Goal: Task Accomplishment & Management: Manage account settings

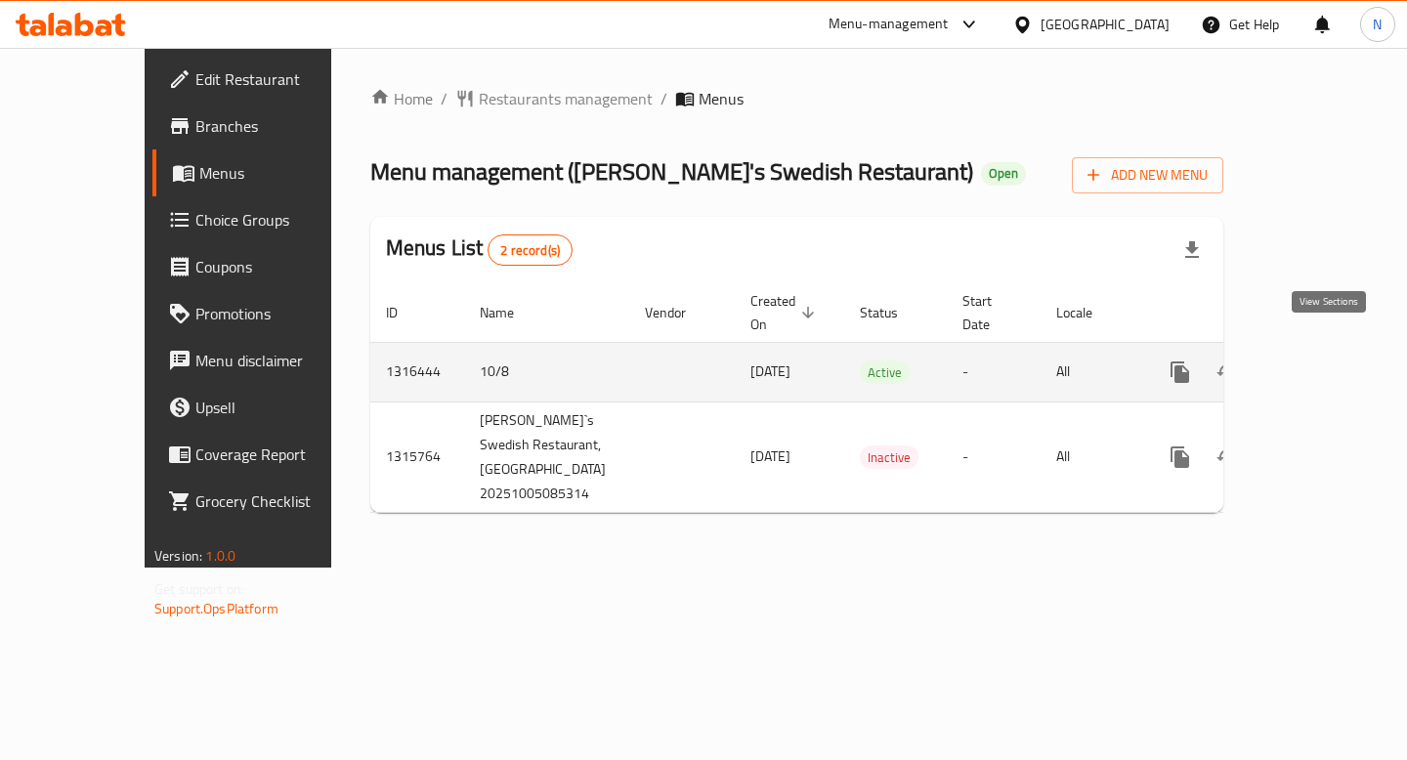
click at [1326, 360] on icon "enhanced table" at bounding box center [1320, 371] width 23 height 23
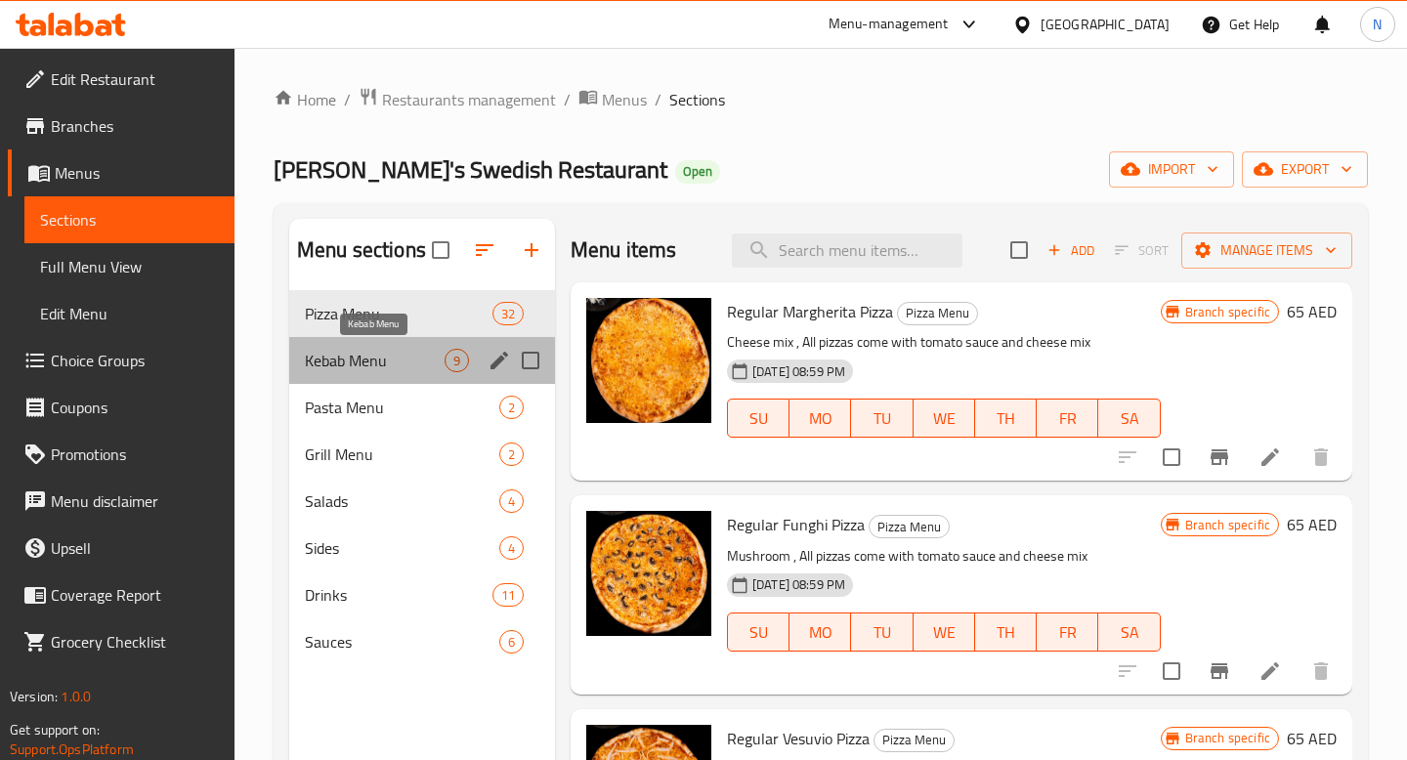
click at [381, 367] on span "Kebab Menu" at bounding box center [375, 360] width 140 height 23
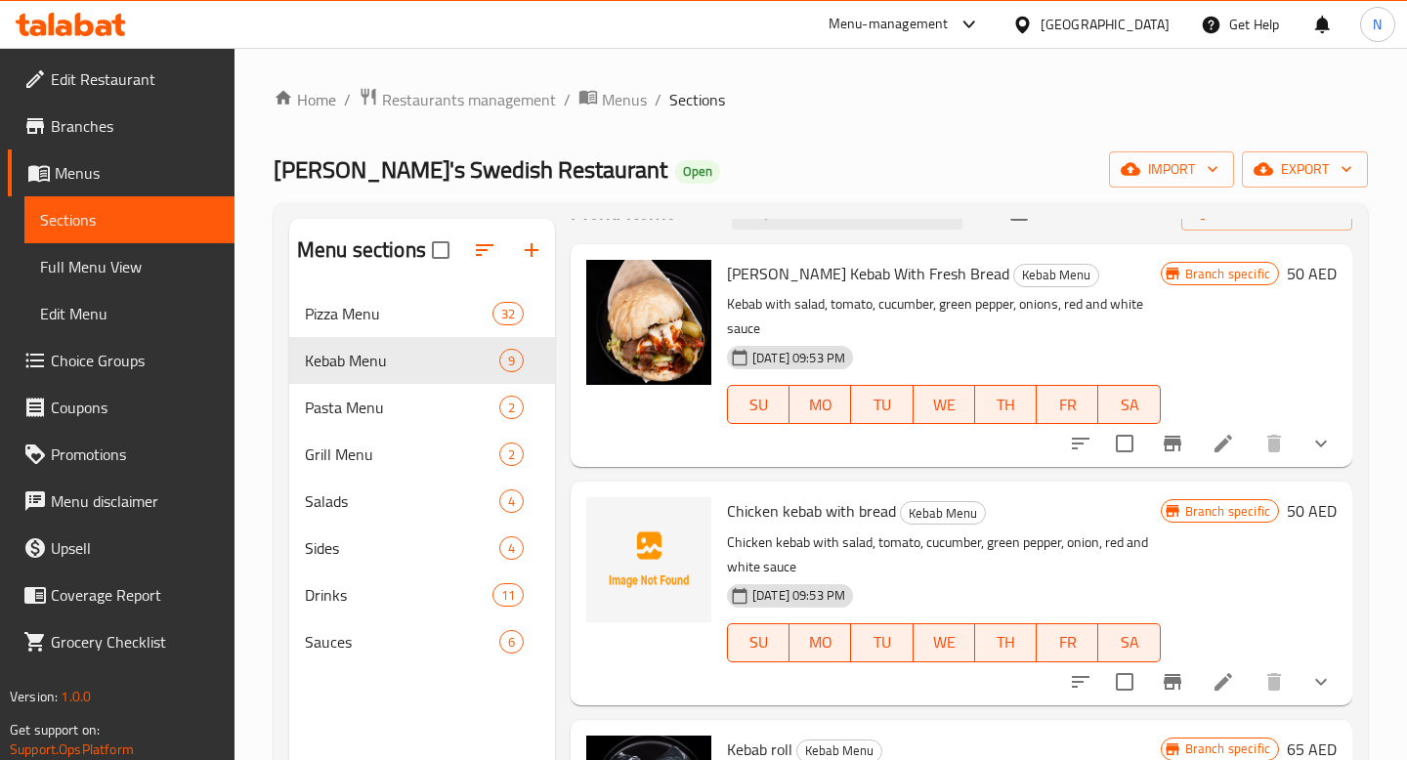
scroll to position [40, 0]
click at [1240, 440] on li at bounding box center [1223, 441] width 55 height 35
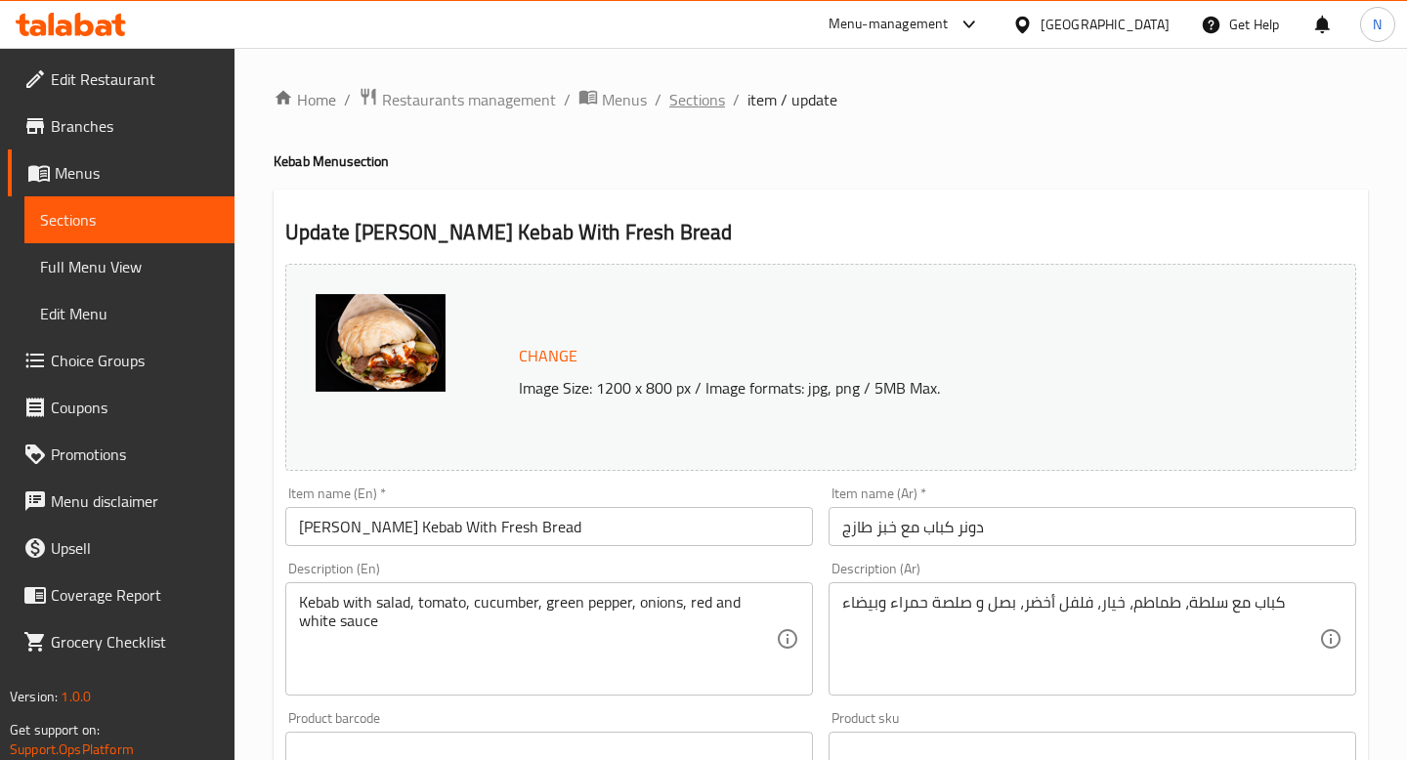
click at [709, 101] on span "Sections" at bounding box center [697, 99] width 56 height 23
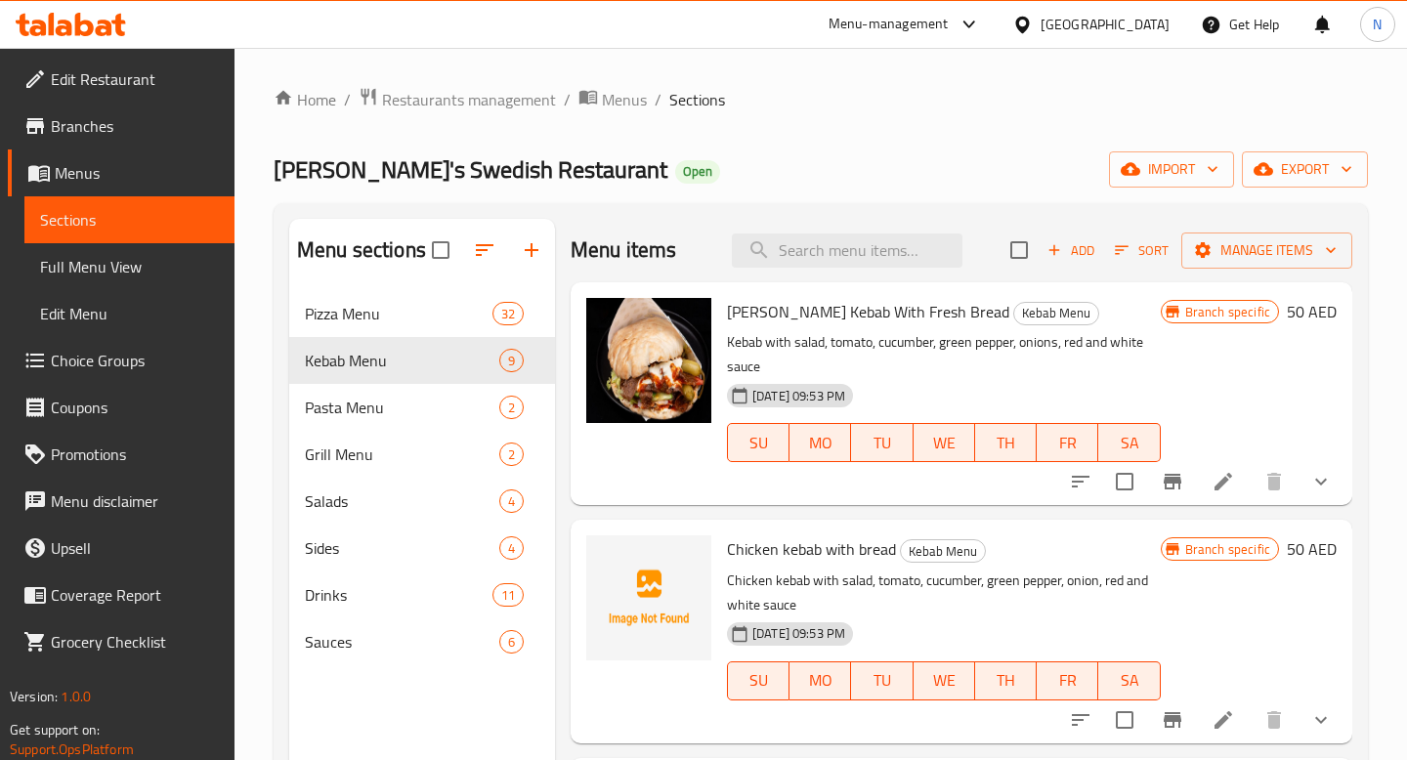
click at [1207, 721] on li at bounding box center [1223, 719] width 55 height 35
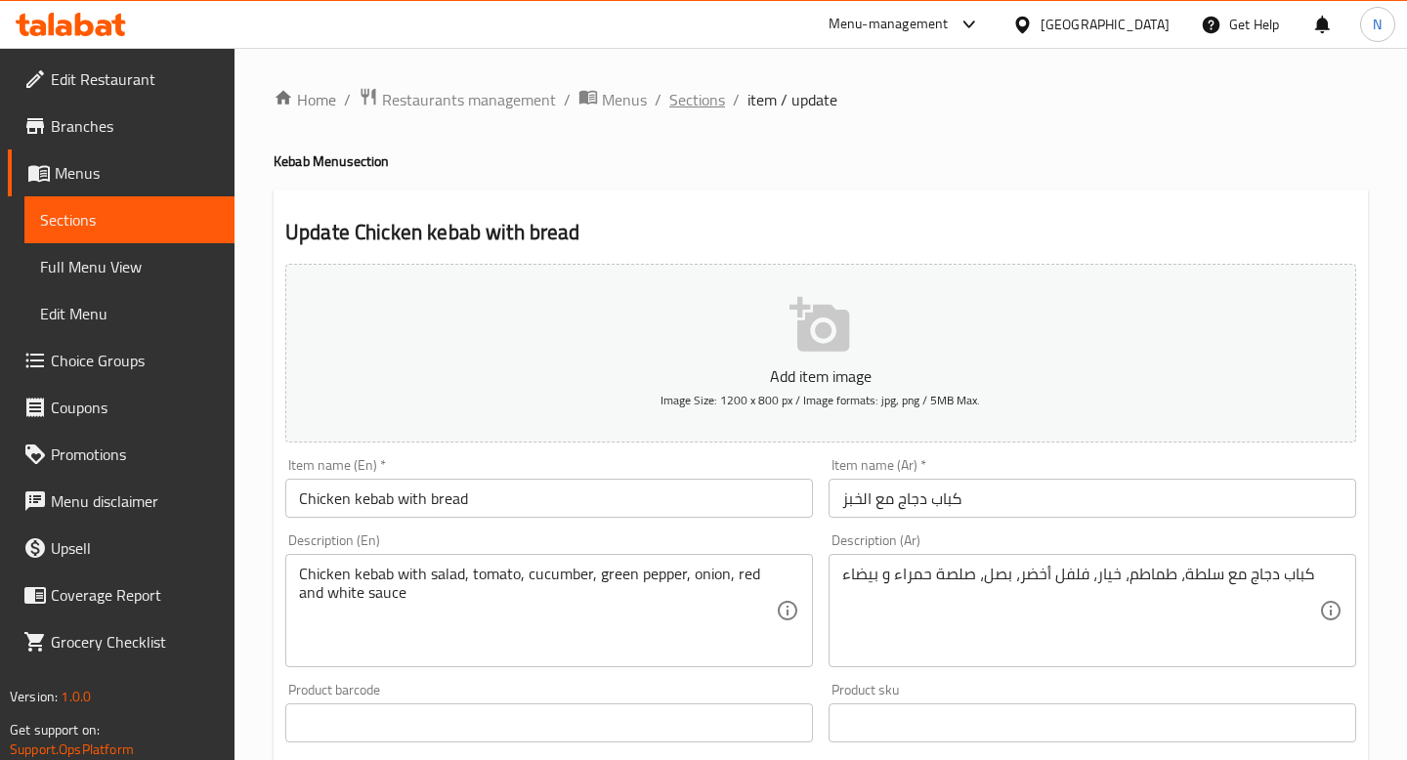
click at [709, 103] on span "Sections" at bounding box center [697, 99] width 56 height 23
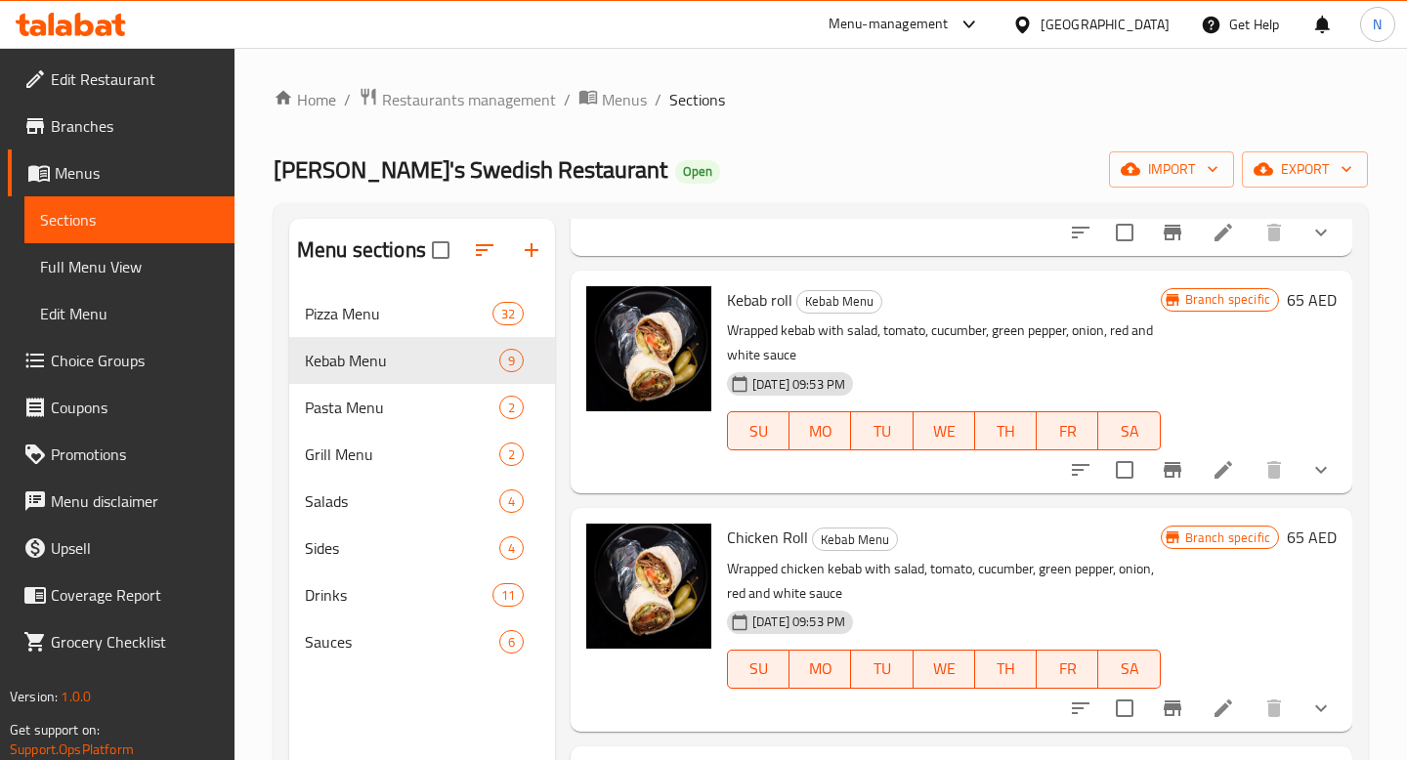
scroll to position [496, 0]
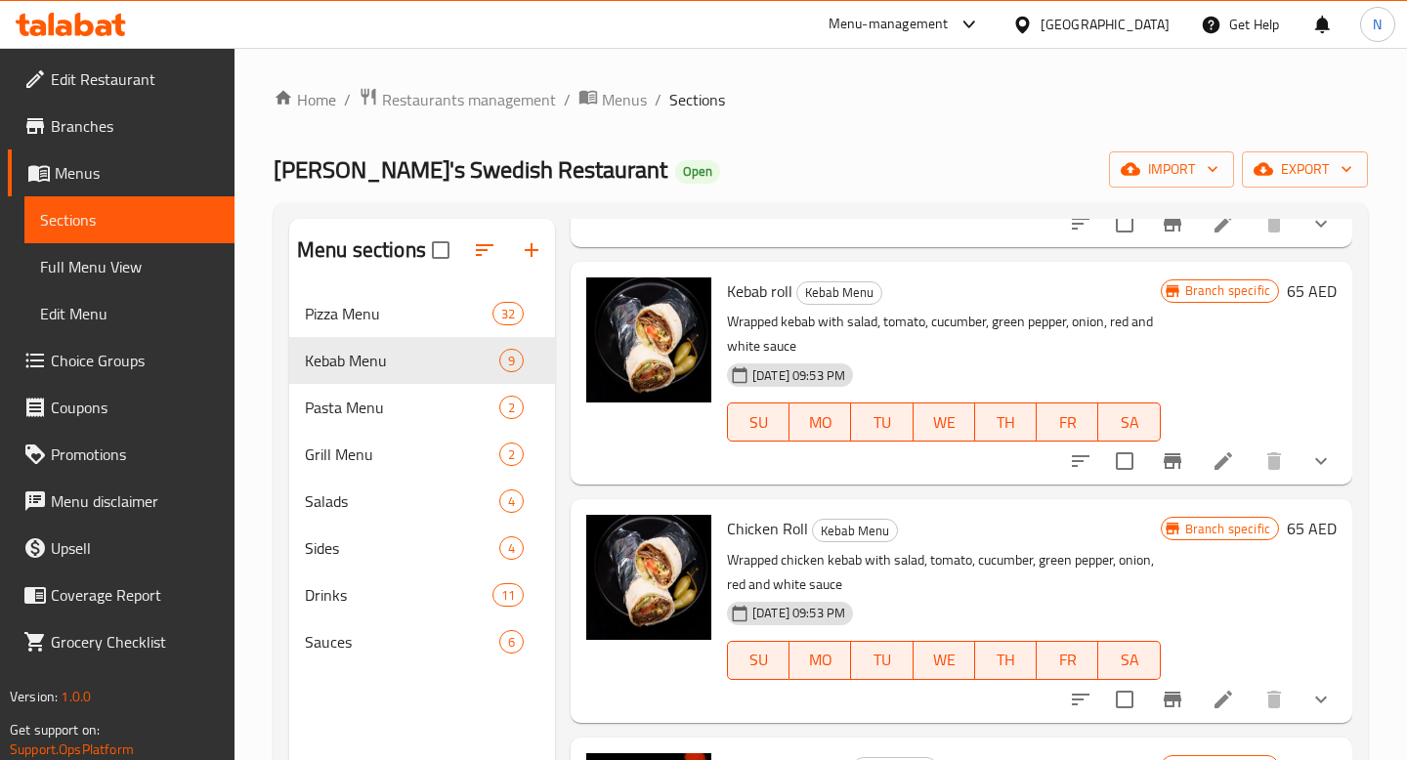
click at [1219, 469] on icon at bounding box center [1222, 460] width 23 height 23
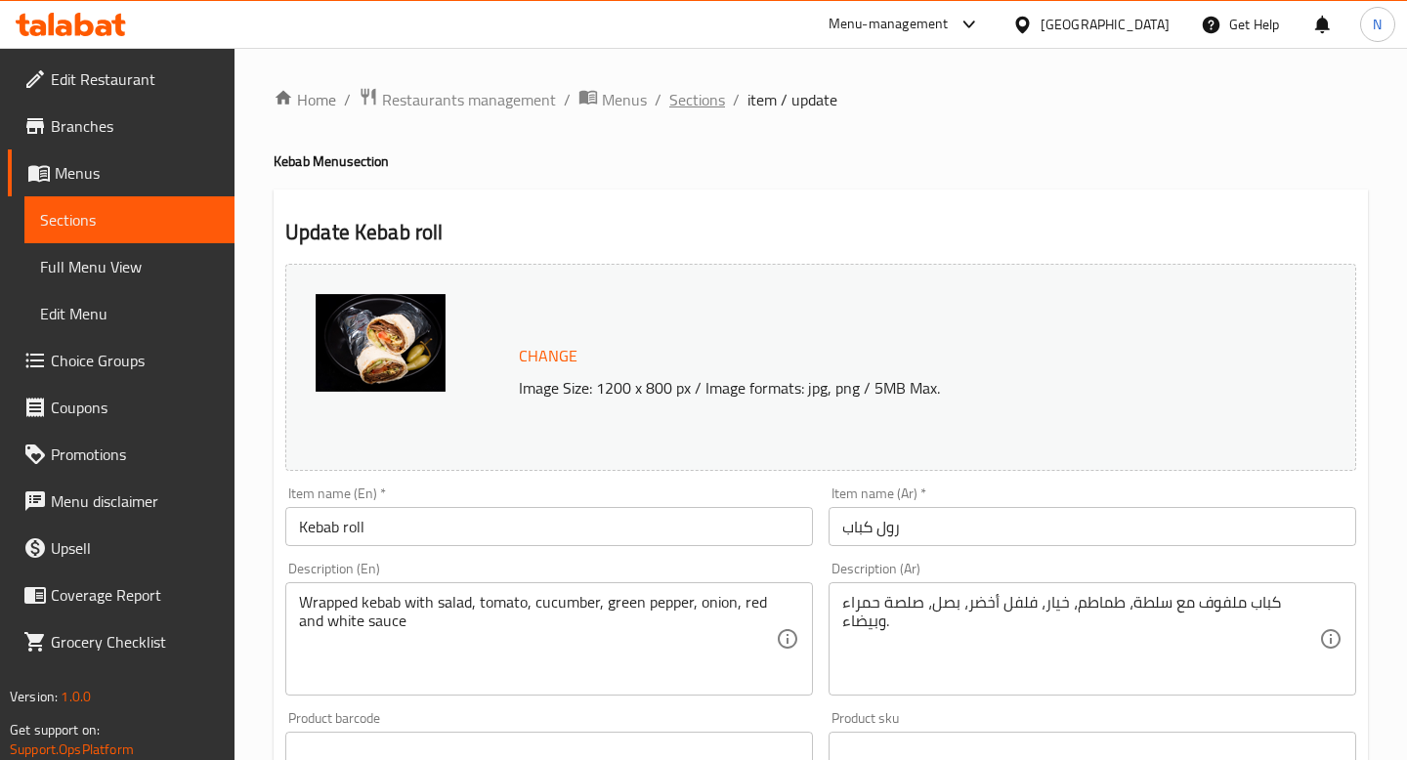
click at [703, 109] on span "Sections" at bounding box center [697, 99] width 56 height 23
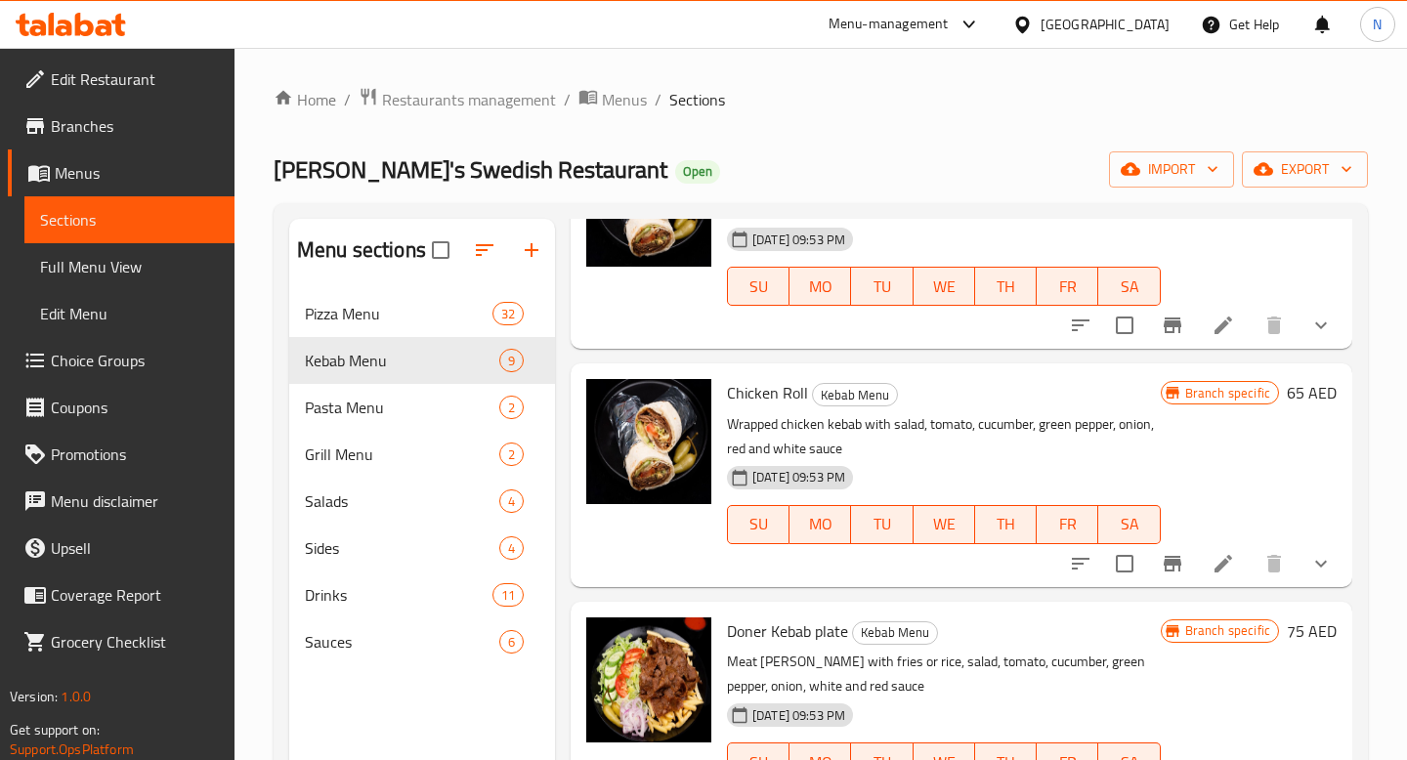
scroll to position [654, 0]
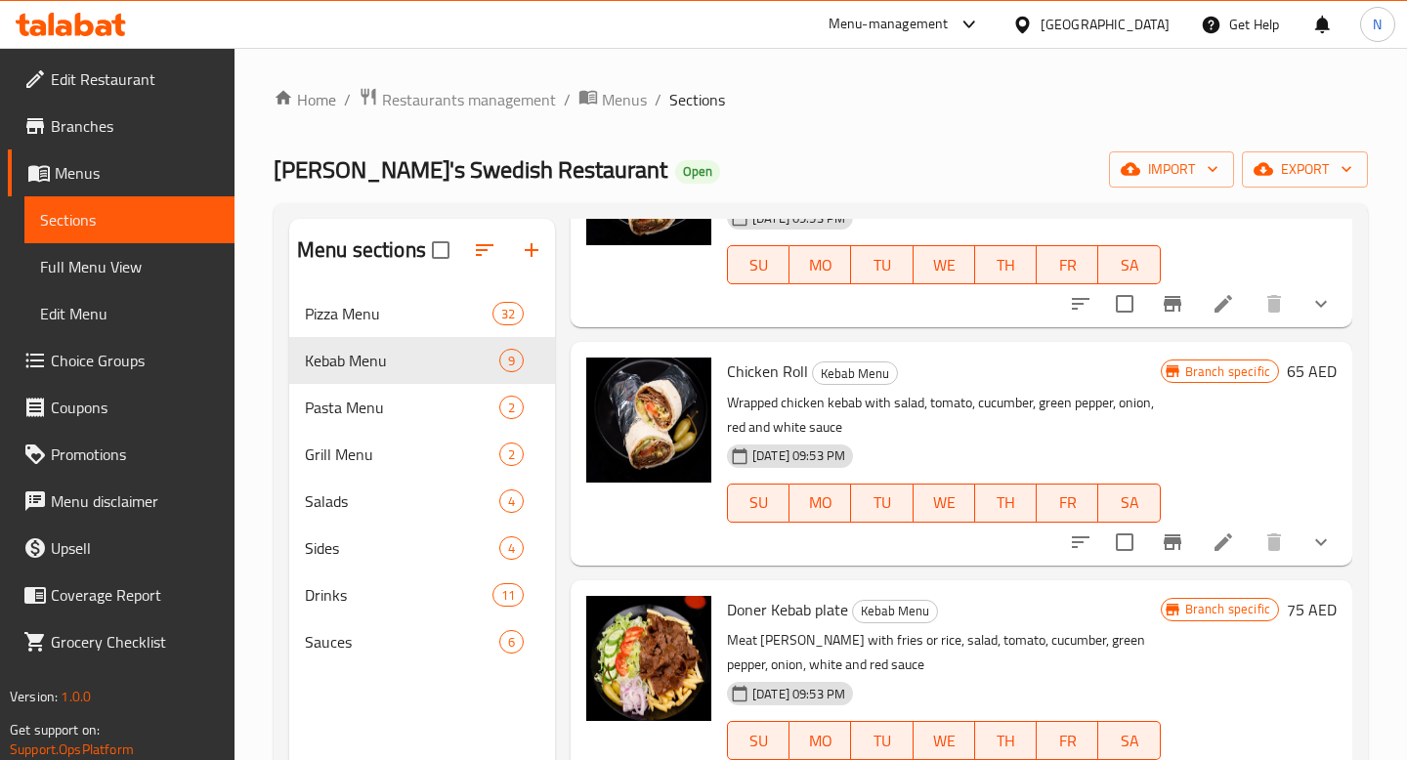
click at [1220, 531] on icon at bounding box center [1222, 541] width 23 height 23
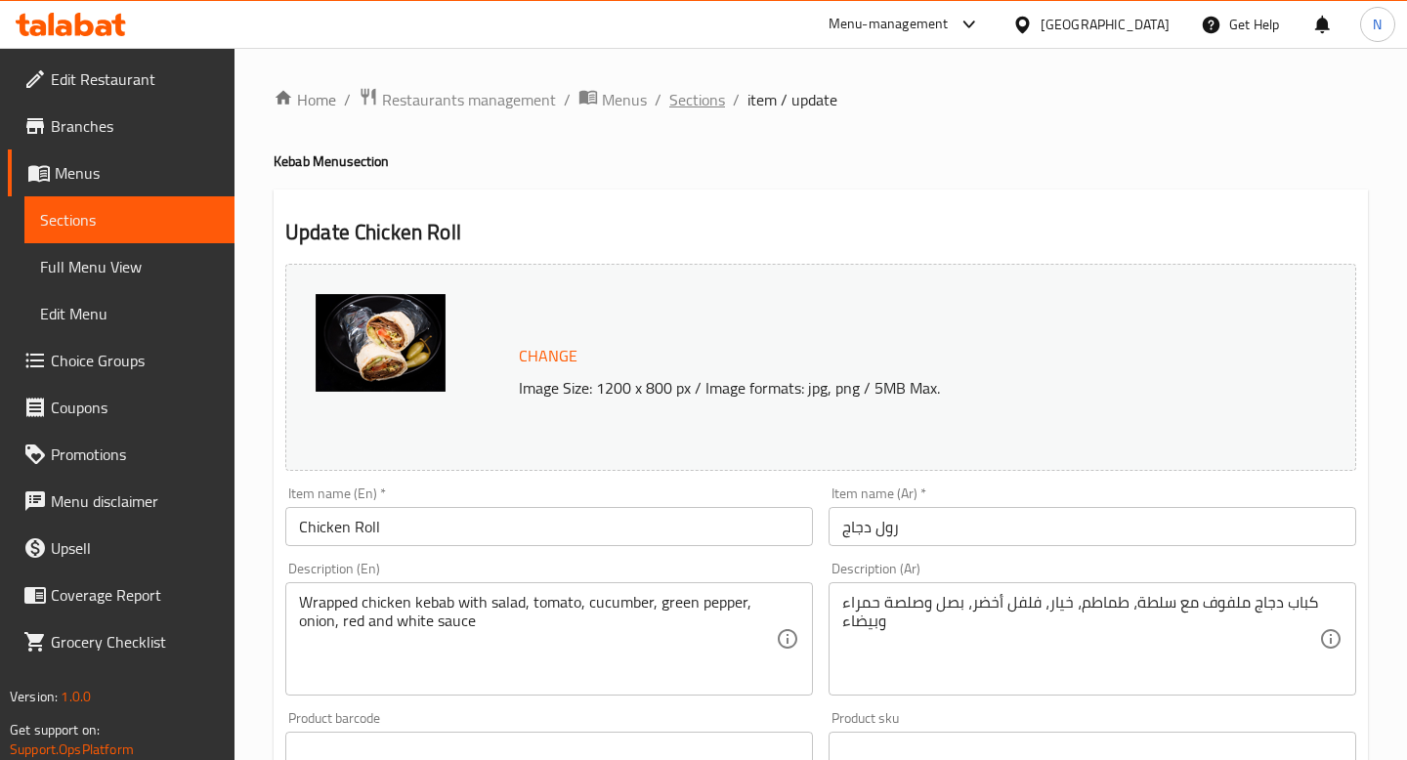
click at [698, 100] on span "Sections" at bounding box center [697, 99] width 56 height 23
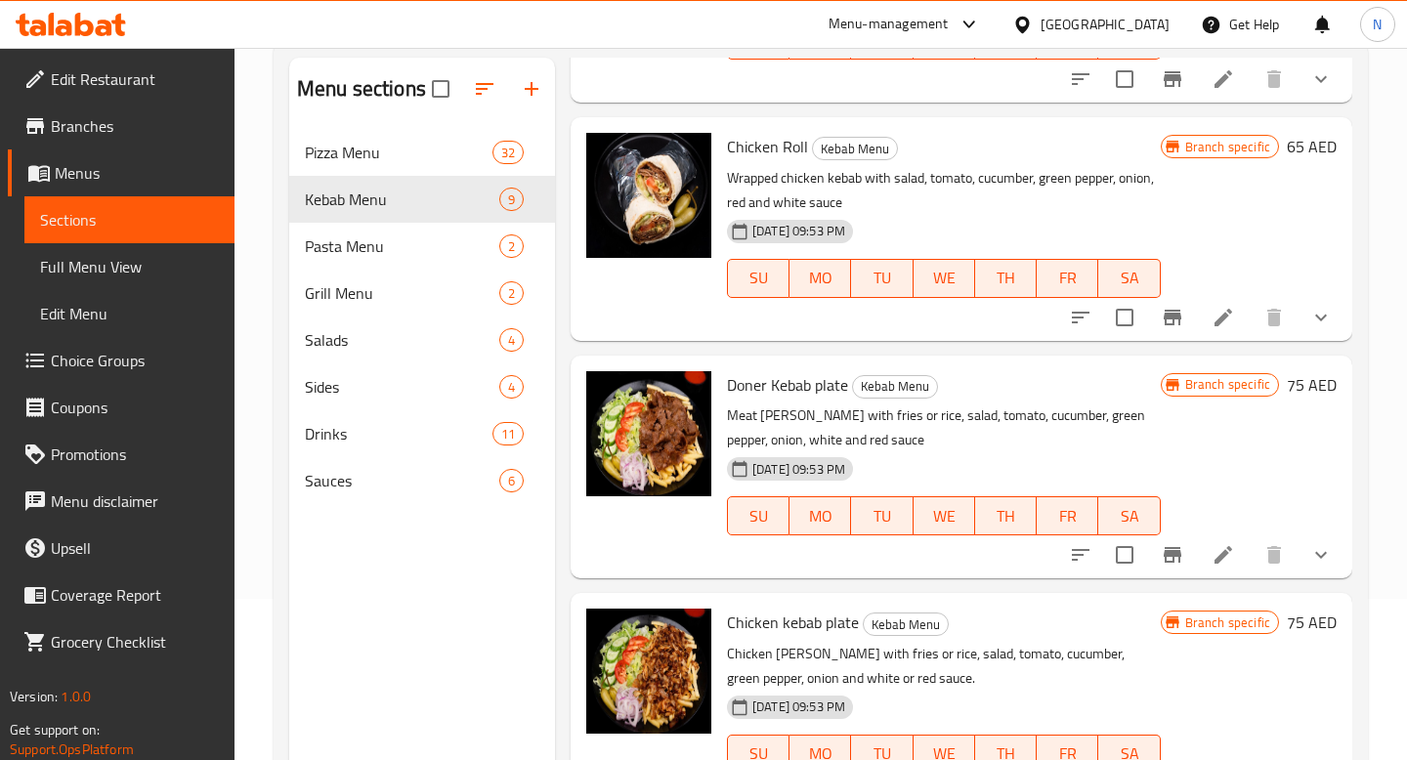
scroll to position [719, 0]
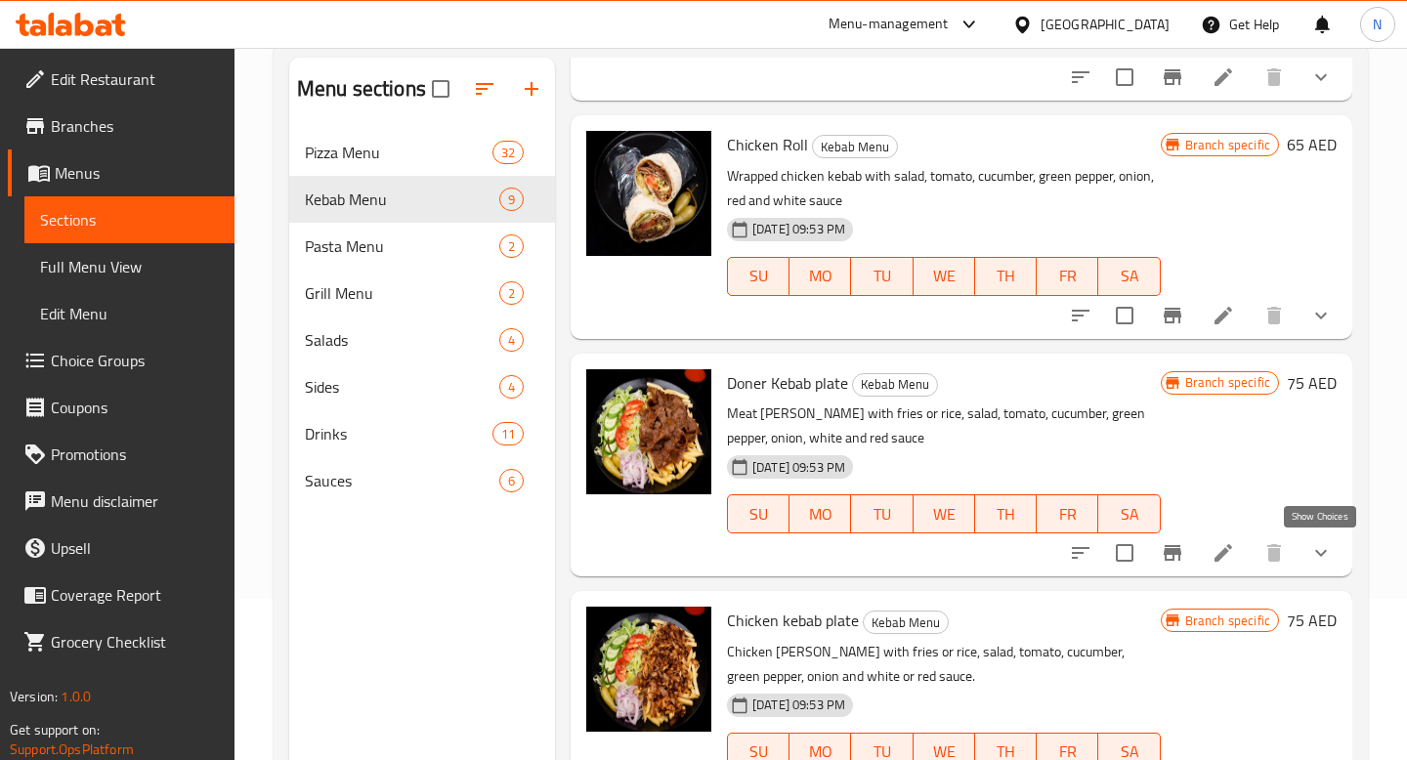
click at [1318, 546] on icon "show more" at bounding box center [1320, 552] width 23 height 23
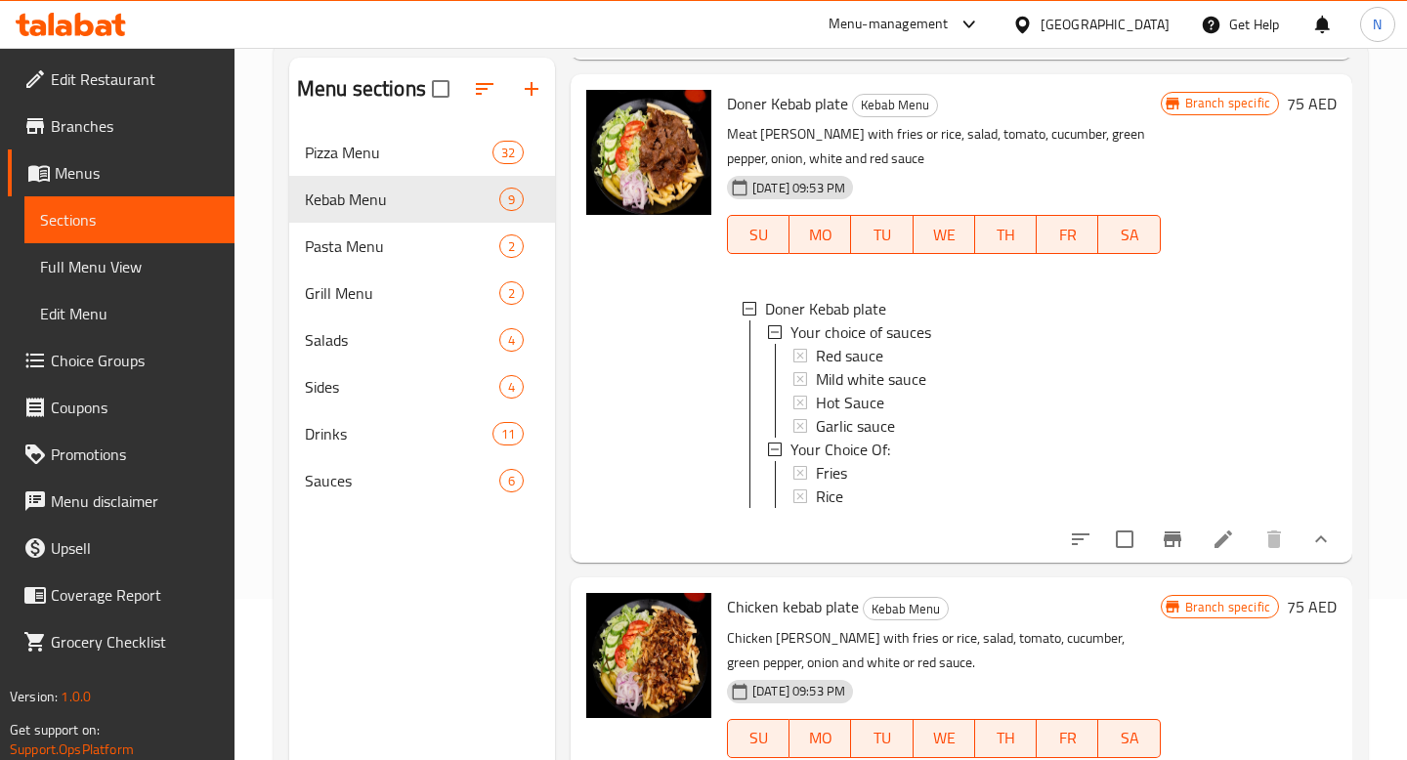
scroll to position [991, 0]
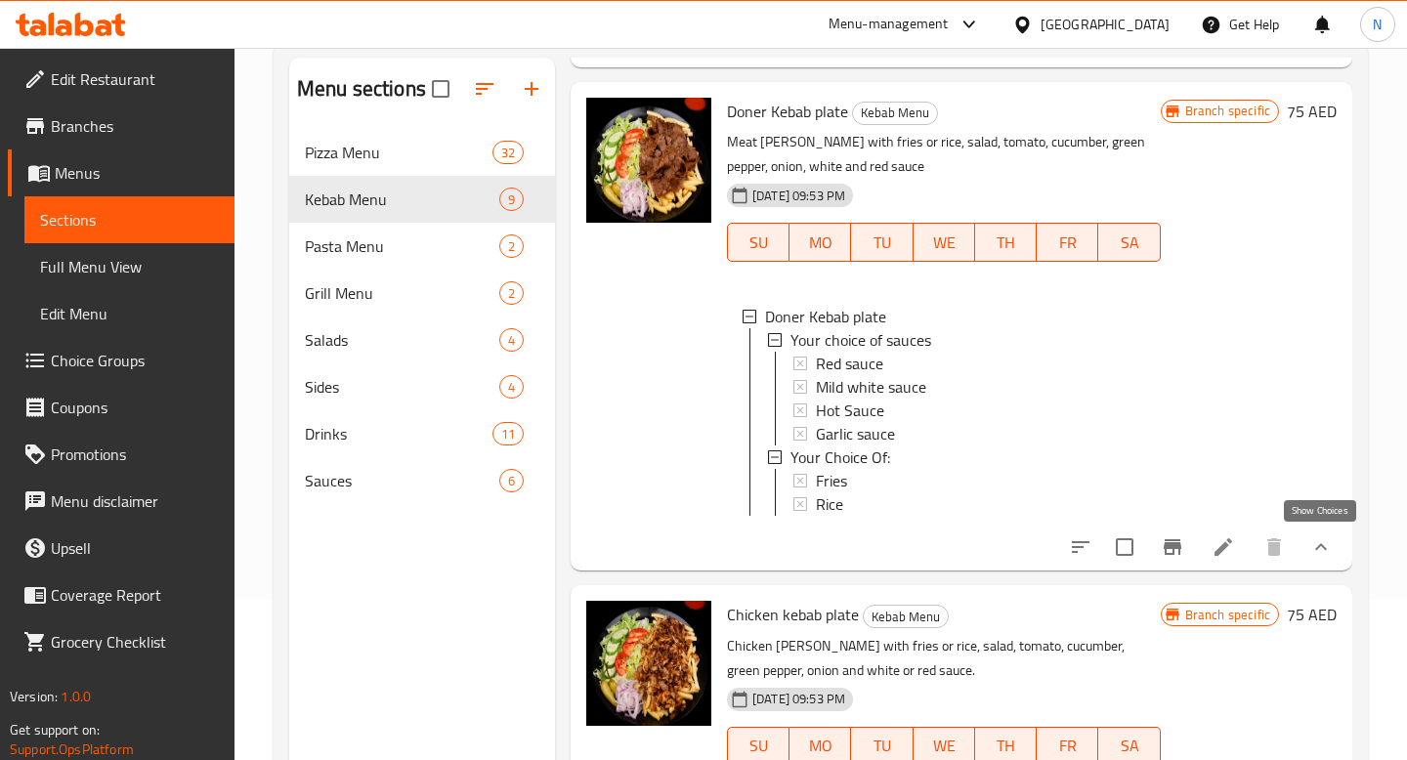
click at [1330, 542] on icon "show more" at bounding box center [1320, 546] width 23 height 23
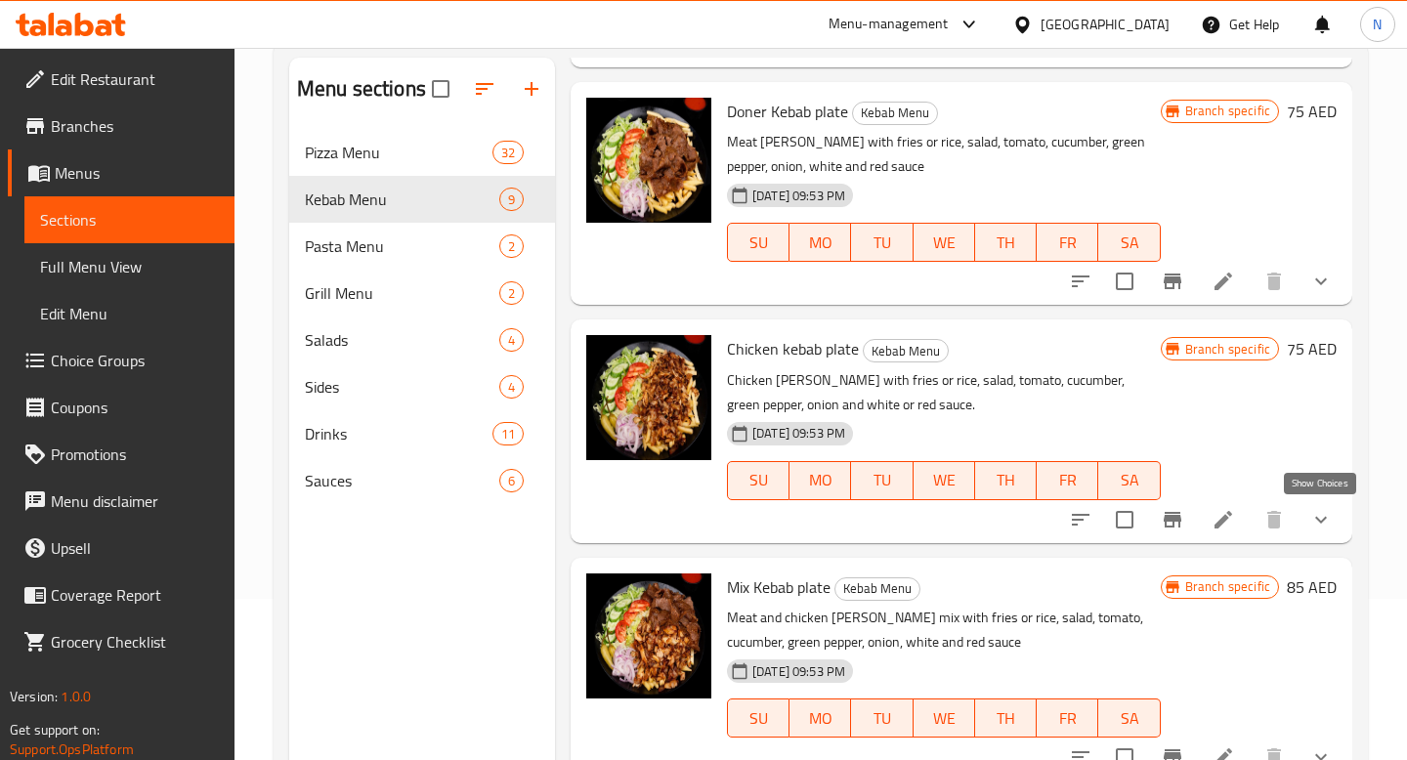
click at [1327, 514] on icon "show more" at bounding box center [1320, 519] width 23 height 23
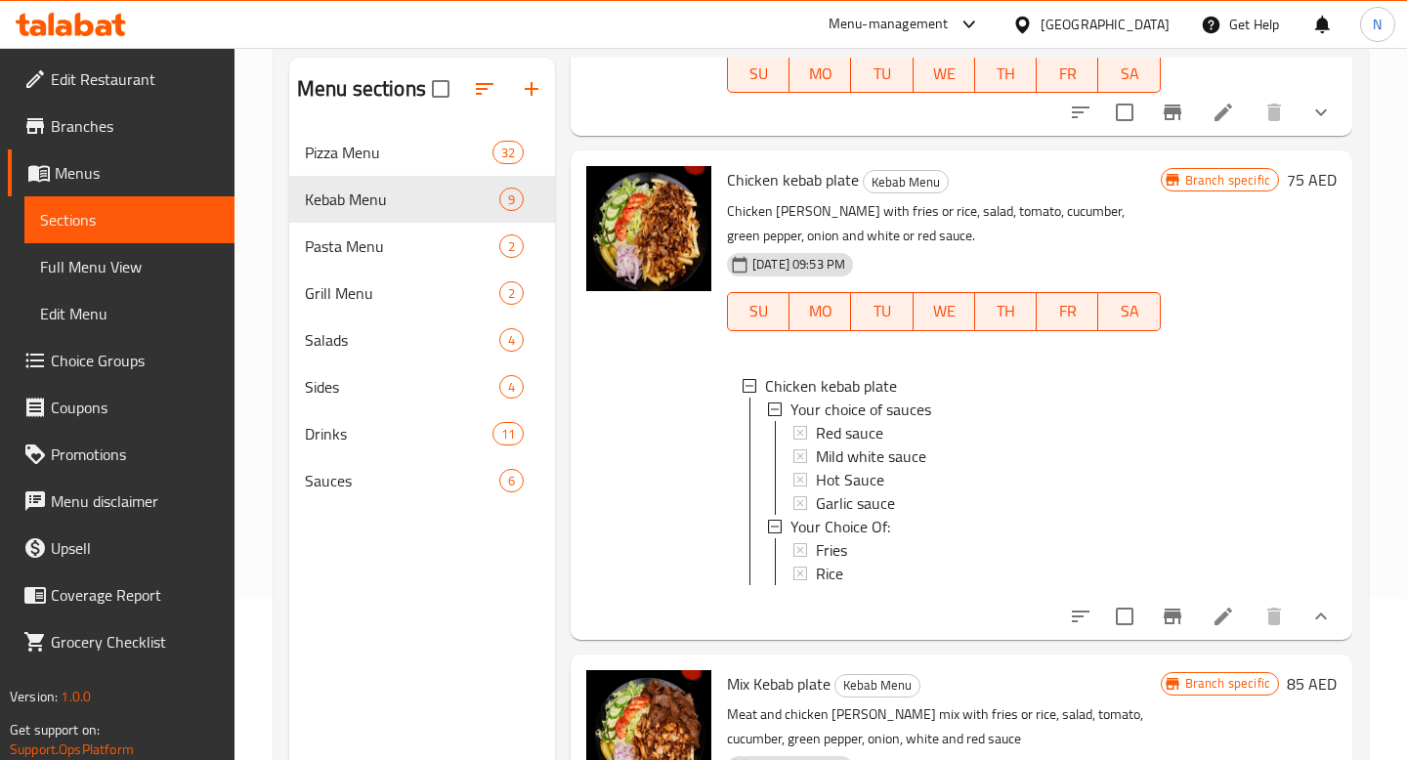
scroll to position [1215, 0]
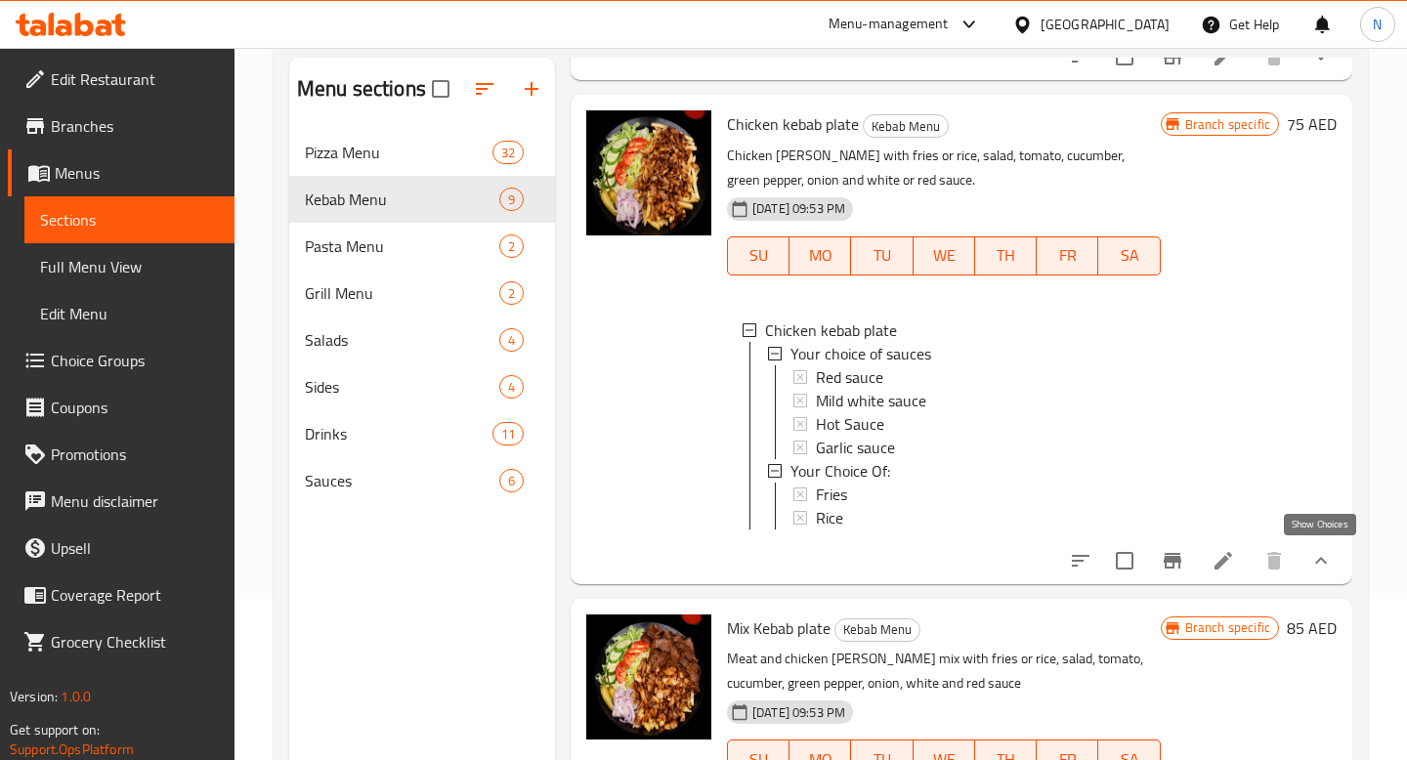
click at [1324, 559] on icon "show more" at bounding box center [1320, 560] width 23 height 23
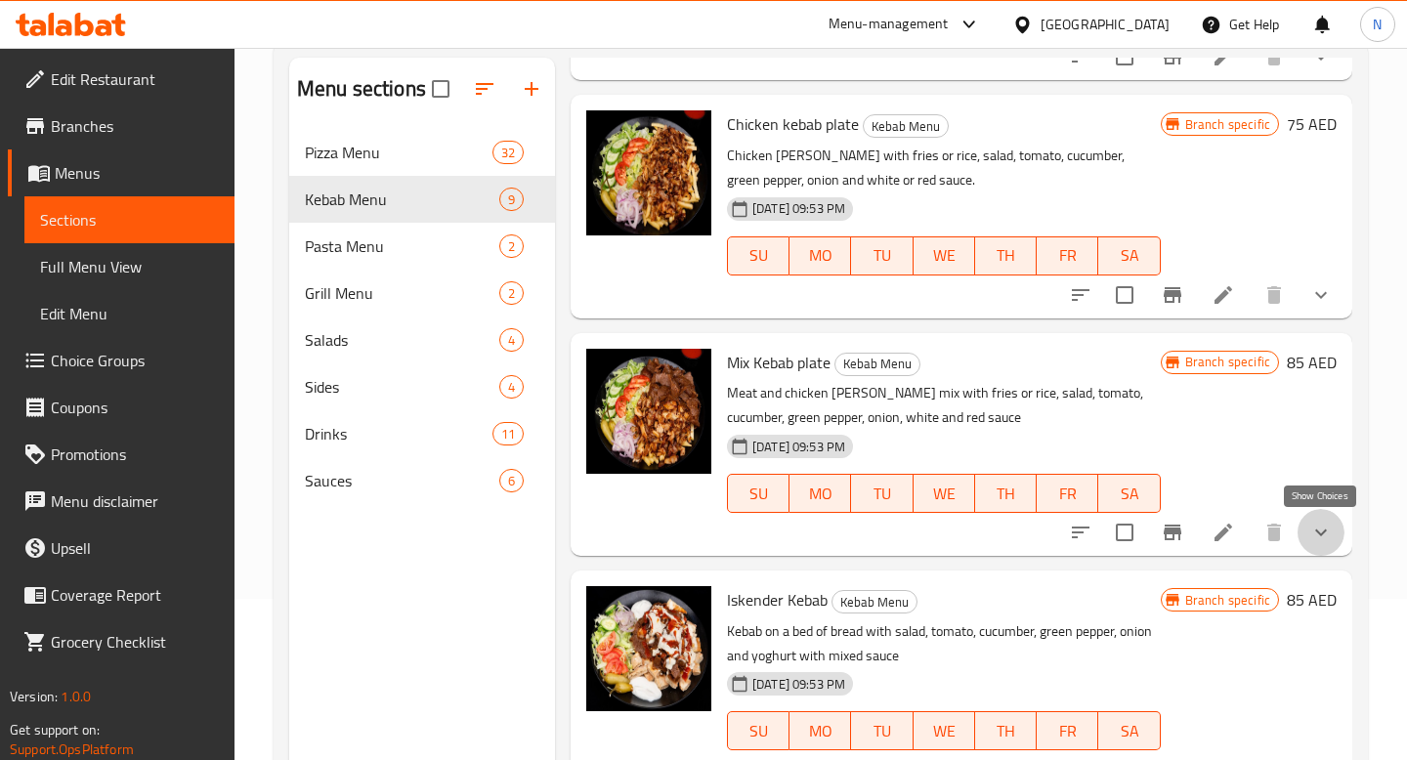
click at [1323, 529] on icon "show more" at bounding box center [1320, 532] width 23 height 23
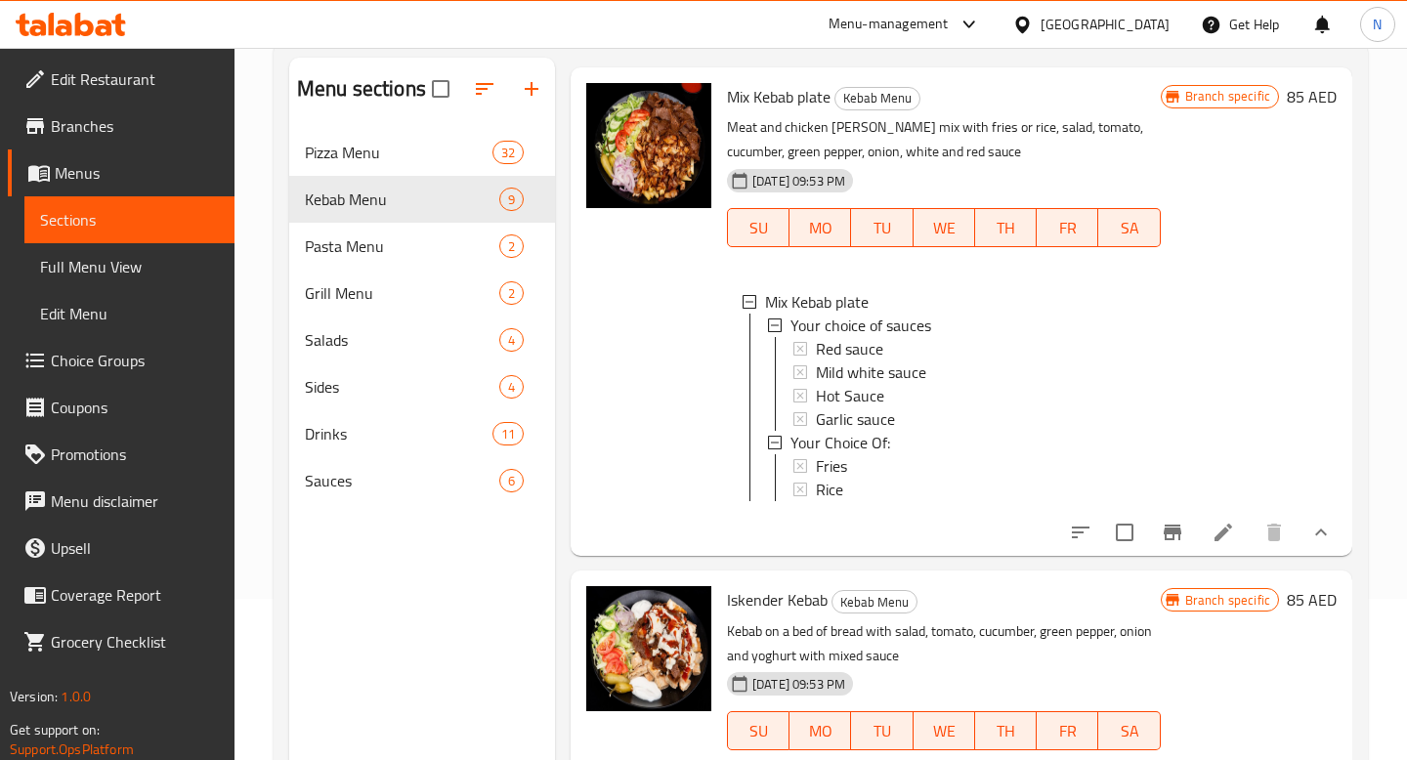
scroll to position [1573, 0]
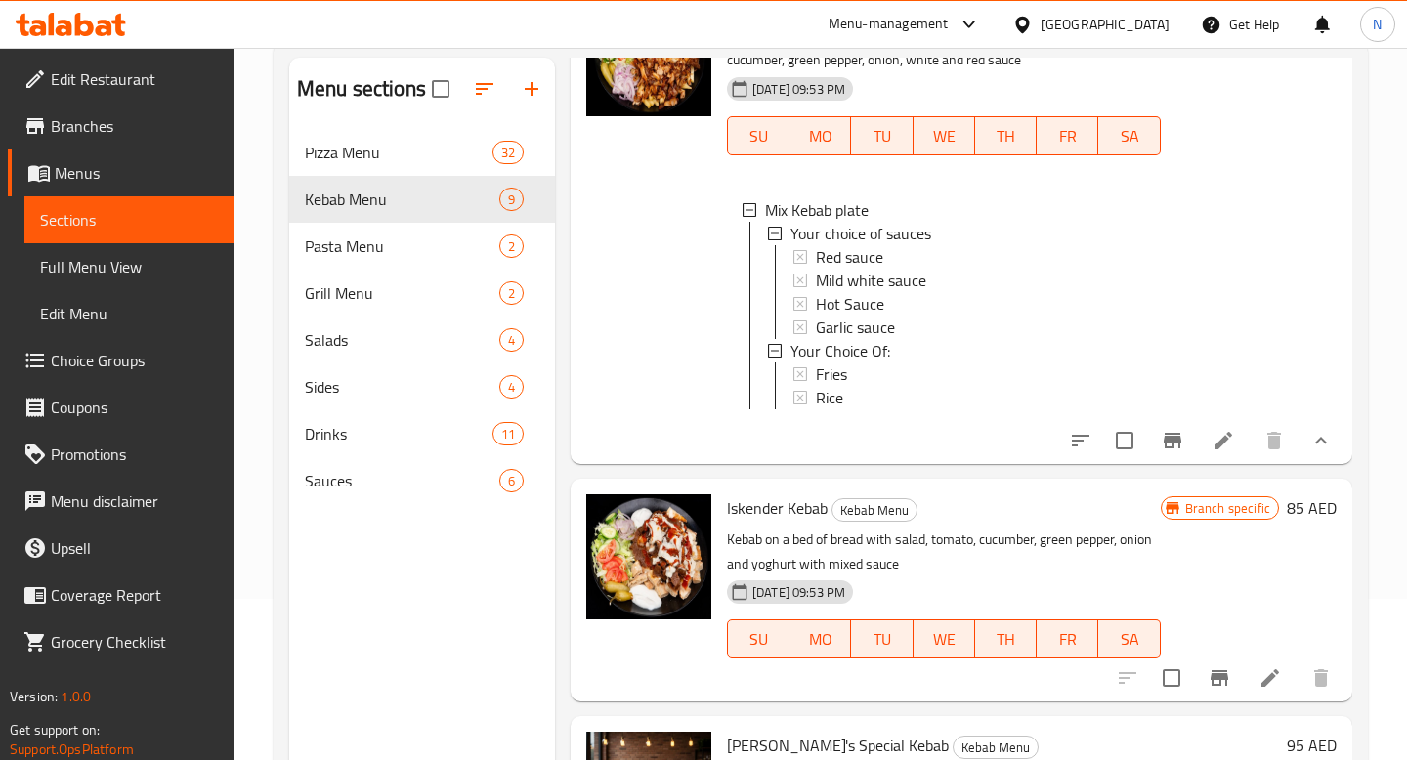
click at [1319, 456] on button "show more" at bounding box center [1320, 440] width 47 height 47
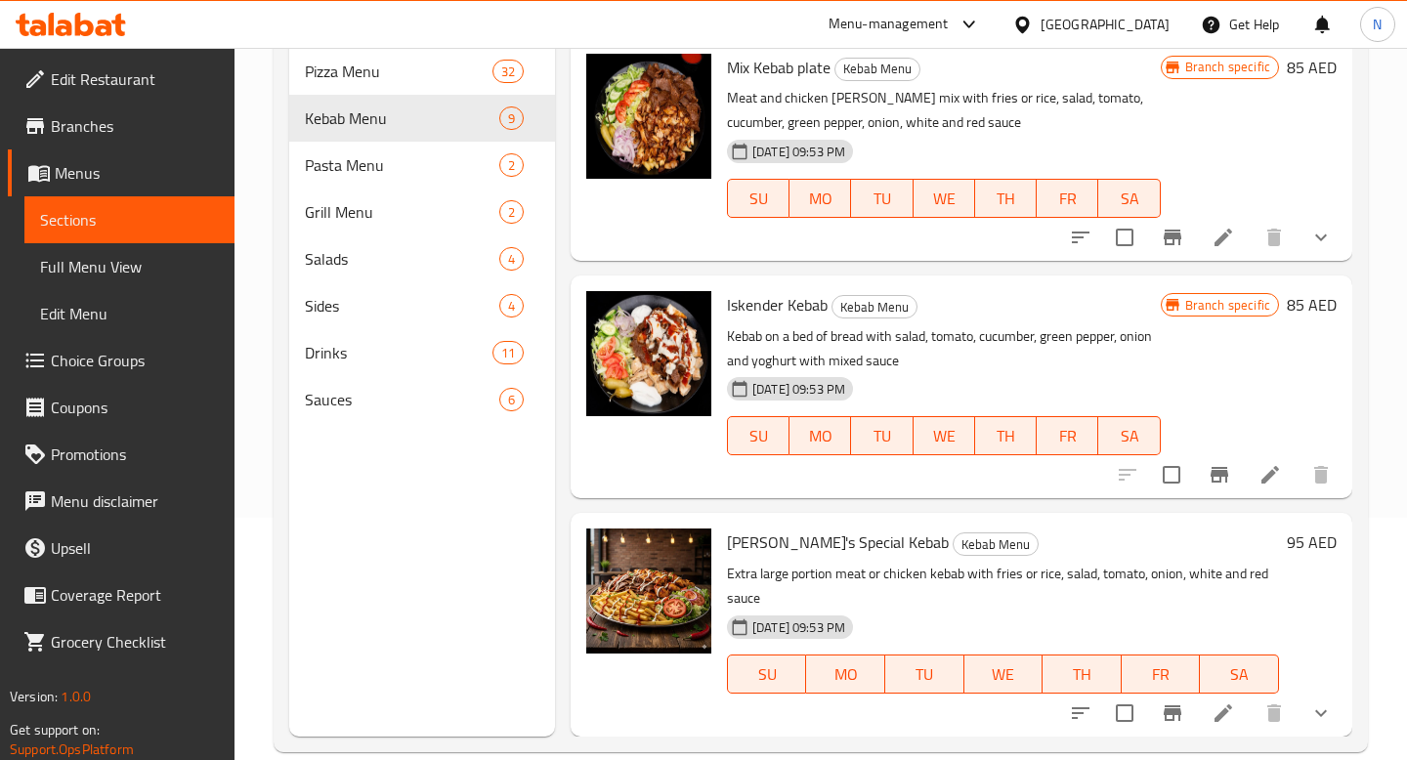
scroll to position [274, 0]
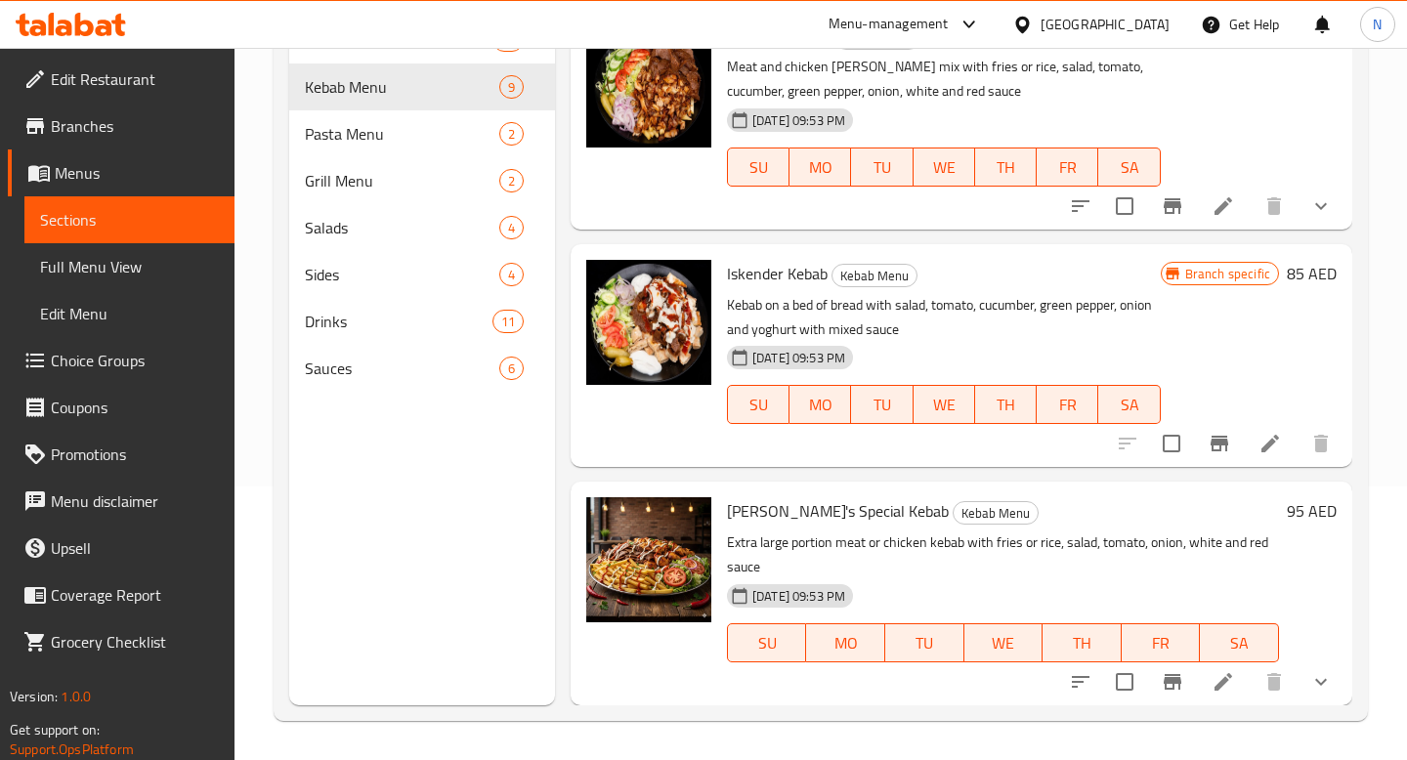
click at [1270, 443] on icon at bounding box center [1270, 444] width 18 height 18
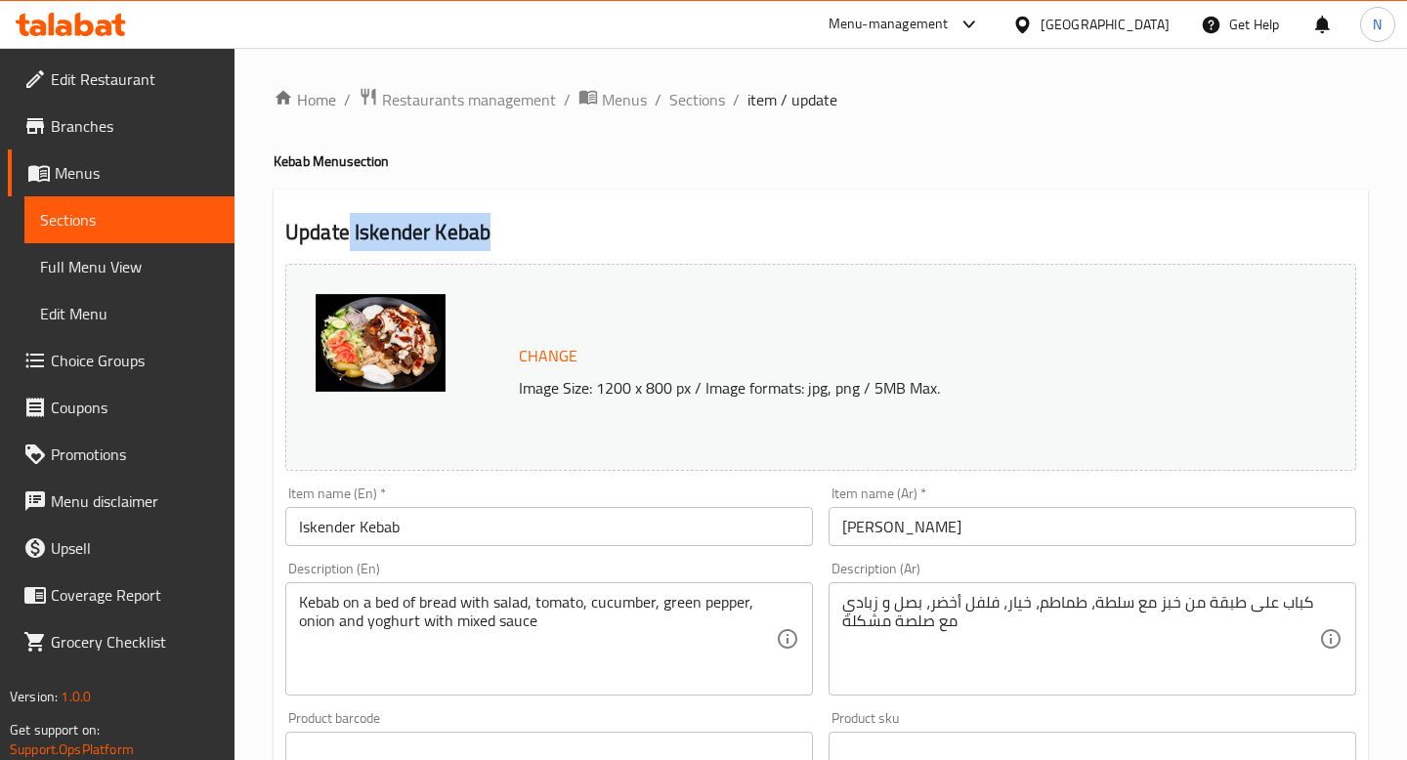
drag, startPoint x: 492, startPoint y: 234, endPoint x: 349, endPoint y: 231, distance: 143.7
click at [349, 232] on h2 "Update Iskender Kebab" at bounding box center [820, 232] width 1071 height 29
copy h2 "Iskender Kebab"
click at [704, 102] on span "Sections" at bounding box center [697, 99] width 56 height 23
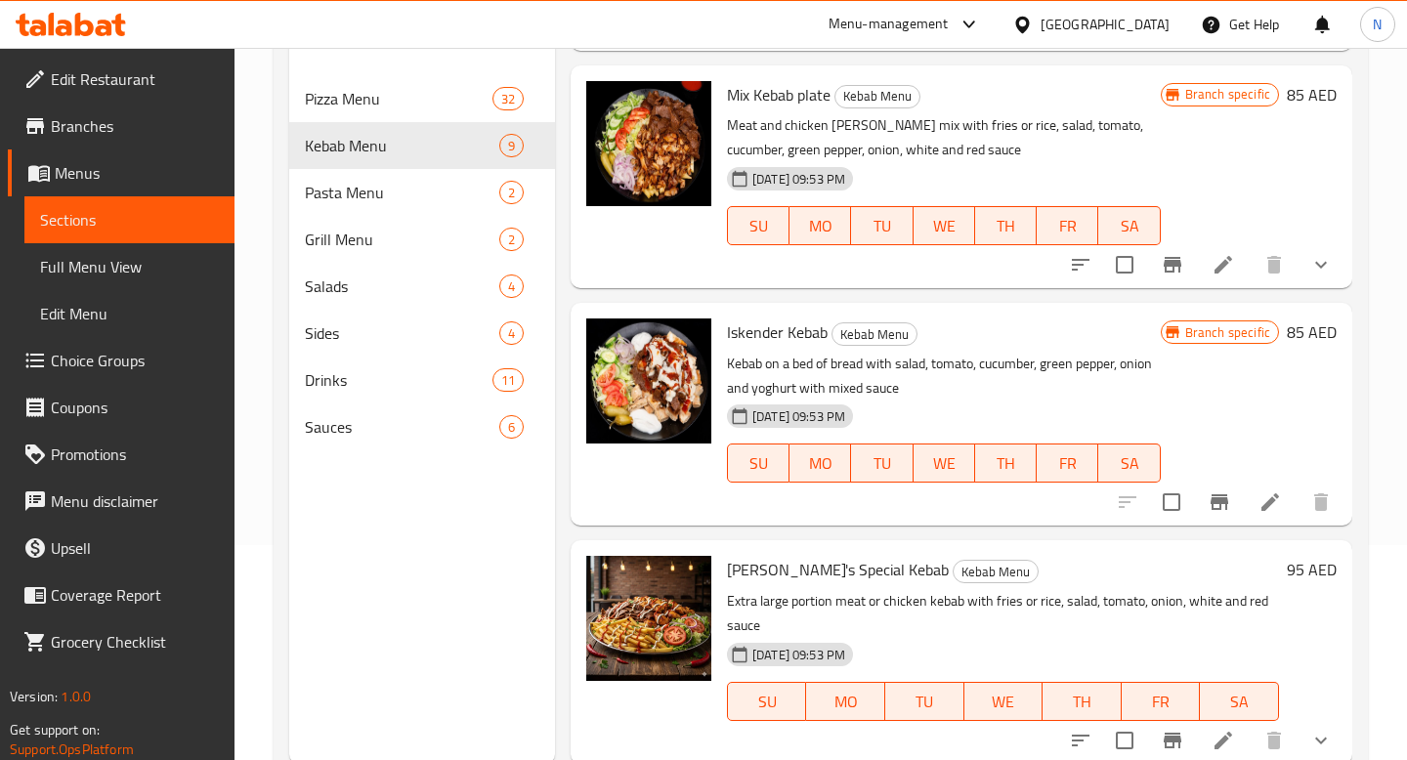
scroll to position [274, 0]
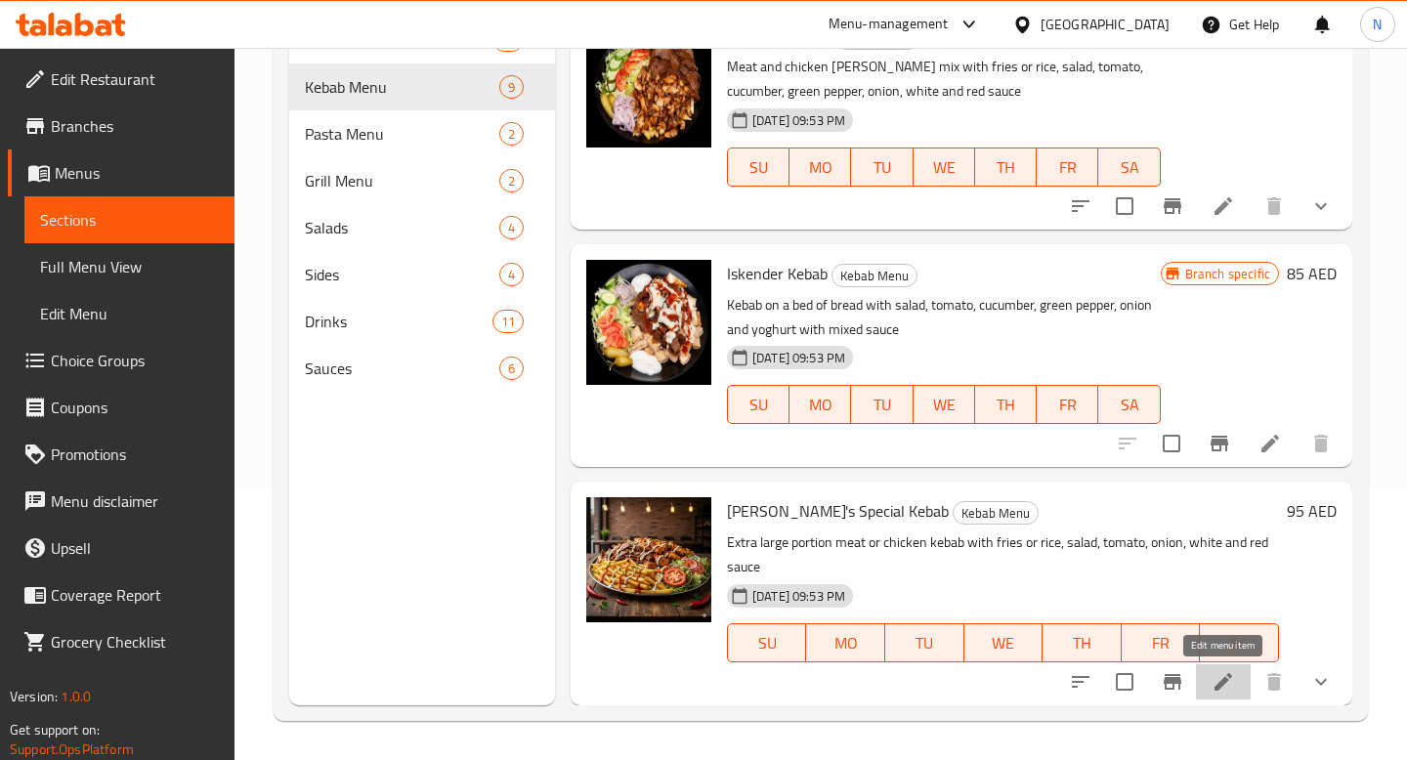
click at [1224, 682] on icon at bounding box center [1223, 682] width 18 height 18
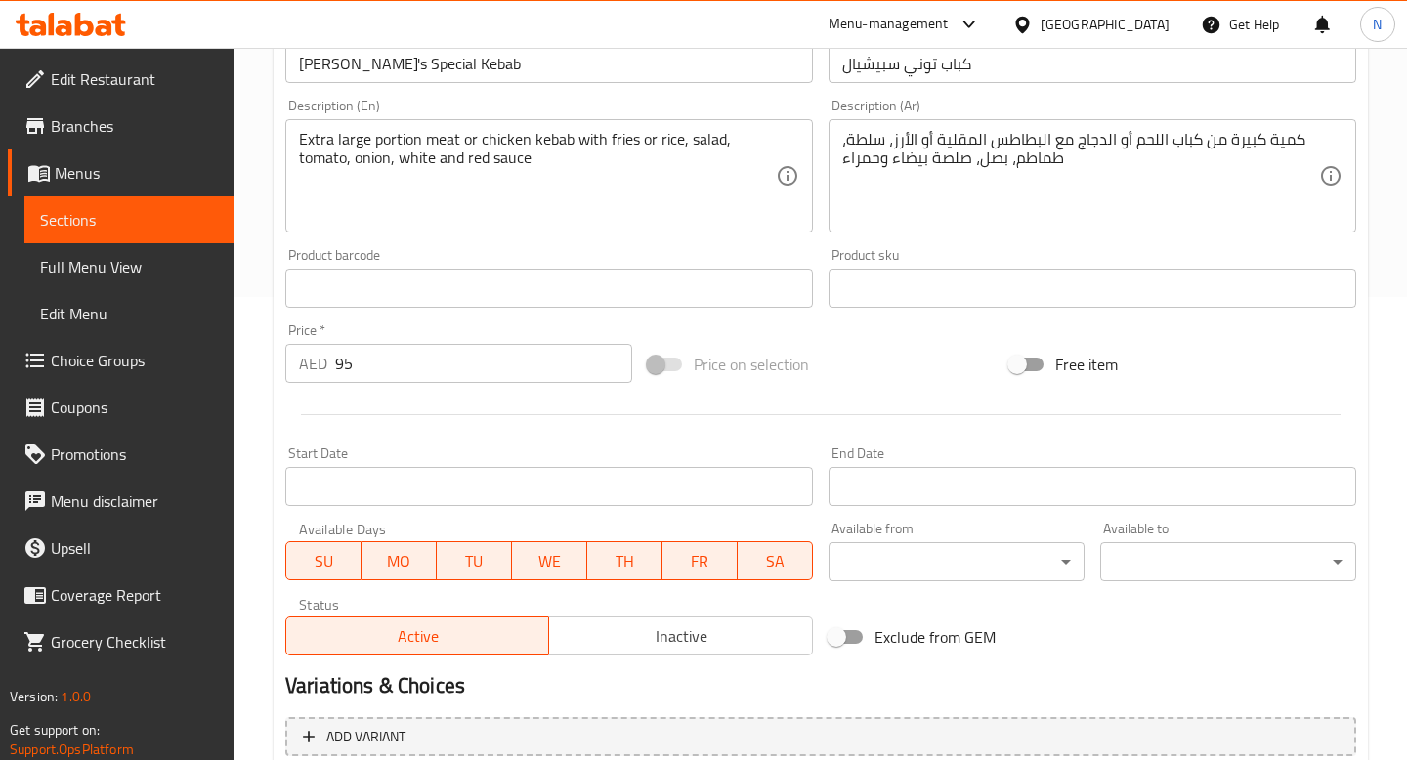
scroll to position [761, 0]
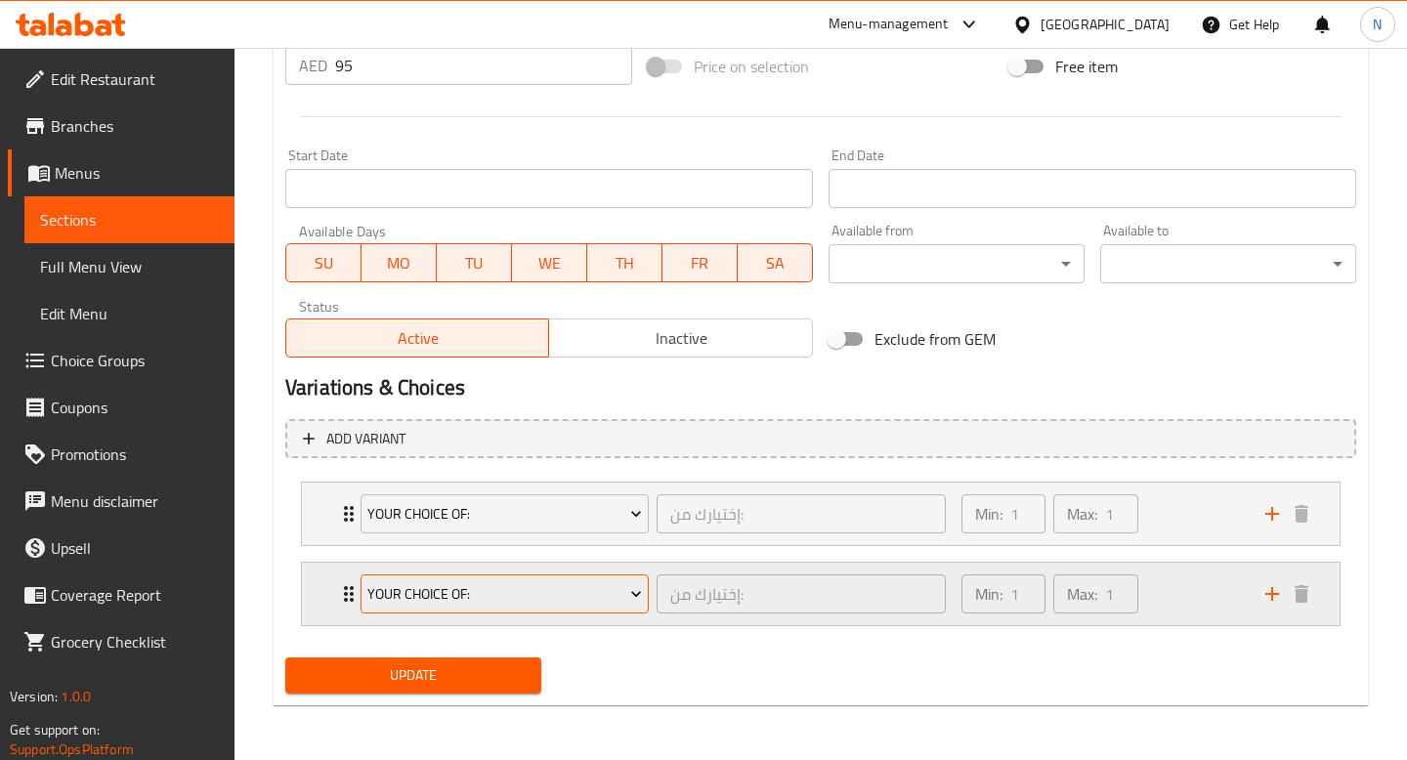
click at [609, 592] on span "Your Choice Of:" at bounding box center [504, 594] width 275 height 24
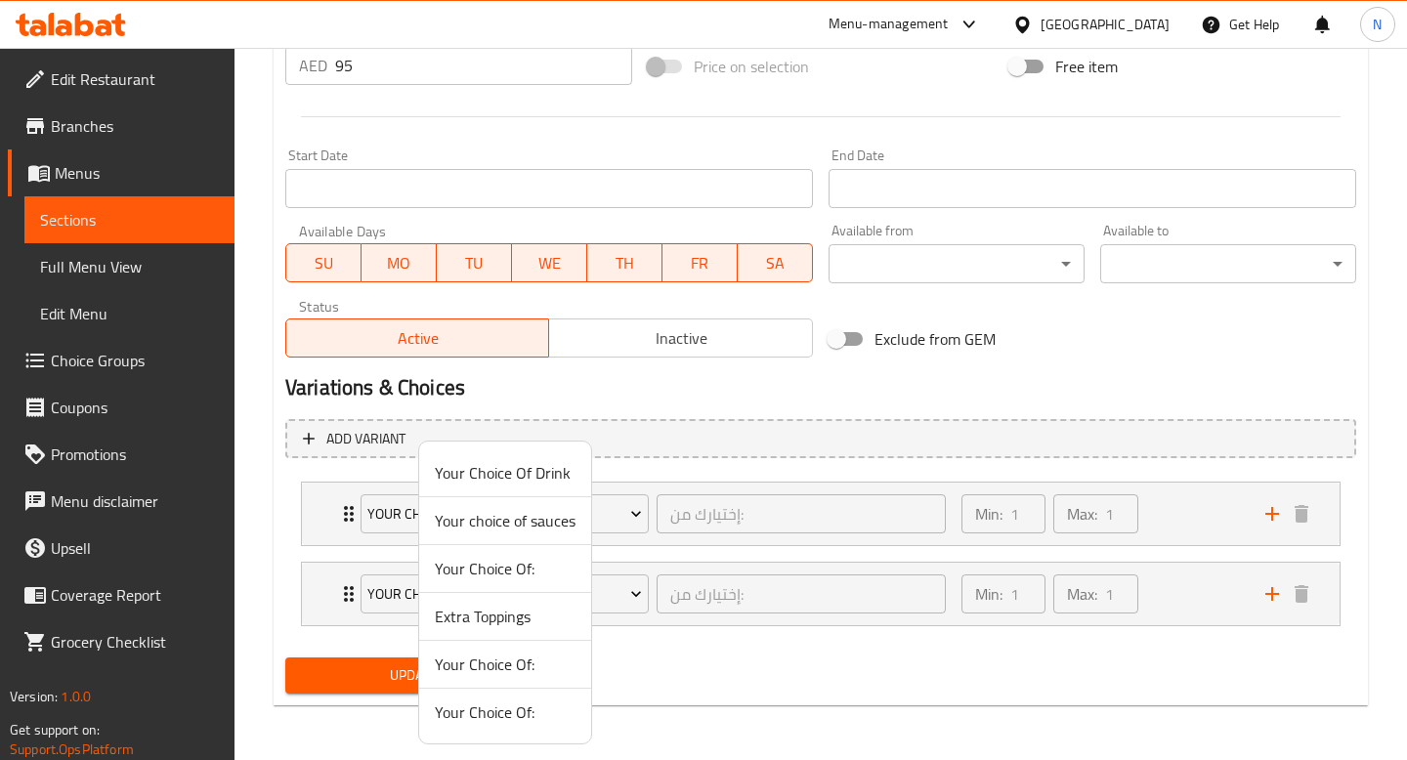
click at [621, 593] on div at bounding box center [703, 380] width 1407 height 760
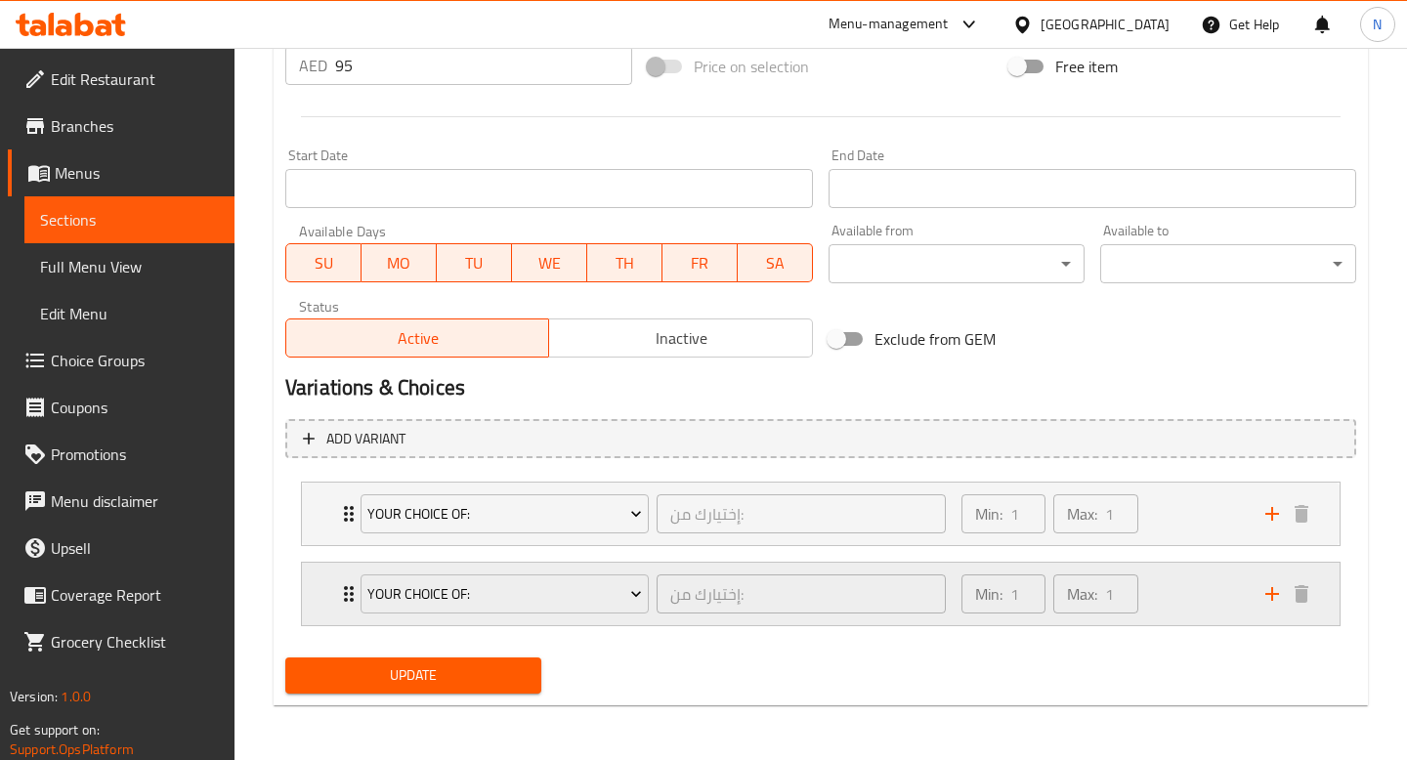
click at [1205, 599] on div "Min: 1 ​ Max: 1 ​" at bounding box center [1102, 594] width 304 height 63
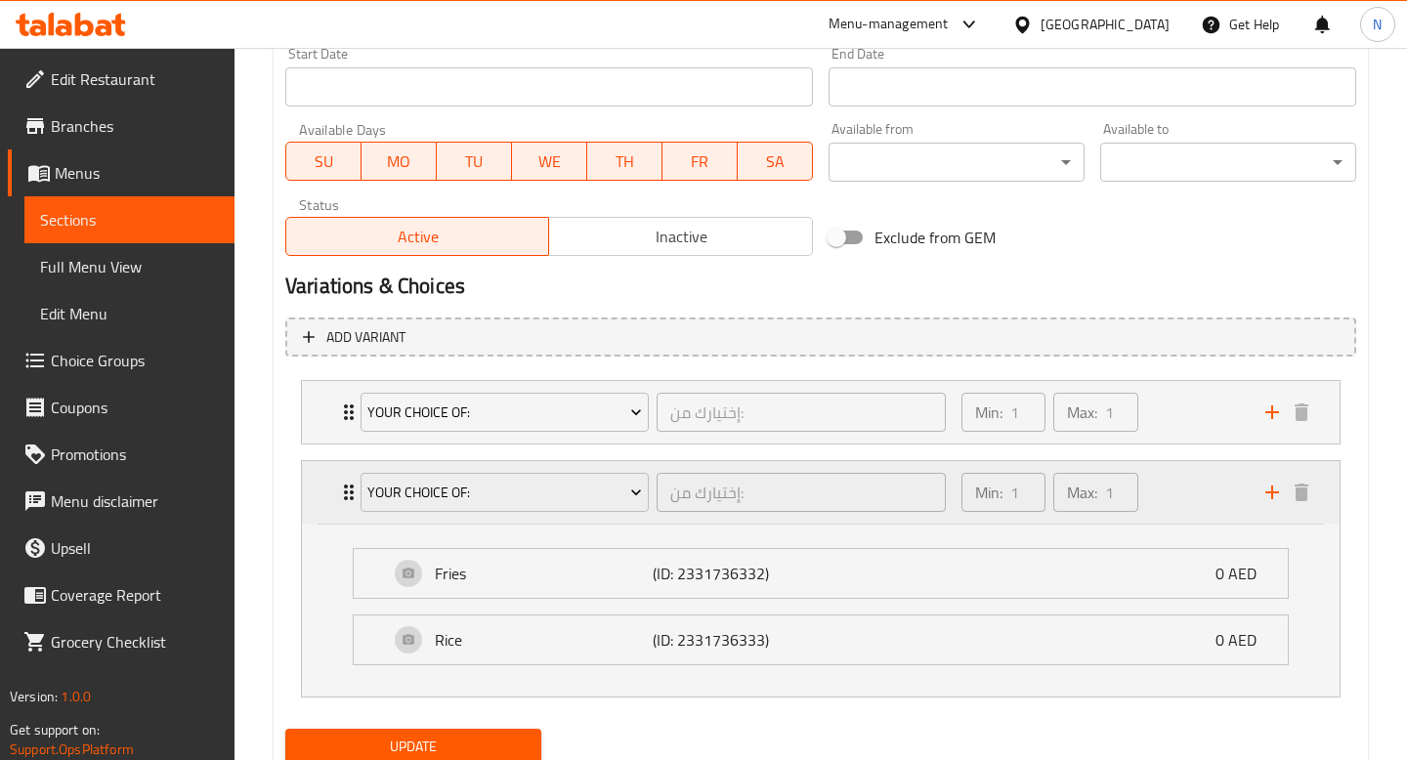
scroll to position [934, 0]
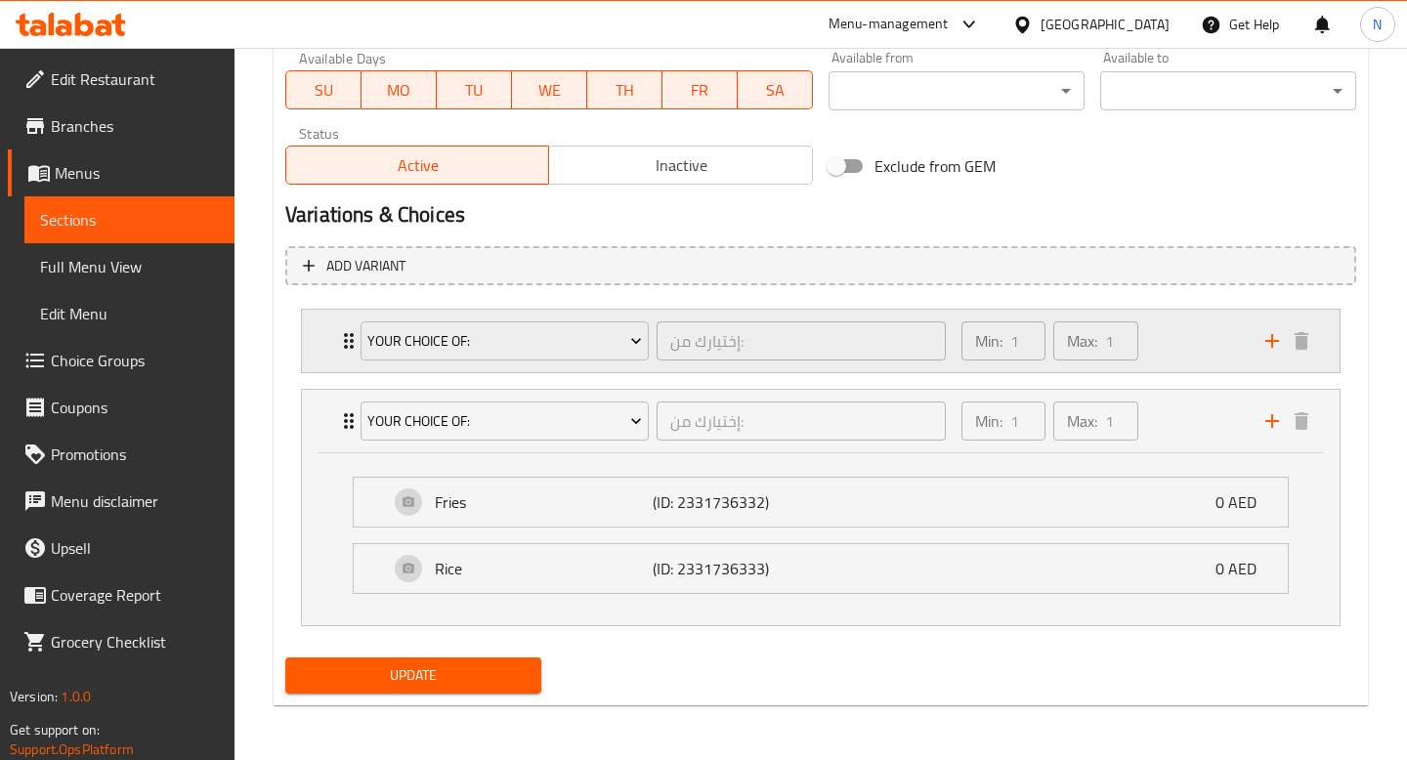
click at [1164, 344] on div "Min: 1 ​ Max: 1 ​" at bounding box center [1102, 341] width 304 height 63
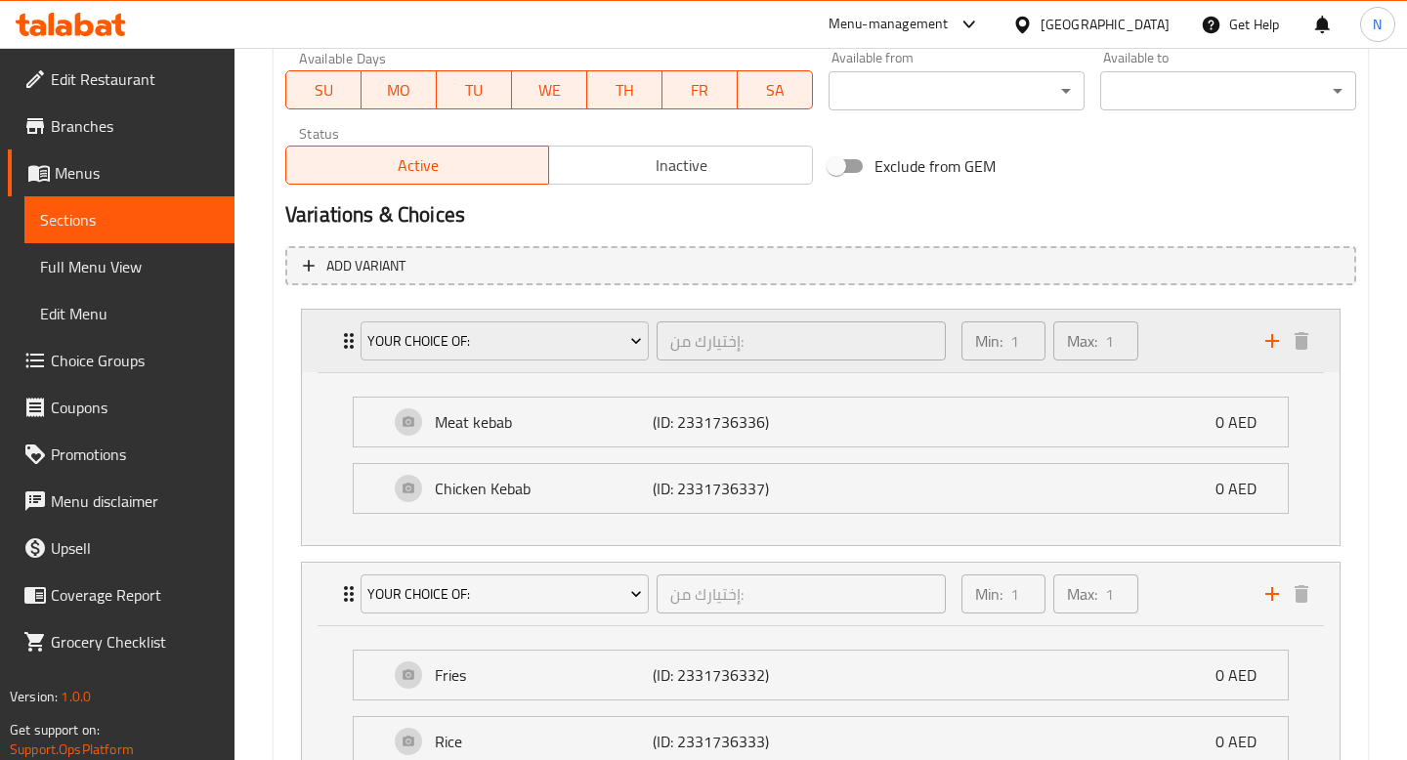
click at [1164, 344] on div "Min: 1 ​ Max: 1 ​" at bounding box center [1102, 341] width 304 height 63
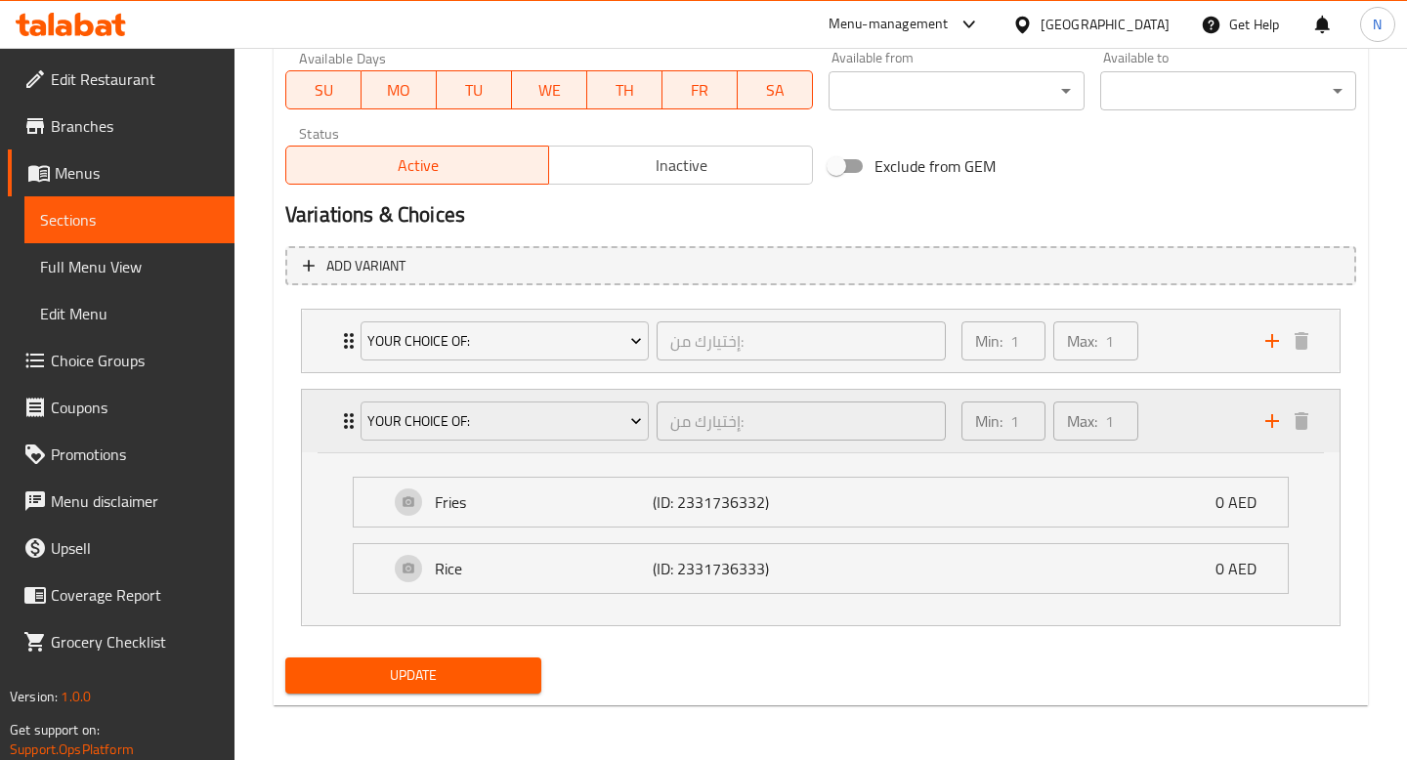
click at [1210, 413] on div "Min: 1 ​ Max: 1 ​" at bounding box center [1102, 421] width 304 height 63
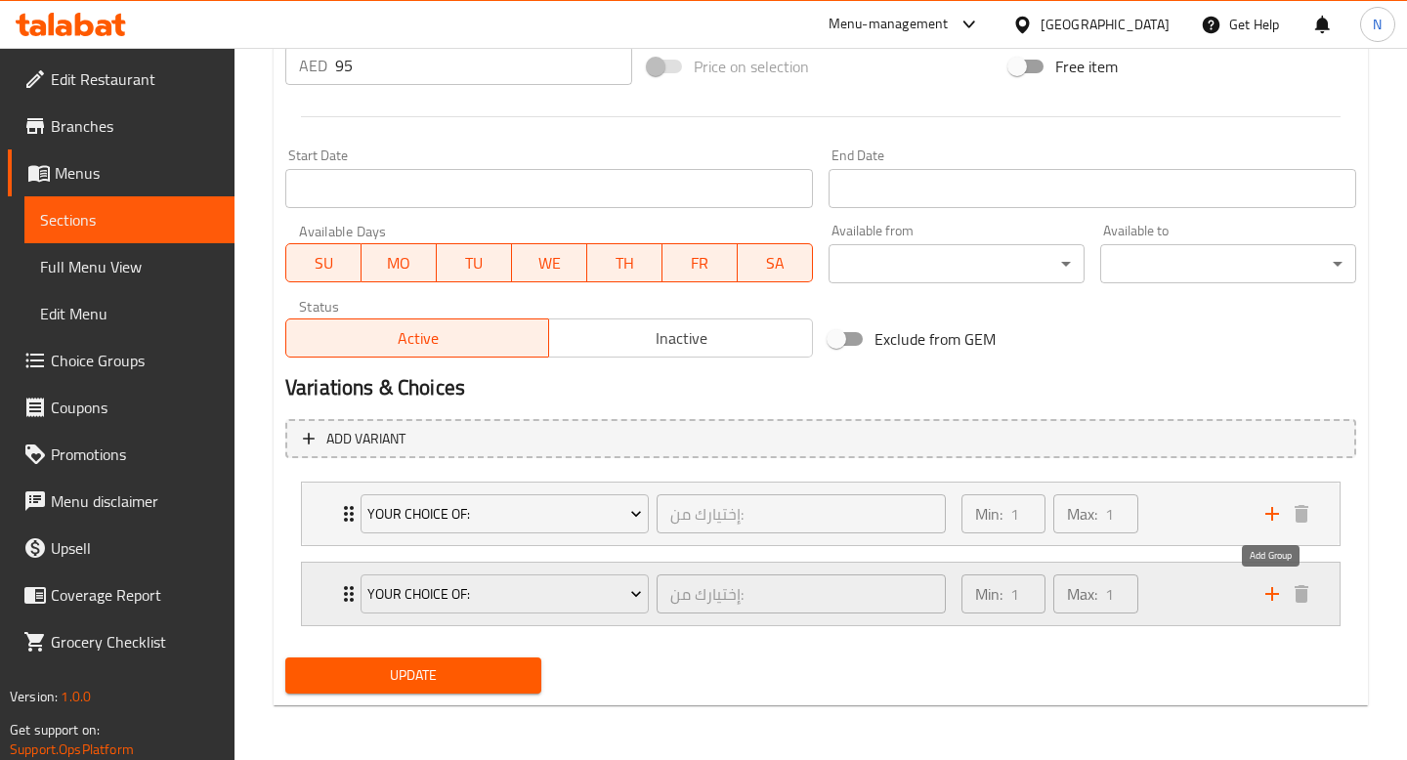
click at [1264, 591] on icon "add" at bounding box center [1271, 593] width 23 height 23
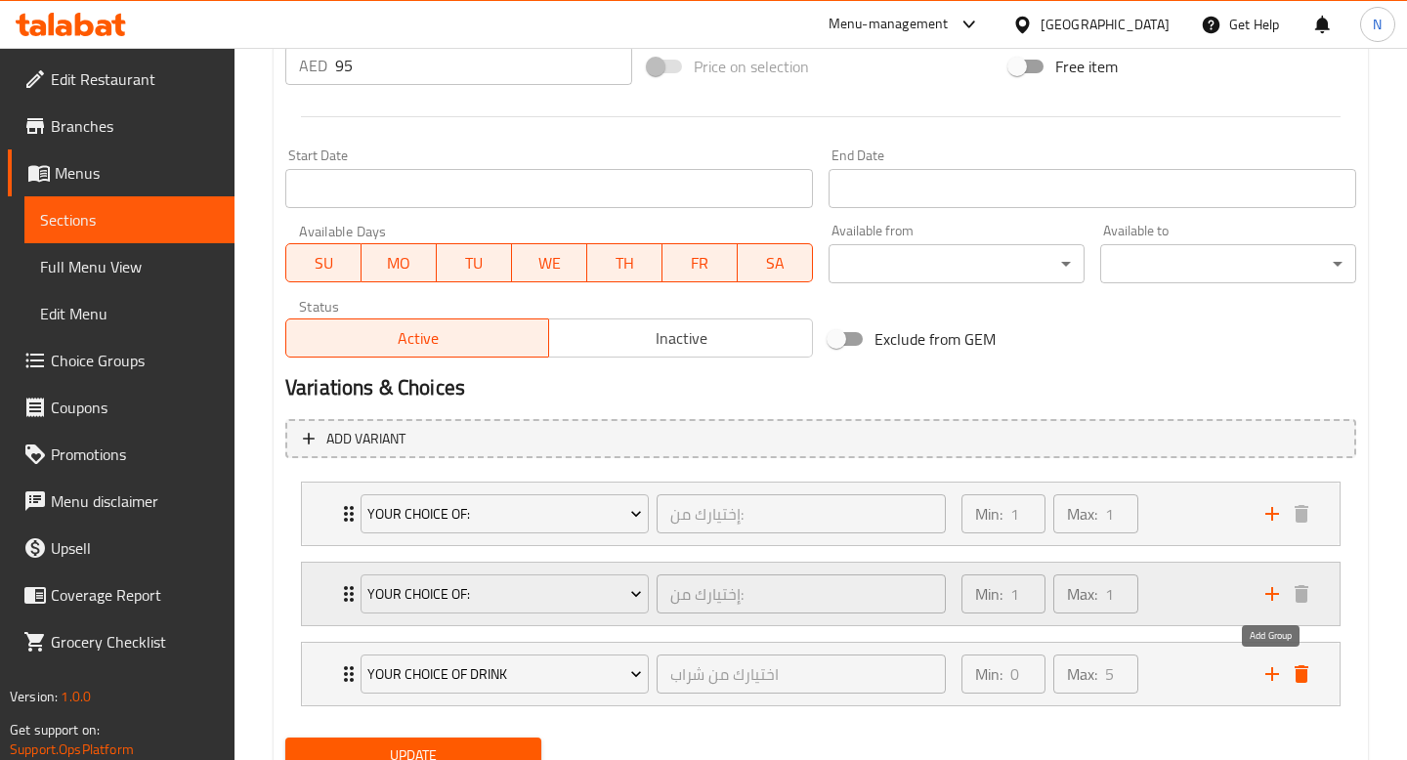
scroll to position [841, 0]
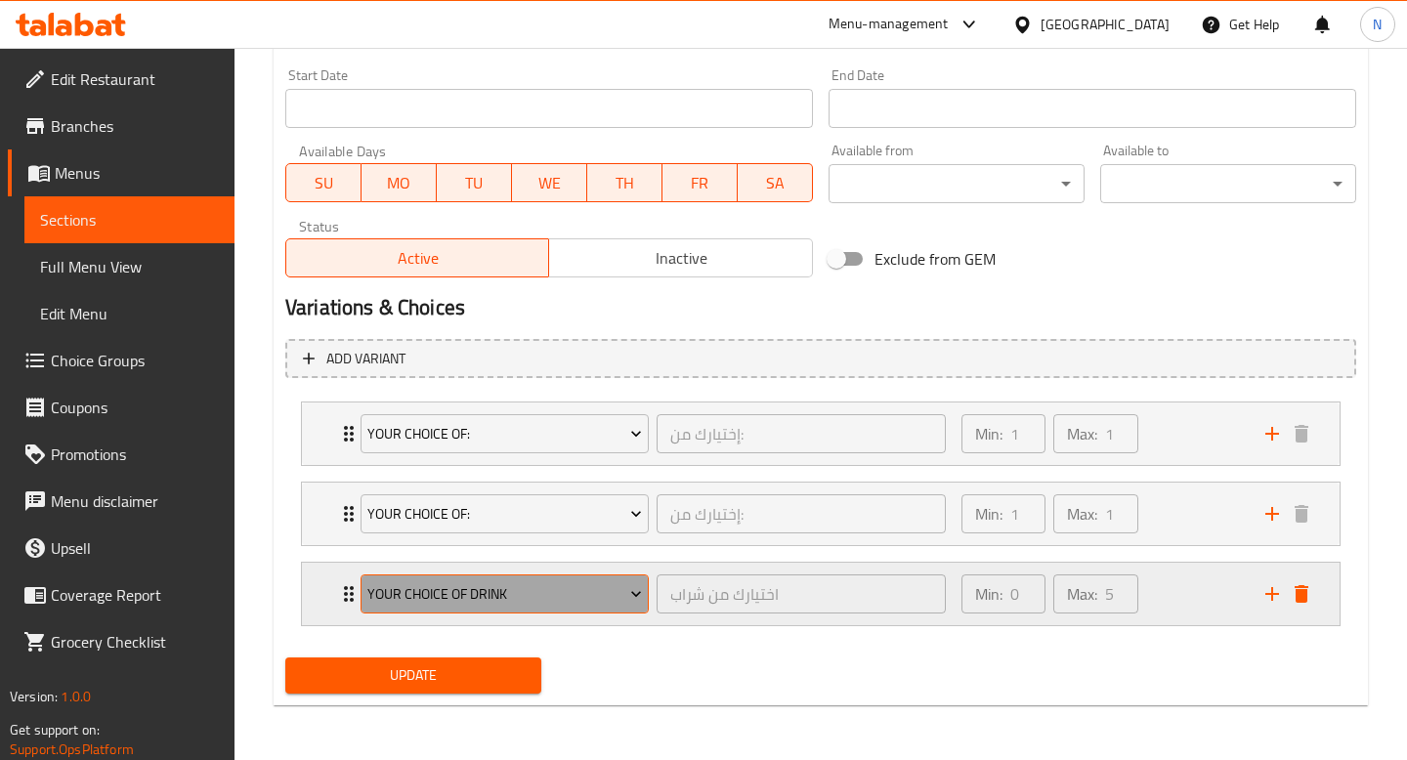
click at [550, 595] on span "Your Choice Of Drink" at bounding box center [504, 594] width 275 height 24
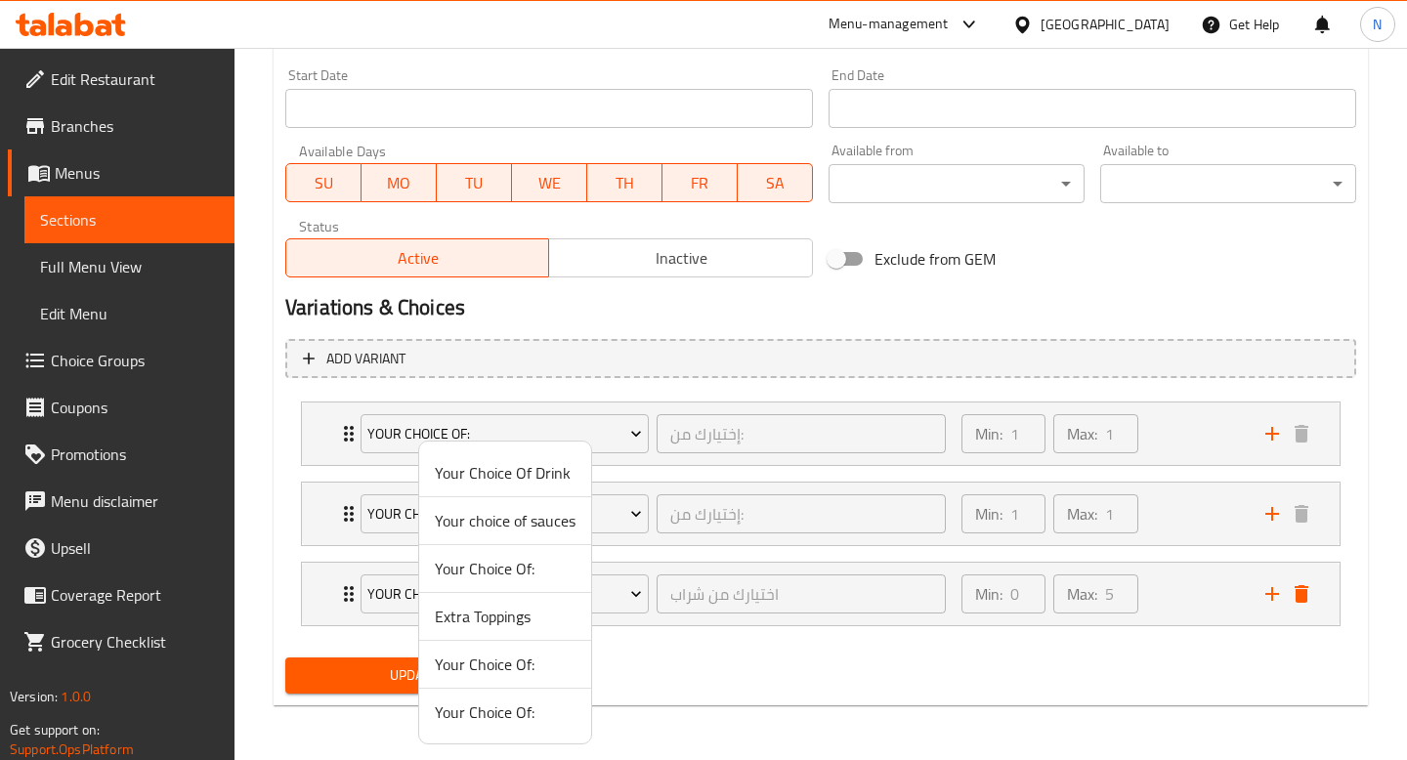
click at [535, 519] on span "Your choice of sauces" at bounding box center [505, 520] width 141 height 23
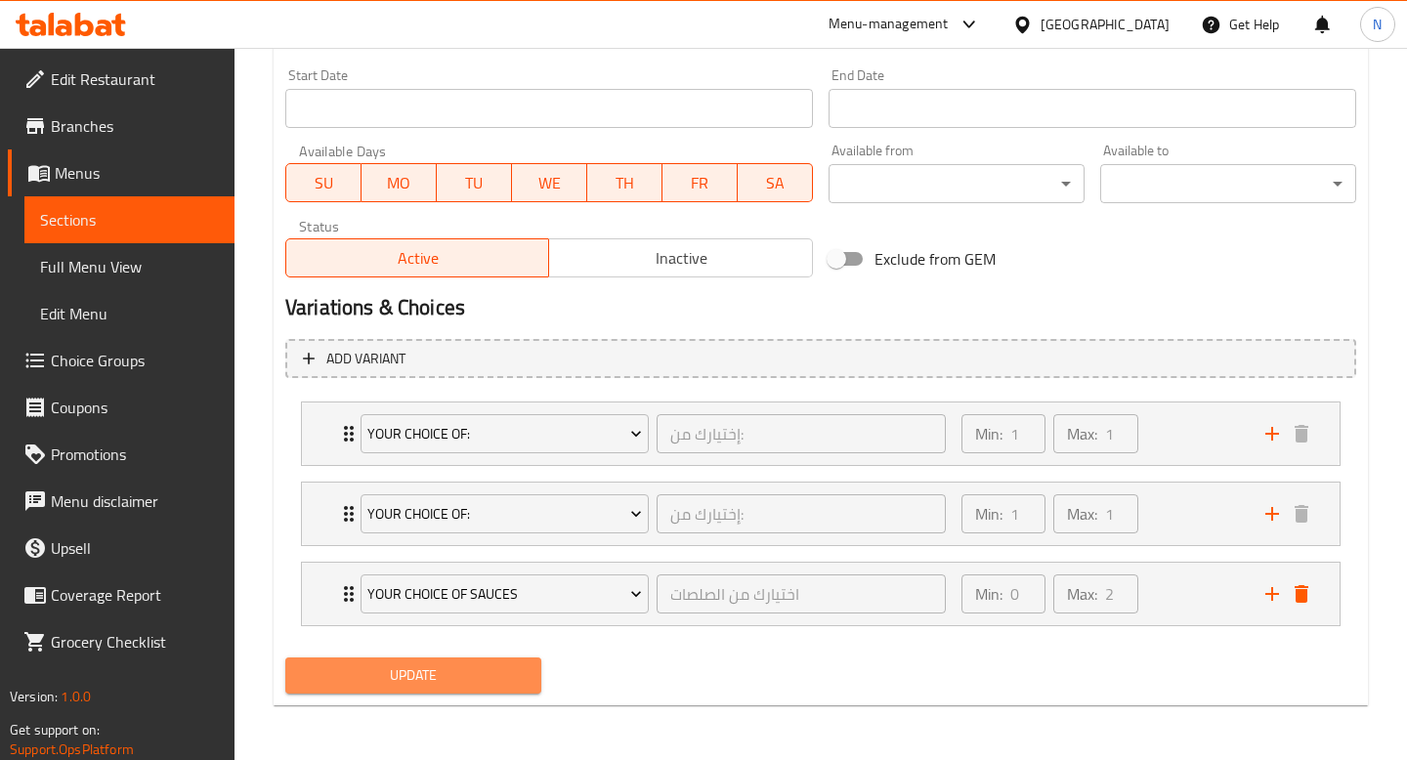
click at [510, 663] on span "Update" at bounding box center [413, 675] width 225 height 24
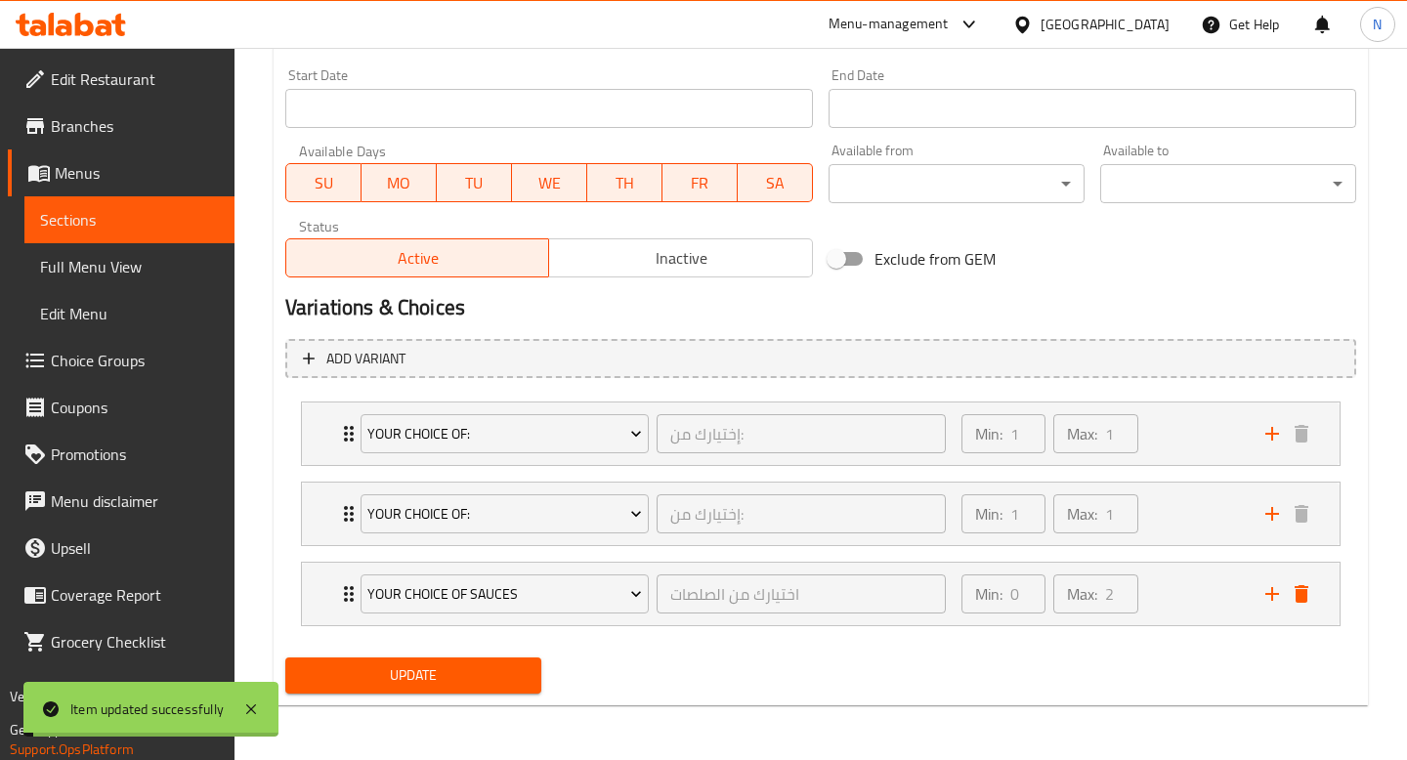
scroll to position [0, 0]
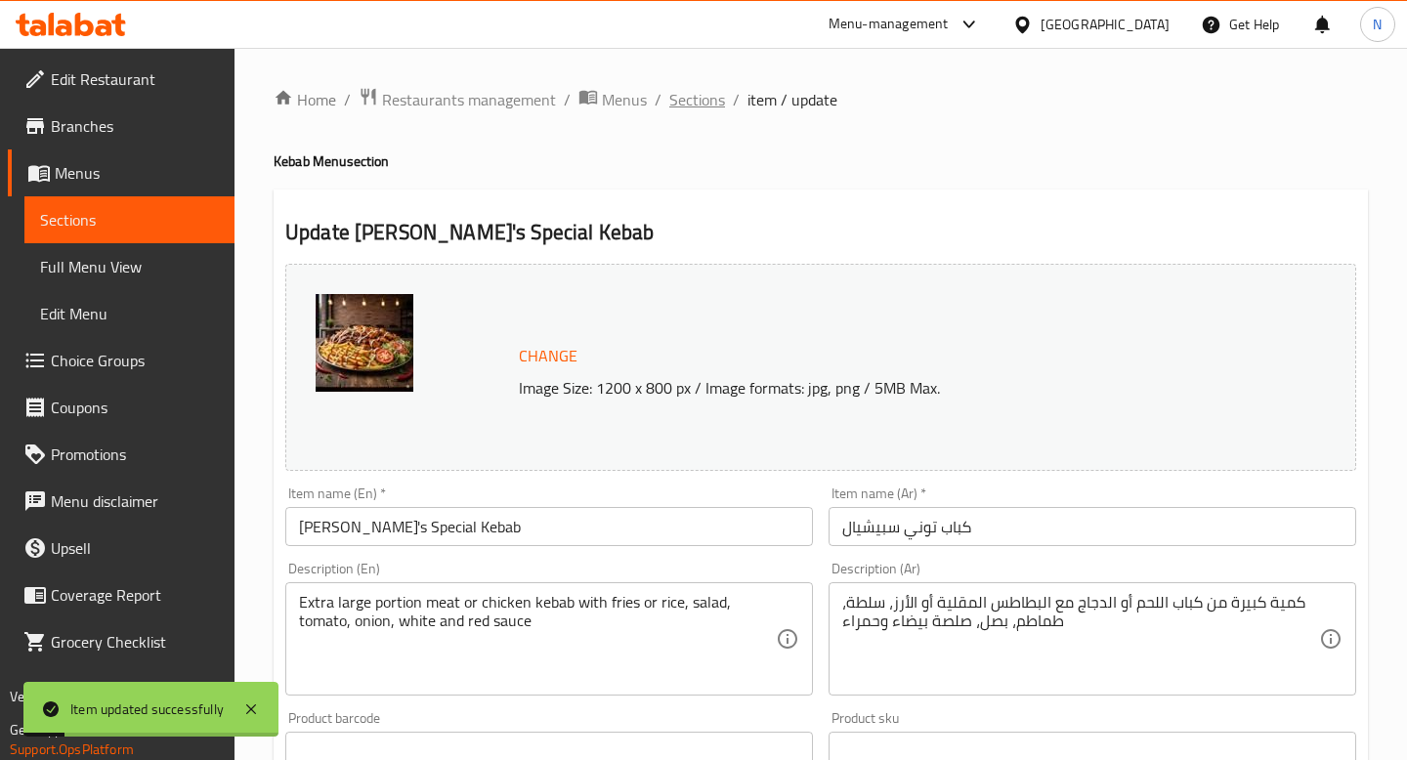
click at [706, 100] on span "Sections" at bounding box center [697, 99] width 56 height 23
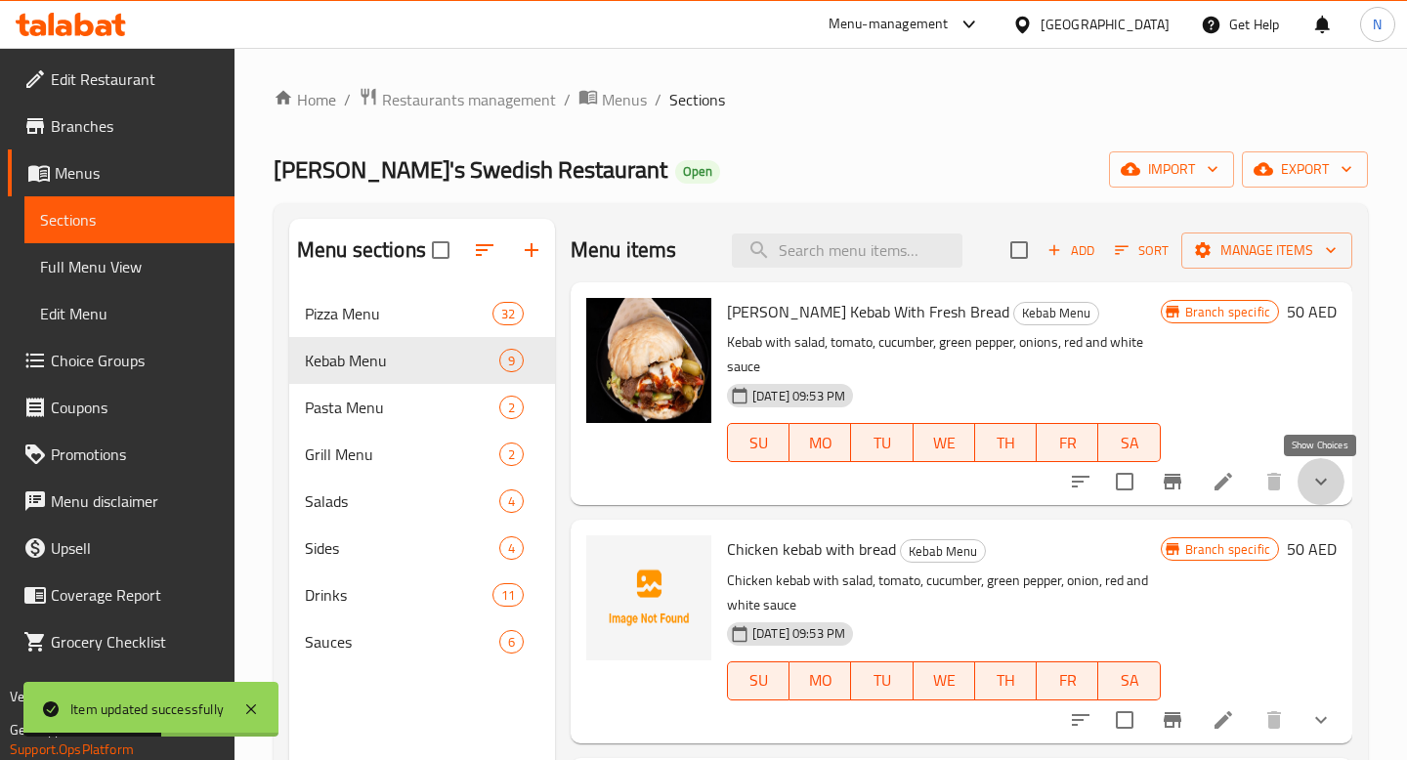
click at [1318, 480] on icon "show more" at bounding box center [1320, 481] width 23 height 23
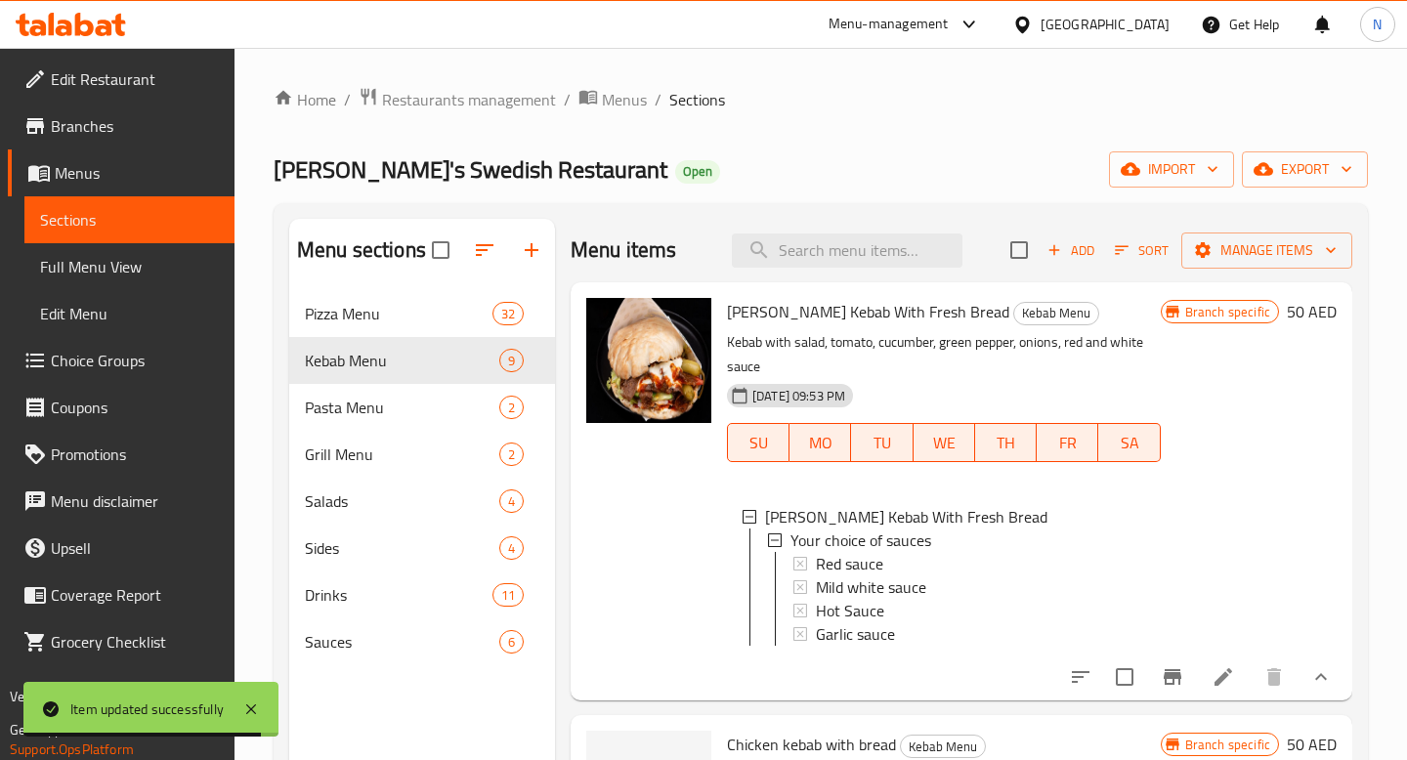
click at [1320, 685] on icon "show more" at bounding box center [1320, 676] width 23 height 23
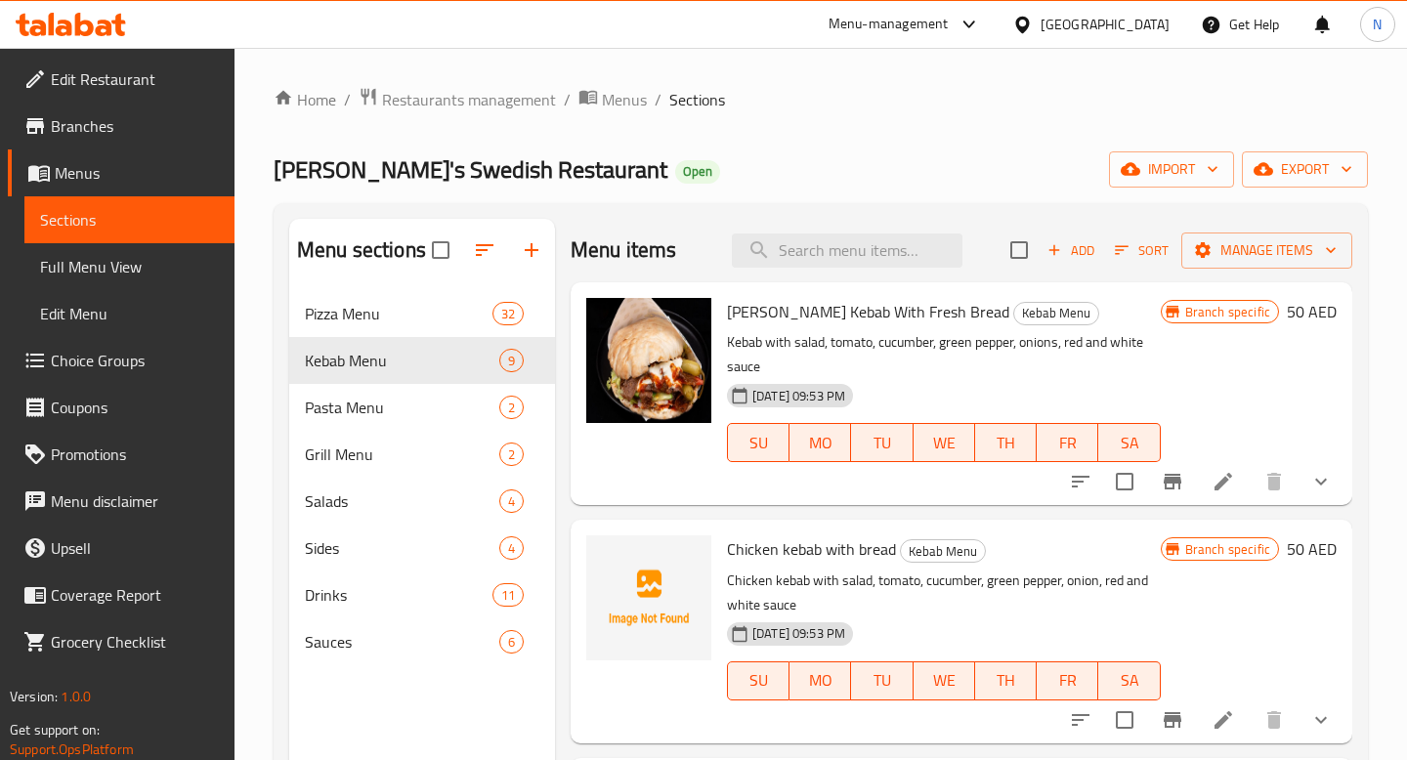
click at [110, 352] on span "Choice Groups" at bounding box center [135, 360] width 168 height 23
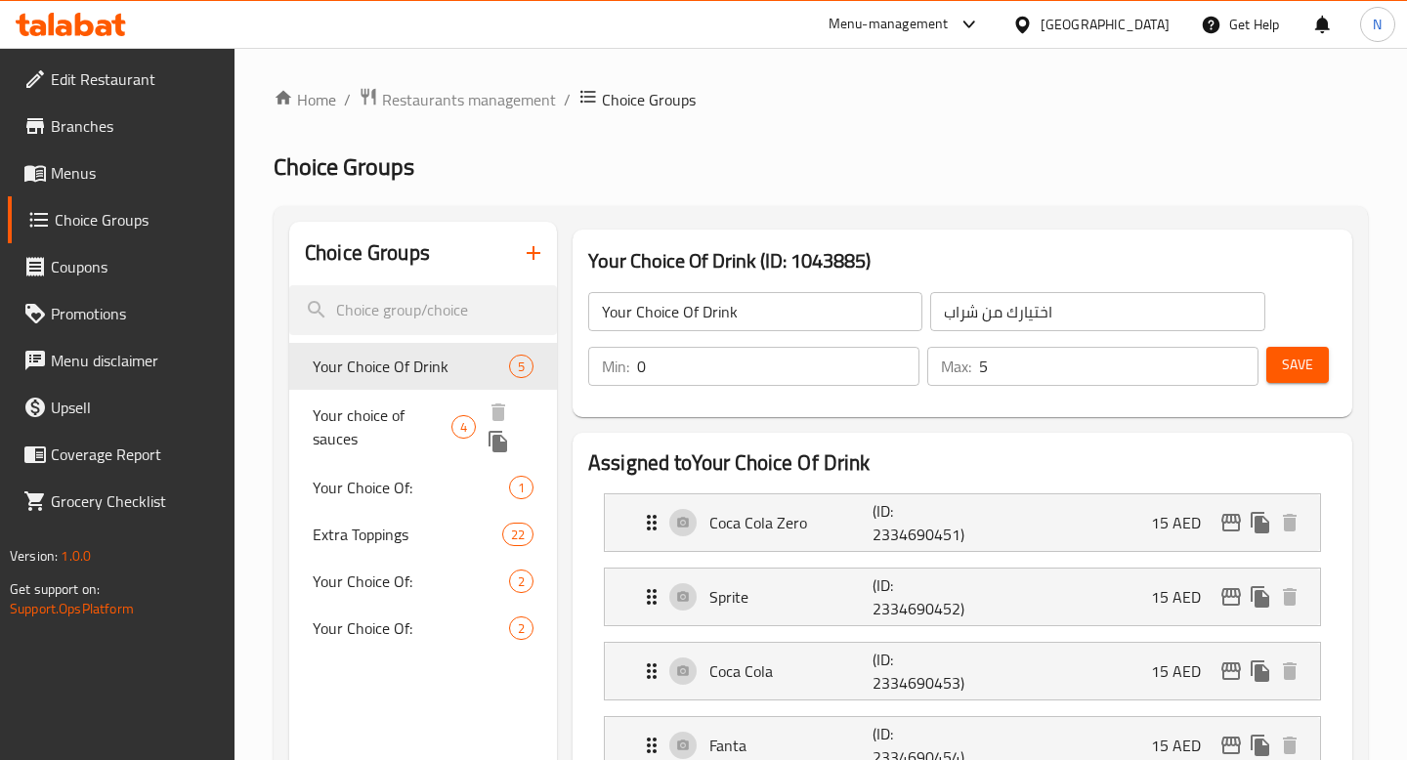
click at [403, 421] on span "Your choice of sauces" at bounding box center [382, 426] width 139 height 47
type input "Your choice of sauces"
type input "اختيارك من الصلصات"
type input "2"
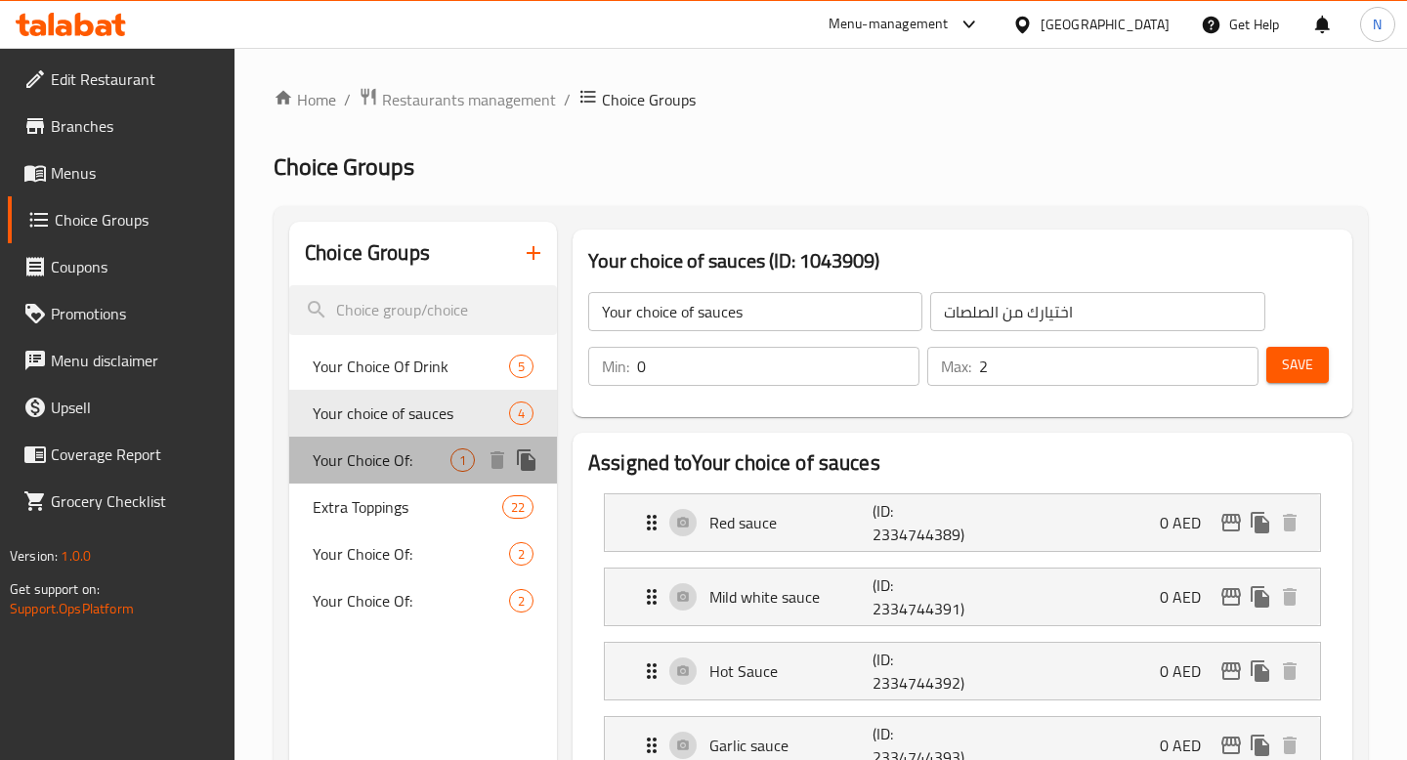
click at [388, 463] on span "Your Choice Of:" at bounding box center [382, 459] width 138 height 23
type input "Your Choice Of:"
type input "إختيارك من:"
type input "1"
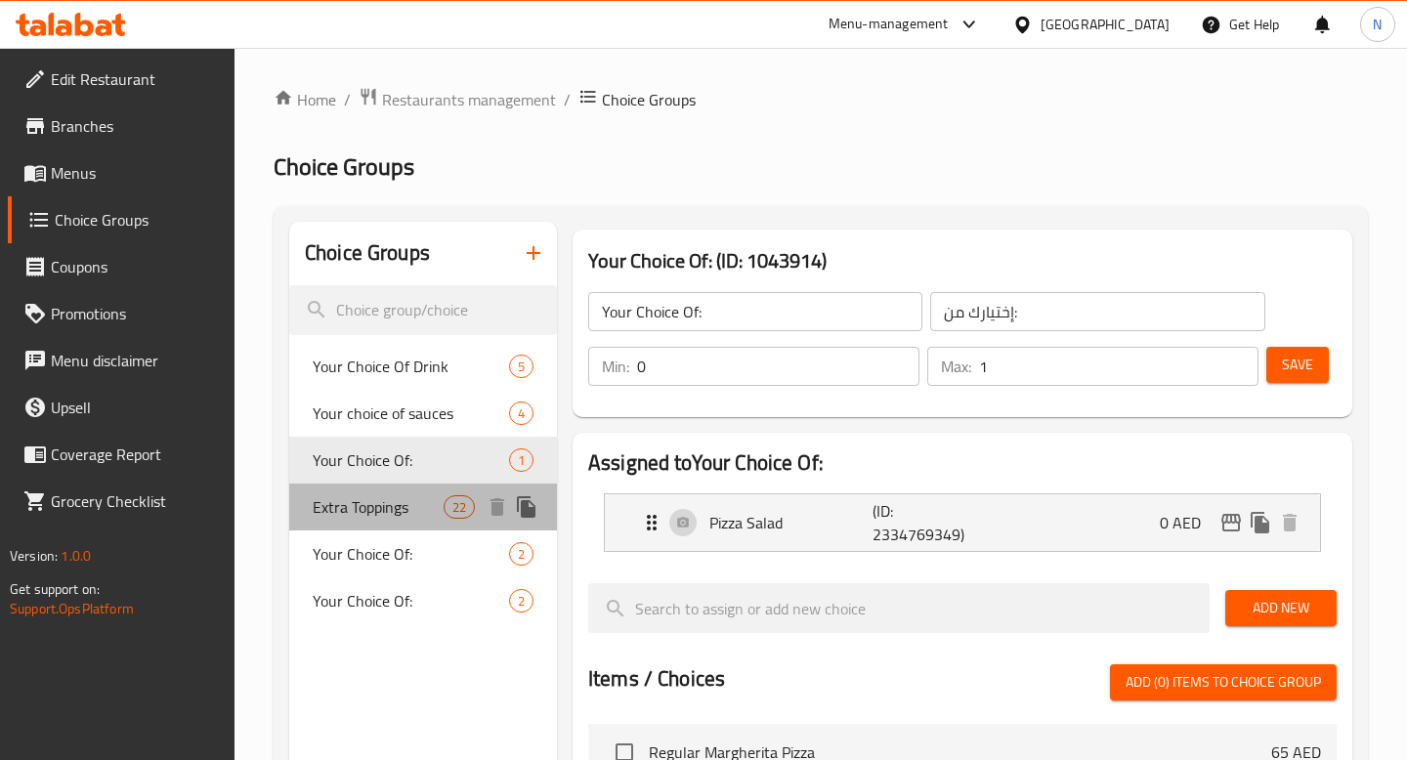
click at [347, 516] on span "Extra Toppings" at bounding box center [378, 506] width 131 height 23
type input "Extra Toppings"
type input "إضافات"
type input "22"
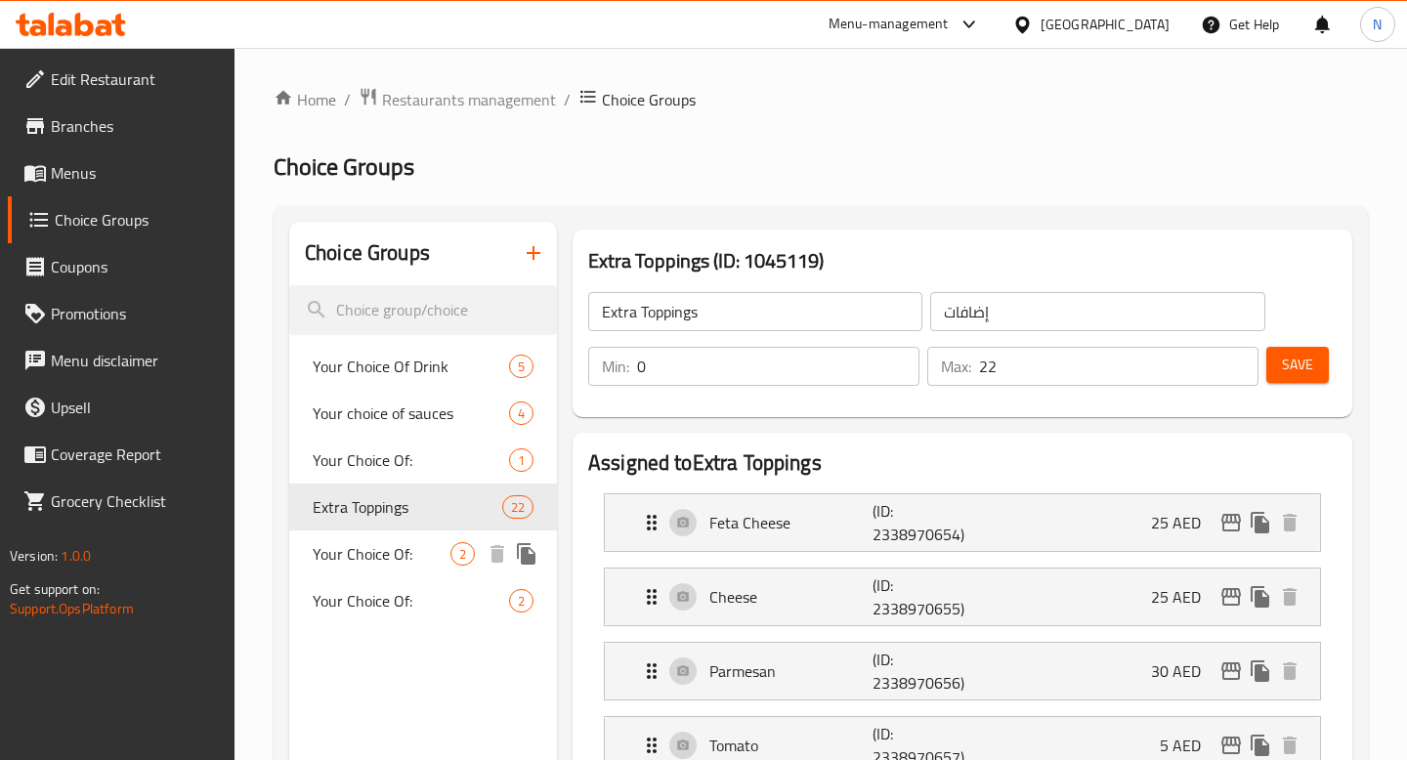
click at [361, 562] on span "Your Choice Of:" at bounding box center [382, 553] width 138 height 23
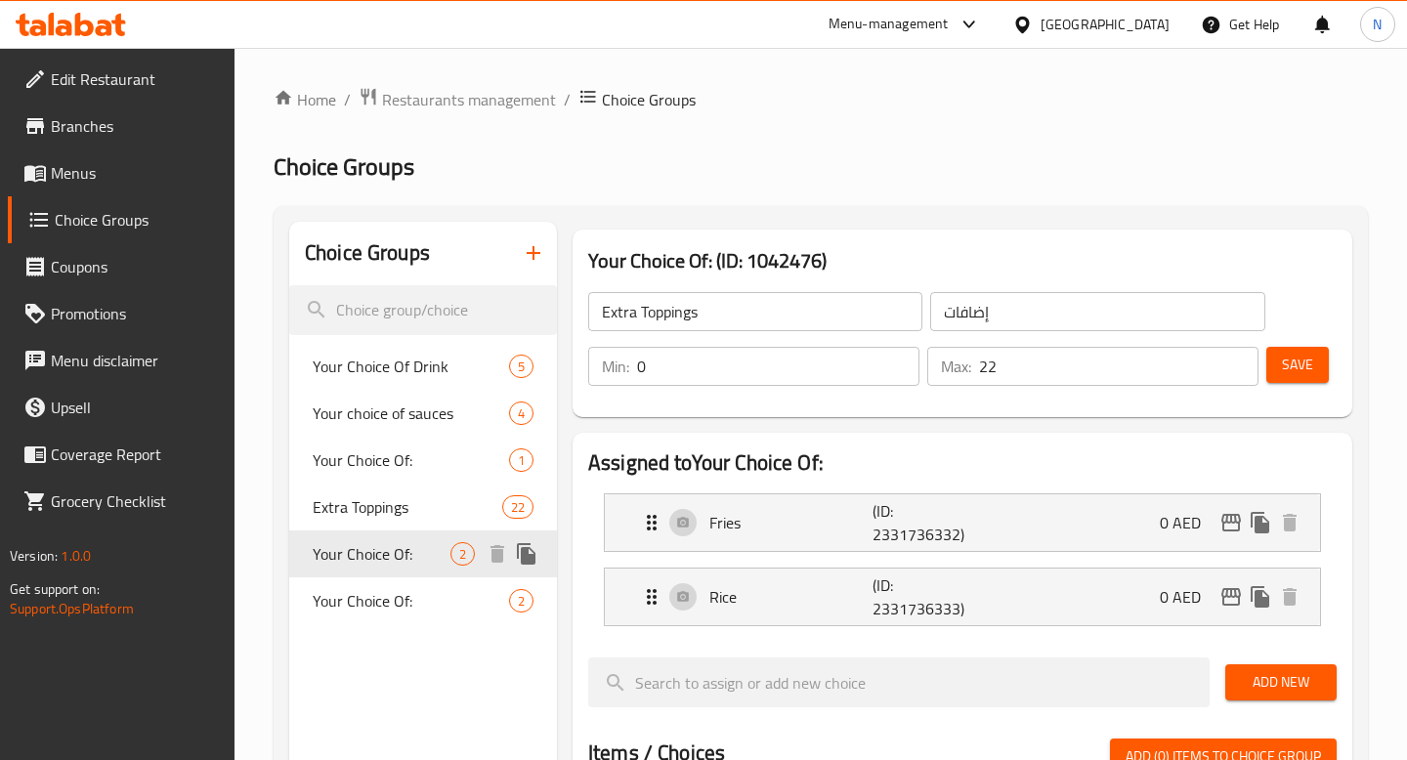
type input "Your Choice Of:"
type input "إختيارك من:"
type input "1"
click at [362, 602] on span "Your Choice Of:" at bounding box center [382, 600] width 138 height 23
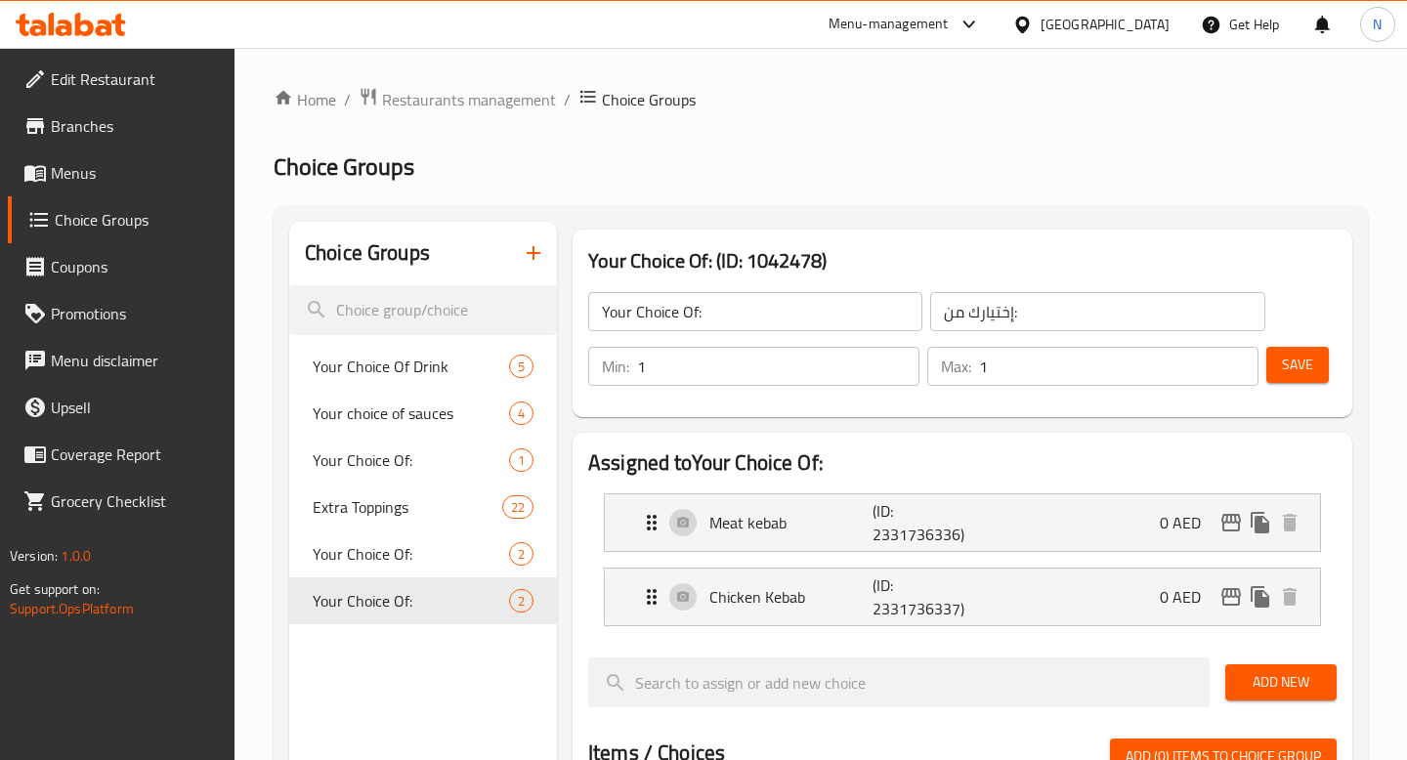
click at [522, 250] on icon "button" at bounding box center [533, 252] width 23 height 23
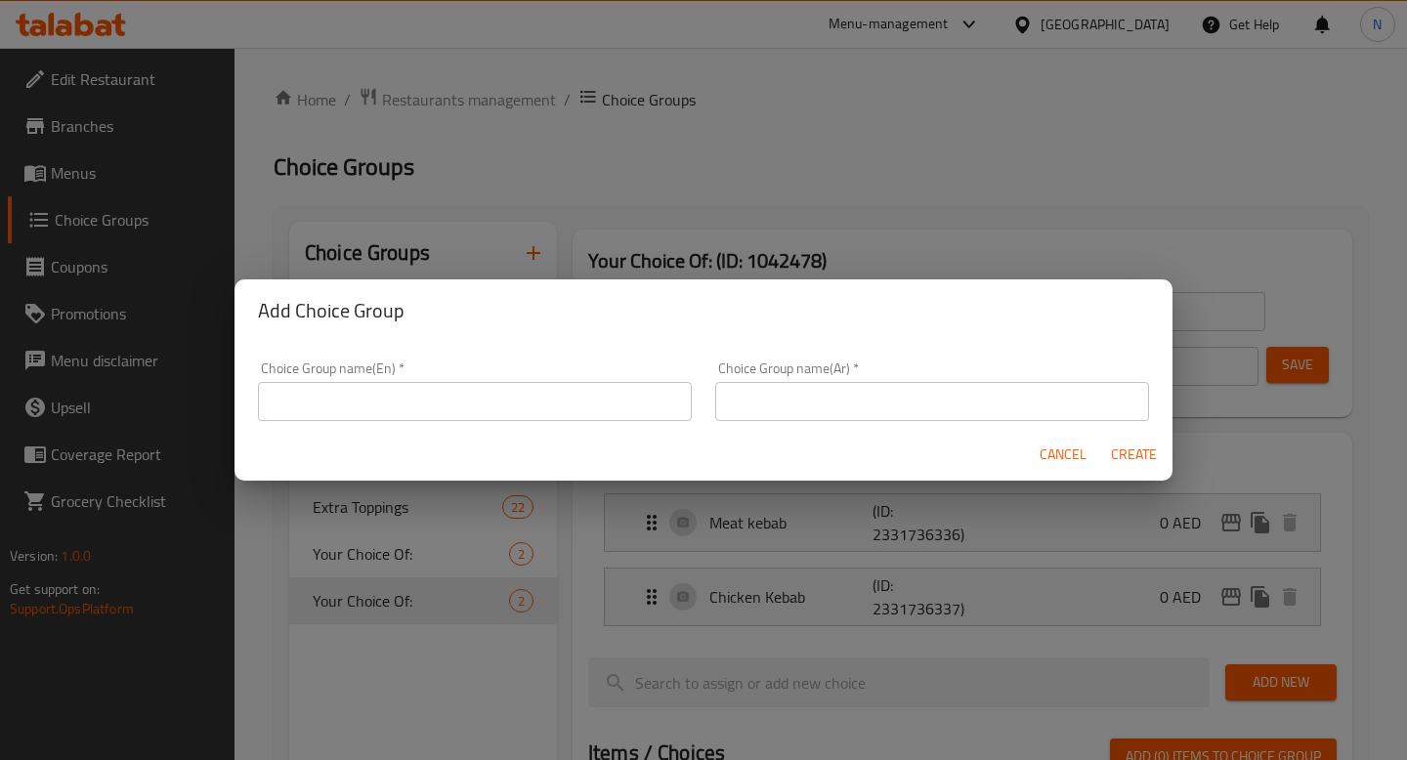
click at [512, 406] on input "text" at bounding box center [475, 401] width 434 height 39
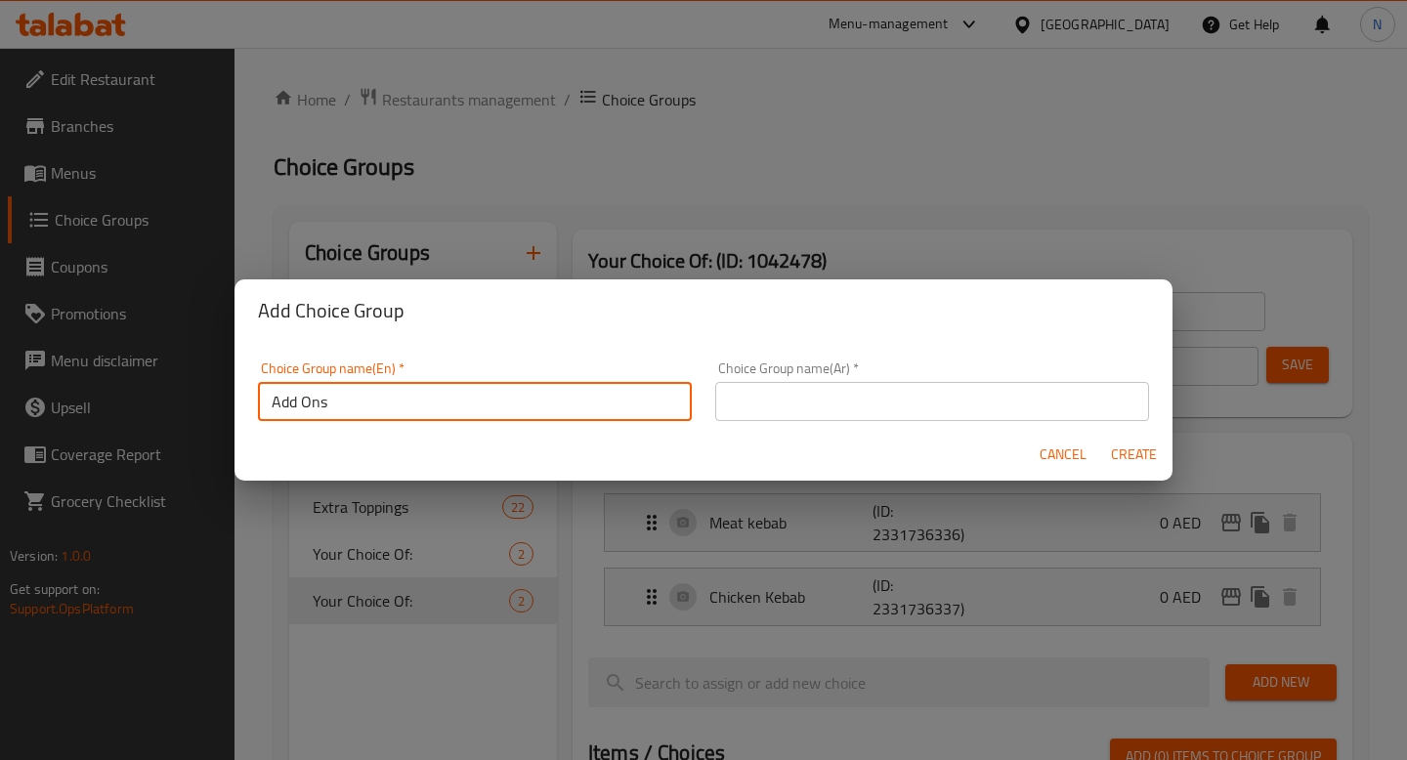
click at [396, 391] on input "Add Ons" at bounding box center [475, 401] width 434 height 39
type input "Add Ons"
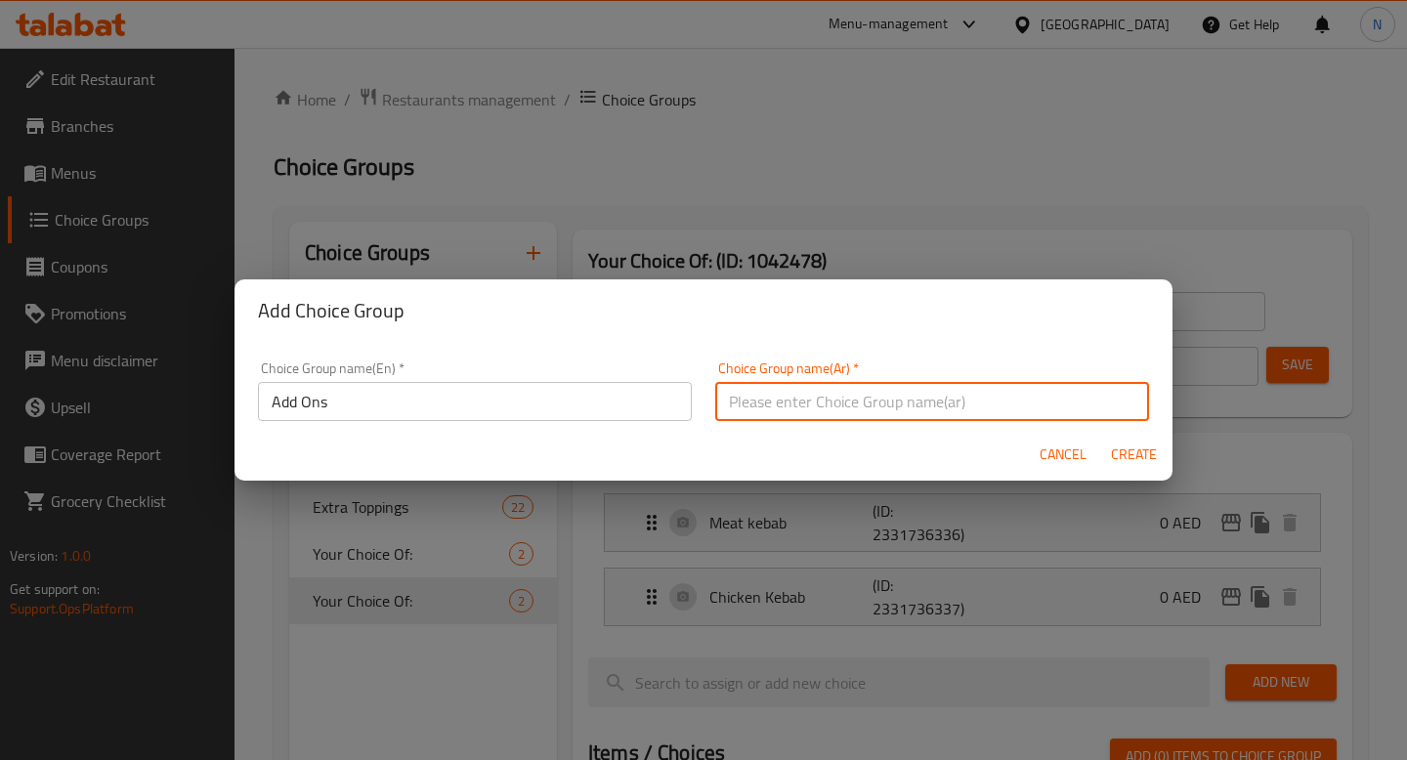
click at [762, 412] on input "text" at bounding box center [932, 401] width 434 height 39
paste input "إضافات"
type input "إضافات"
click at [1142, 459] on span "Create" at bounding box center [1133, 455] width 47 height 24
type input "Add Ons"
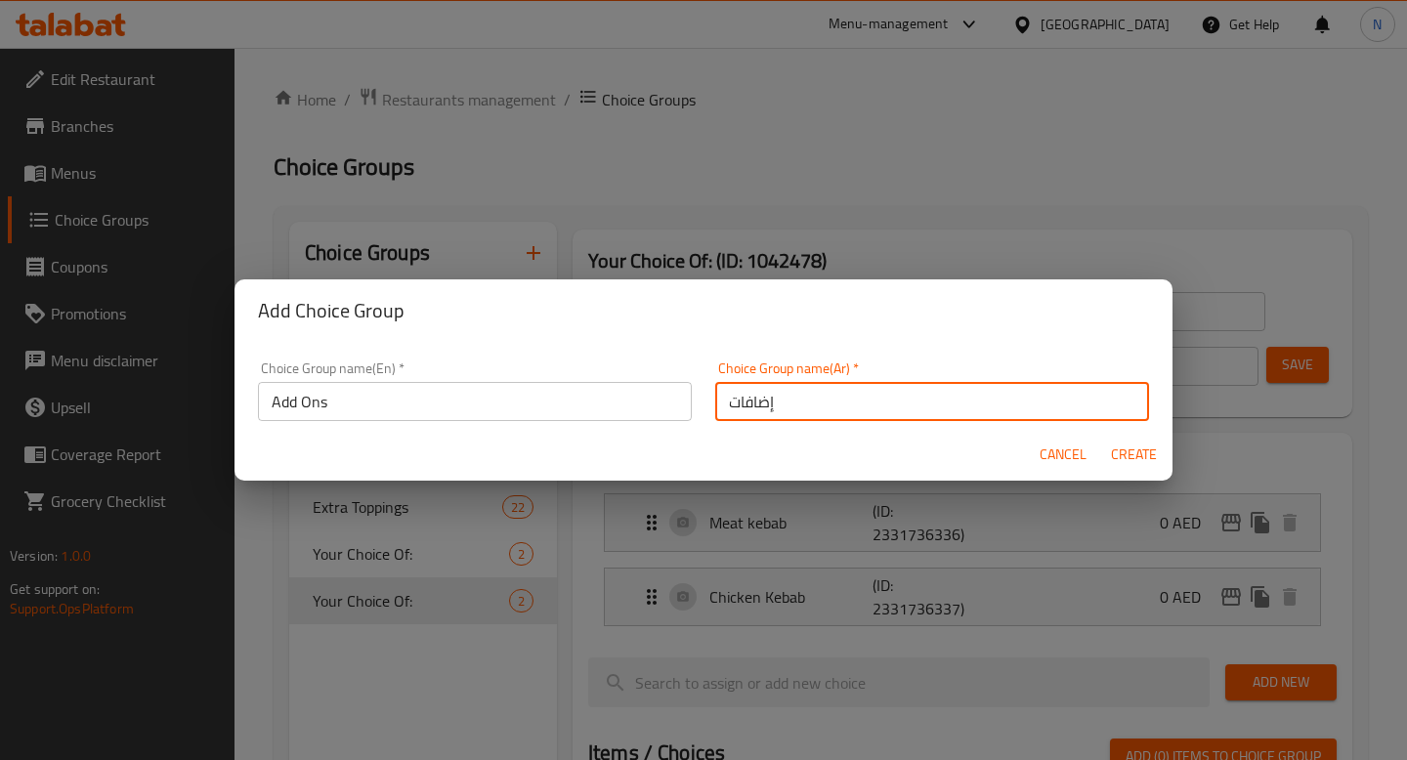
type input "إضافات"
type input "0"
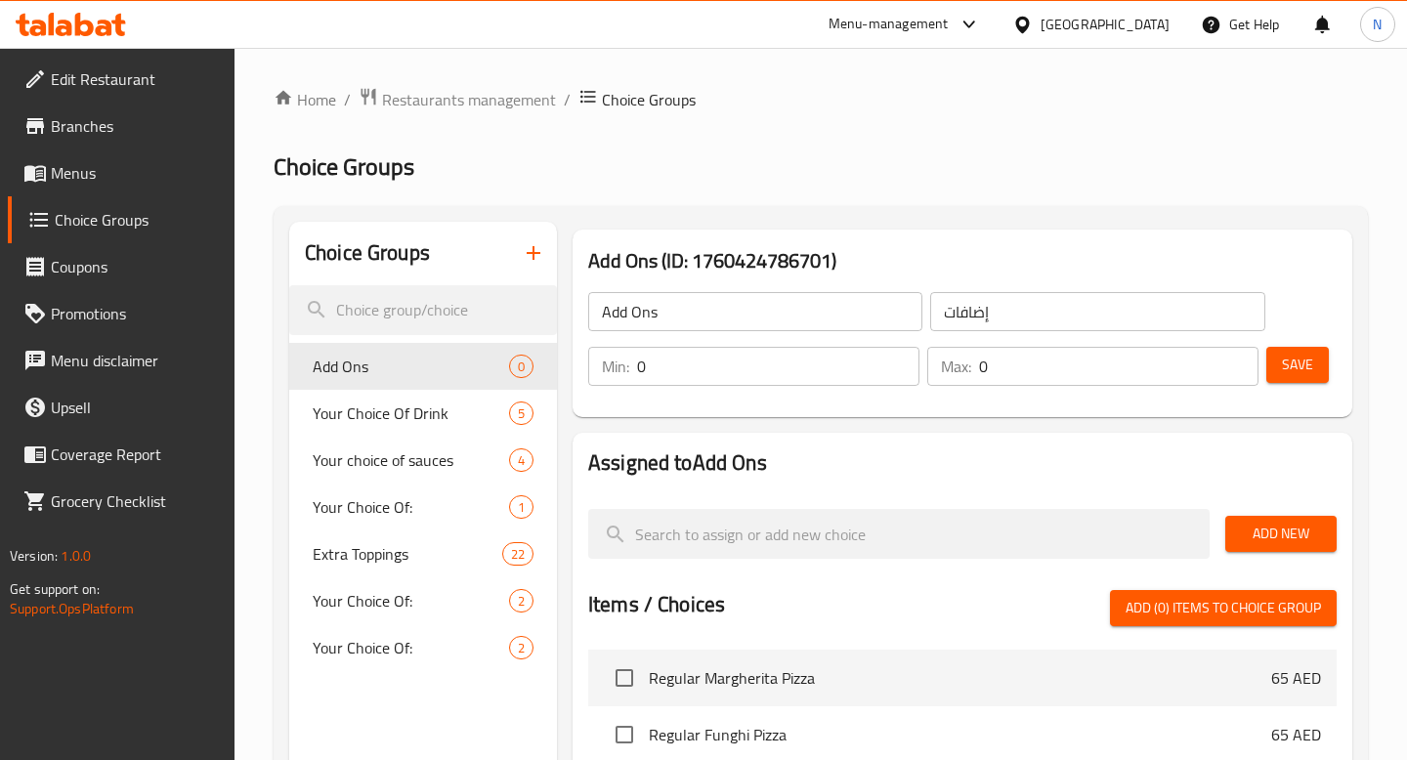
click at [761, 372] on input "0" at bounding box center [778, 366] width 282 height 39
click at [1033, 371] on input "0" at bounding box center [1118, 366] width 279 height 39
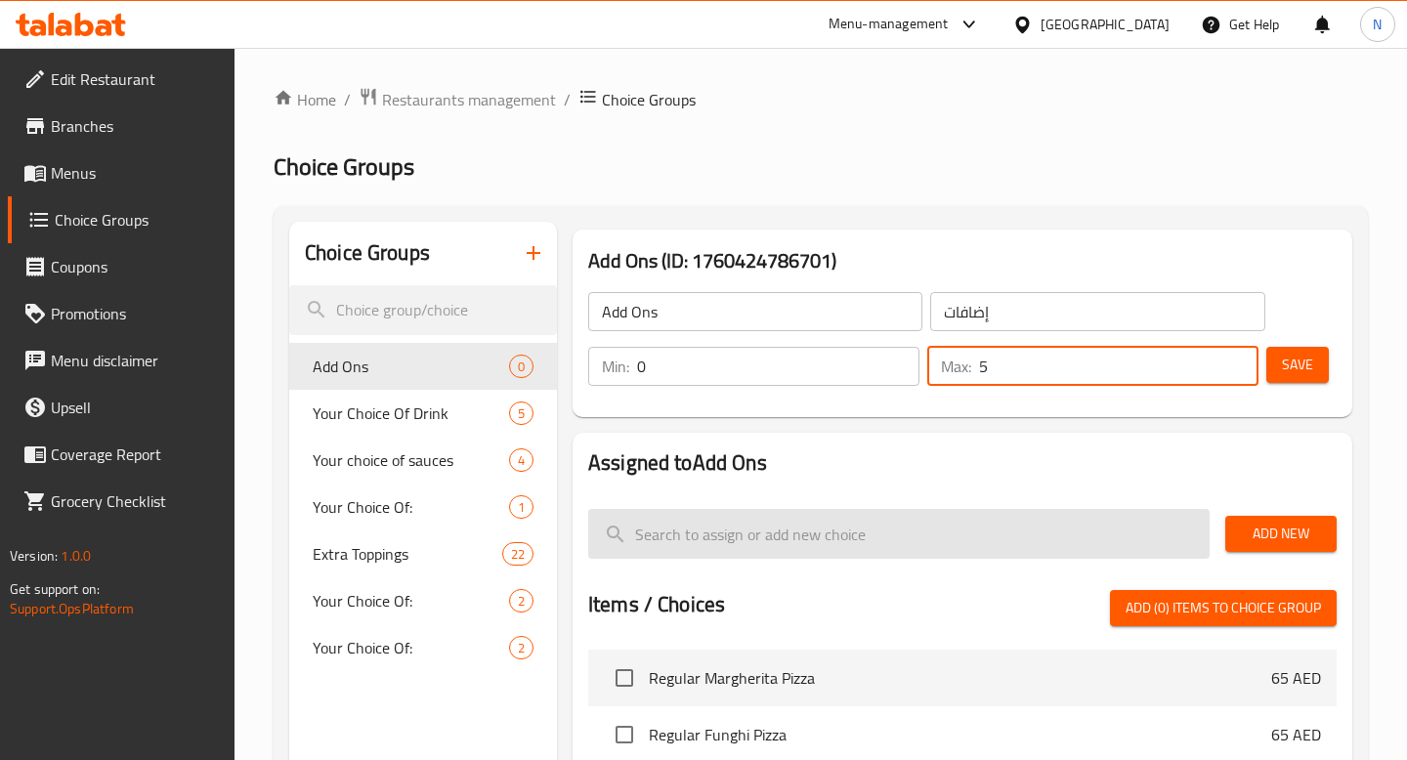
type input "5"
click at [991, 527] on input "search" at bounding box center [898, 534] width 621 height 50
paste input "Extra salad"
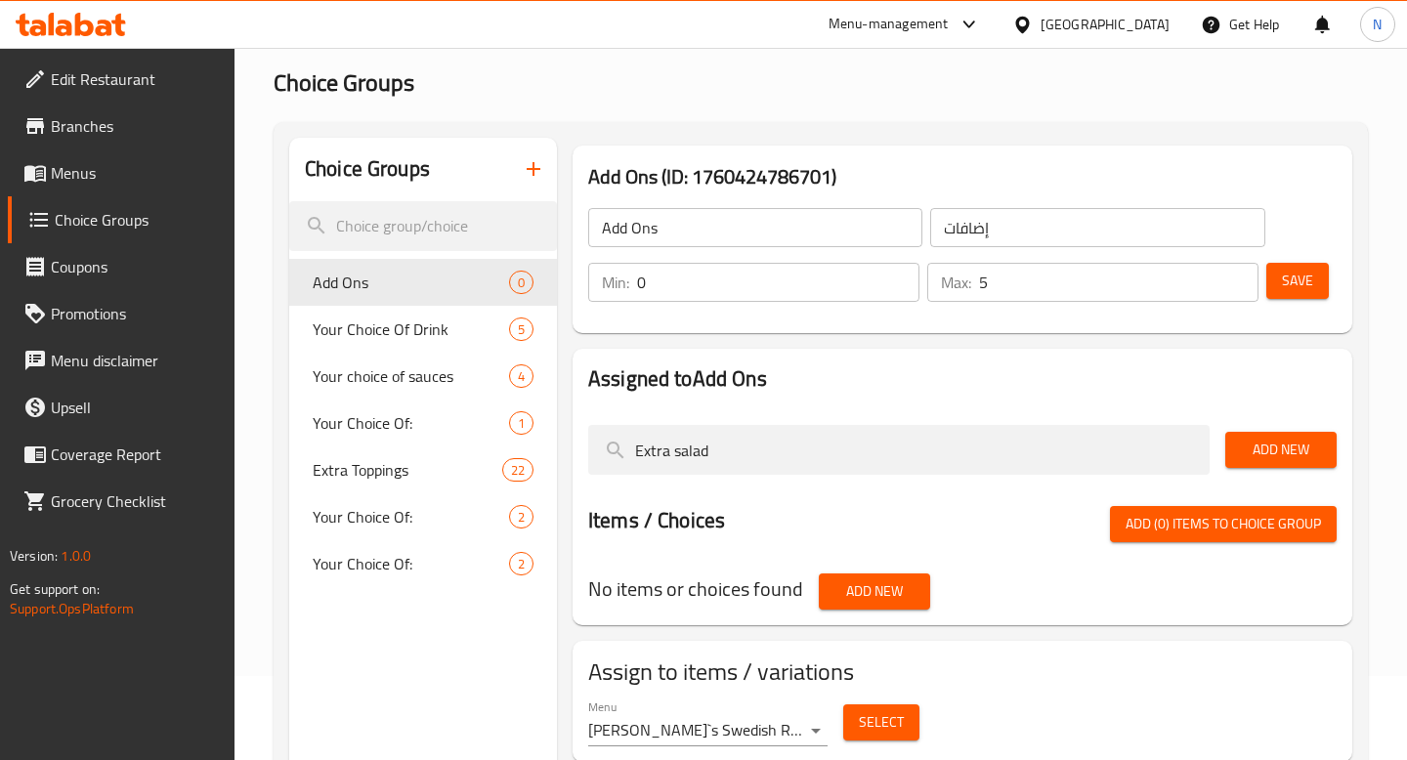
scroll to position [111, 0]
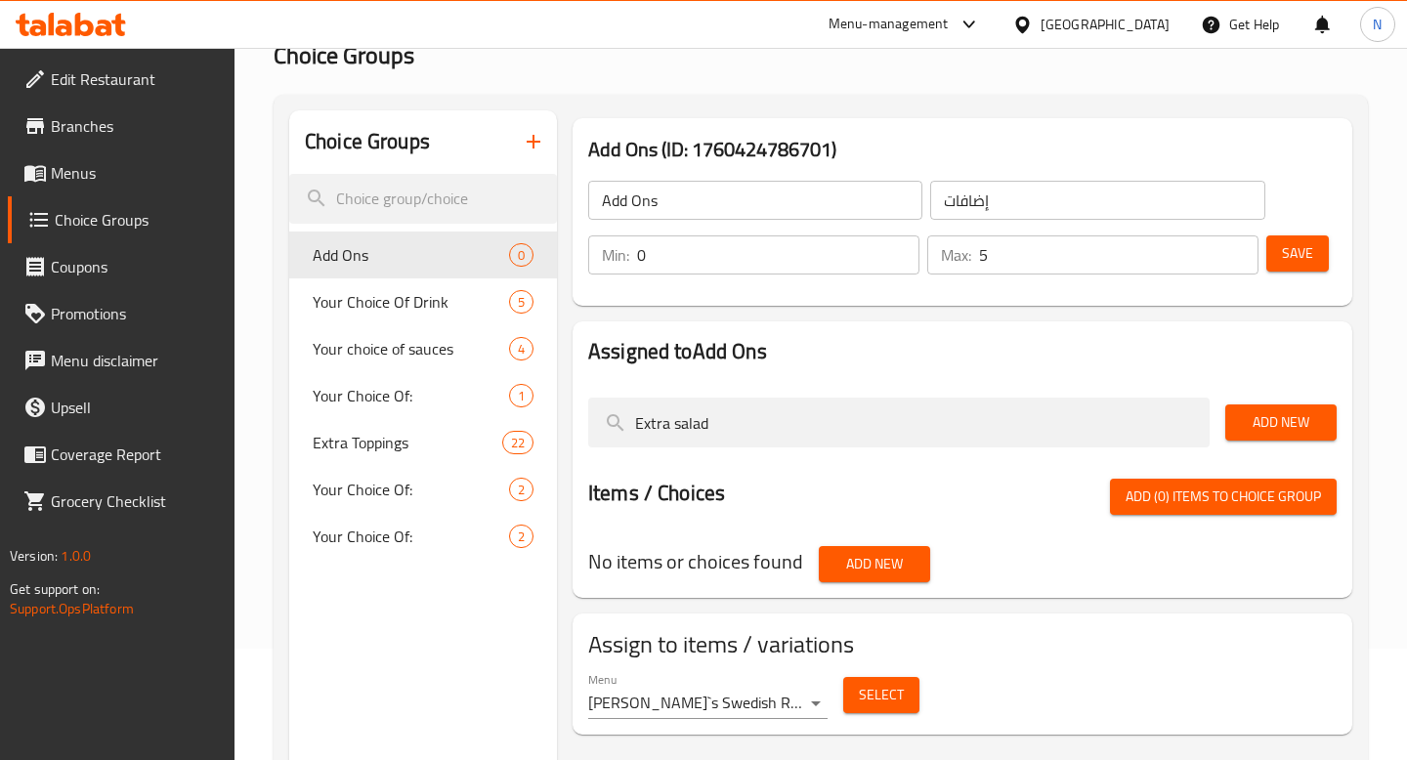
type input "Extra salad"
click at [1248, 442] on div "Add New" at bounding box center [1280, 422] width 127 height 65
click at [1263, 426] on span "Add New" at bounding box center [1281, 422] width 80 height 24
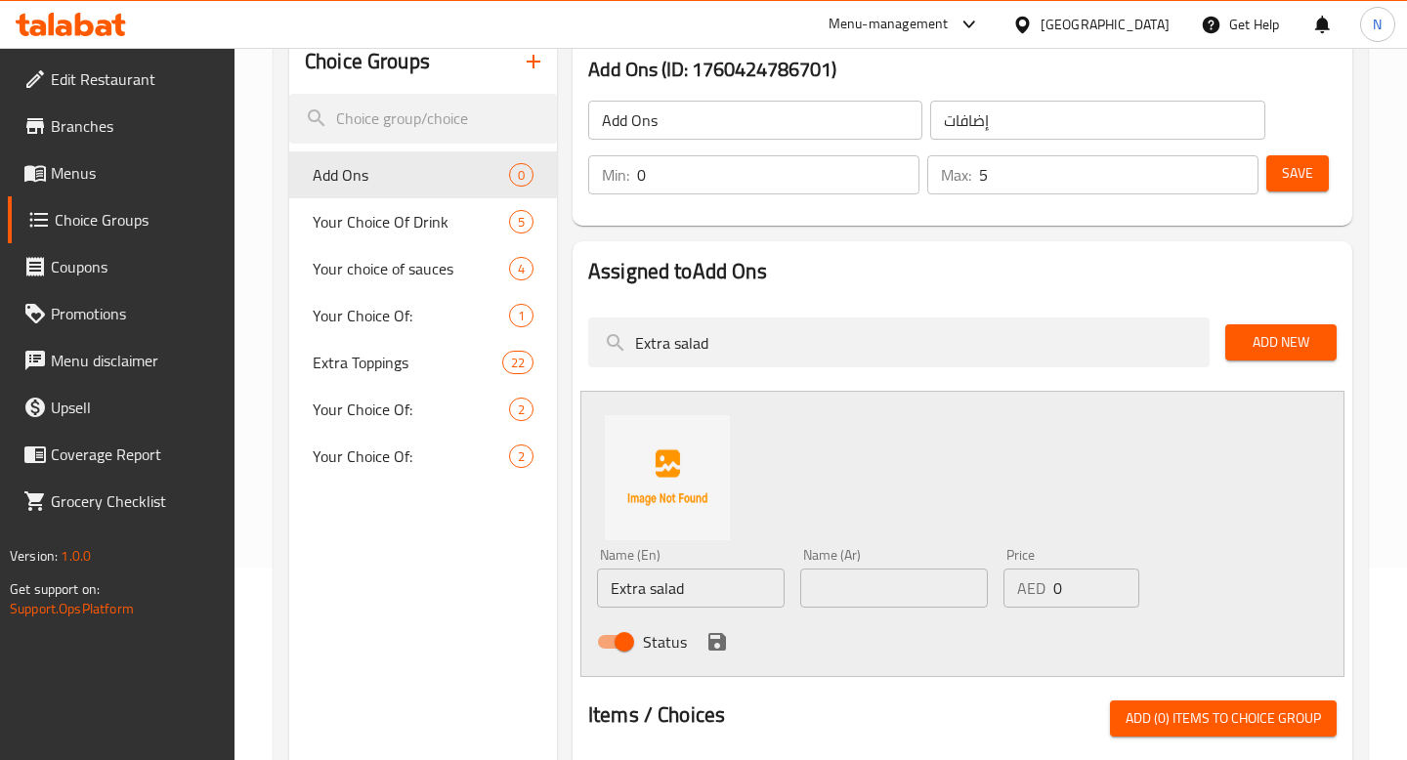
scroll to position [193, 0]
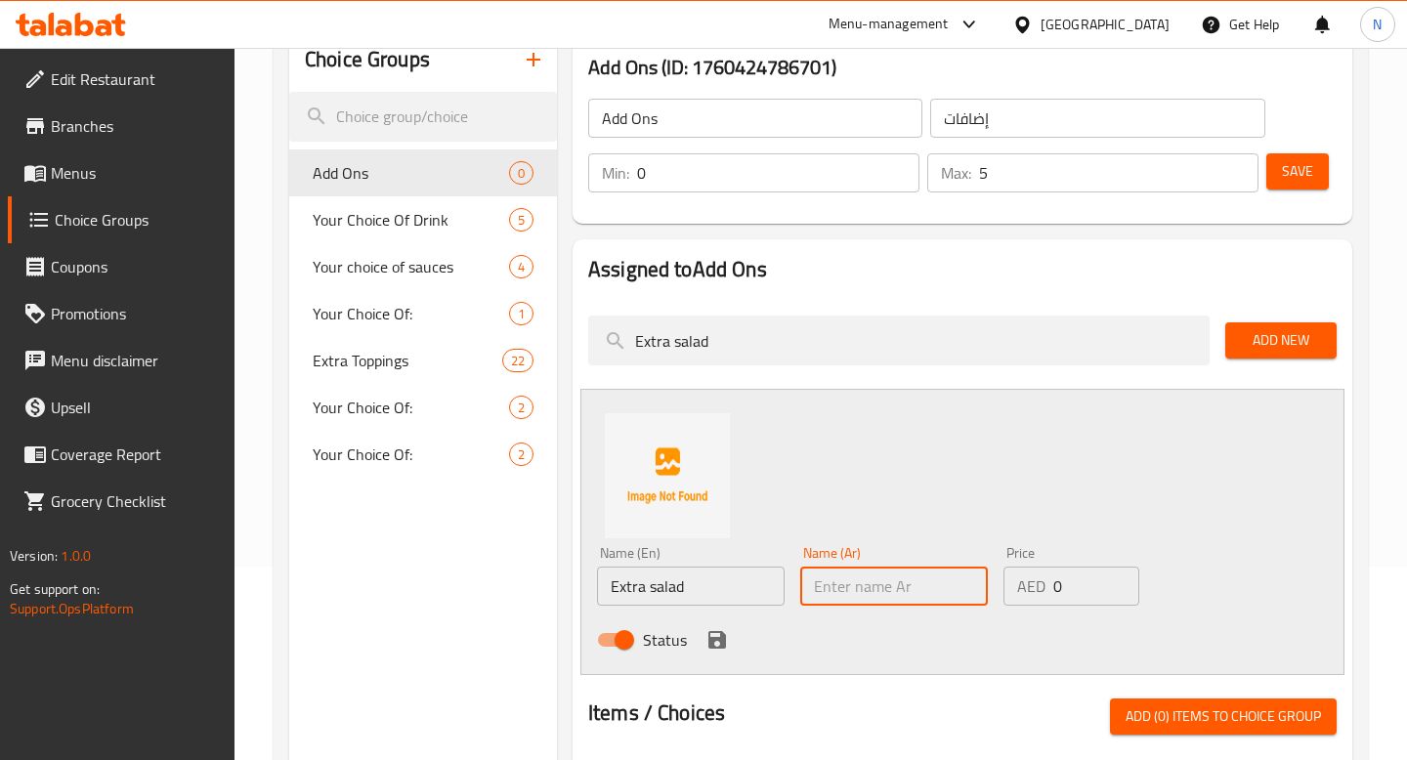
click at [872, 604] on input "text" at bounding box center [894, 586] width 188 height 39
paste input "إضافة سلطة"
type input "إضافة سلطة"
click at [1069, 594] on input "0" at bounding box center [1096, 586] width 87 height 39
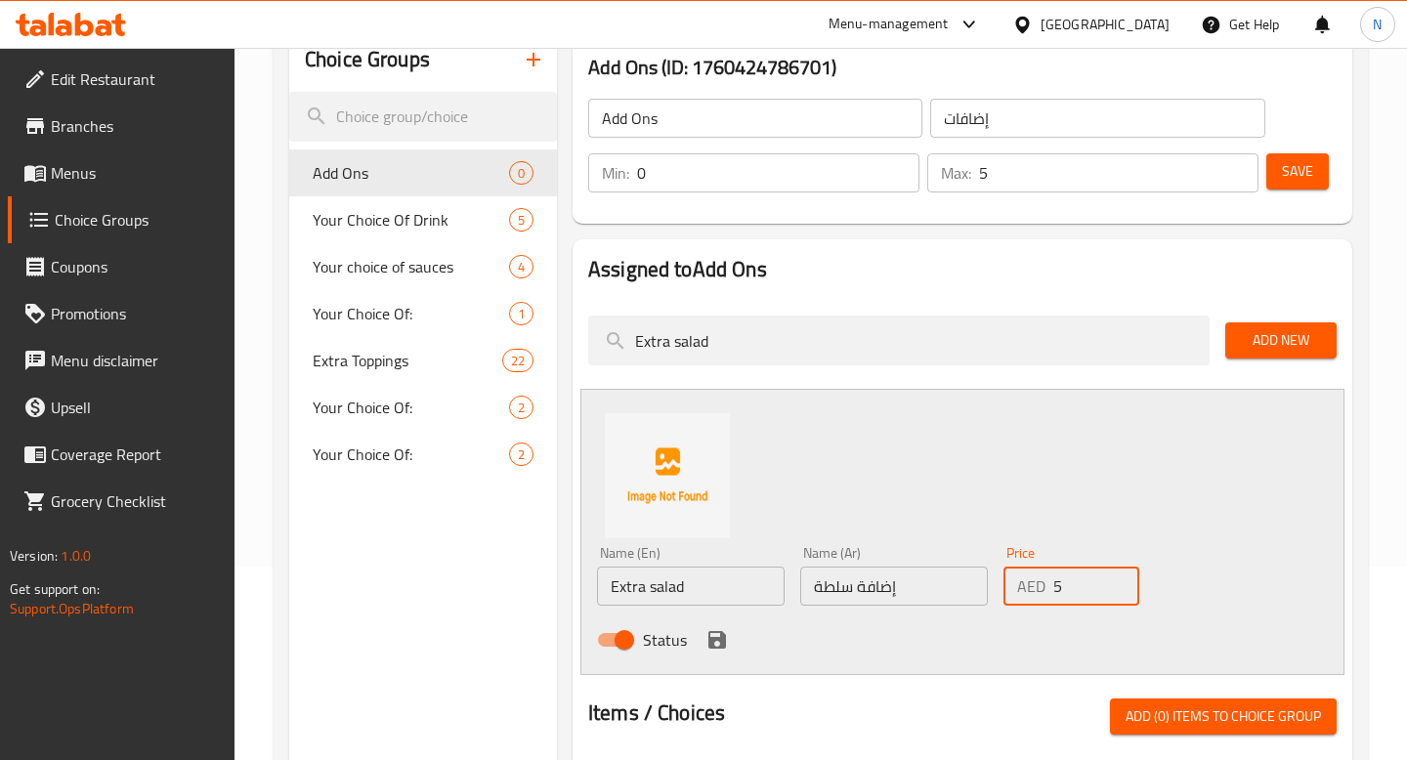
type input "5"
click at [713, 640] on icon "save" at bounding box center [717, 640] width 18 height 18
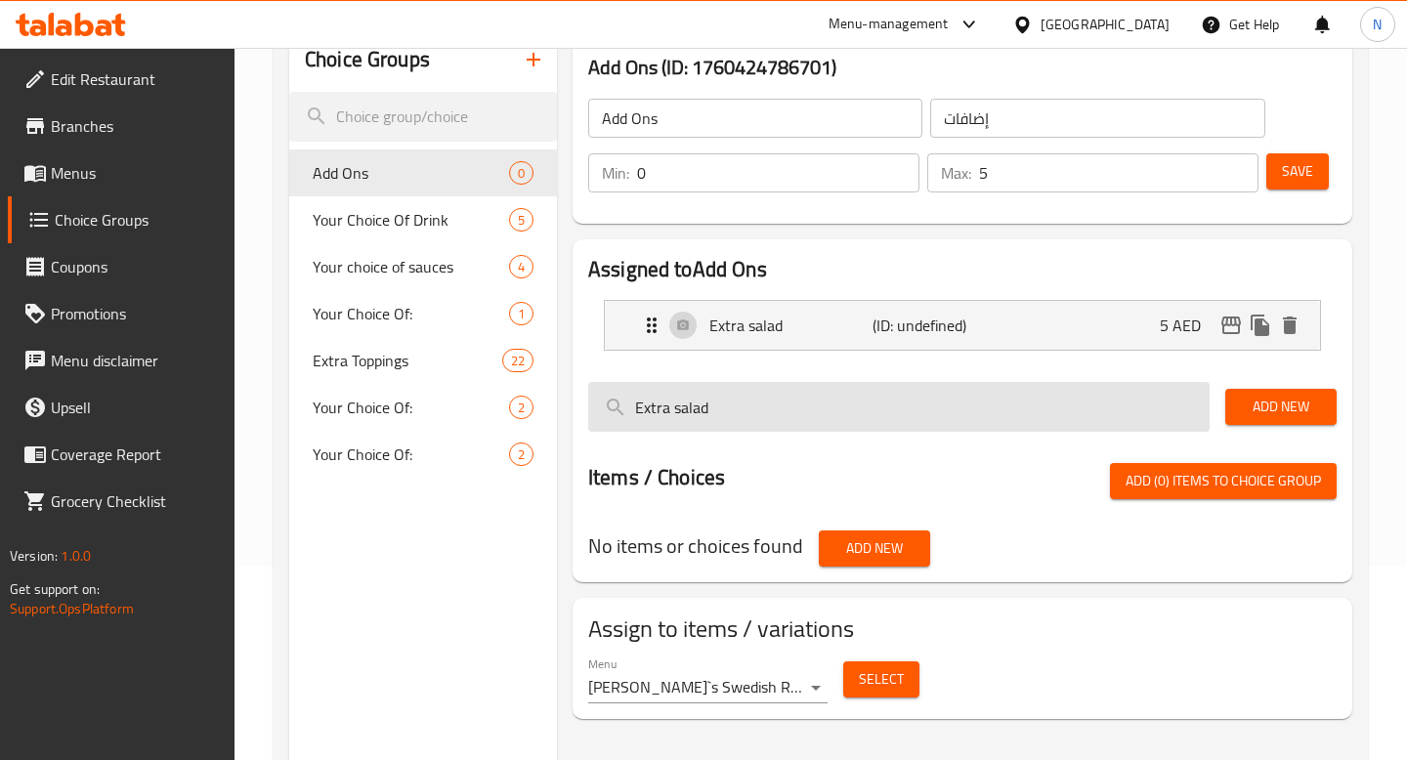
click at [858, 410] on input "Extra salad" at bounding box center [898, 407] width 621 height 50
paste input "Tomato"
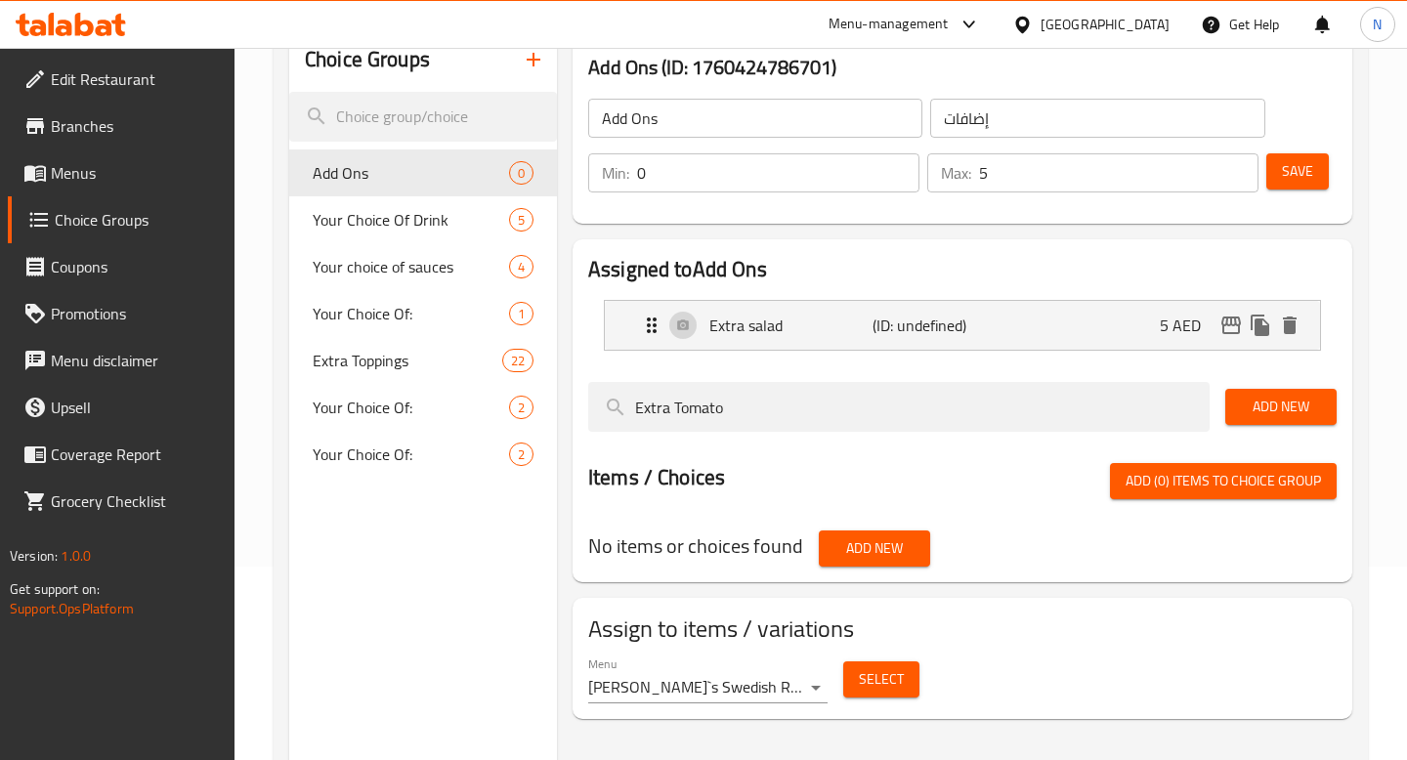
type input "Extra Tomato"
click at [1257, 411] on span "Add New" at bounding box center [1281, 407] width 80 height 24
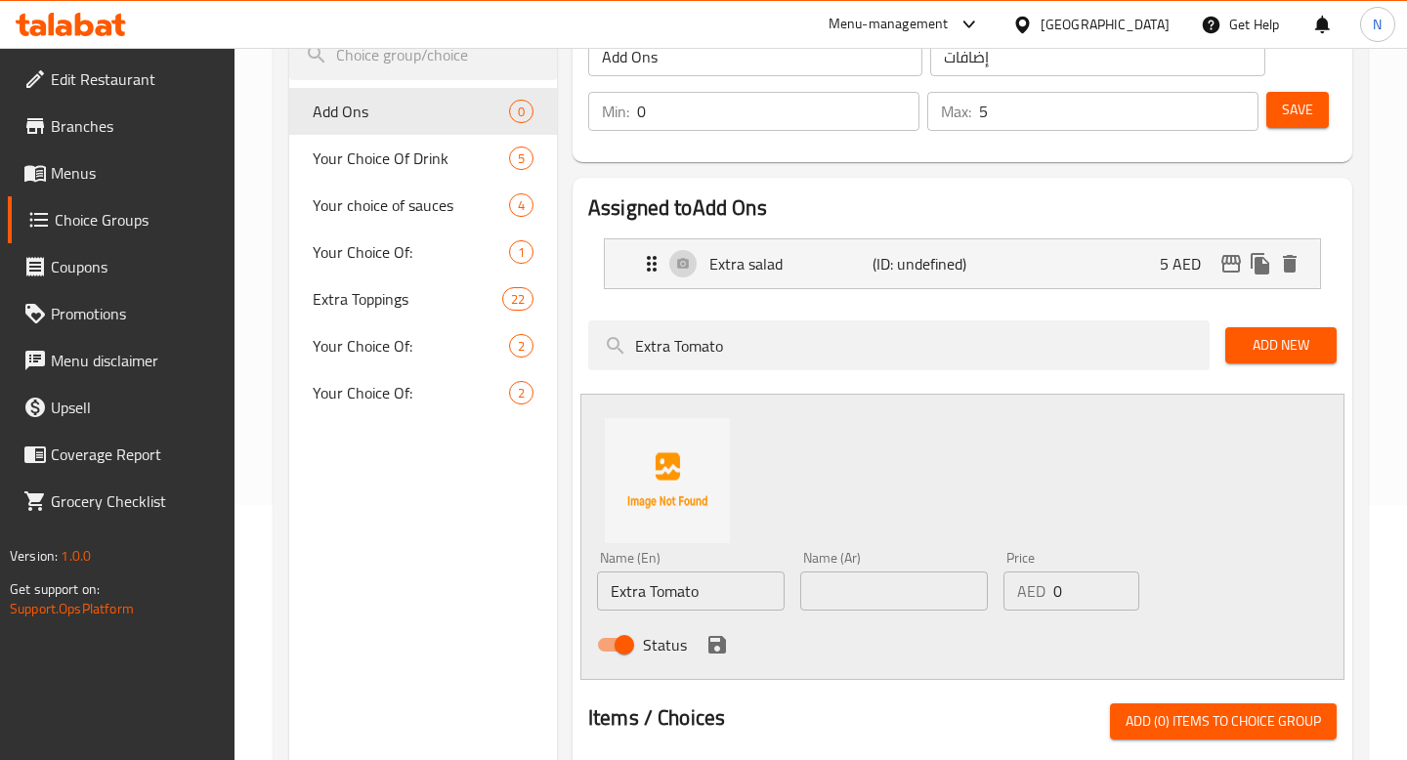
scroll to position [276, 0]
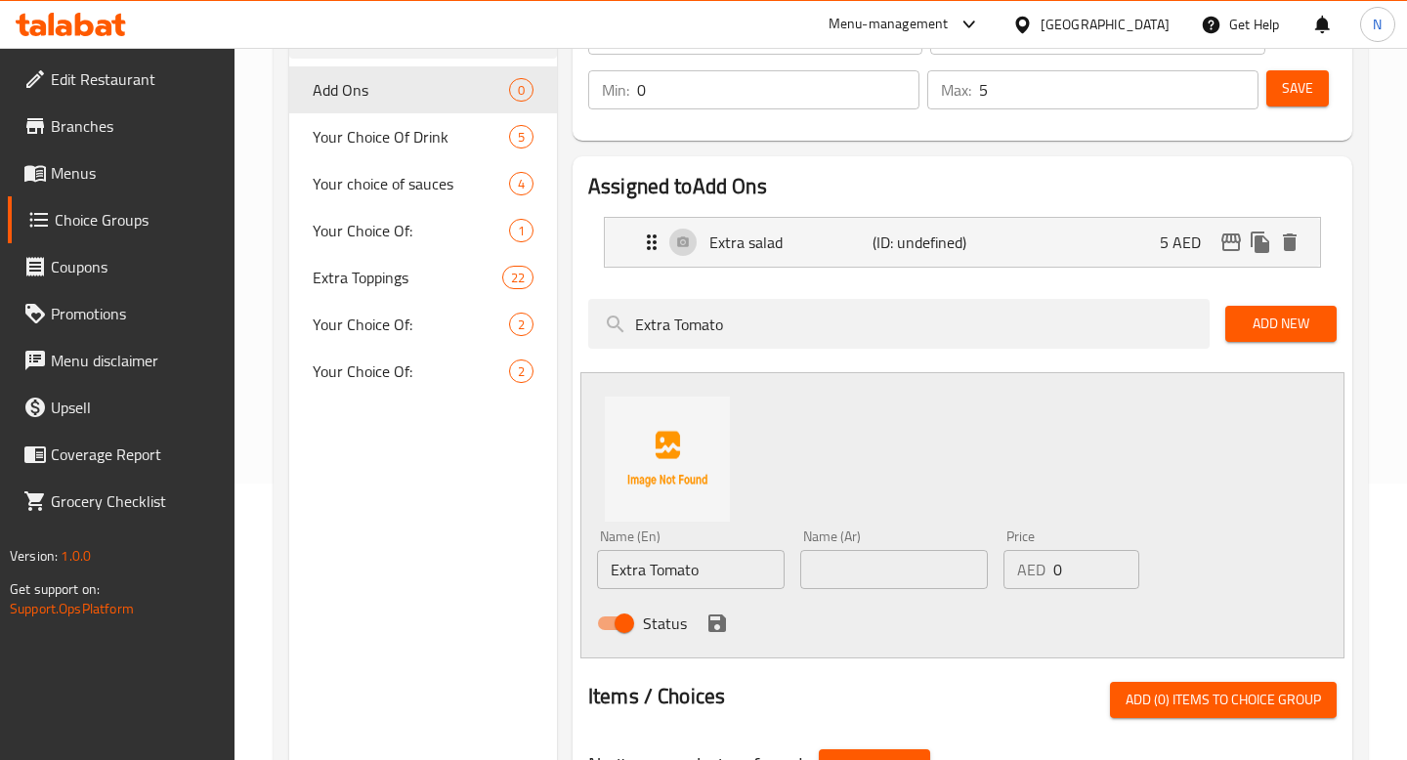
click at [1087, 565] on input "0" at bounding box center [1096, 569] width 87 height 39
type input "5"
click at [848, 578] on input "text" at bounding box center [894, 569] width 188 height 39
paste input "إضافة طماطم"
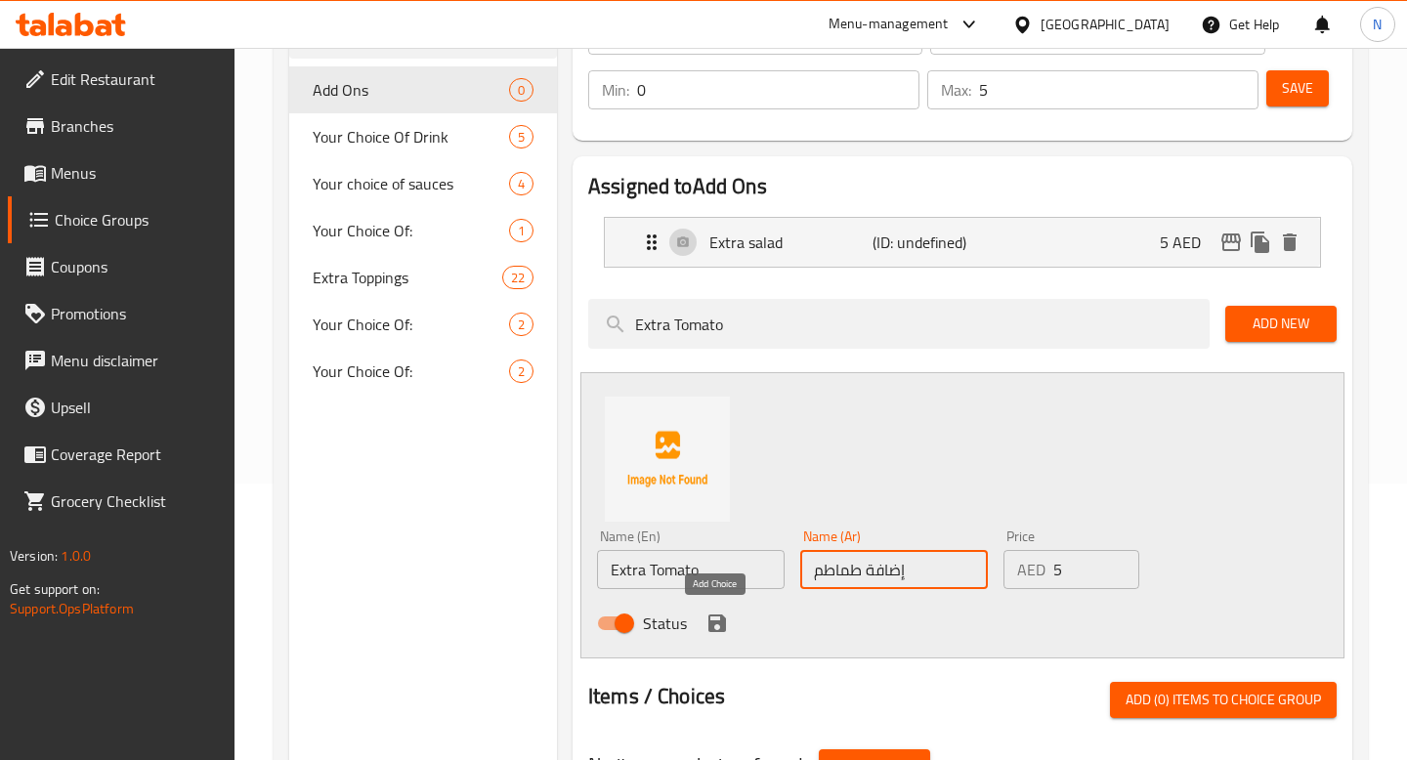
type input "إضافة طماطم"
click at [714, 621] on icon "save" at bounding box center [717, 623] width 18 height 18
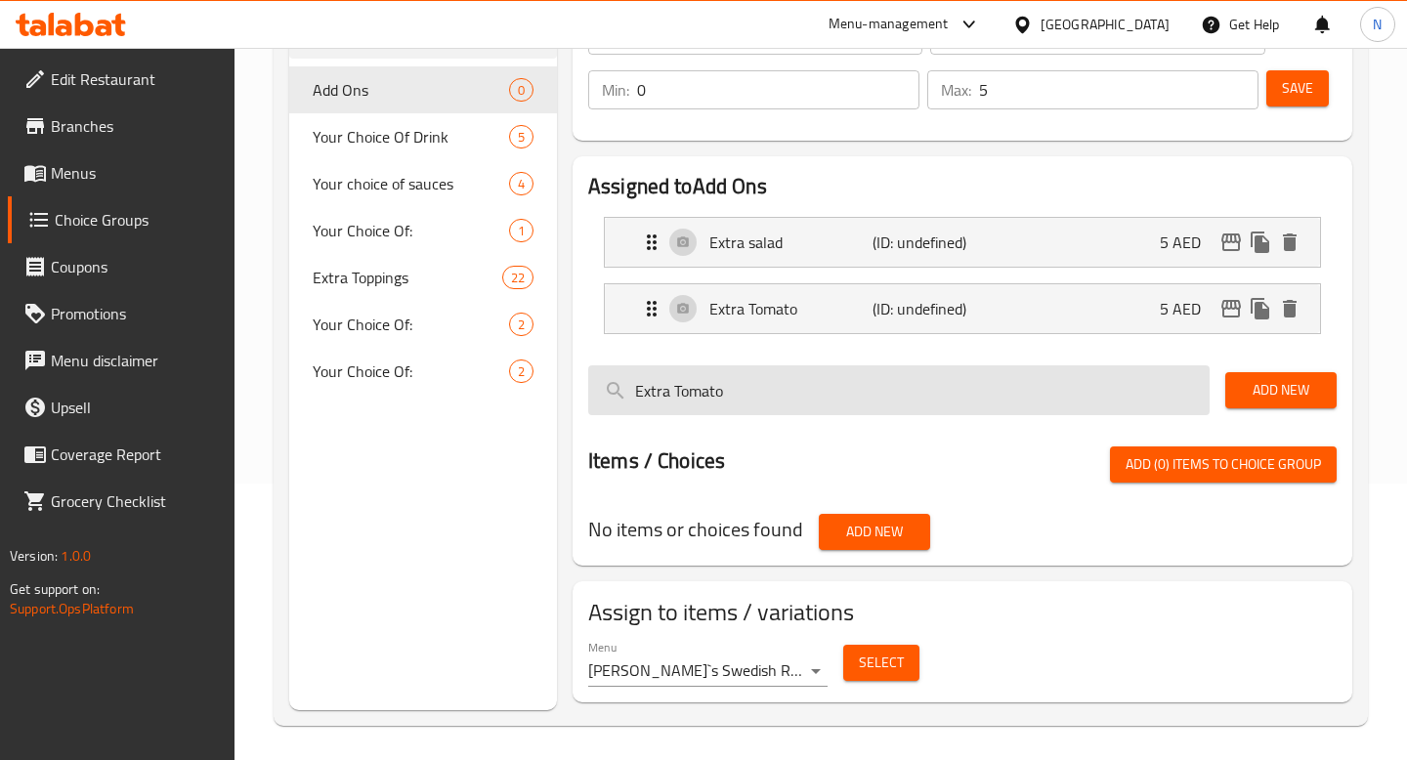
click at [878, 396] on input "Extra Tomato" at bounding box center [898, 390] width 621 height 50
paste input "Cucumber"
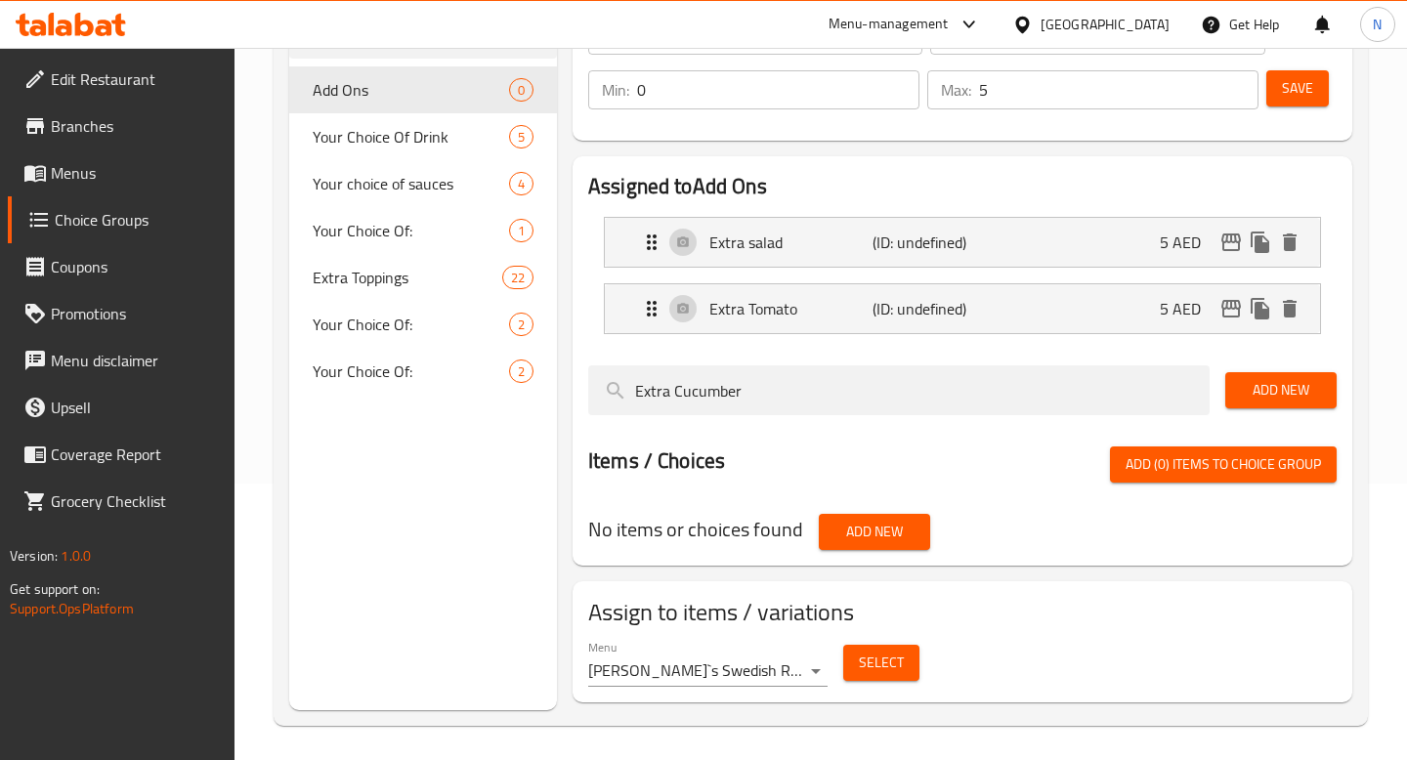
type input "Extra Cucumber"
click at [1282, 394] on span "Add New" at bounding box center [1281, 390] width 80 height 24
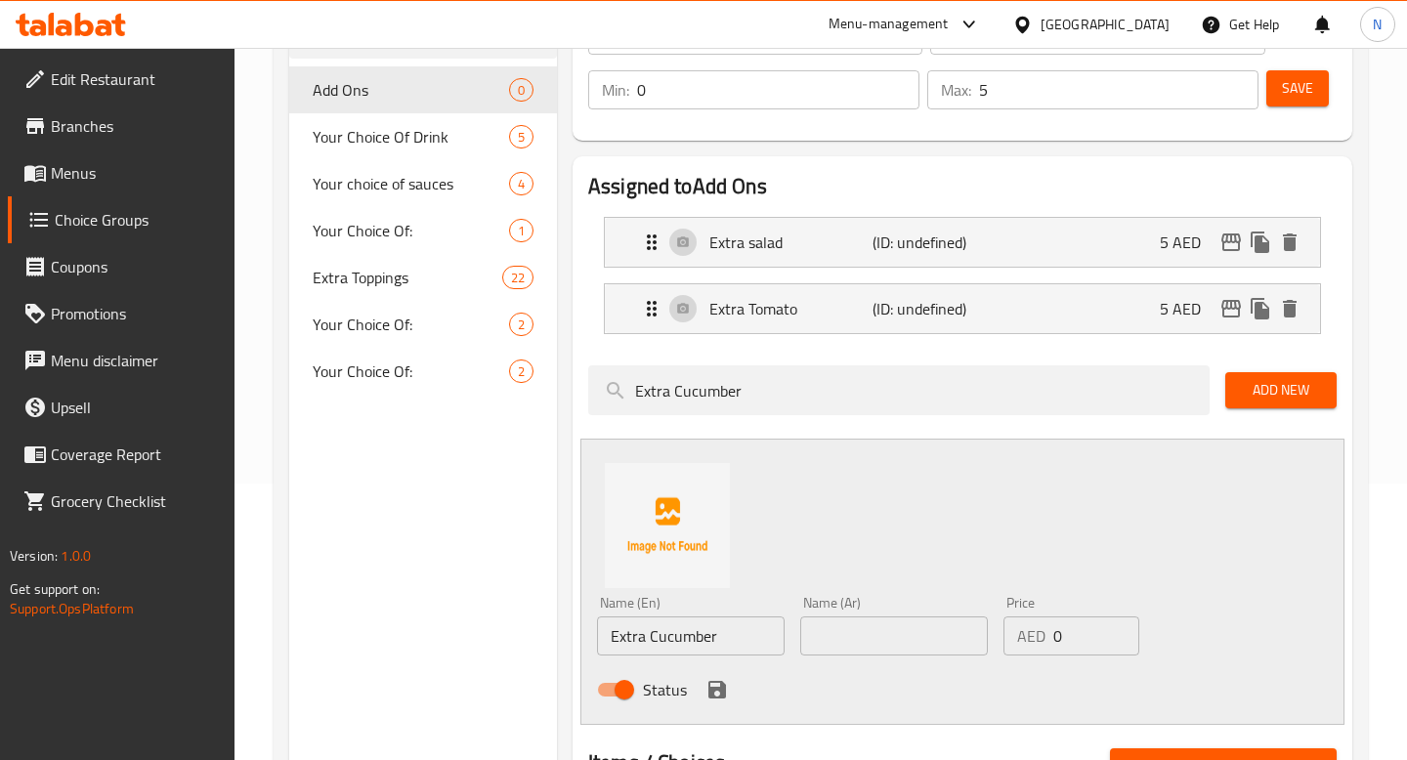
scroll to position [398, 0]
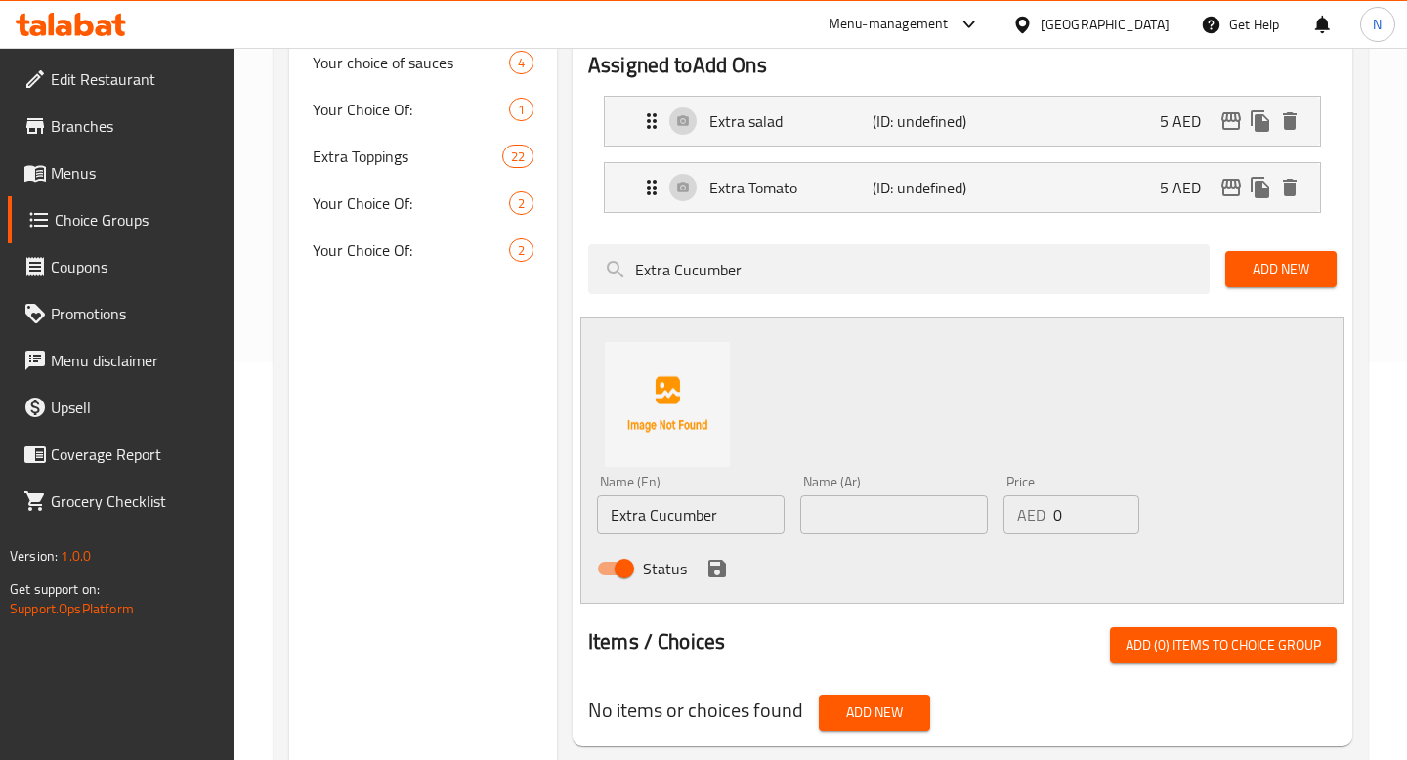
click at [1047, 525] on div "AED 0 Price" at bounding box center [1071, 514] width 137 height 39
click at [1053, 515] on input "0" at bounding box center [1096, 514] width 87 height 39
type input "5"
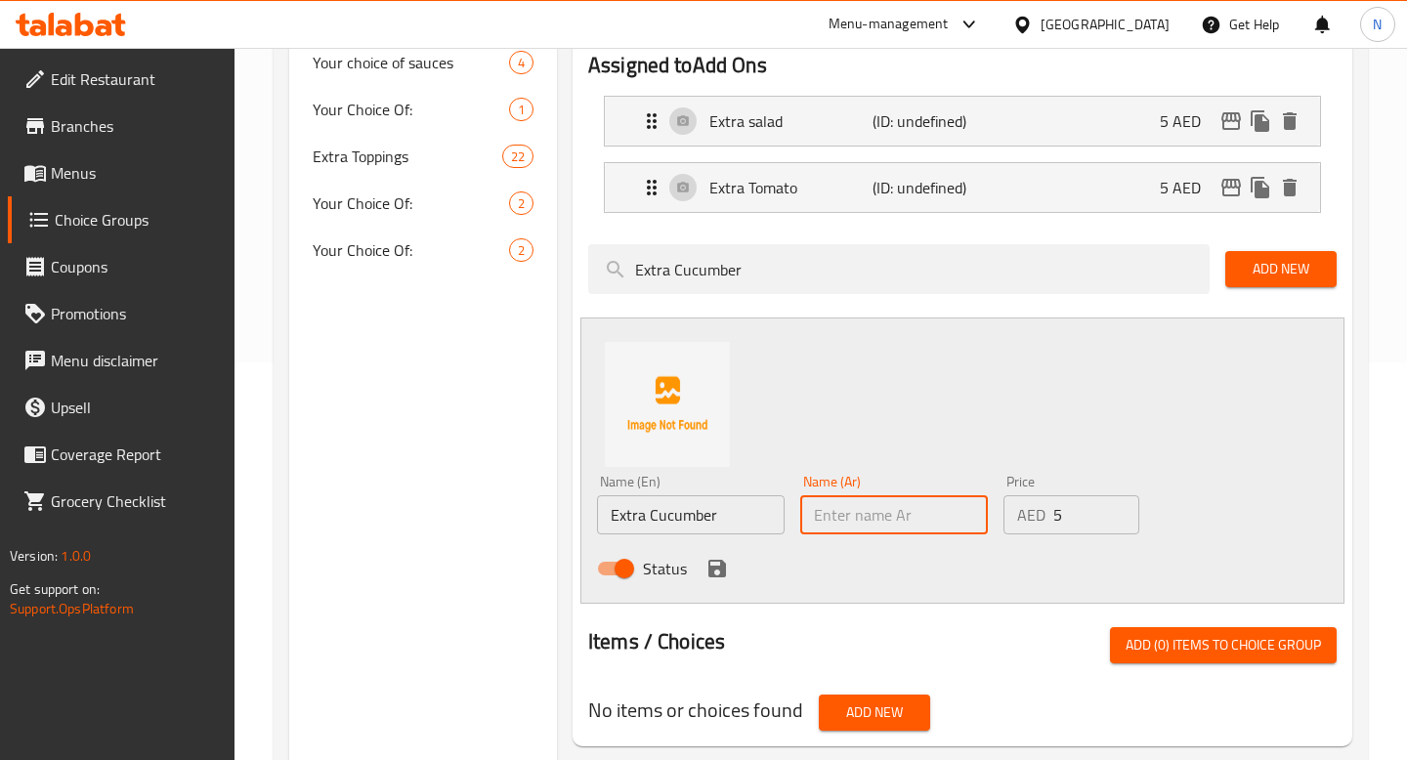
click at [944, 509] on input "text" at bounding box center [894, 514] width 188 height 39
paste input "إضافة خيار"
type input "إضافة خيار"
click at [709, 571] on icon "save" at bounding box center [717, 569] width 18 height 18
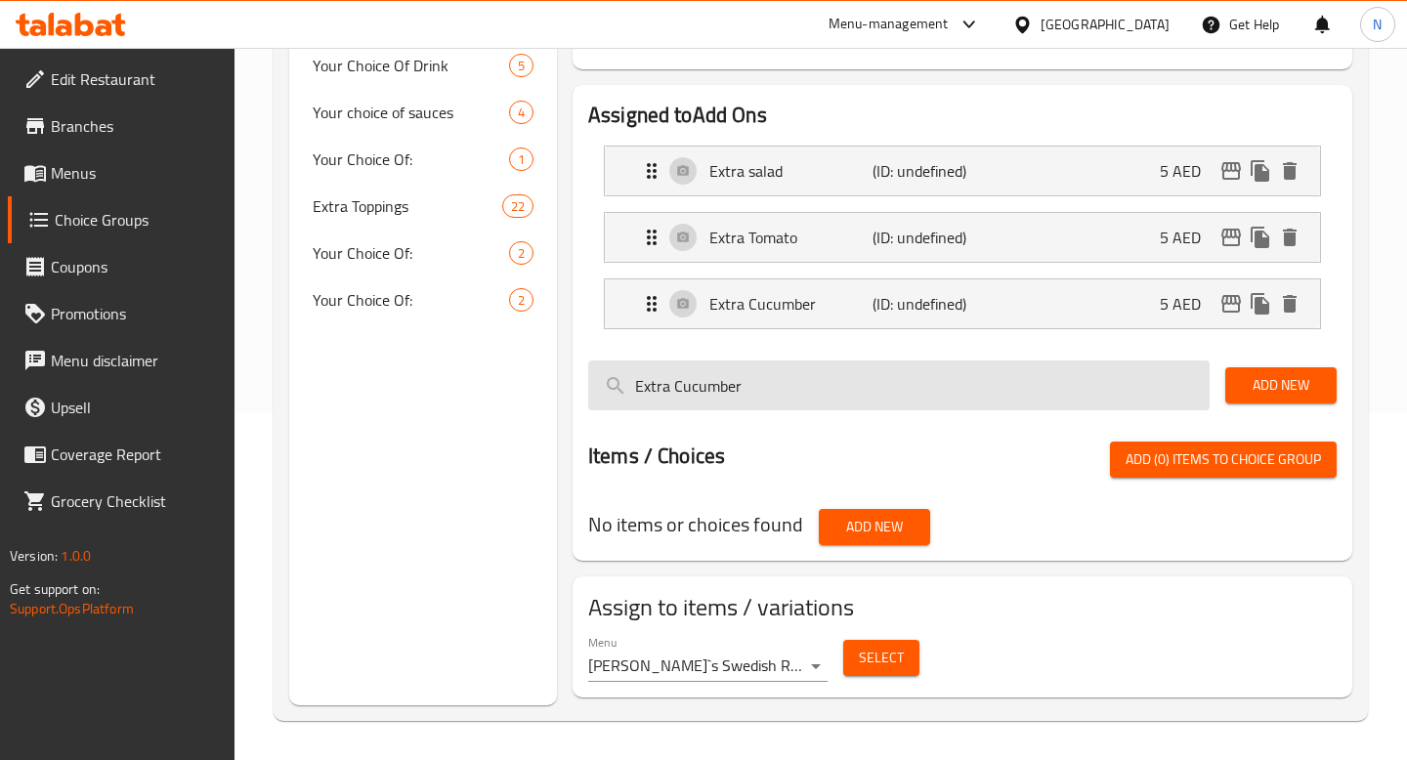
click at [748, 398] on input "Extra Cucumber" at bounding box center [898, 385] width 621 height 50
paste input "Onion"
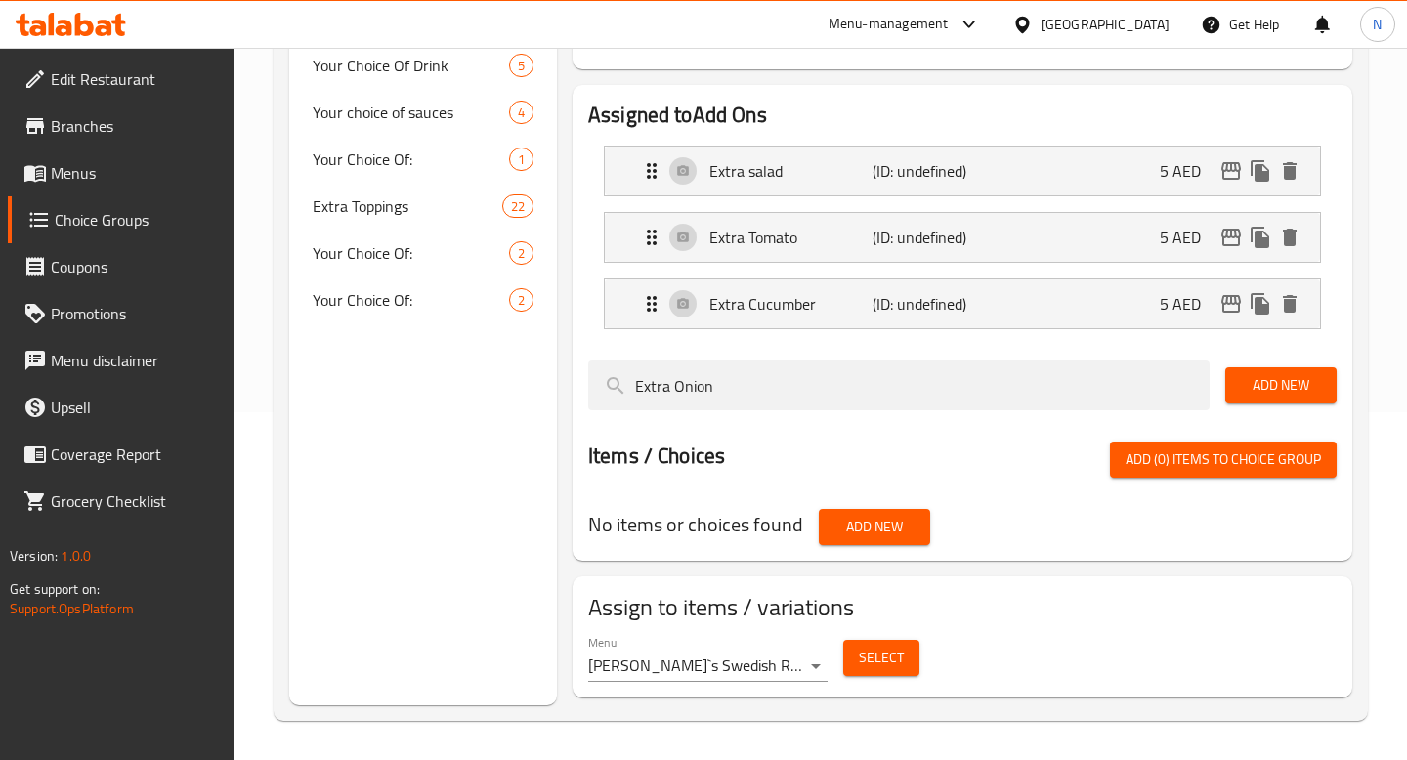
type input "Extra Onion"
click at [1300, 376] on span "Add New" at bounding box center [1281, 385] width 80 height 24
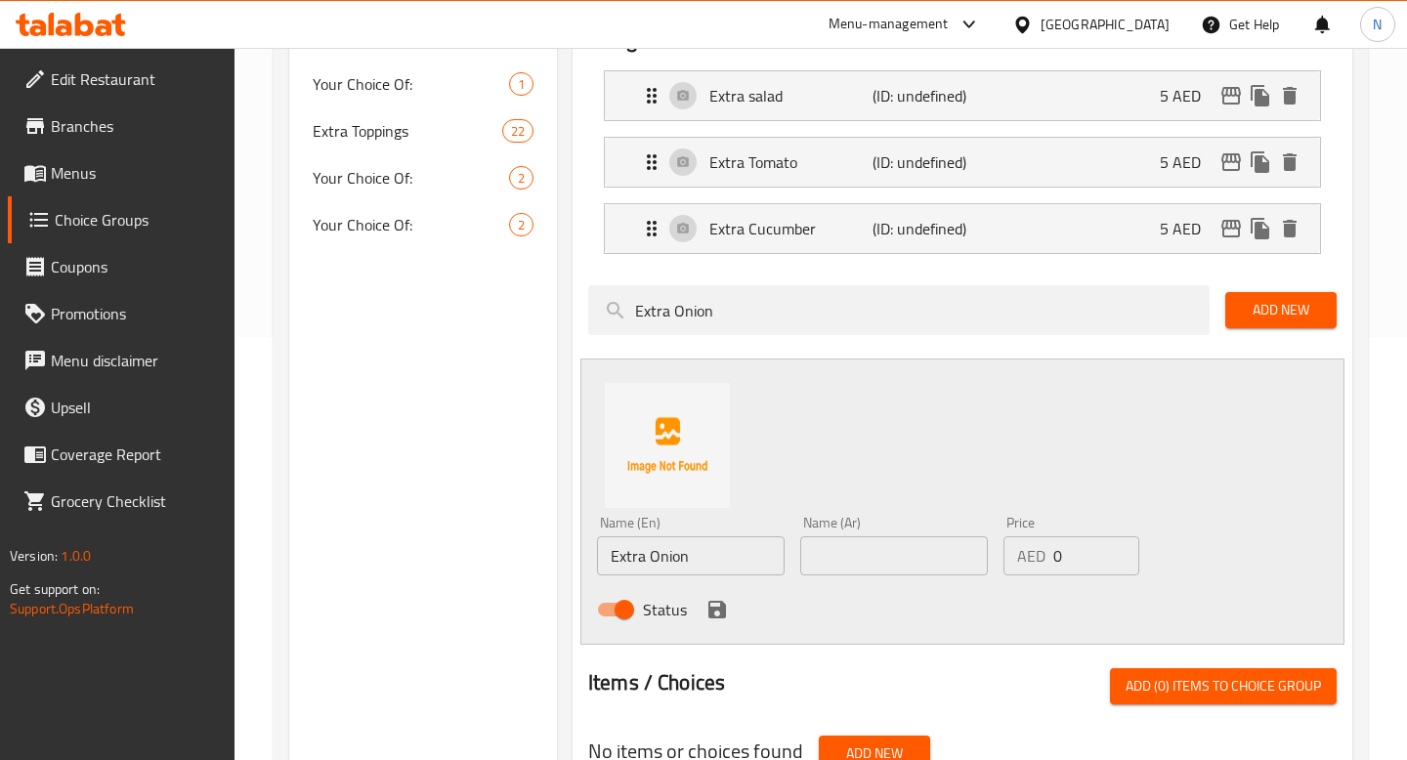
scroll to position [431, 0]
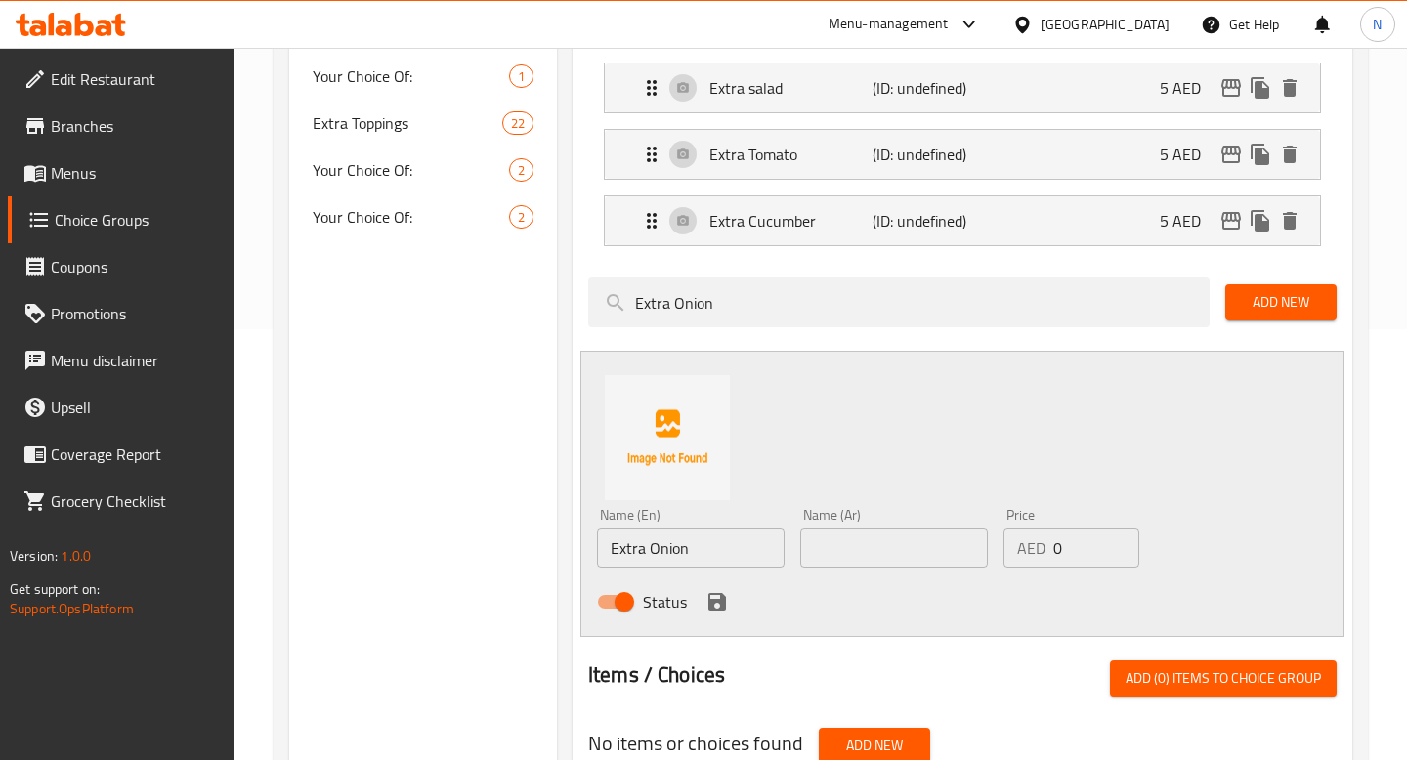
click at [865, 547] on input "text" at bounding box center [894, 548] width 188 height 39
paste input "إضافة بصل"
type input "إضافة بصل"
click at [1078, 552] on input "0" at bounding box center [1096, 548] width 87 height 39
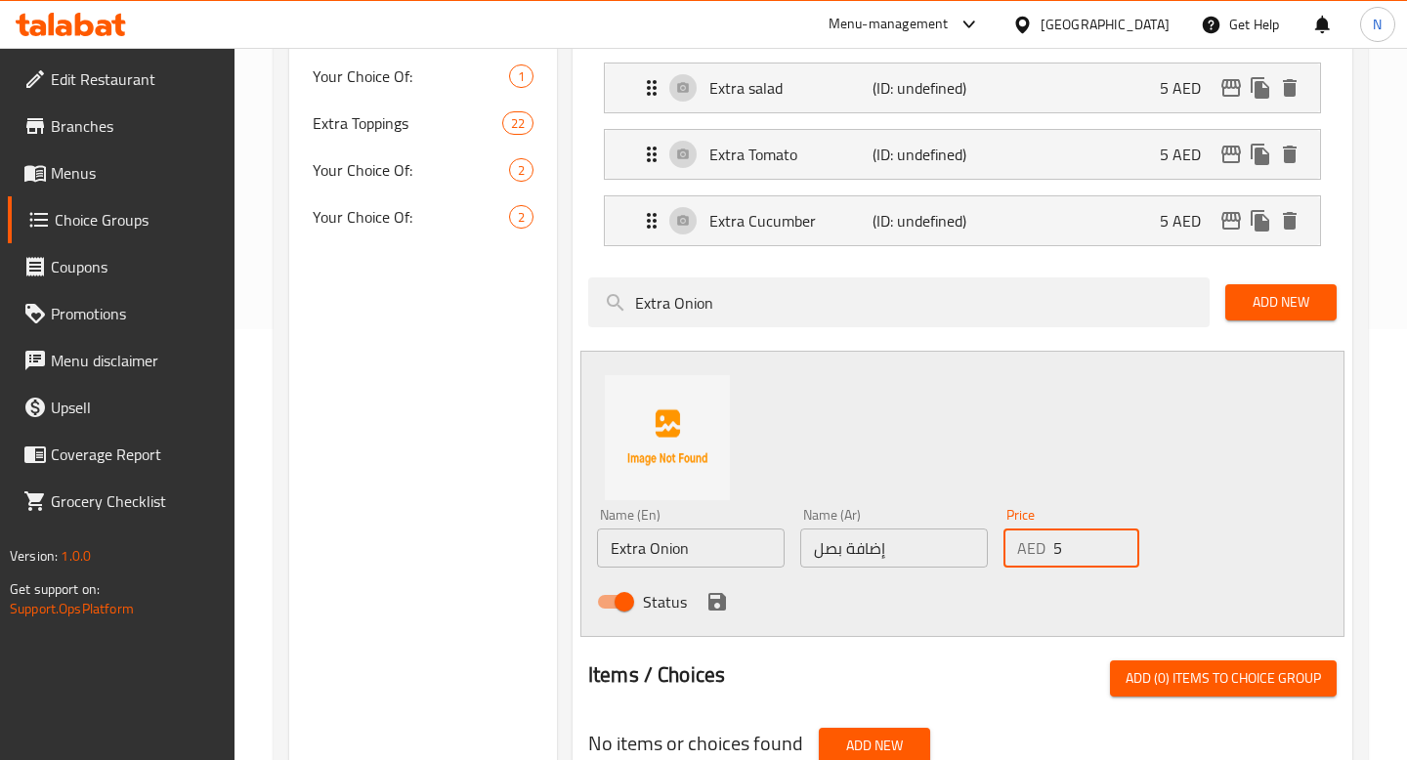
type input "5"
click at [722, 600] on icon "save" at bounding box center [717, 602] width 18 height 18
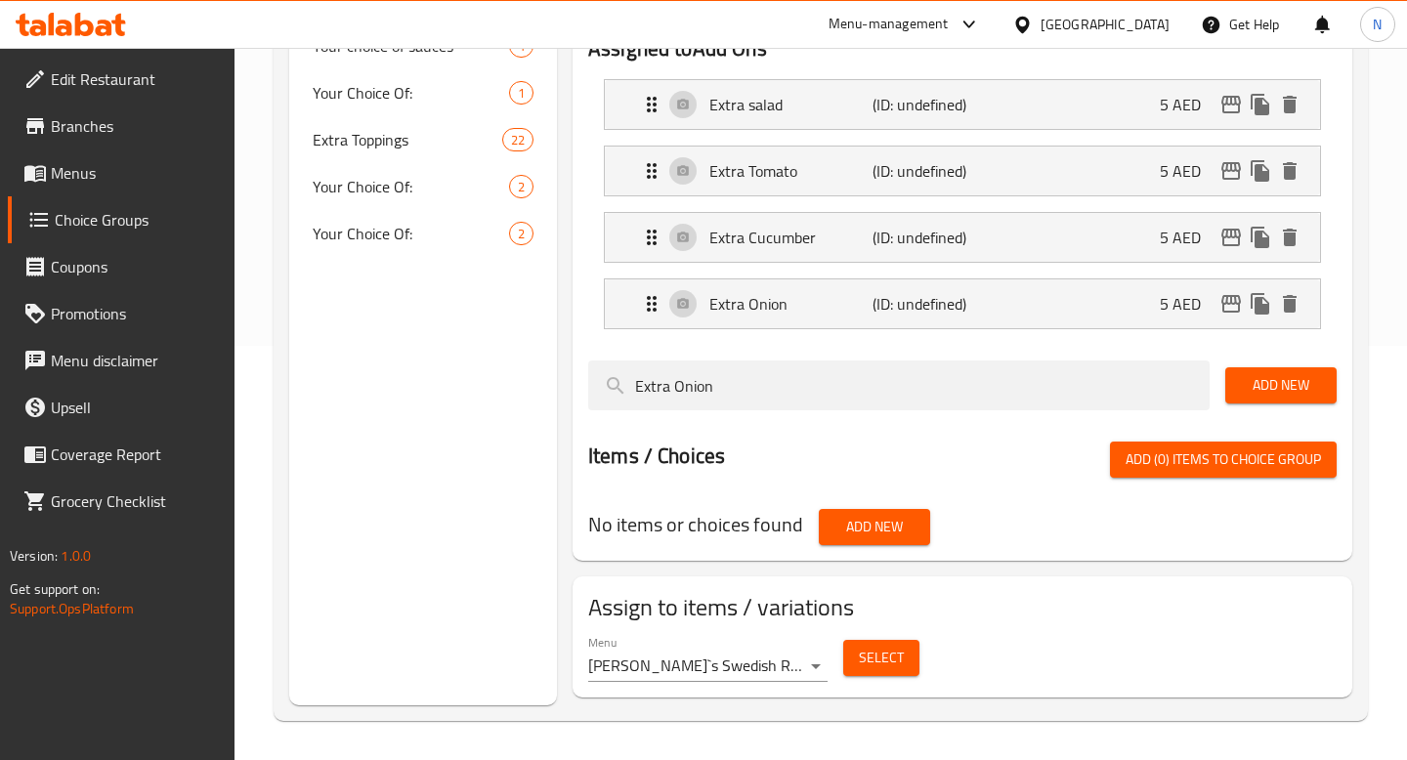
scroll to position [414, 0]
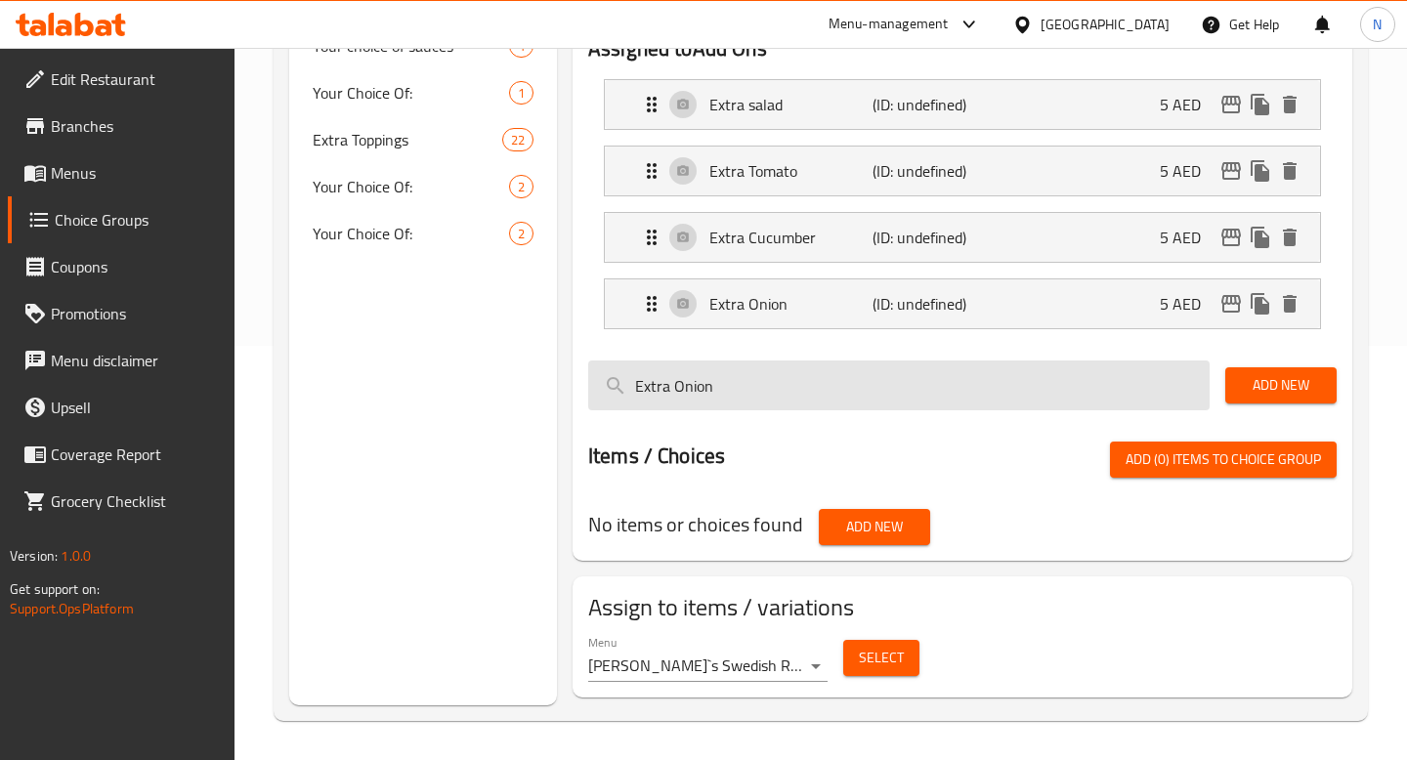
click at [780, 376] on input "Extra Onion" at bounding box center [898, 385] width 621 height 50
paste input "Kebab"
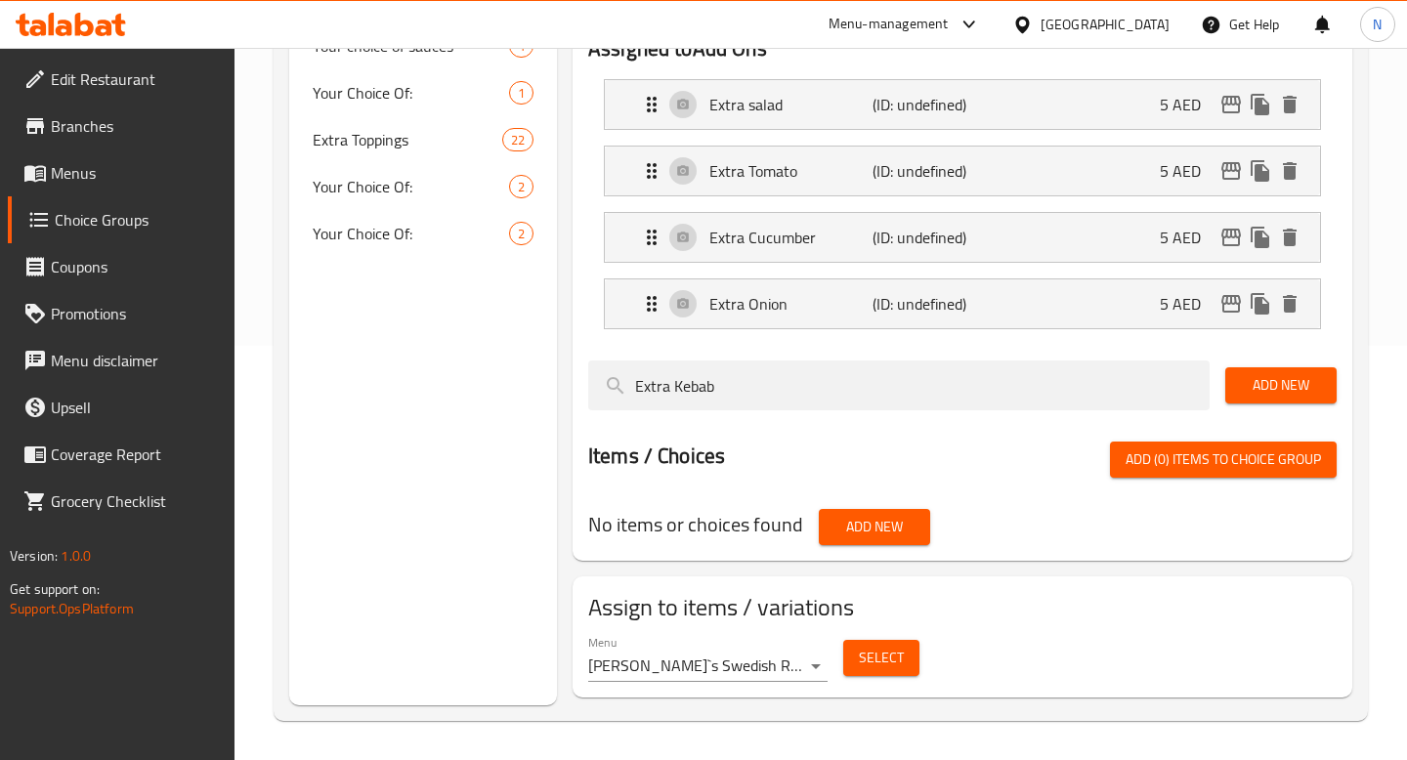
type input "Extra Kebab"
click at [1322, 377] on button "Add New" at bounding box center [1280, 385] width 111 height 36
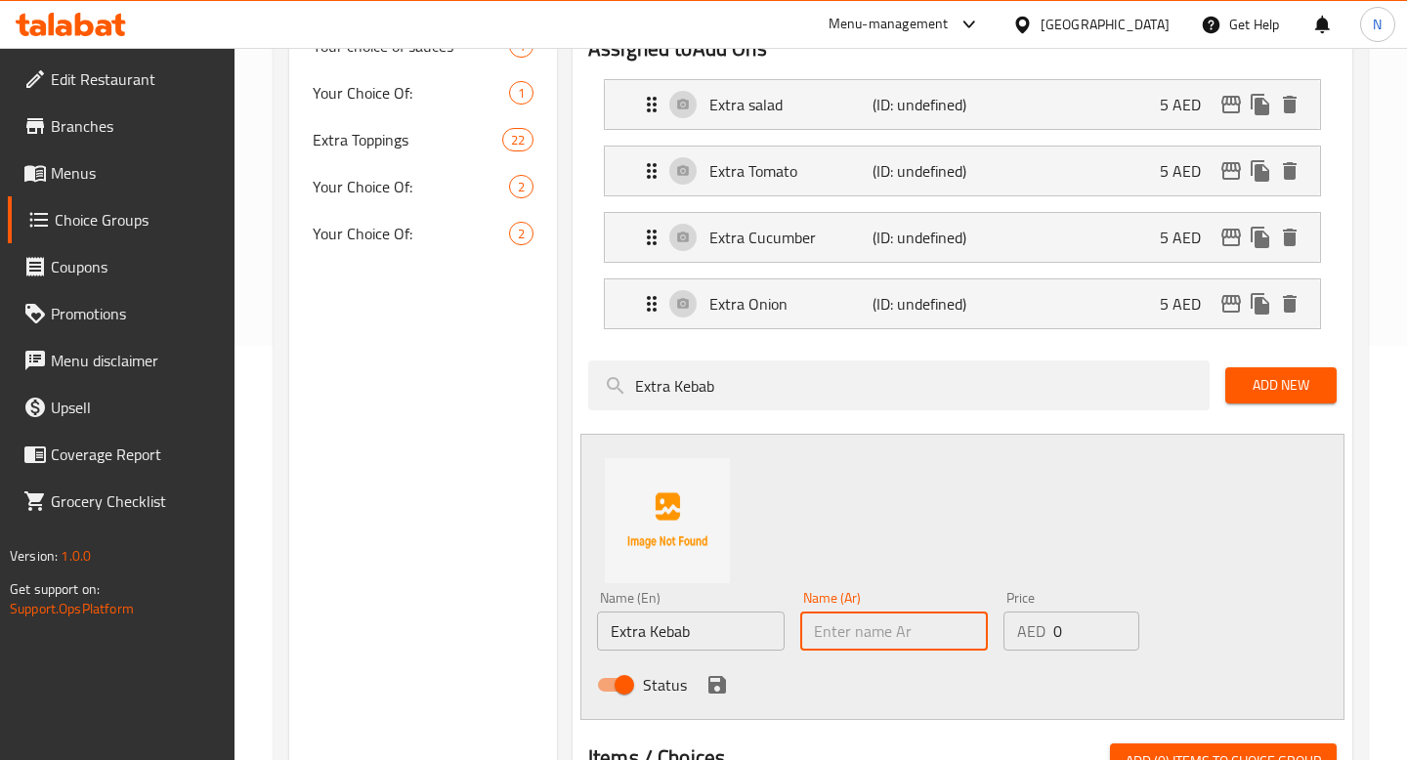
click at [911, 632] on input "text" at bounding box center [894, 631] width 188 height 39
paste input "إضافة كباب"
type input "إضافة كباب"
click at [1065, 640] on input "0" at bounding box center [1096, 631] width 87 height 39
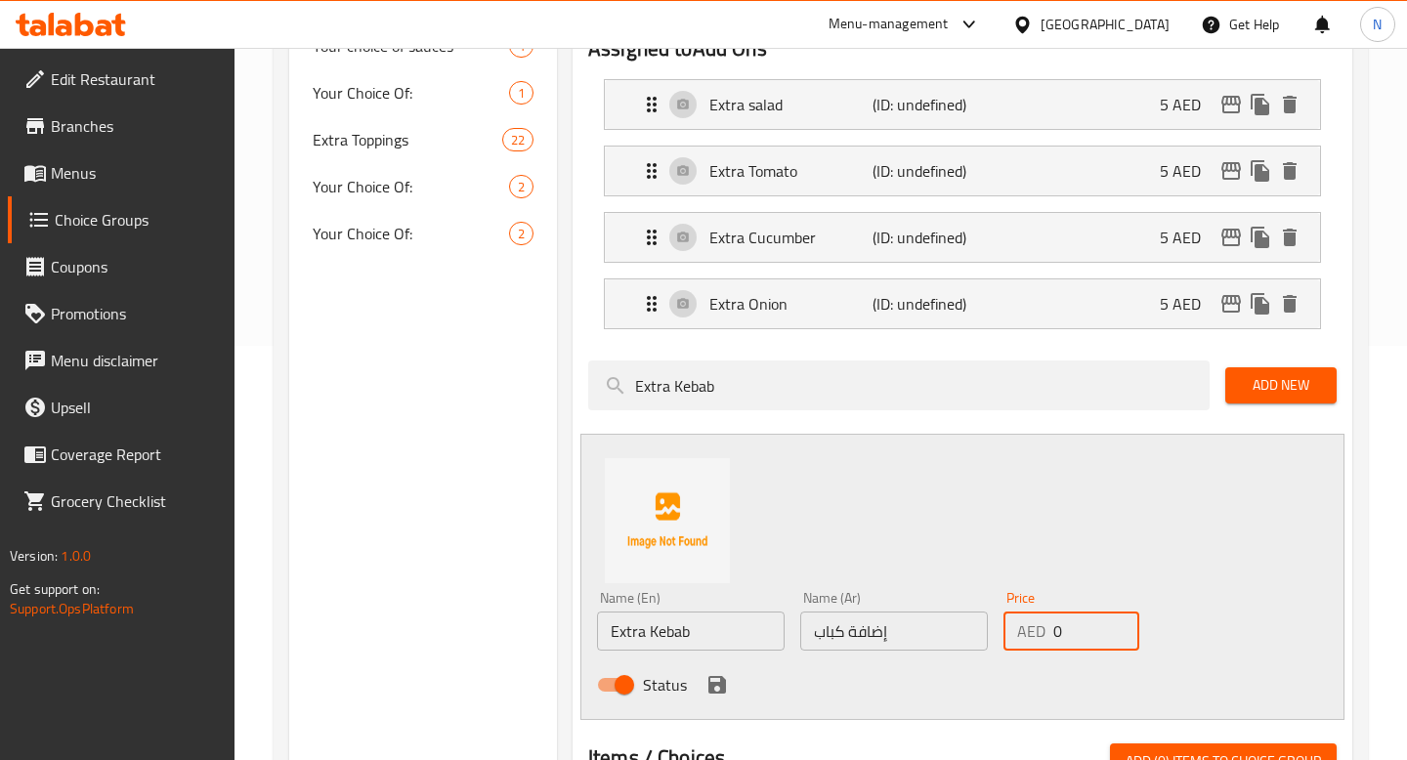
click at [1065, 640] on input "0" at bounding box center [1096, 631] width 87 height 39
type input "30"
click at [719, 683] on icon "save" at bounding box center [717, 685] width 18 height 18
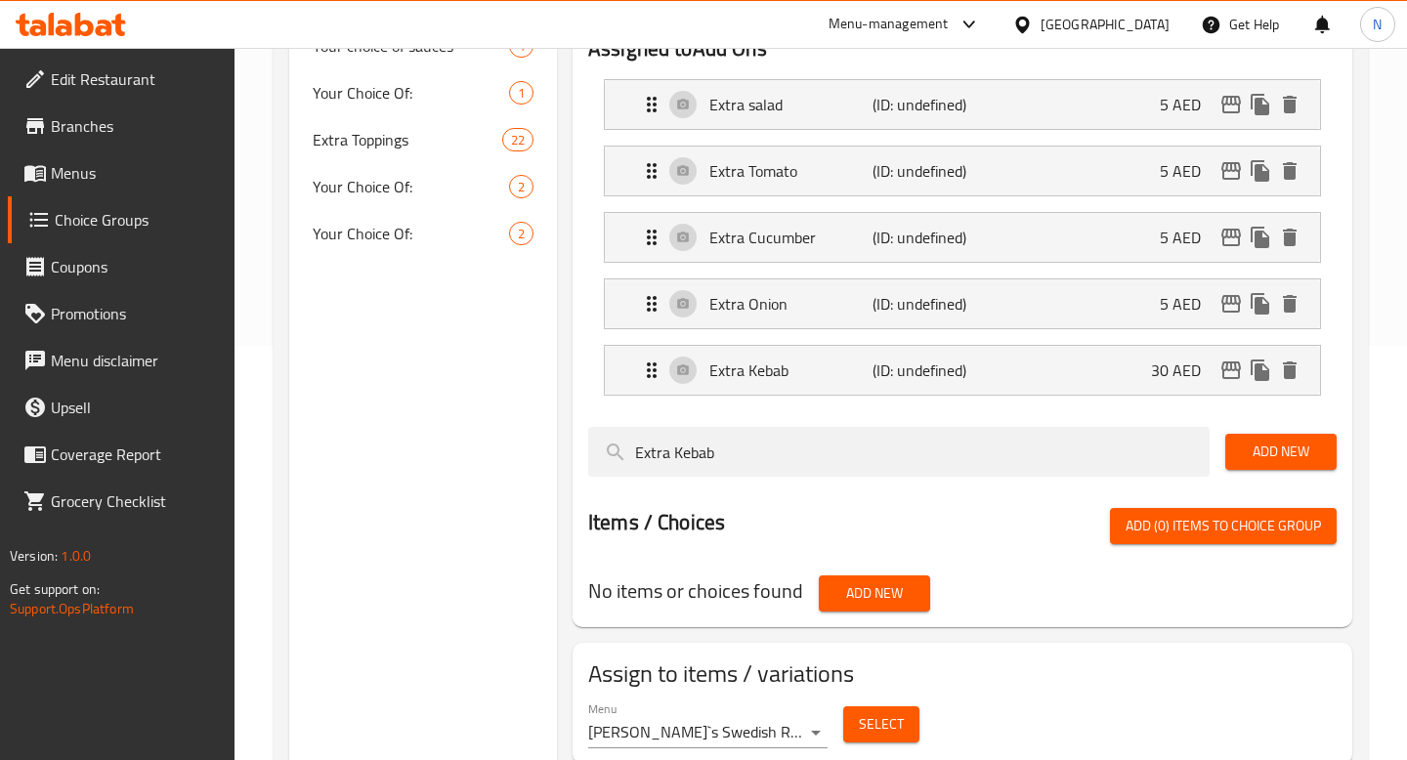
scroll to position [108, 0]
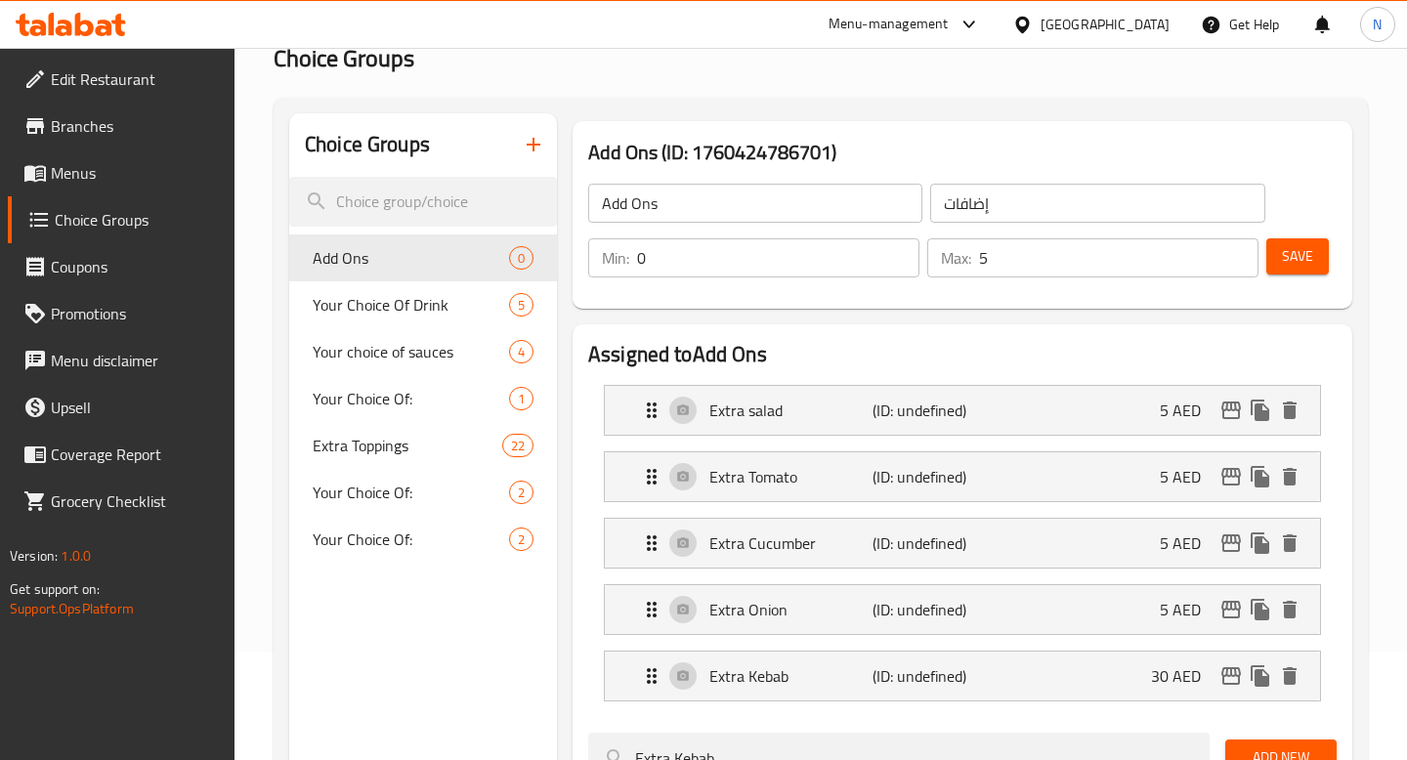
click at [1293, 256] on span "Save" at bounding box center [1297, 256] width 31 height 24
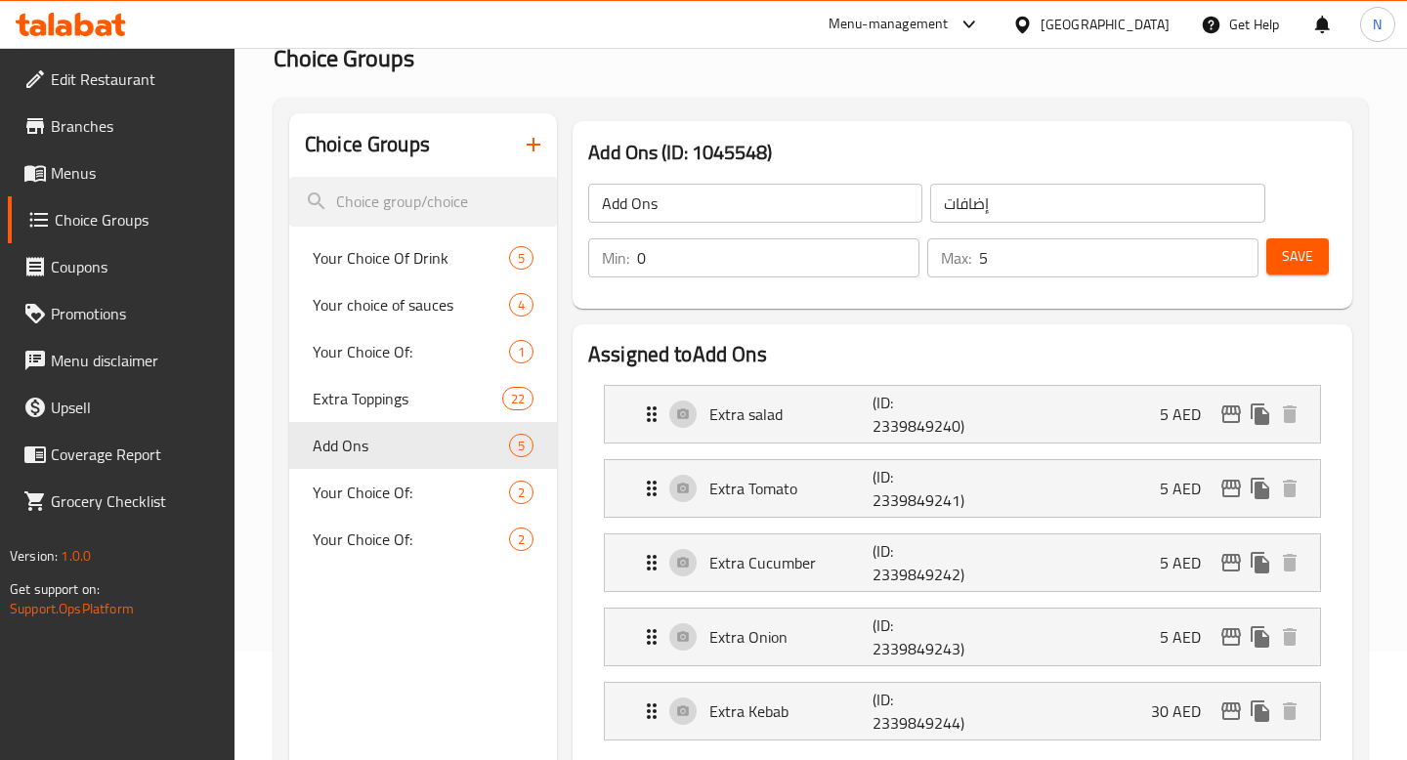
click at [535, 138] on icon "button" at bounding box center [533, 144] width 23 height 23
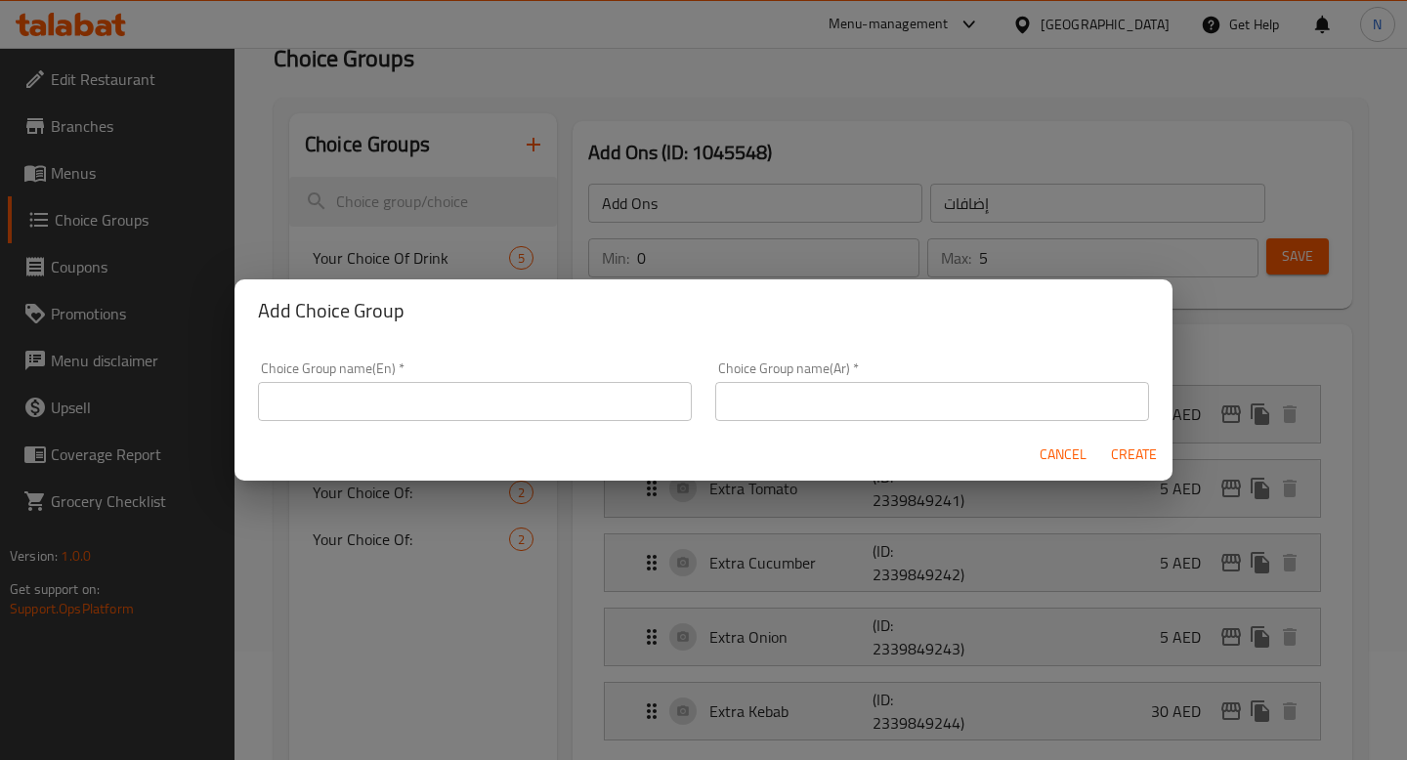
click at [457, 396] on input "text" at bounding box center [475, 401] width 434 height 39
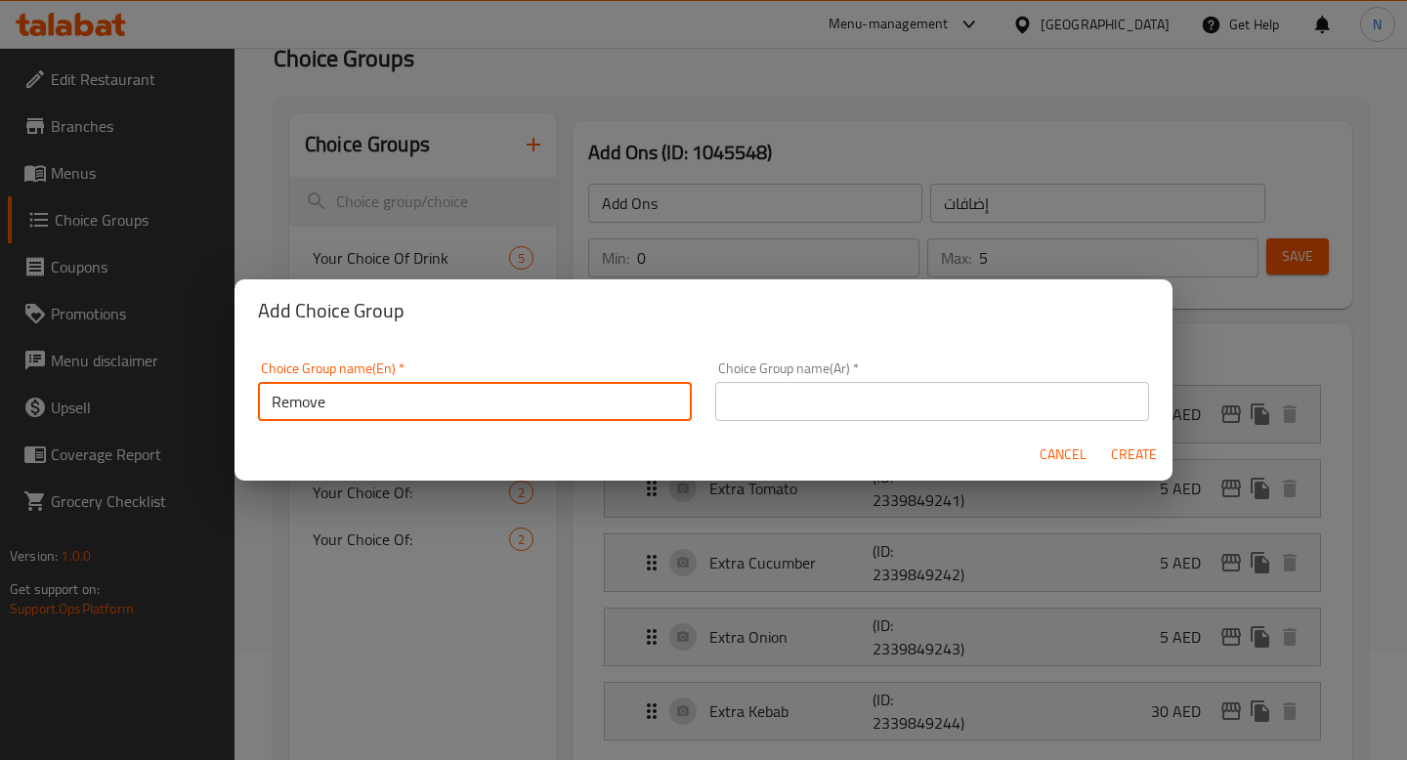
click at [380, 419] on input "Remove" at bounding box center [475, 401] width 434 height 39
type input "Remove"
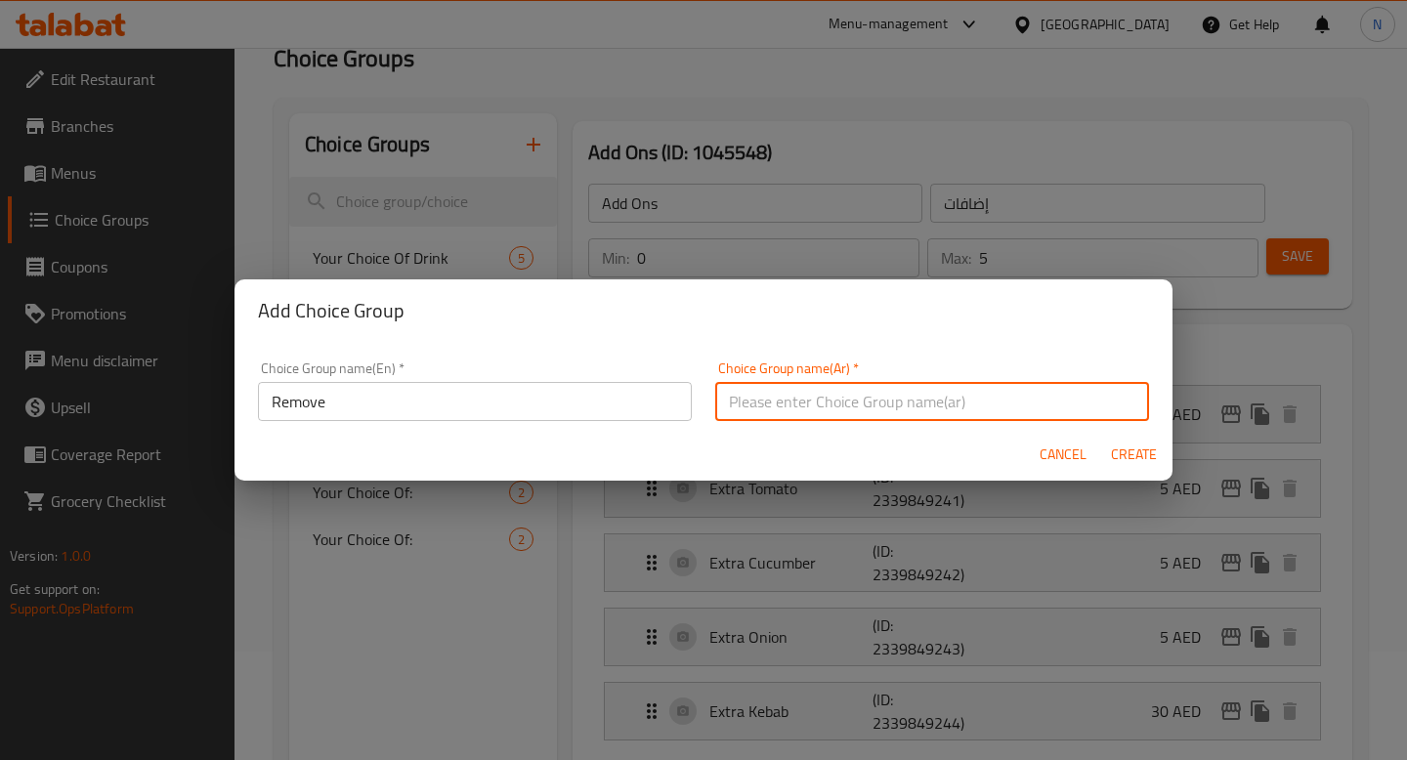
click at [821, 404] on input "text" at bounding box center [932, 401] width 434 height 39
paste input "إزالة"
type input "إزالة"
click at [1131, 449] on span "Create" at bounding box center [1133, 455] width 47 height 24
type input "Remove"
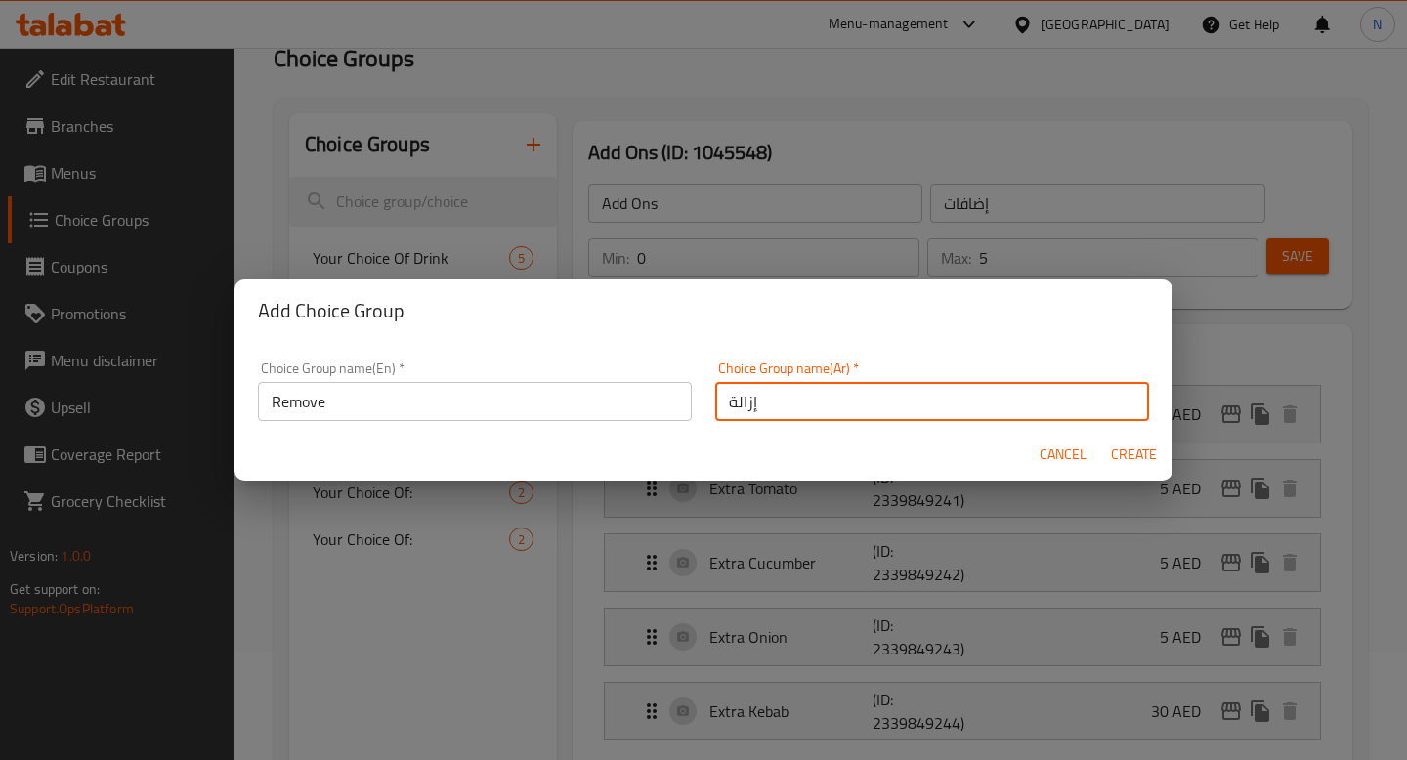
type input "إزالة"
type input "0"
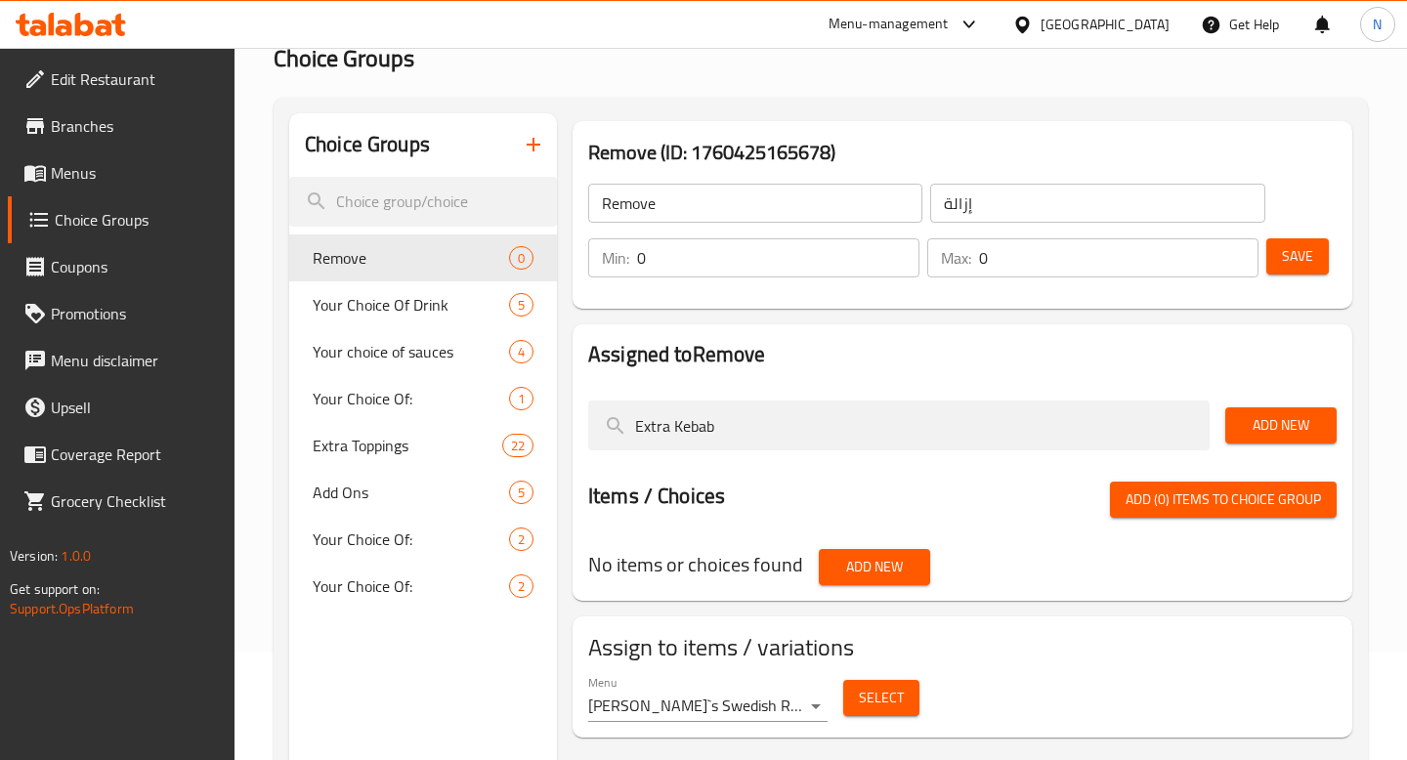
scroll to position [125, 0]
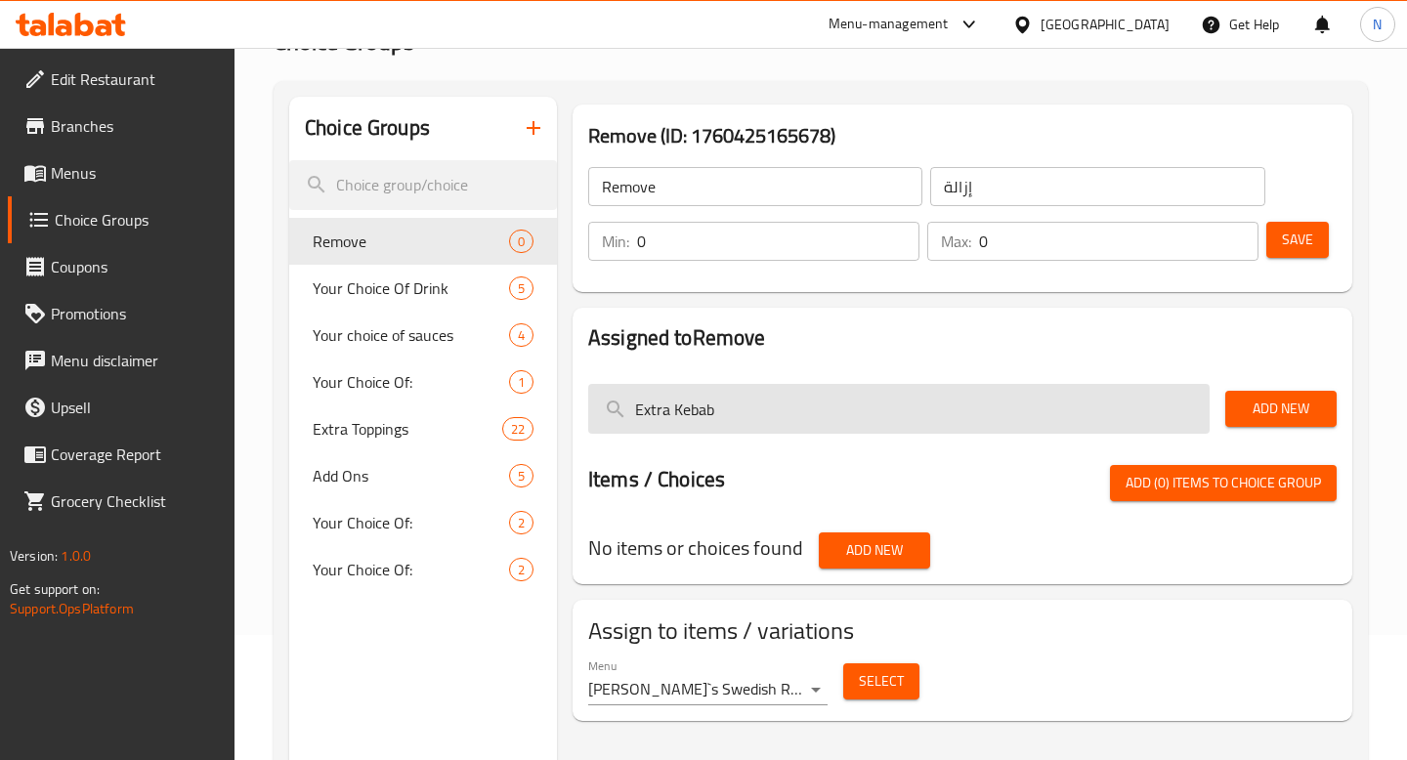
click at [700, 406] on input "Extra Kebab" at bounding box center [898, 409] width 621 height 50
paste input "Salad"
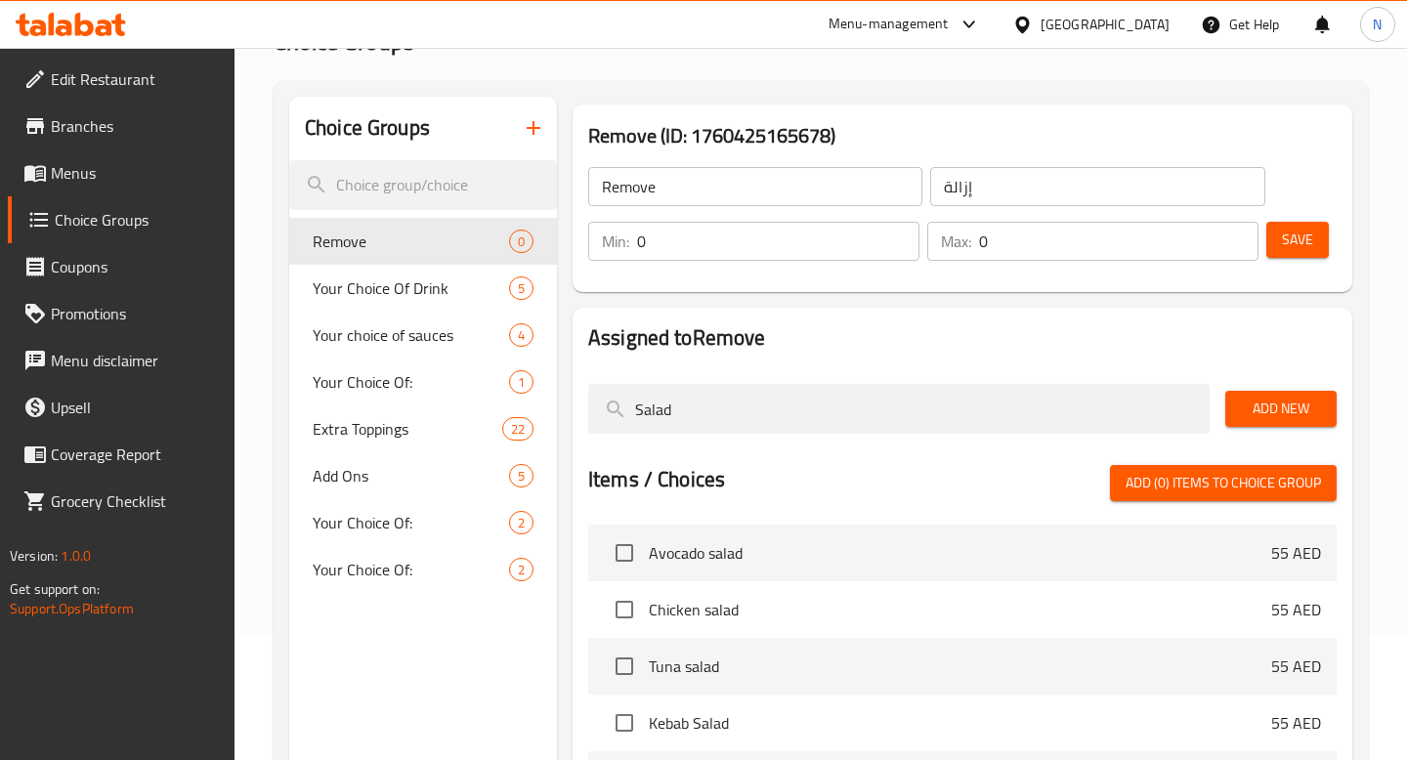
type input "Salad"
click at [1244, 416] on span "Add New" at bounding box center [1281, 409] width 80 height 24
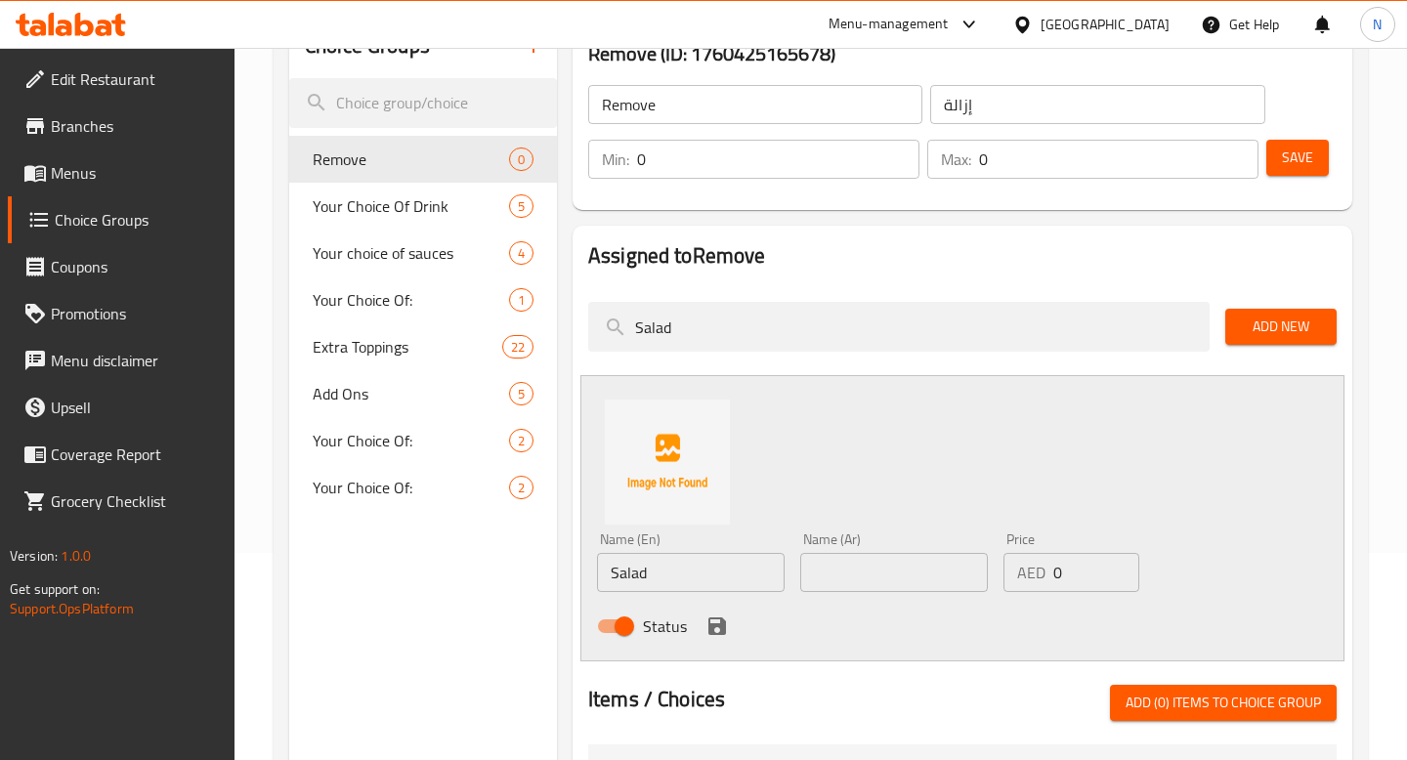
scroll to position [209, 0]
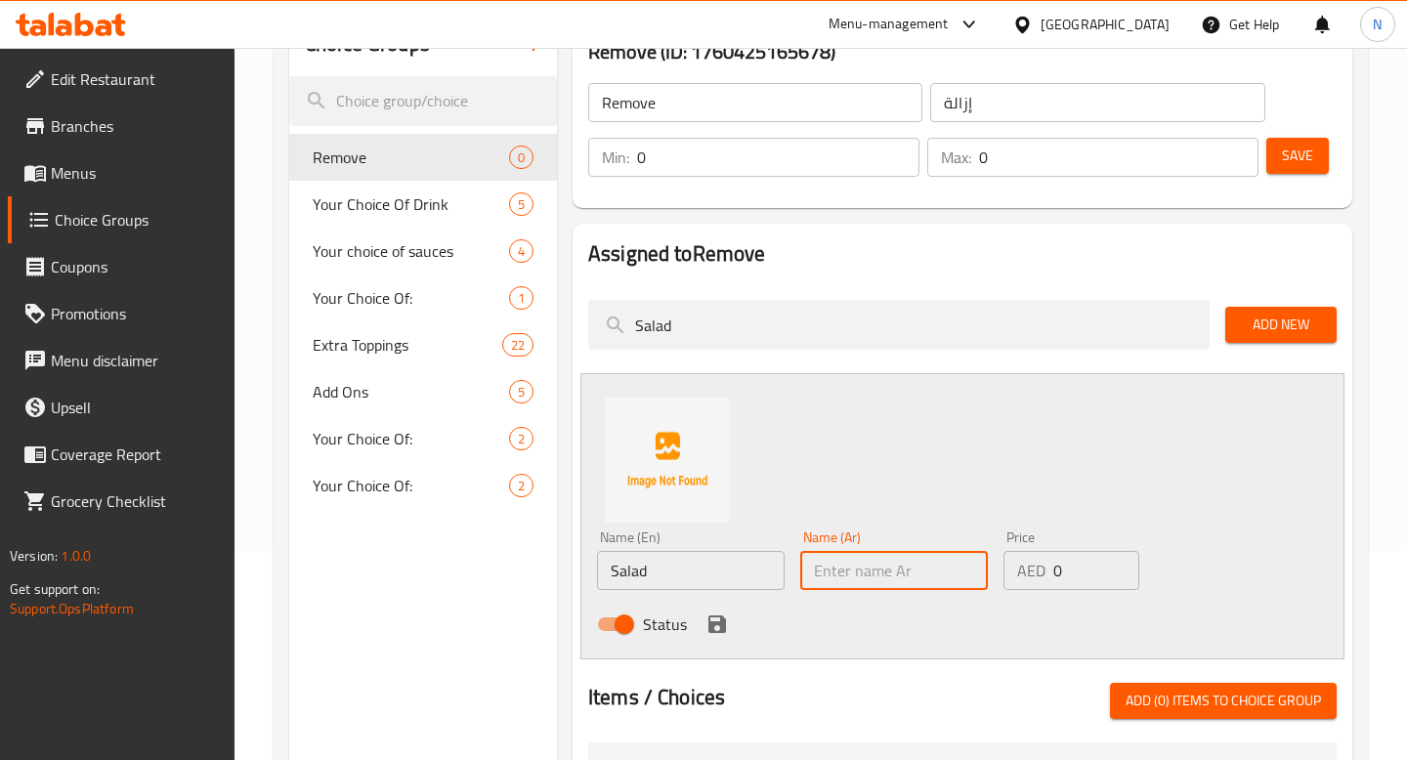
click at [829, 565] on input "text" at bounding box center [894, 570] width 188 height 39
paste input "سلطة"
type input "سلطة"
click at [712, 618] on icon "save" at bounding box center [716, 624] width 23 height 23
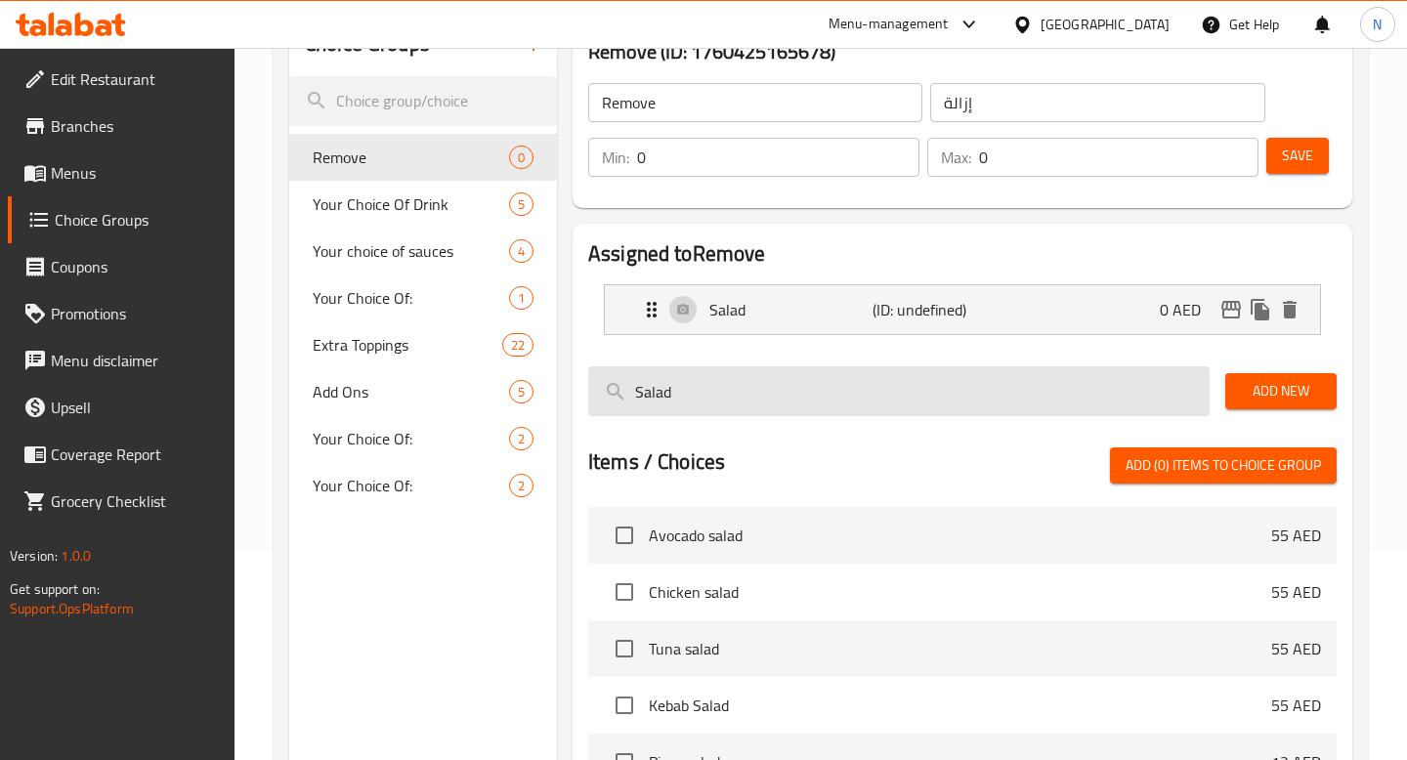
click at [748, 389] on input "Salad" at bounding box center [898, 391] width 621 height 50
paste input "Tomato"
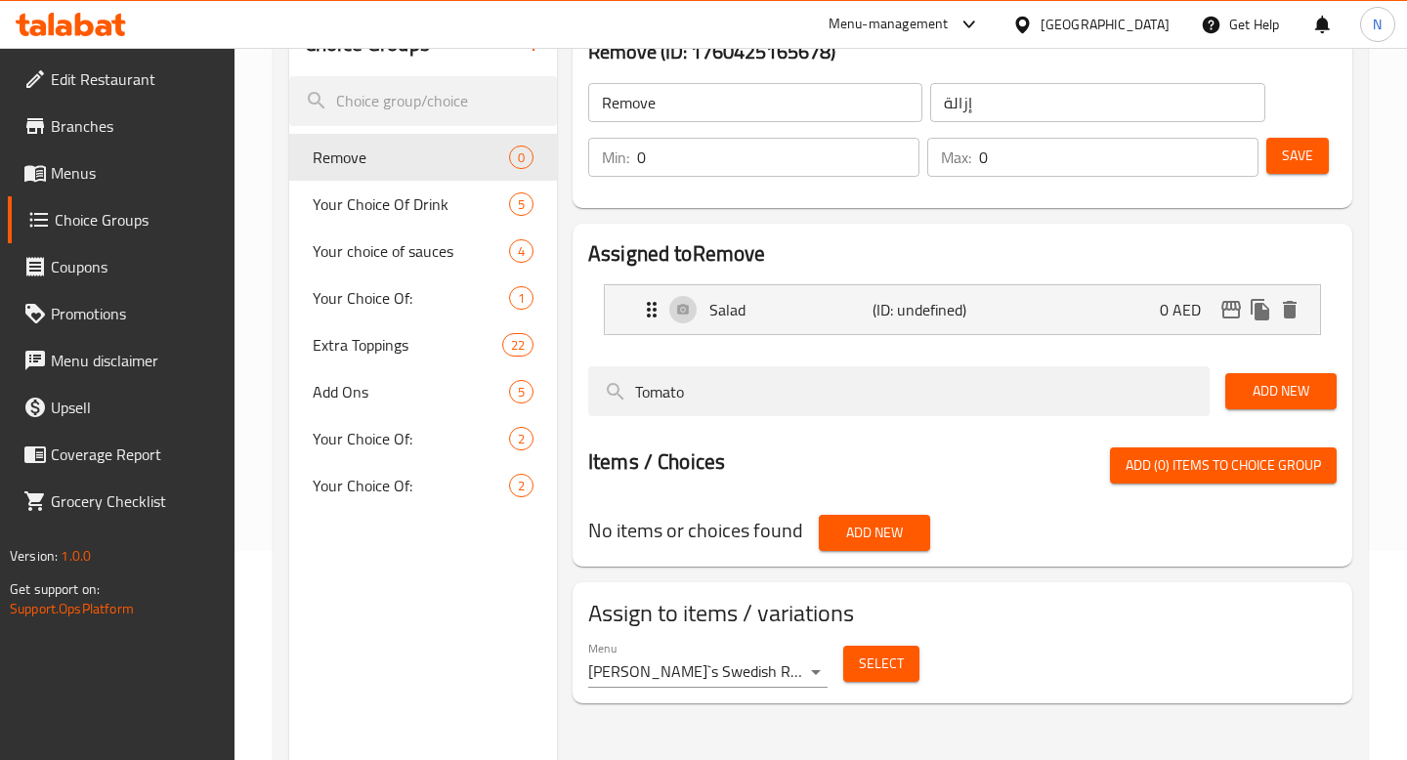
type input "Tomato"
click at [1328, 395] on button "Add New" at bounding box center [1280, 391] width 111 height 36
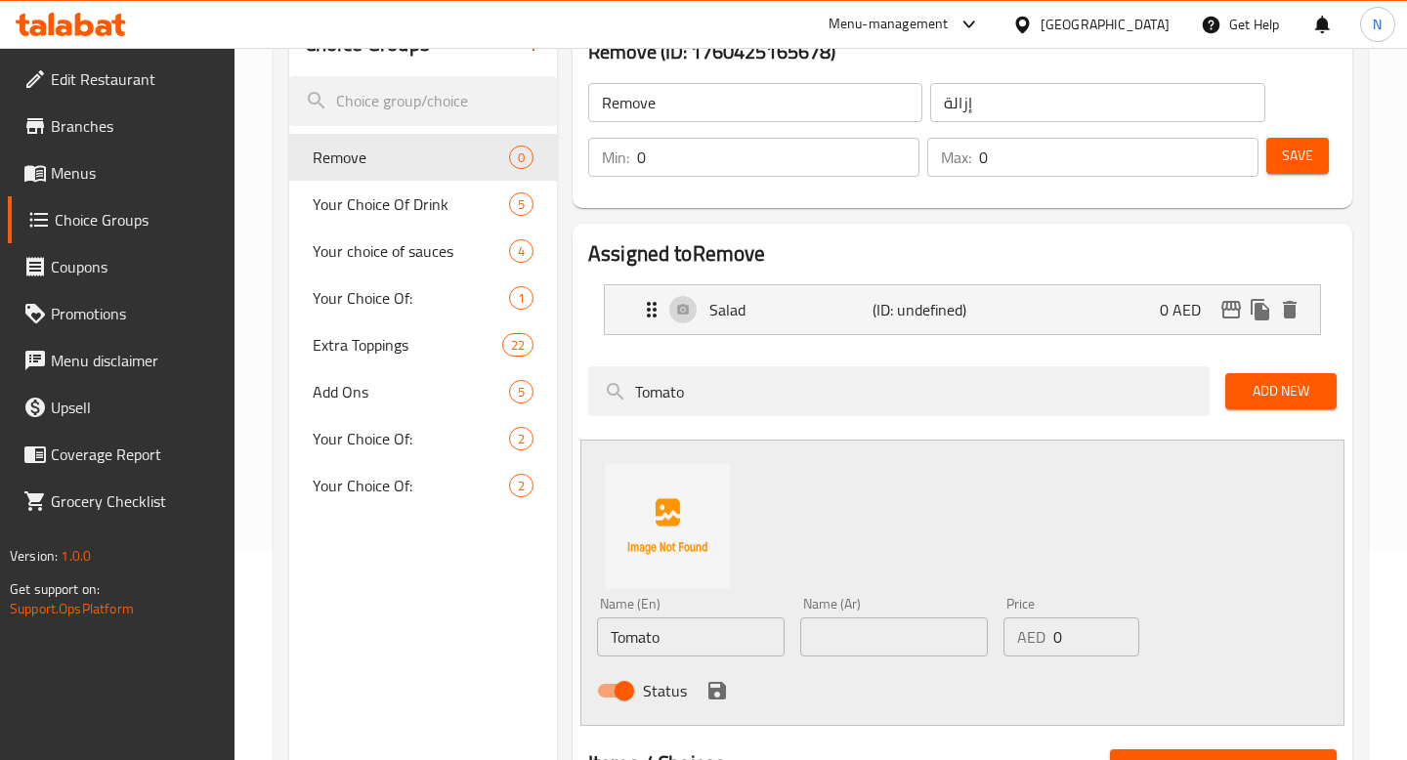
click at [886, 632] on input "text" at bounding box center [894, 636] width 188 height 39
paste input "طماطم"
type input "طماطم"
click at [713, 688] on icon "save" at bounding box center [717, 691] width 18 height 18
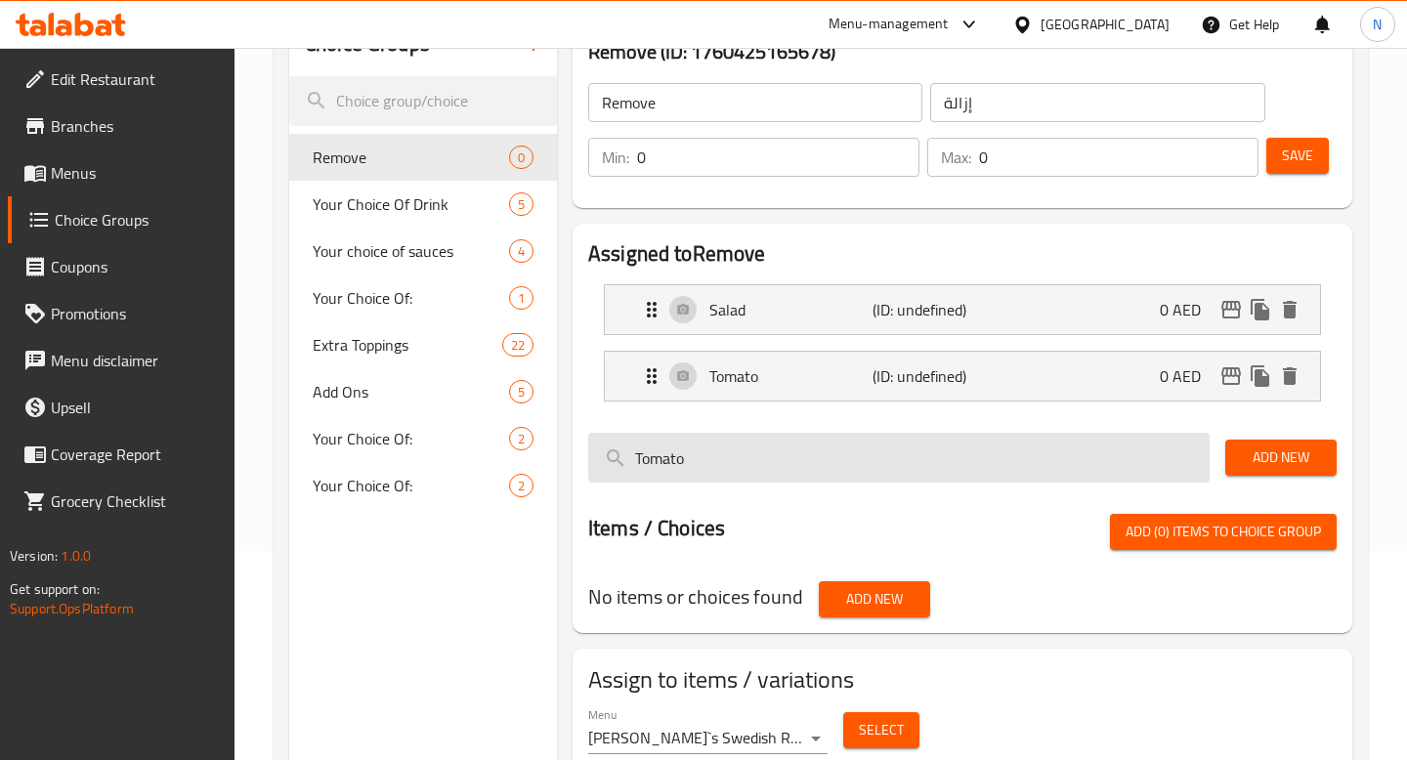
click at [815, 468] on input "Tomato" at bounding box center [898, 458] width 621 height 50
paste input "Cucumber"
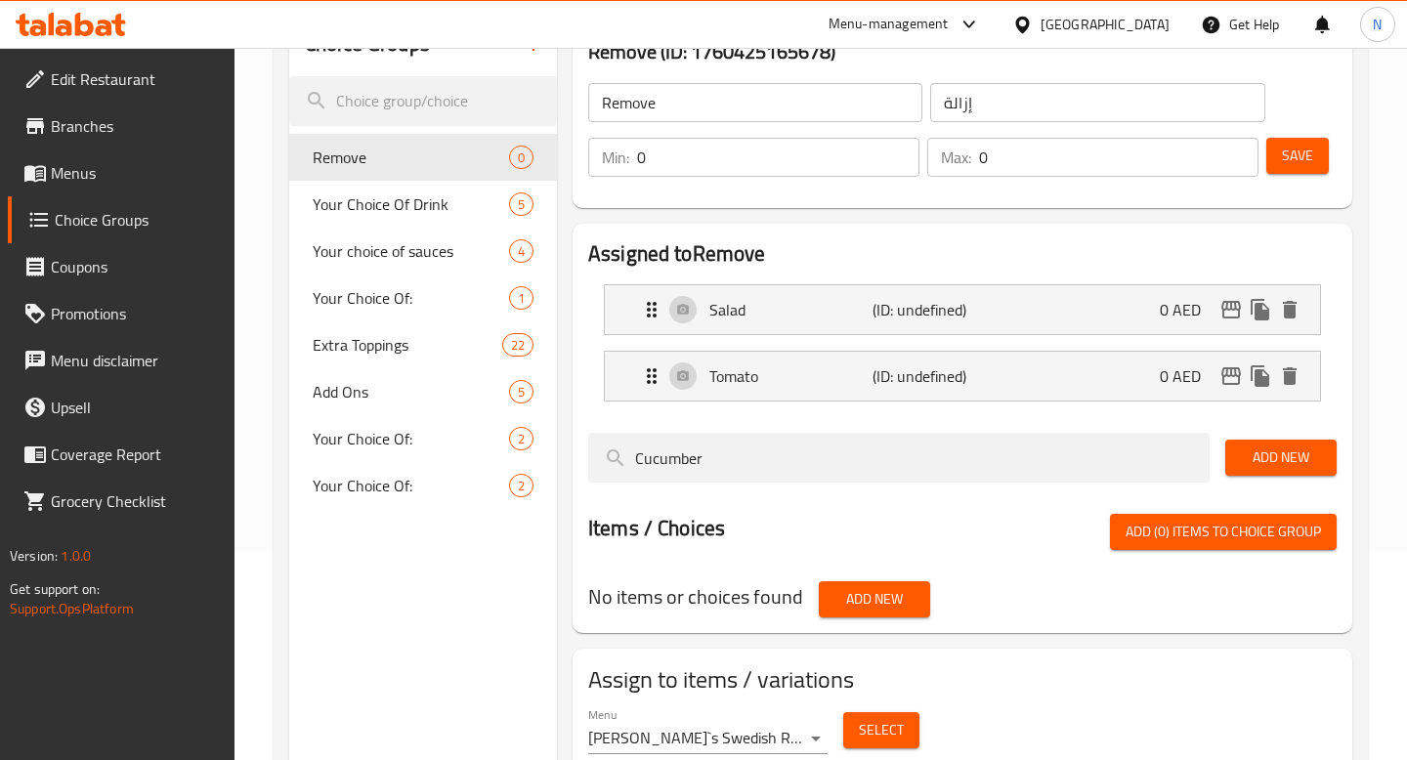
type input "Cucumber"
click at [1252, 450] on span "Add New" at bounding box center [1281, 457] width 80 height 24
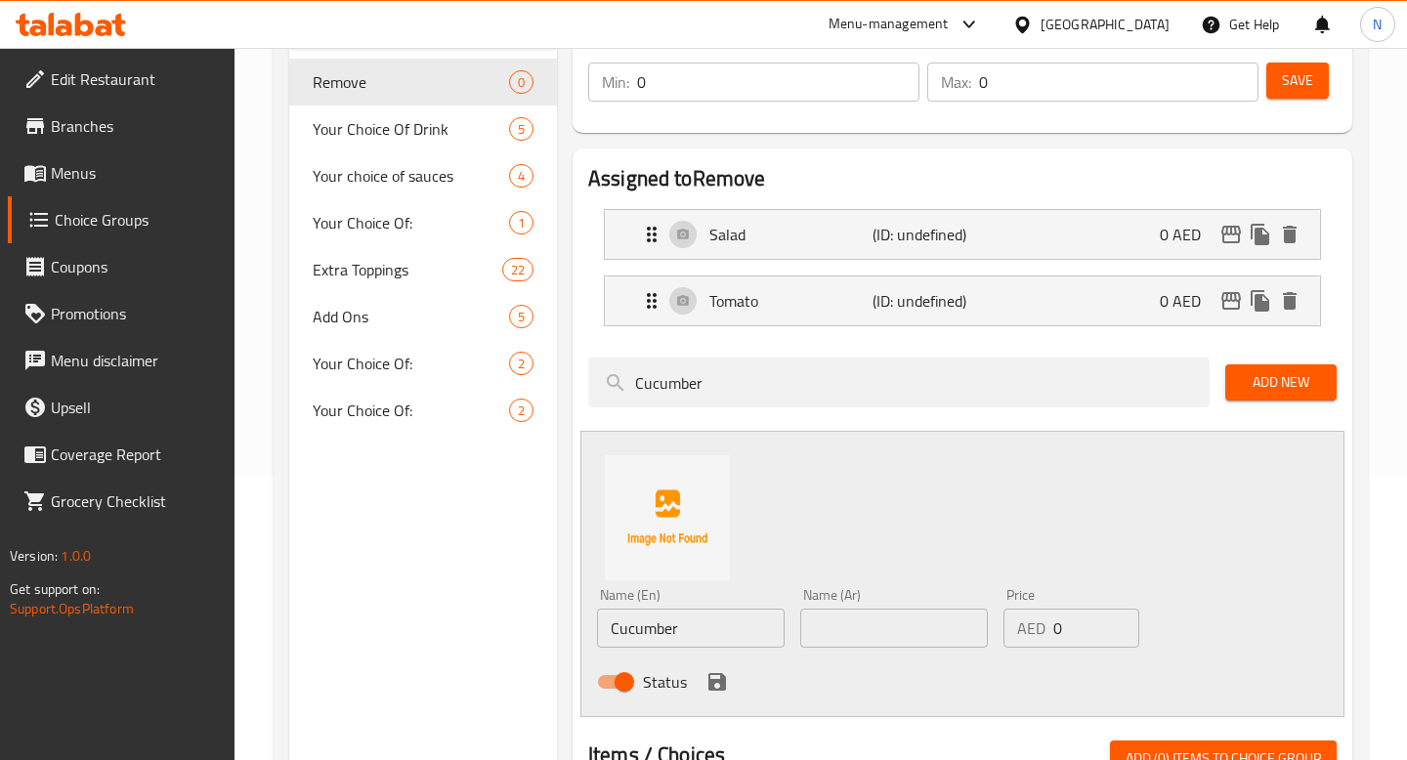
scroll to position [299, 0]
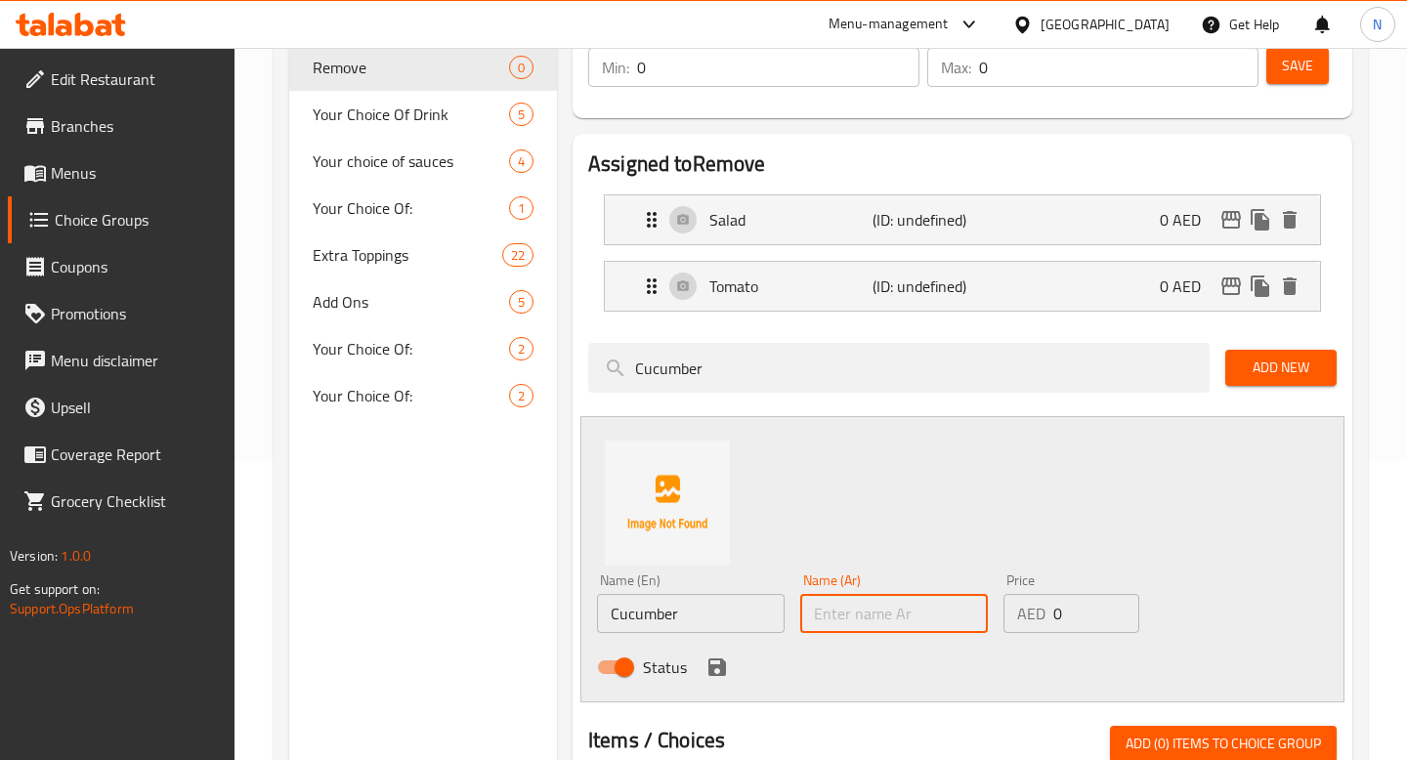
click at [891, 615] on input "text" at bounding box center [894, 613] width 188 height 39
paste input "خيار"
type input "خيار"
click at [716, 659] on icon "save" at bounding box center [717, 667] width 18 height 18
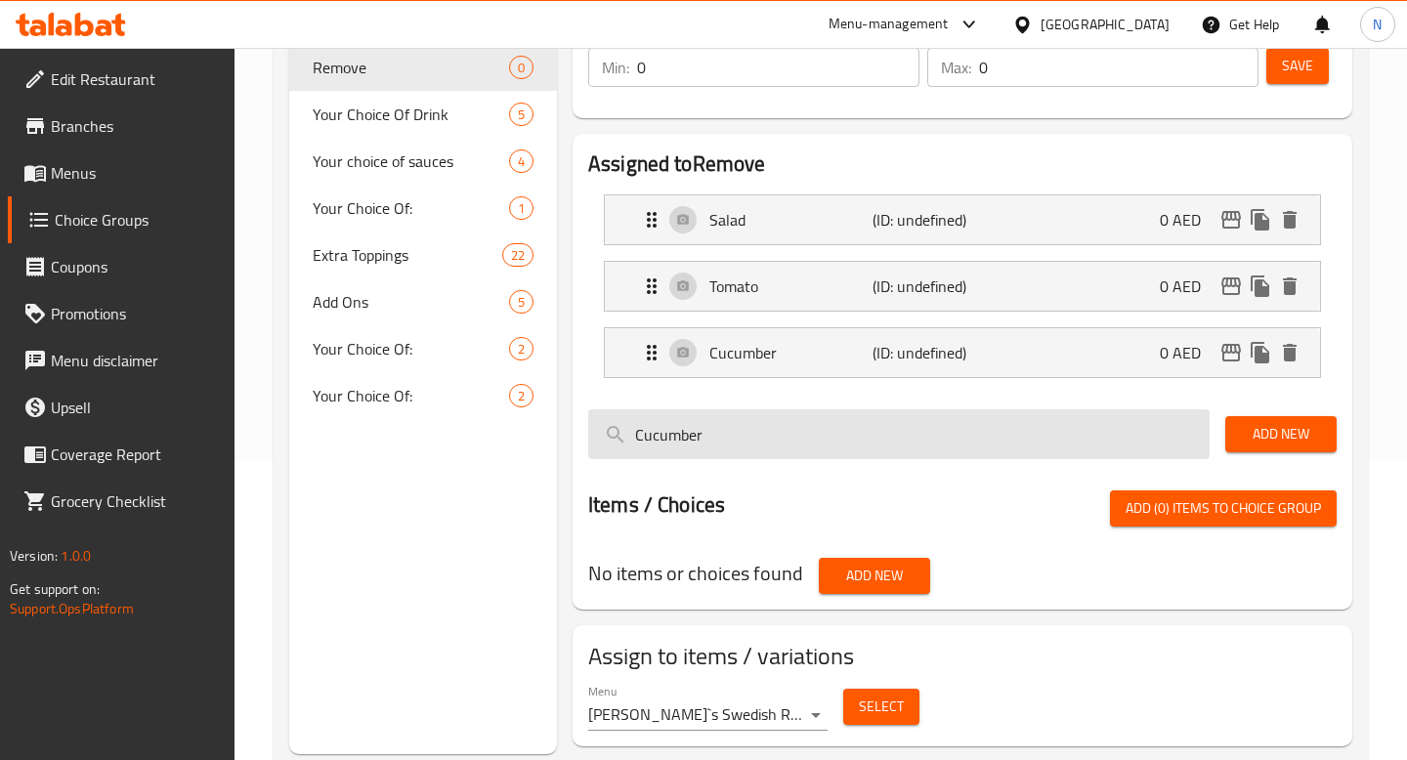
click at [909, 429] on input "Cucumber" at bounding box center [898, 434] width 621 height 50
paste input "Onion"
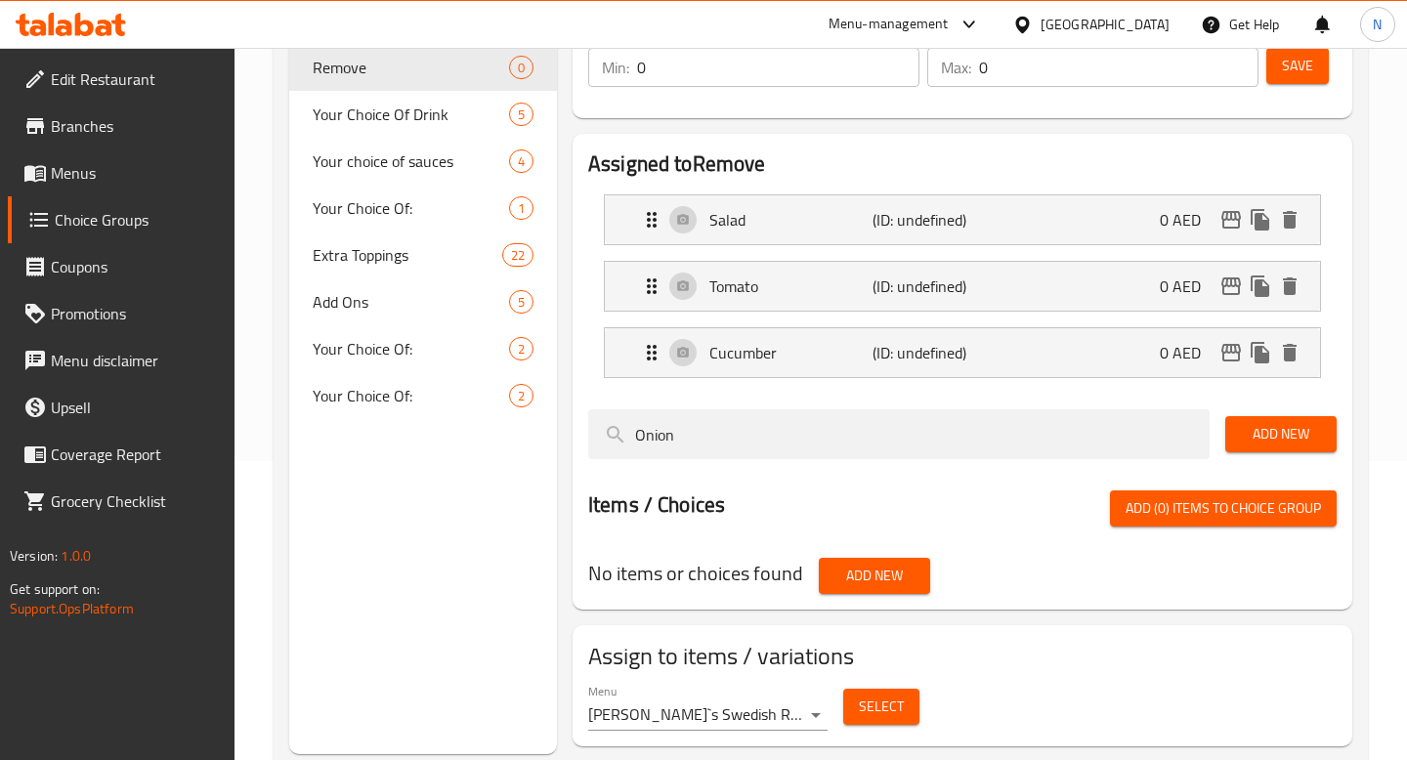
type input "Onion"
click at [1304, 419] on button "Add New" at bounding box center [1280, 434] width 111 height 36
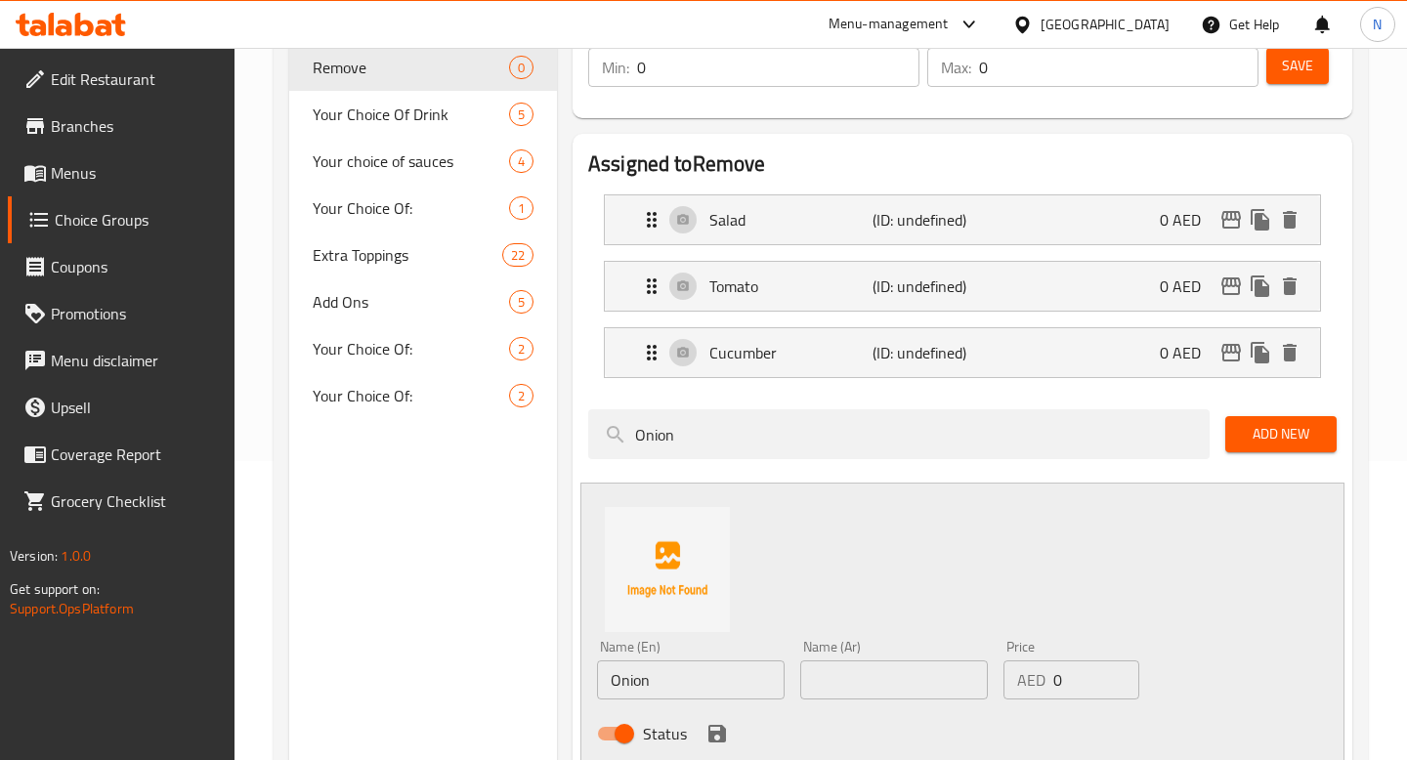
click at [848, 671] on input "text" at bounding box center [894, 679] width 188 height 39
paste input "بصل"
type input "بصل"
click at [713, 733] on icon "save" at bounding box center [717, 734] width 18 height 18
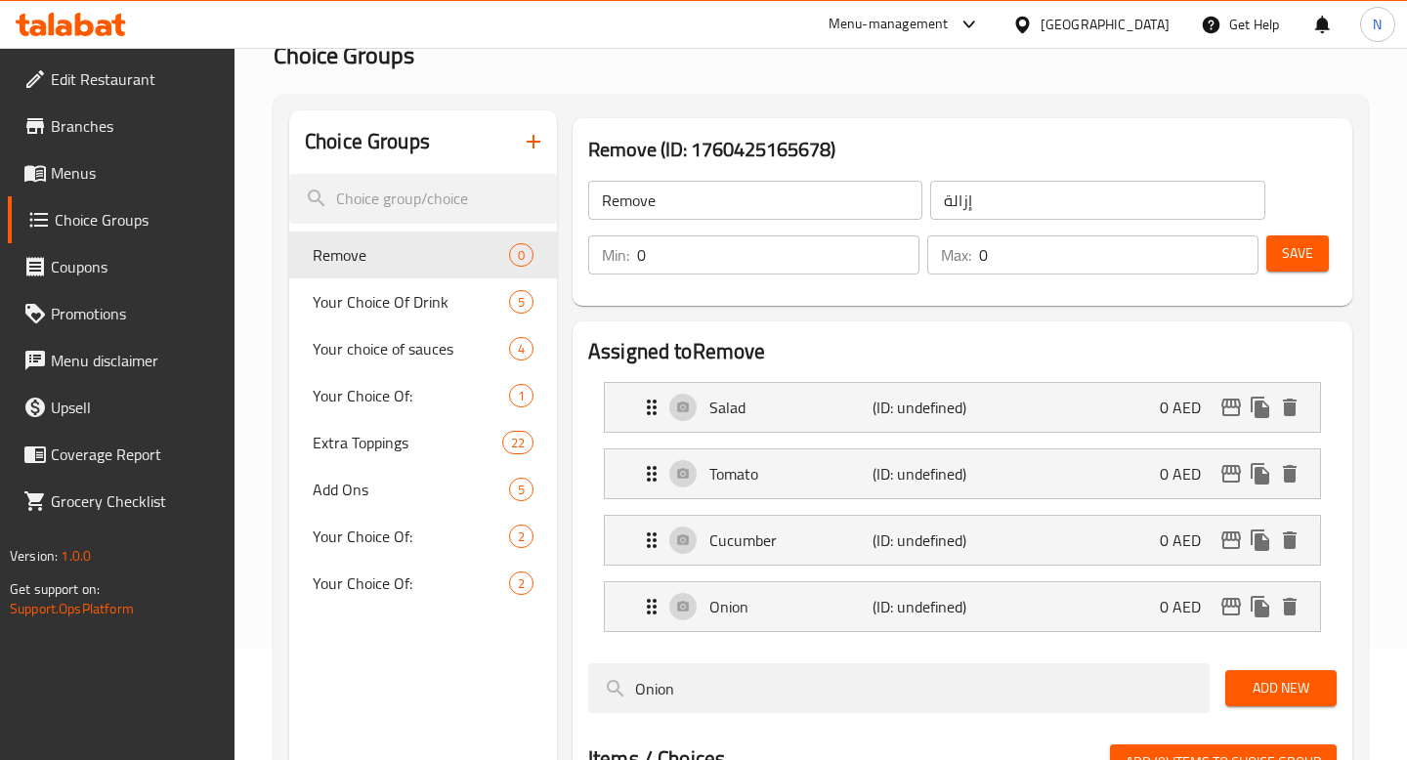
scroll to position [112, 0]
click at [1073, 265] on input "0" at bounding box center [1118, 253] width 279 height 39
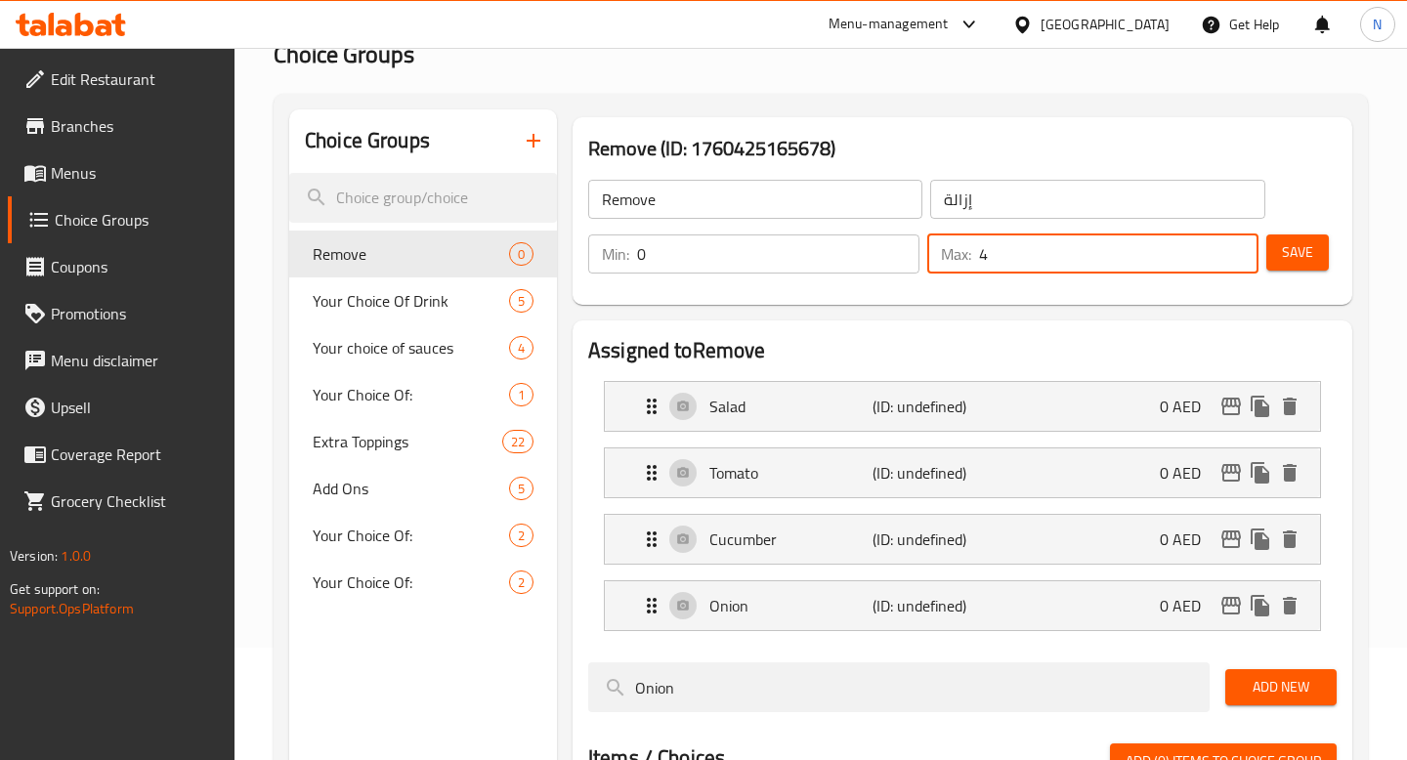
type input "4"
click at [1293, 247] on span "Save" at bounding box center [1297, 252] width 31 height 24
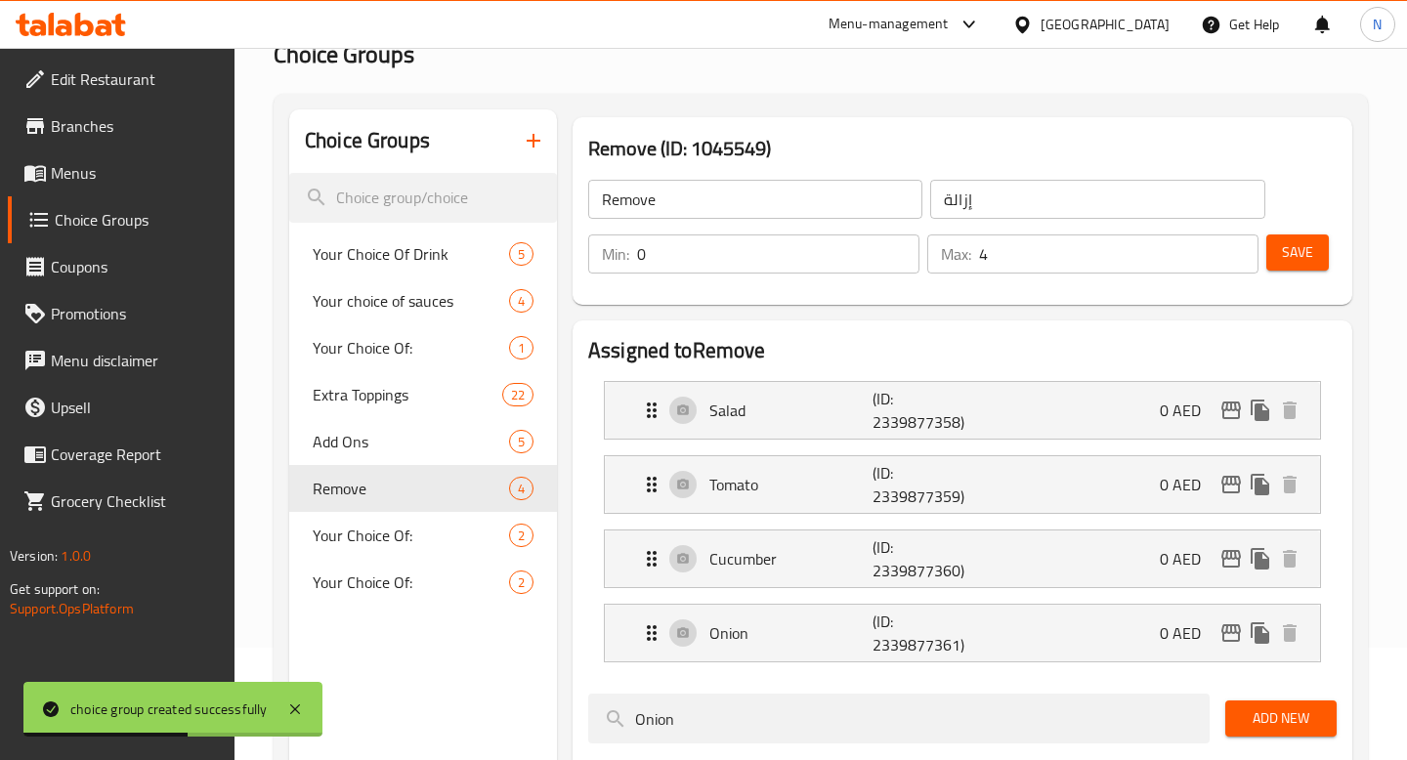
click at [114, 167] on span "Menus" at bounding box center [135, 172] width 168 height 23
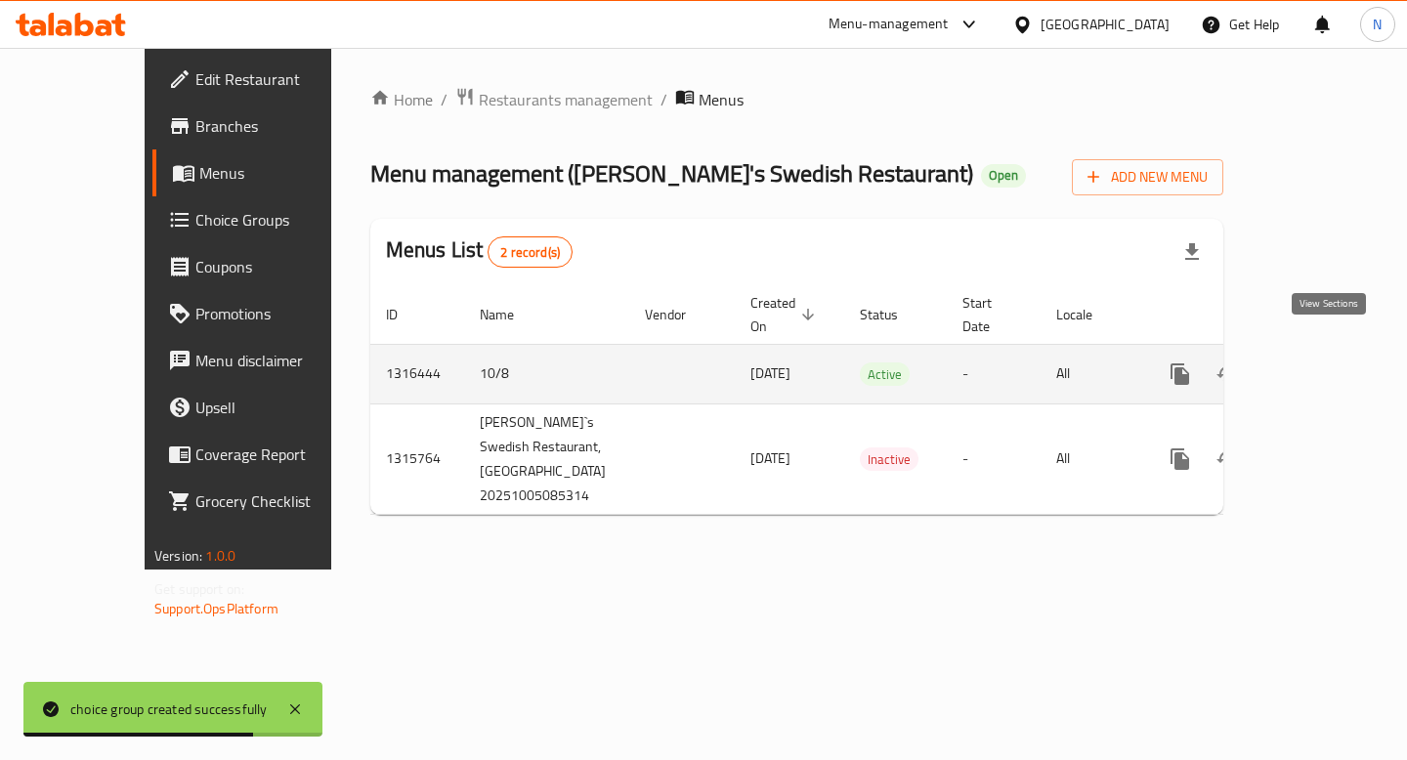
click at [1330, 365] on icon "enhanced table" at bounding box center [1321, 374] width 18 height 18
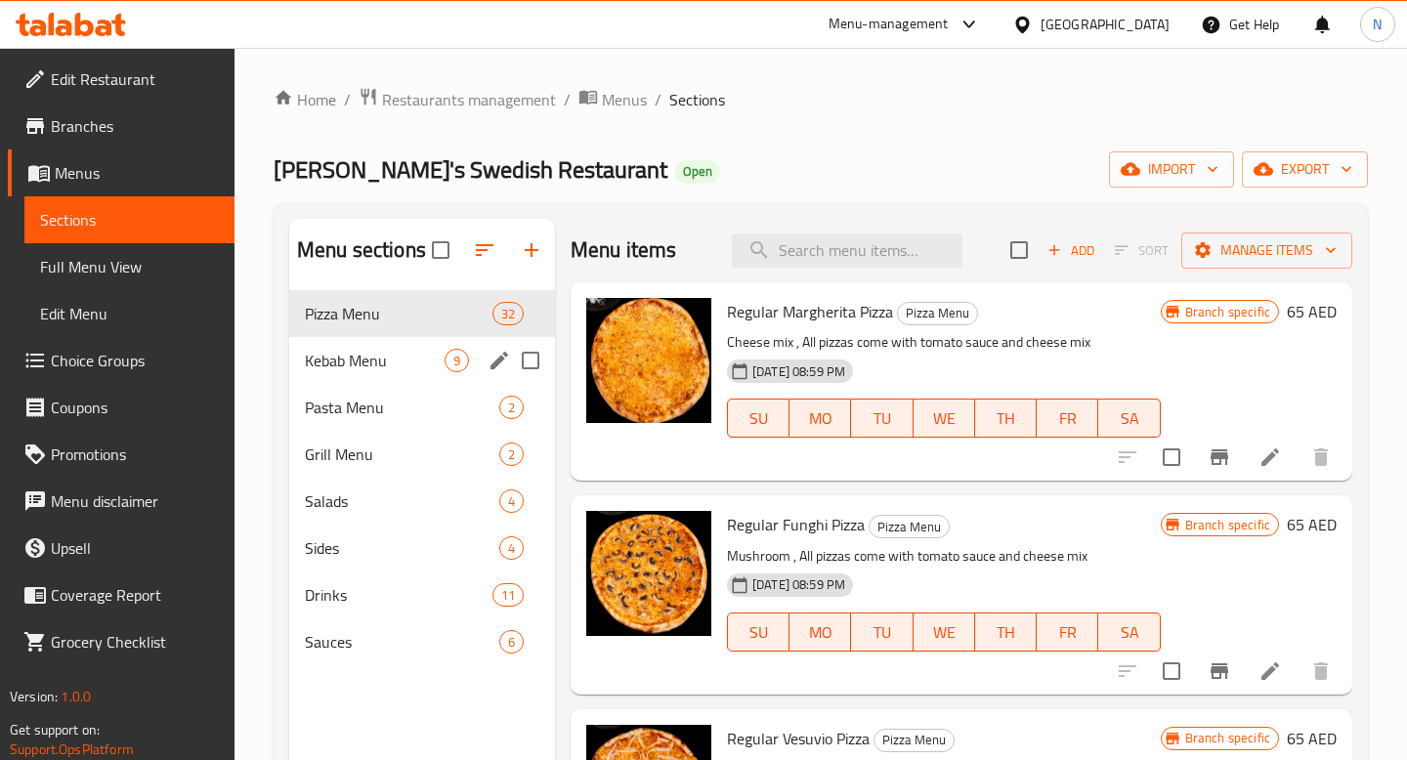
click at [419, 347] on div "Kebab Menu 9" at bounding box center [422, 360] width 266 height 47
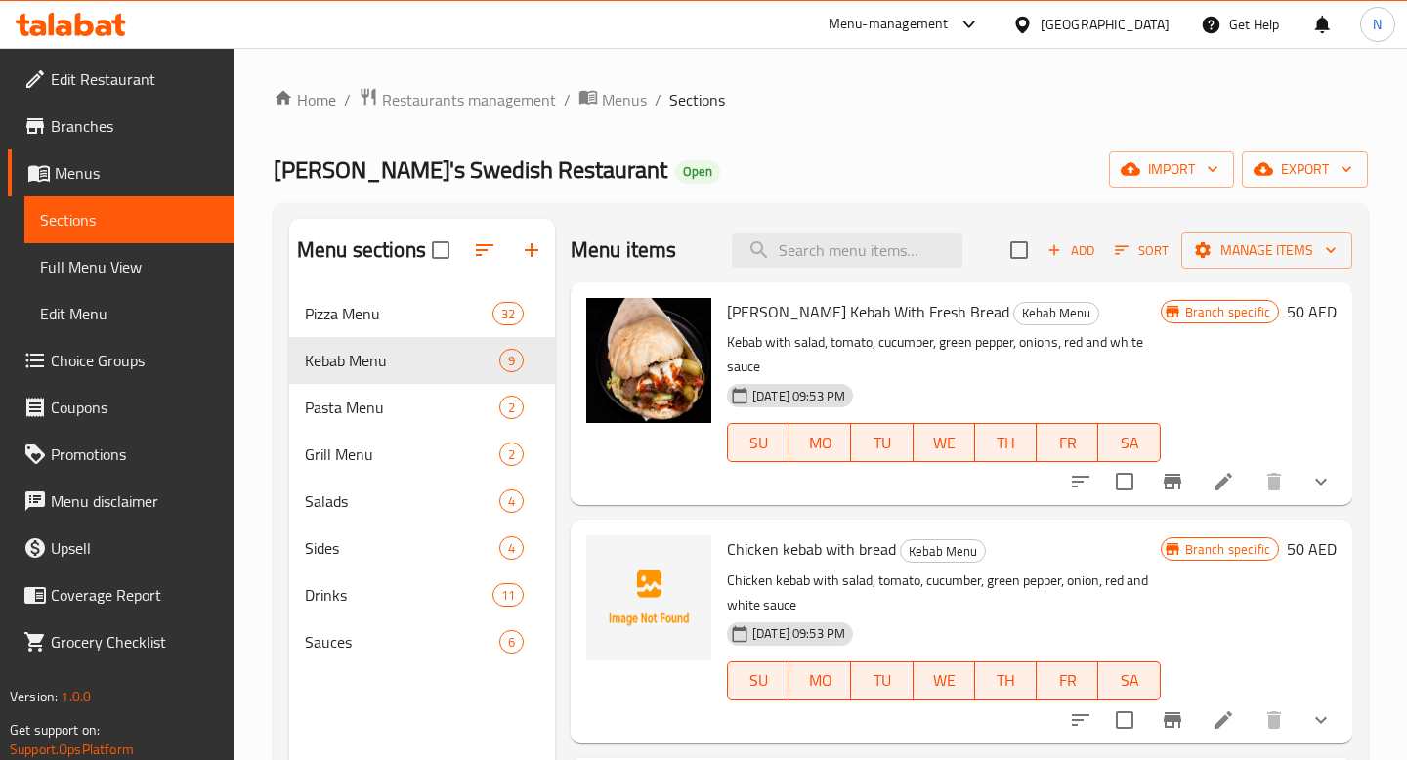
click at [1233, 477] on icon at bounding box center [1222, 481] width 23 height 23
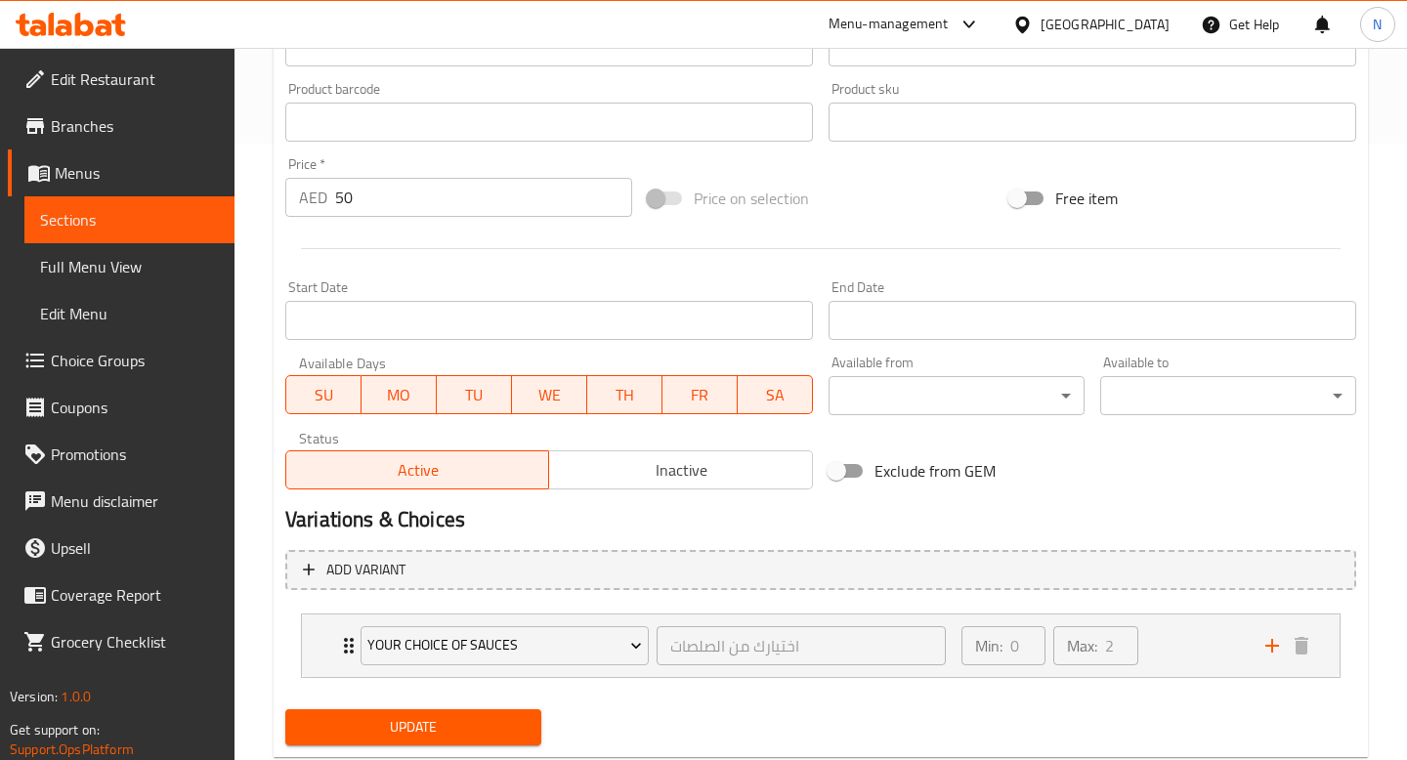
scroll to position [681, 0]
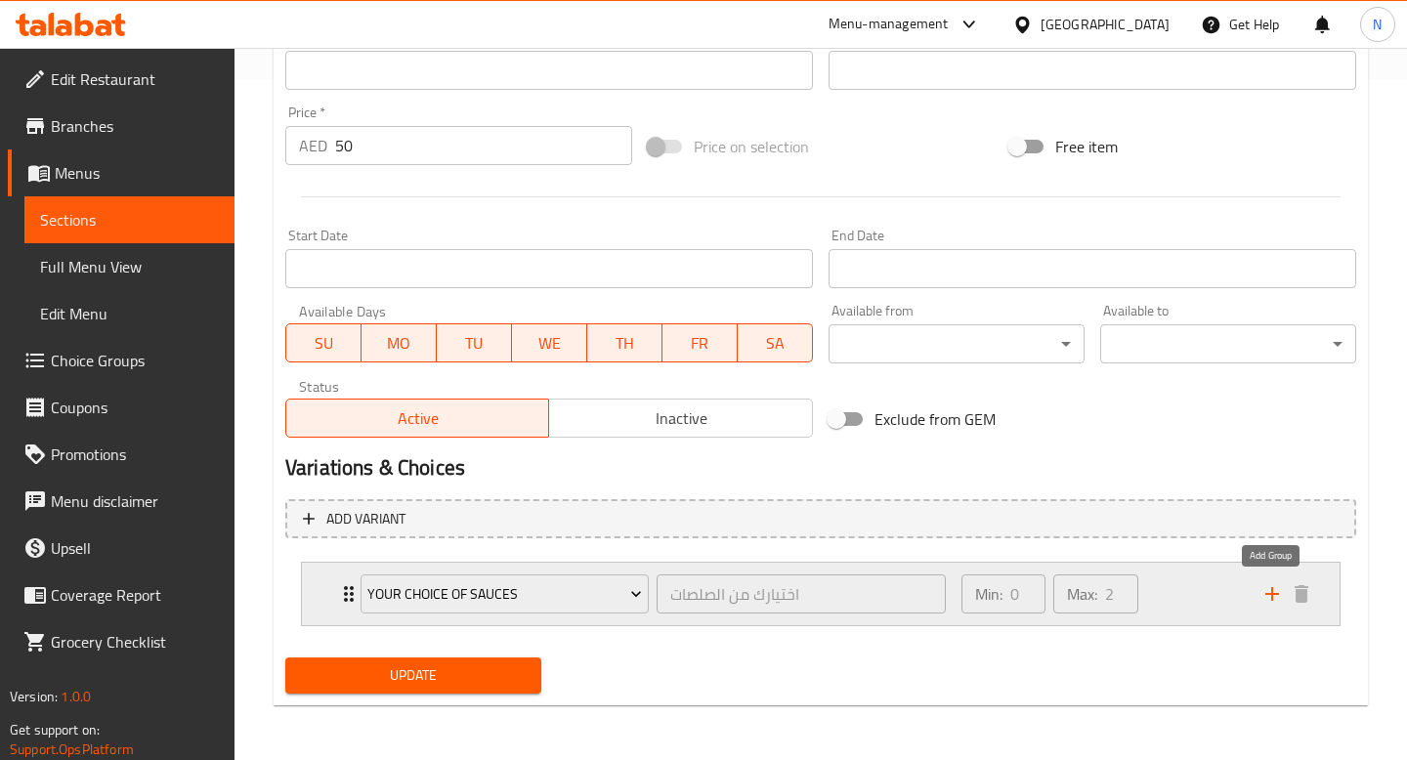
click at [1271, 596] on icon "add" at bounding box center [1272, 594] width 14 height 14
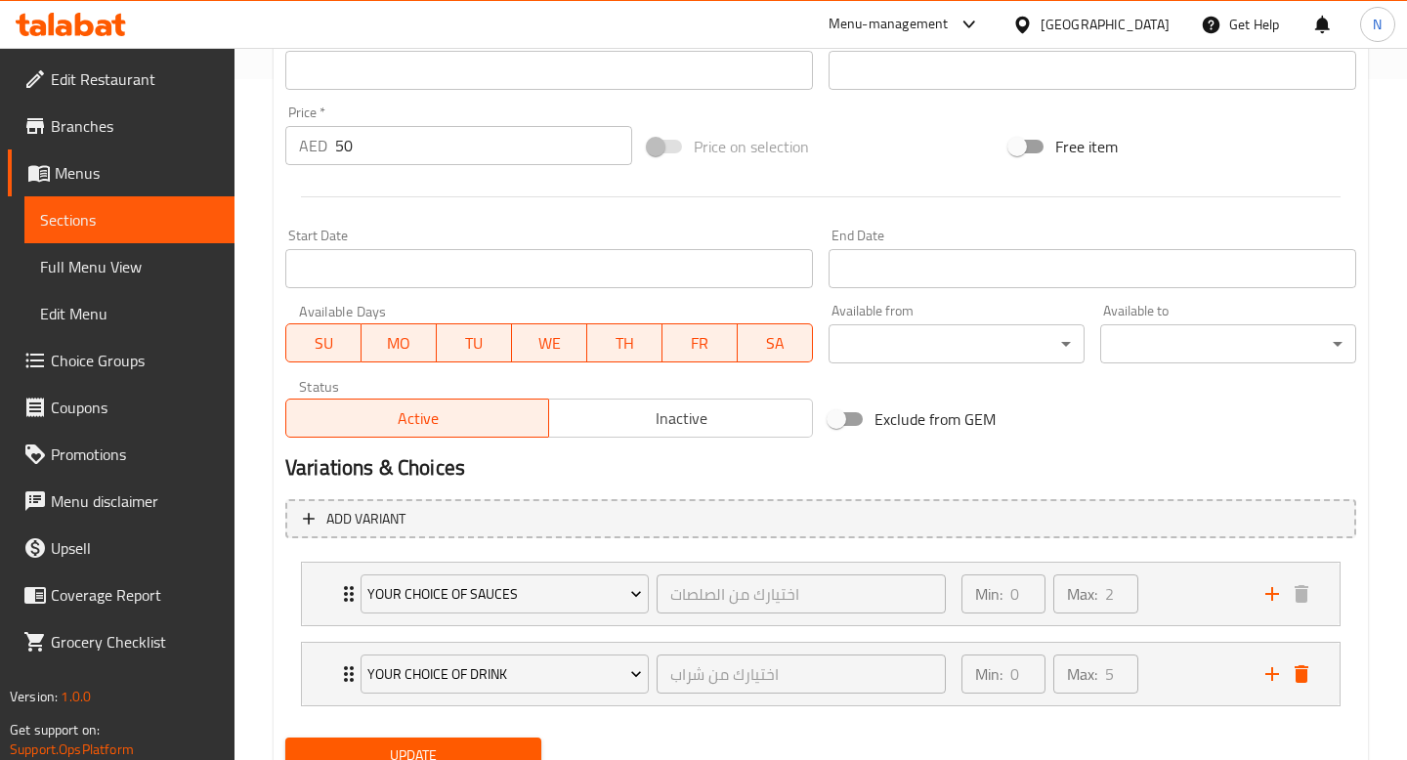
scroll to position [761, 0]
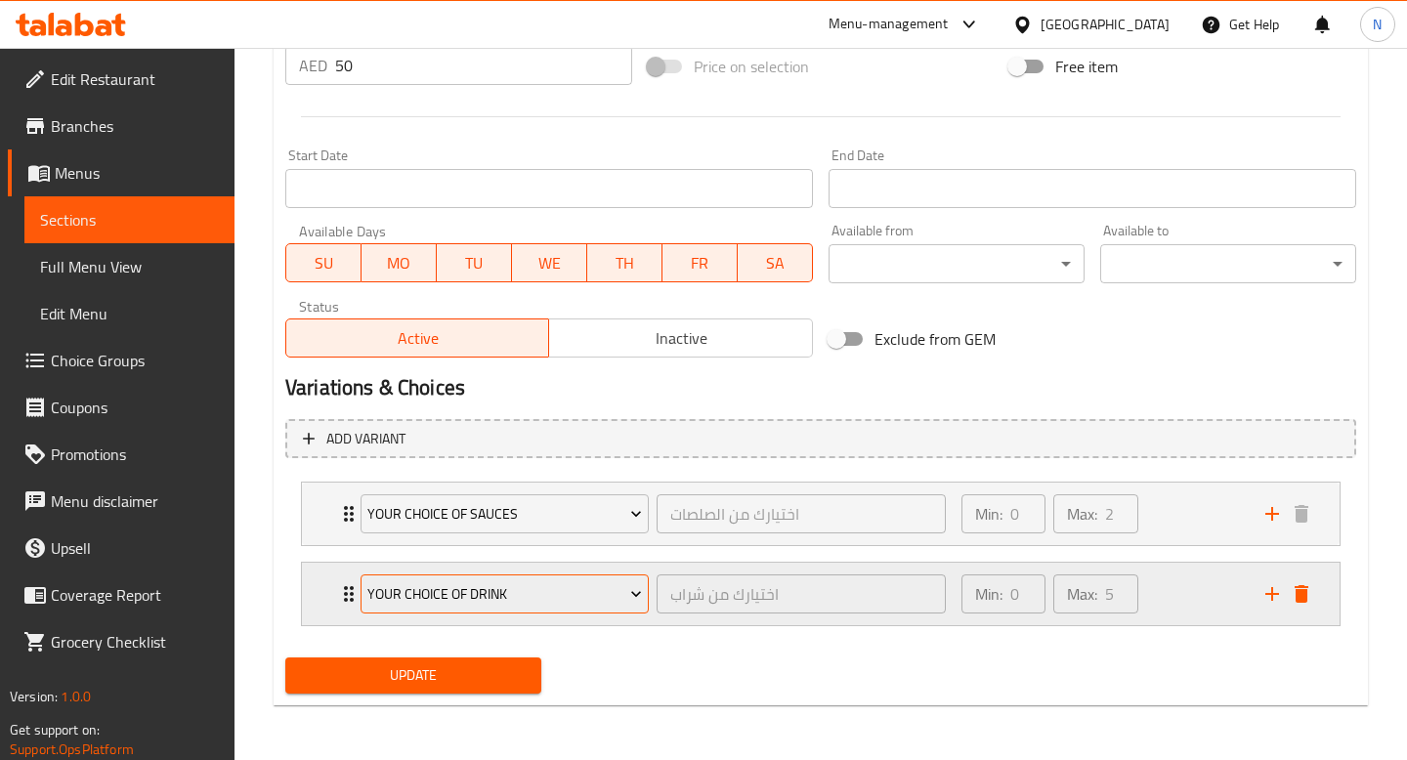
click at [628, 595] on icon "Expand" at bounding box center [636, 594] width 20 height 20
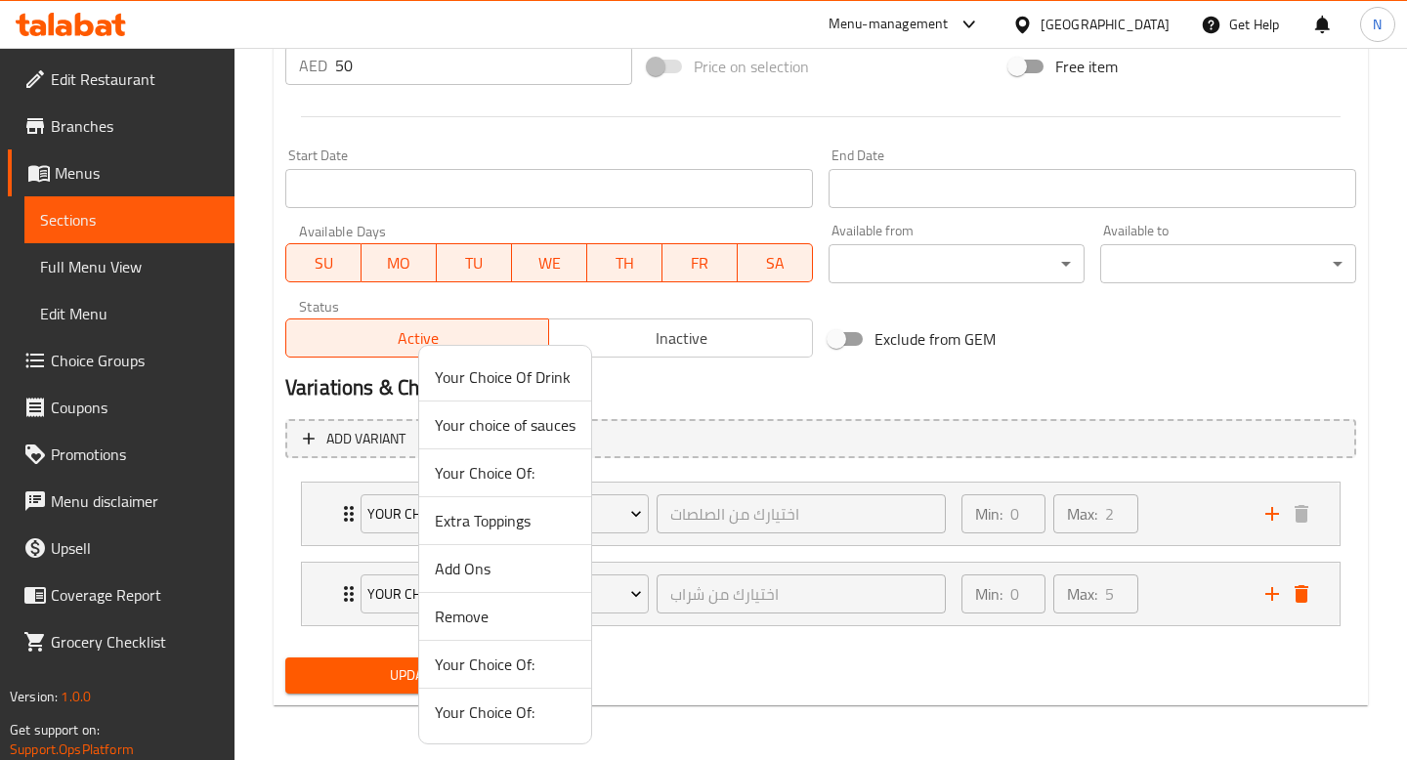
click at [518, 575] on span "Add Ons" at bounding box center [505, 568] width 141 height 23
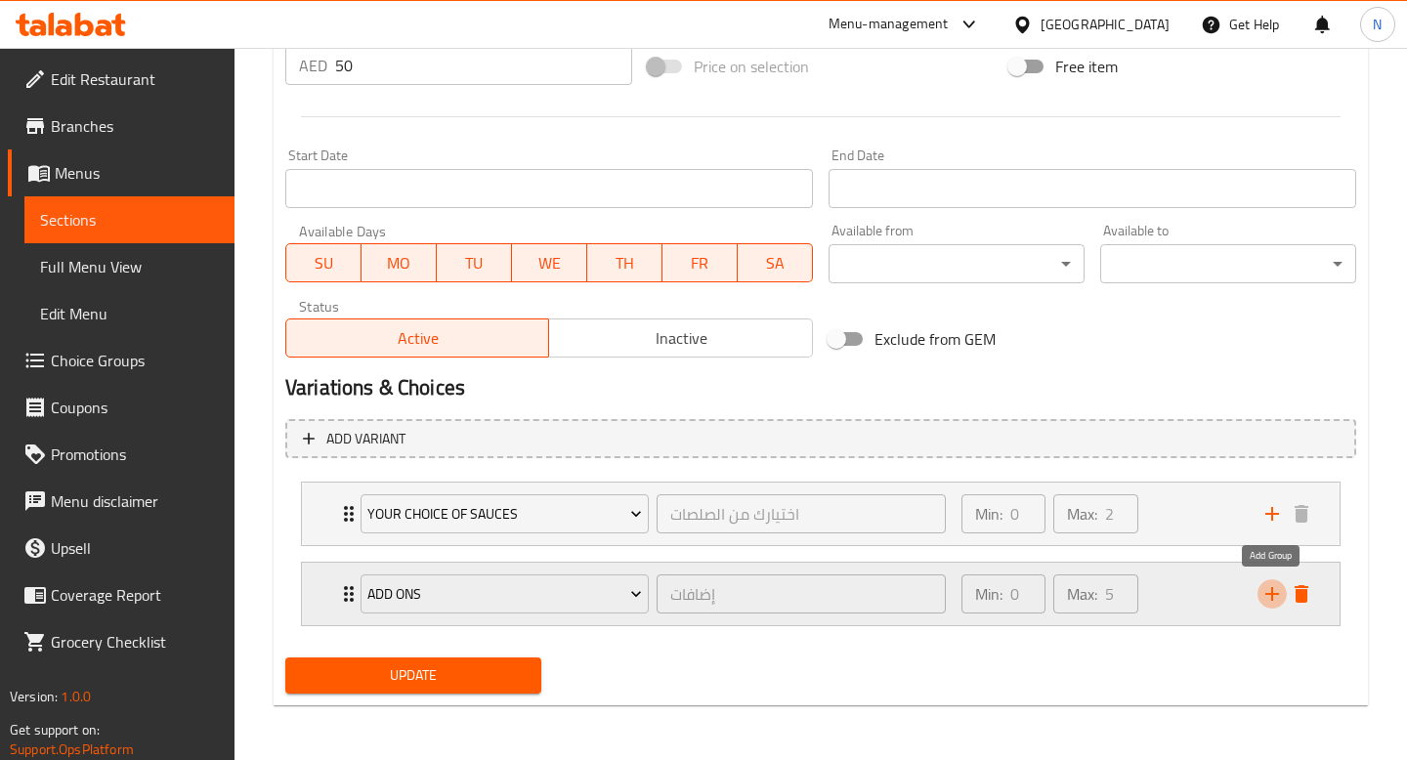
click at [1273, 598] on icon "add" at bounding box center [1271, 593] width 23 height 23
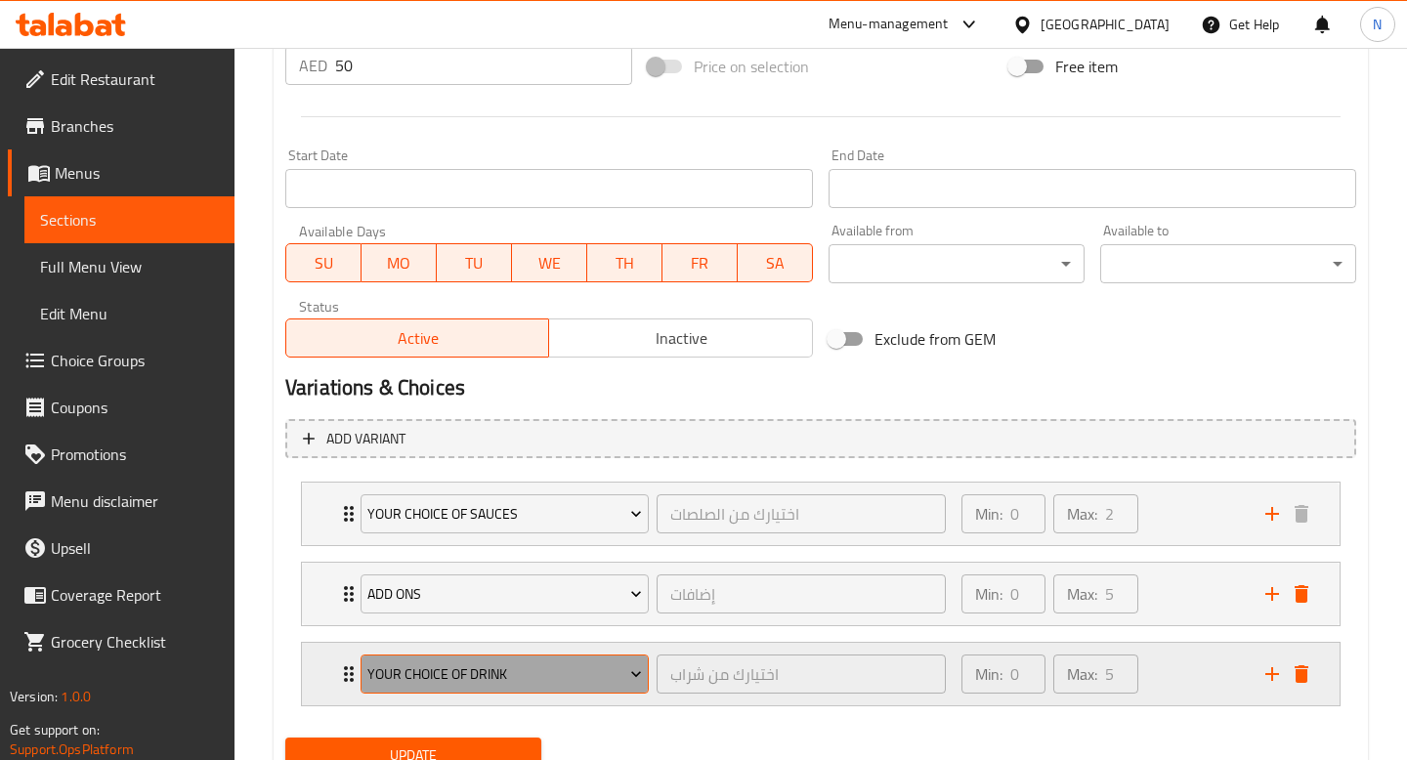
click at [514, 675] on span "Your Choice Of Drink" at bounding box center [504, 674] width 275 height 24
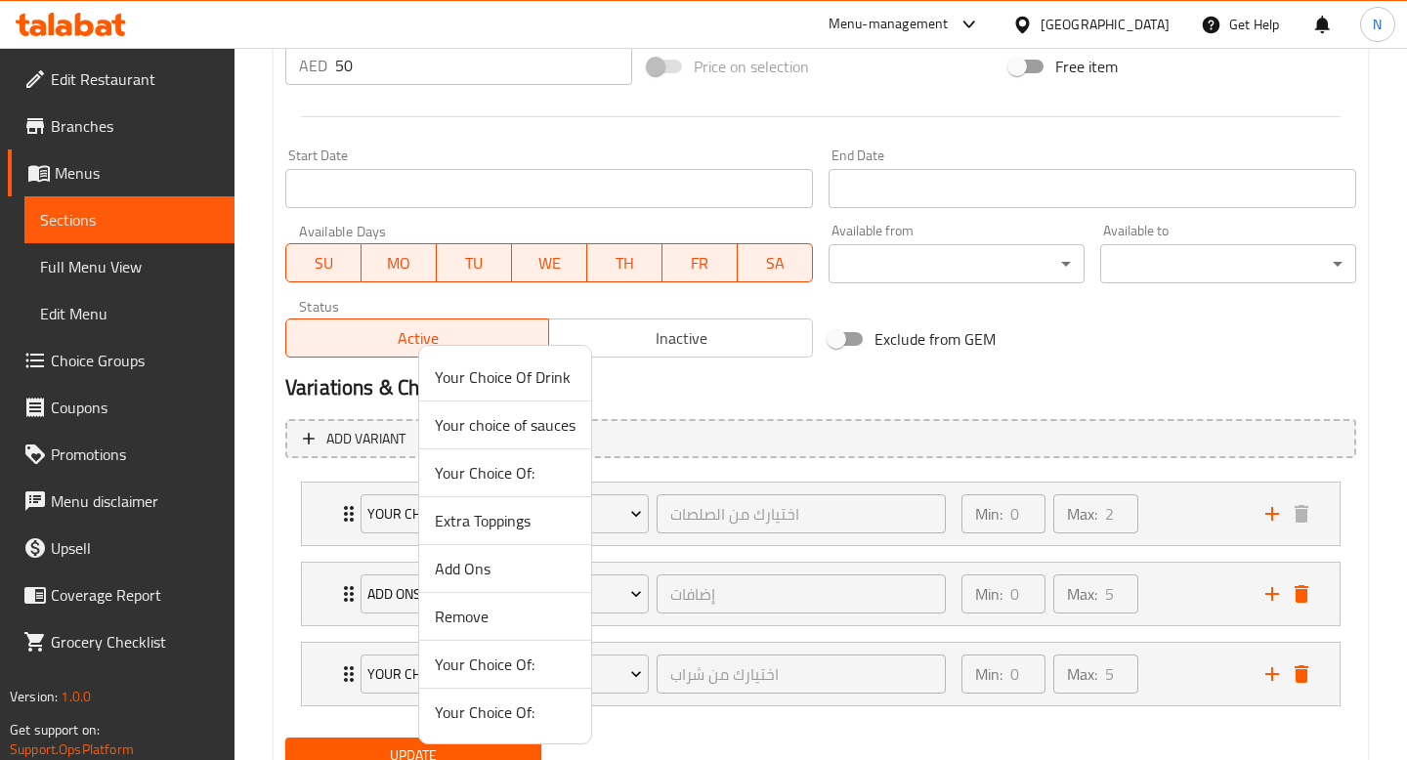
click at [496, 610] on span "Remove" at bounding box center [505, 616] width 141 height 23
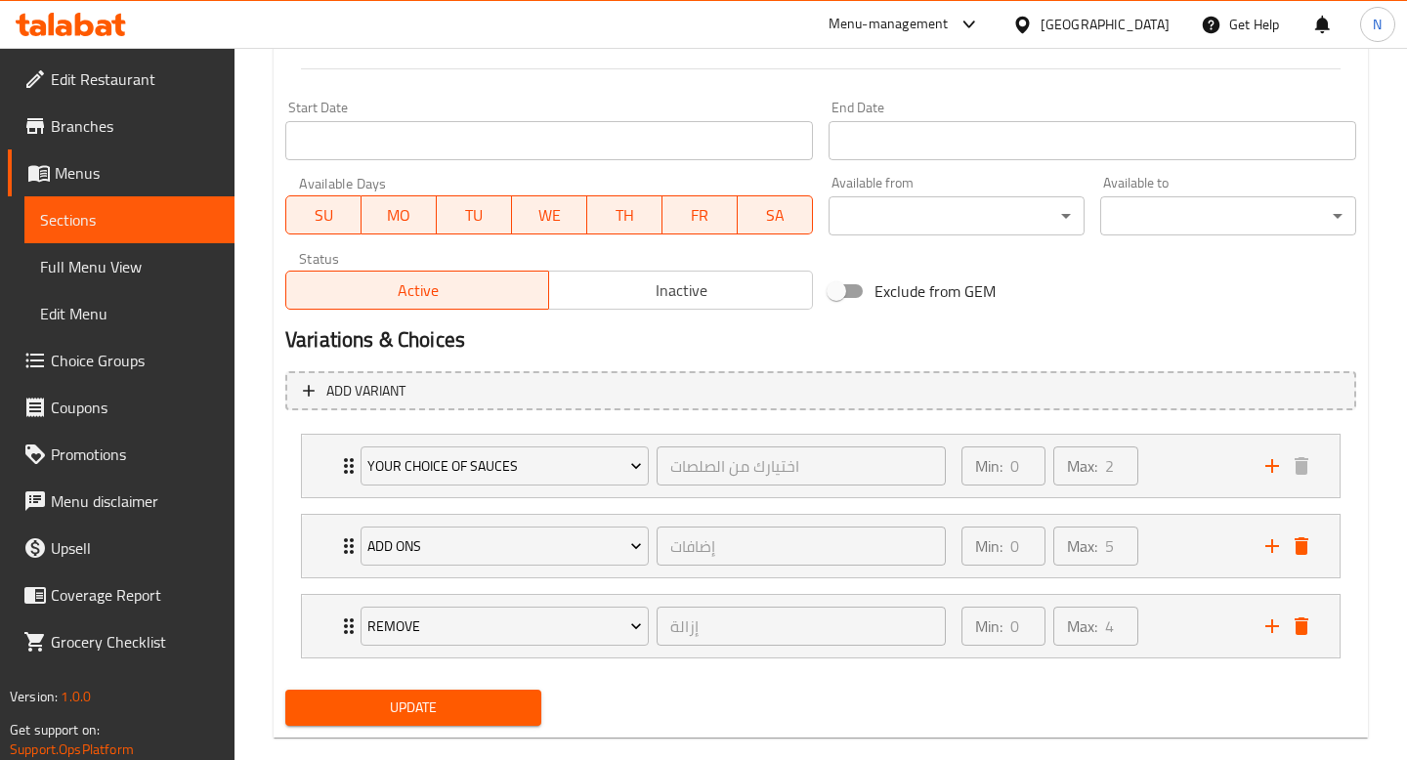
scroll to position [841, 0]
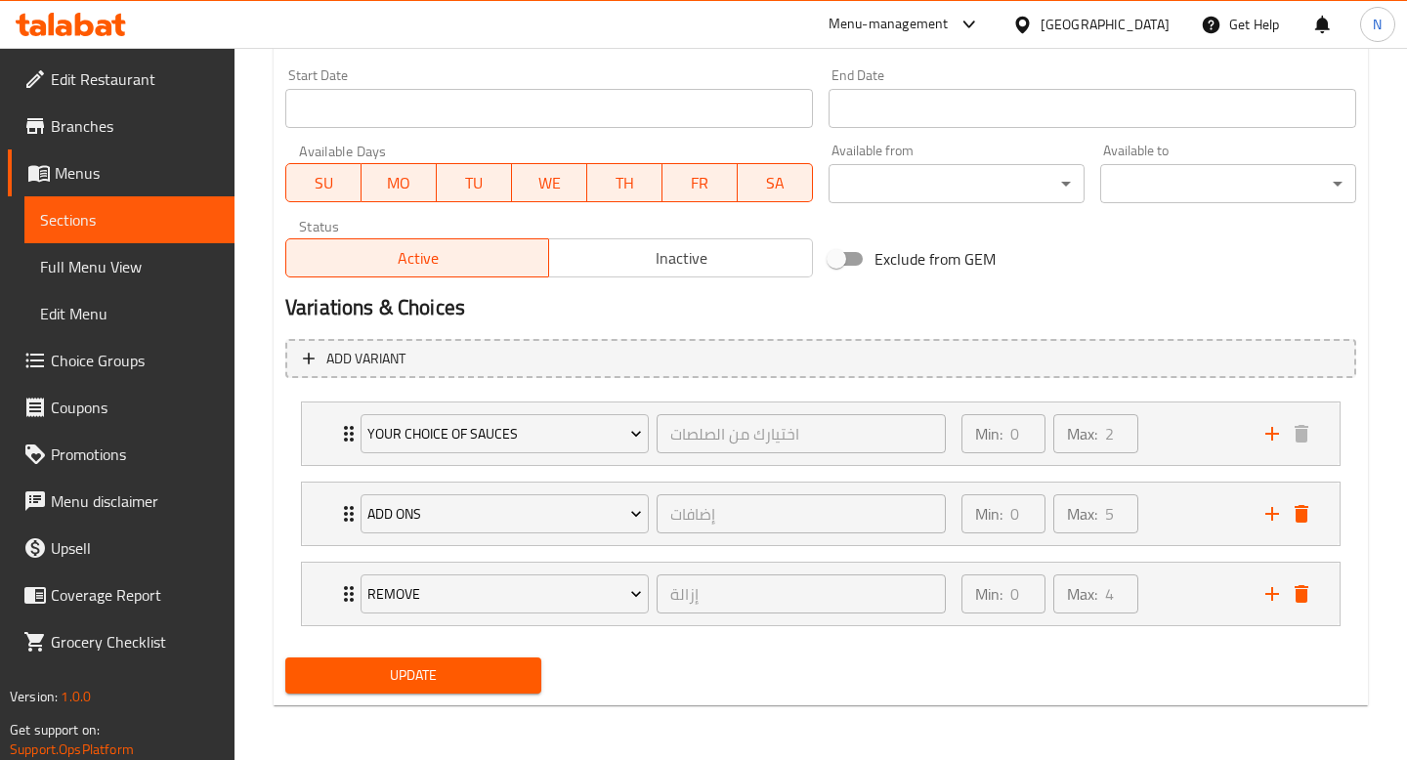
click at [448, 677] on span "Update" at bounding box center [413, 675] width 225 height 24
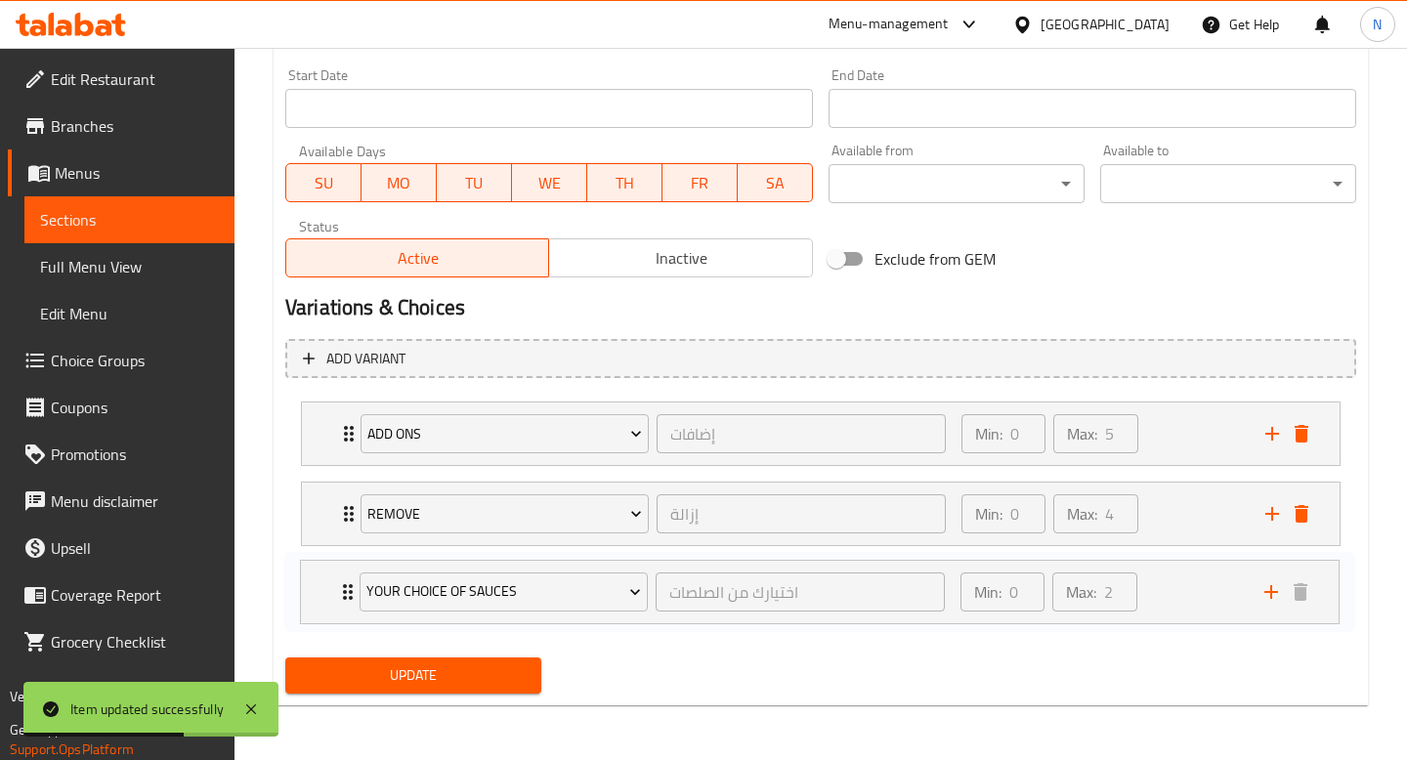
drag, startPoint x: 347, startPoint y: 441, endPoint x: 339, endPoint y: 588, distance: 147.7
click at [339, 588] on div "Your choice of sauces اختيارك من الصلصات ​ Min: 0 ​ Max: 2 ​ Red sauce (ID: 233…" at bounding box center [820, 514] width 1071 height 240
click at [418, 677] on span "Update" at bounding box center [413, 675] width 225 height 24
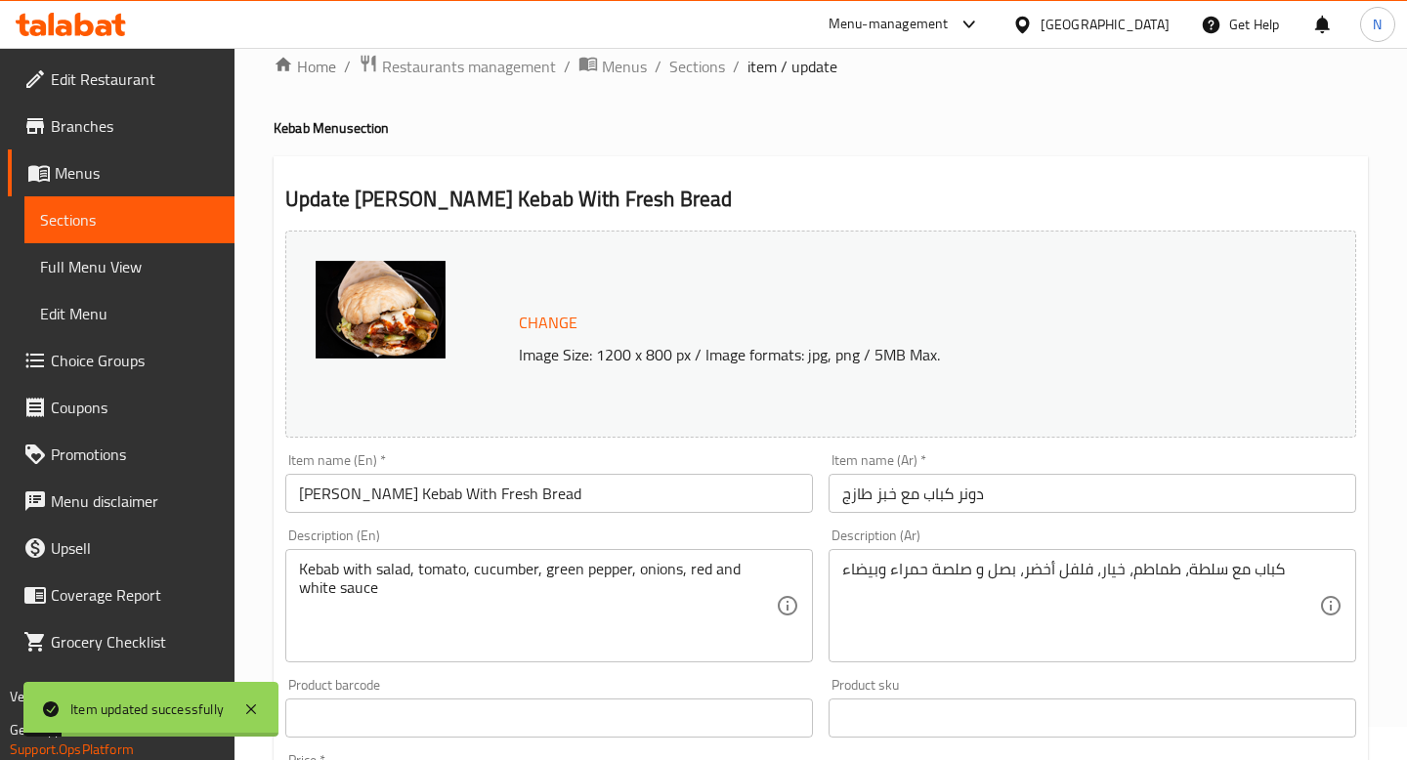
scroll to position [0, 0]
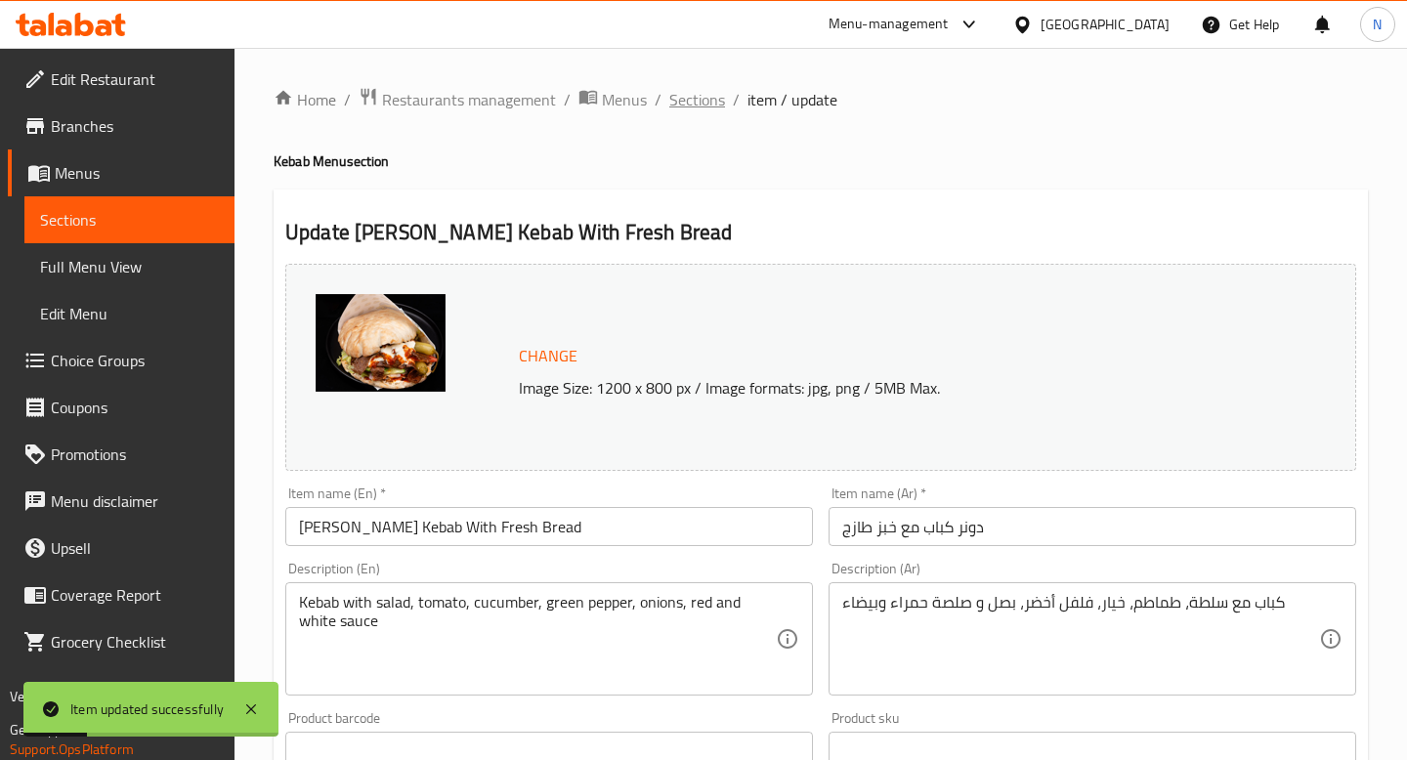
click at [697, 98] on span "Sections" at bounding box center [697, 99] width 56 height 23
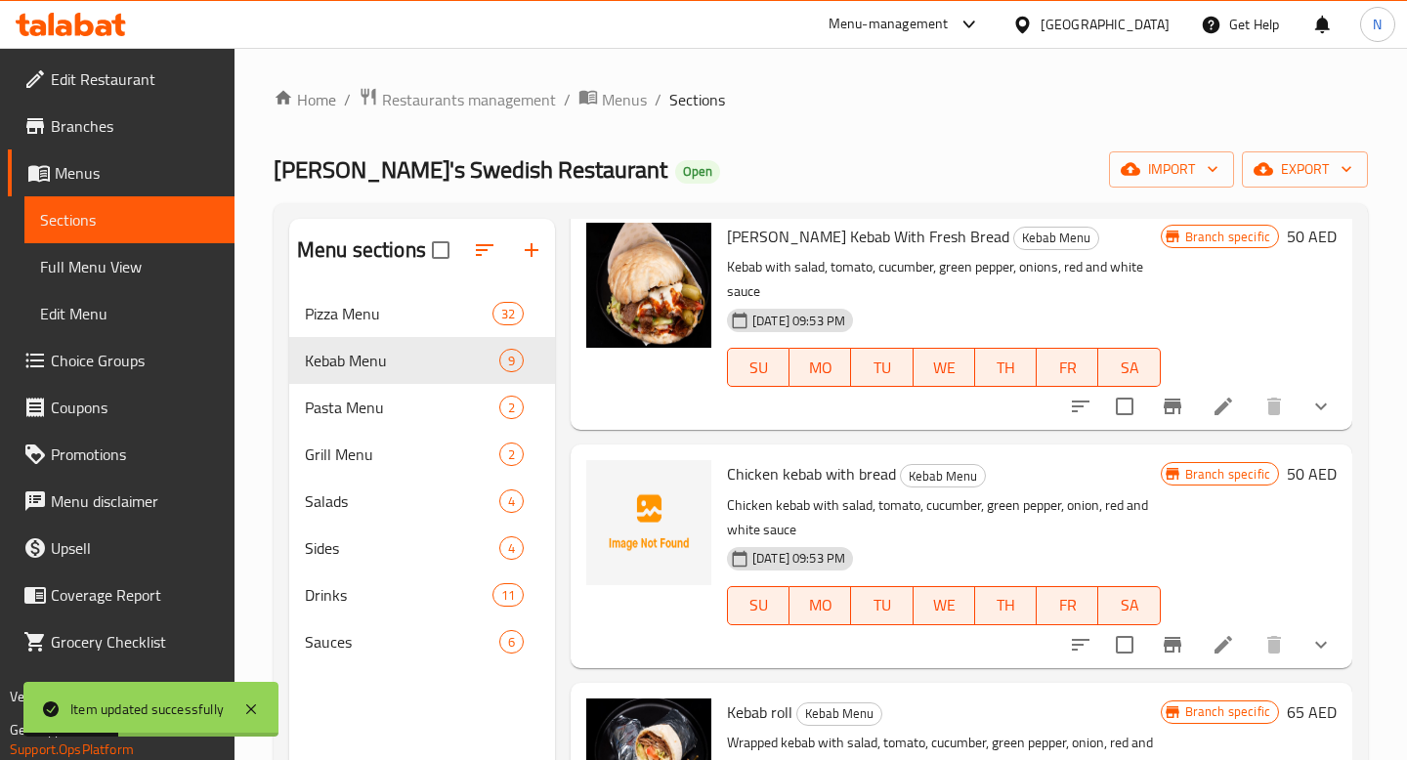
scroll to position [207, 0]
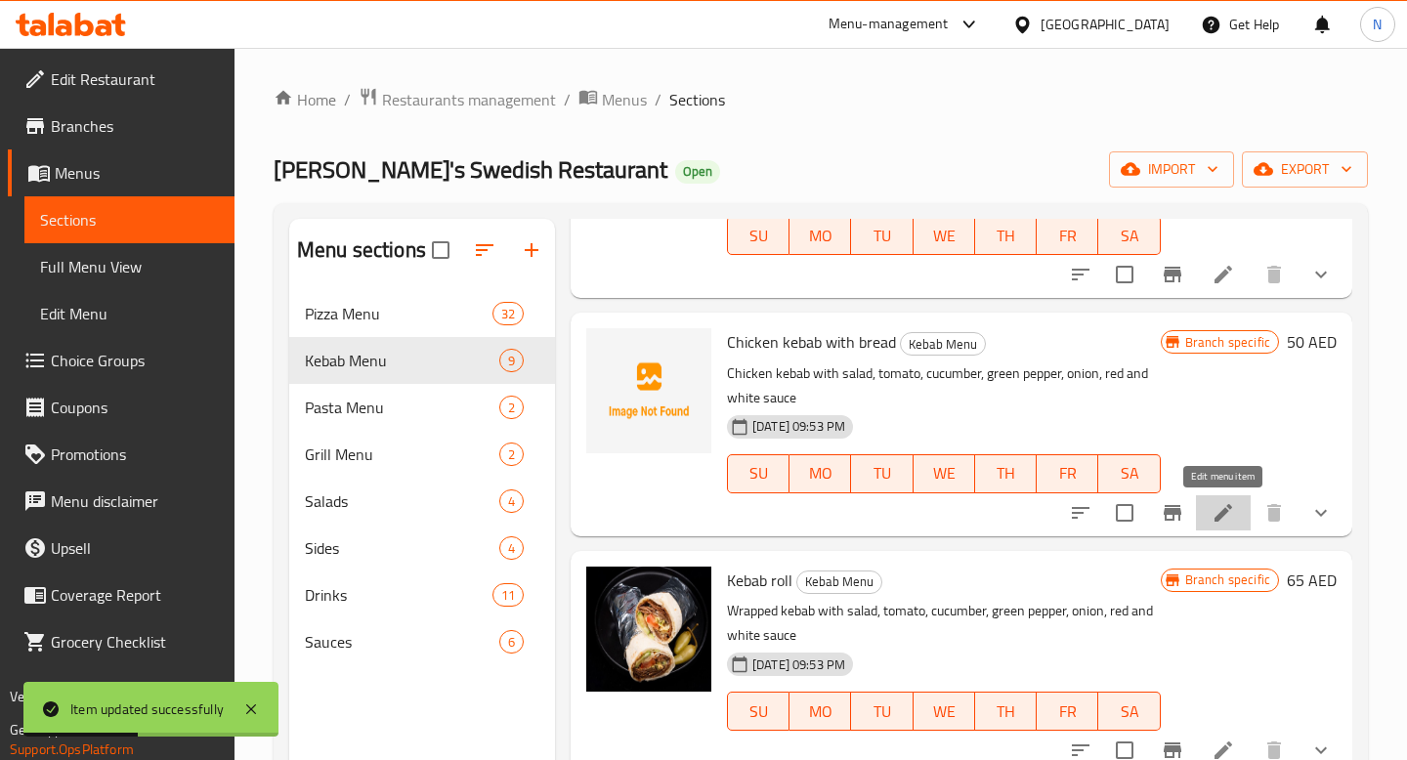
click at [1232, 510] on icon at bounding box center [1222, 512] width 23 height 23
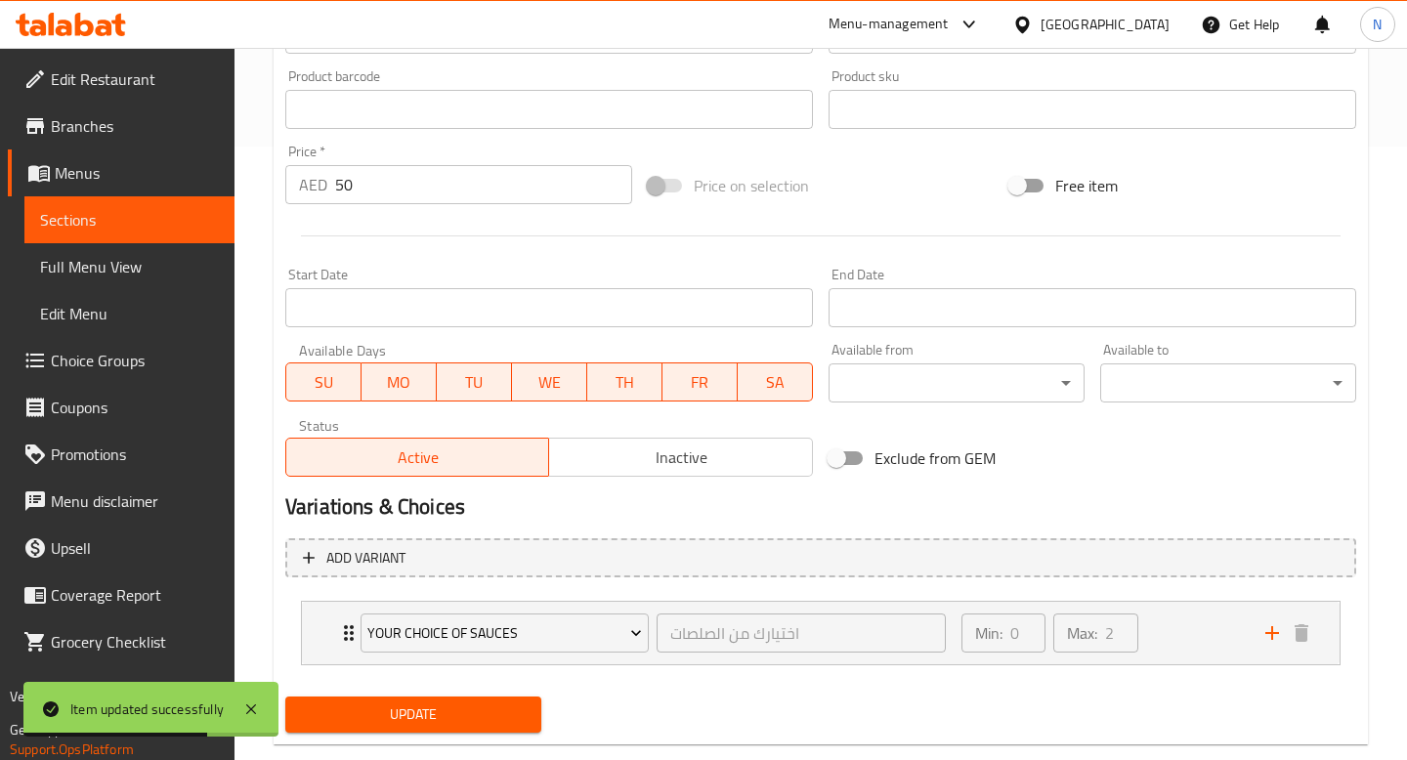
scroll to position [653, 0]
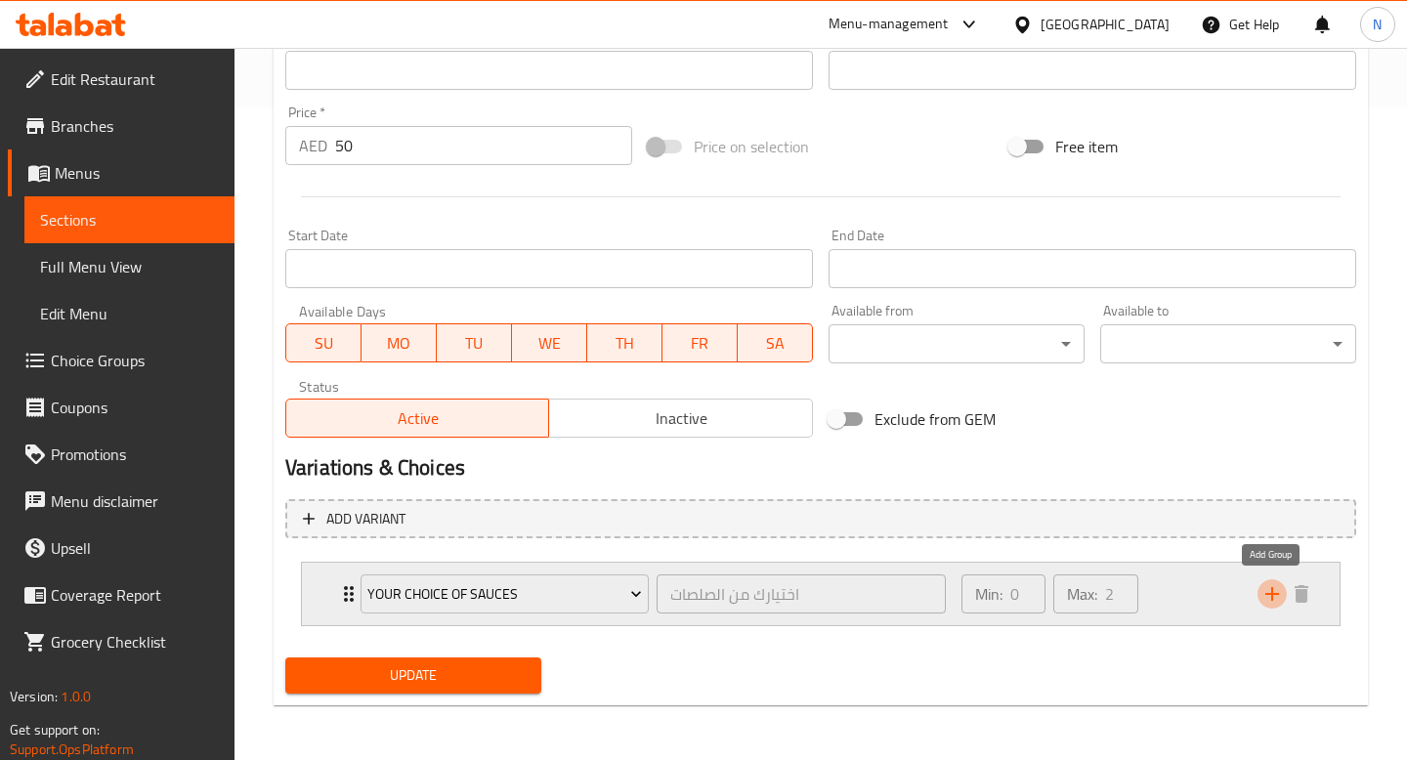
click at [1272, 596] on icon "add" at bounding box center [1272, 594] width 14 height 14
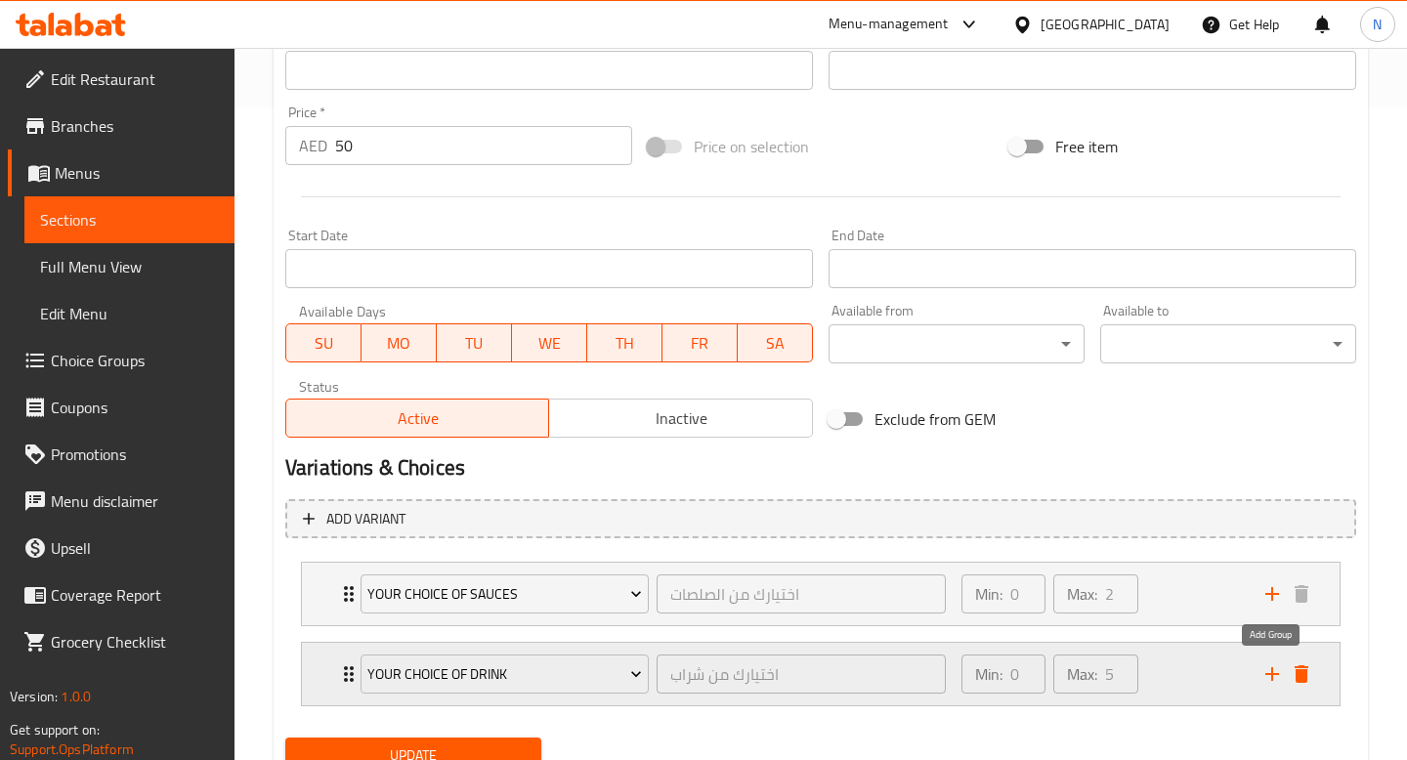
click at [1260, 665] on icon "add" at bounding box center [1271, 673] width 23 height 23
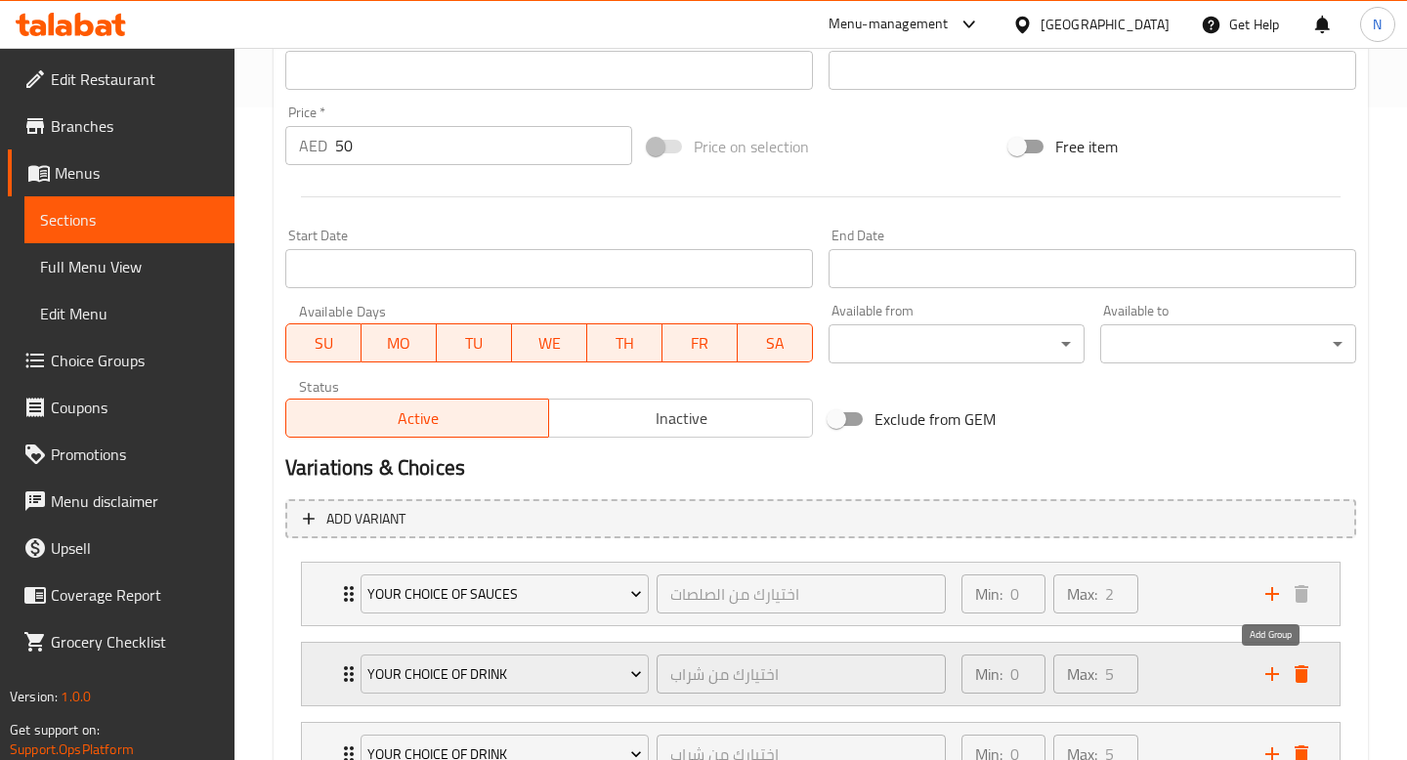
scroll to position [813, 0]
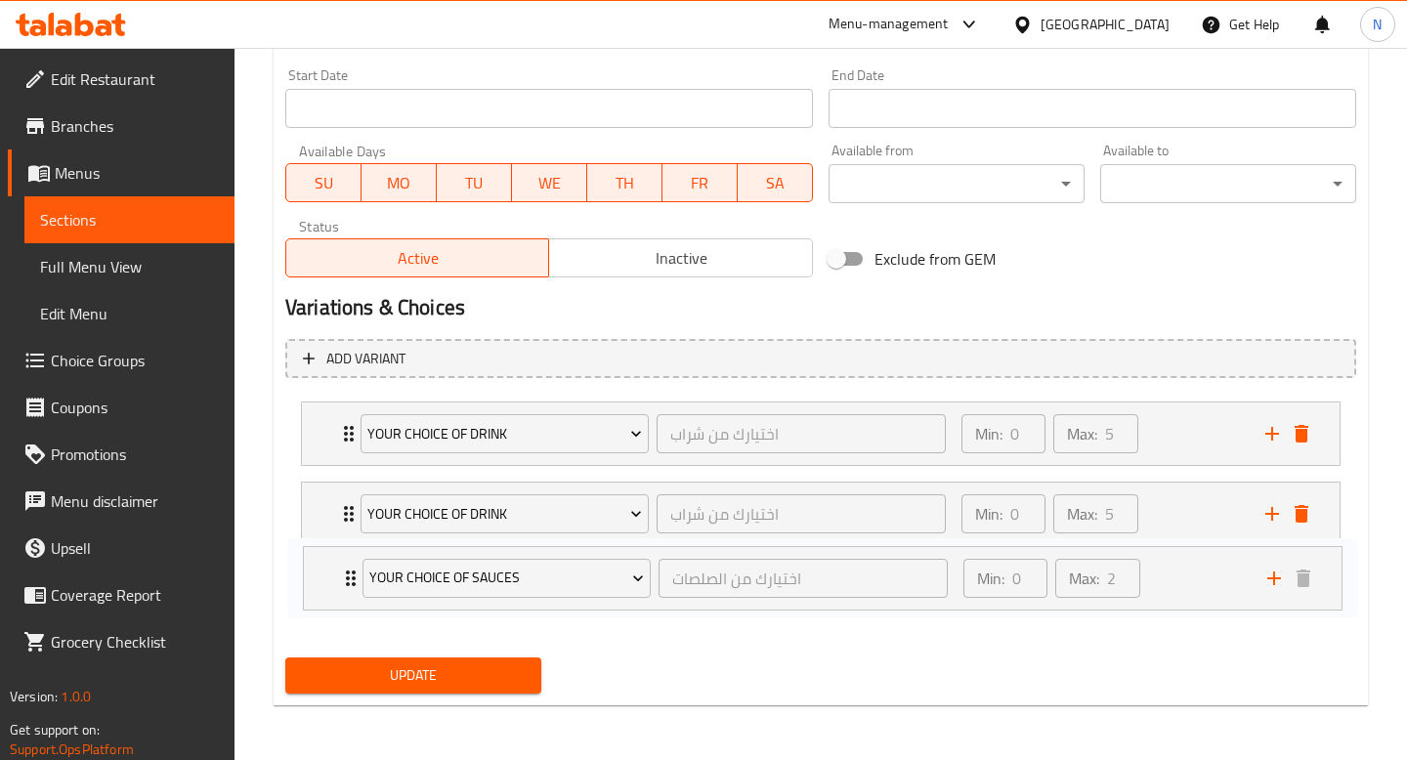
drag, startPoint x: 341, startPoint y: 439, endPoint x: 345, endPoint y: 600, distance: 161.2
click at [345, 602] on div "Your choice of sauces اختيارك من الصلصات ​ Min: 0 ​ Max: 2 ​ Red sauce (ID: 233…" at bounding box center [820, 514] width 1071 height 240
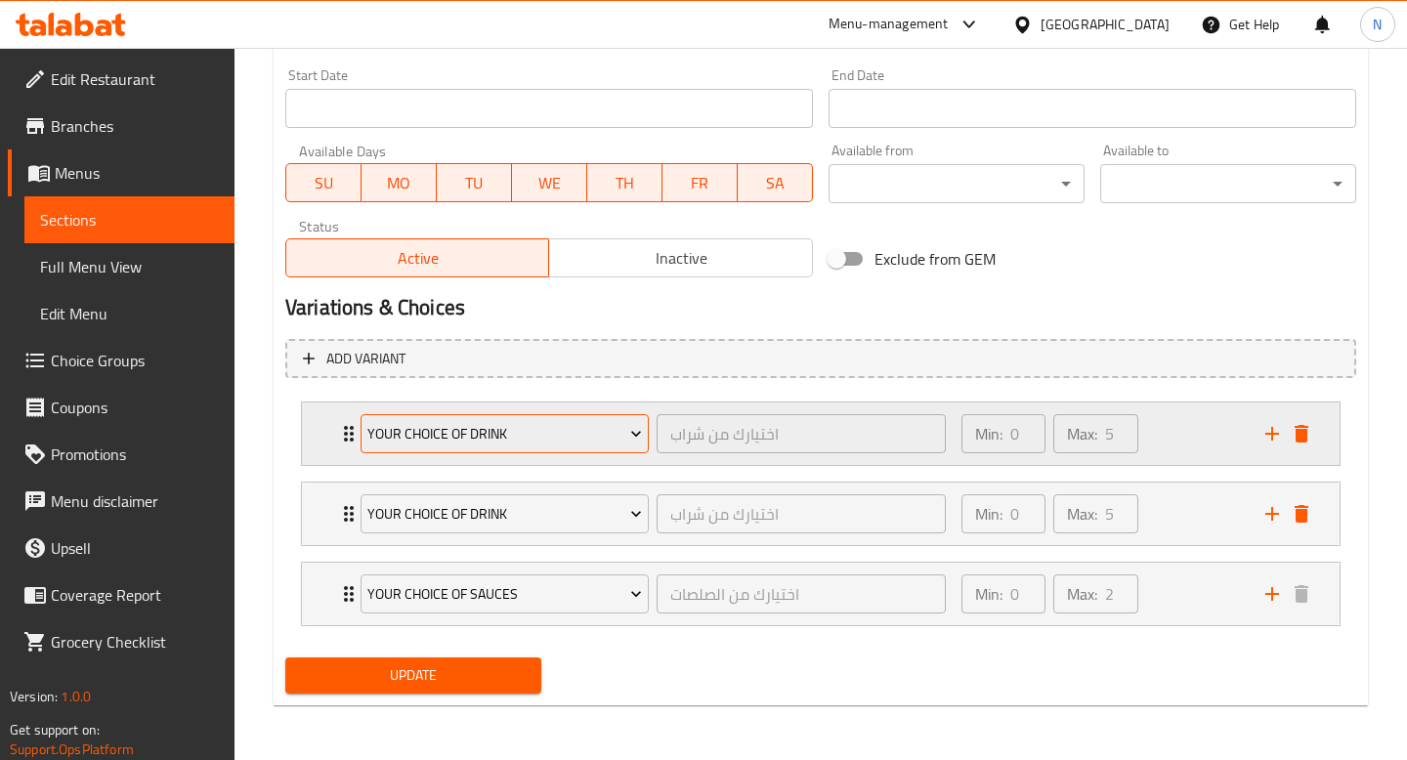
click at [535, 435] on span "Your Choice Of Drink" at bounding box center [504, 434] width 275 height 24
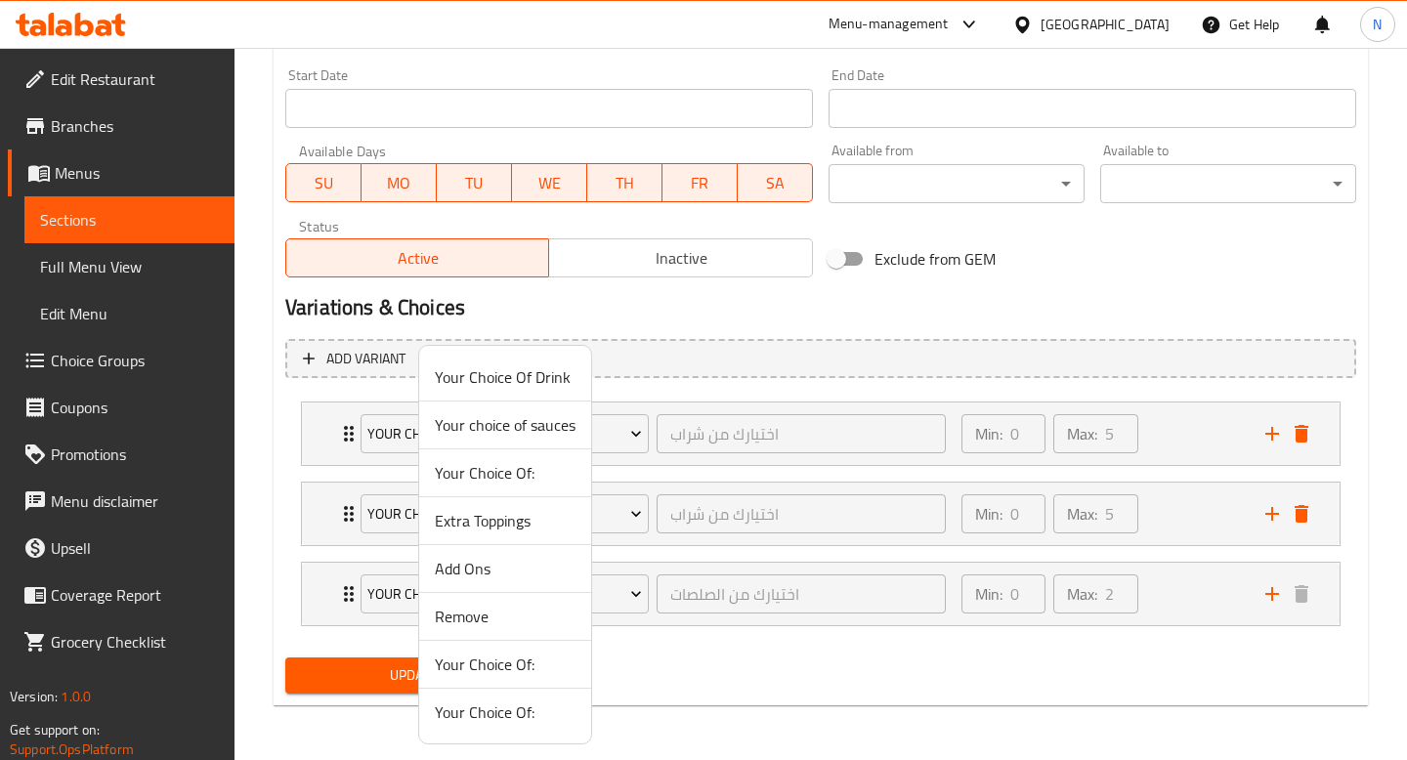
click at [508, 564] on span "Add Ons" at bounding box center [505, 568] width 141 height 23
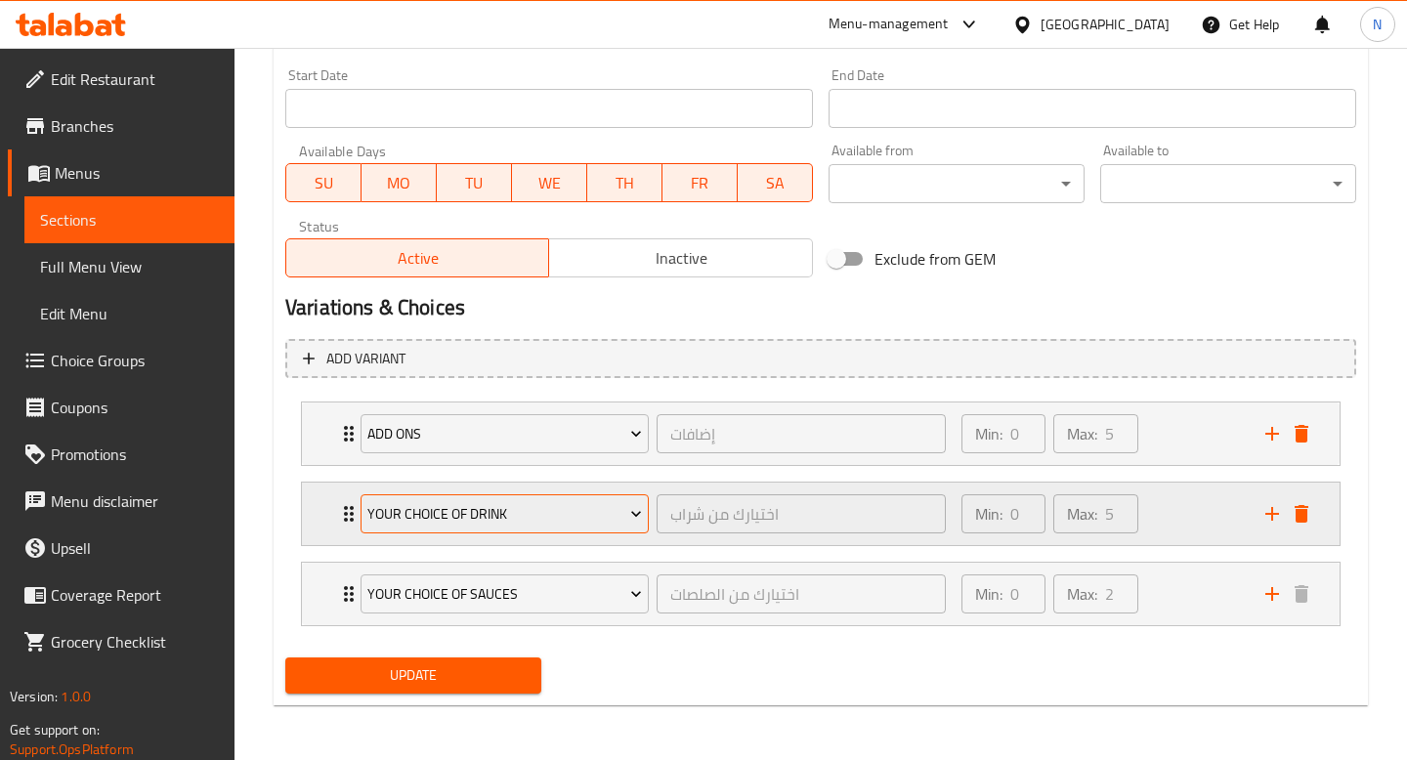
click at [502, 522] on span "Your Choice Of Drink" at bounding box center [504, 514] width 275 height 24
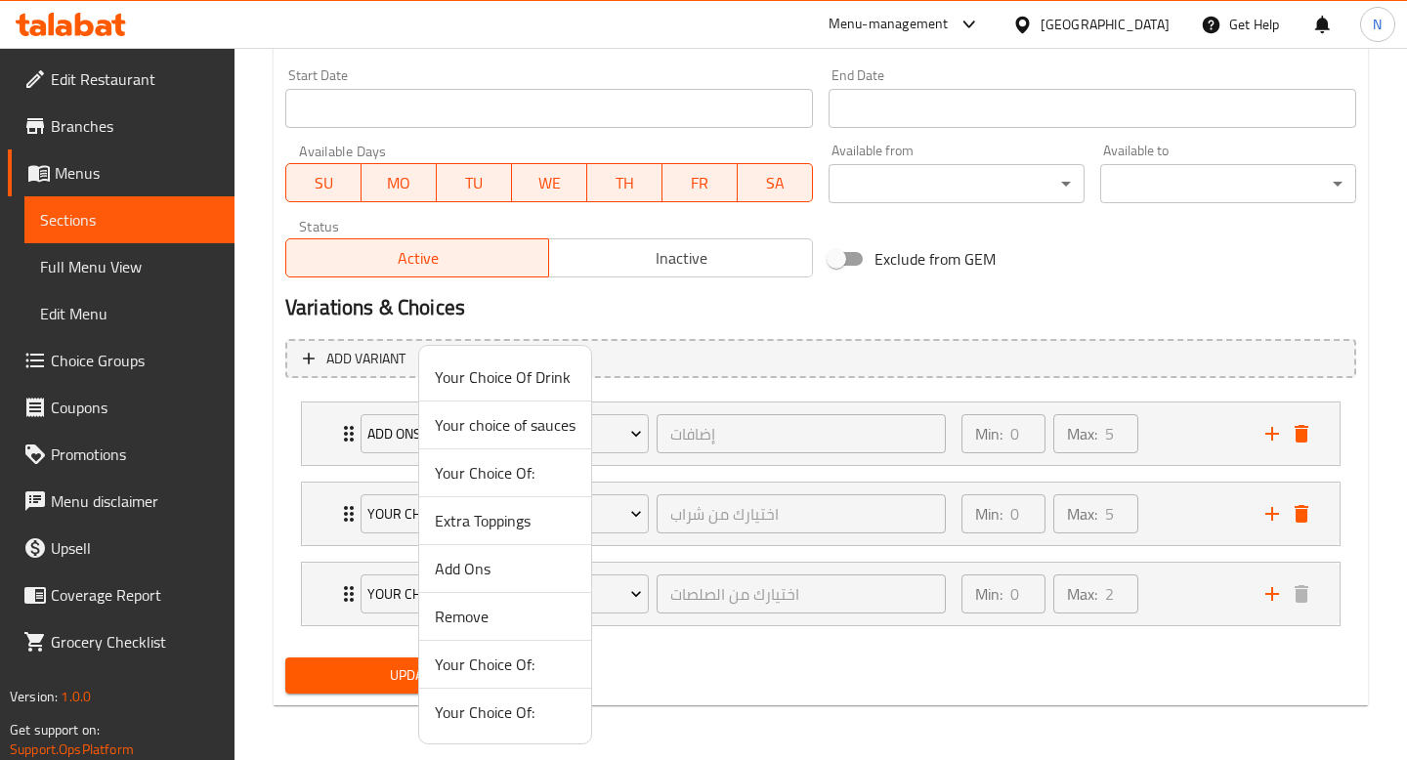
click at [501, 617] on span "Remove" at bounding box center [505, 616] width 141 height 23
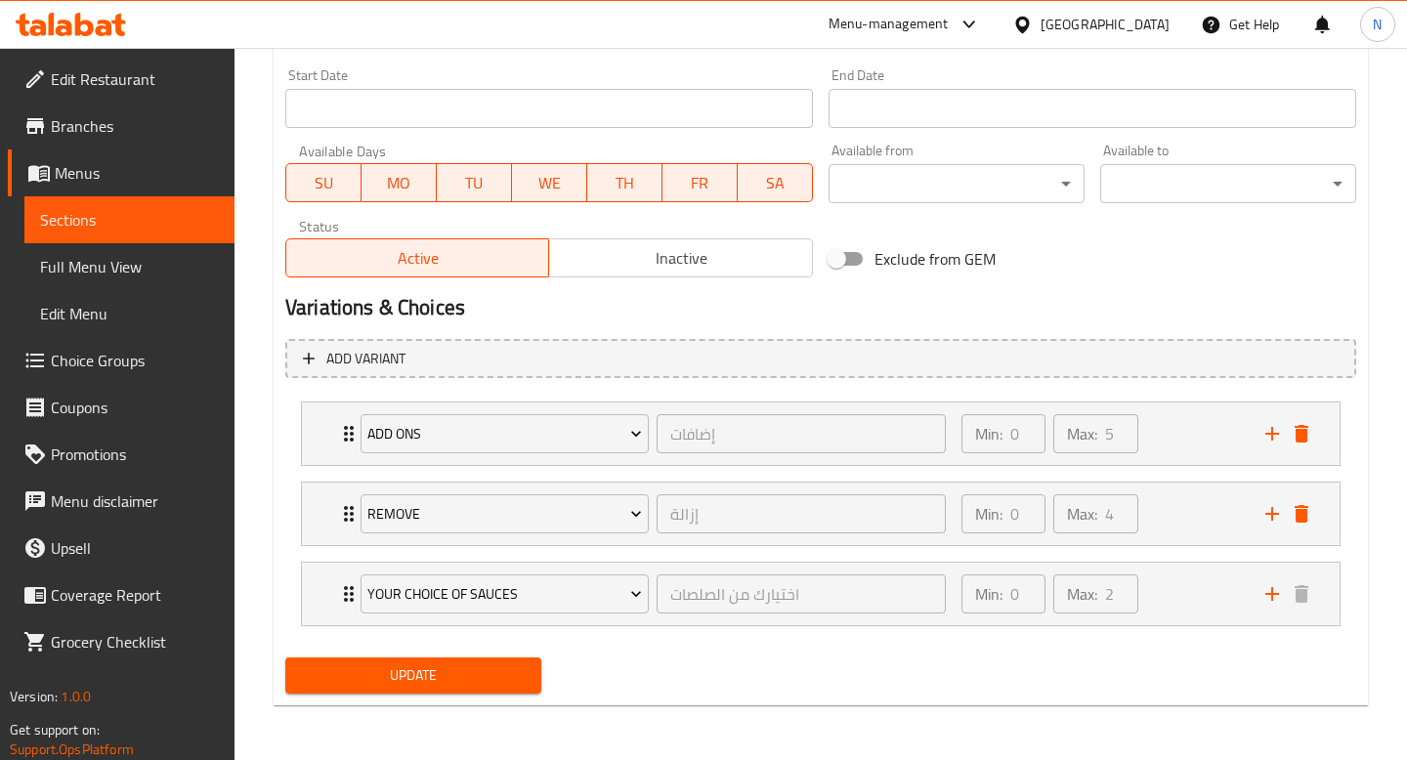
click at [457, 676] on span "Update" at bounding box center [413, 675] width 225 height 24
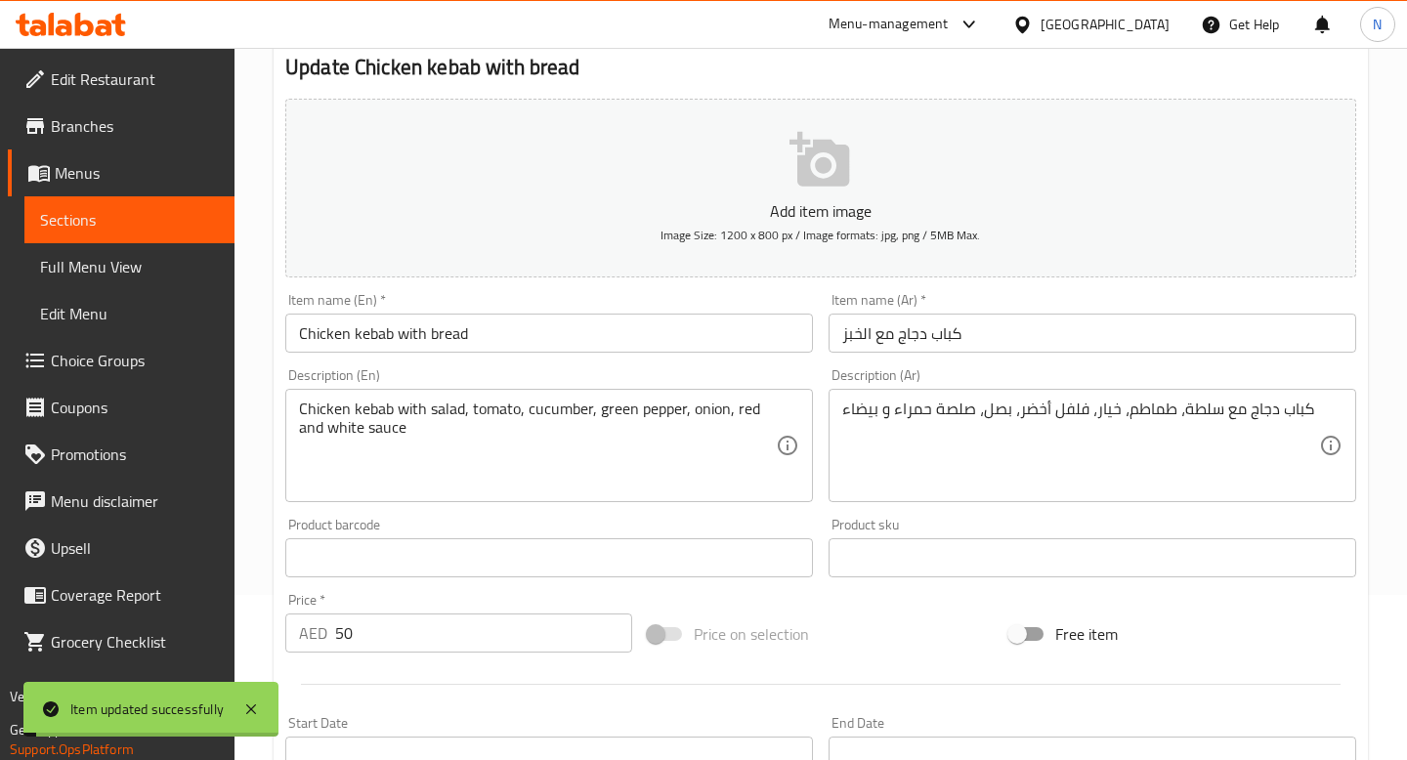
scroll to position [0, 0]
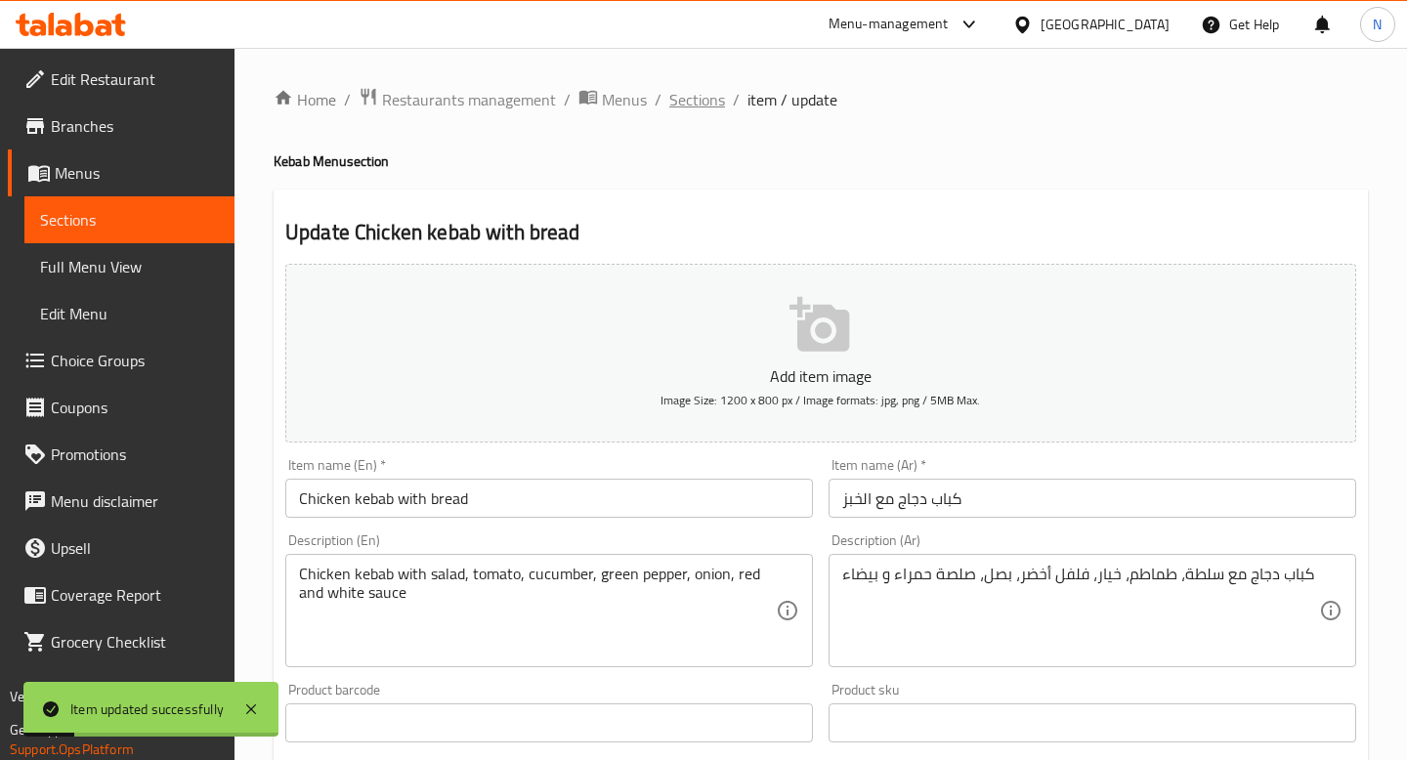
click at [702, 95] on span "Sections" at bounding box center [697, 99] width 56 height 23
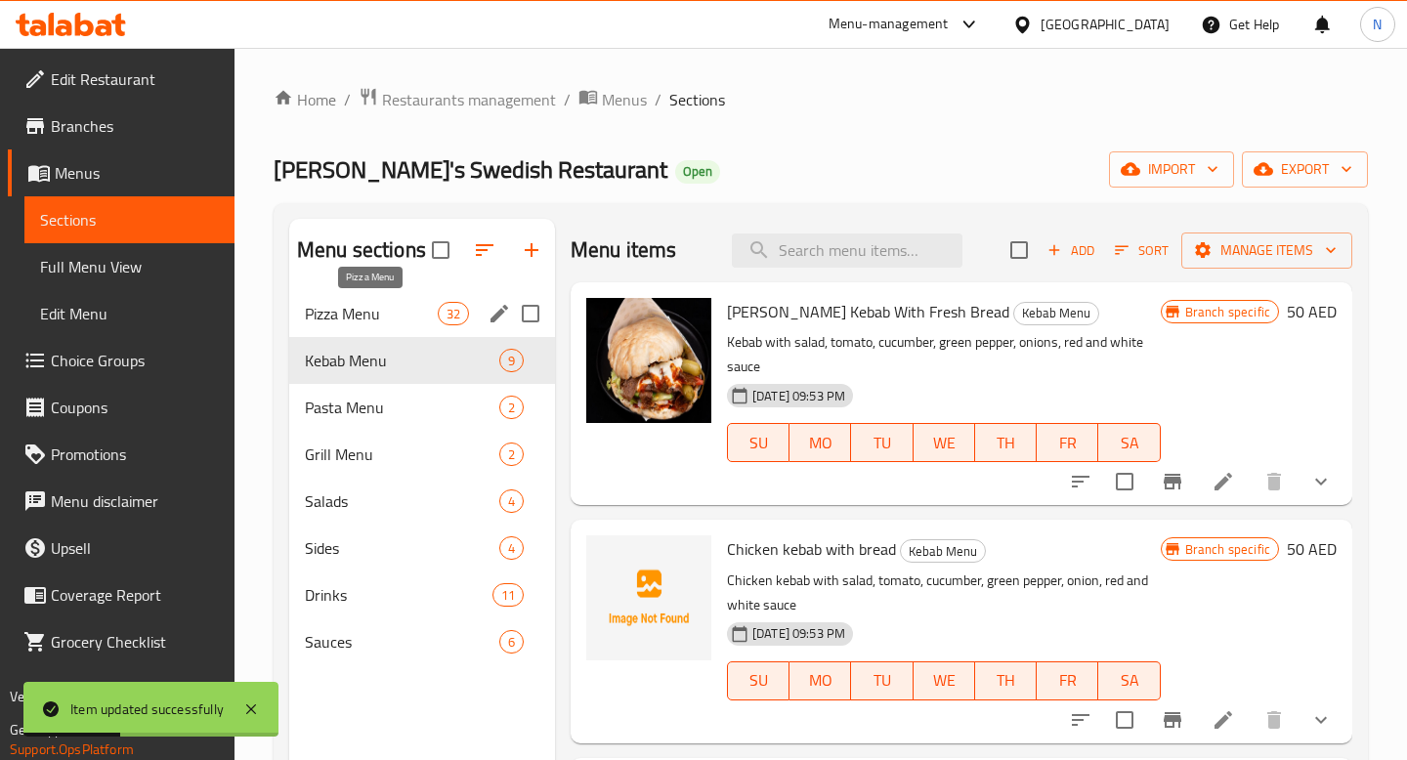
click at [393, 314] on span "Pizza Menu" at bounding box center [371, 313] width 133 height 23
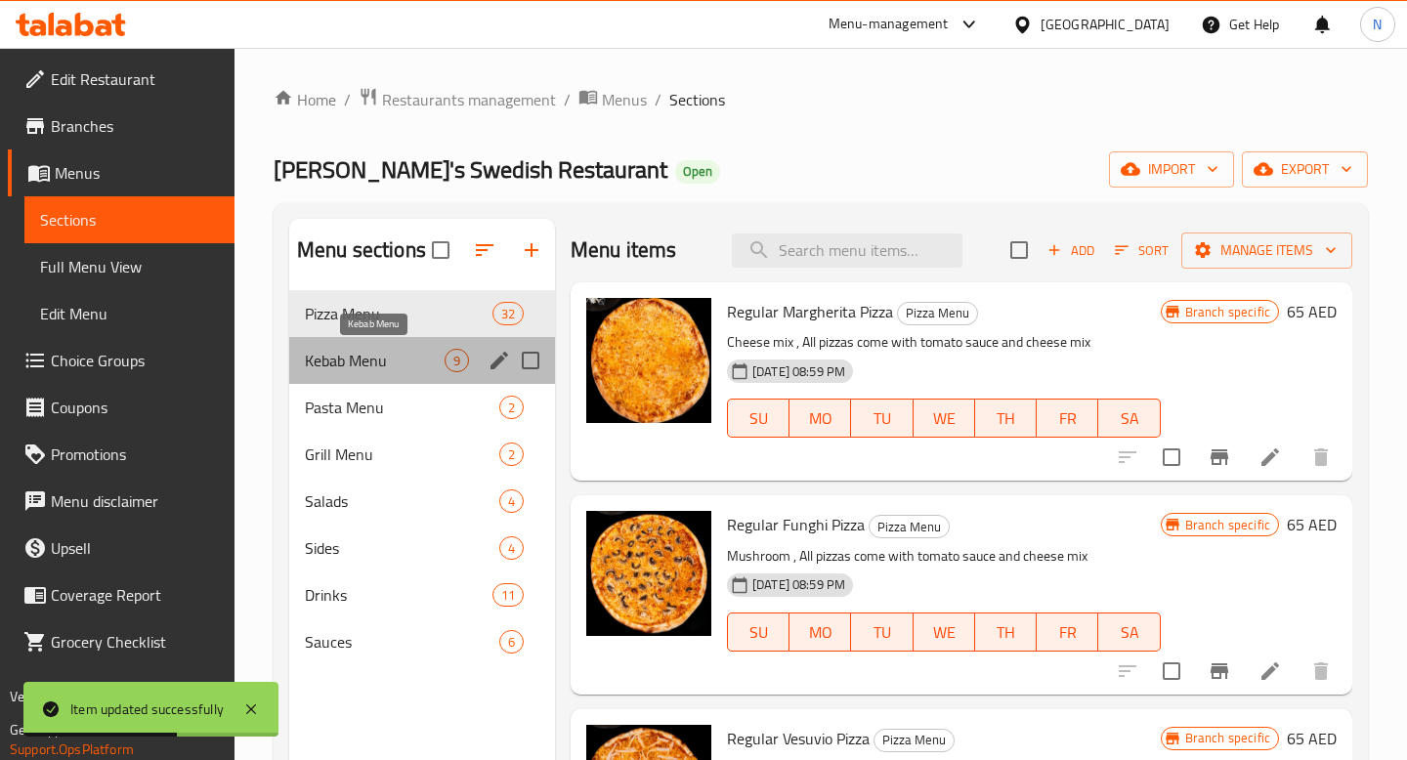
click at [399, 368] on span "Kebab Menu" at bounding box center [375, 360] width 140 height 23
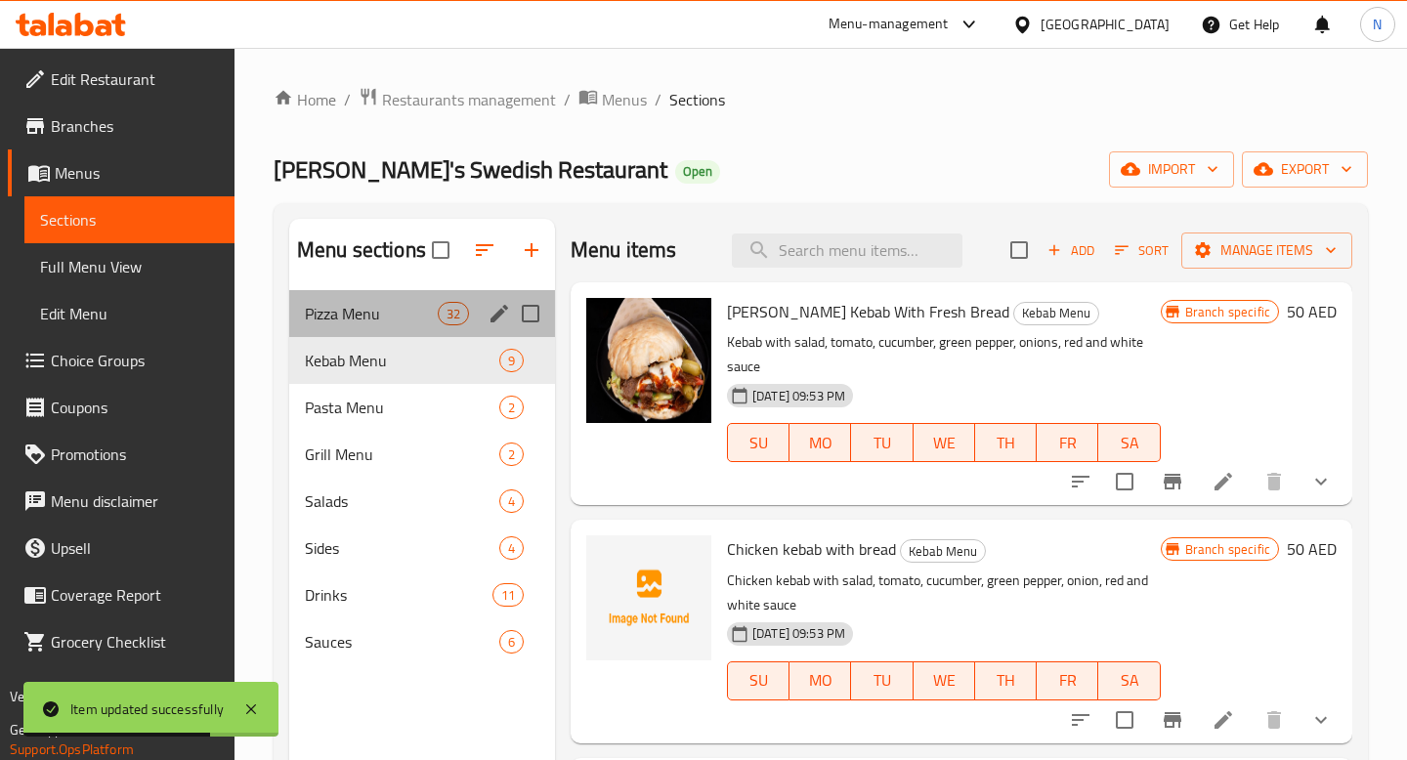
click at [411, 329] on div "Pizza Menu 32" at bounding box center [422, 313] width 266 height 47
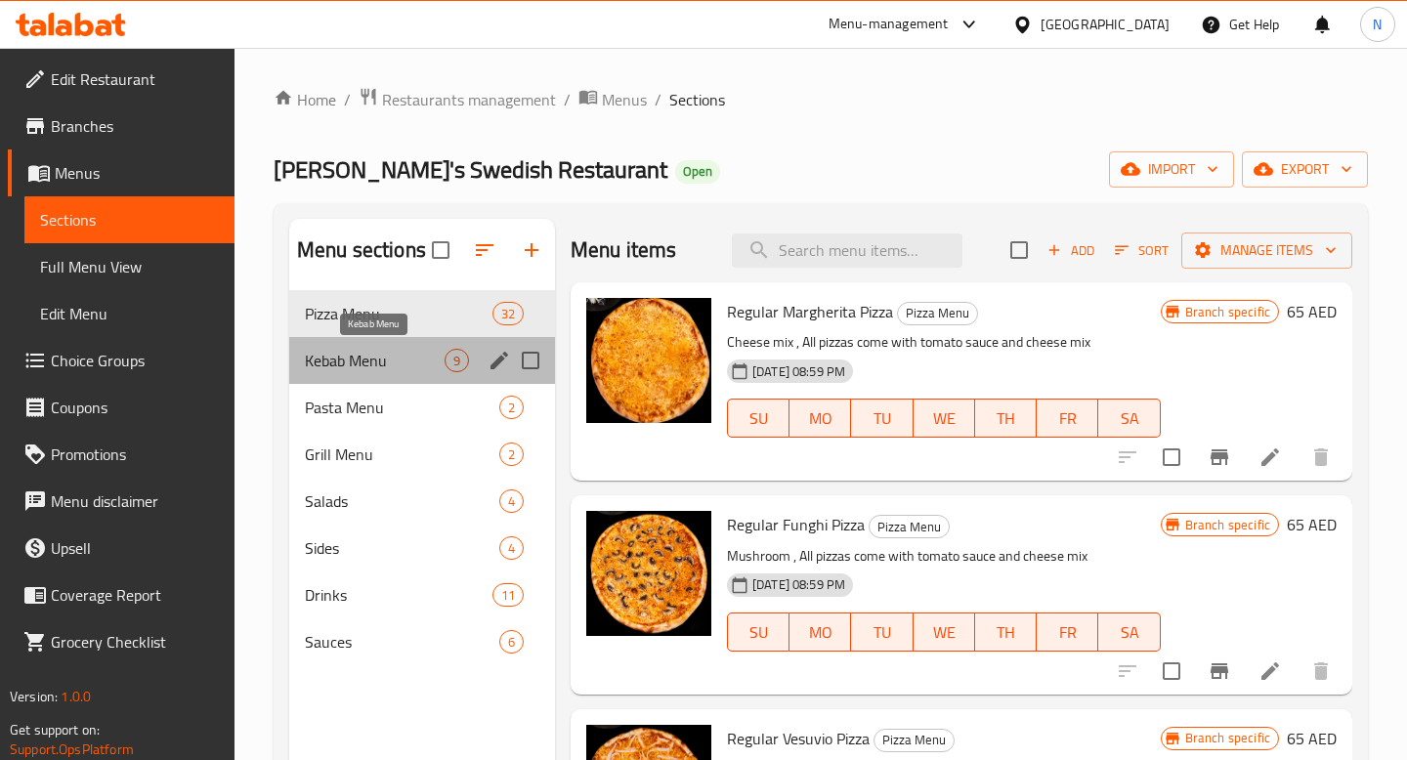
click at [430, 367] on span "Kebab Menu" at bounding box center [375, 360] width 140 height 23
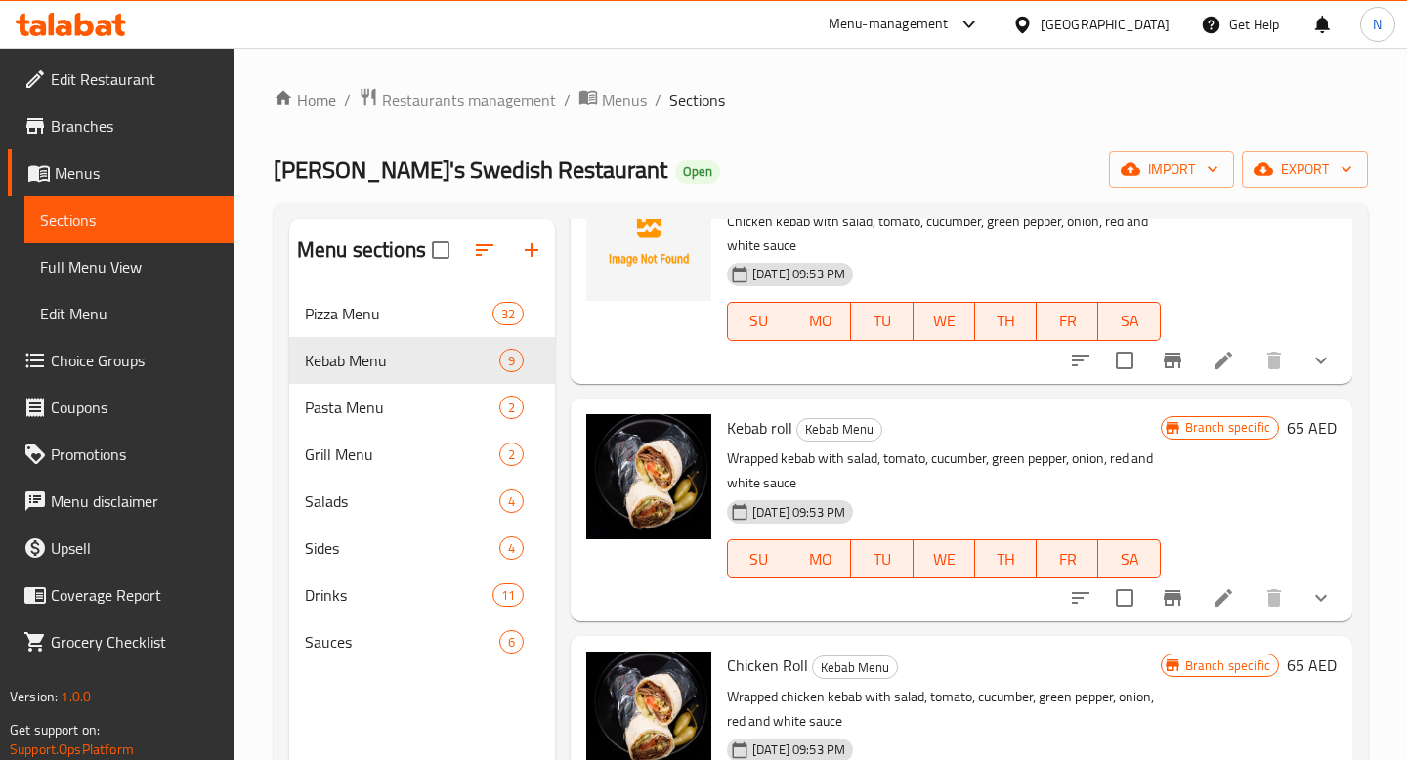
scroll to position [361, 0]
click at [1222, 582] on li at bounding box center [1223, 595] width 55 height 35
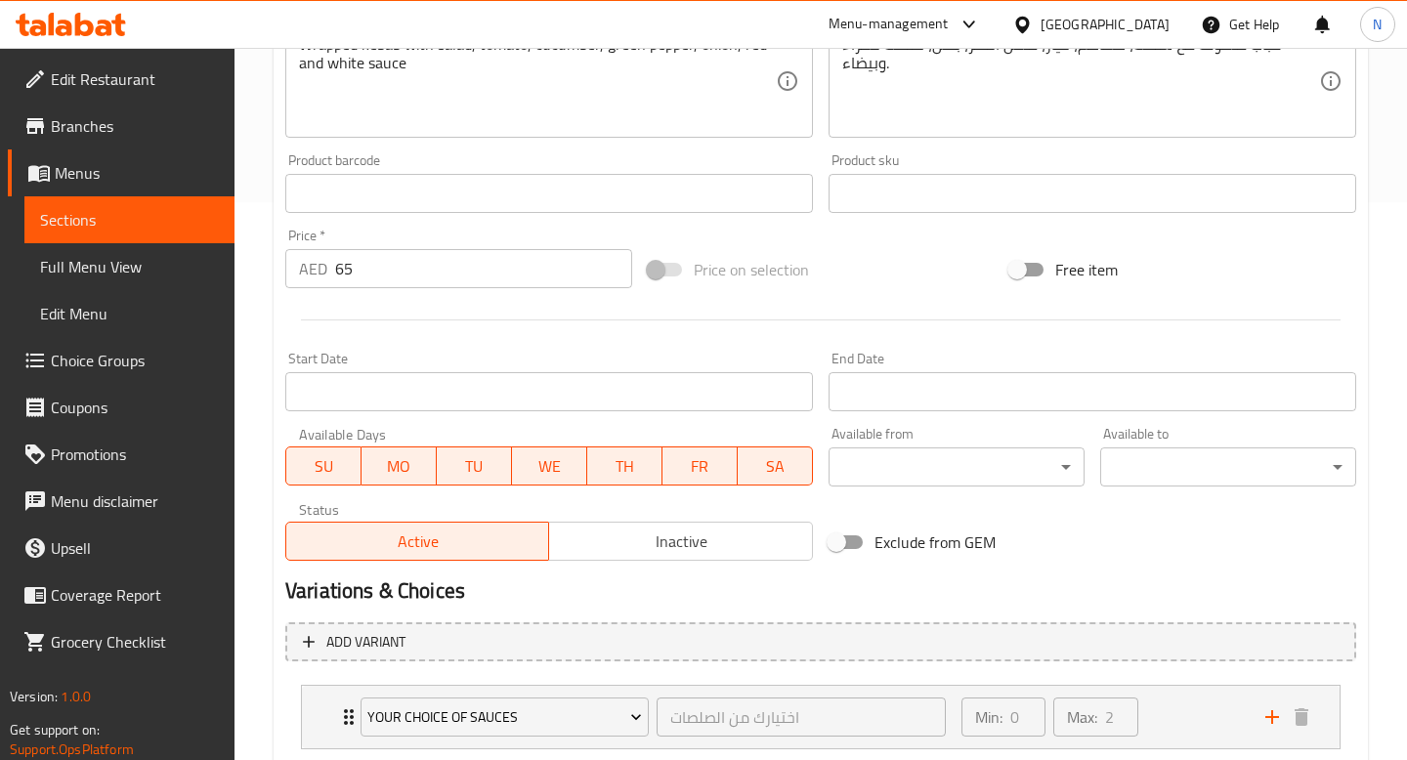
scroll to position [681, 0]
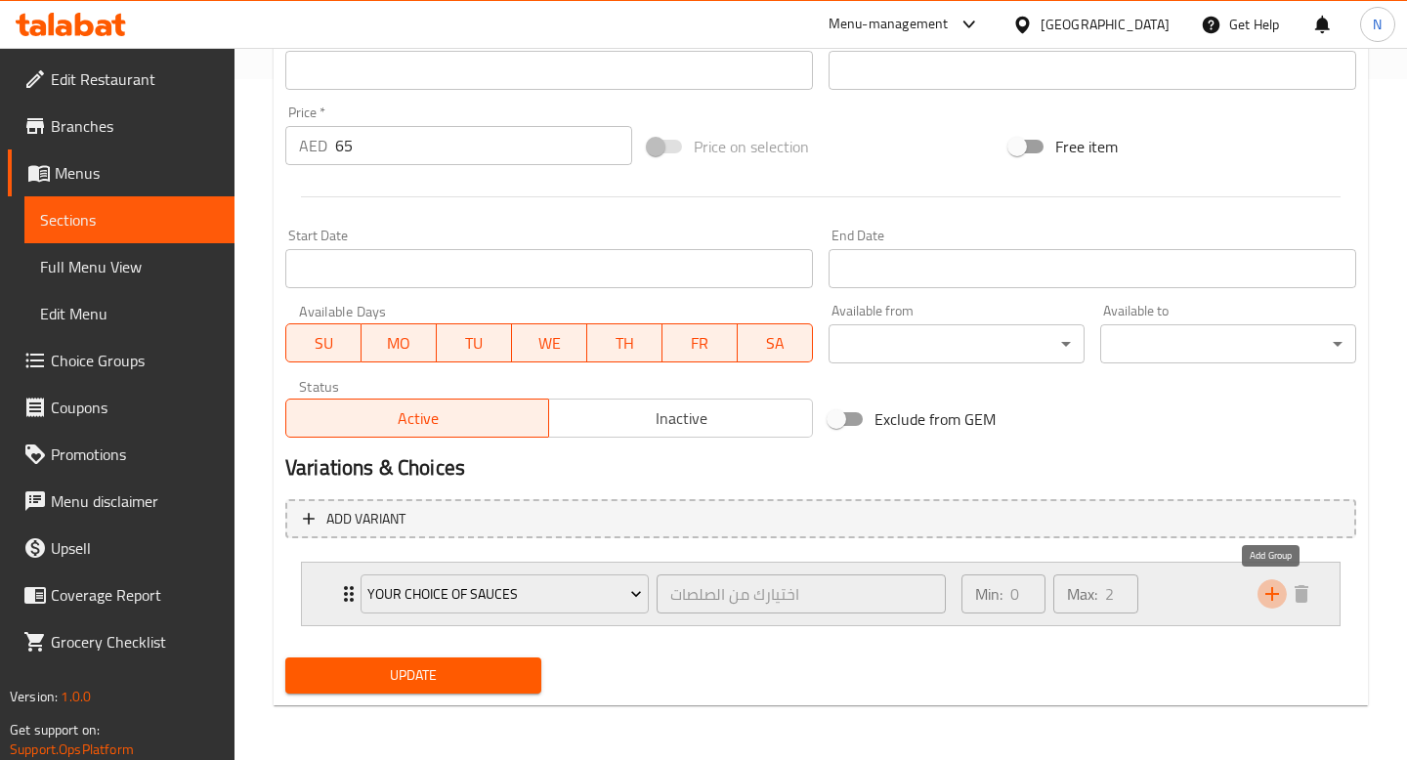
click at [1266, 587] on icon "add" at bounding box center [1271, 593] width 23 height 23
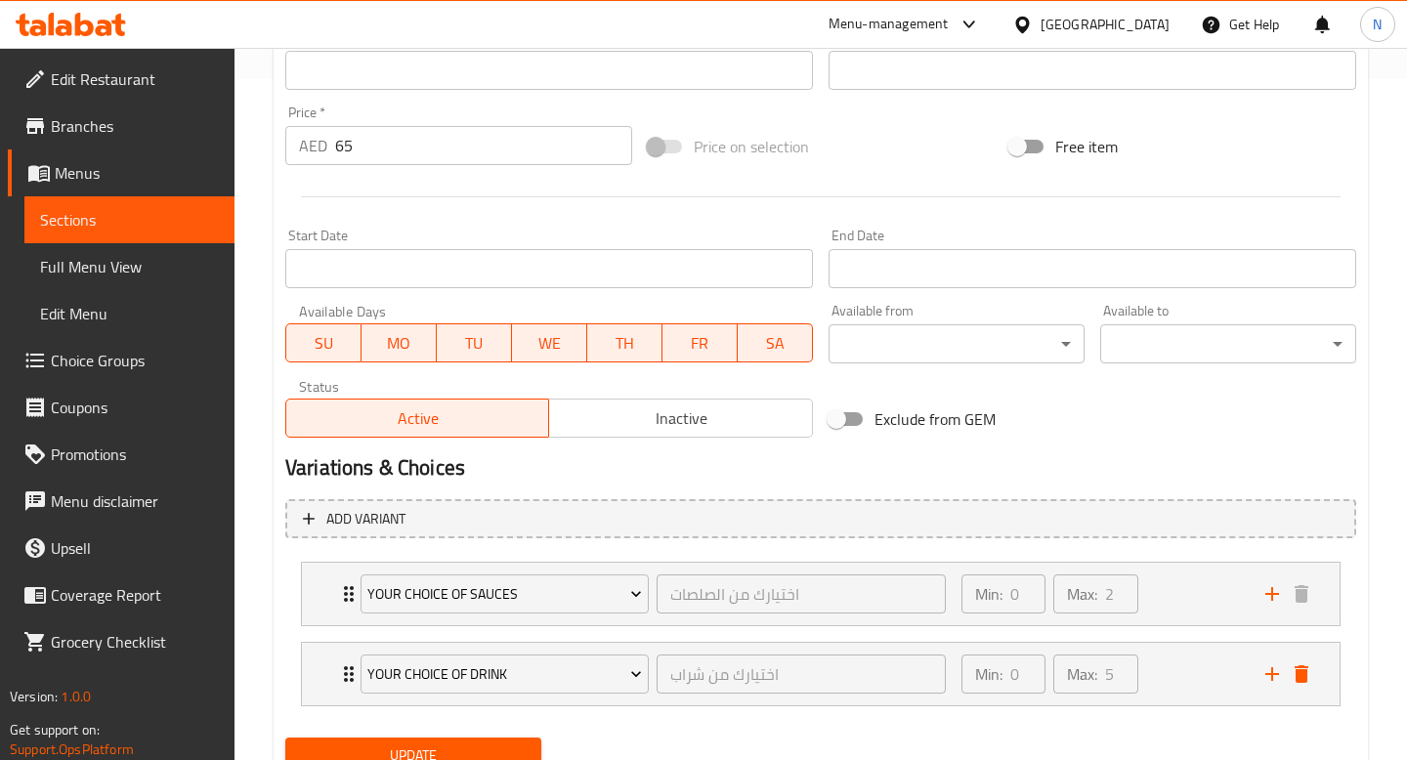
scroll to position [761, 0]
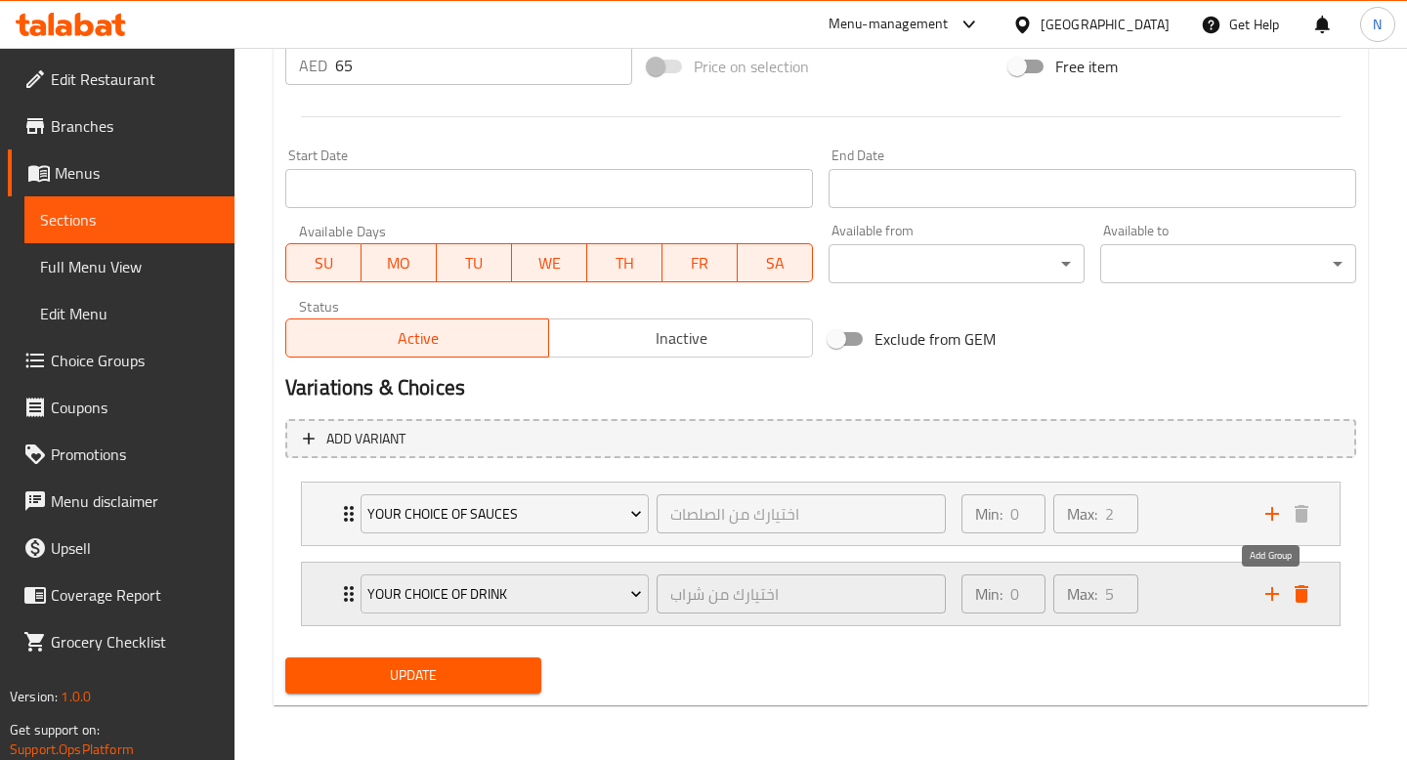
click at [1271, 596] on icon "add" at bounding box center [1272, 594] width 14 height 14
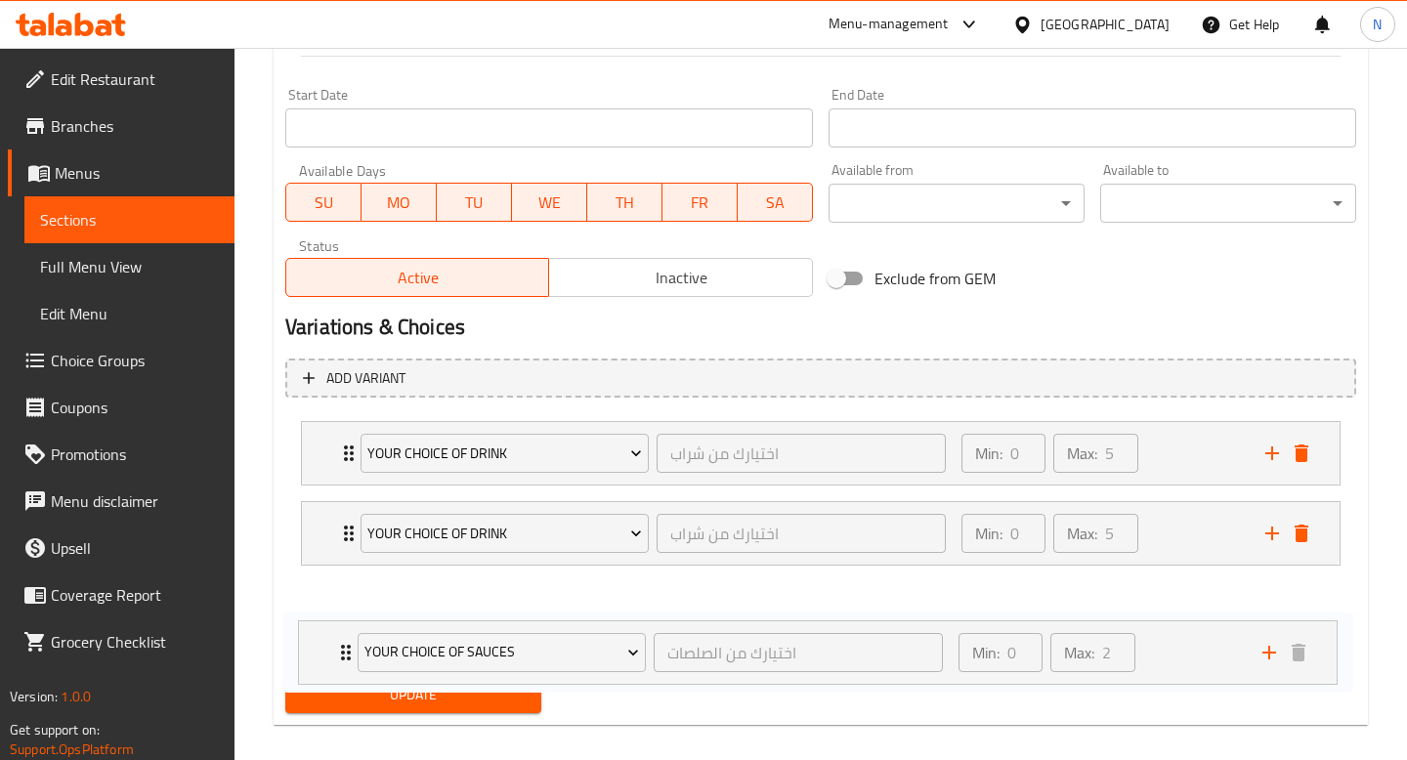
scroll to position [841, 0]
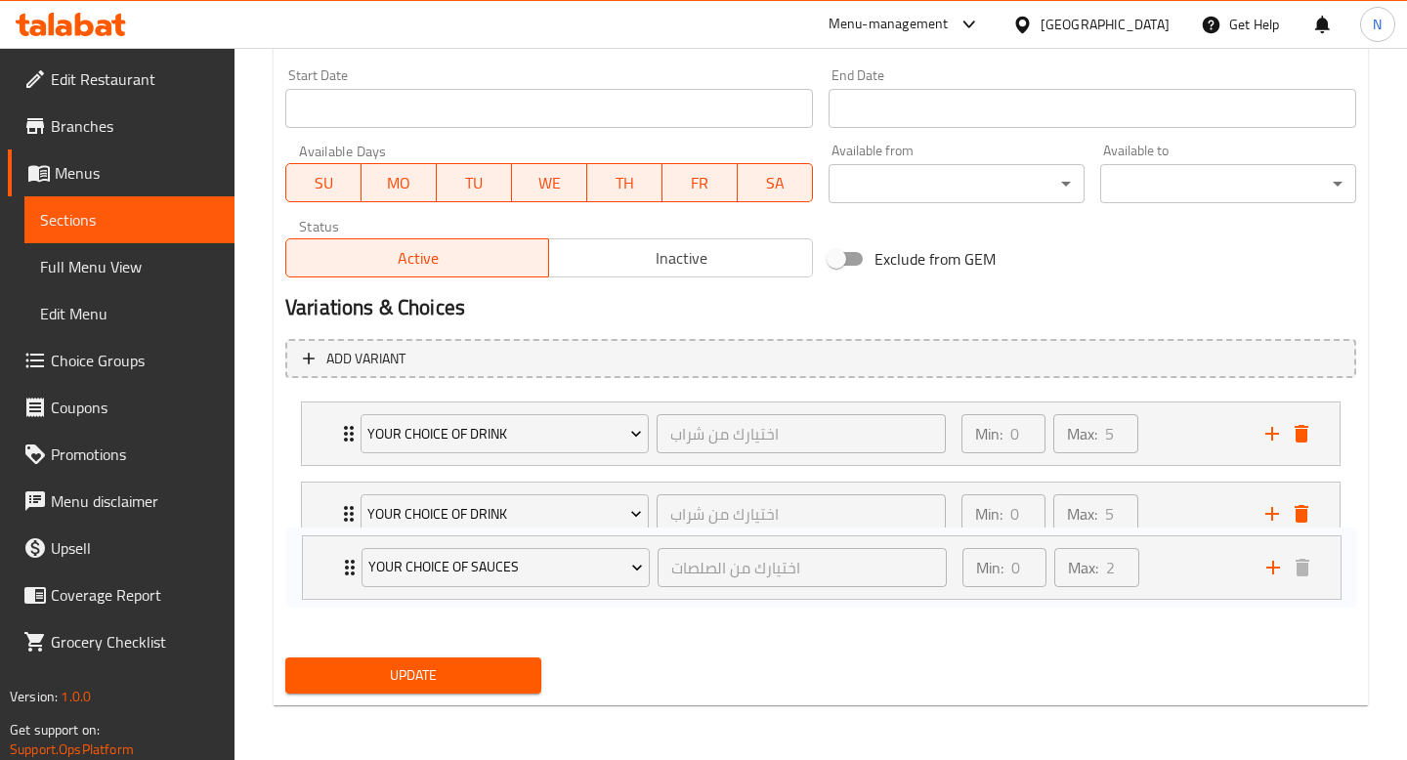
drag, startPoint x: 345, startPoint y: 507, endPoint x: 347, endPoint y: 558, distance: 50.8
click at [347, 558] on div "Your choice of sauces اختيارك من الصلصات ​ Min: 0 ​ Max: 2 ​ Red sauce (ID: 233…" at bounding box center [820, 514] width 1071 height 240
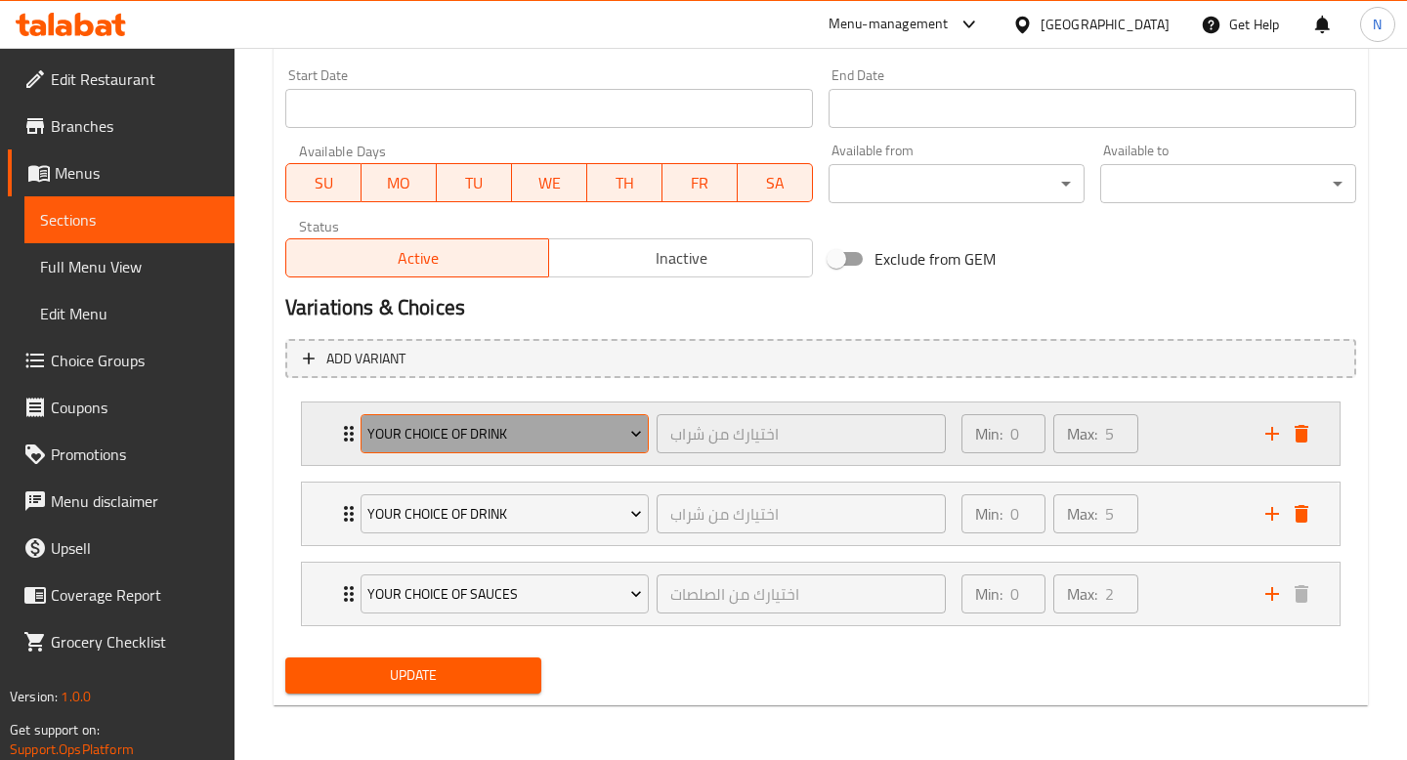
click at [577, 425] on span "Your Choice Of Drink" at bounding box center [504, 434] width 275 height 24
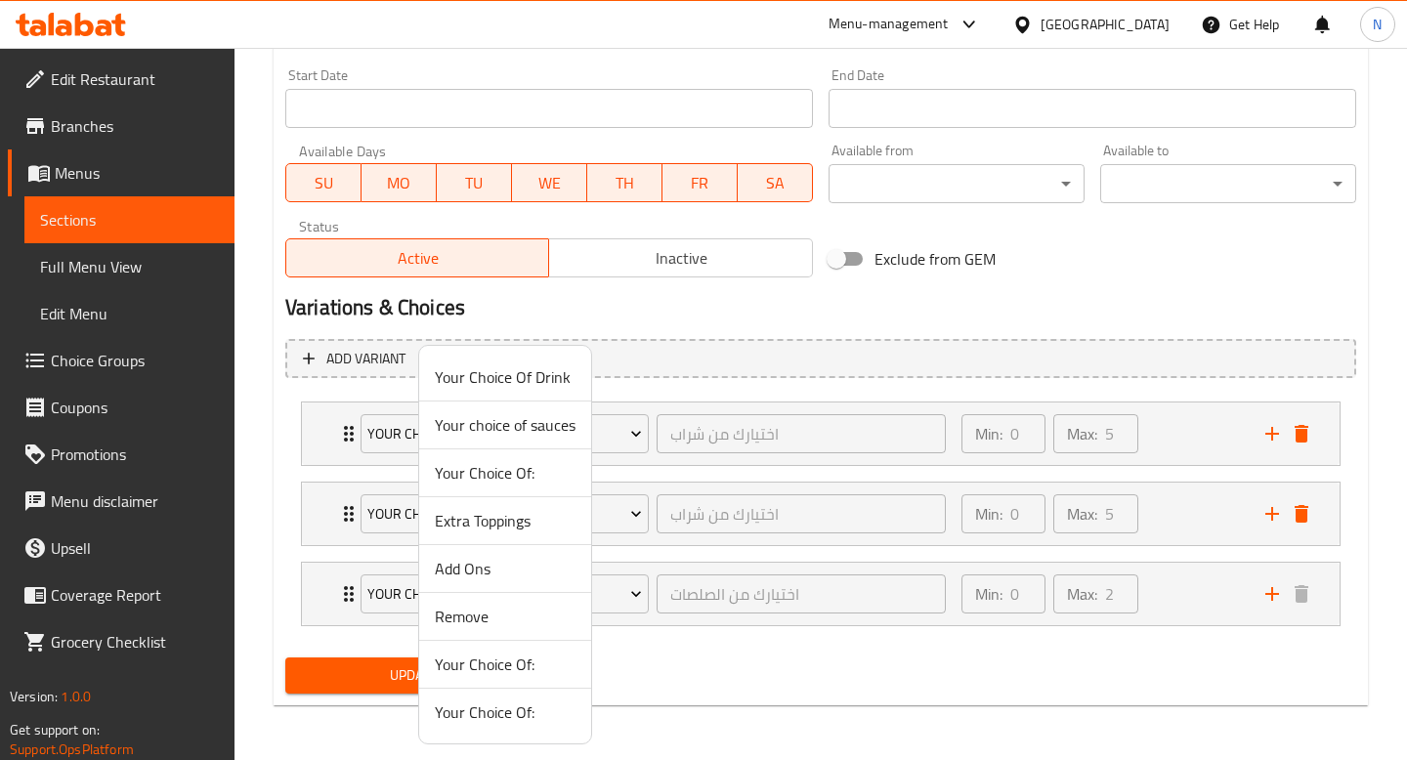
click at [489, 567] on span "Add Ons" at bounding box center [505, 568] width 141 height 23
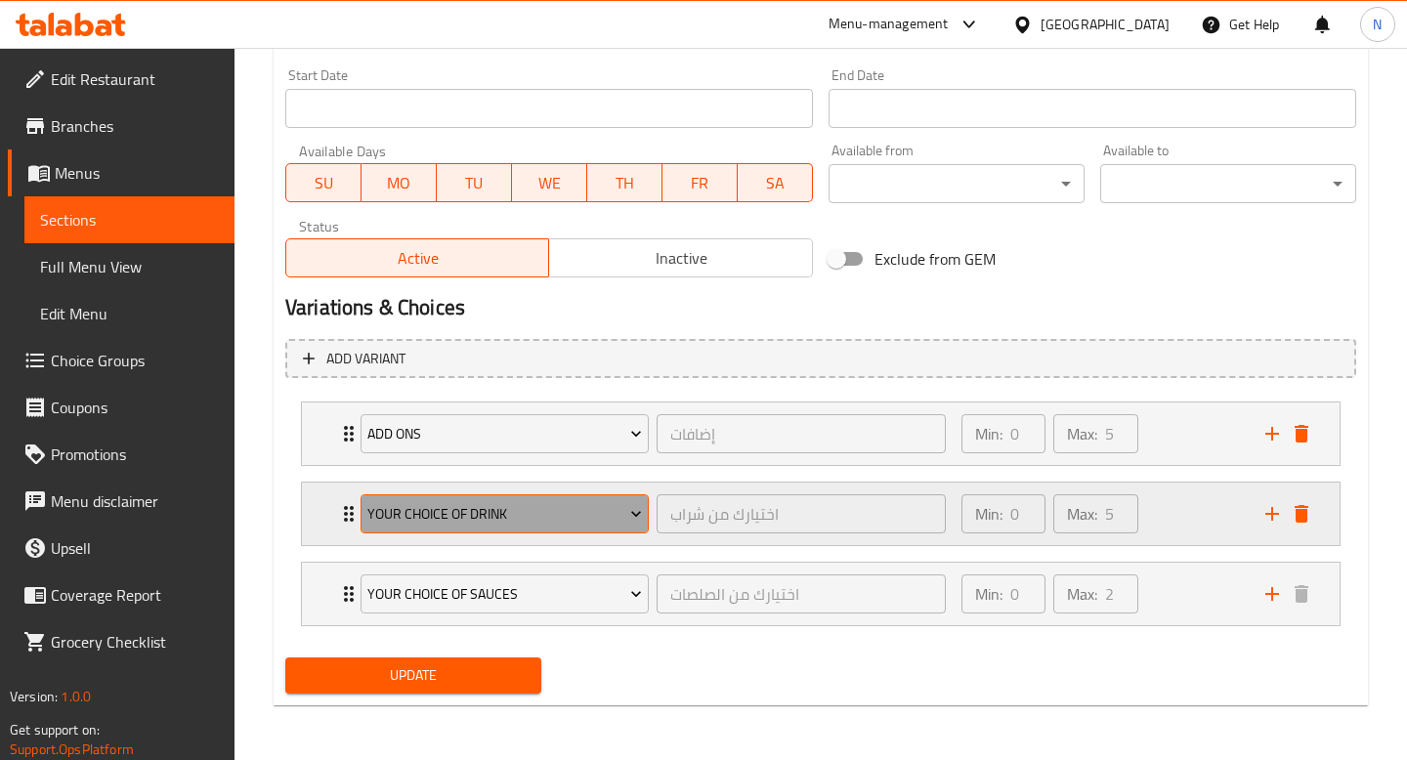
click at [464, 499] on button "Your Choice Of Drink" at bounding box center [504, 513] width 288 height 39
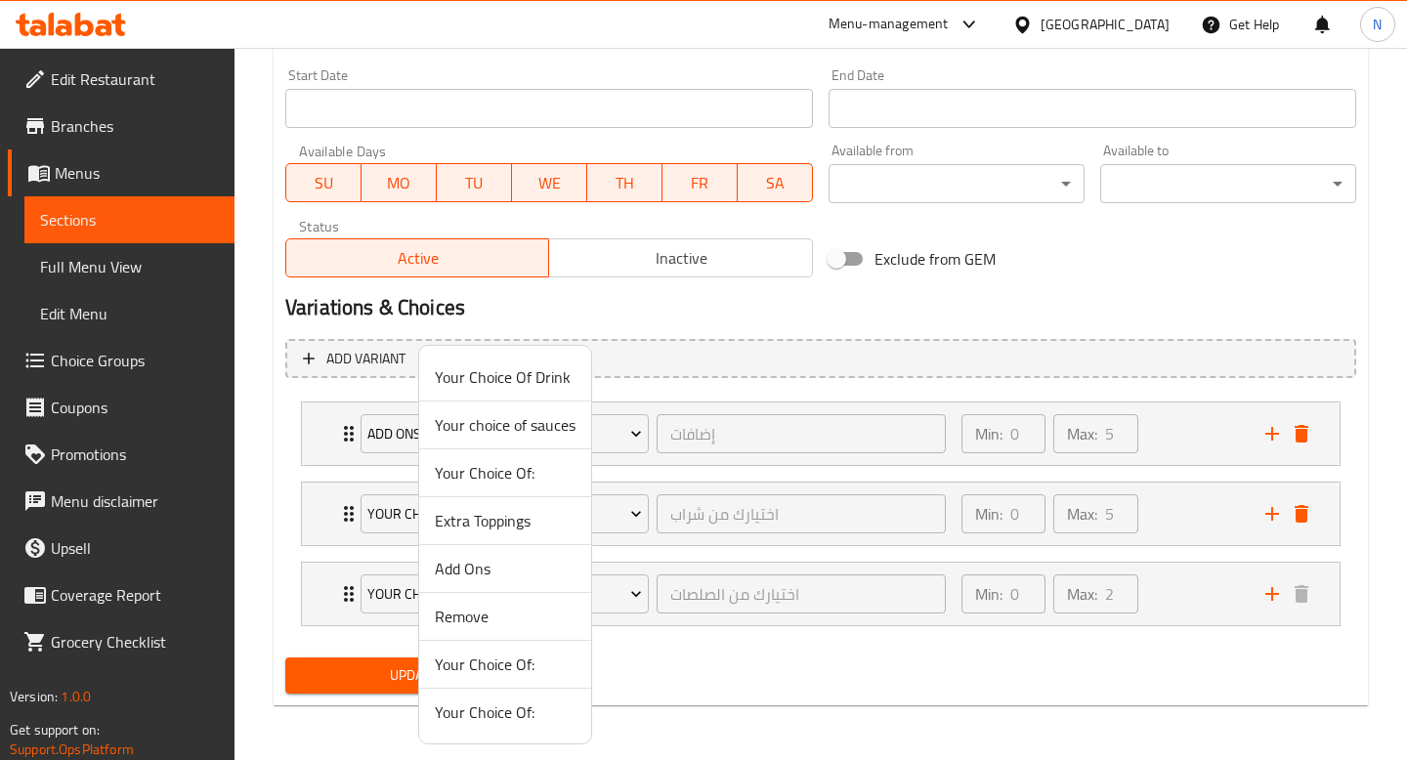
click at [462, 609] on span "Remove" at bounding box center [505, 616] width 141 height 23
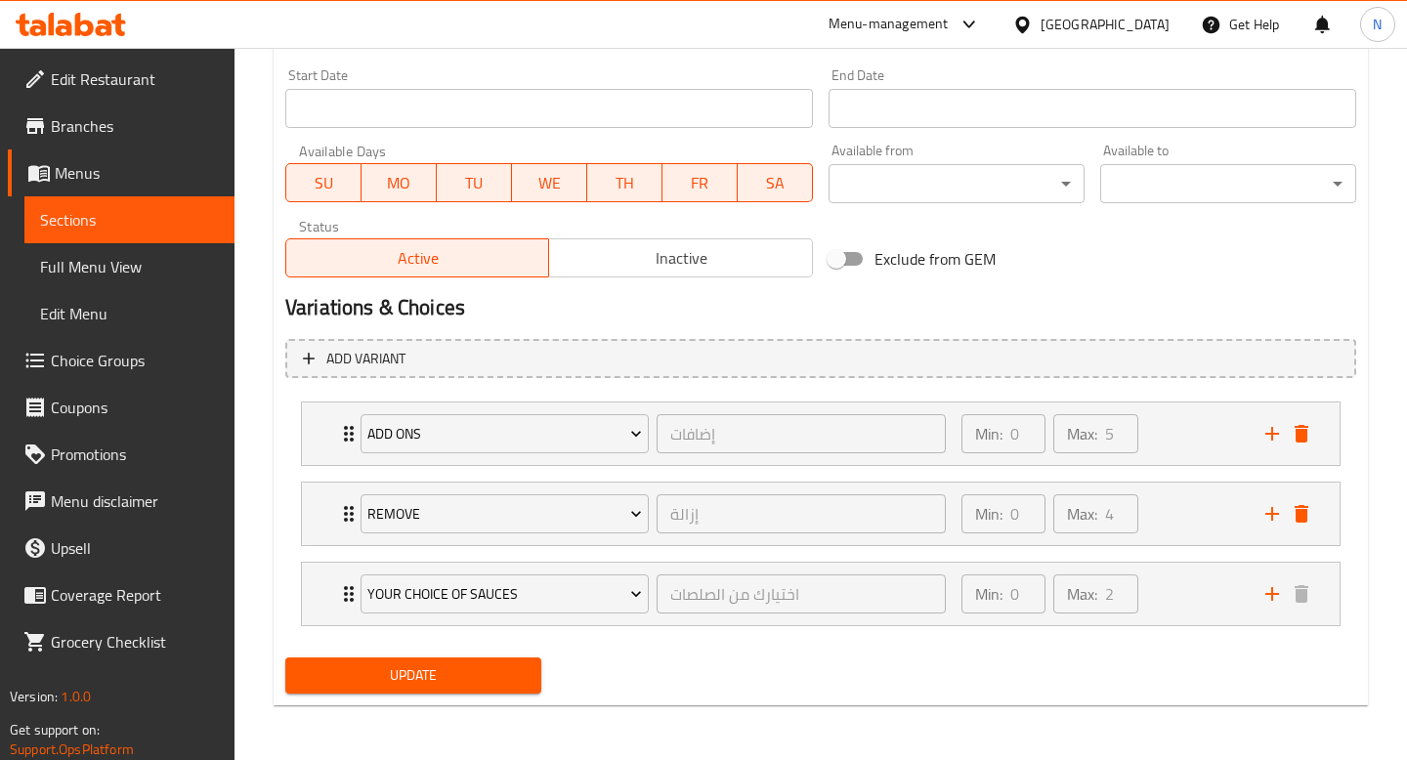
click at [450, 676] on span "Update" at bounding box center [413, 675] width 225 height 24
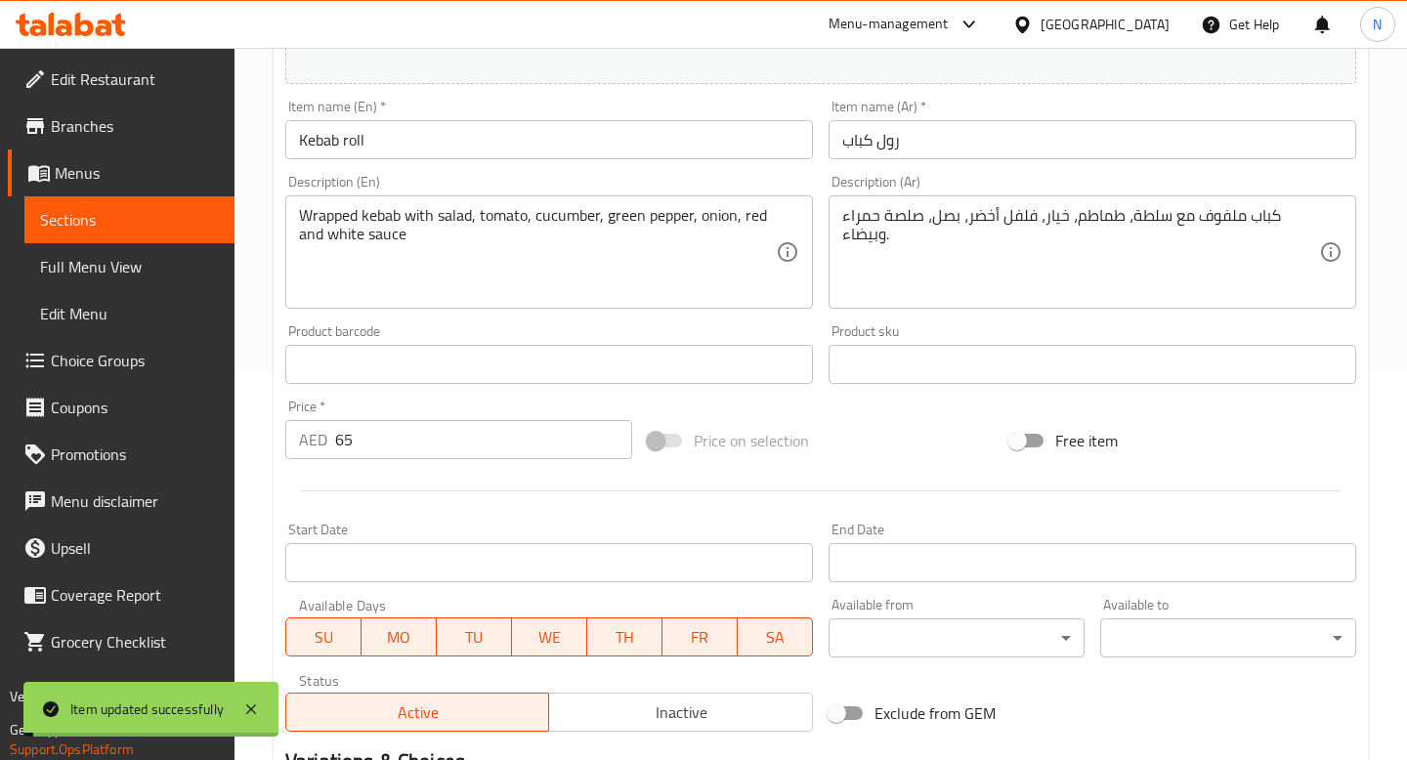
scroll to position [0, 0]
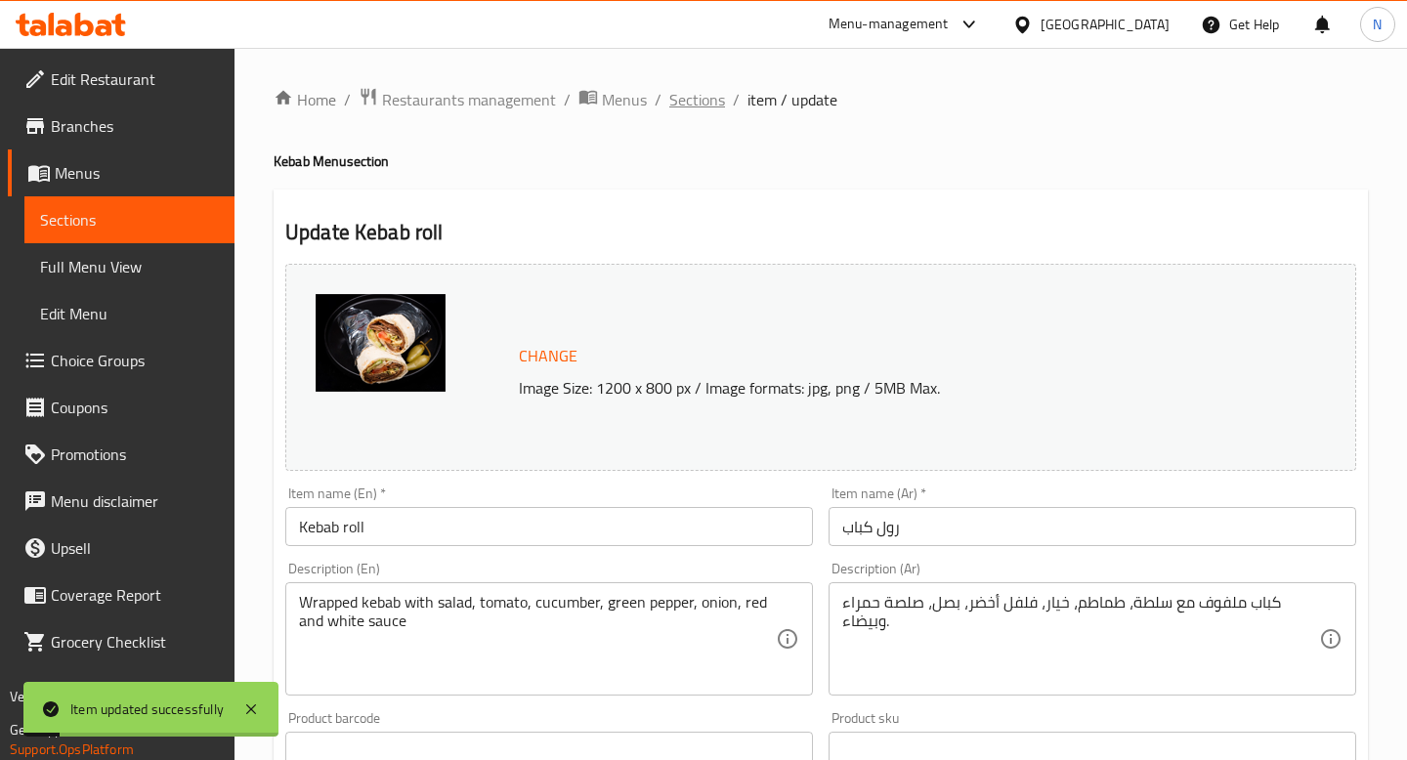
click at [701, 99] on span "Sections" at bounding box center [697, 99] width 56 height 23
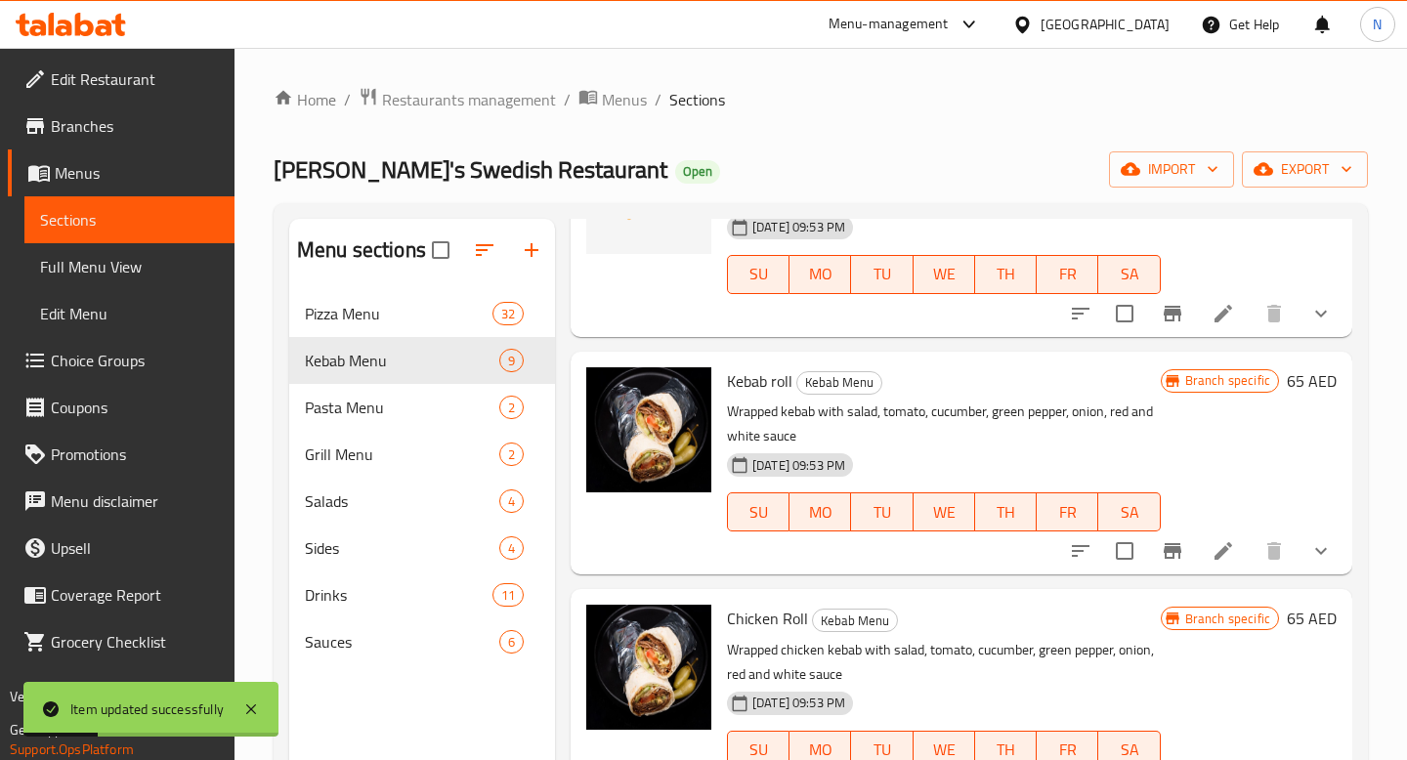
scroll to position [527, 0]
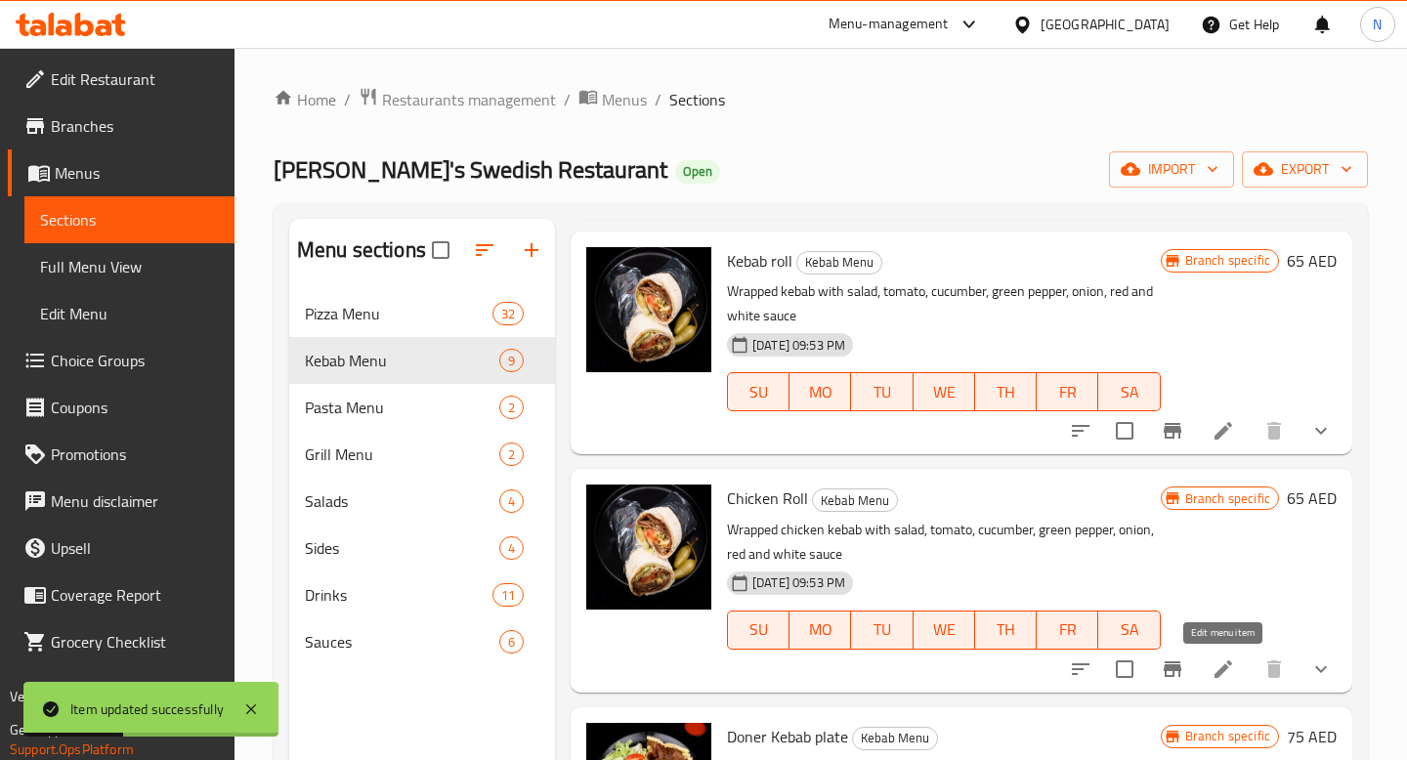
click at [1222, 663] on icon at bounding box center [1222, 668] width 23 height 23
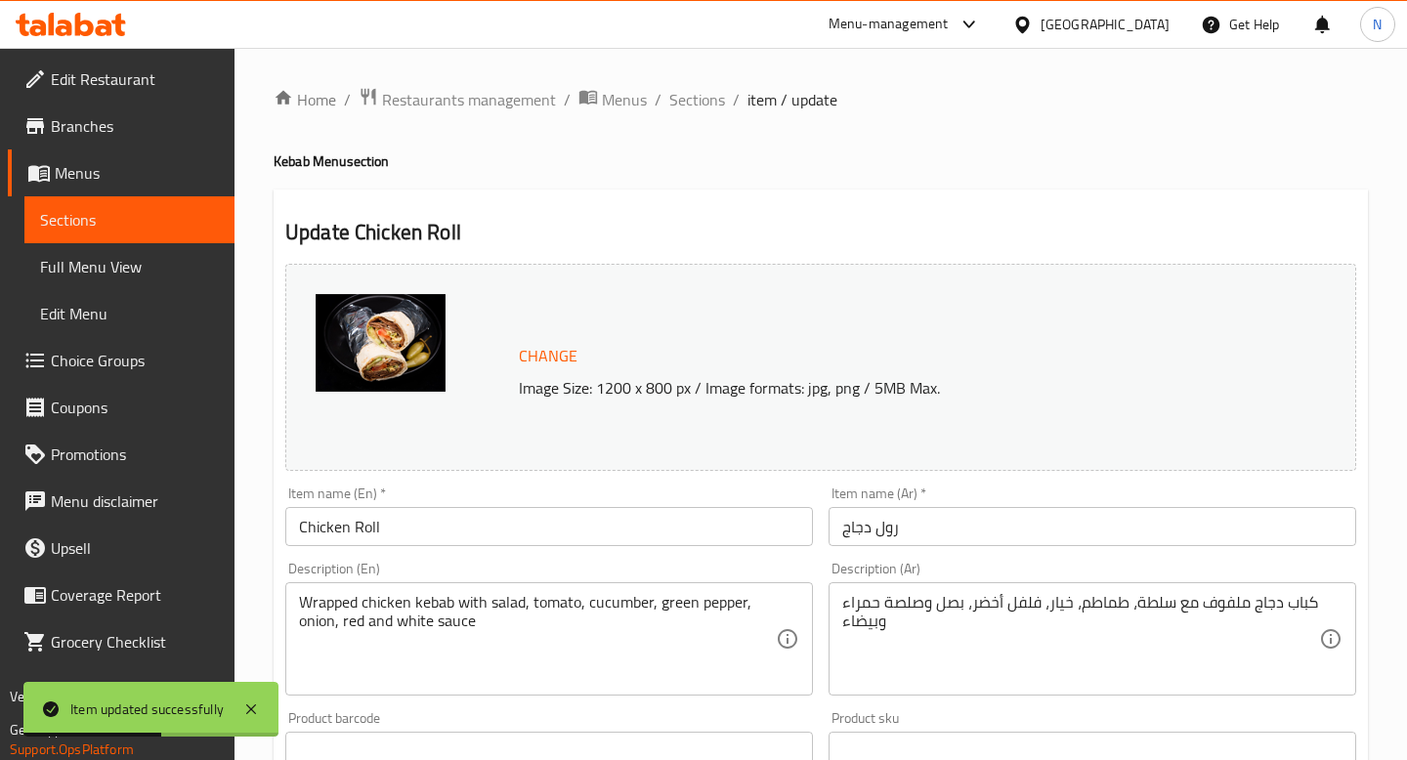
scroll to position [681, 0]
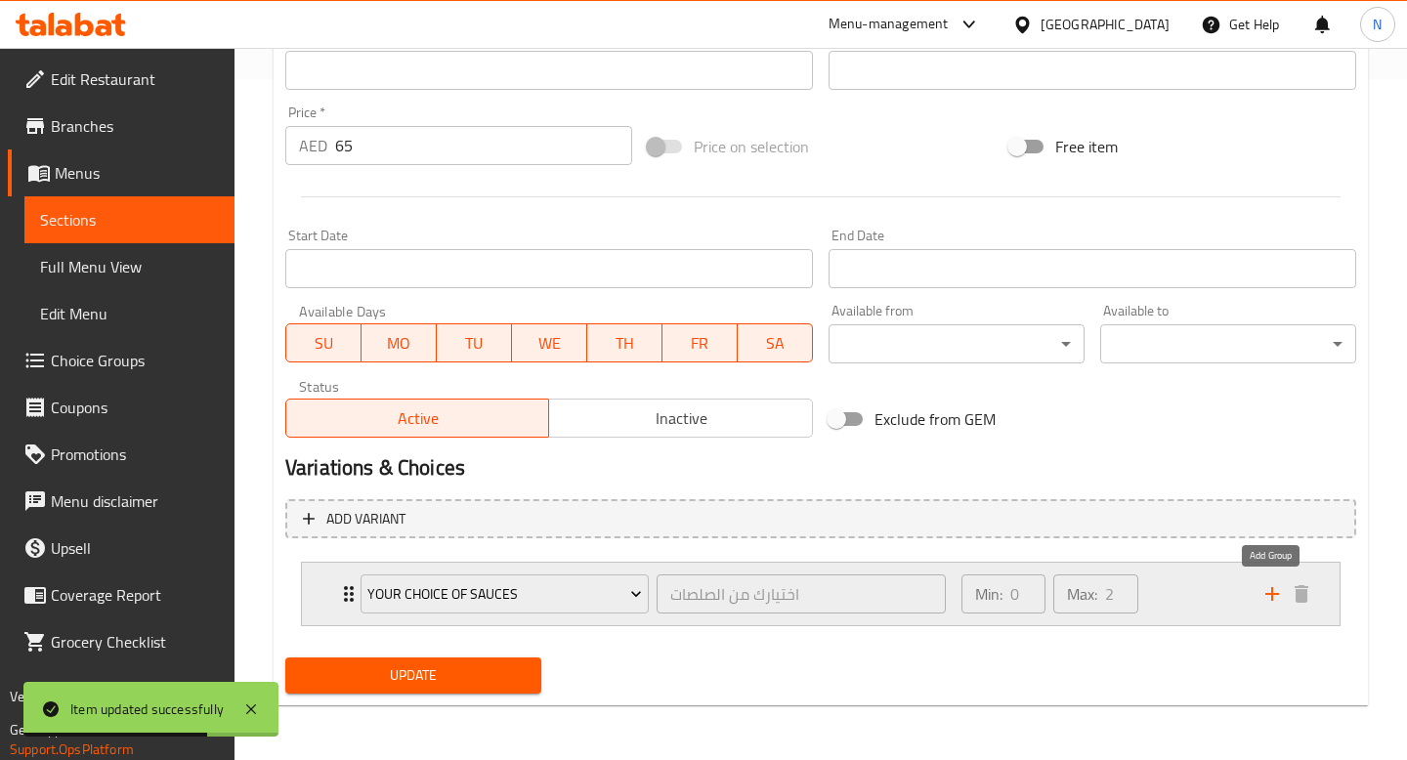
click at [1264, 588] on icon "add" at bounding box center [1271, 593] width 23 height 23
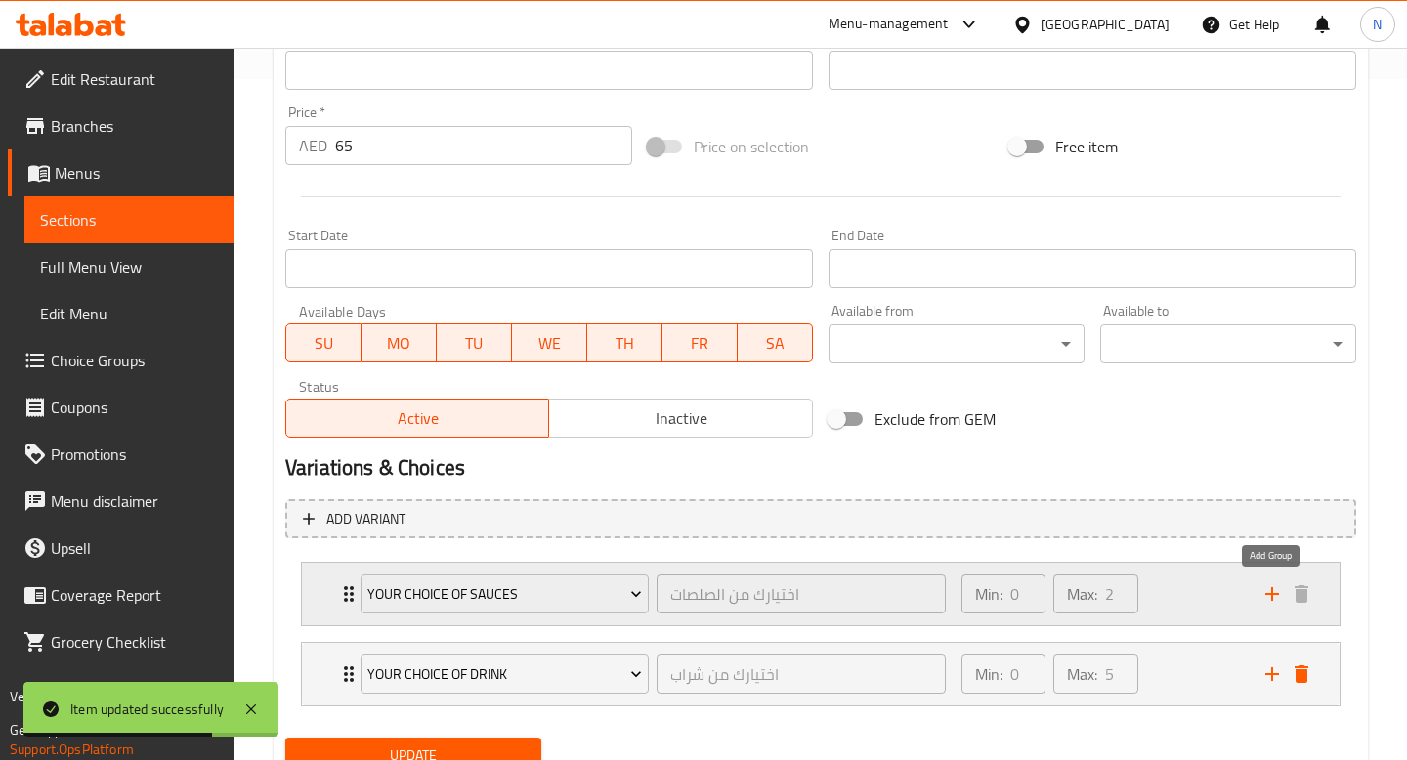
click at [1264, 588] on icon "add" at bounding box center [1271, 593] width 23 height 23
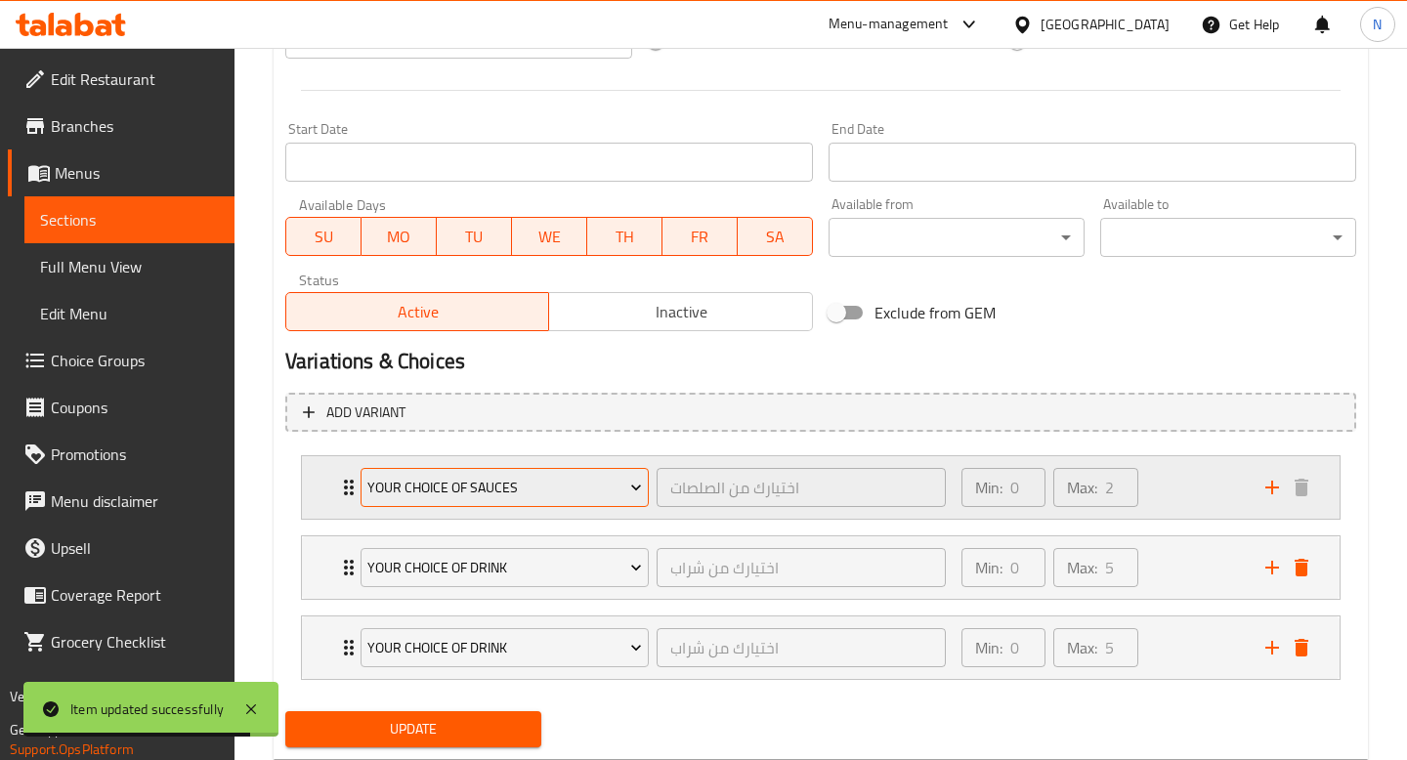
scroll to position [841, 0]
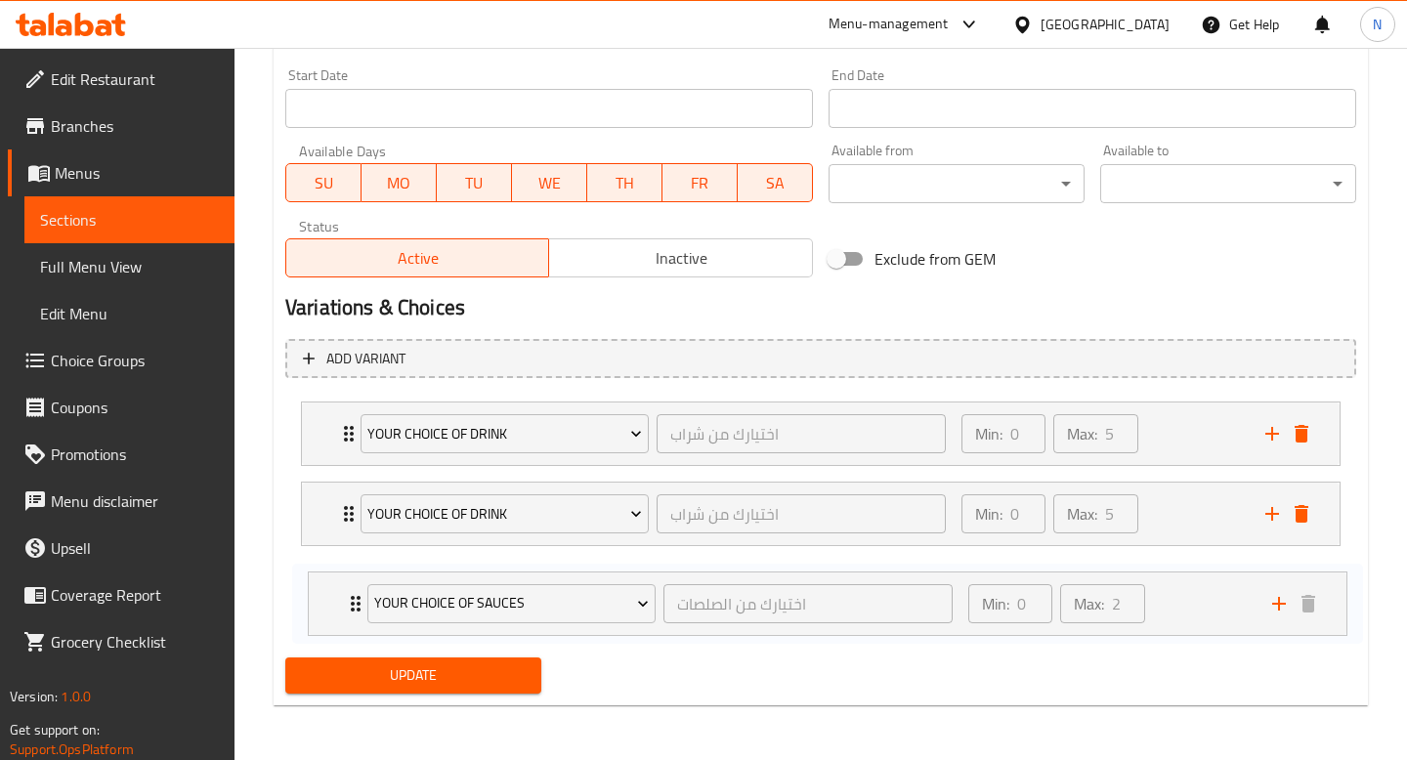
drag, startPoint x: 341, startPoint y: 425, endPoint x: 346, endPoint y: 596, distance: 171.0
click at [346, 597] on div "Your choice of sauces اختيارك من الصلصات ​ Min: 0 ​ Max: 2 ​ Red sauce (ID: 233…" at bounding box center [820, 514] width 1071 height 240
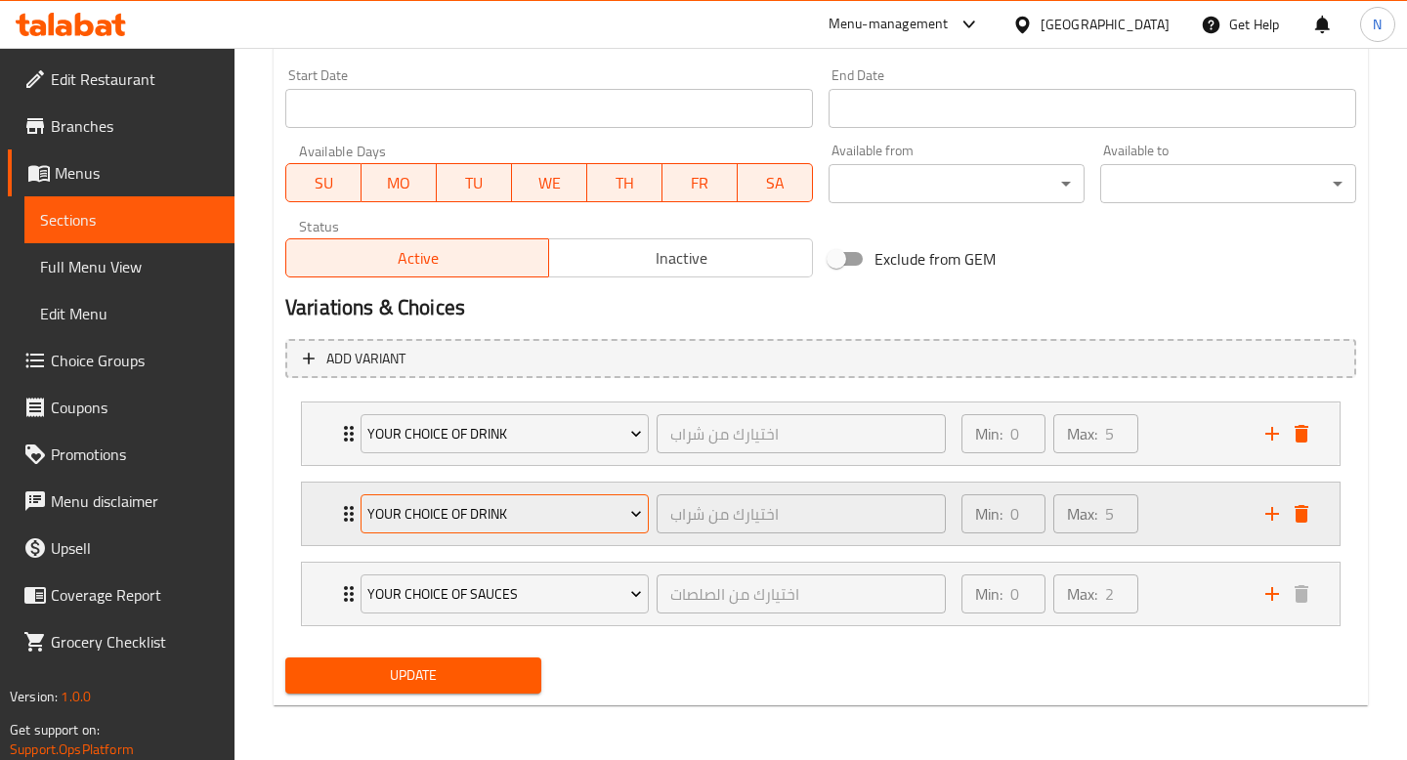
click at [448, 433] on span "Your Choice Of Drink" at bounding box center [504, 434] width 275 height 24
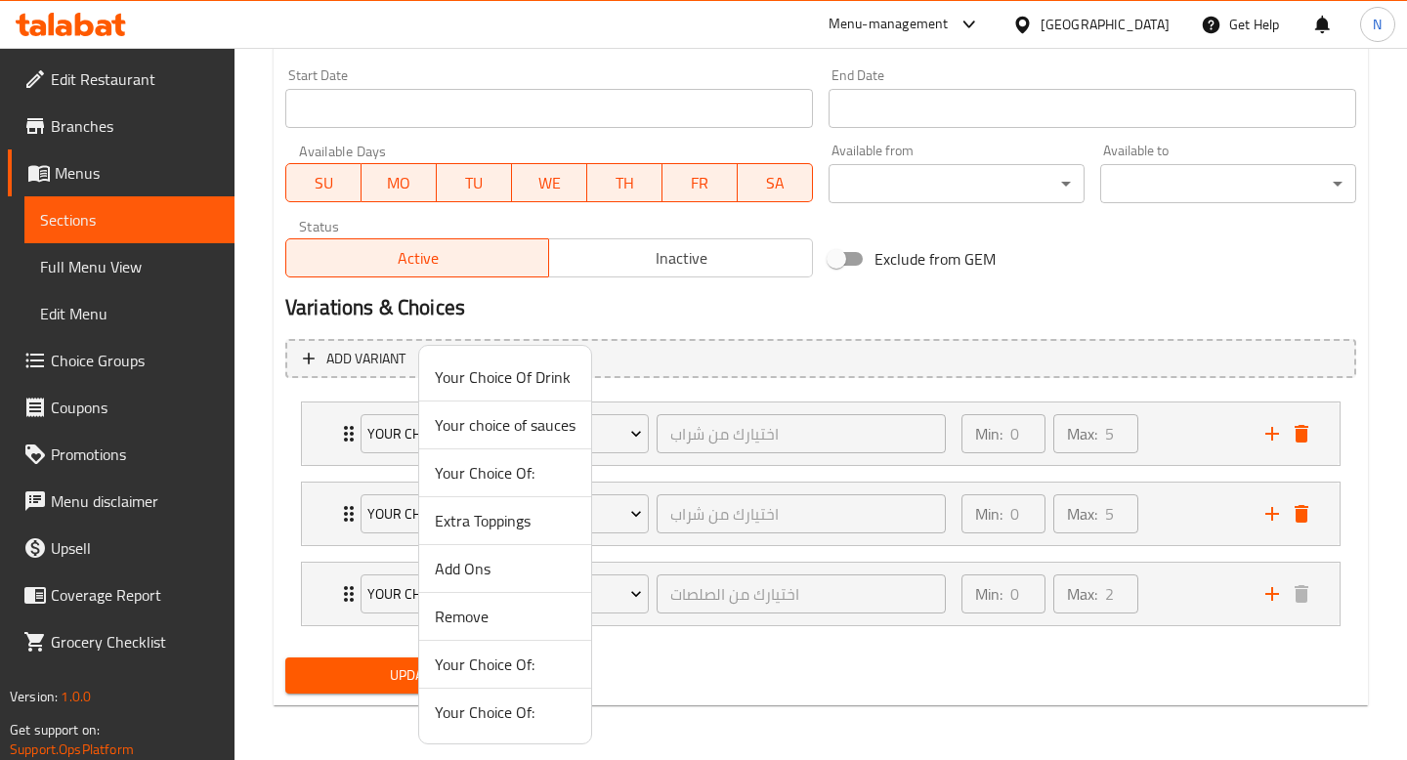
click at [476, 566] on span "Add Ons" at bounding box center [505, 568] width 141 height 23
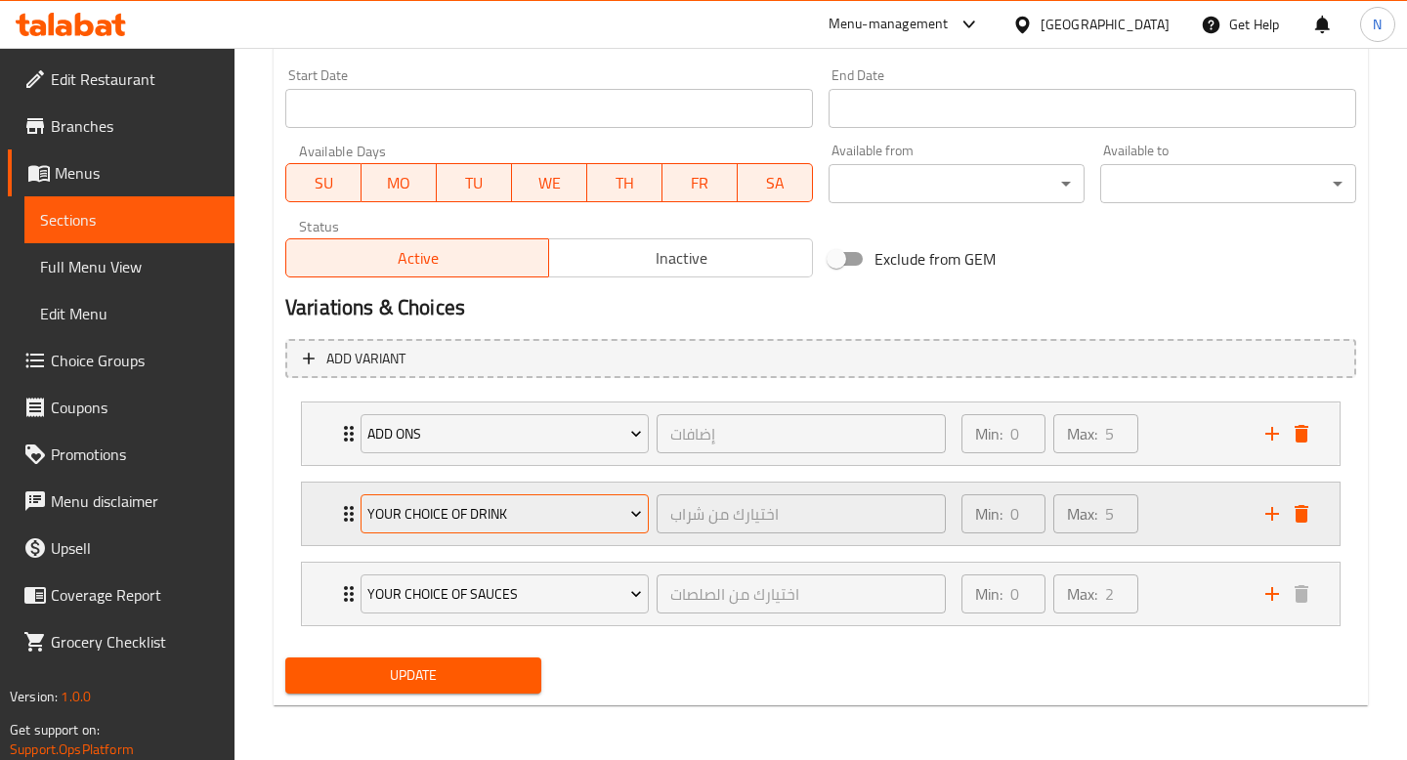
click at [470, 518] on span "Your Choice Of Drink" at bounding box center [504, 514] width 275 height 24
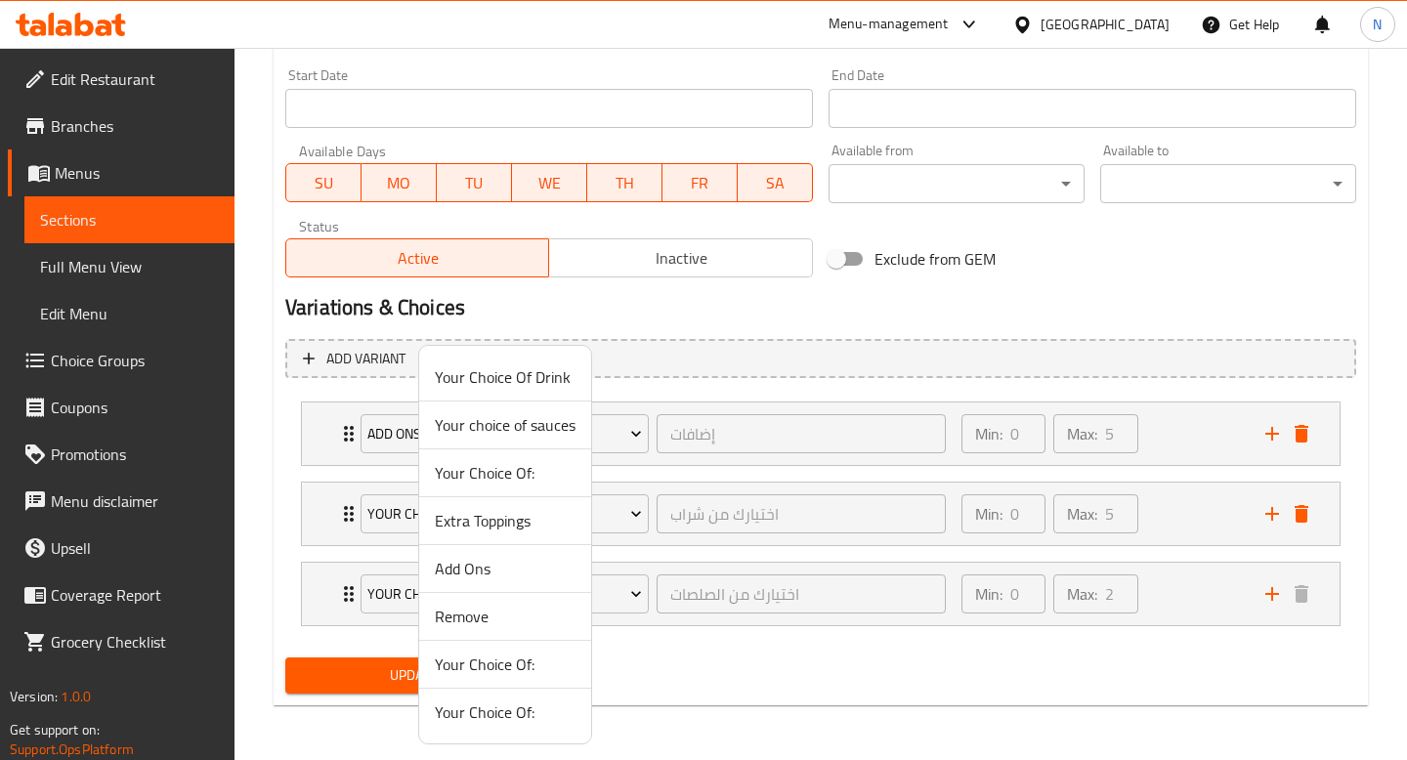
click at [472, 606] on span "Remove" at bounding box center [505, 616] width 141 height 23
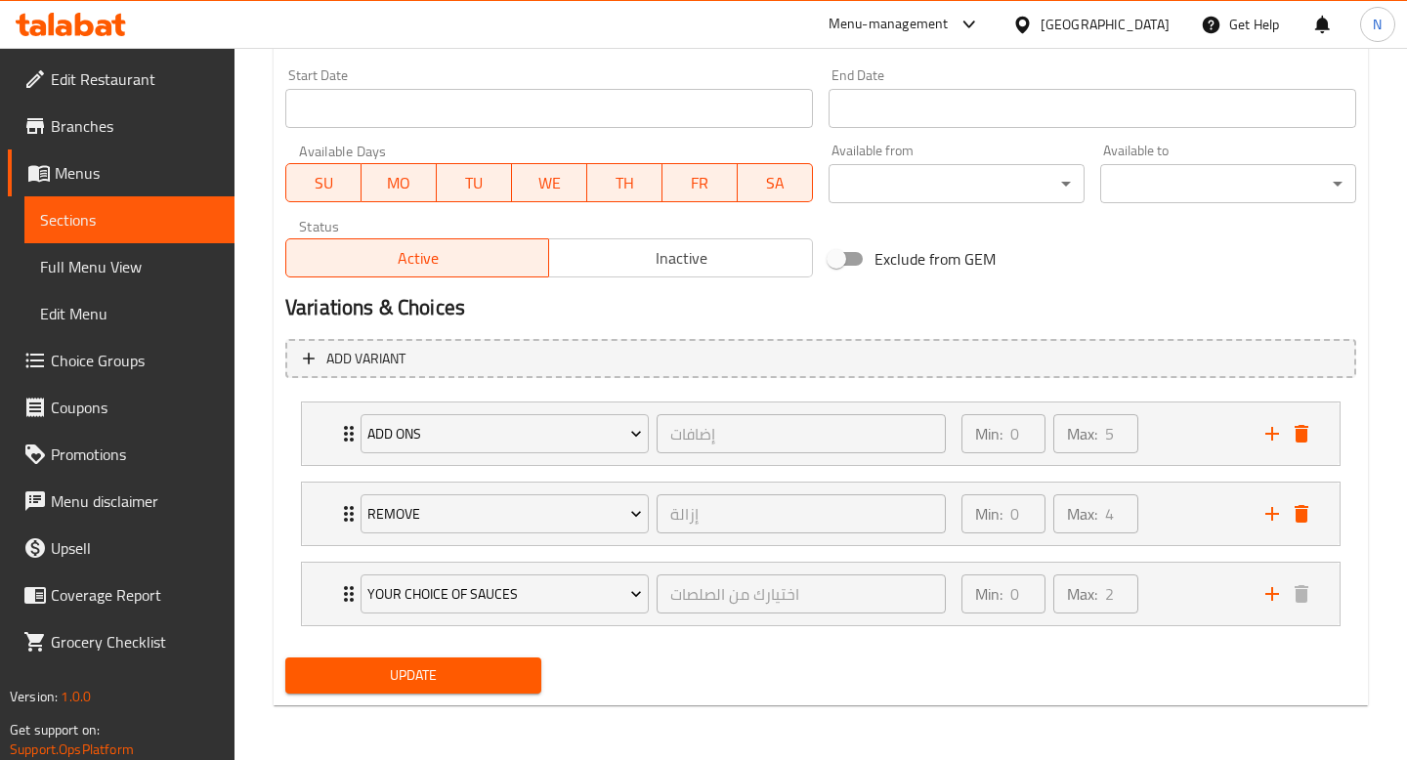
click at [441, 682] on span "Update" at bounding box center [413, 675] width 225 height 24
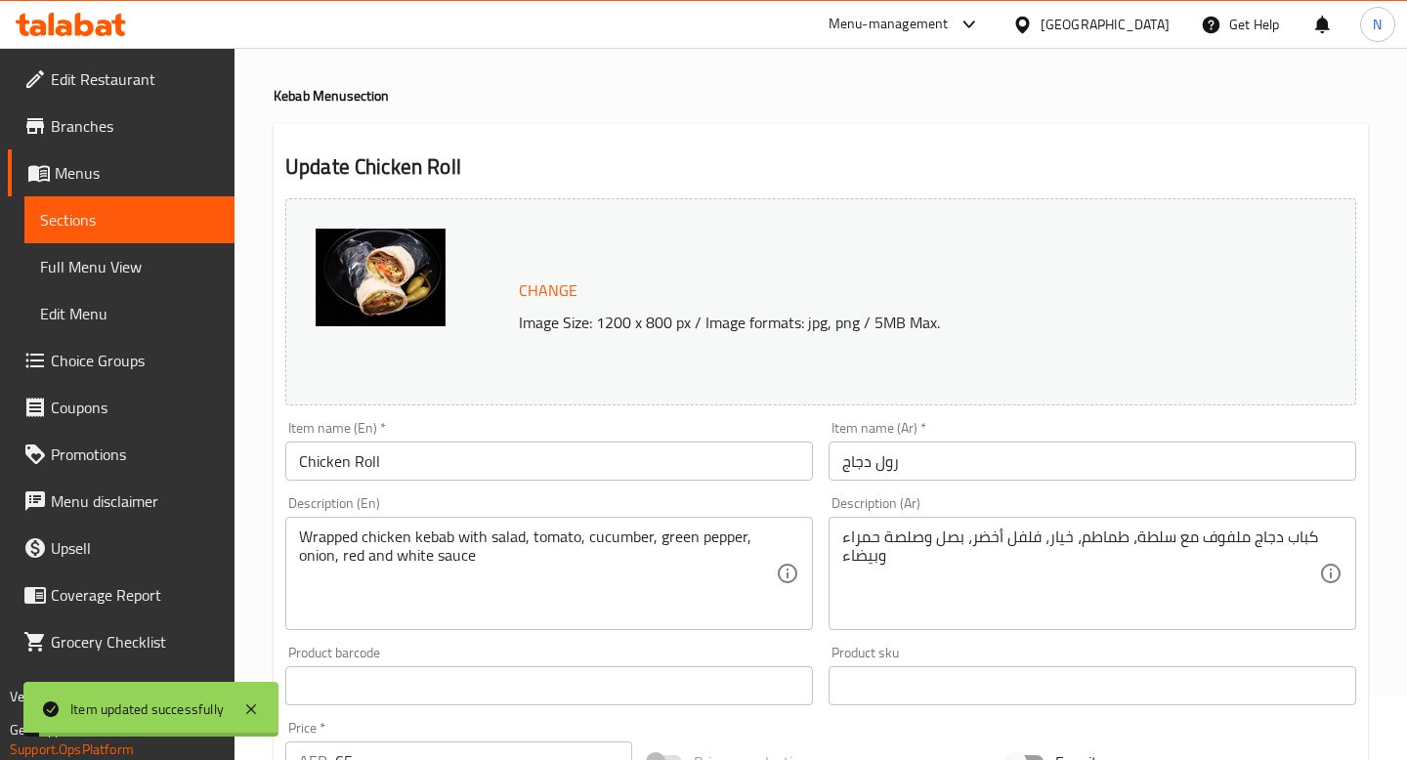
scroll to position [0, 0]
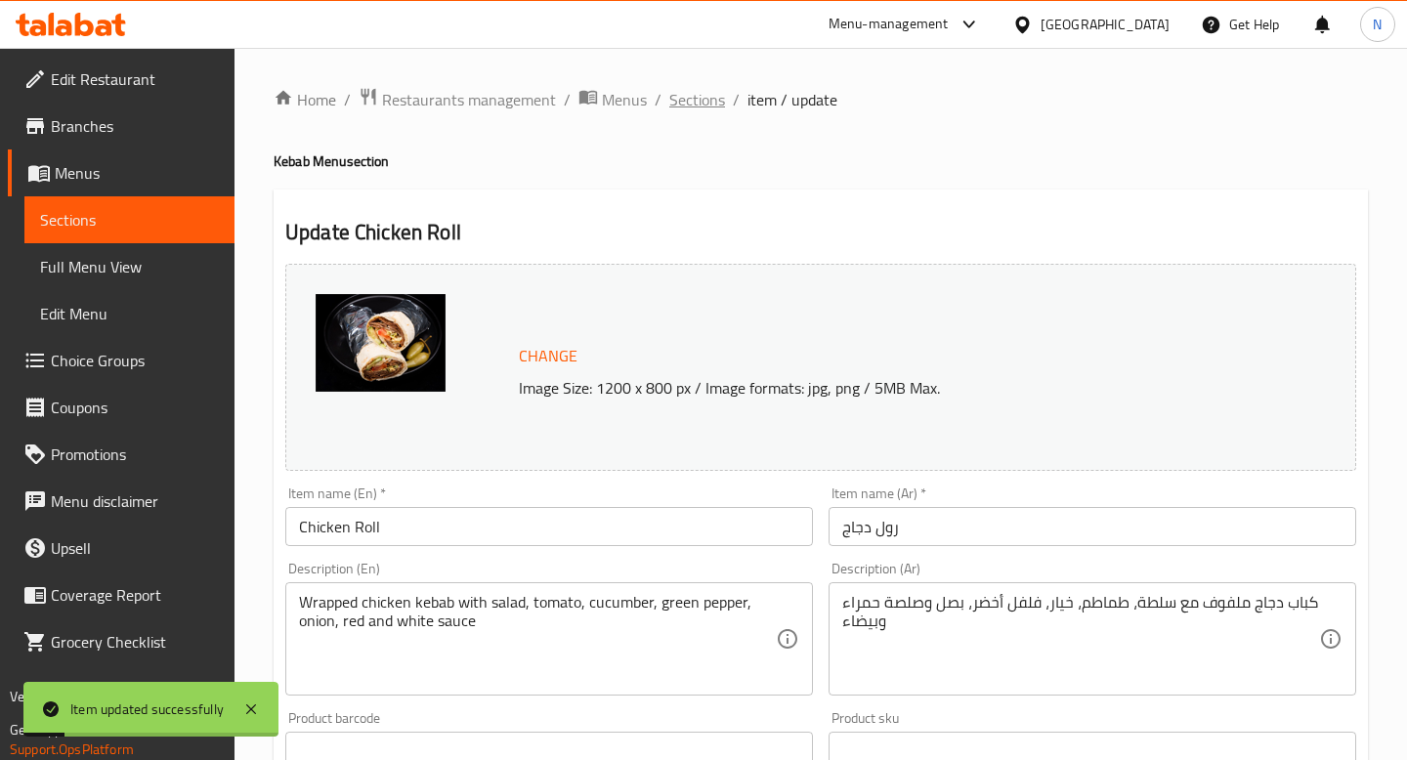
click at [694, 101] on span "Sections" at bounding box center [697, 99] width 56 height 23
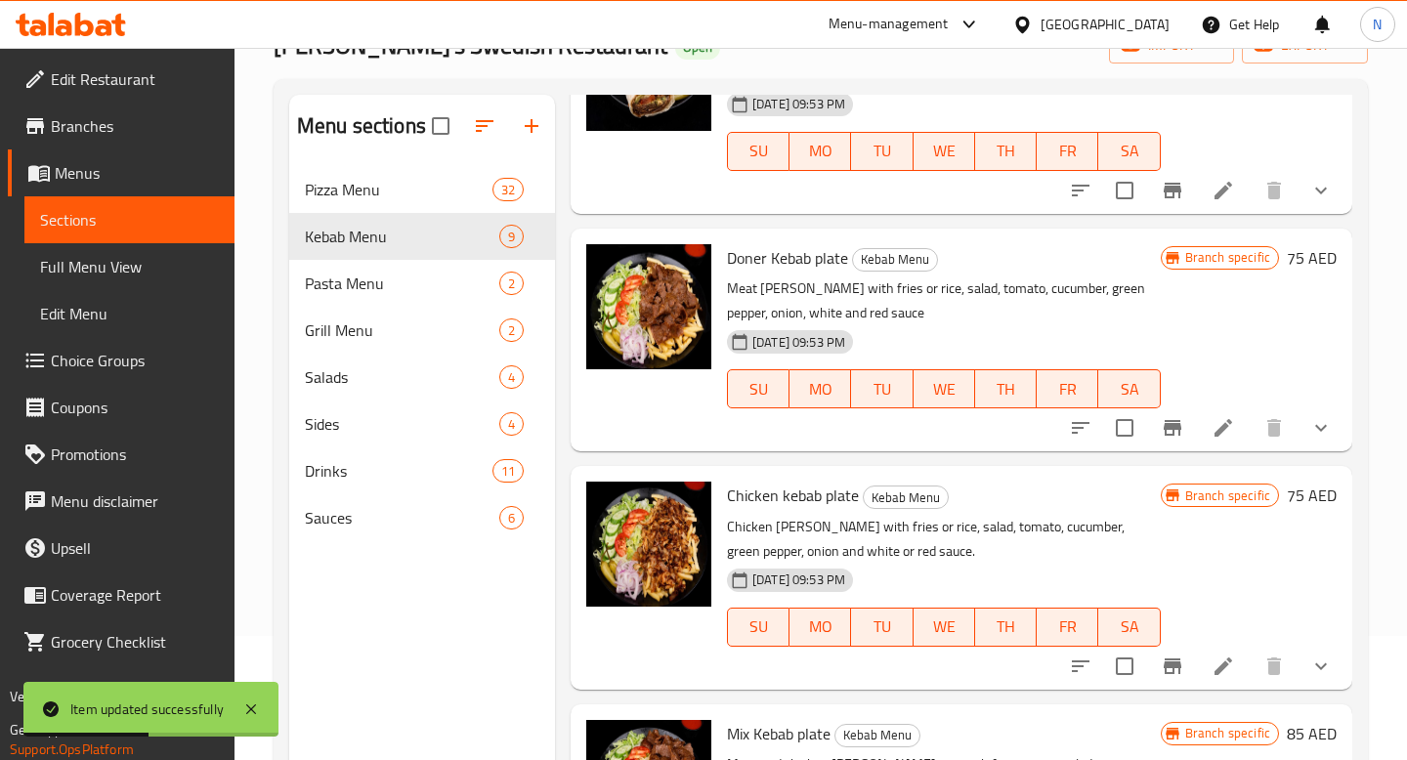
scroll to position [214, 0]
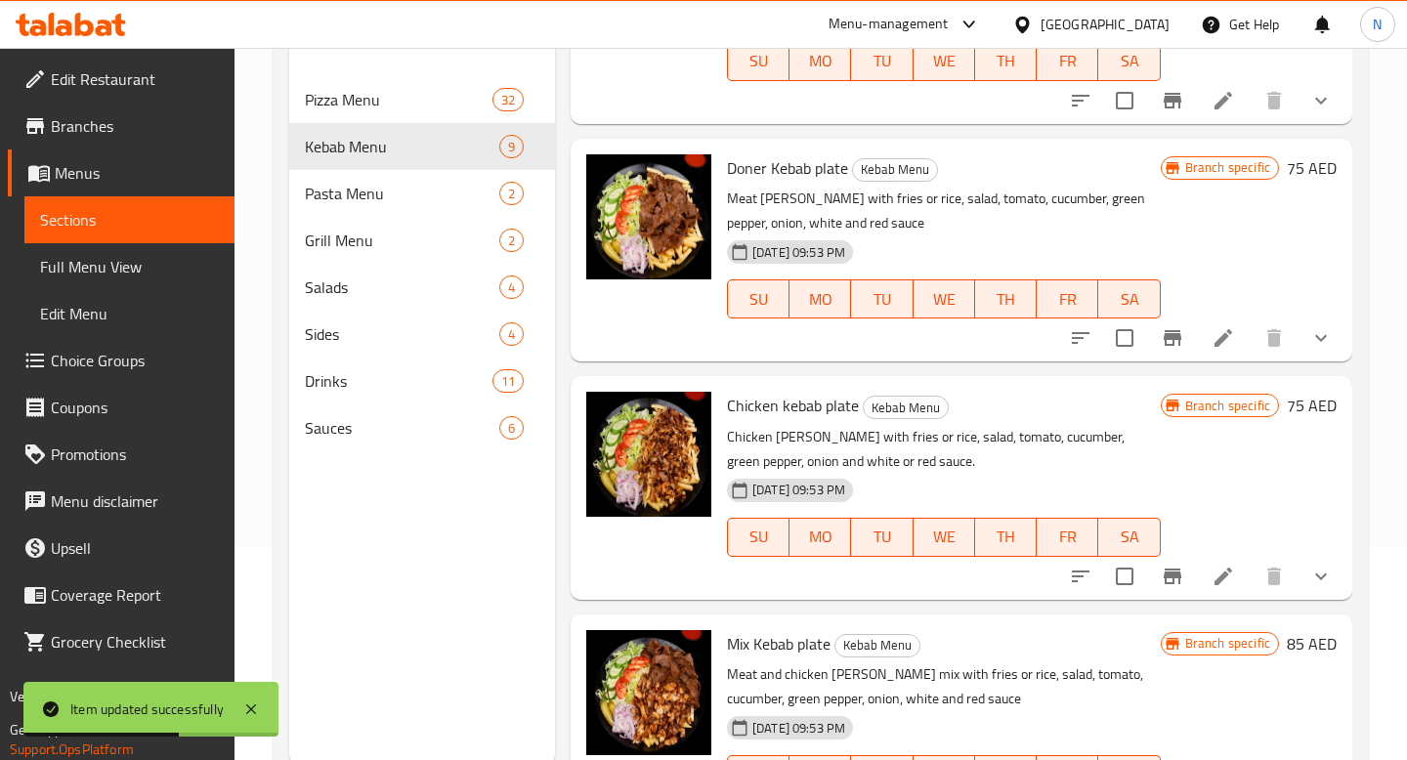
click at [1228, 340] on icon at bounding box center [1222, 337] width 23 height 23
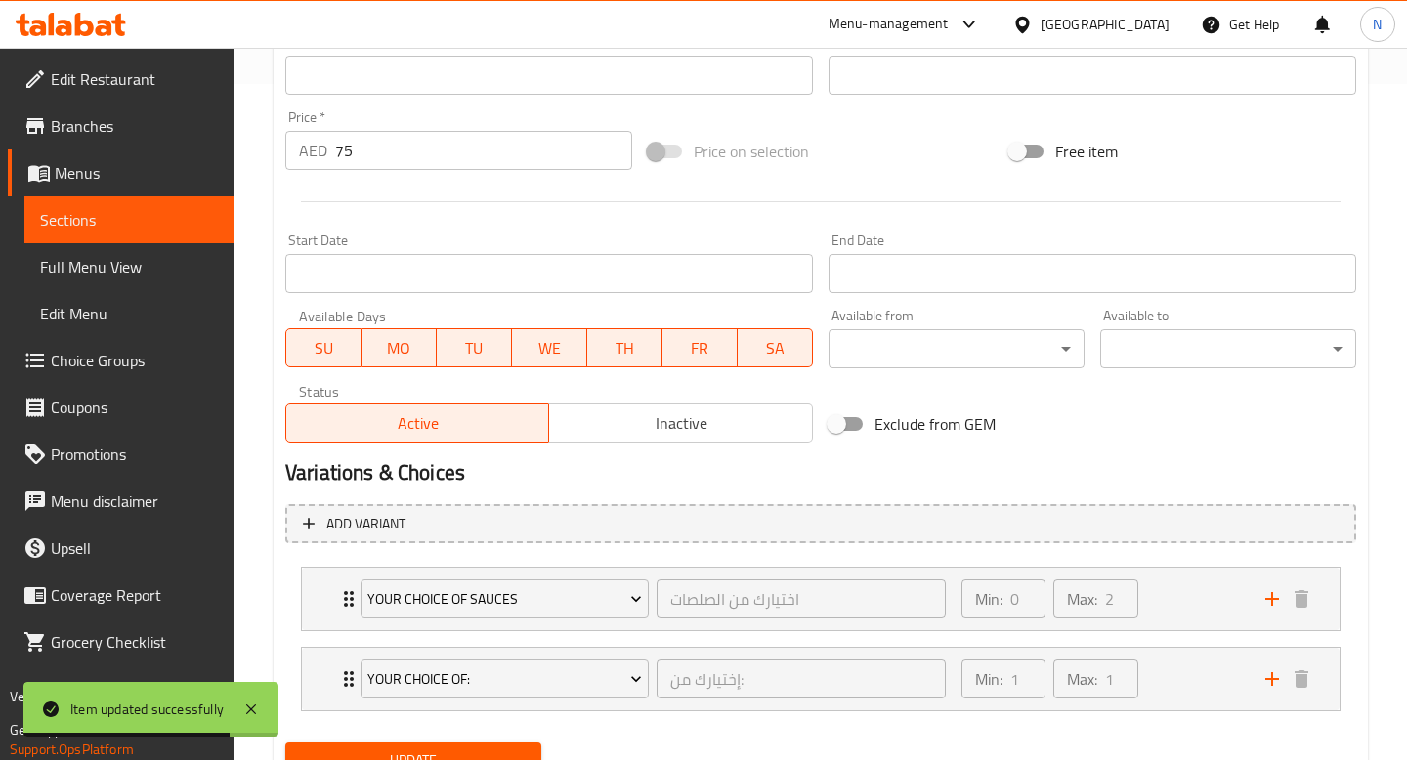
scroll to position [761, 0]
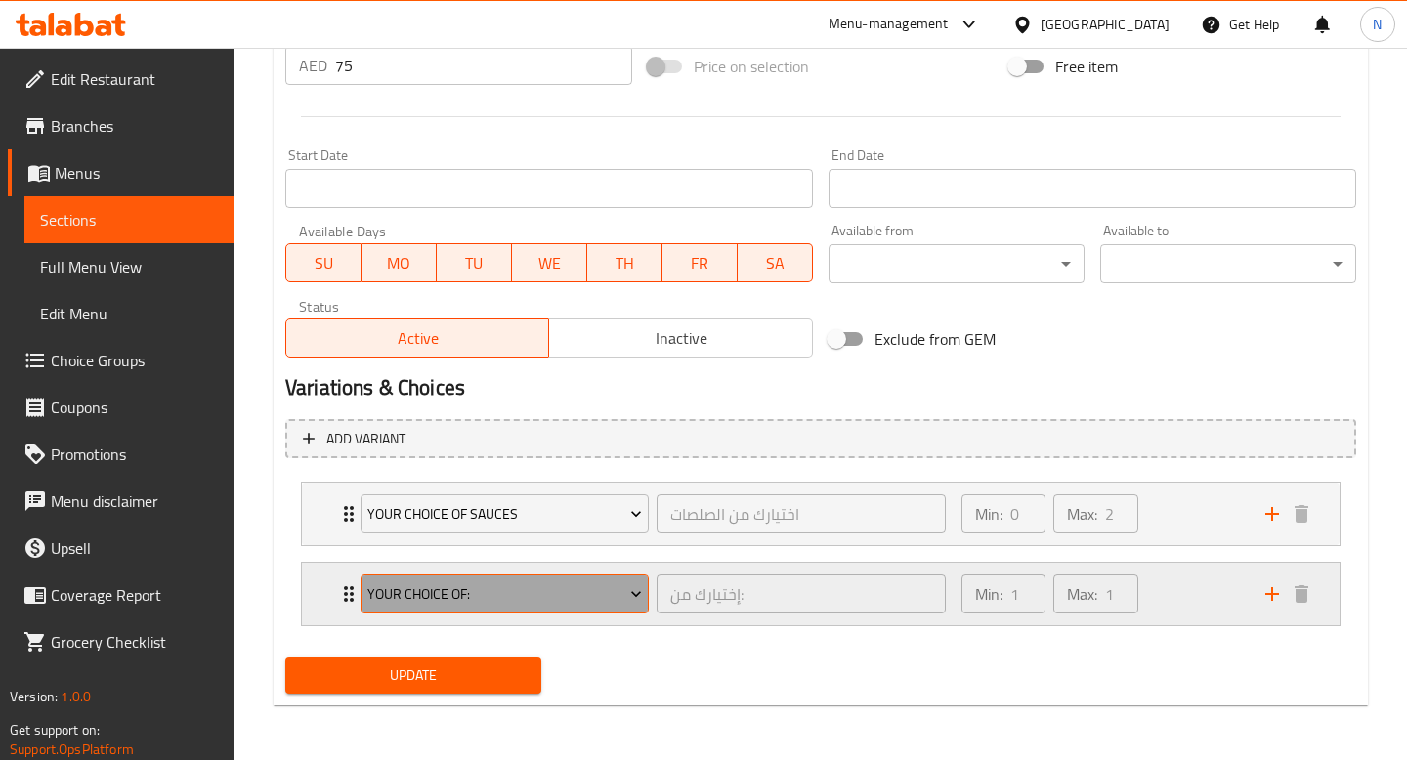
click at [561, 605] on span "Your Choice Of:" at bounding box center [504, 594] width 275 height 24
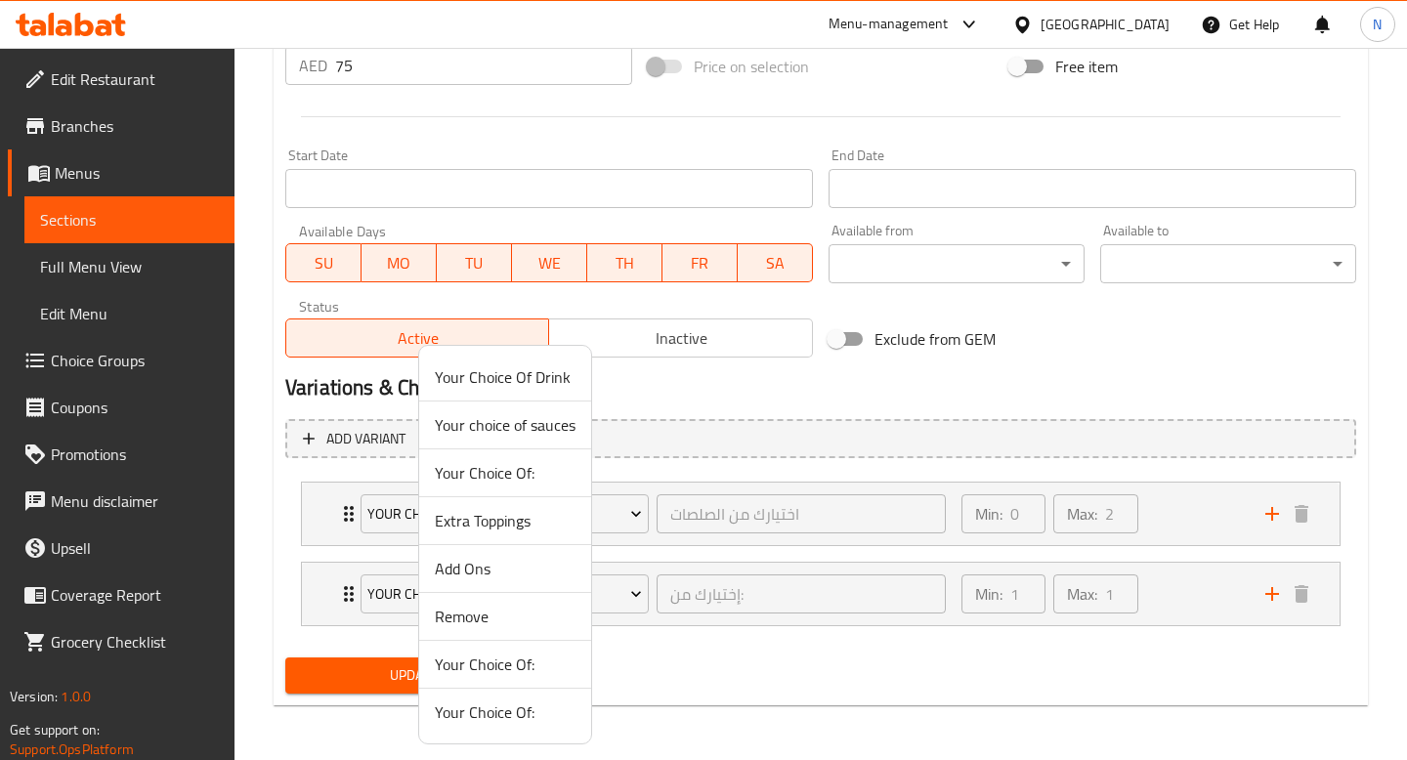
click at [653, 591] on div at bounding box center [703, 380] width 1407 height 760
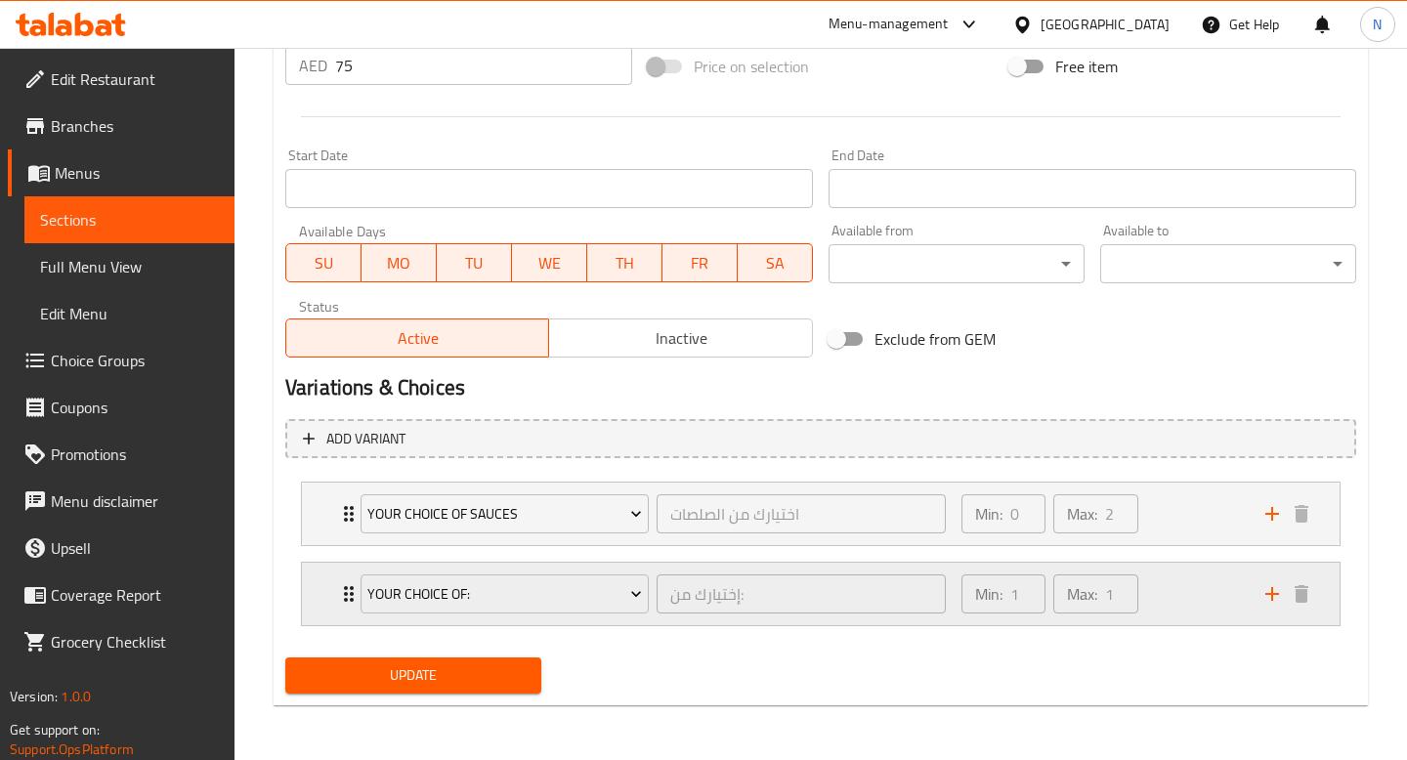
click at [1166, 588] on div "Min: 1 ​ Max: 1 ​" at bounding box center [1102, 594] width 304 height 63
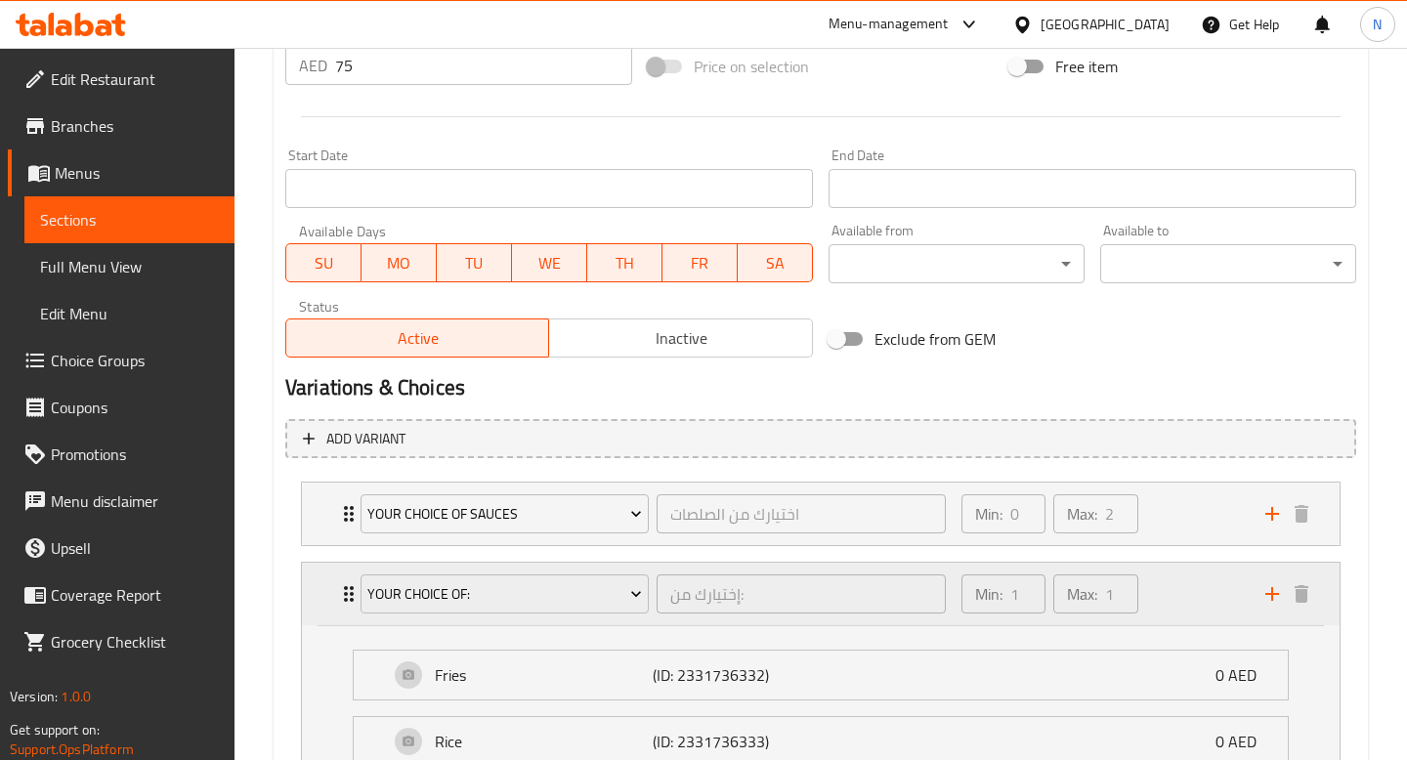
click at [1166, 588] on div "Min: 1 ​ Max: 1 ​" at bounding box center [1102, 594] width 304 height 63
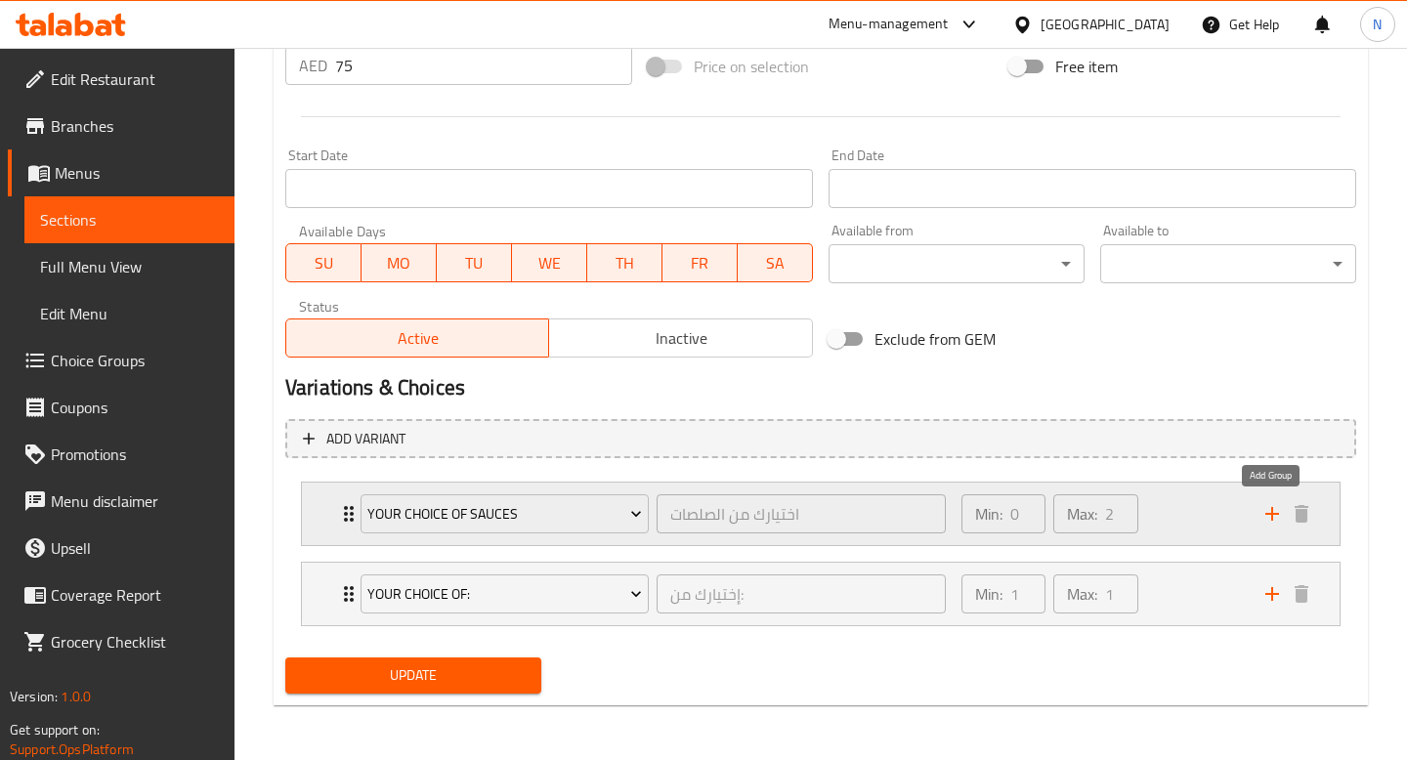
click at [1268, 509] on icon "add" at bounding box center [1271, 513] width 23 height 23
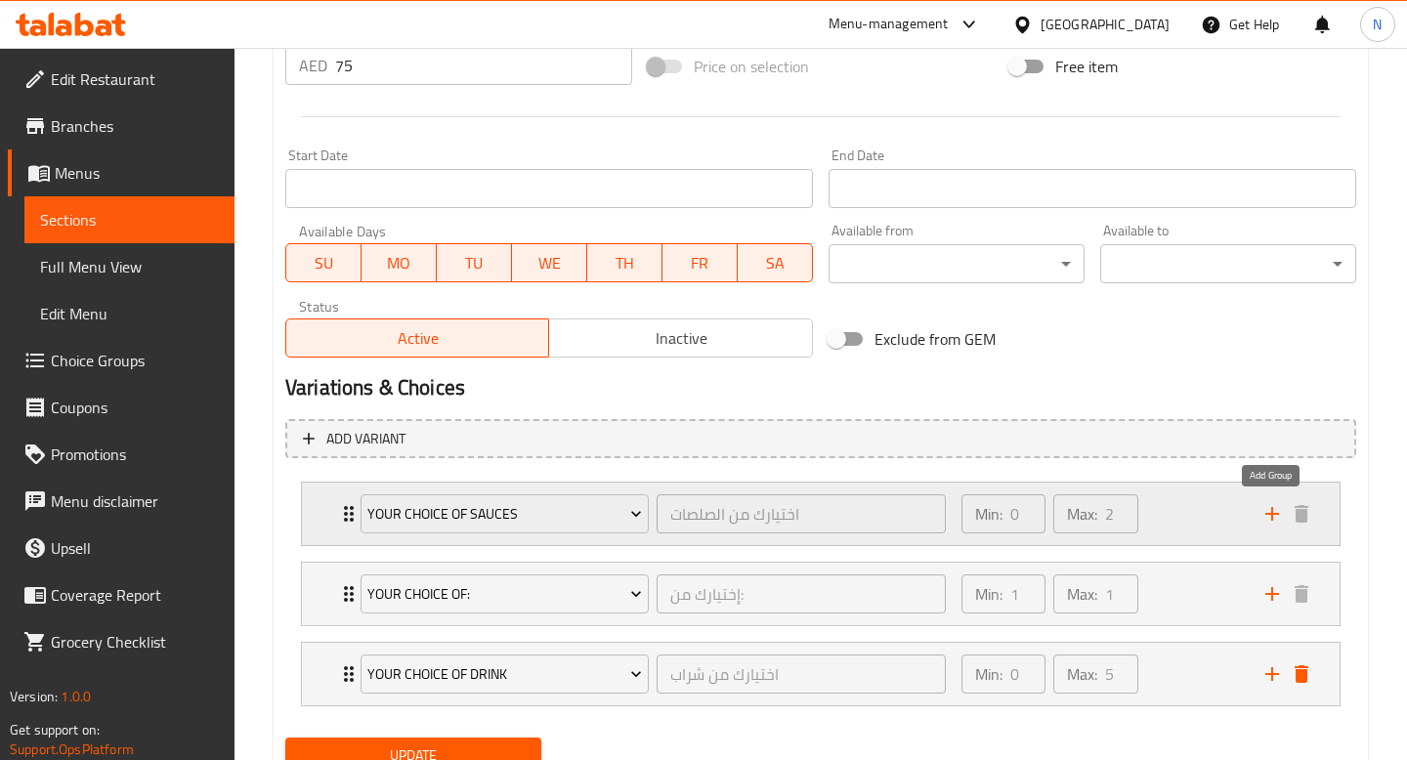
click at [1268, 509] on icon "add" at bounding box center [1271, 513] width 23 height 23
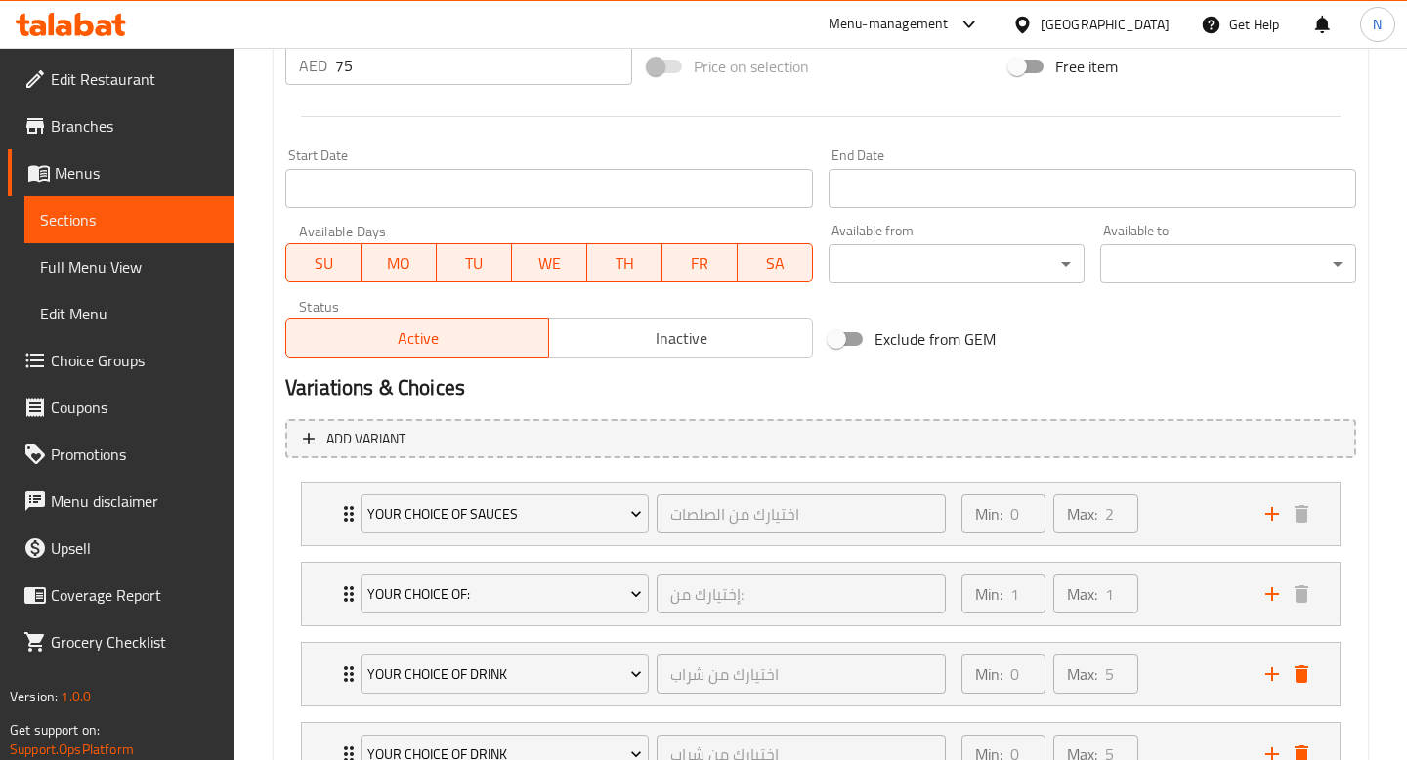
scroll to position [921, 0]
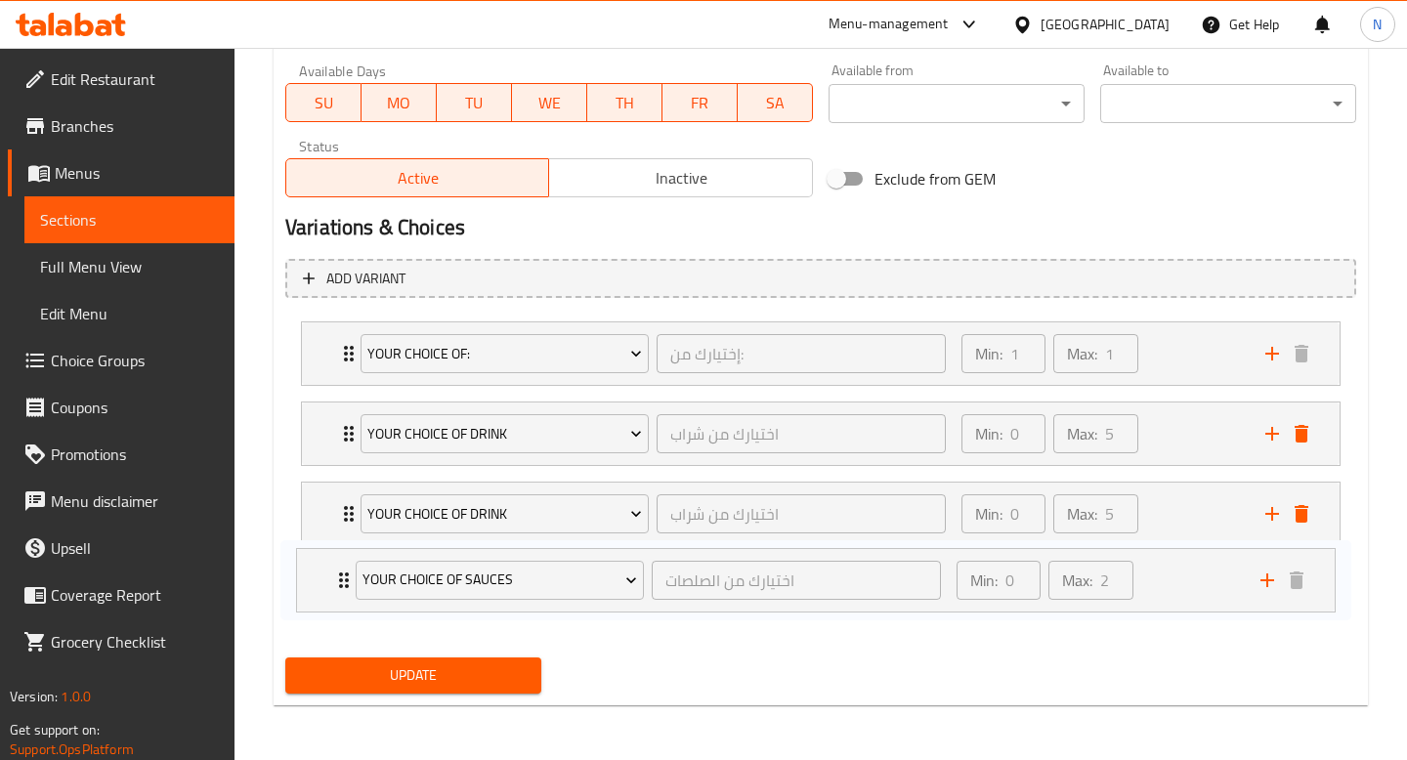
drag, startPoint x: 341, startPoint y: 351, endPoint x: 333, endPoint y: 581, distance: 230.7
click at [333, 582] on div "Your choice of sauces اختيارك من الصلصات ​ Min: 0 ​ Max: 2 ​ Red sauce (ID: 233…" at bounding box center [820, 474] width 1071 height 320
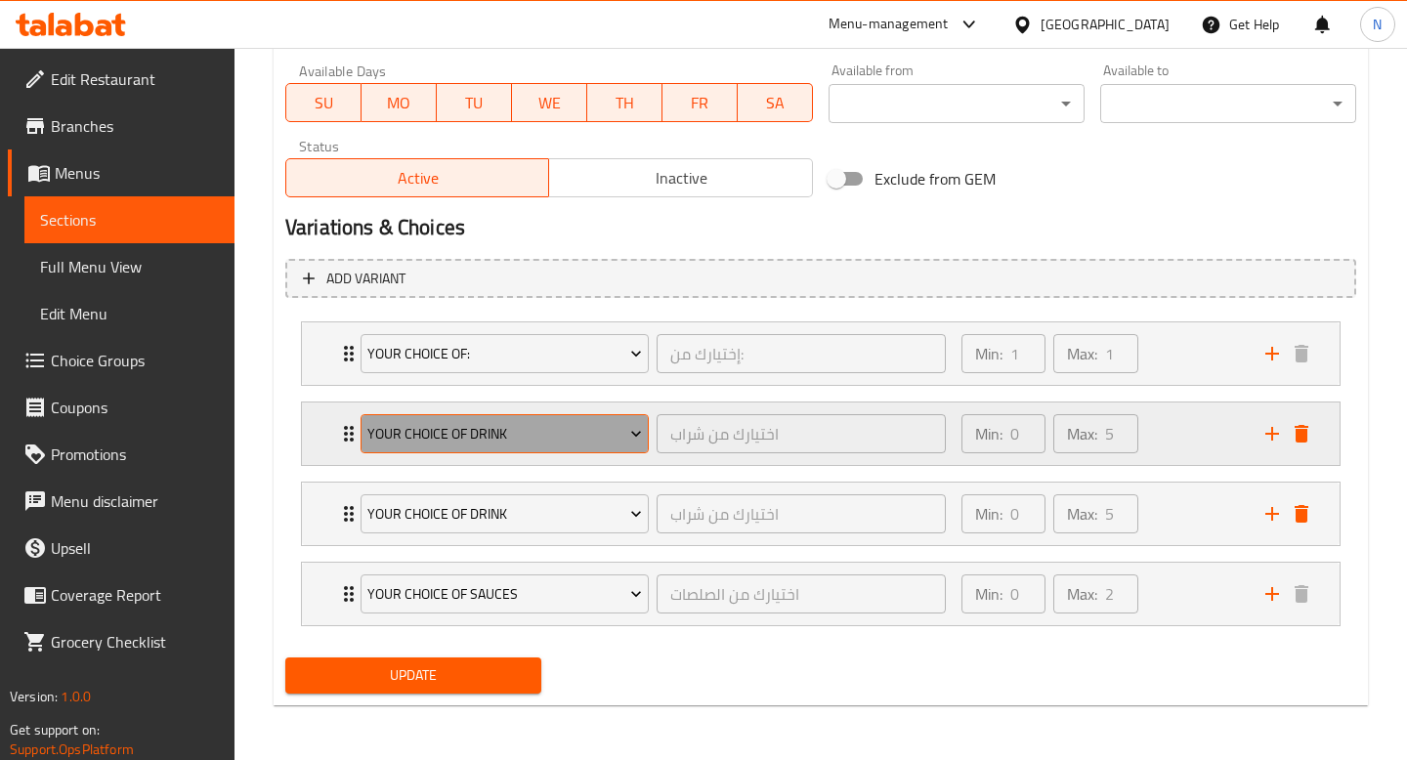
click at [509, 439] on span "Your Choice Of Drink" at bounding box center [504, 434] width 275 height 24
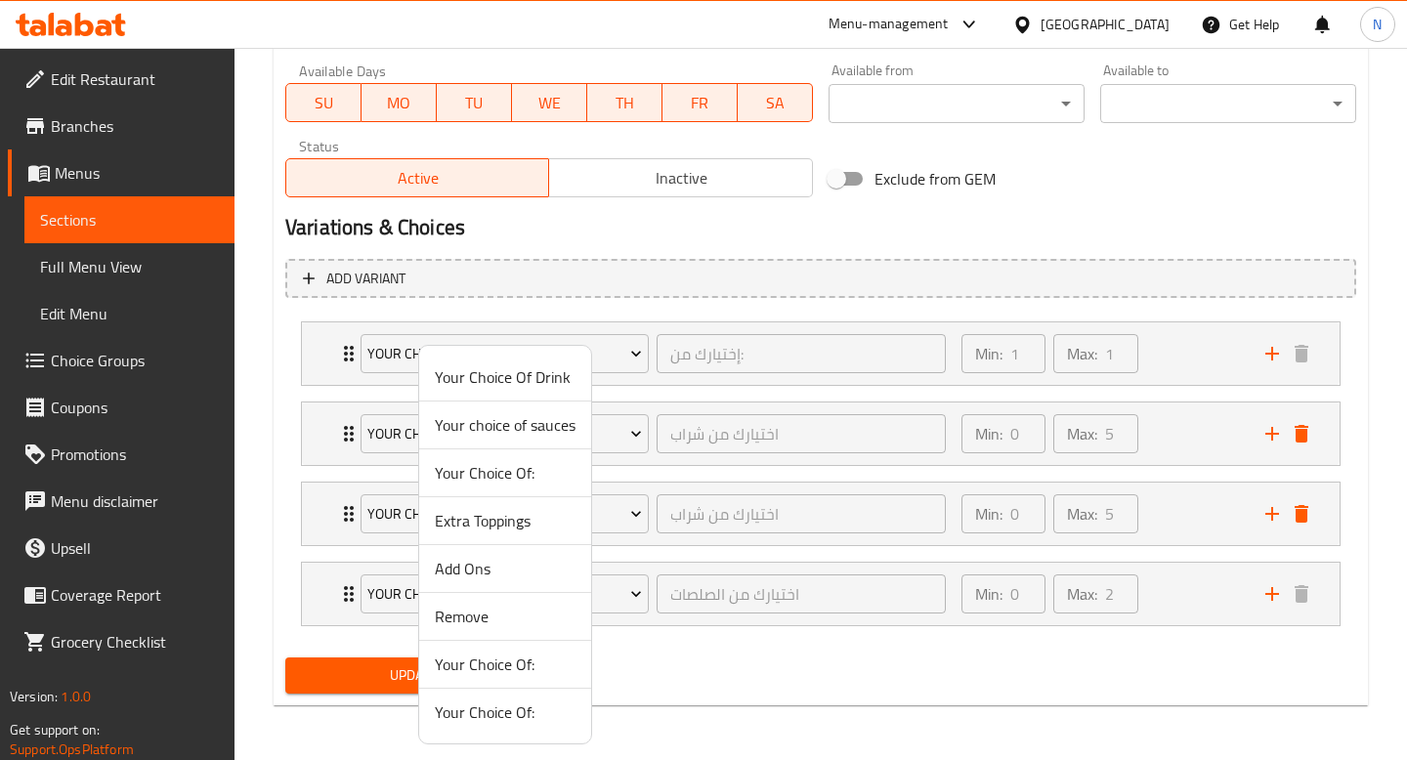
click at [490, 555] on li "Add Ons" at bounding box center [505, 569] width 172 height 48
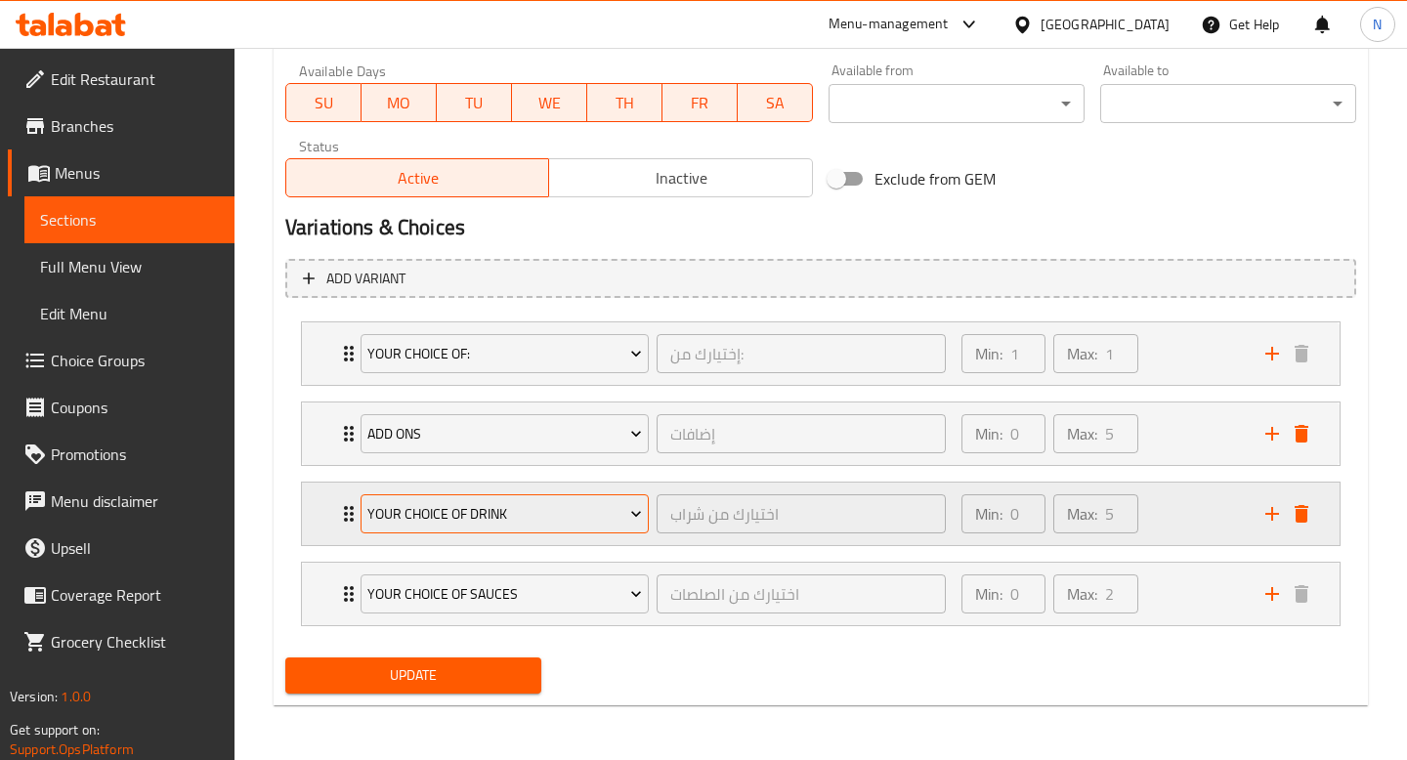
click at [464, 521] on span "Your Choice Of Drink" at bounding box center [504, 514] width 275 height 24
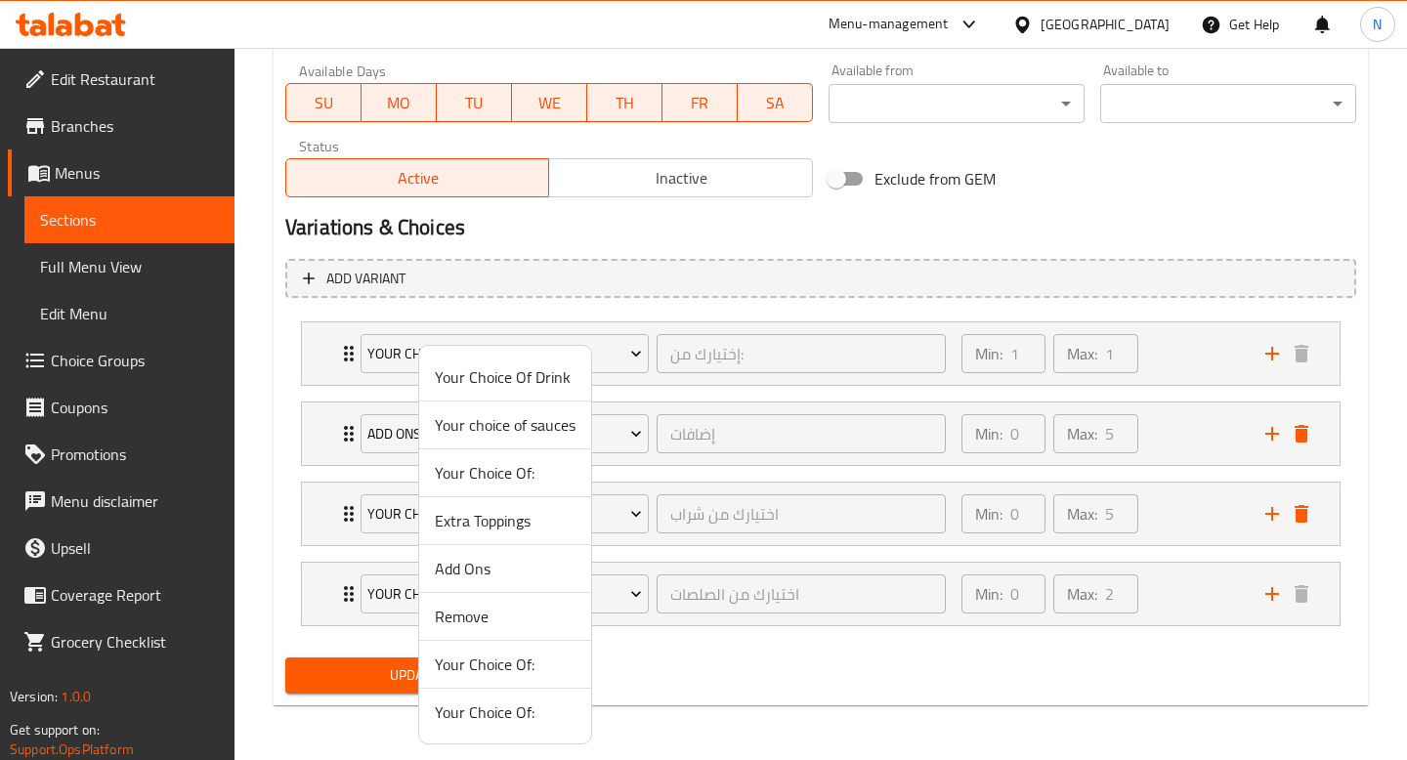
click at [485, 605] on span "Remove" at bounding box center [505, 616] width 141 height 23
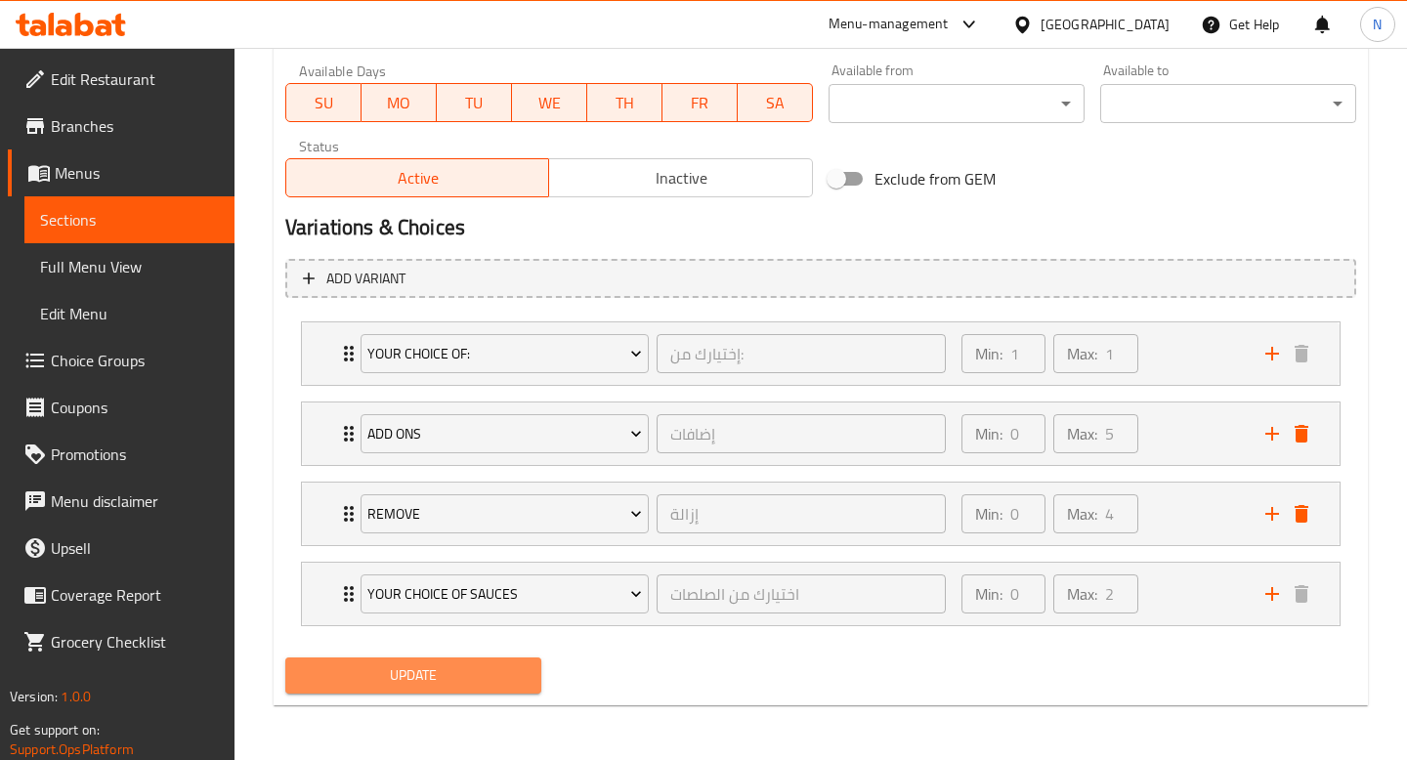
click at [462, 675] on span "Update" at bounding box center [413, 675] width 225 height 24
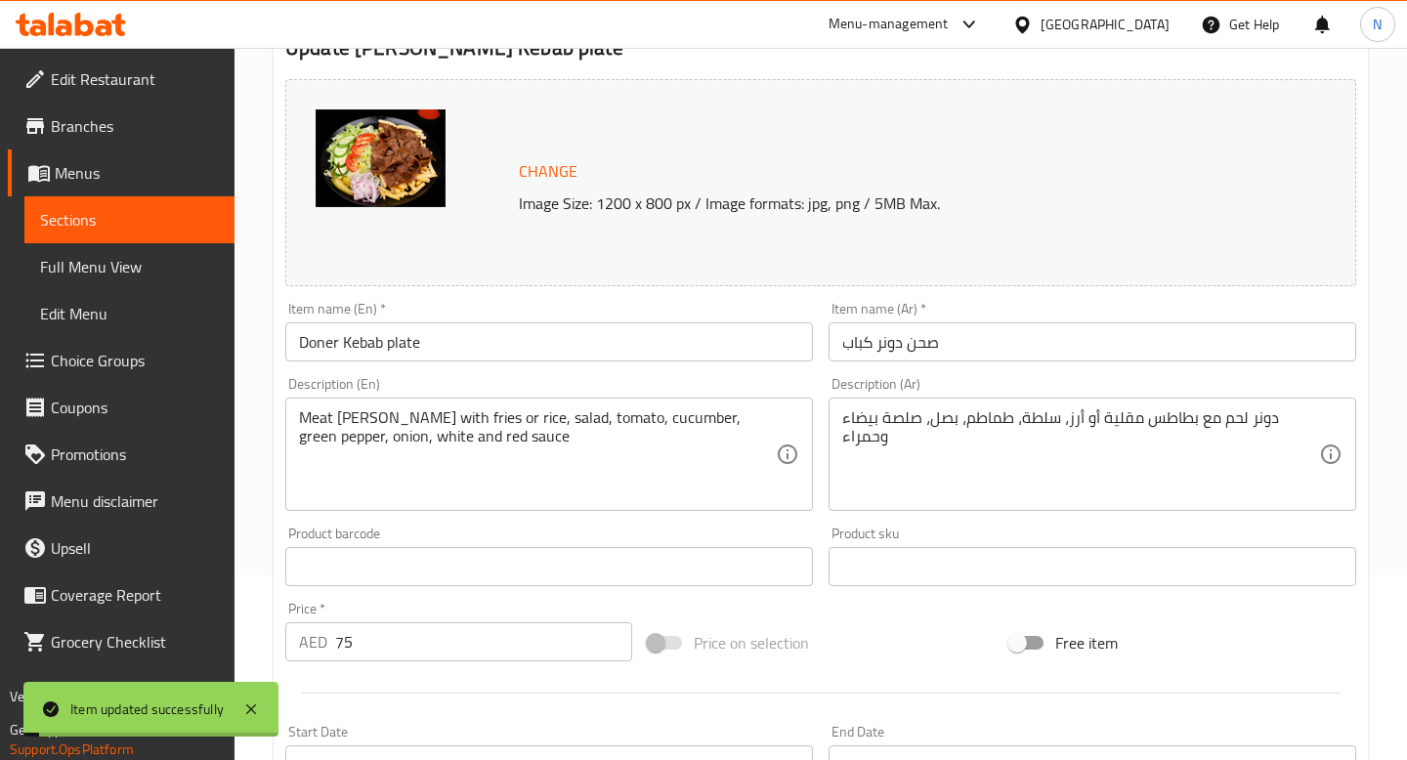
scroll to position [0, 0]
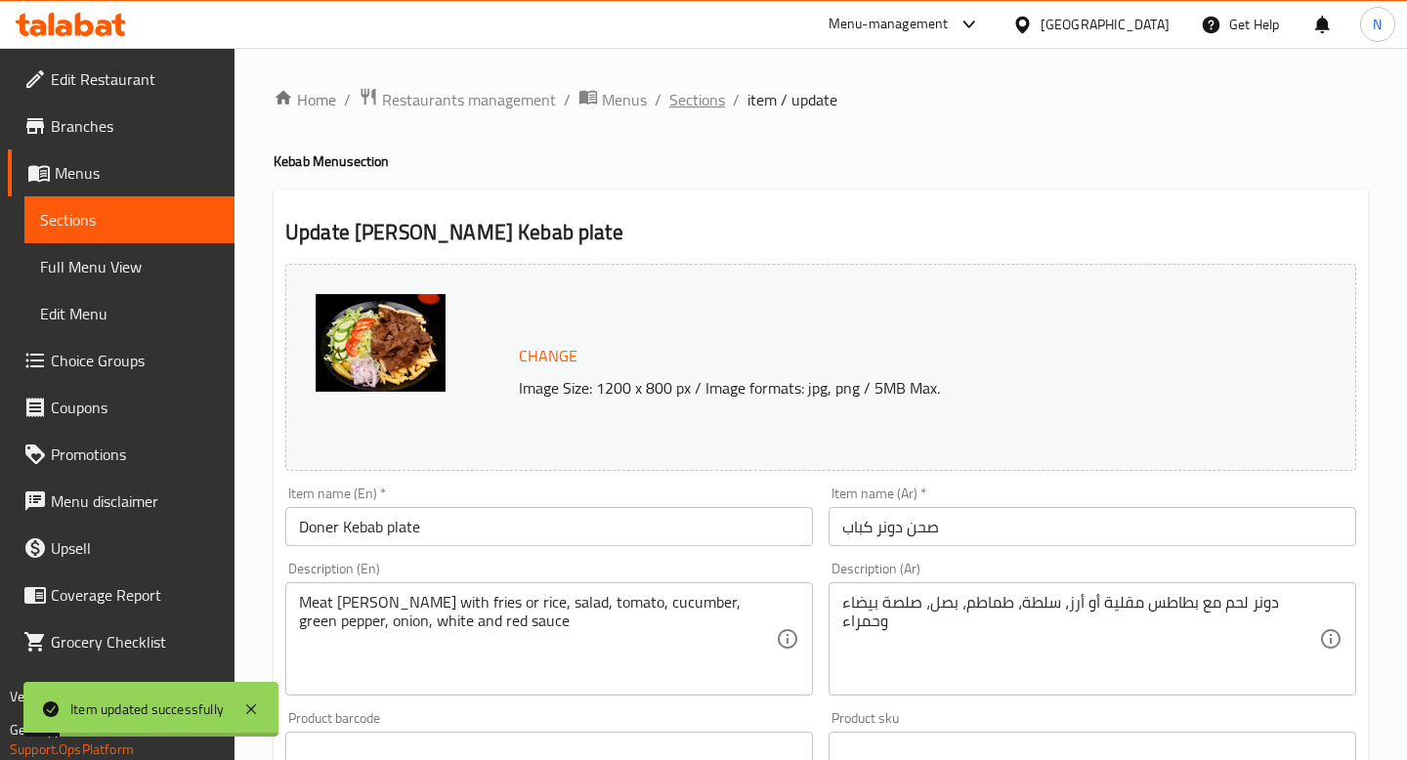
click at [709, 103] on span "Sections" at bounding box center [697, 99] width 56 height 23
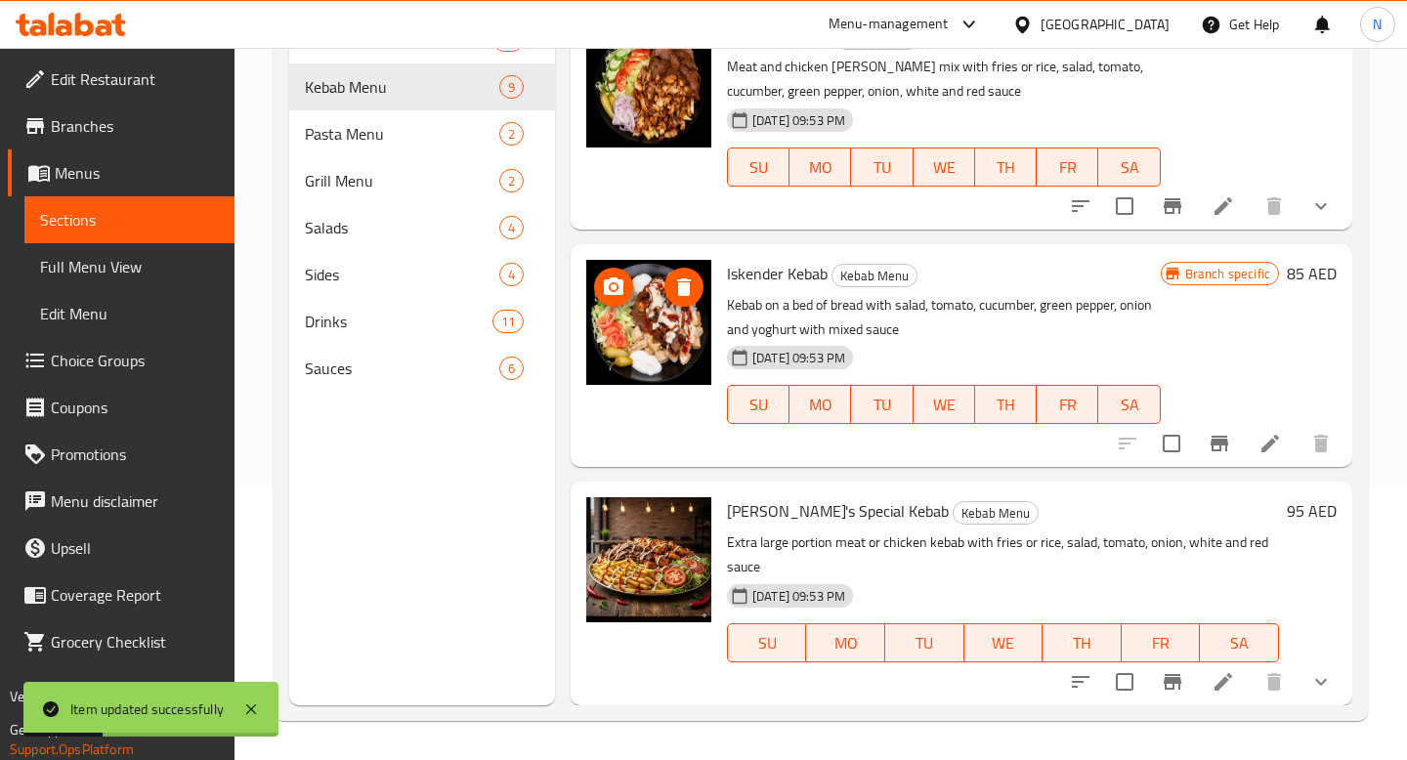
scroll to position [1425, 0]
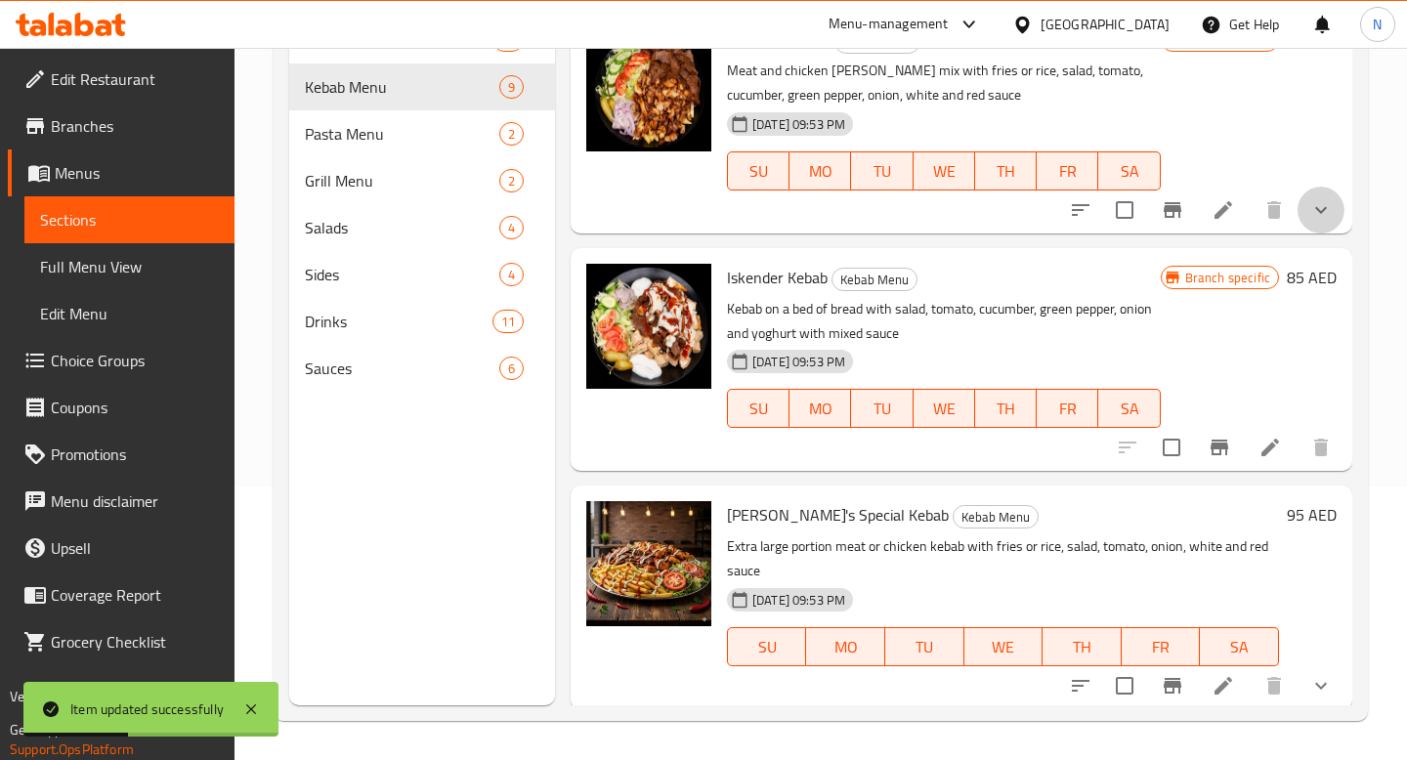
click at [1332, 215] on icon "show more" at bounding box center [1320, 209] width 23 height 23
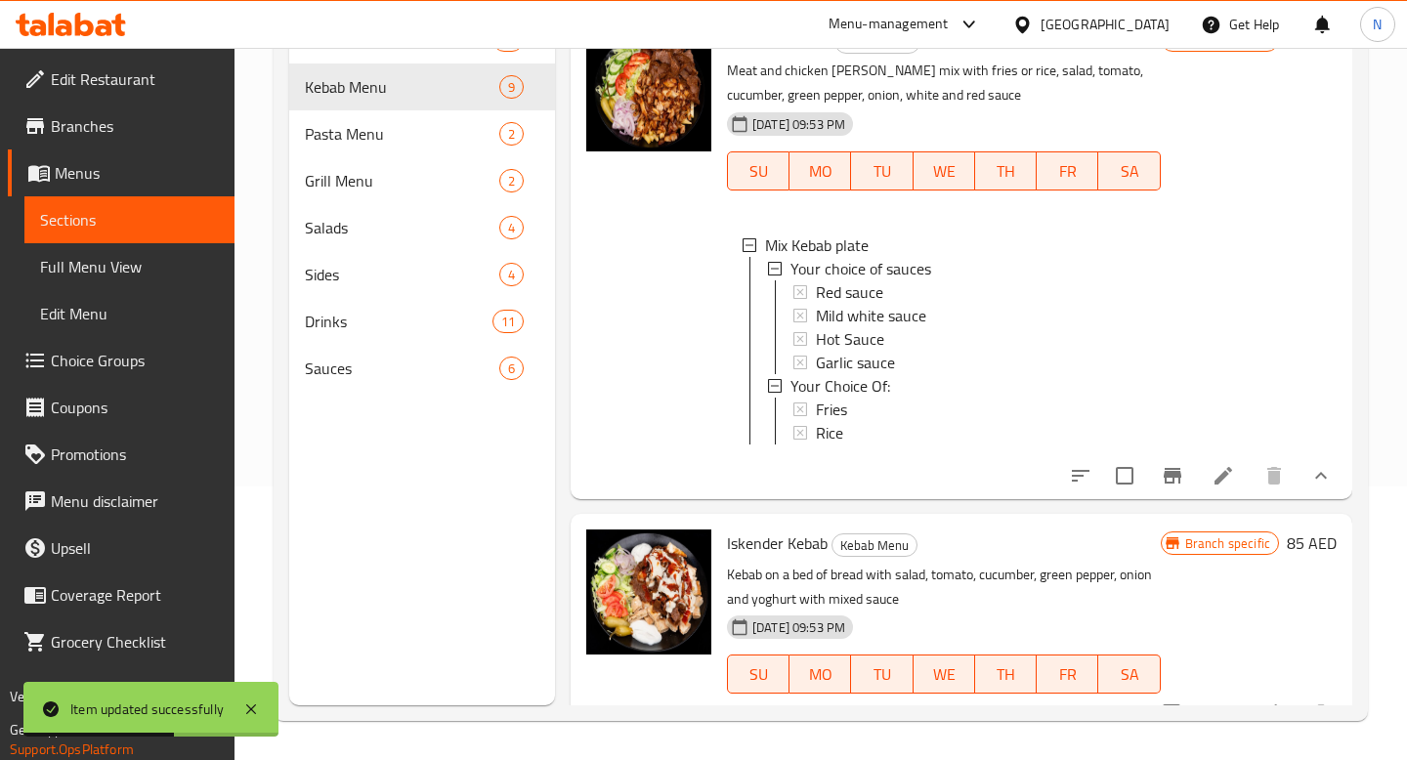
click at [1320, 180] on div "Branch specific 85 AED" at bounding box center [1249, 254] width 176 height 457
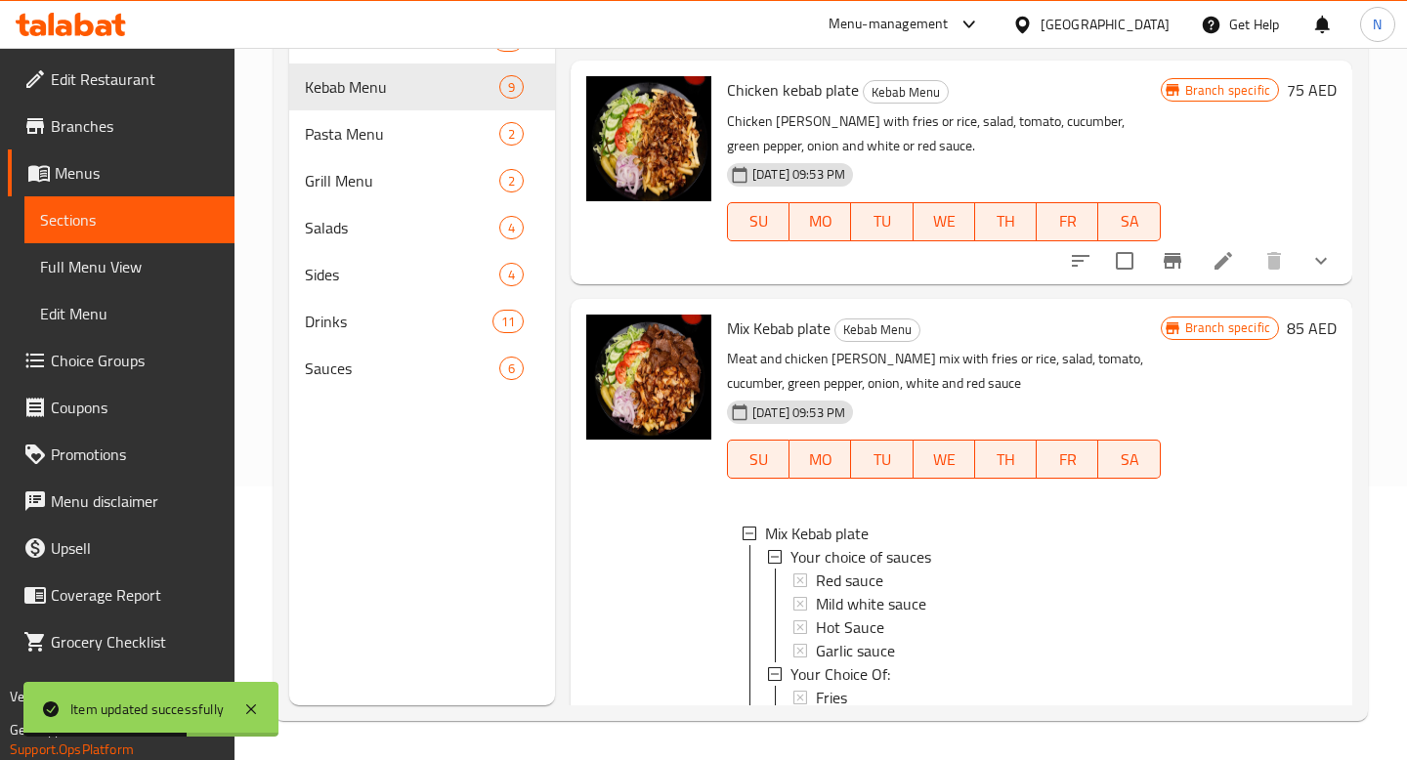
scroll to position [1073, 0]
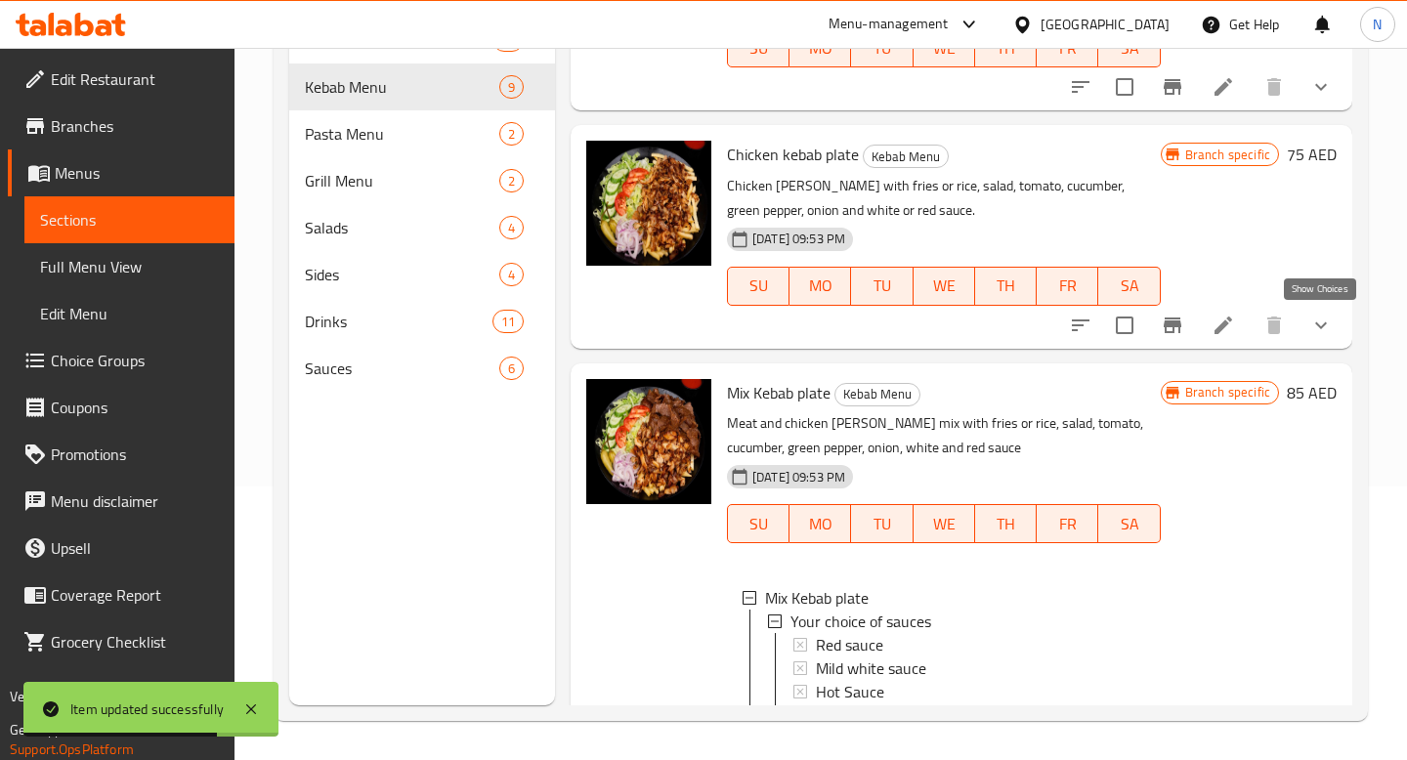
click at [1318, 324] on icon "show more" at bounding box center [1321, 324] width 12 height 7
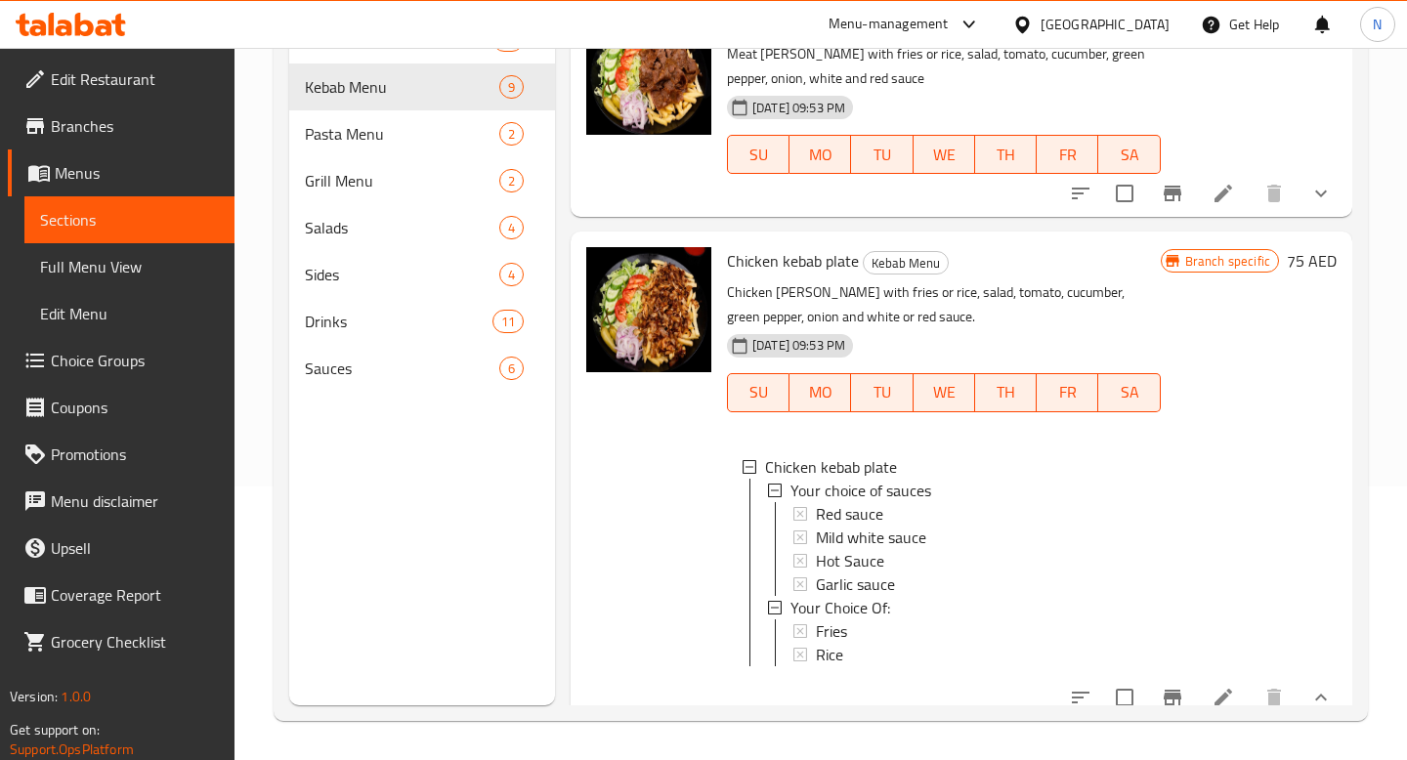
scroll to position [752, 0]
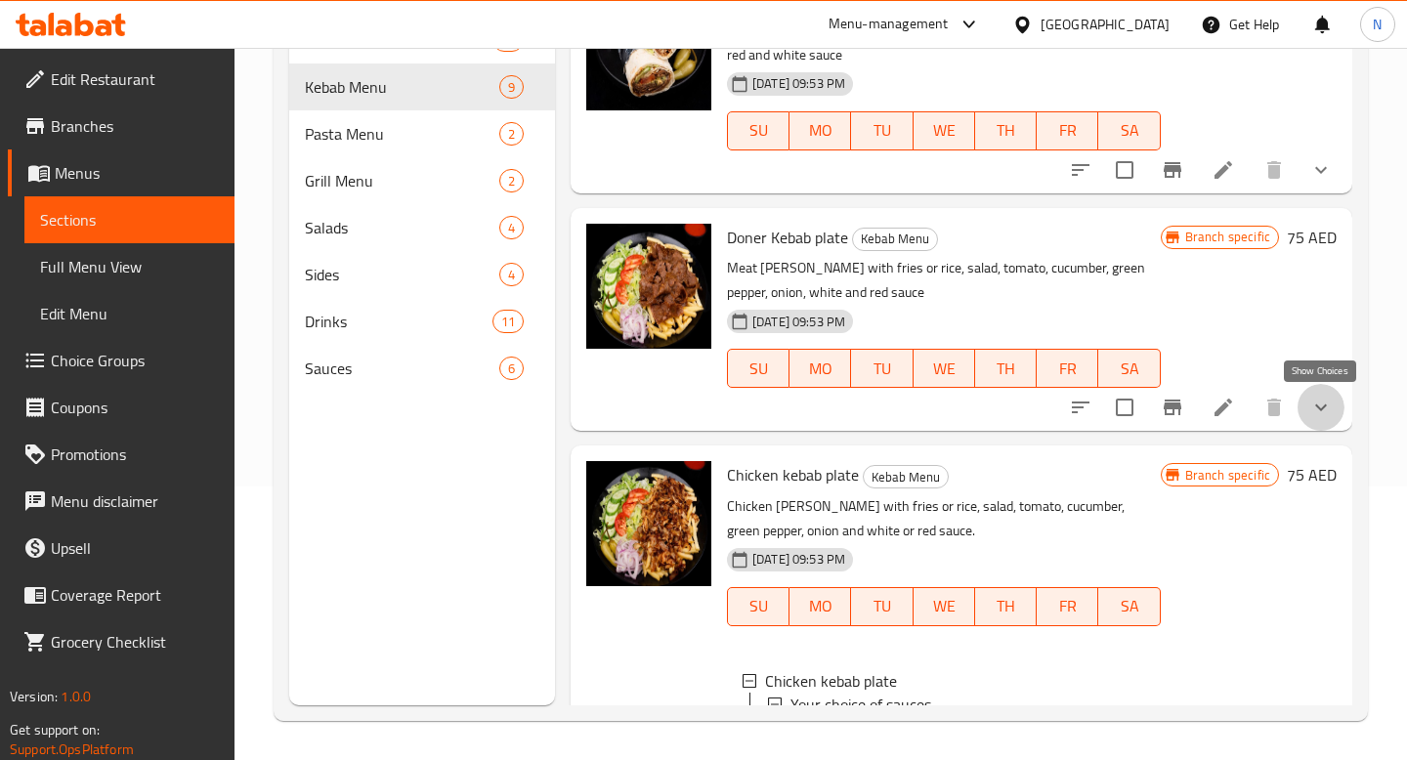
click at [1321, 409] on icon "show more" at bounding box center [1321, 407] width 12 height 7
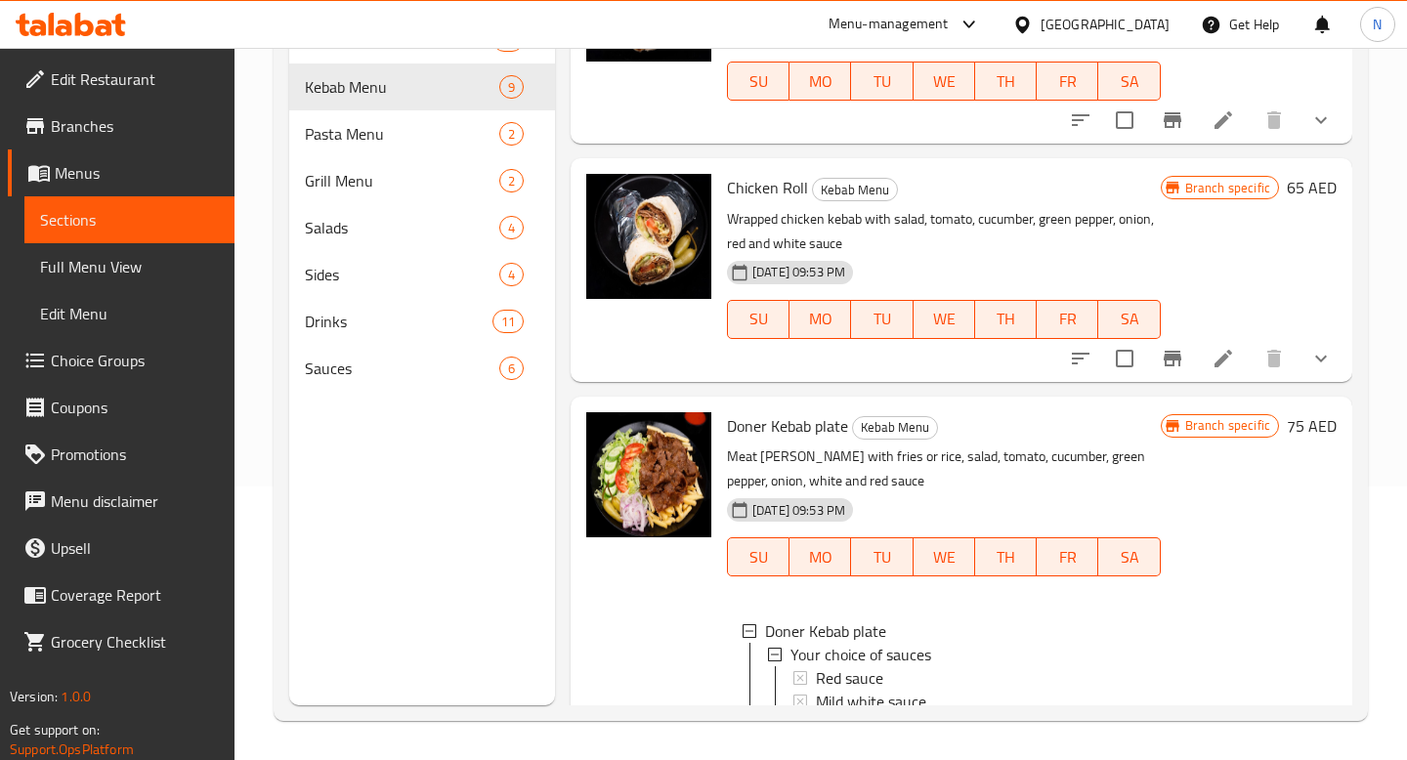
scroll to position [545, 0]
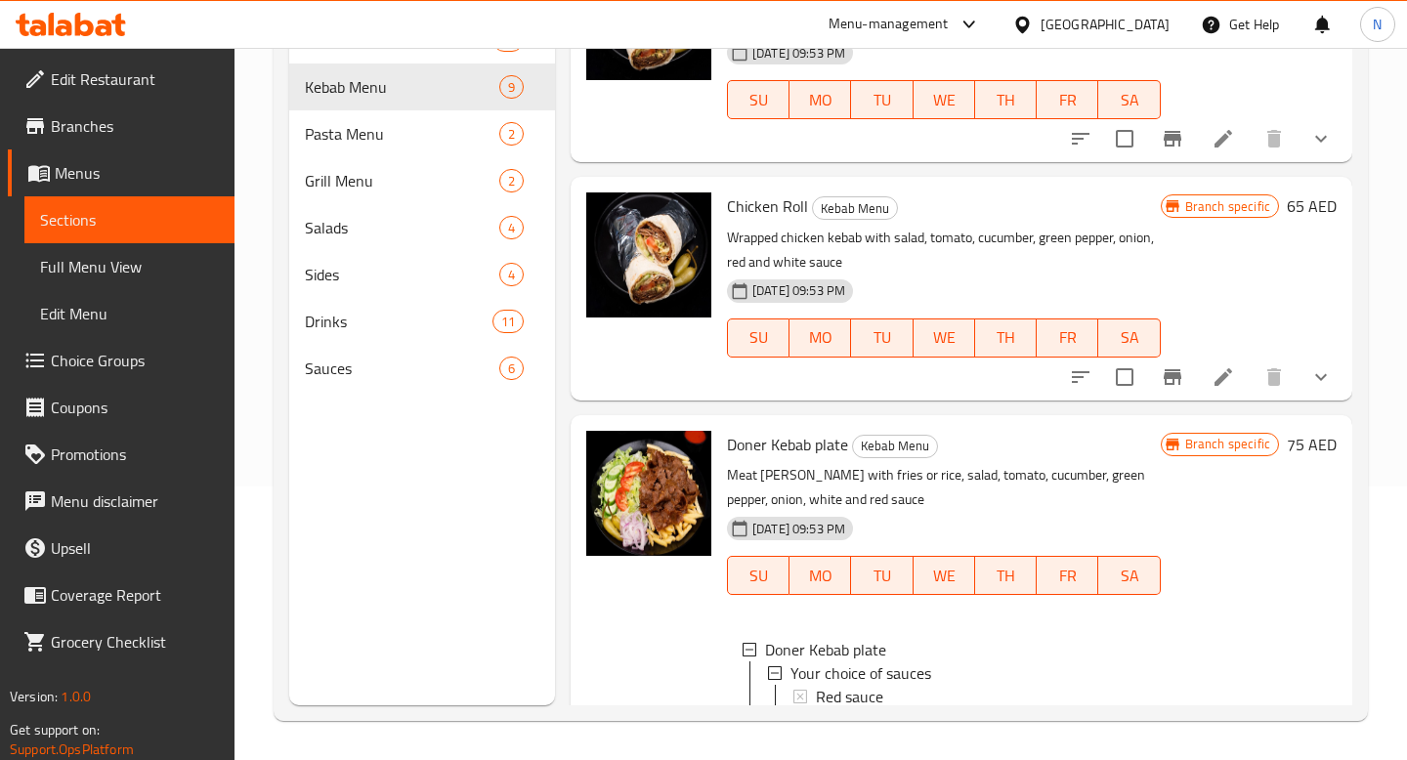
click at [1326, 377] on icon "show more" at bounding box center [1320, 376] width 23 height 23
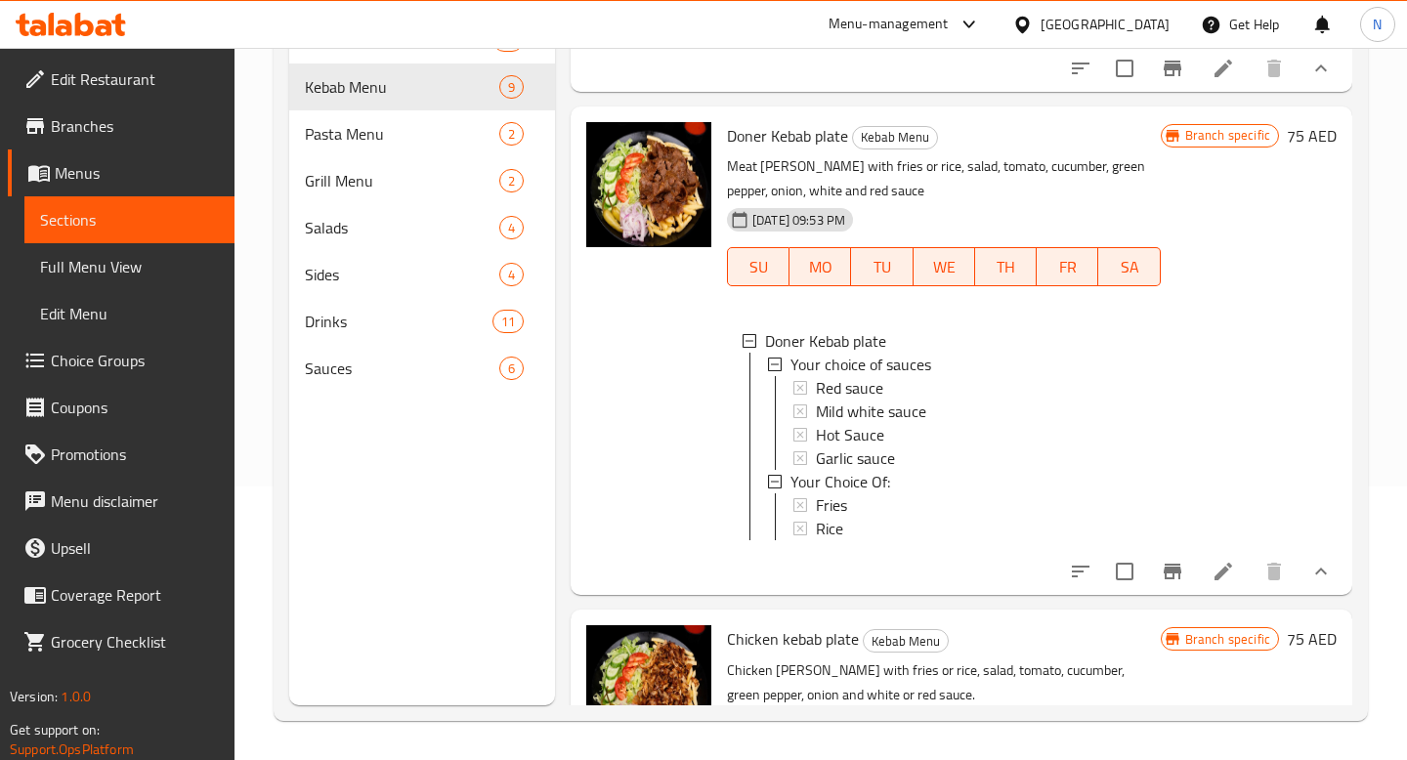
scroll to position [3, 0]
click at [1217, 574] on icon at bounding box center [1223, 572] width 18 height 18
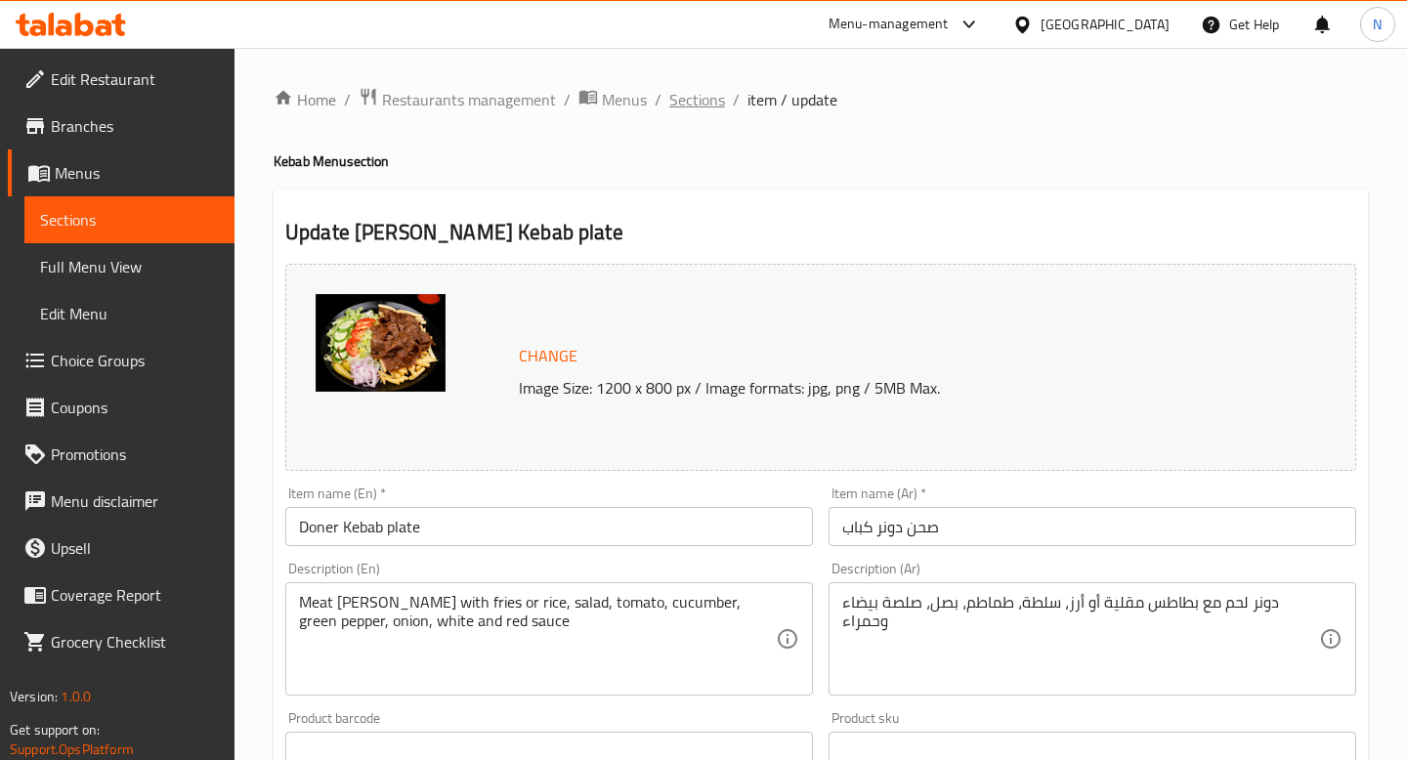
click at [703, 105] on span "Sections" at bounding box center [697, 99] width 56 height 23
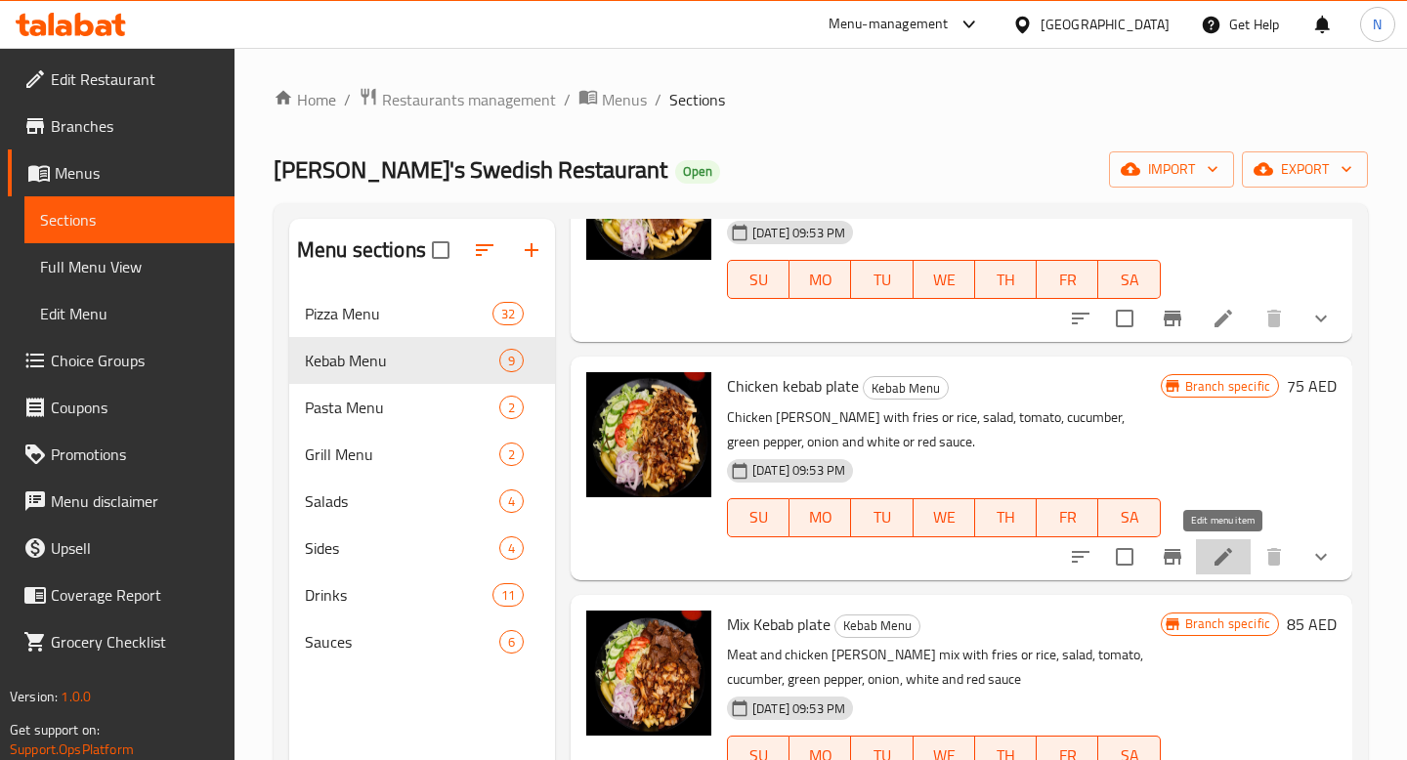
click at [1218, 560] on icon at bounding box center [1223, 557] width 18 height 18
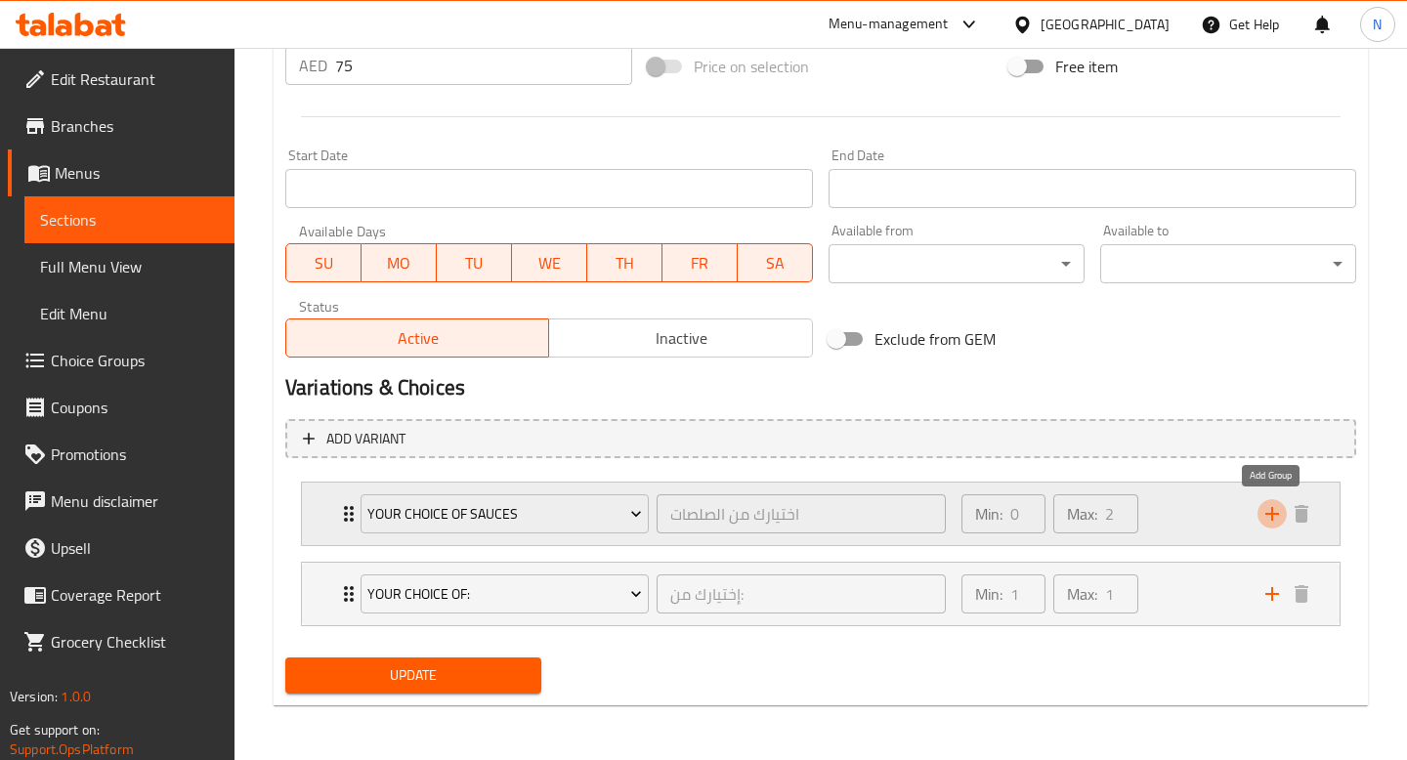
click at [1267, 524] on icon "add" at bounding box center [1271, 513] width 23 height 23
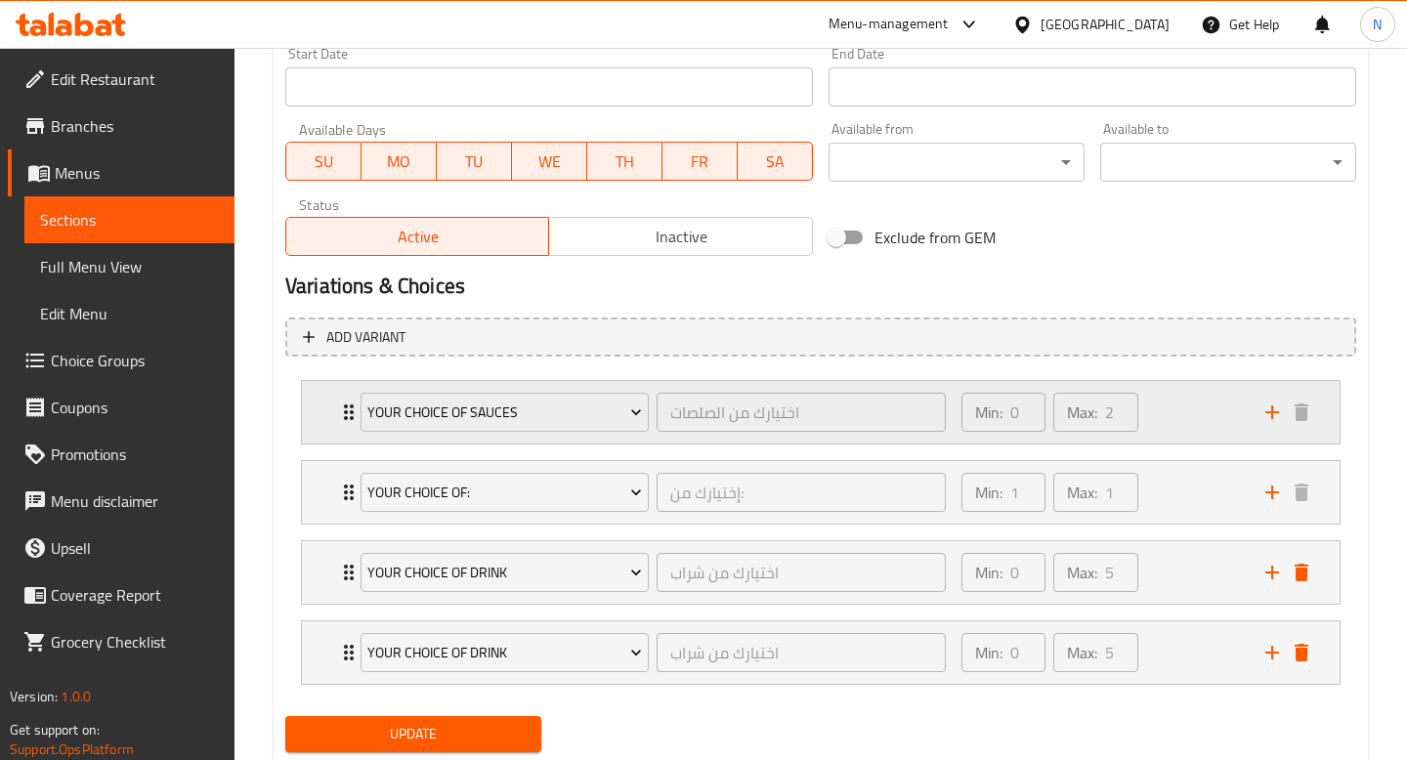
scroll to position [921, 0]
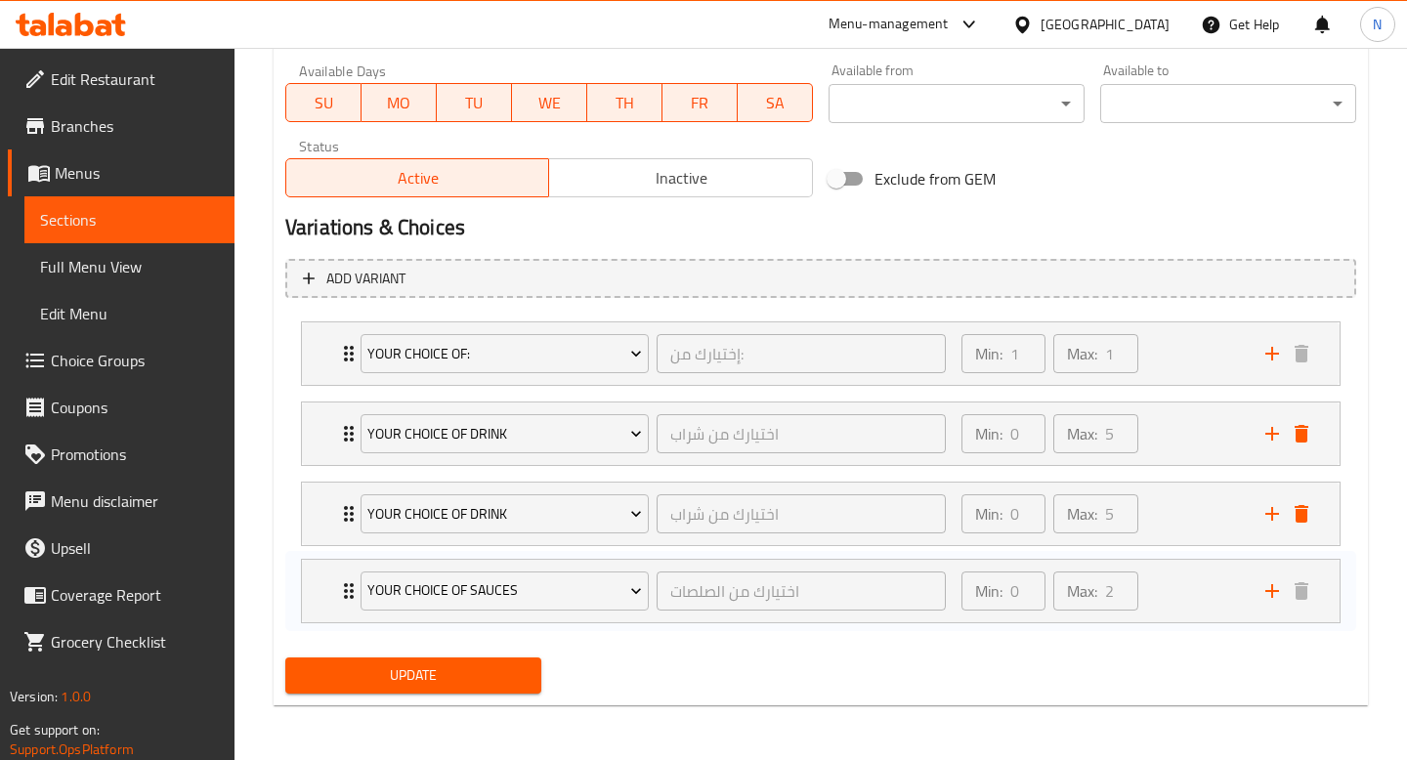
drag, startPoint x: 350, startPoint y: 354, endPoint x: 349, endPoint y: 594, distance: 240.3
click at [349, 595] on div "Your choice of sauces اختيارك من الصلصات ​ Min: 0 ​ Max: 2 ​ Red sauce (ID: 233…" at bounding box center [820, 474] width 1071 height 320
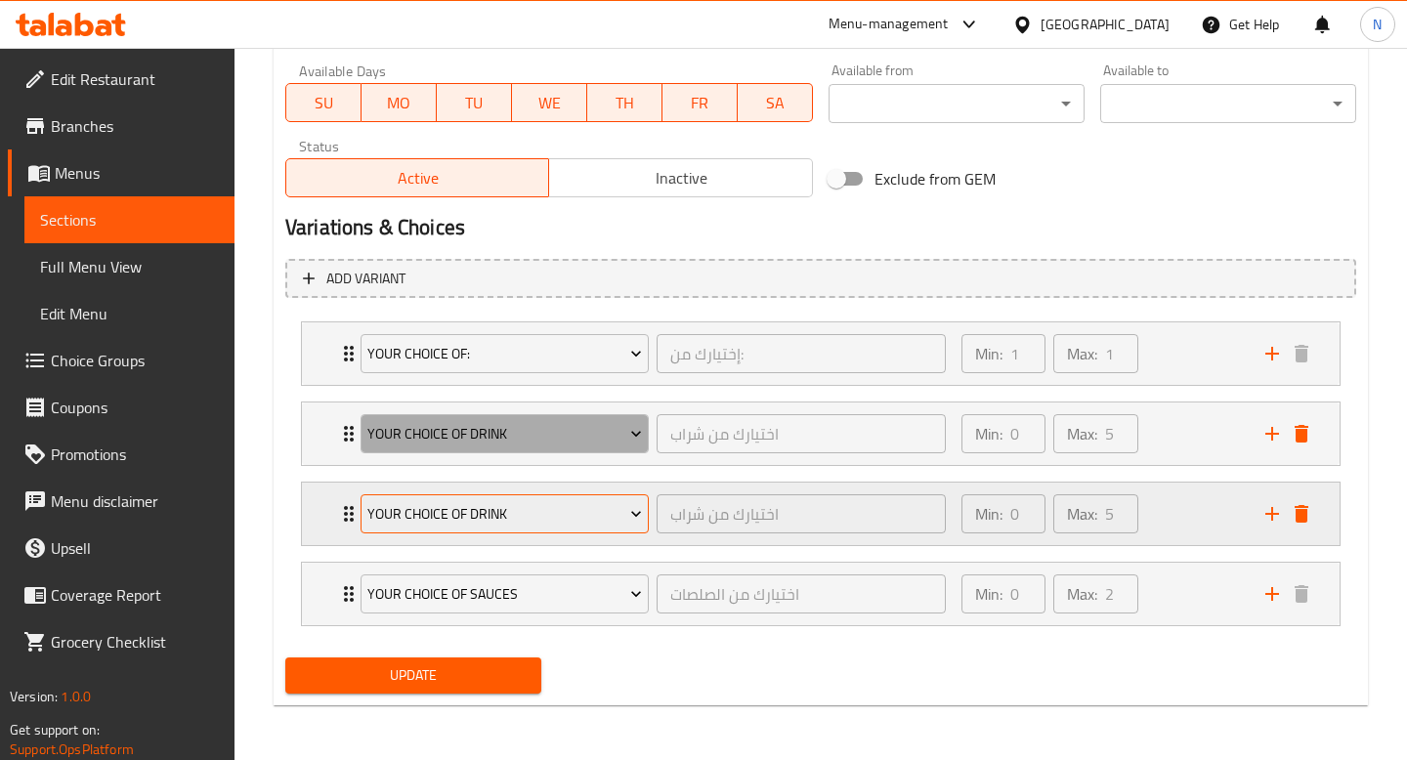
click at [509, 440] on span "Your Choice Of Drink" at bounding box center [504, 434] width 275 height 24
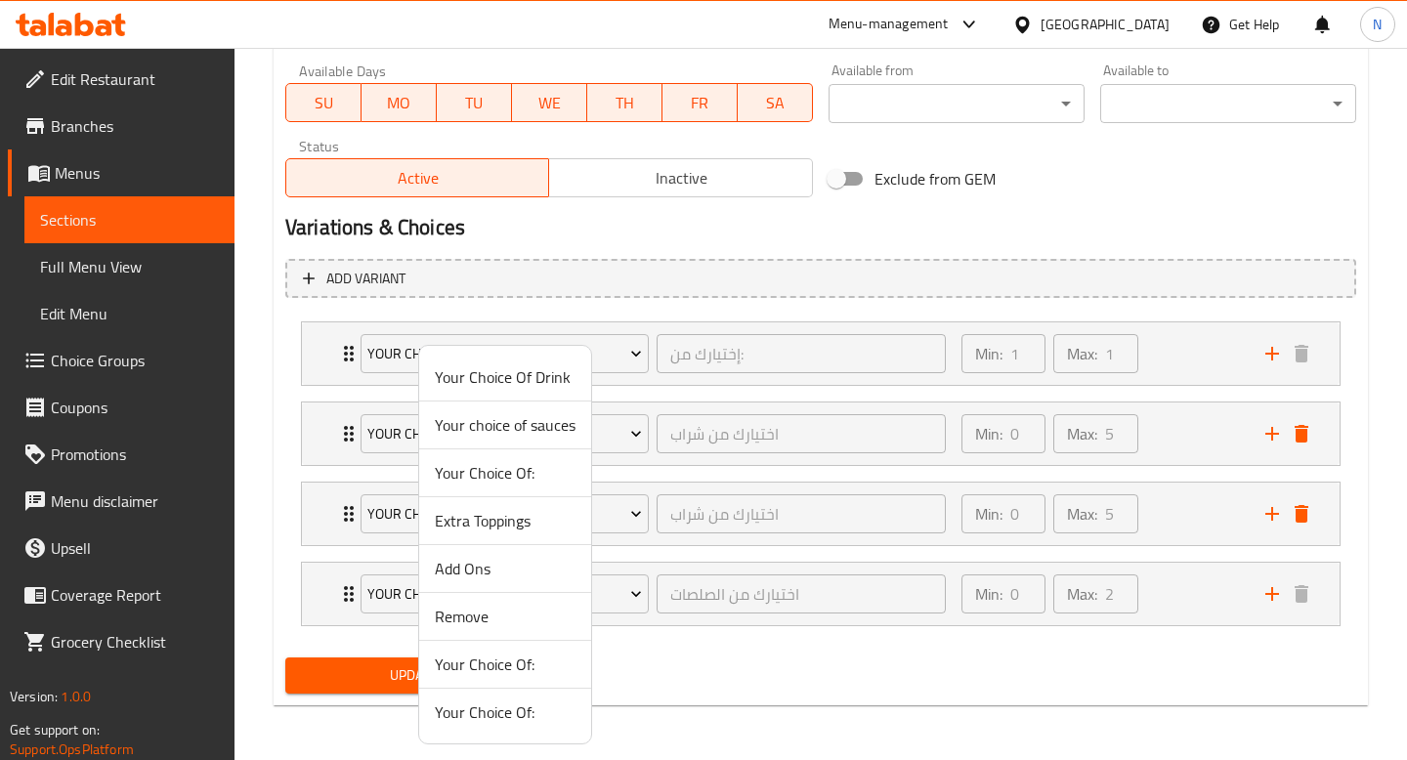
click at [503, 570] on span "Add Ons" at bounding box center [505, 568] width 141 height 23
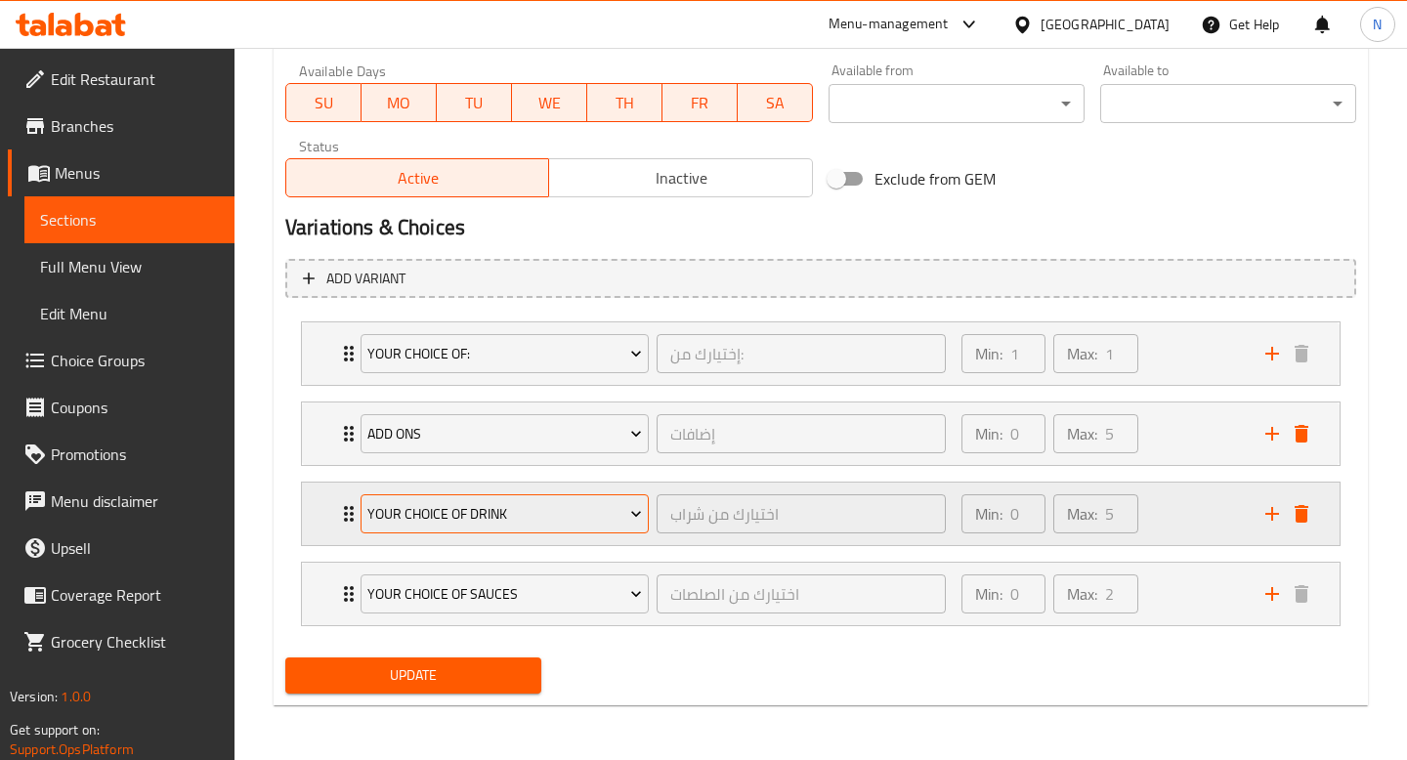
click at [486, 527] on button "Your Choice Of Drink" at bounding box center [504, 513] width 288 height 39
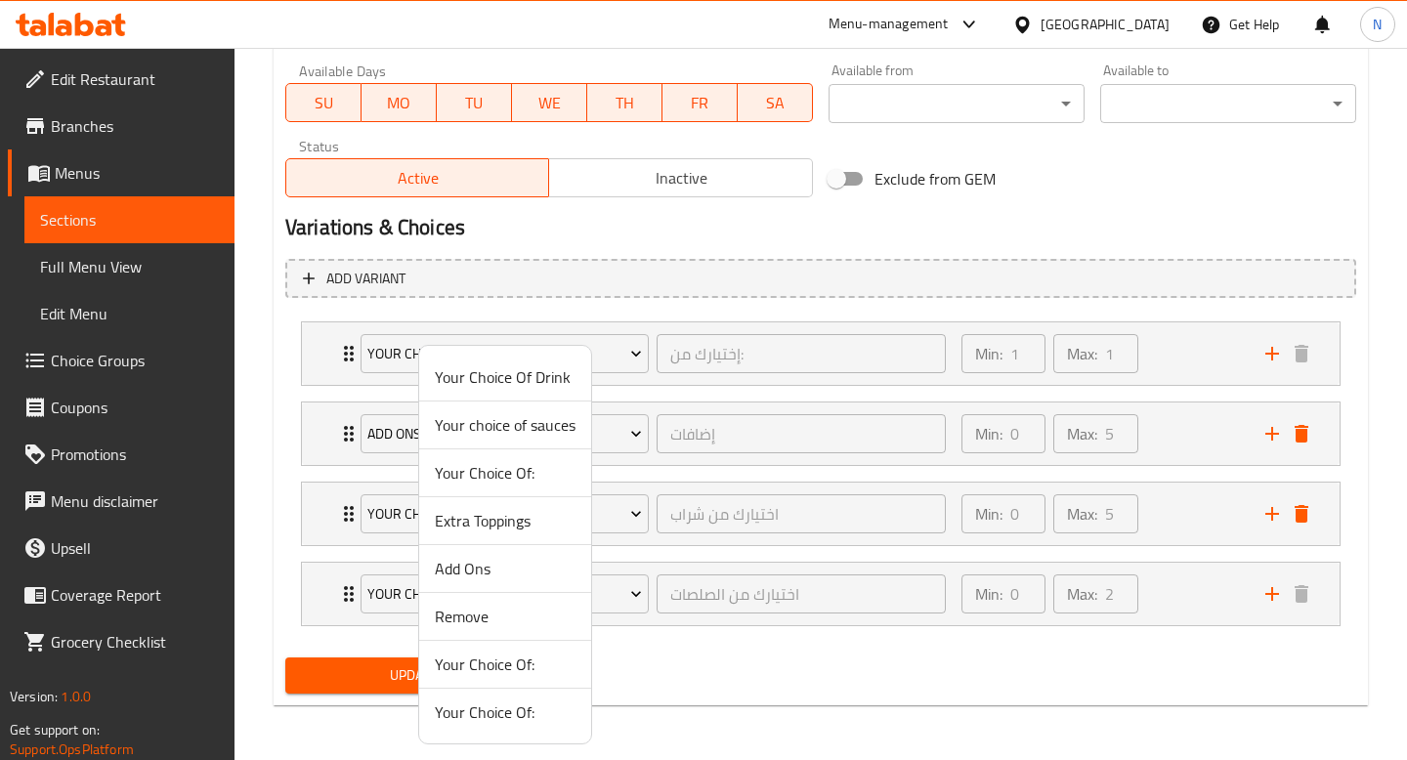
click at [487, 617] on span "Remove" at bounding box center [505, 616] width 141 height 23
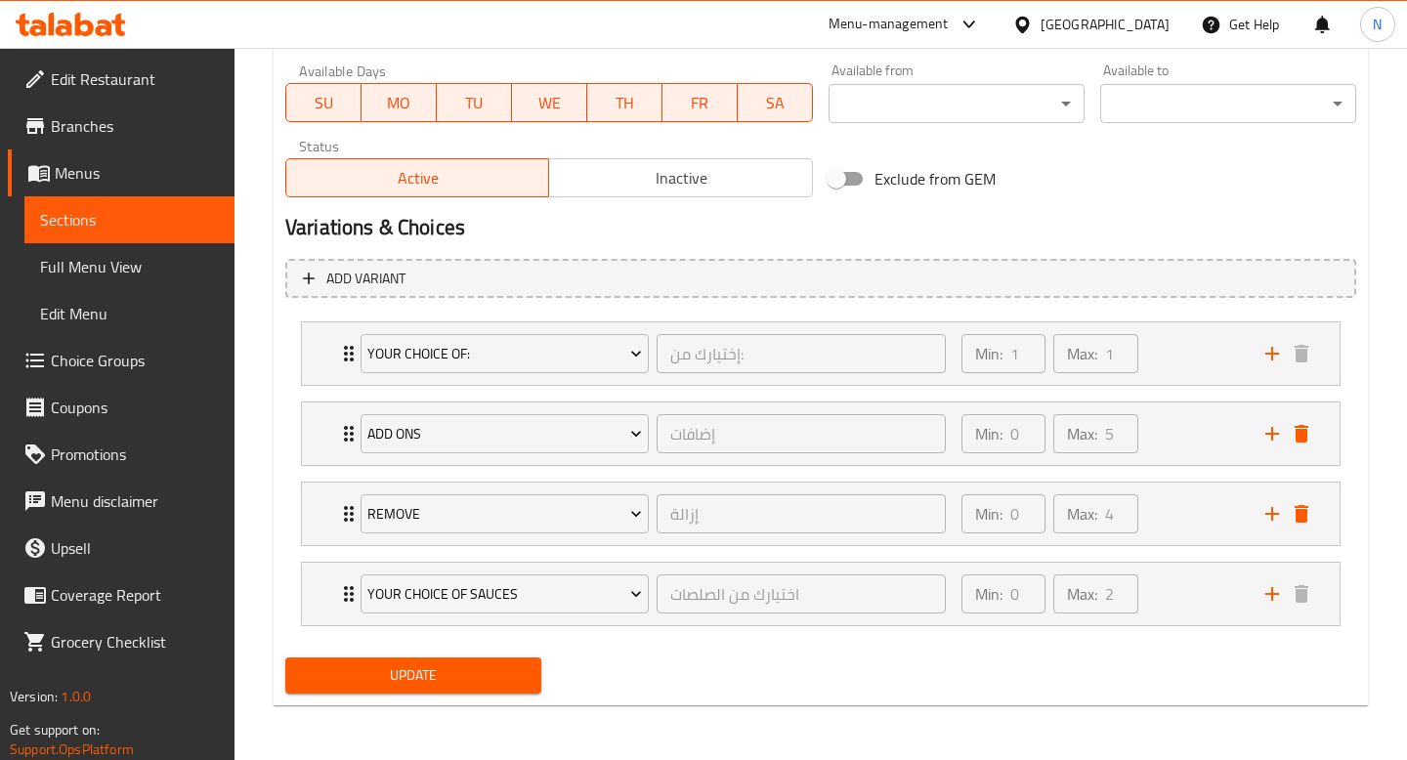
click at [453, 677] on span "Update" at bounding box center [413, 675] width 225 height 24
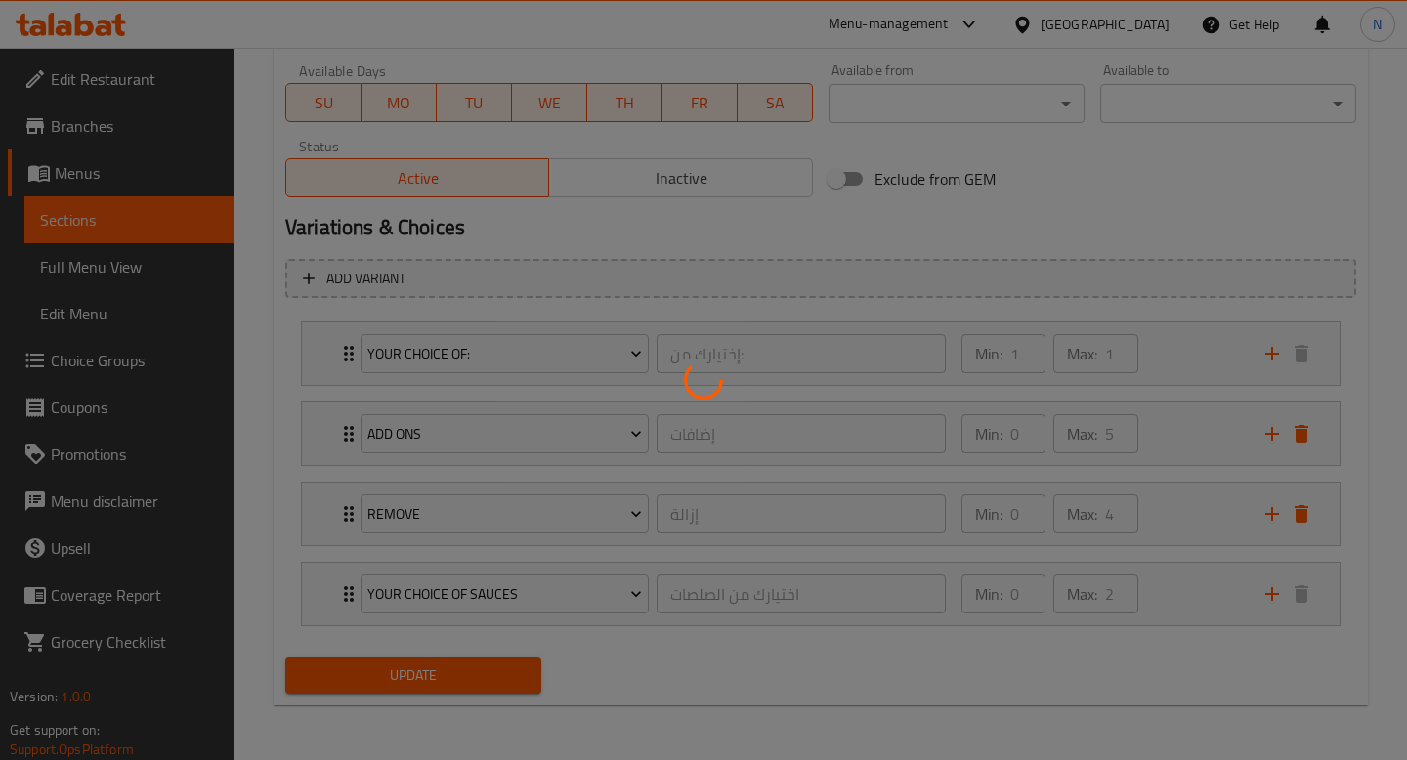
scroll to position [0, 0]
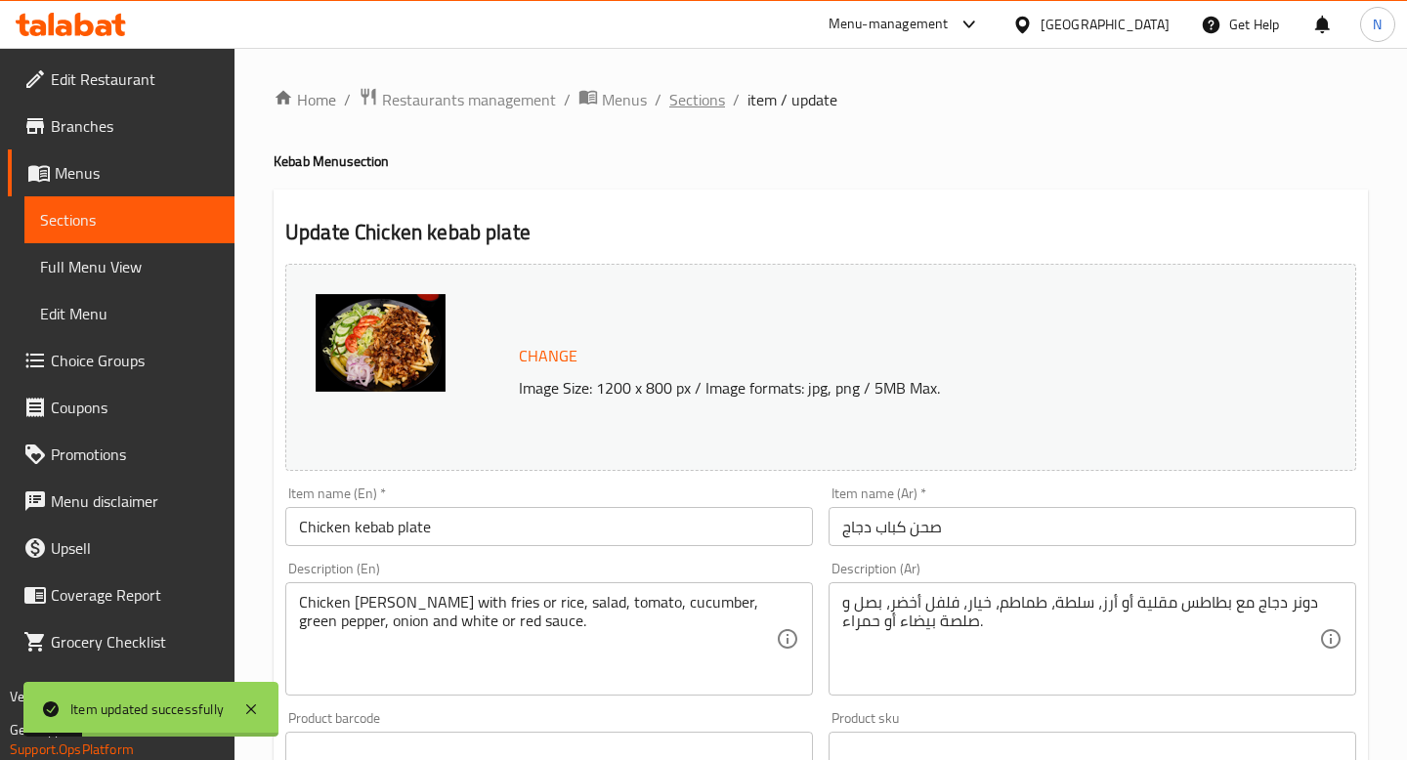
click at [707, 104] on span "Sections" at bounding box center [697, 99] width 56 height 23
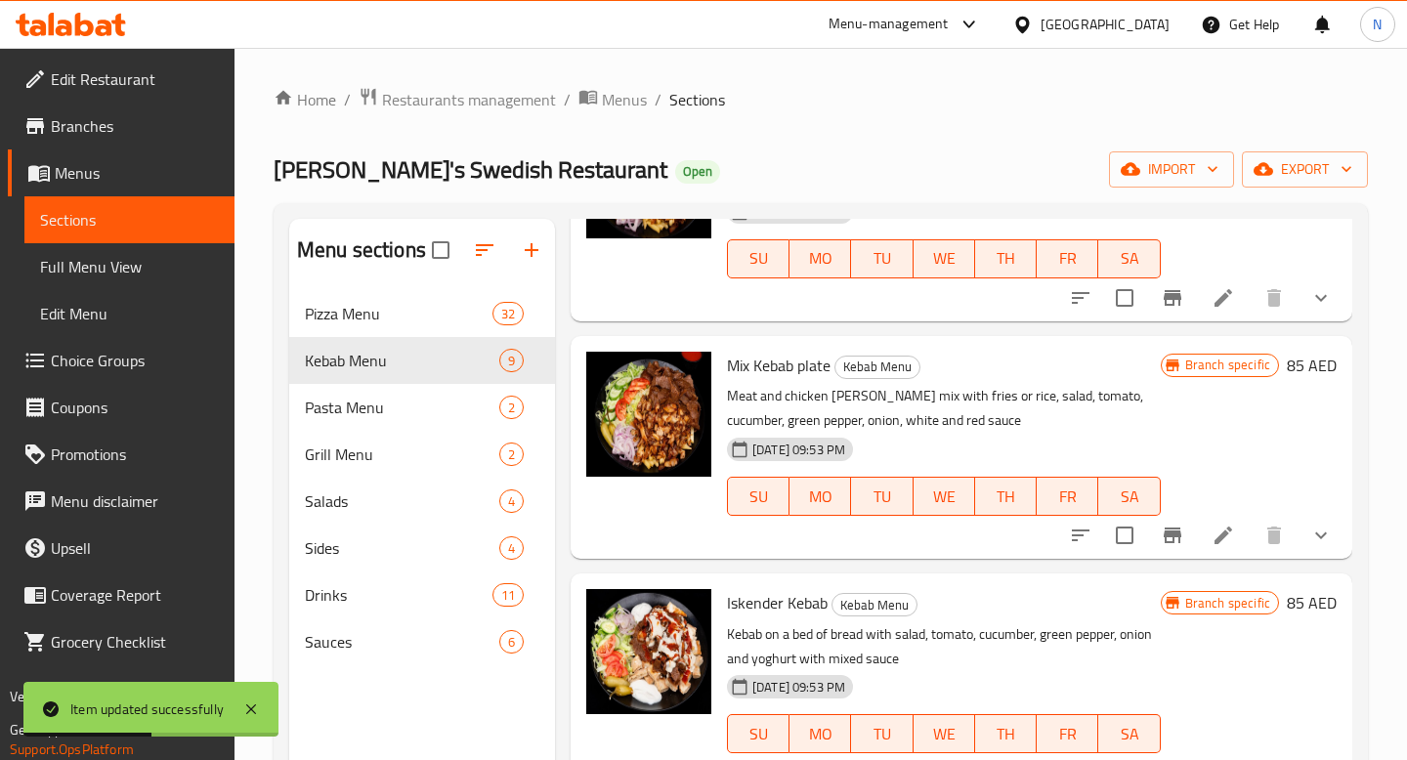
scroll to position [1390, 0]
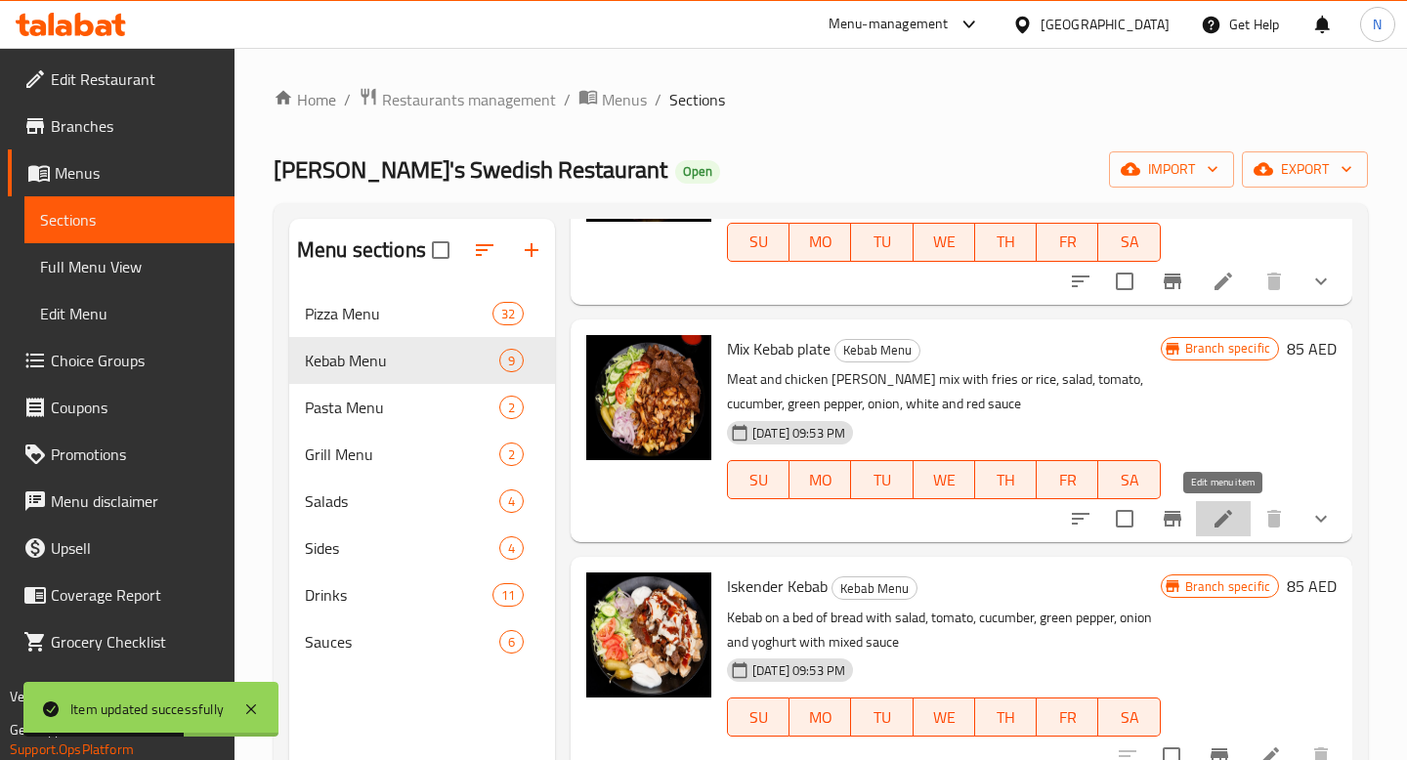
click at [1220, 519] on icon at bounding box center [1223, 519] width 18 height 18
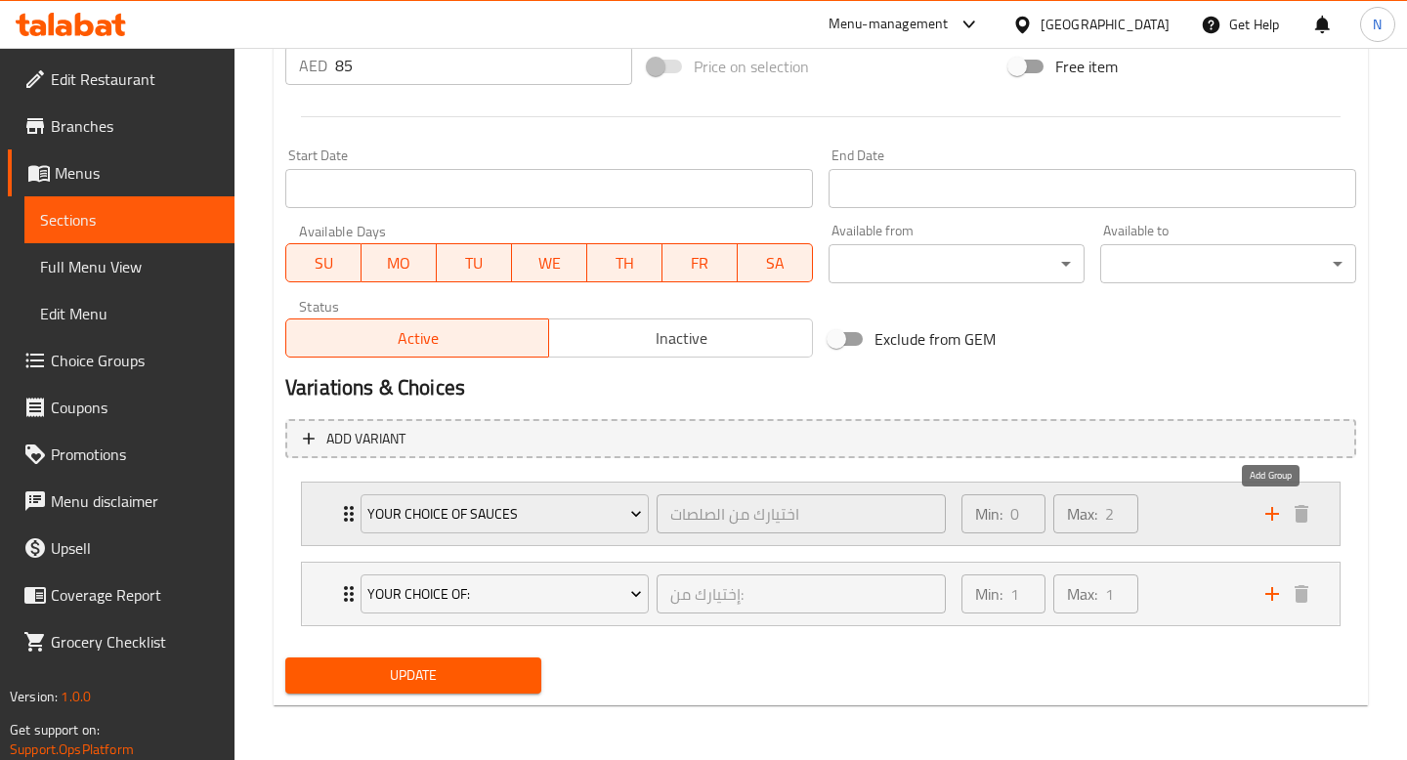
click at [1267, 520] on icon "add" at bounding box center [1271, 513] width 23 height 23
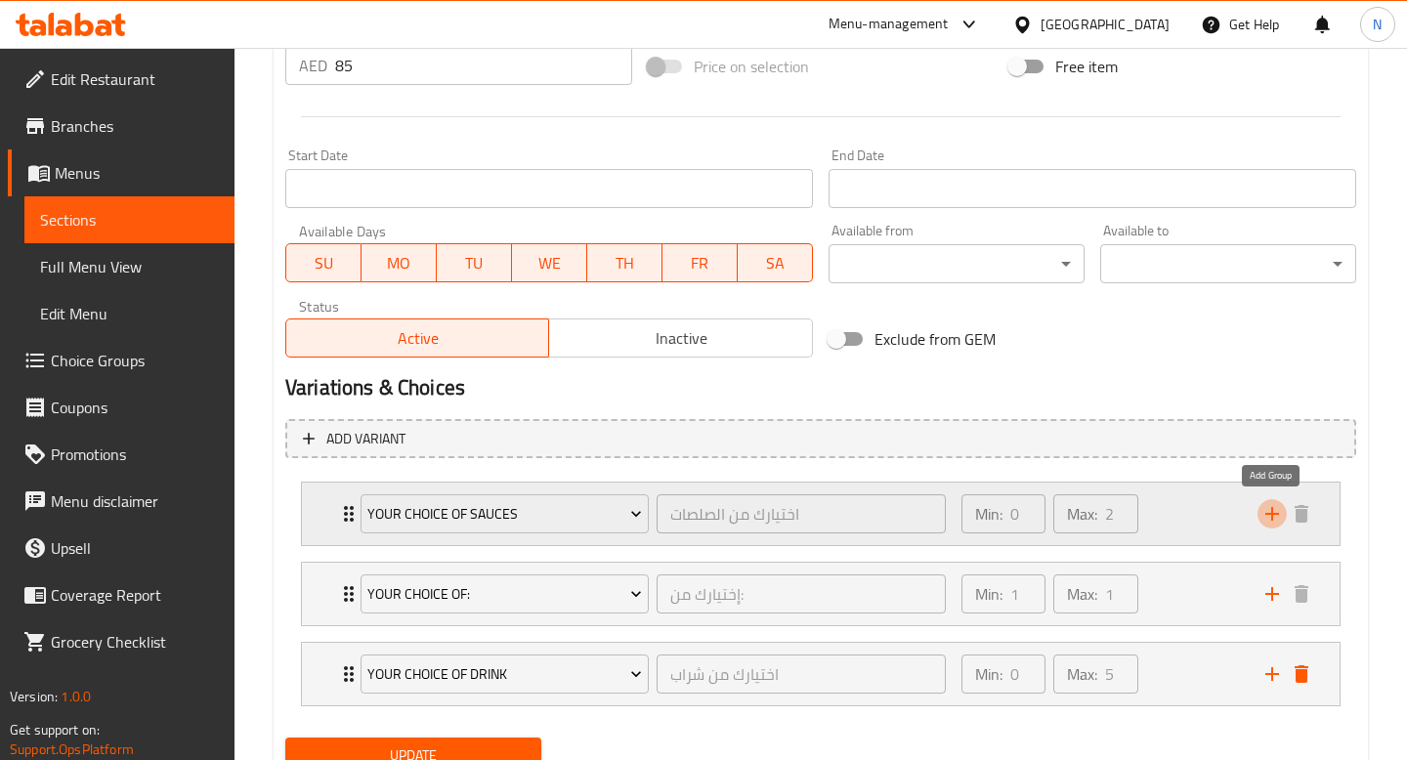
click at [1267, 520] on icon "add" at bounding box center [1271, 513] width 23 height 23
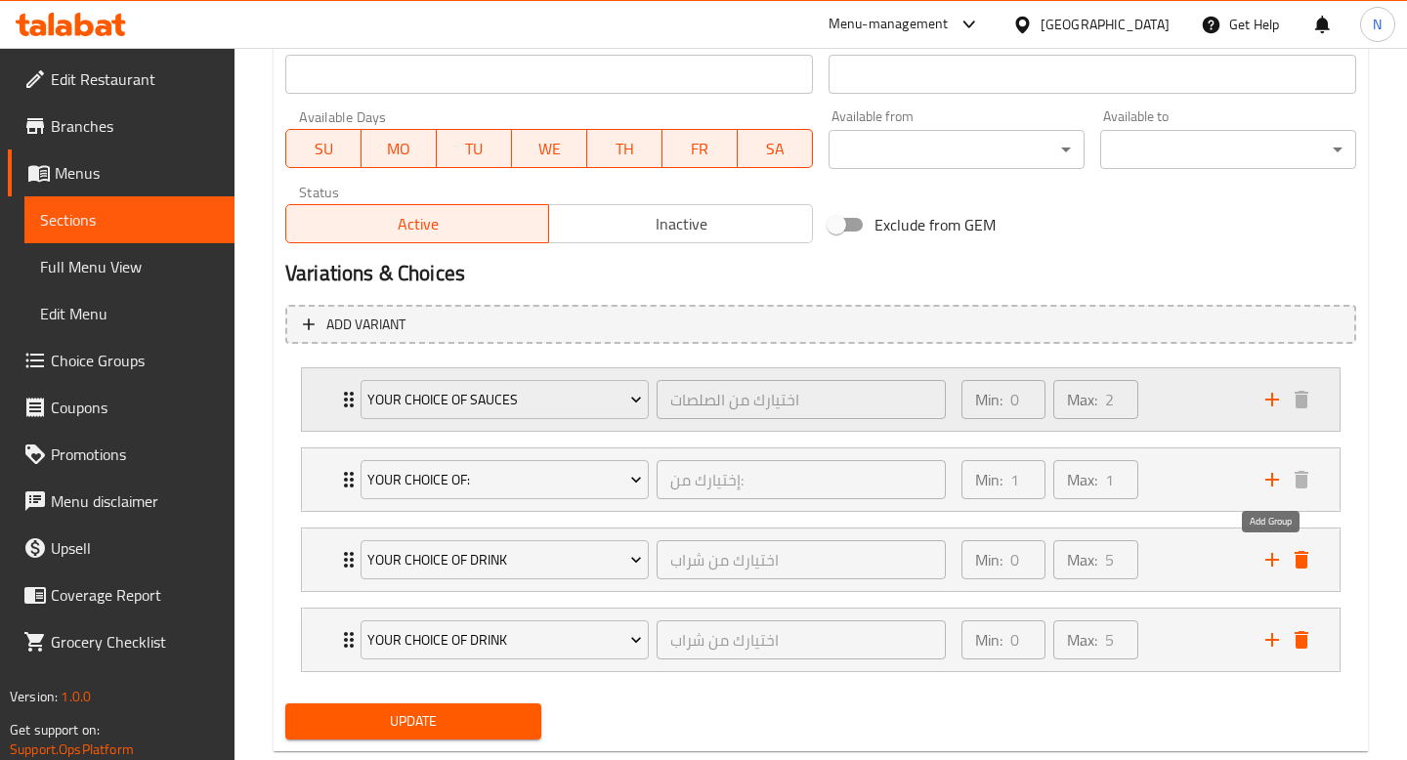
scroll to position [921, 0]
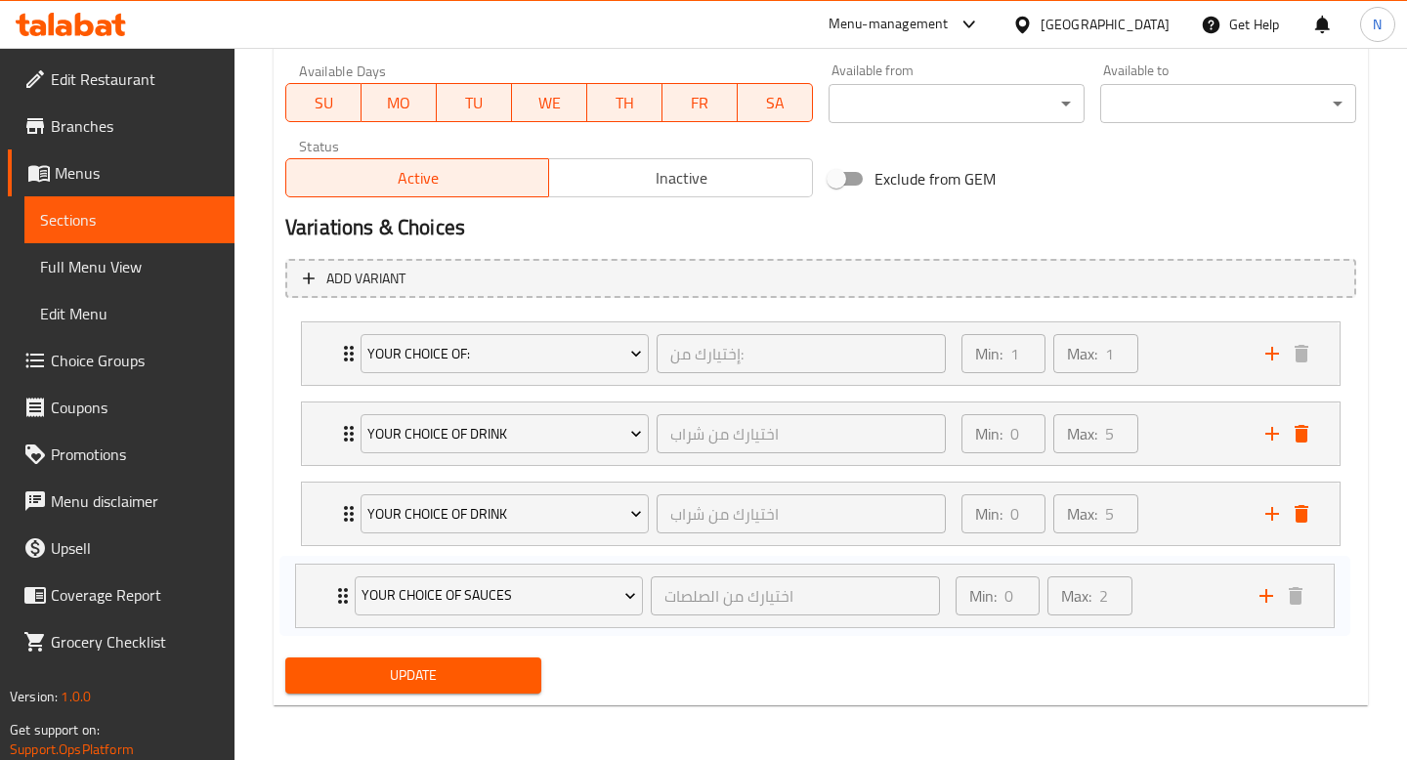
drag, startPoint x: 344, startPoint y: 357, endPoint x: 339, endPoint y: 603, distance: 246.2
click at [339, 604] on div "Your choice of sauces اختيارك من الصلصات ​ Min: 0 ​ Max: 2 ​ Red sauce (ID: 233…" at bounding box center [820, 474] width 1071 height 320
click at [463, 444] on span "Your Choice Of Drink" at bounding box center [504, 434] width 275 height 24
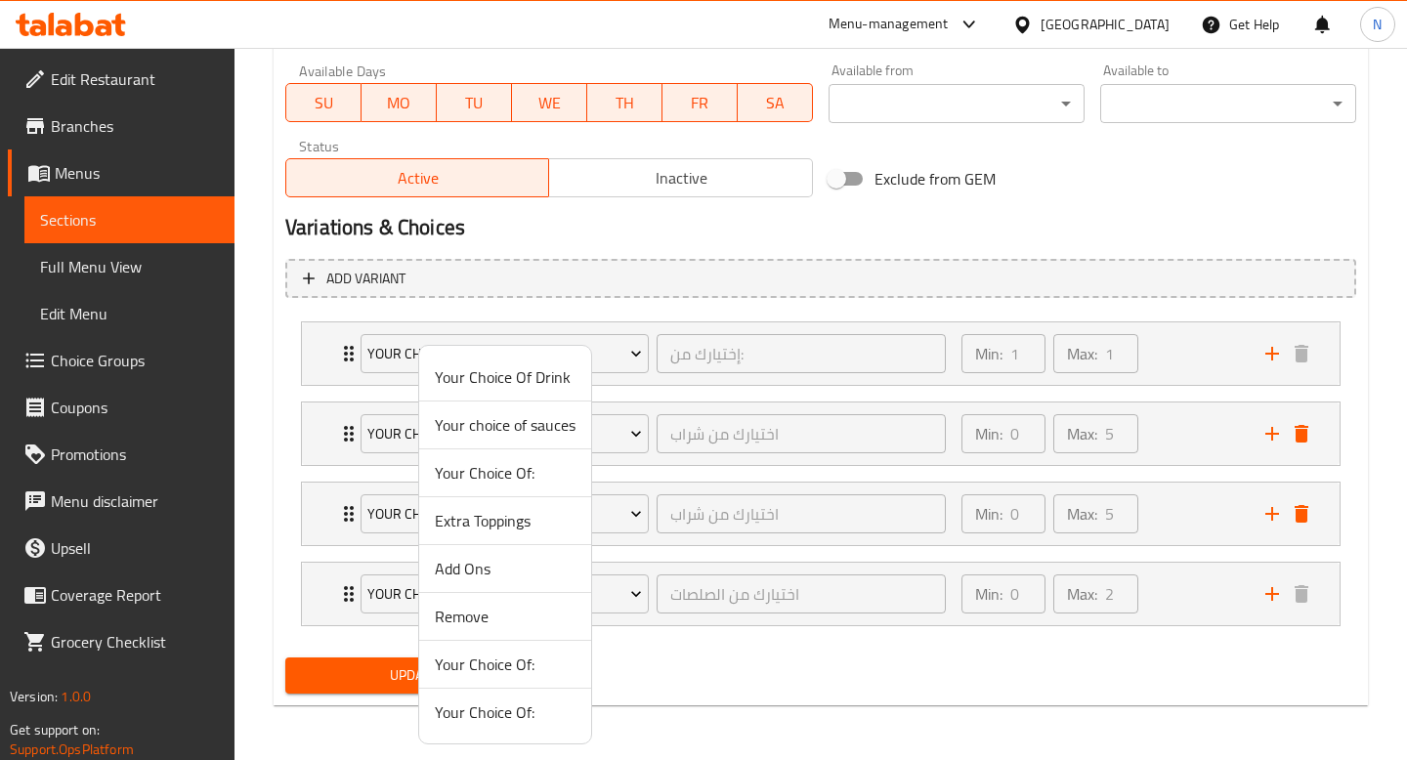
click at [486, 574] on span "Add Ons" at bounding box center [505, 568] width 141 height 23
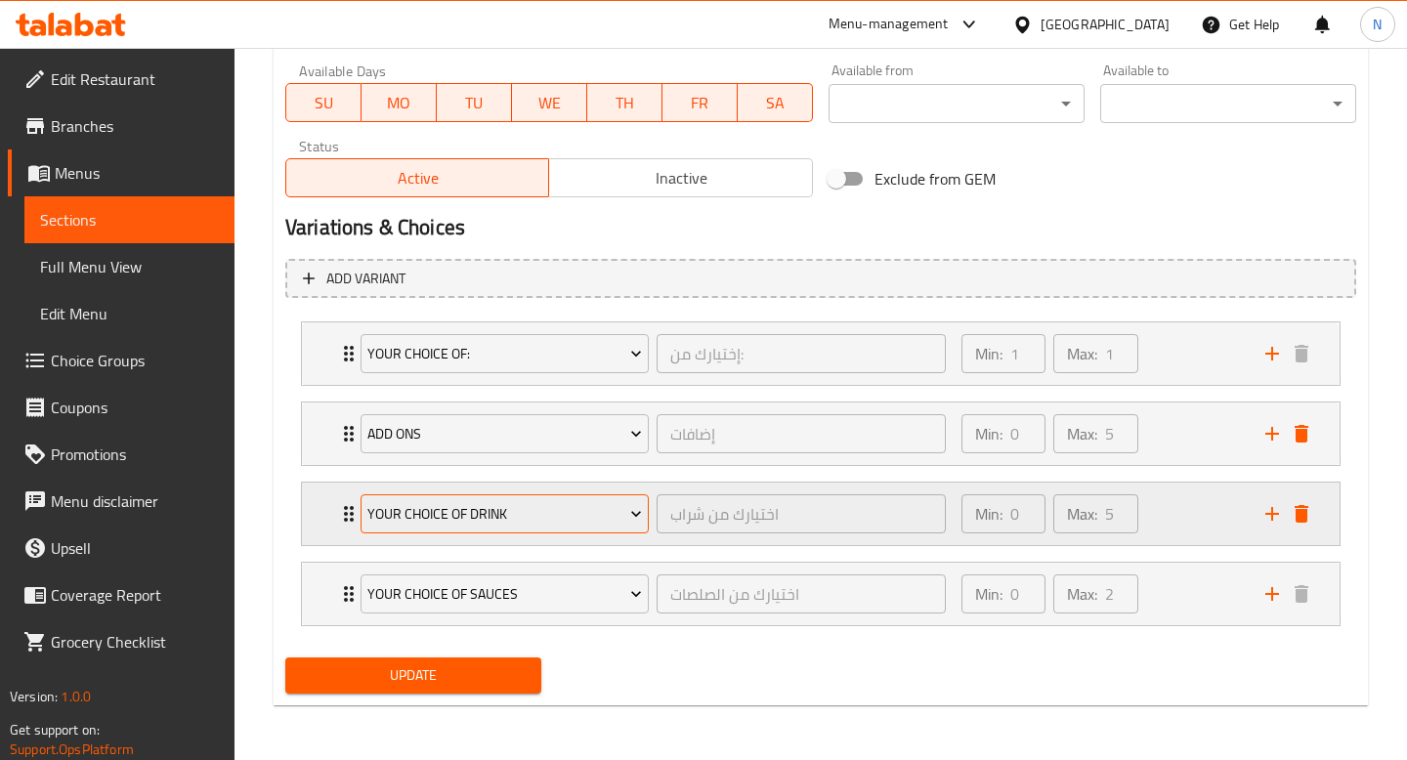
click at [486, 524] on span "Your Choice Of Drink" at bounding box center [504, 514] width 275 height 24
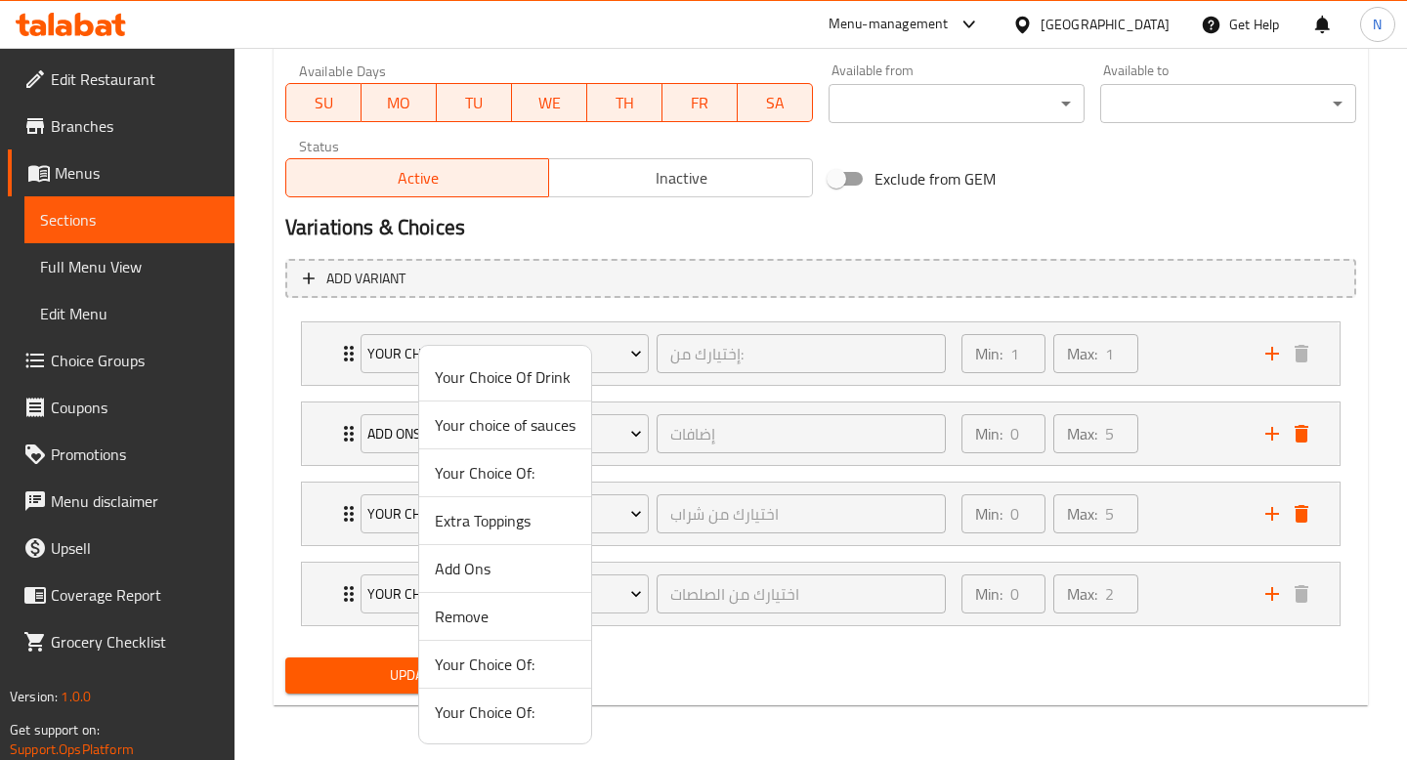
click at [490, 606] on span "Remove" at bounding box center [505, 616] width 141 height 23
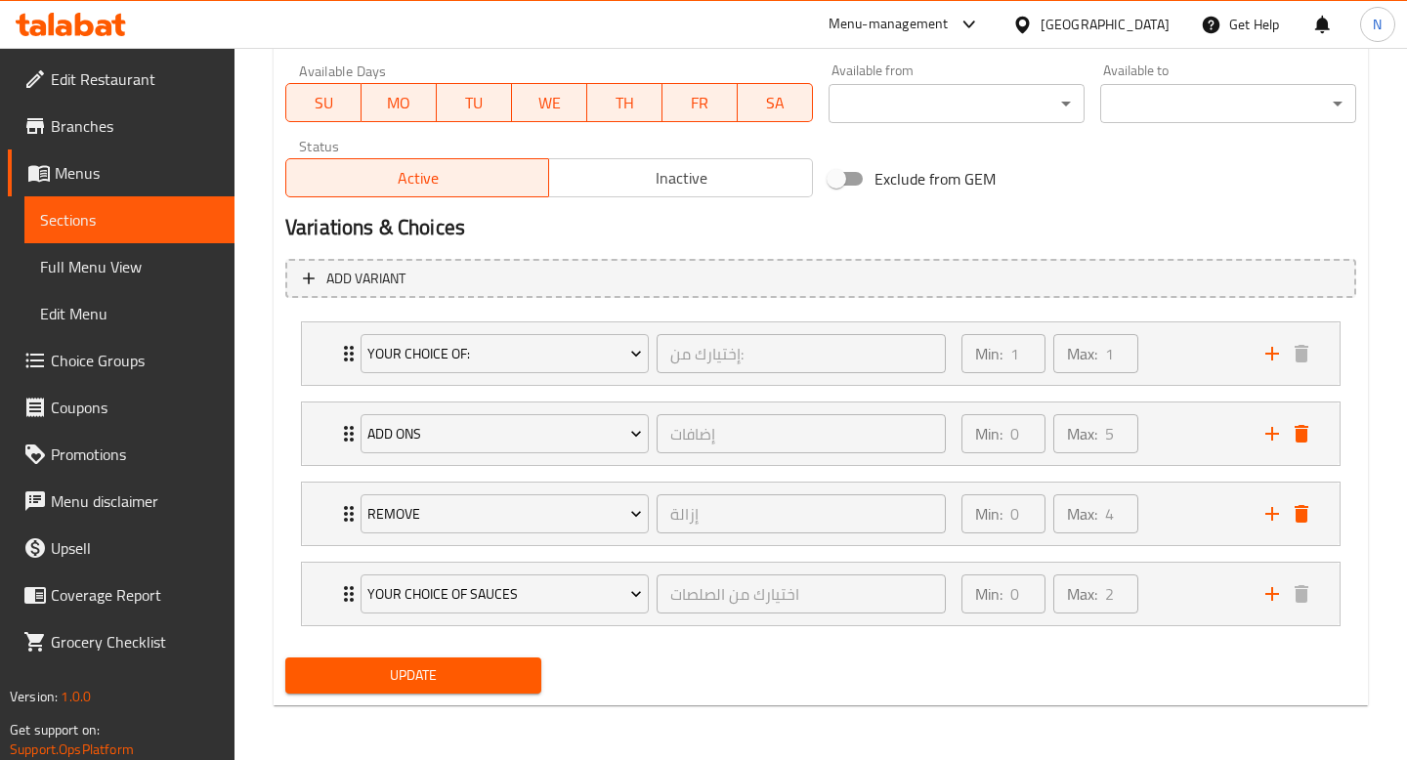
click at [454, 676] on span "Update" at bounding box center [413, 675] width 225 height 24
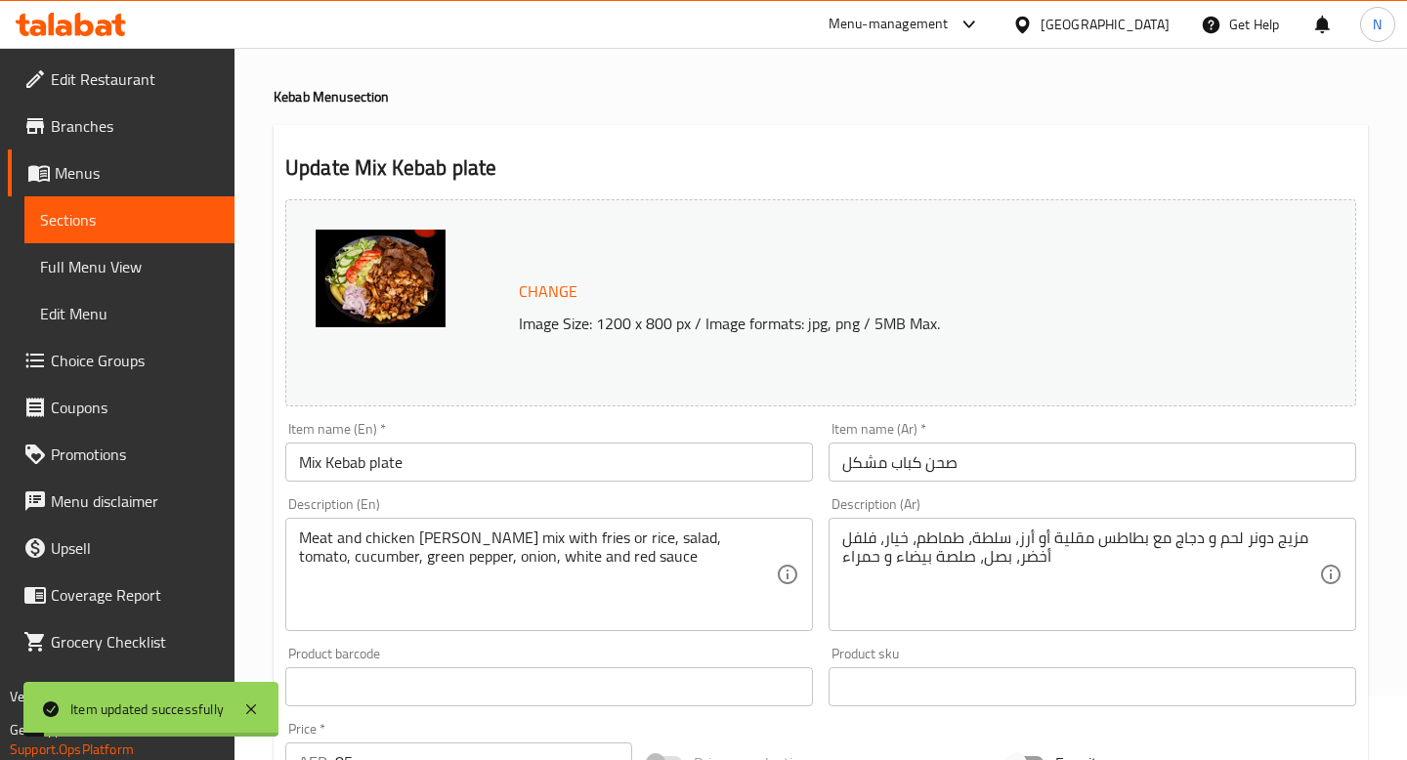
scroll to position [0, 0]
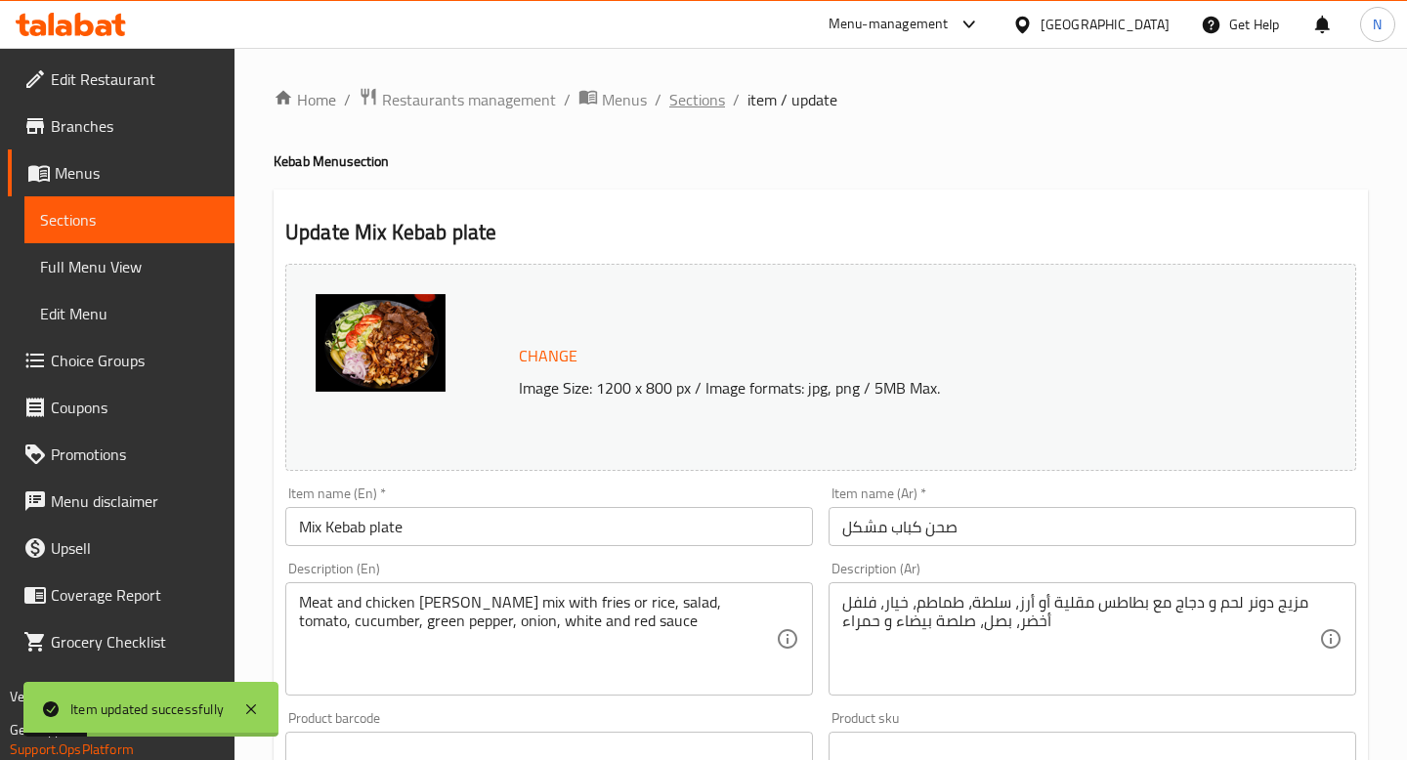
click at [710, 102] on span "Sections" at bounding box center [697, 99] width 56 height 23
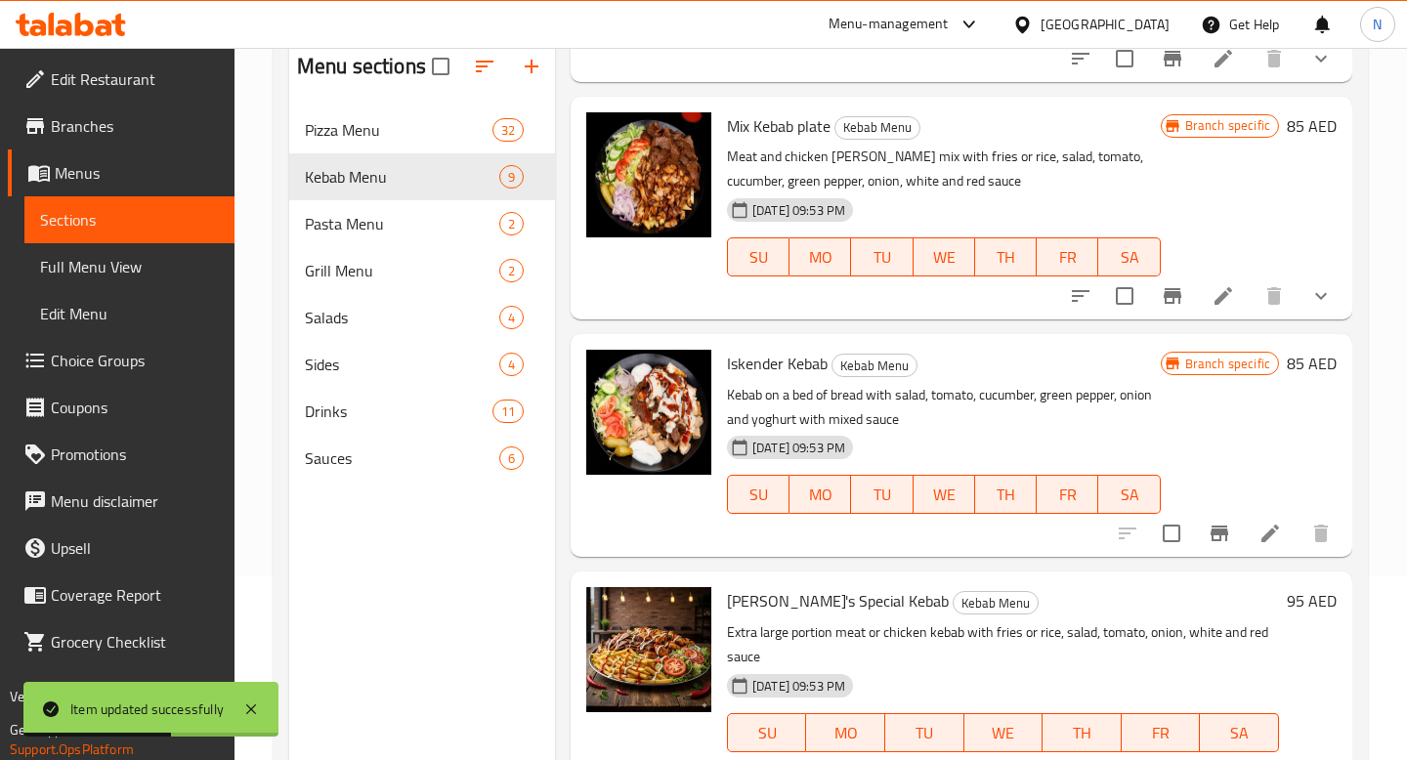
scroll to position [274, 0]
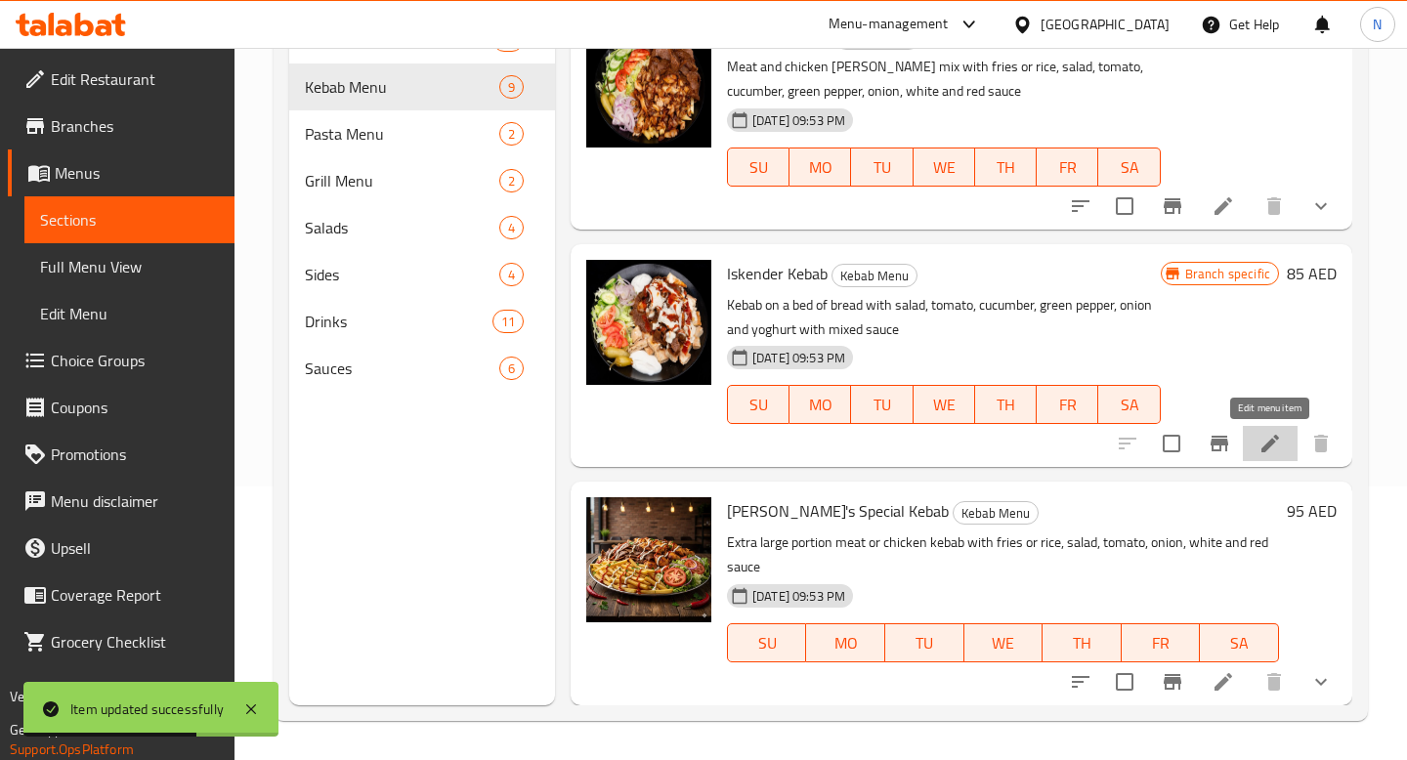
click at [1269, 442] on icon at bounding box center [1270, 444] width 18 height 18
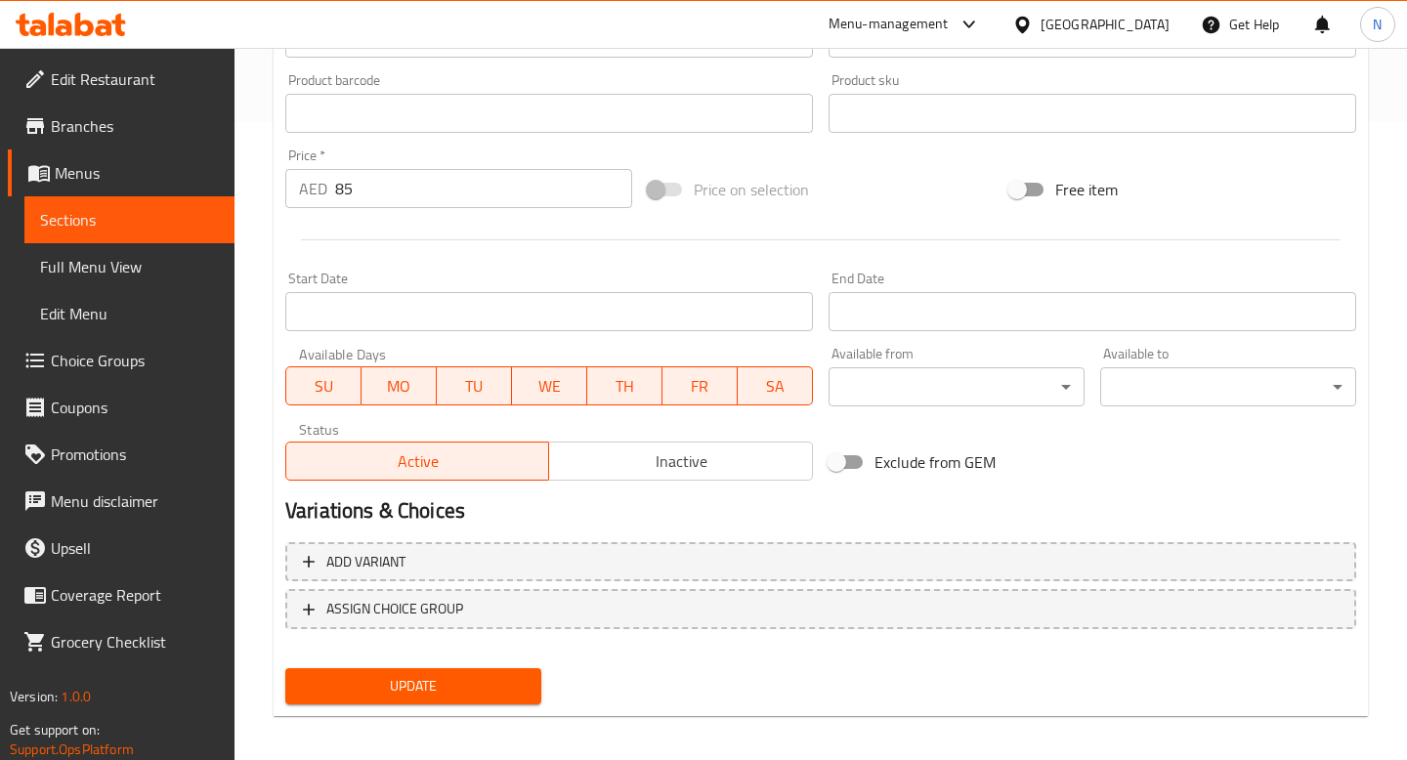
scroll to position [649, 0]
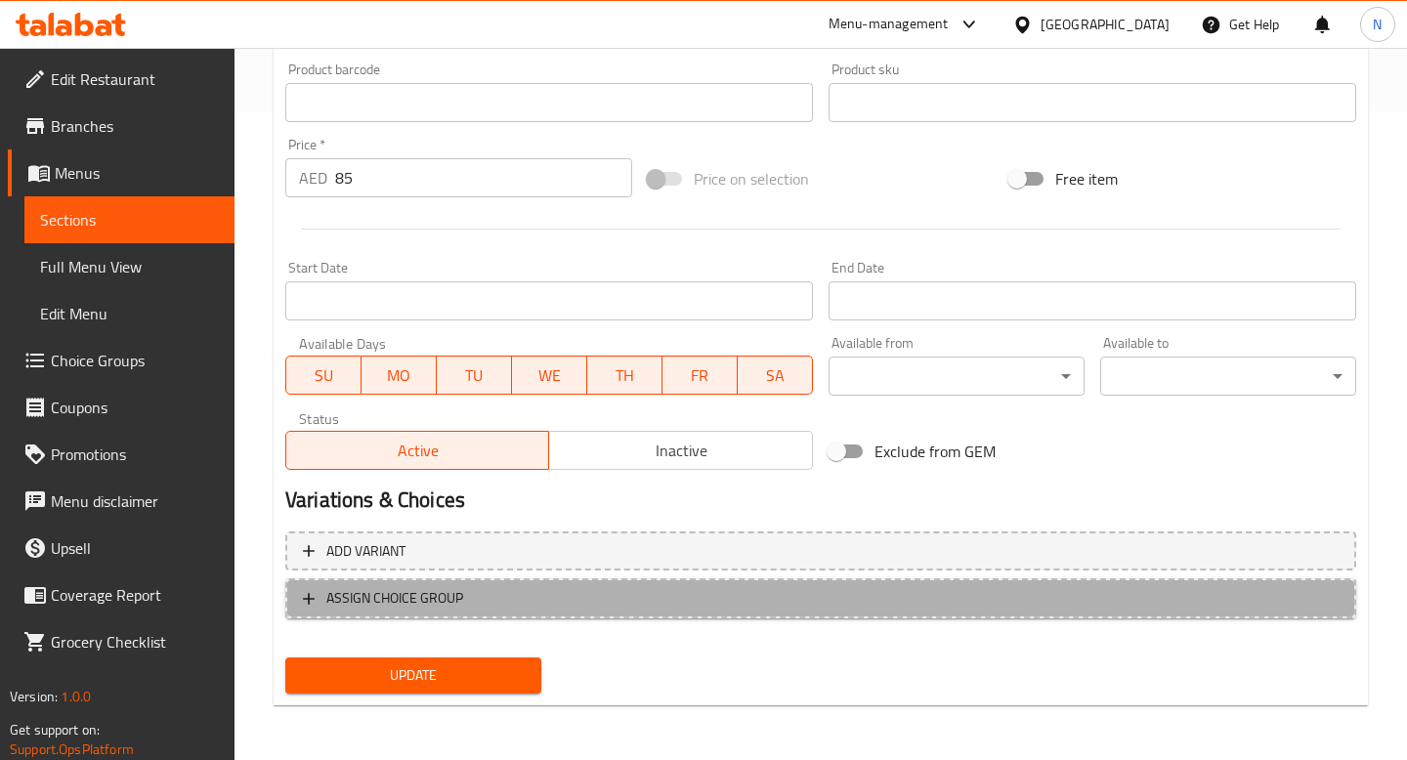
click at [313, 598] on icon "button" at bounding box center [309, 599] width 12 height 12
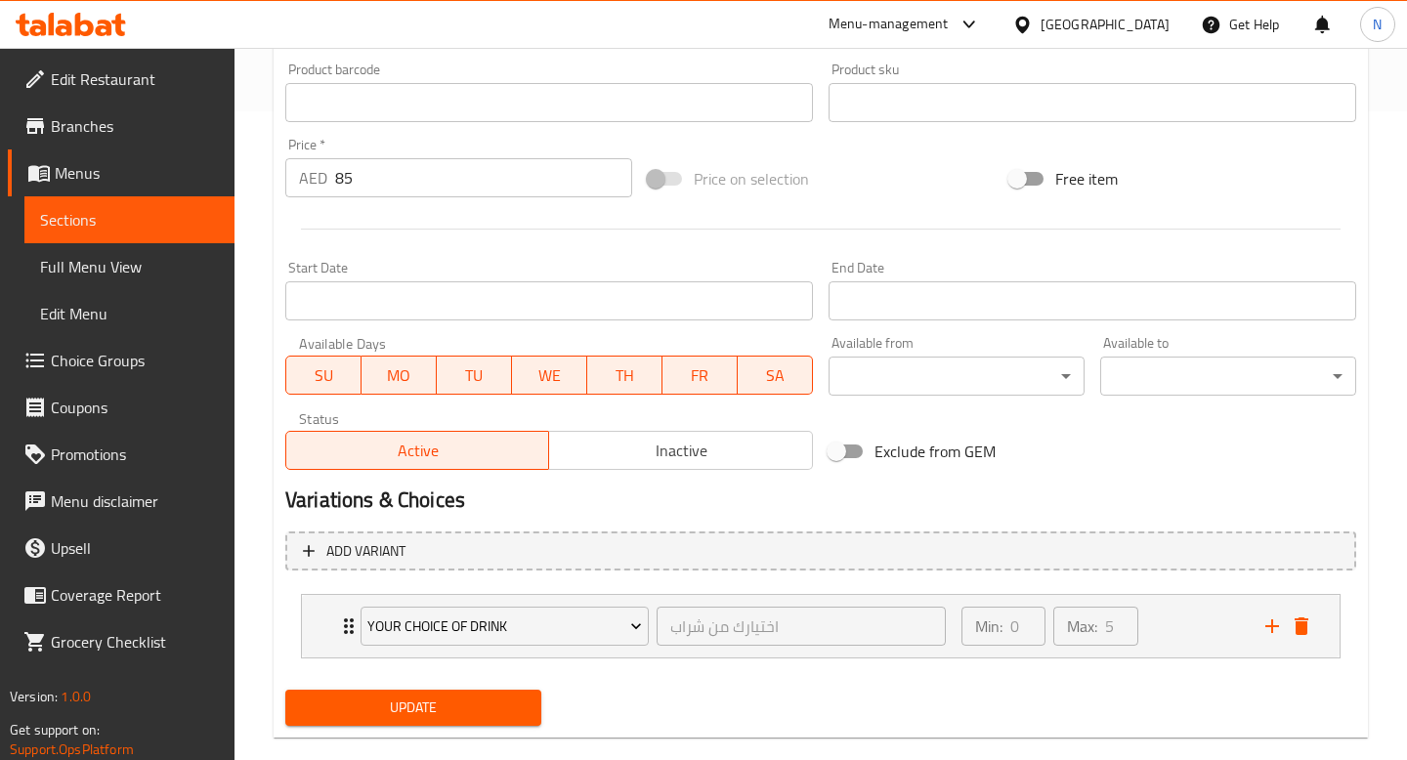
scroll to position [681, 0]
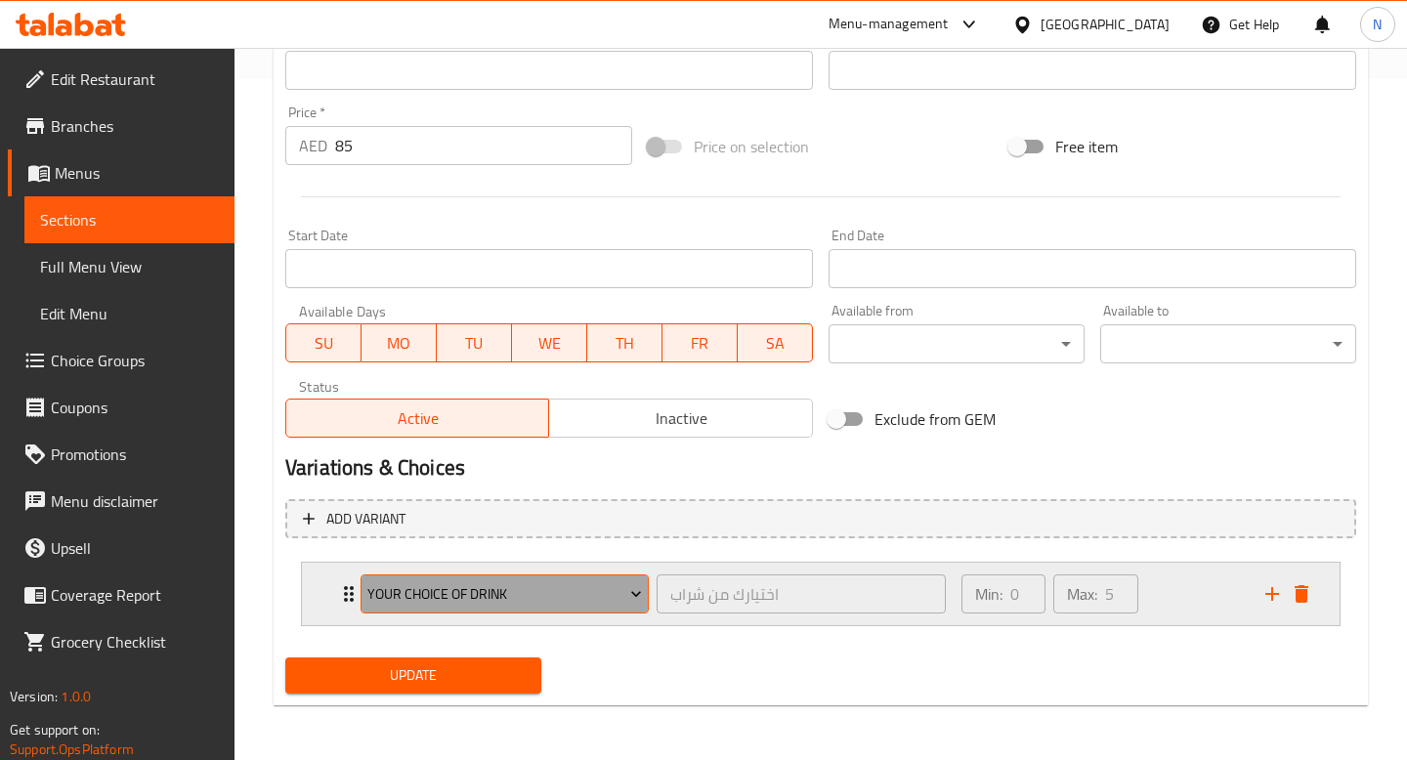
click at [601, 591] on span "Your Choice Of Drink" at bounding box center [504, 594] width 275 height 24
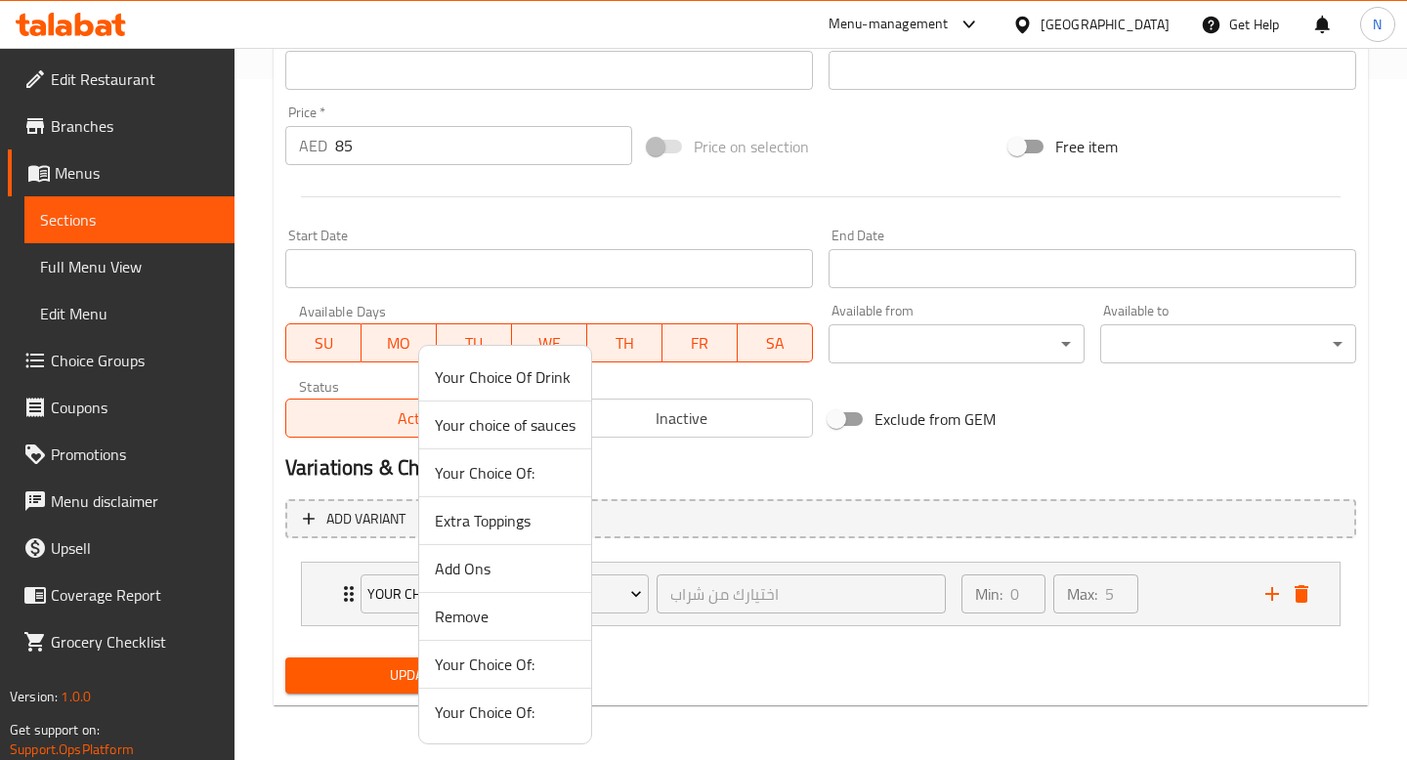
click at [699, 556] on div at bounding box center [703, 380] width 1407 height 760
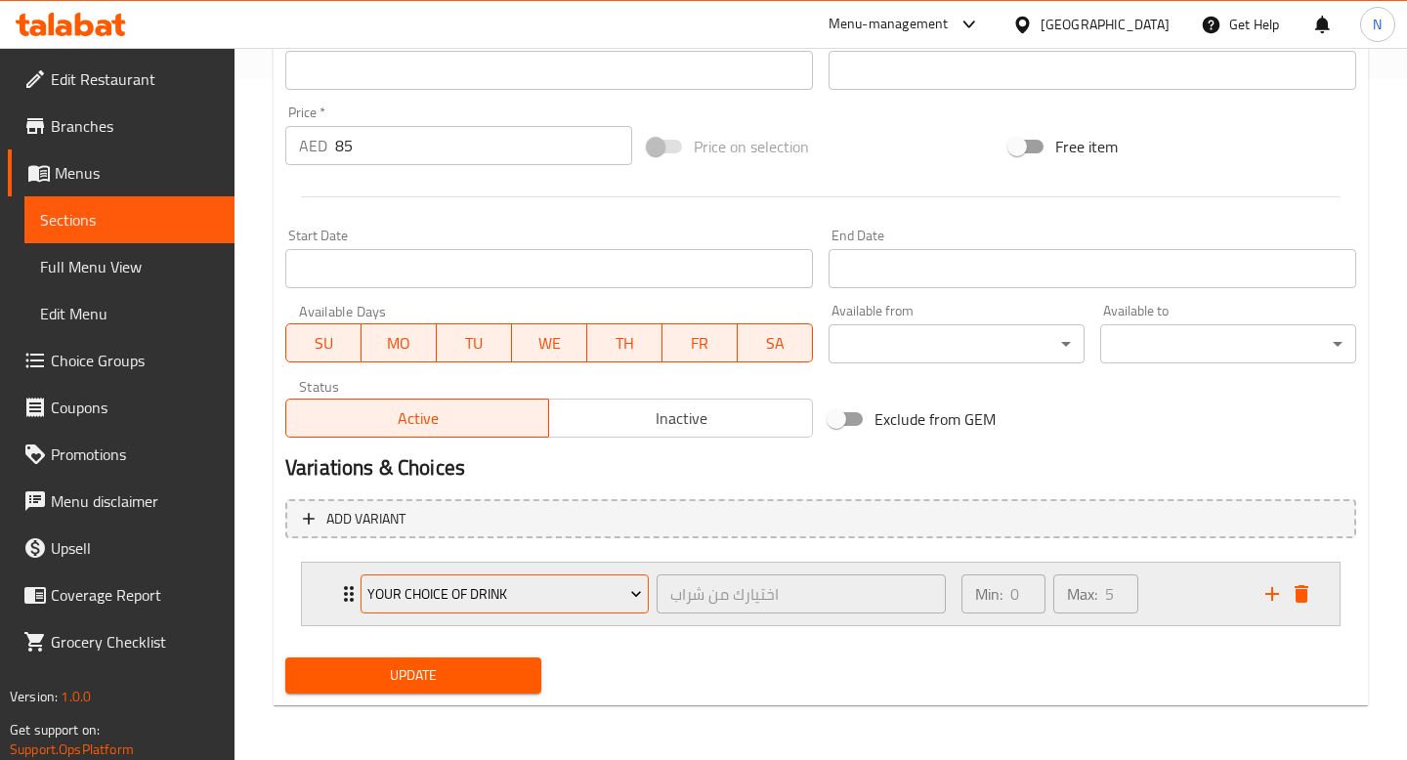
click at [577, 584] on span "Your Choice Of Drink" at bounding box center [504, 594] width 275 height 24
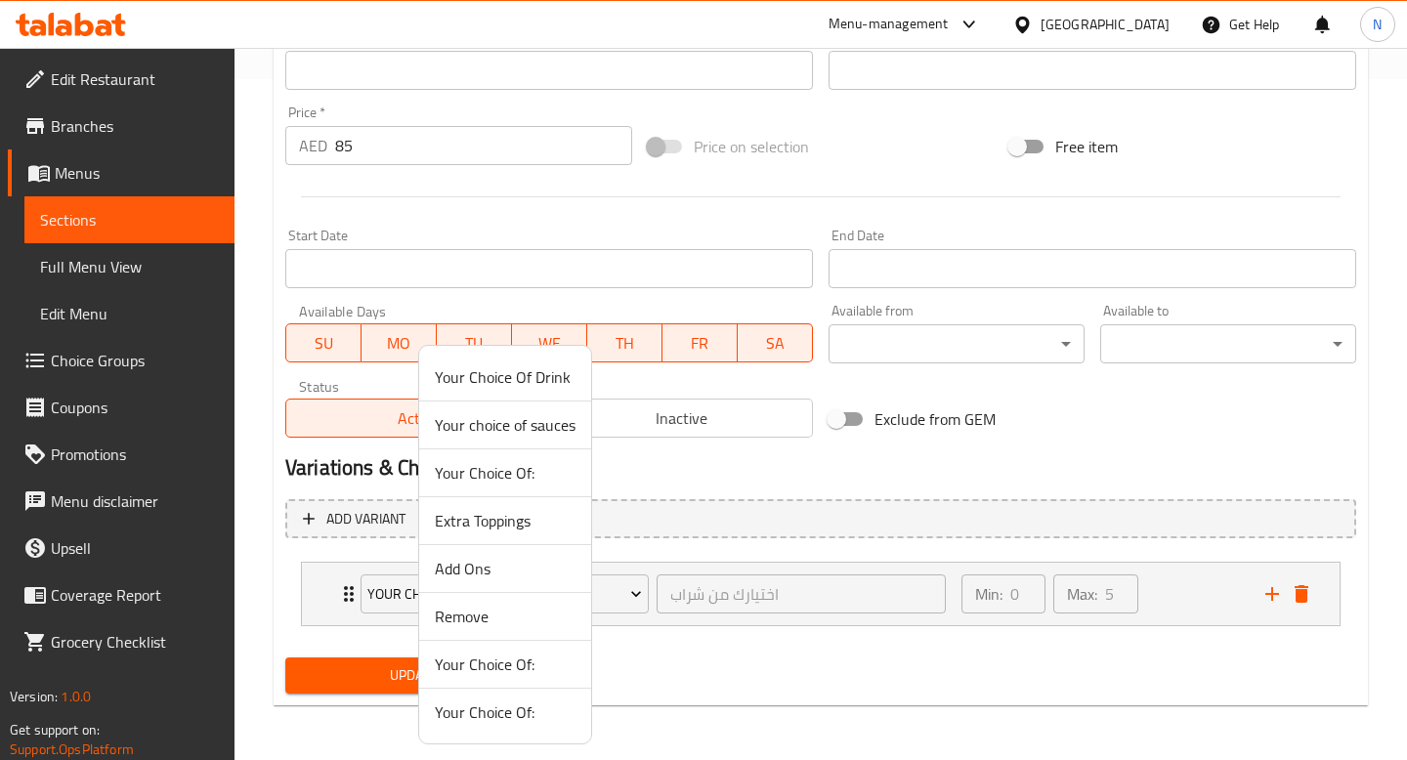
click at [643, 636] on div at bounding box center [703, 380] width 1407 height 760
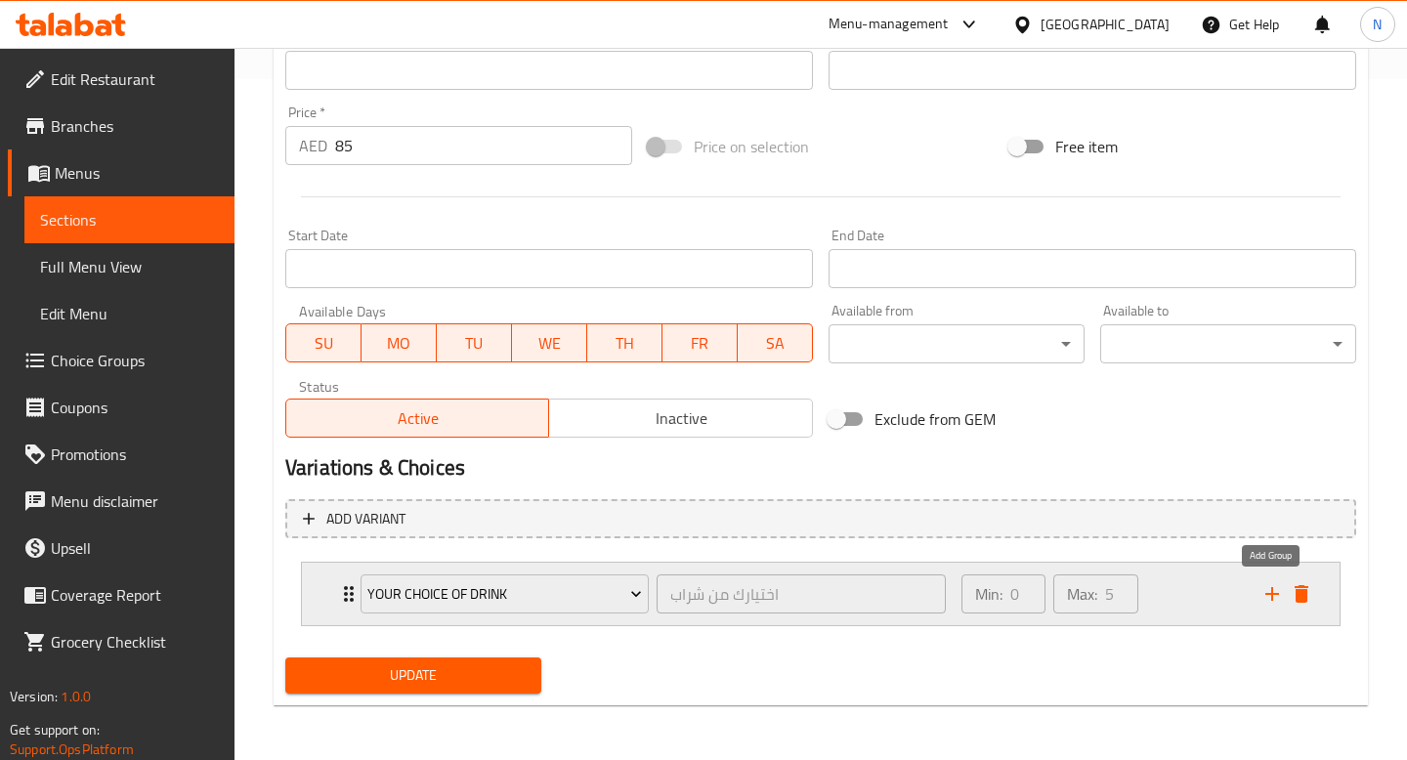
click at [1277, 599] on icon "add" at bounding box center [1271, 593] width 23 height 23
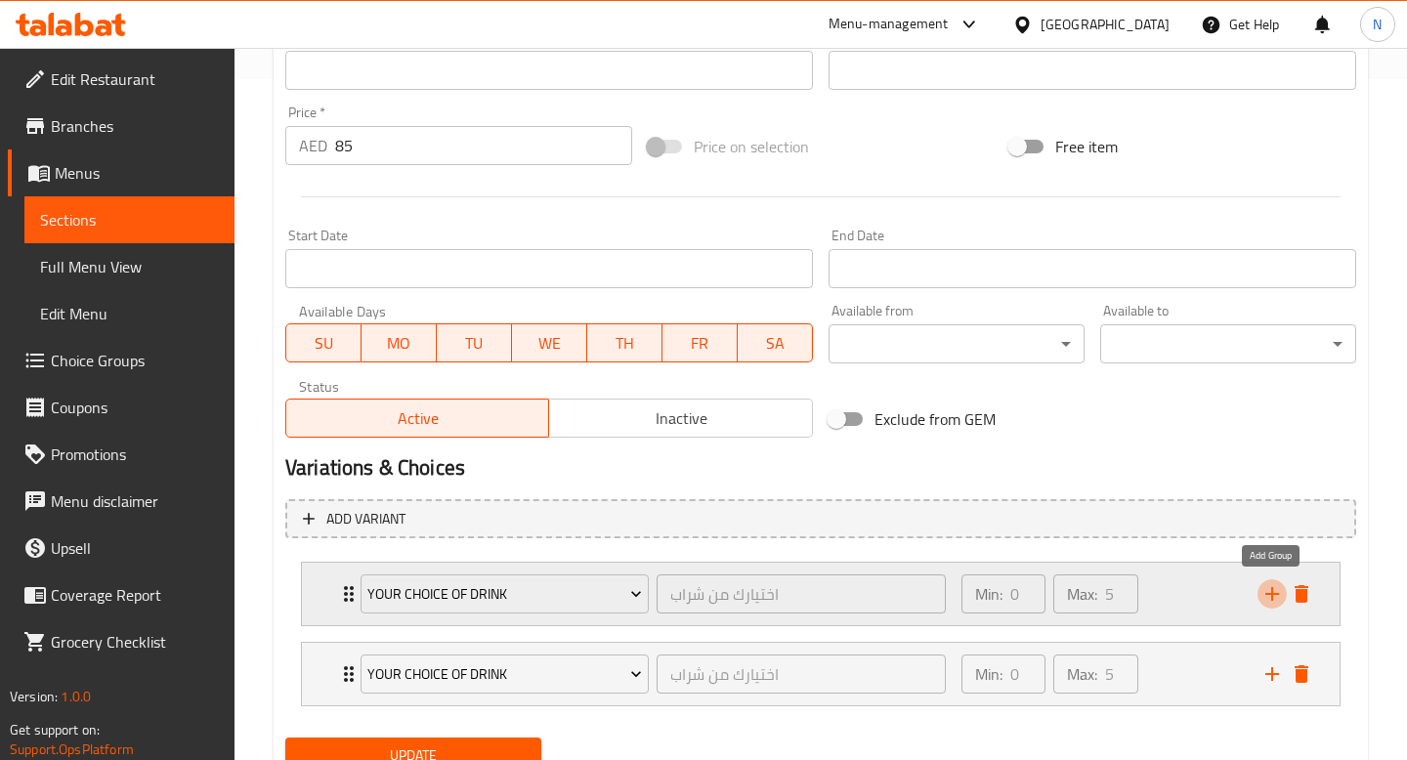
click at [1276, 597] on icon "add" at bounding box center [1271, 593] width 23 height 23
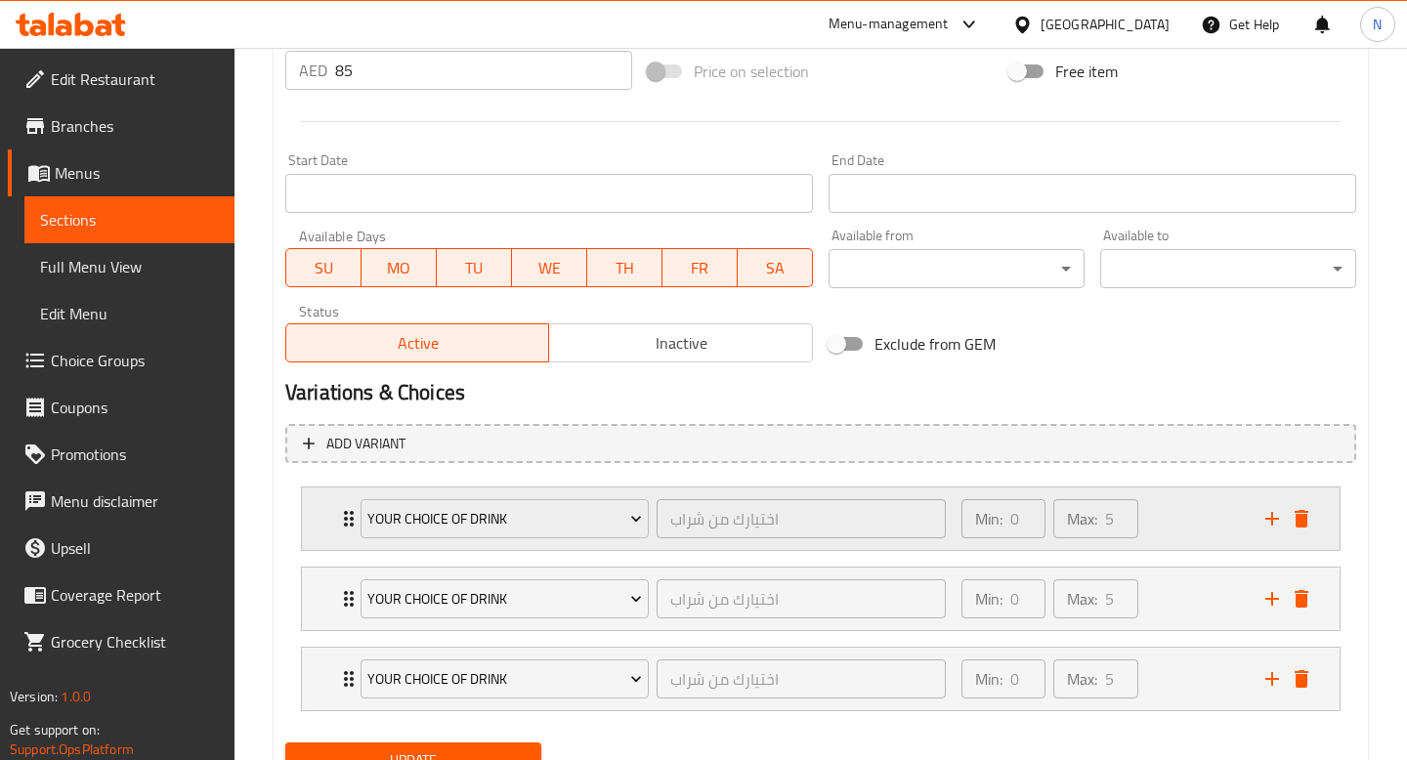
scroll to position [841, 0]
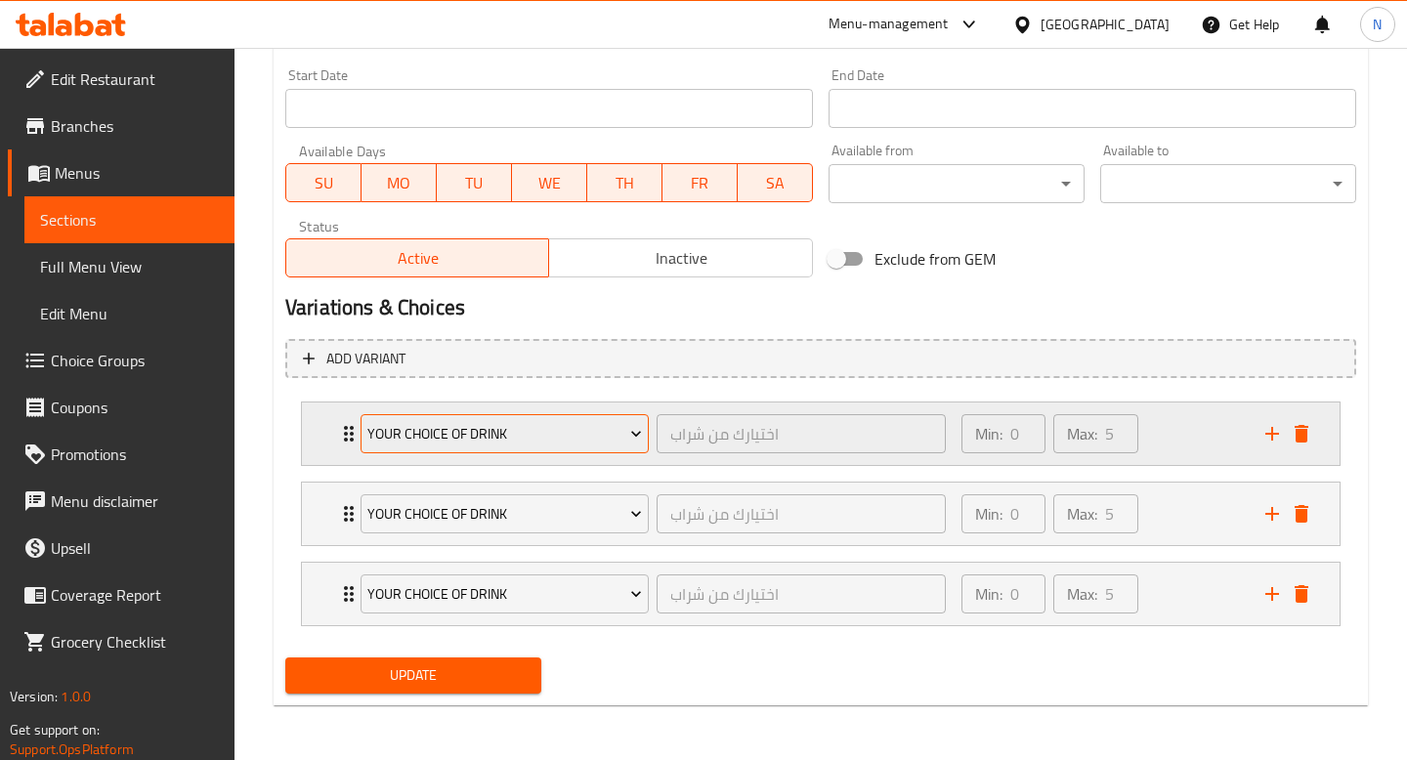
click at [542, 446] on button "Your Choice Of Drink" at bounding box center [504, 433] width 288 height 39
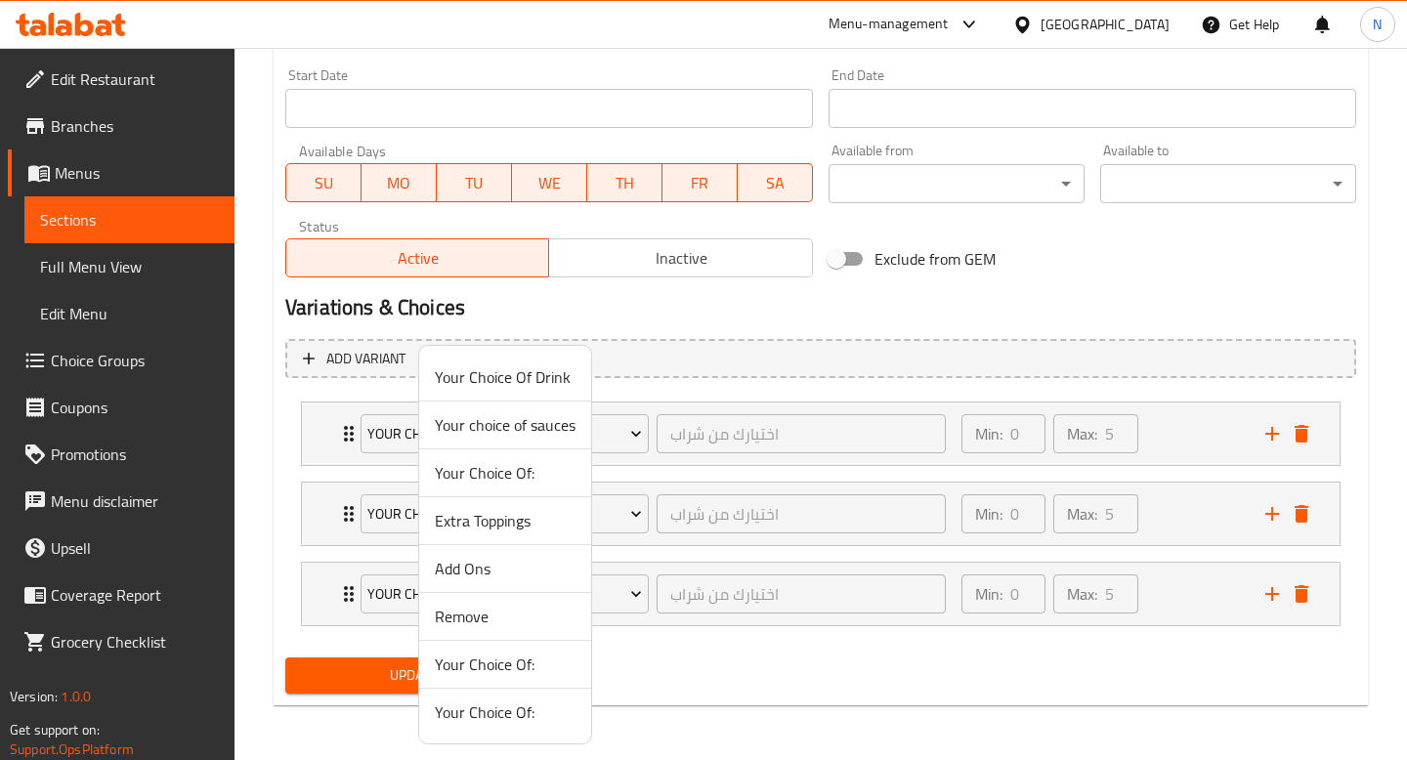
click at [497, 557] on span "Add Ons" at bounding box center [505, 568] width 141 height 23
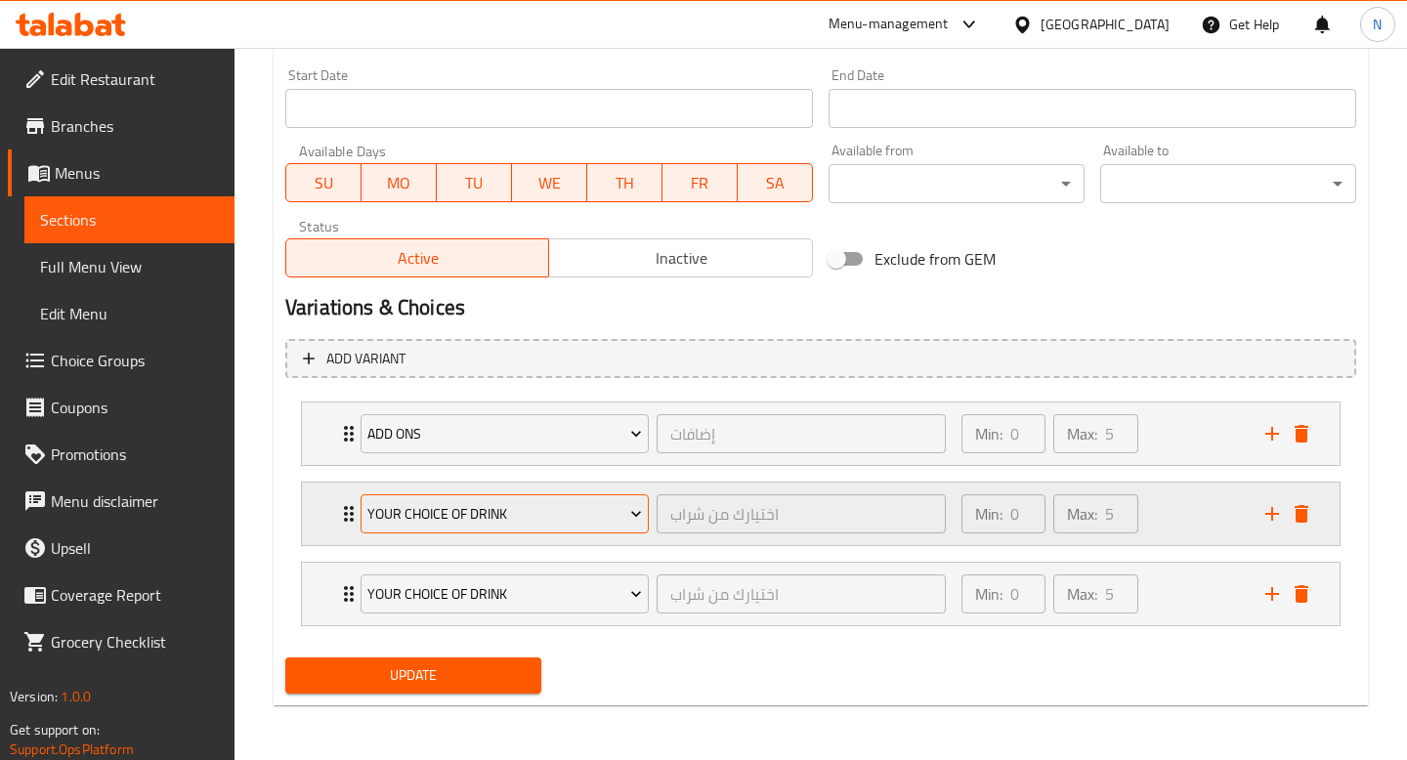
click at [531, 526] on button "Your Choice Of Drink" at bounding box center [504, 513] width 288 height 39
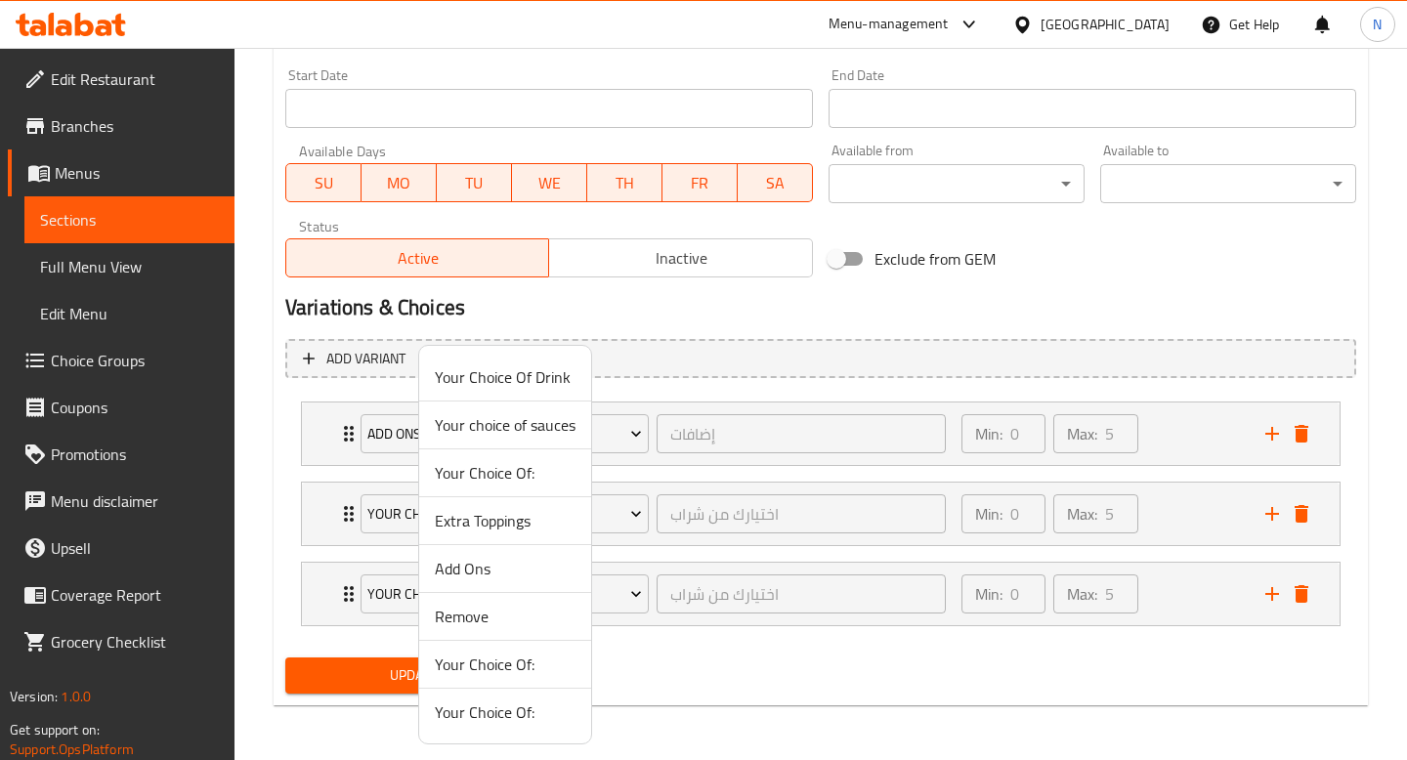
click at [518, 613] on span "Remove" at bounding box center [505, 616] width 141 height 23
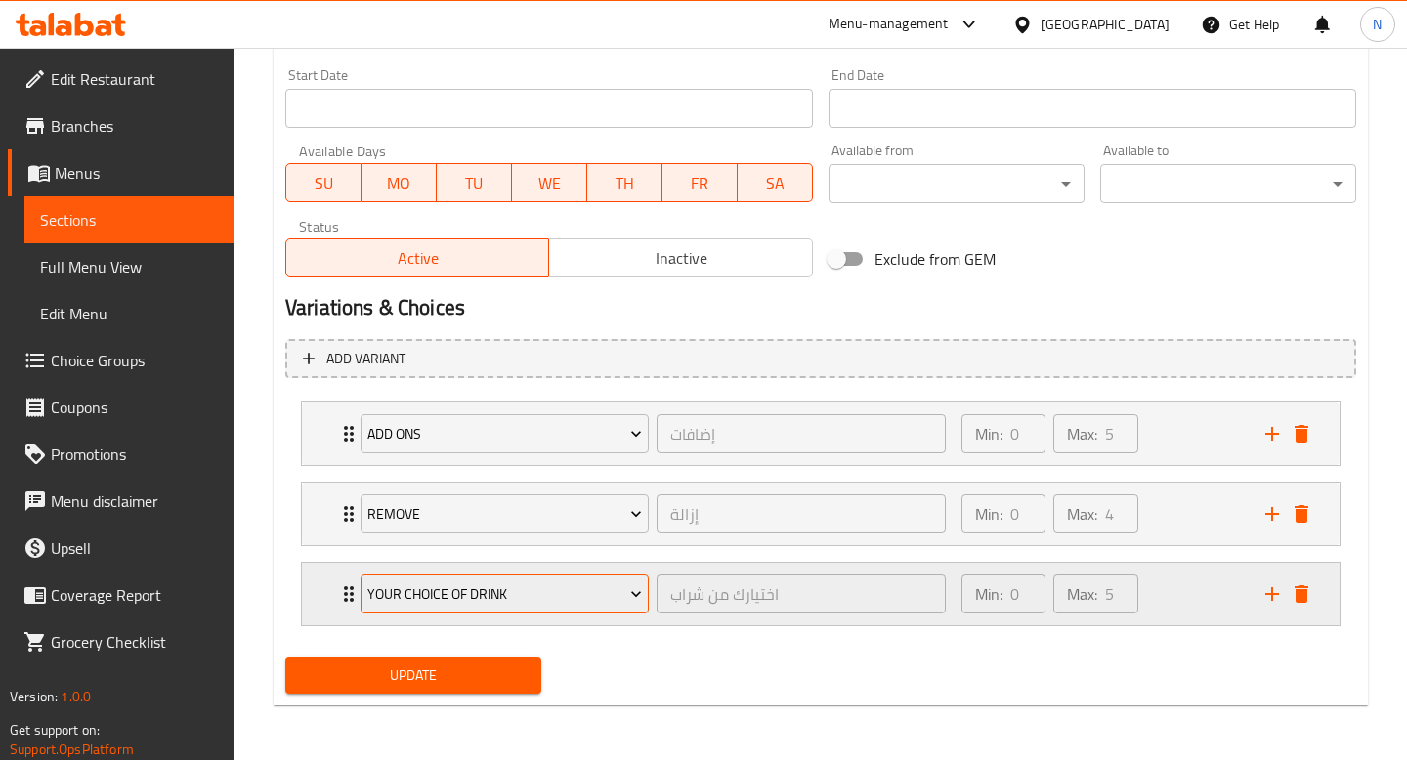
click at [518, 606] on button "Your Choice Of Drink" at bounding box center [504, 593] width 288 height 39
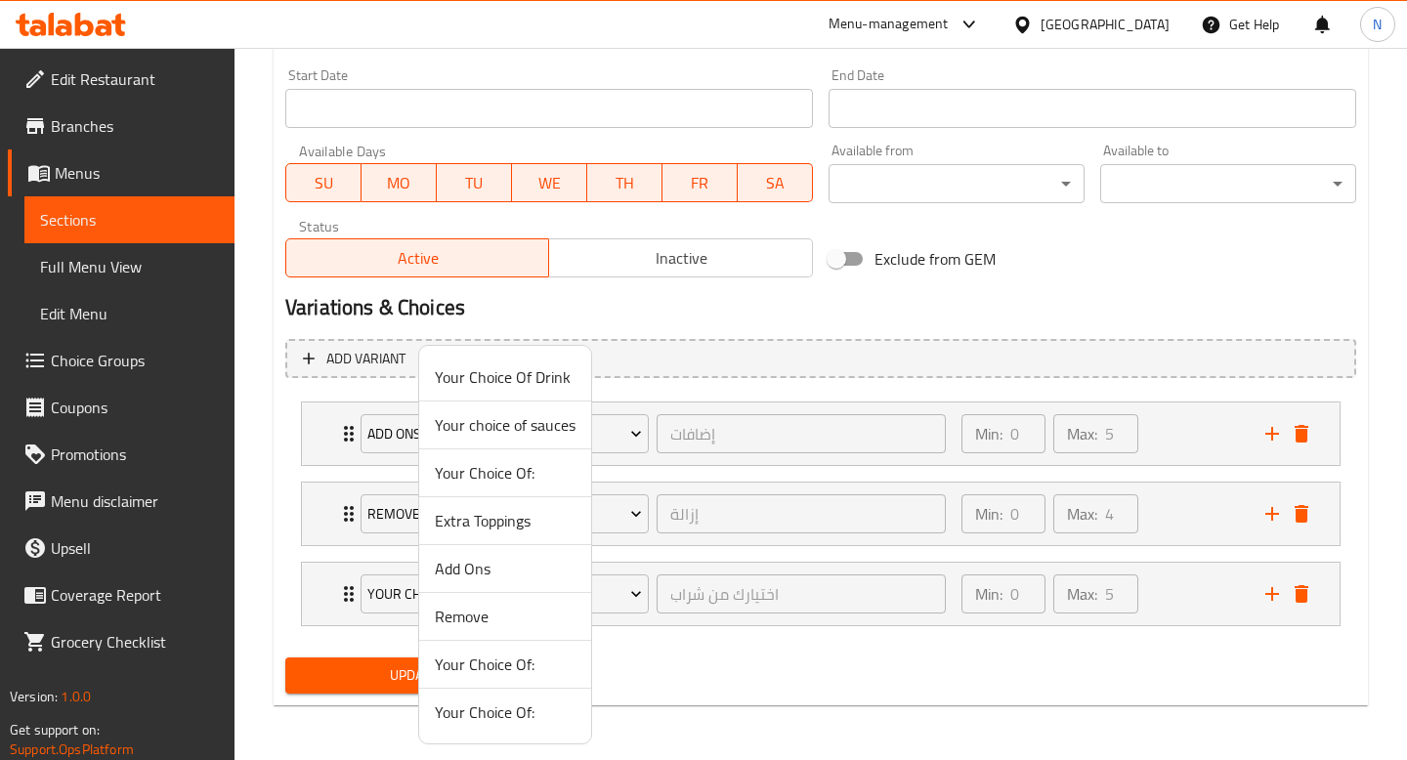
click at [536, 434] on span "Your choice of sauces" at bounding box center [505, 424] width 141 height 23
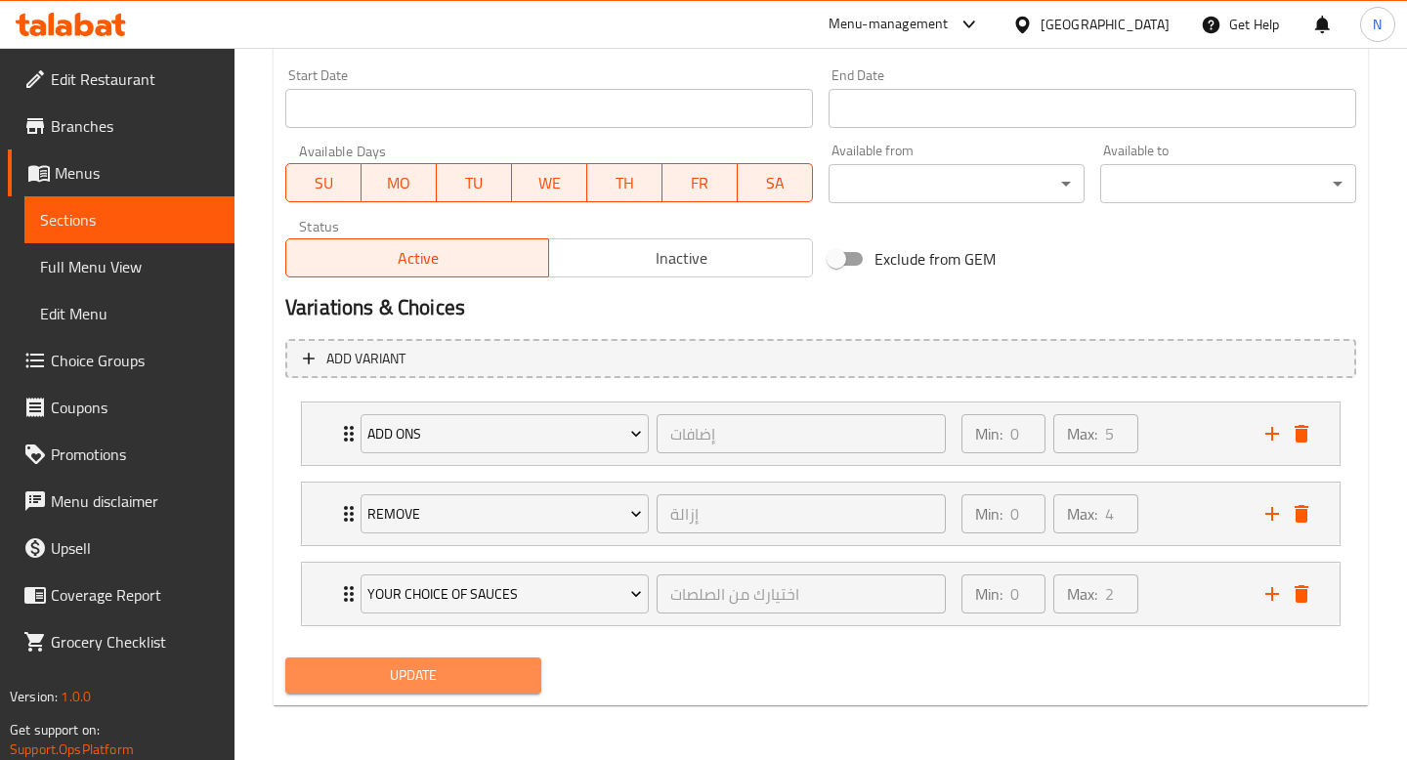
click at [441, 673] on span "Update" at bounding box center [413, 675] width 225 height 24
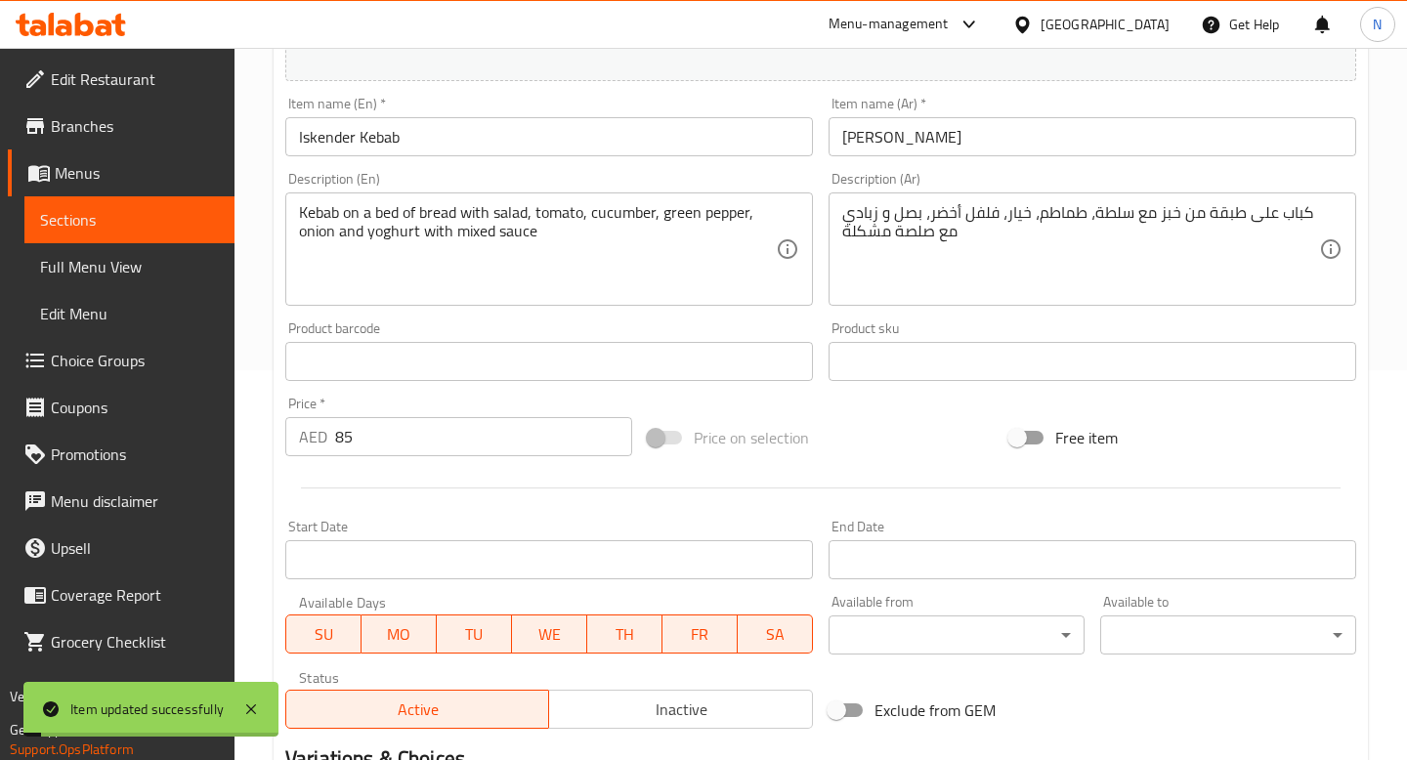
scroll to position [0, 0]
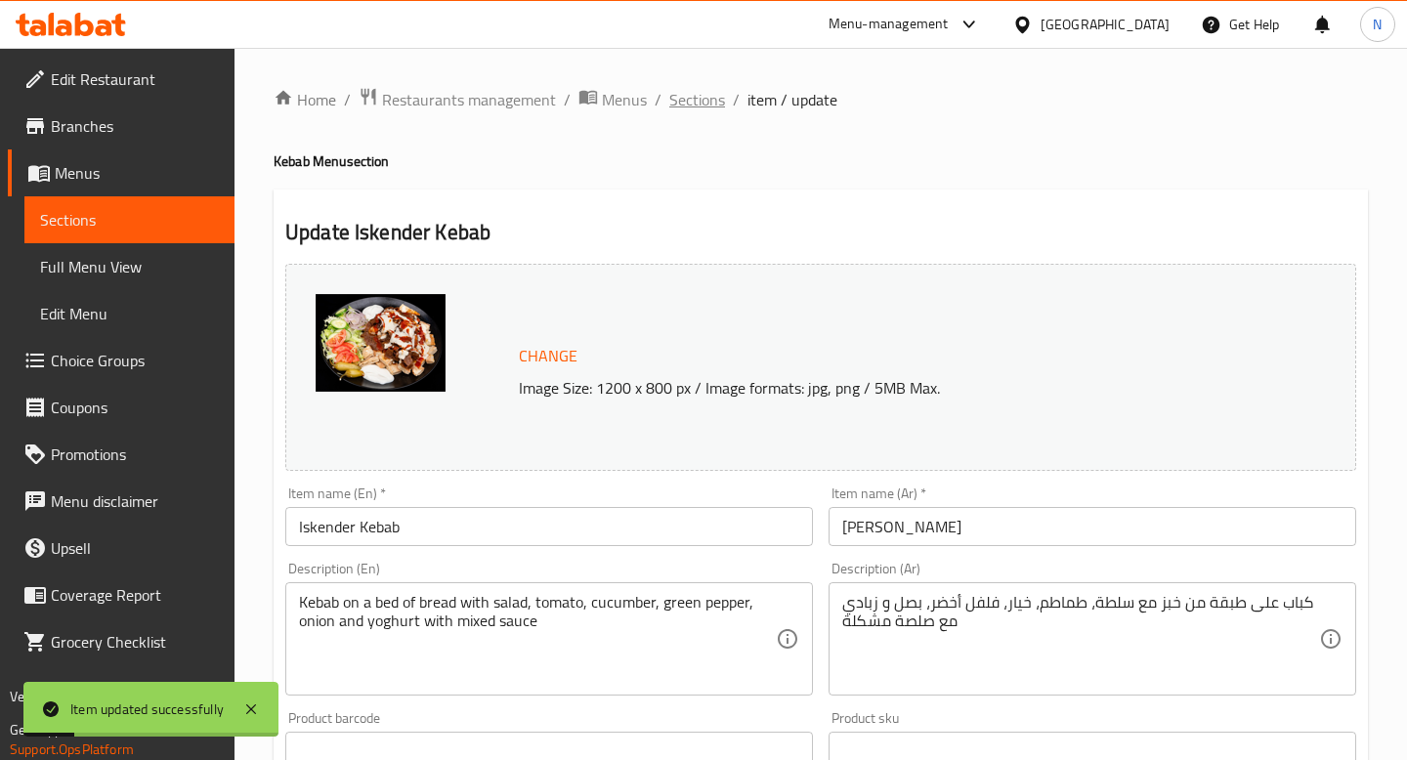
click at [690, 94] on span "Sections" at bounding box center [697, 99] width 56 height 23
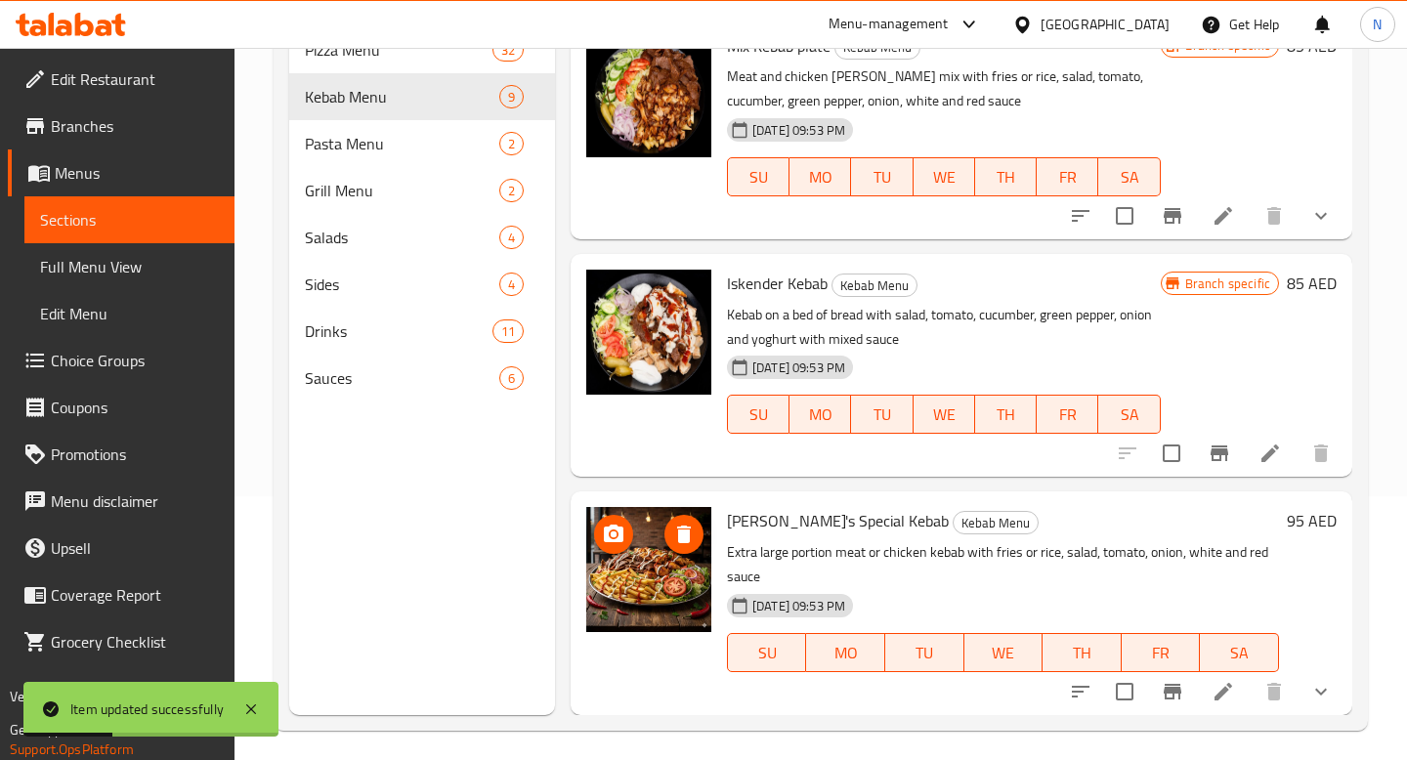
scroll to position [274, 0]
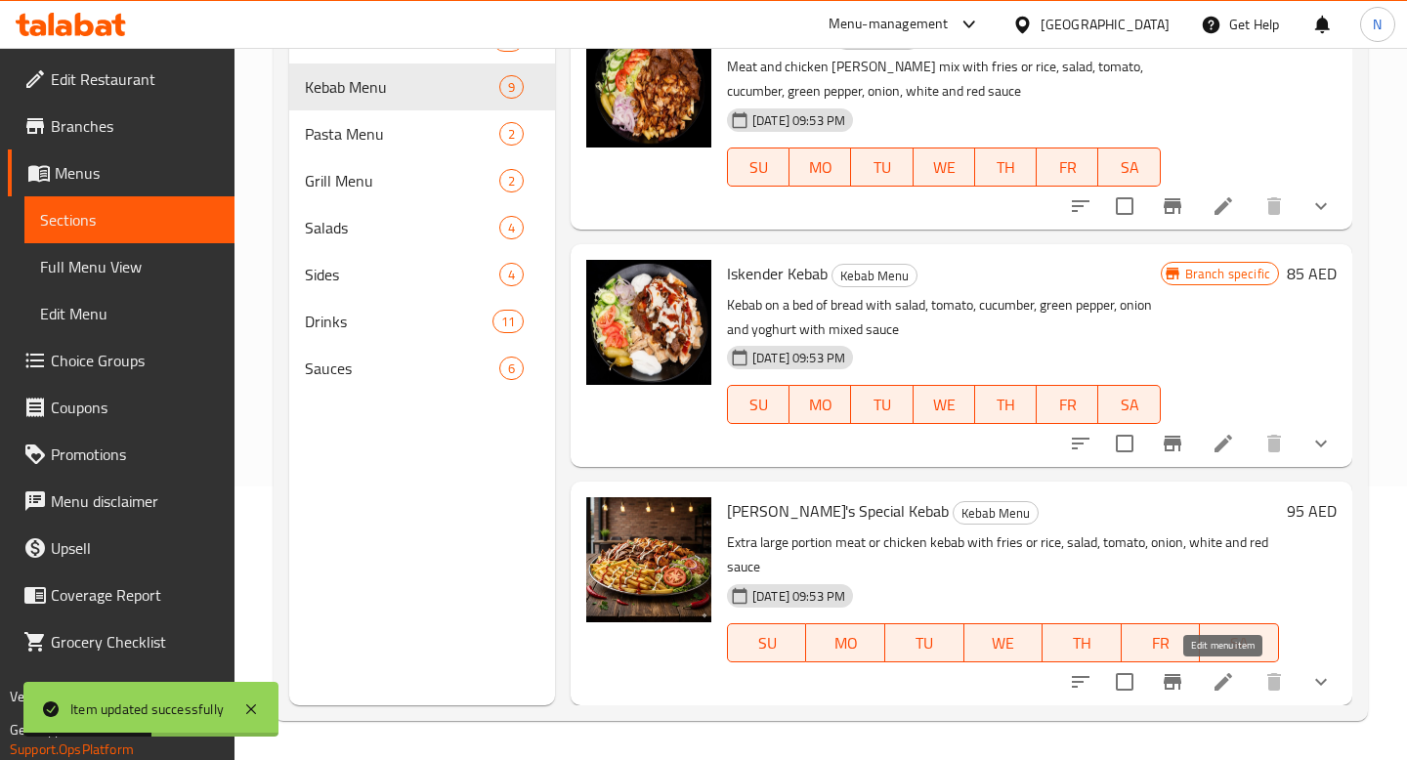
click at [1220, 689] on icon at bounding box center [1222, 681] width 23 height 23
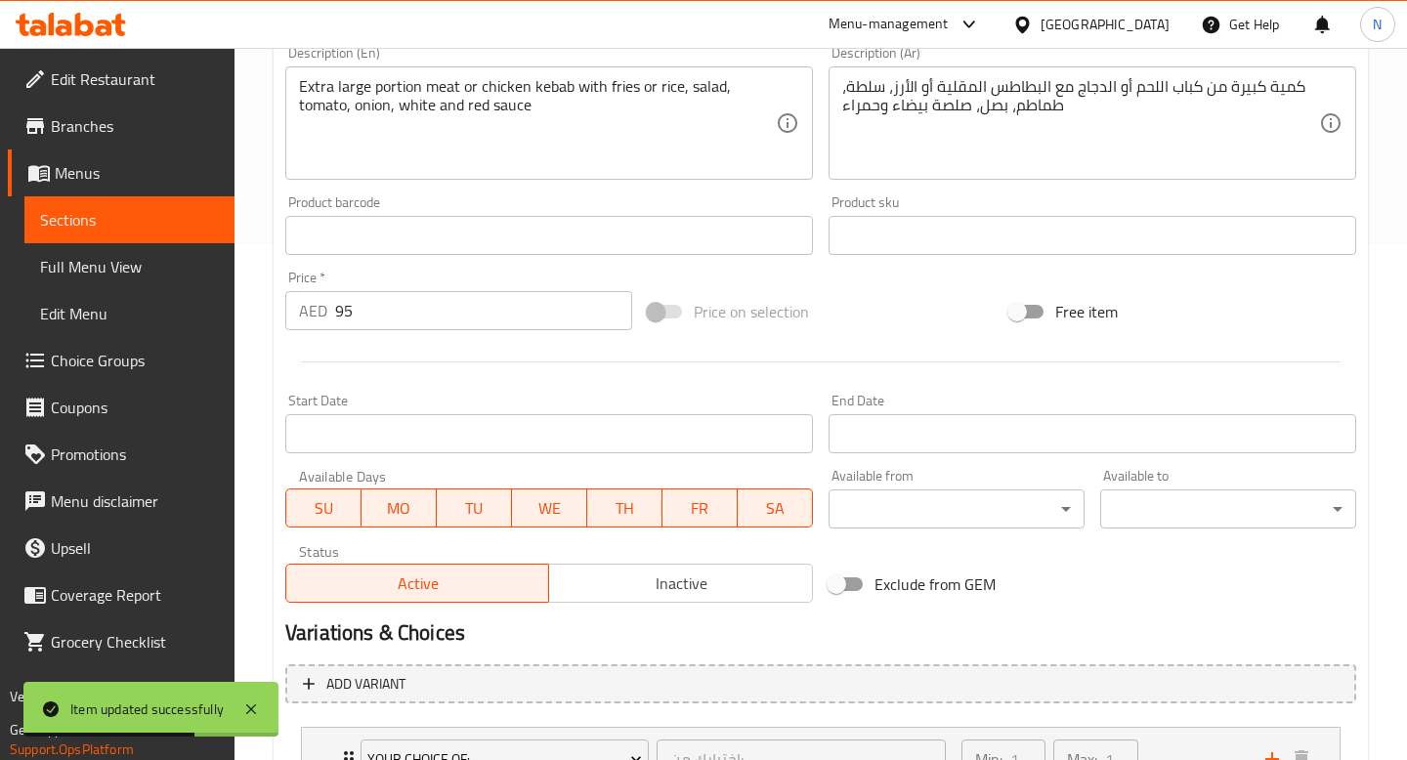
scroll to position [841, 0]
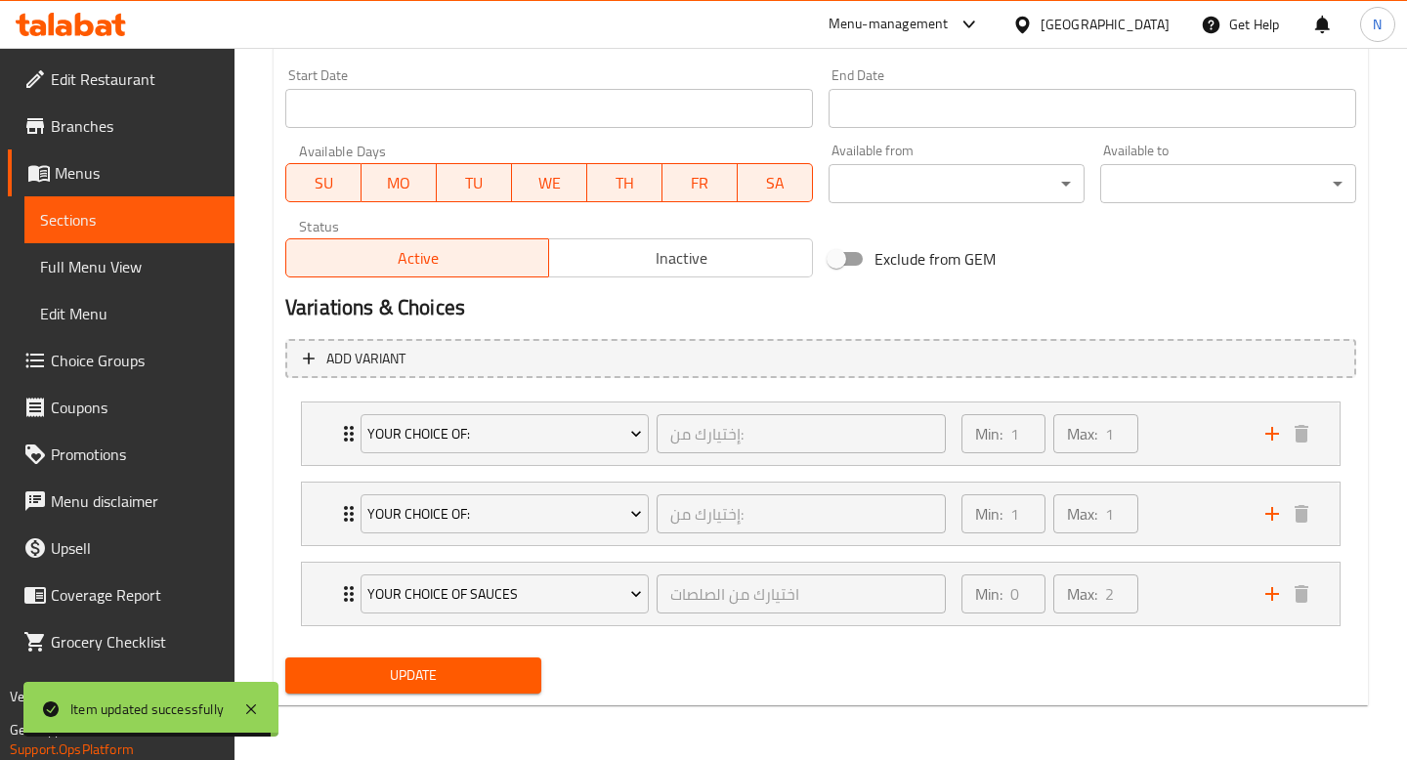
click at [589, 465] on div "Your Choice Of: إختيارك من: ​ Min: 1 ​ Max: 1 ​ Meat kebab (ID: 2331736336) 0 A…" at bounding box center [820, 434] width 1039 height 64
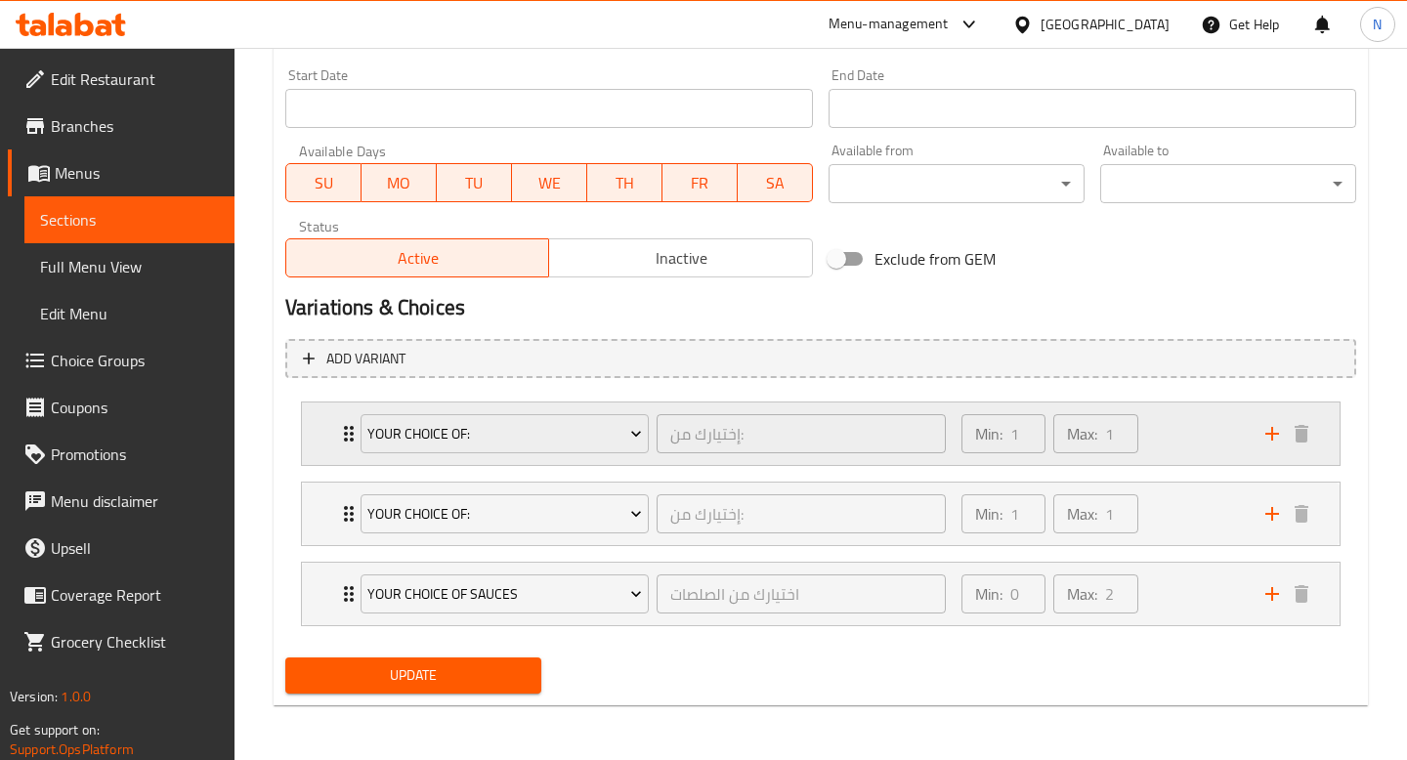
click at [1217, 424] on div "Min: 1 ​ Max: 1 ​" at bounding box center [1102, 433] width 304 height 63
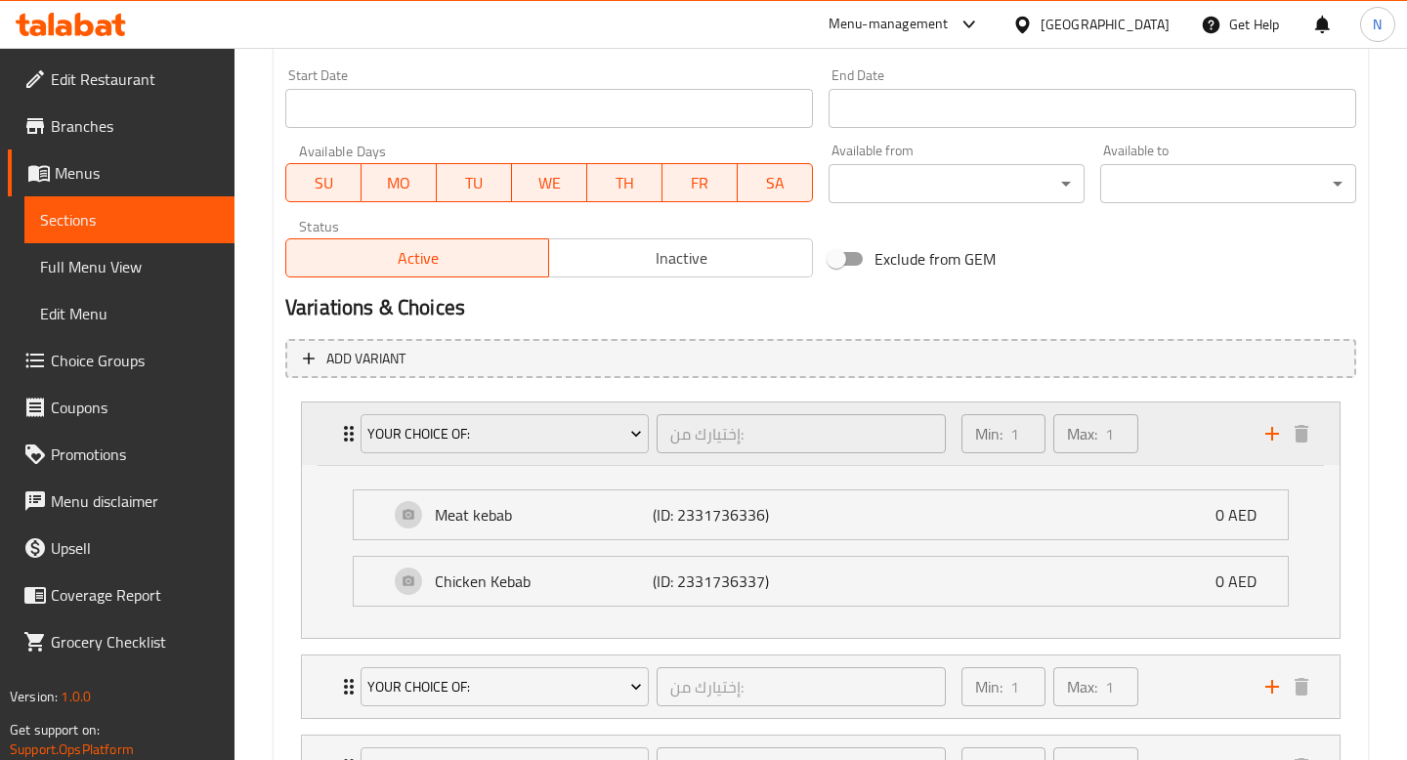
click at [1195, 425] on div "Min: 1 ​ Max: 1 ​" at bounding box center [1102, 433] width 304 height 63
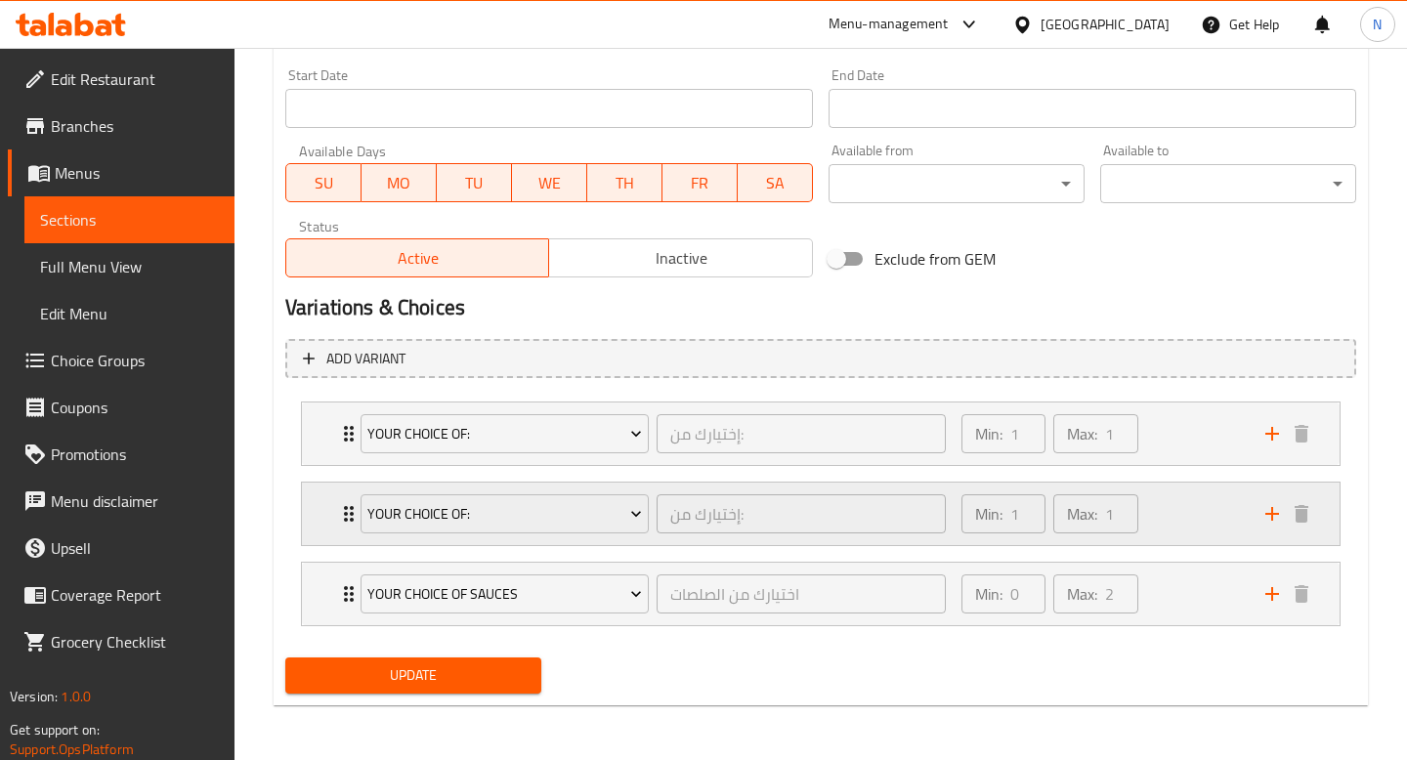
click at [1192, 514] on div "Min: 1 ​ Max: 1 ​" at bounding box center [1102, 514] width 304 height 63
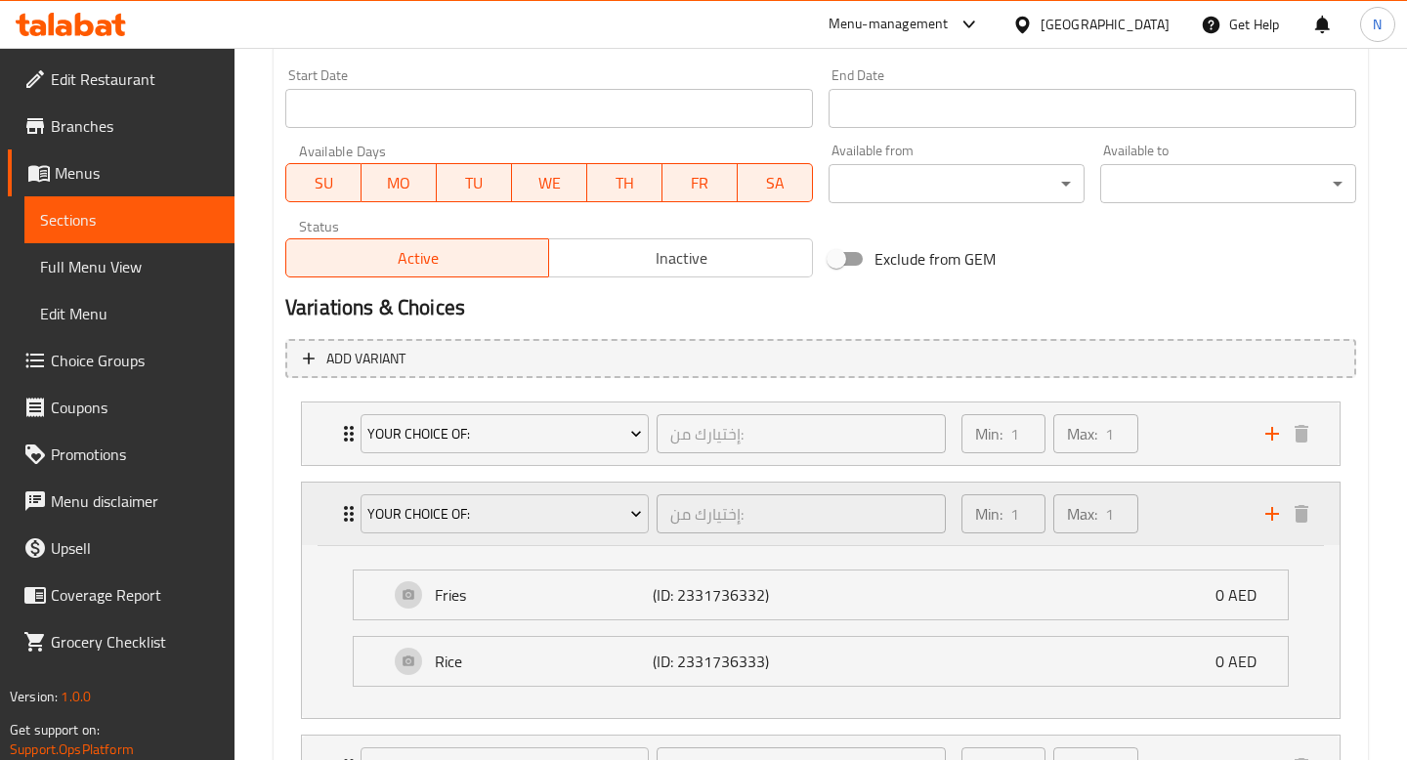
click at [1192, 515] on div "Min: 1 ​ Max: 1 ​" at bounding box center [1102, 514] width 304 height 63
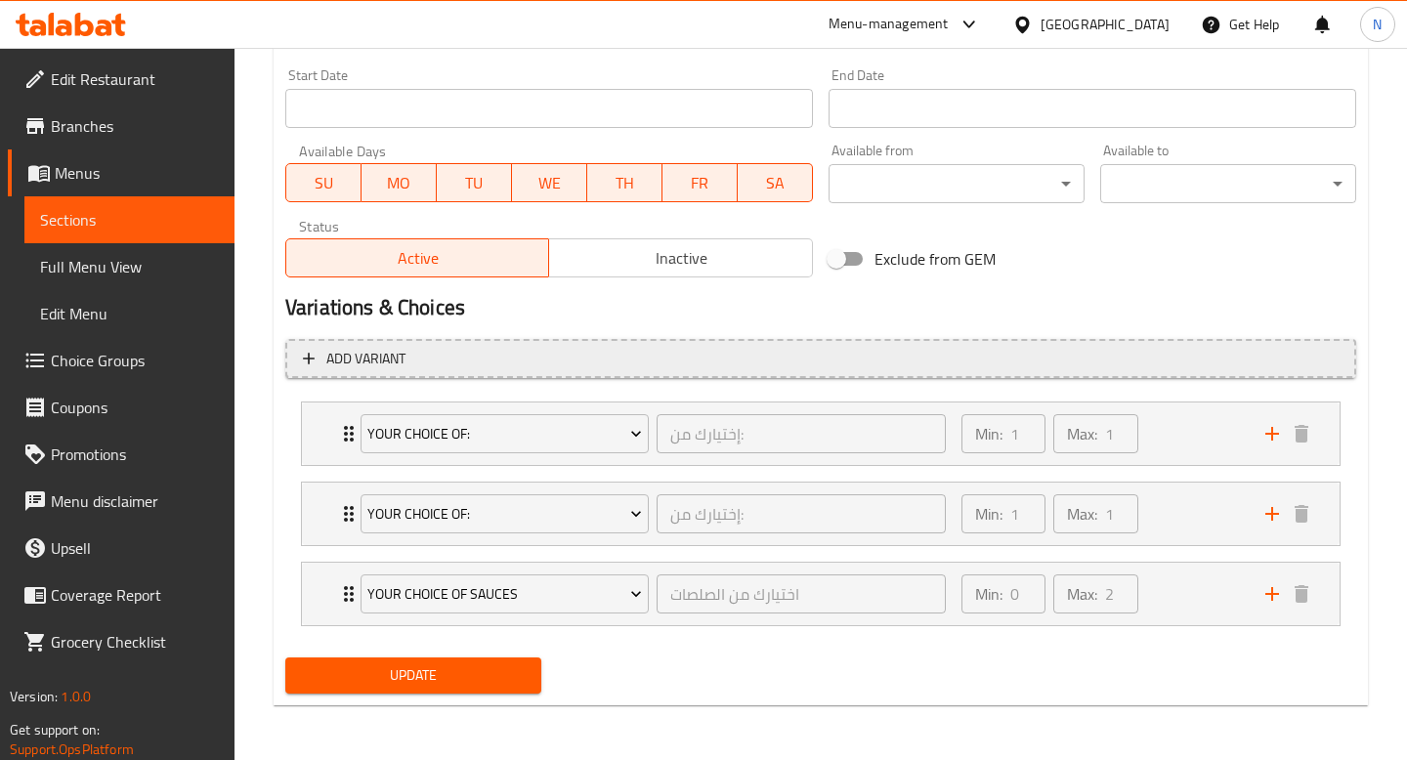
click at [309, 354] on icon "button" at bounding box center [309, 359] width 12 height 12
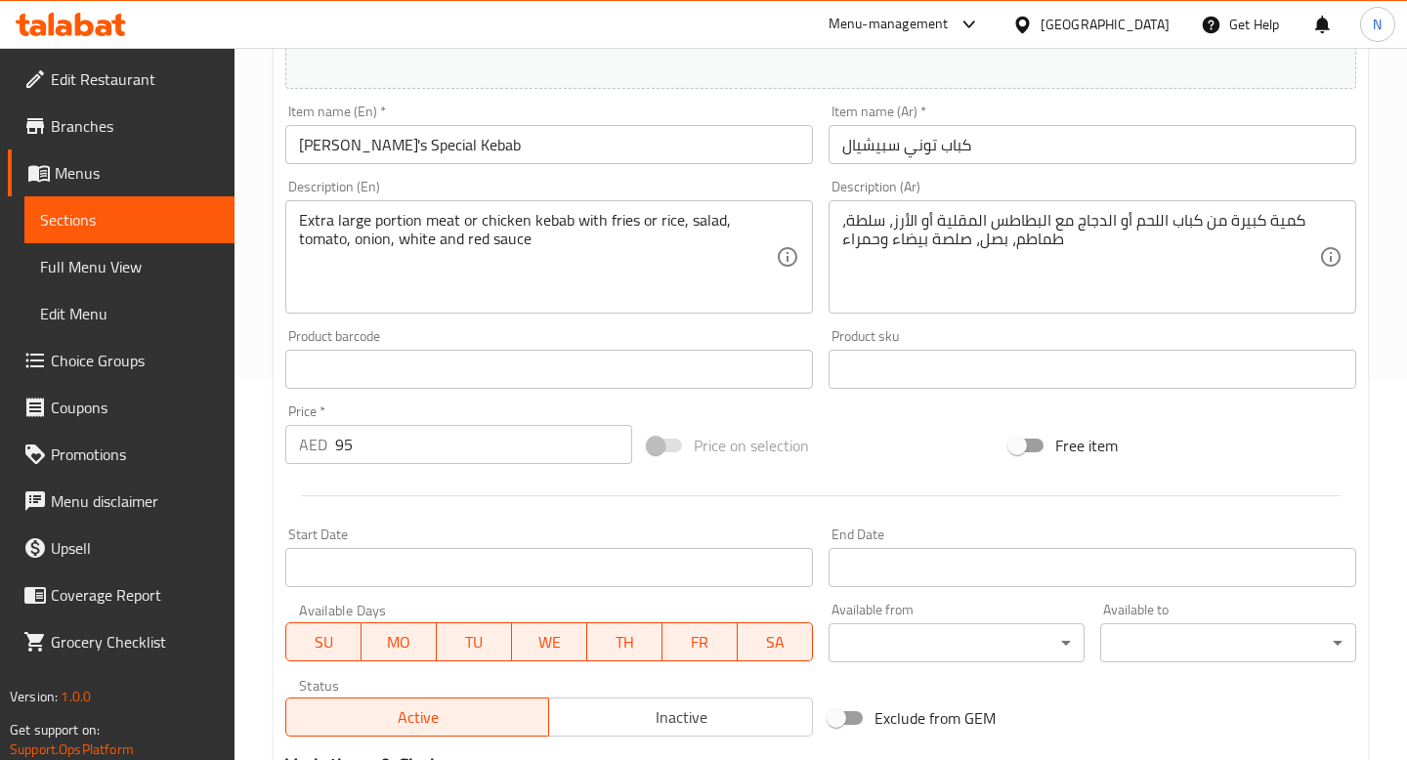
scroll to position [0, 0]
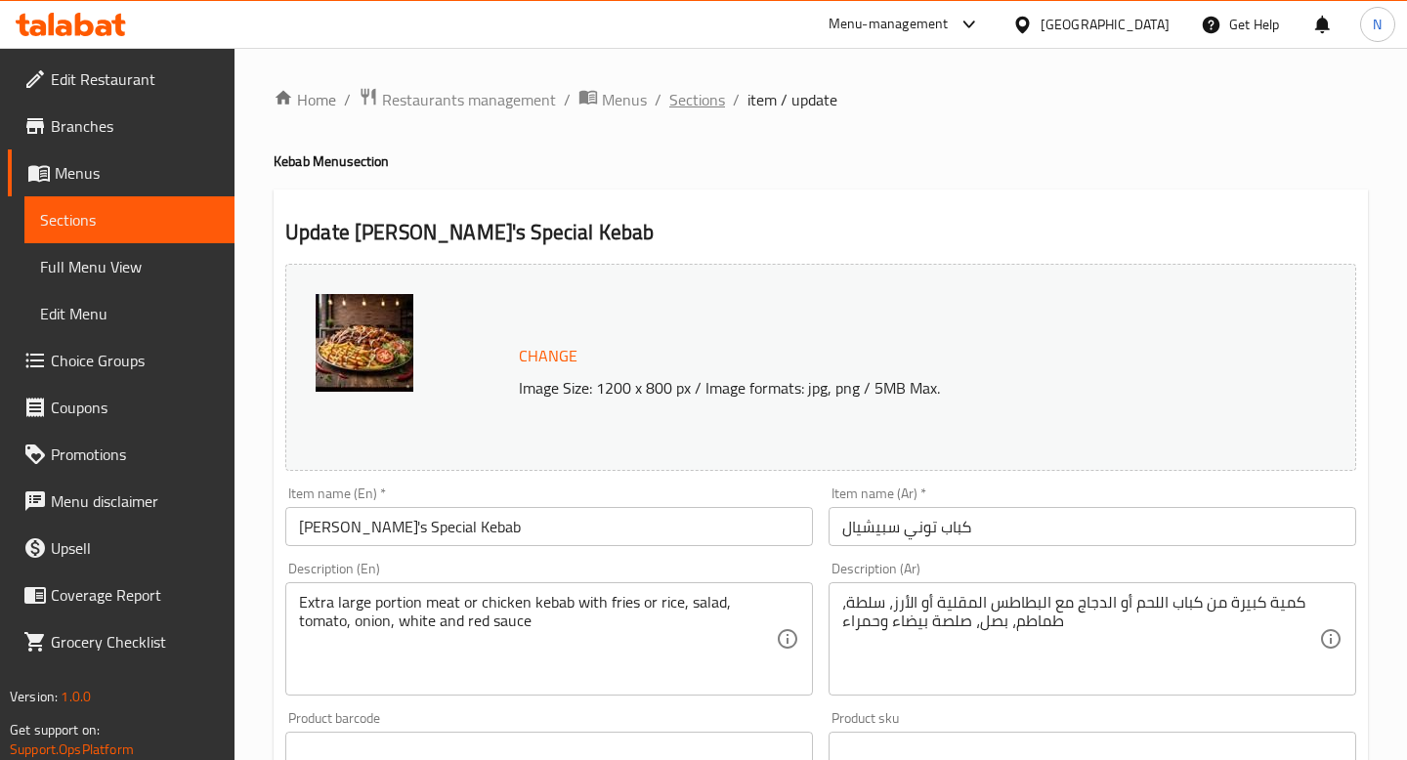
click at [709, 102] on span "Sections" at bounding box center [697, 99] width 56 height 23
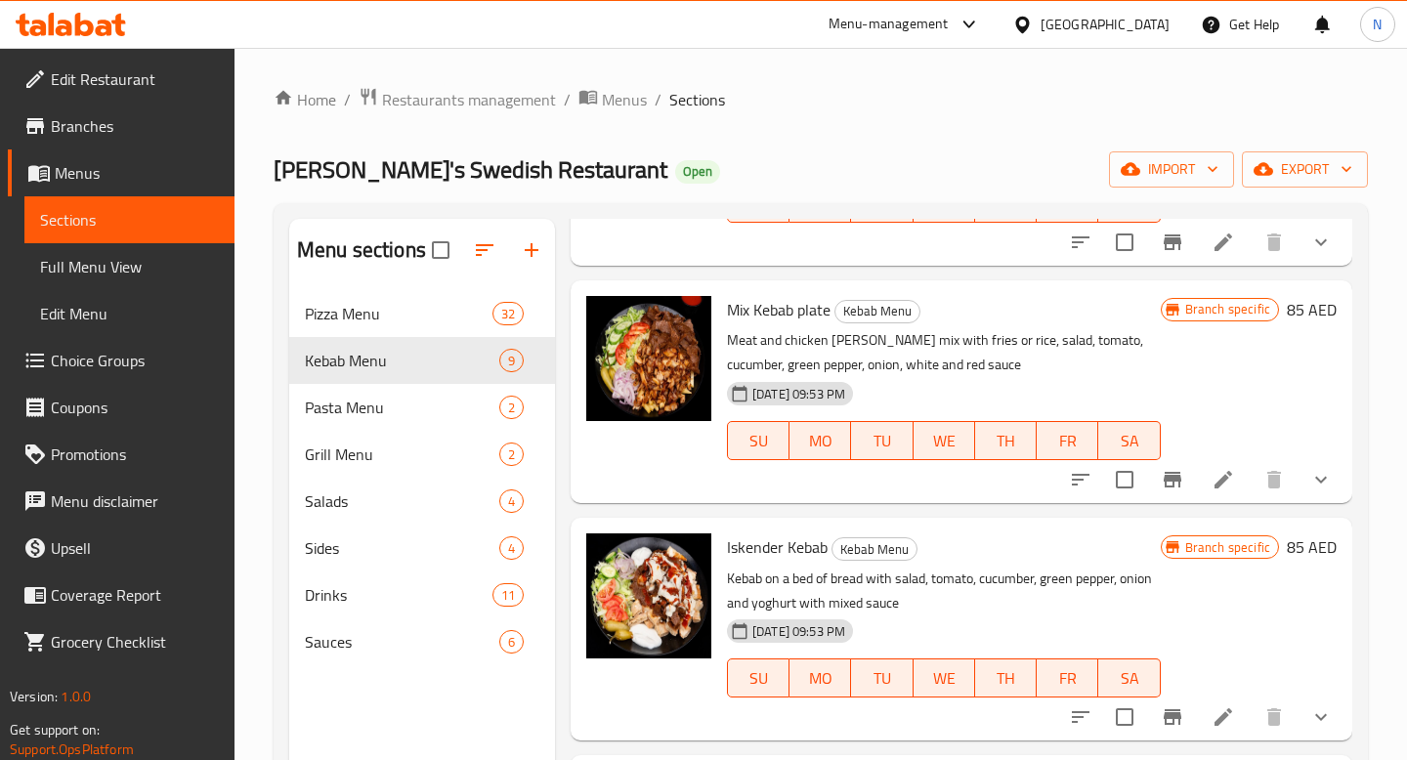
scroll to position [274, 0]
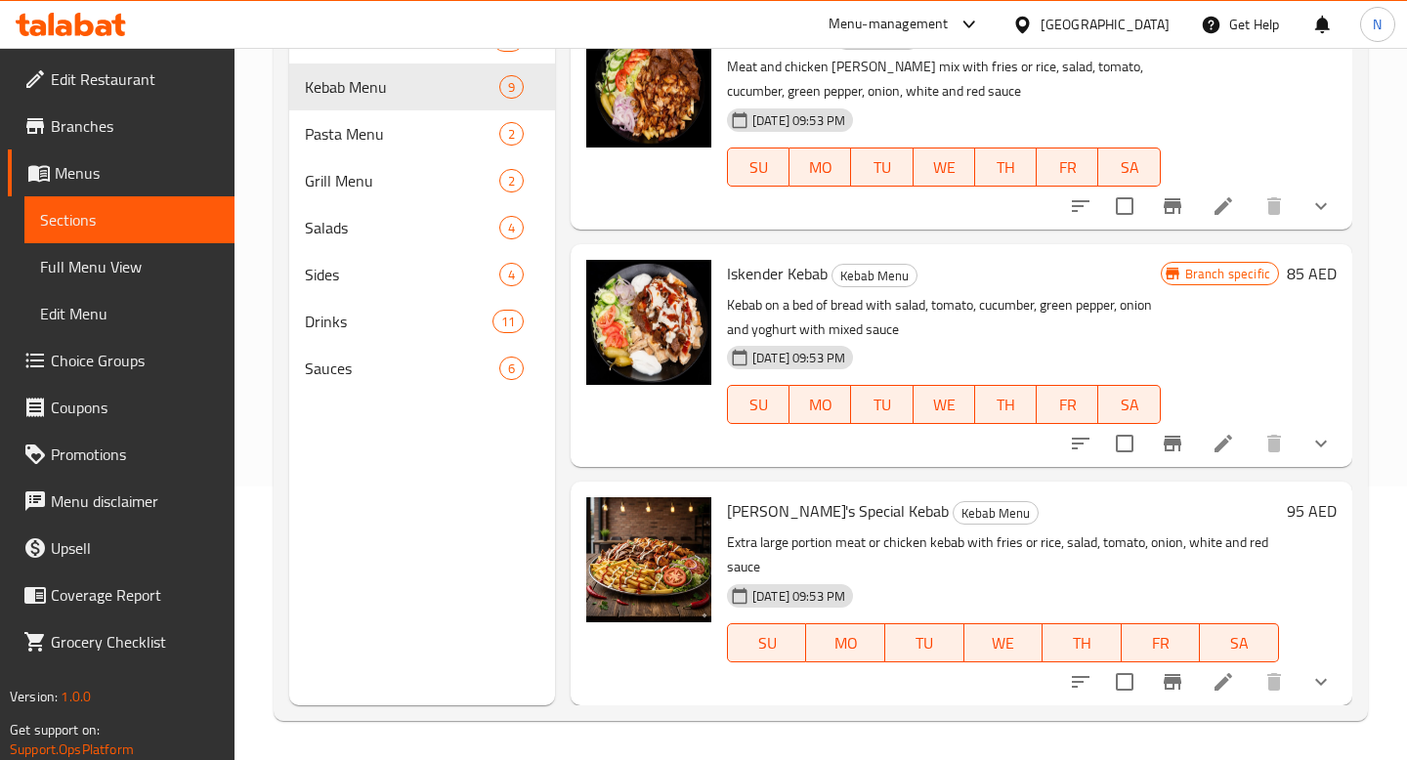
click at [1225, 683] on icon at bounding box center [1222, 681] width 23 height 23
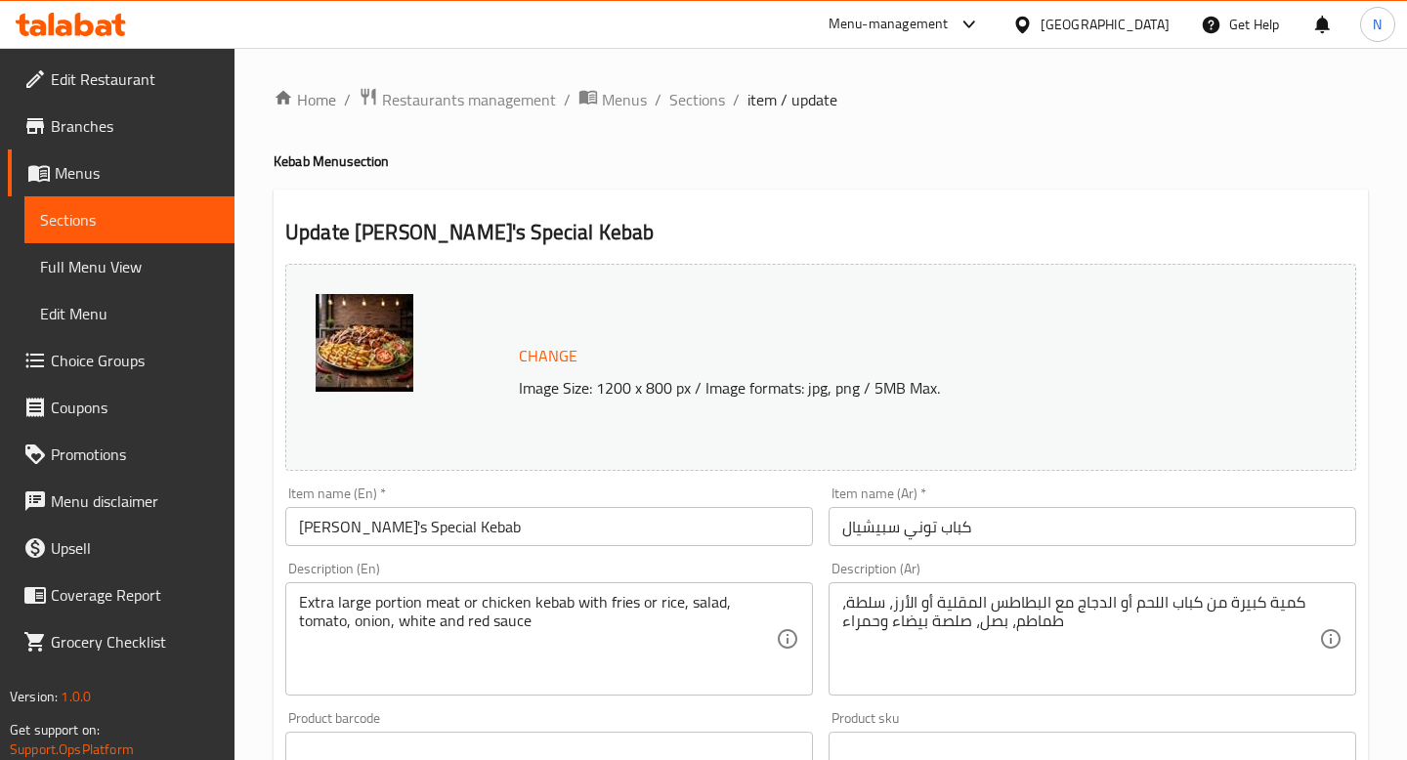
scroll to position [841, 0]
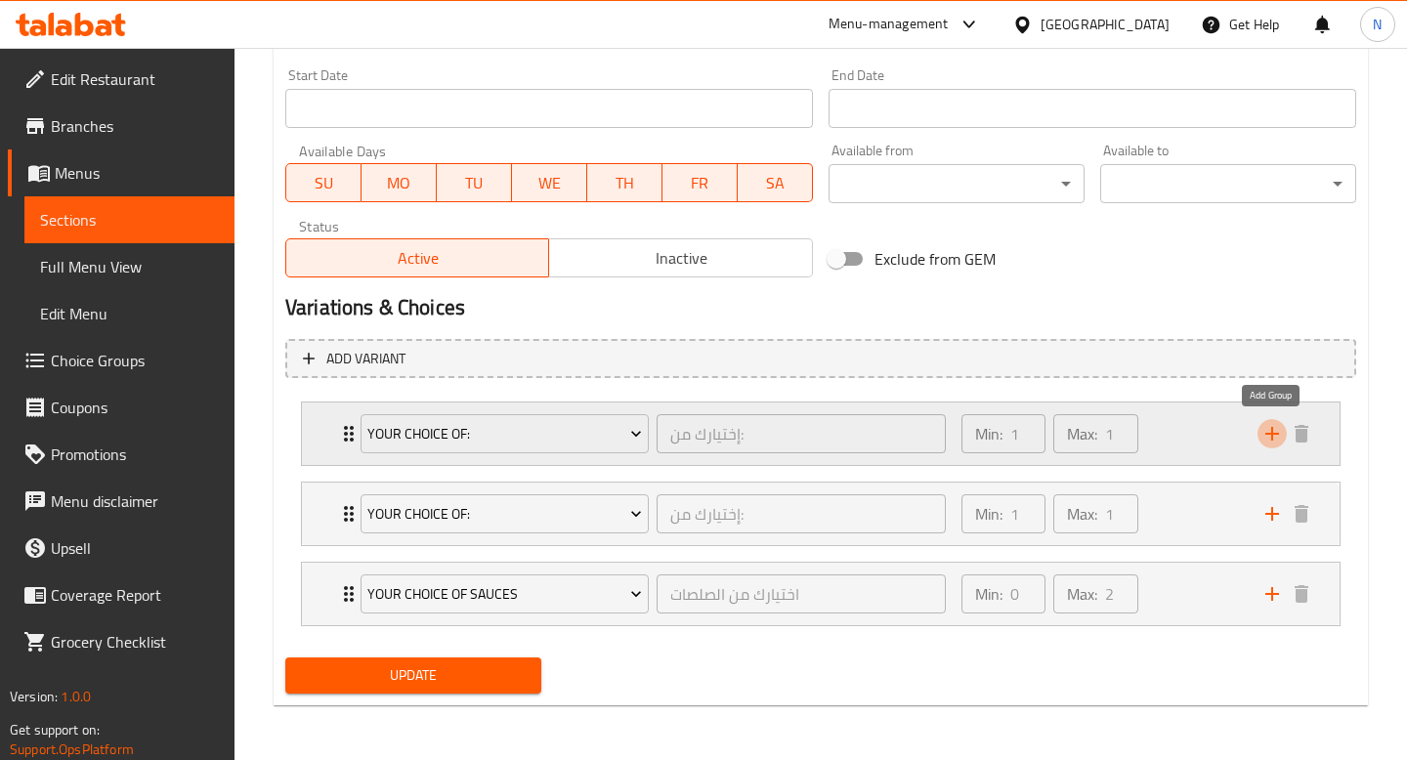
click at [1267, 437] on icon "add" at bounding box center [1271, 433] width 23 height 23
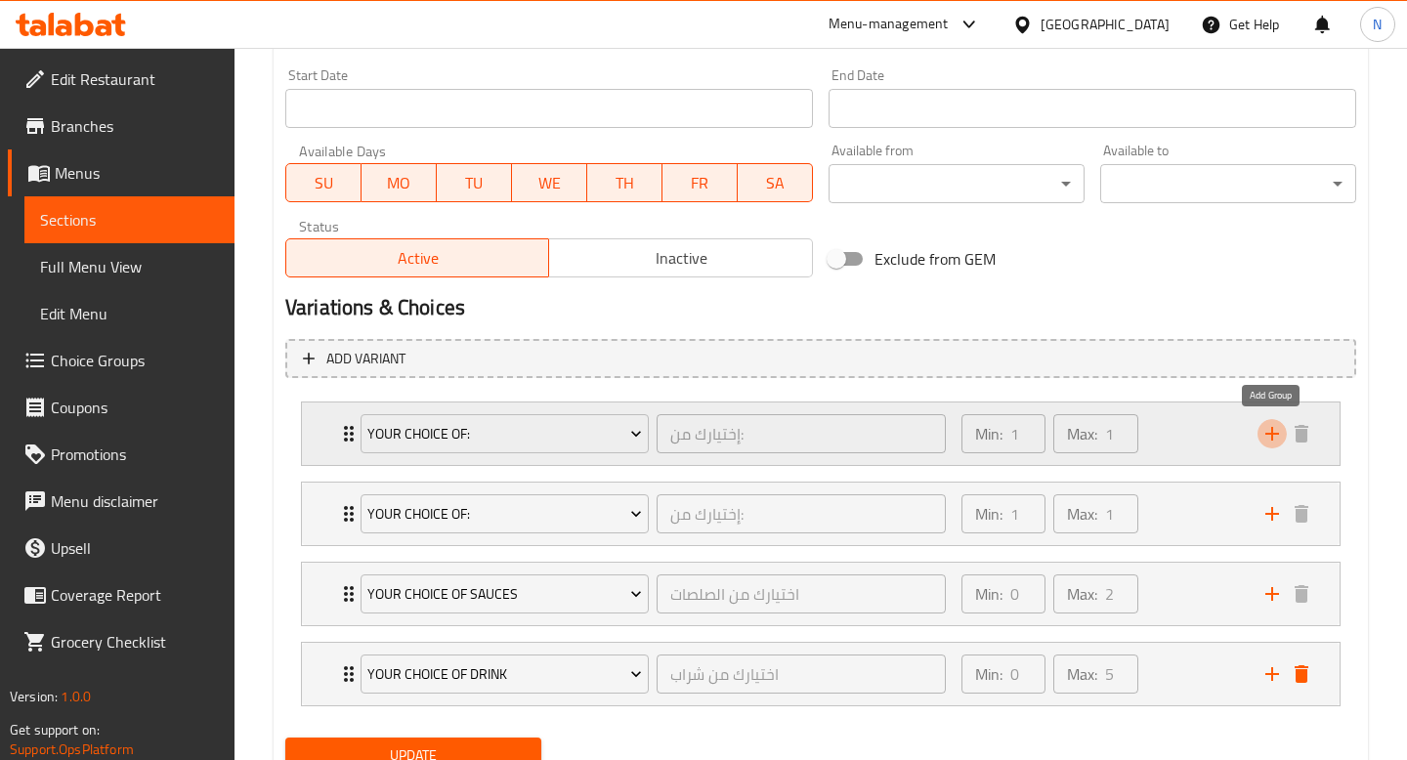
click at [1267, 437] on icon "add" at bounding box center [1271, 433] width 23 height 23
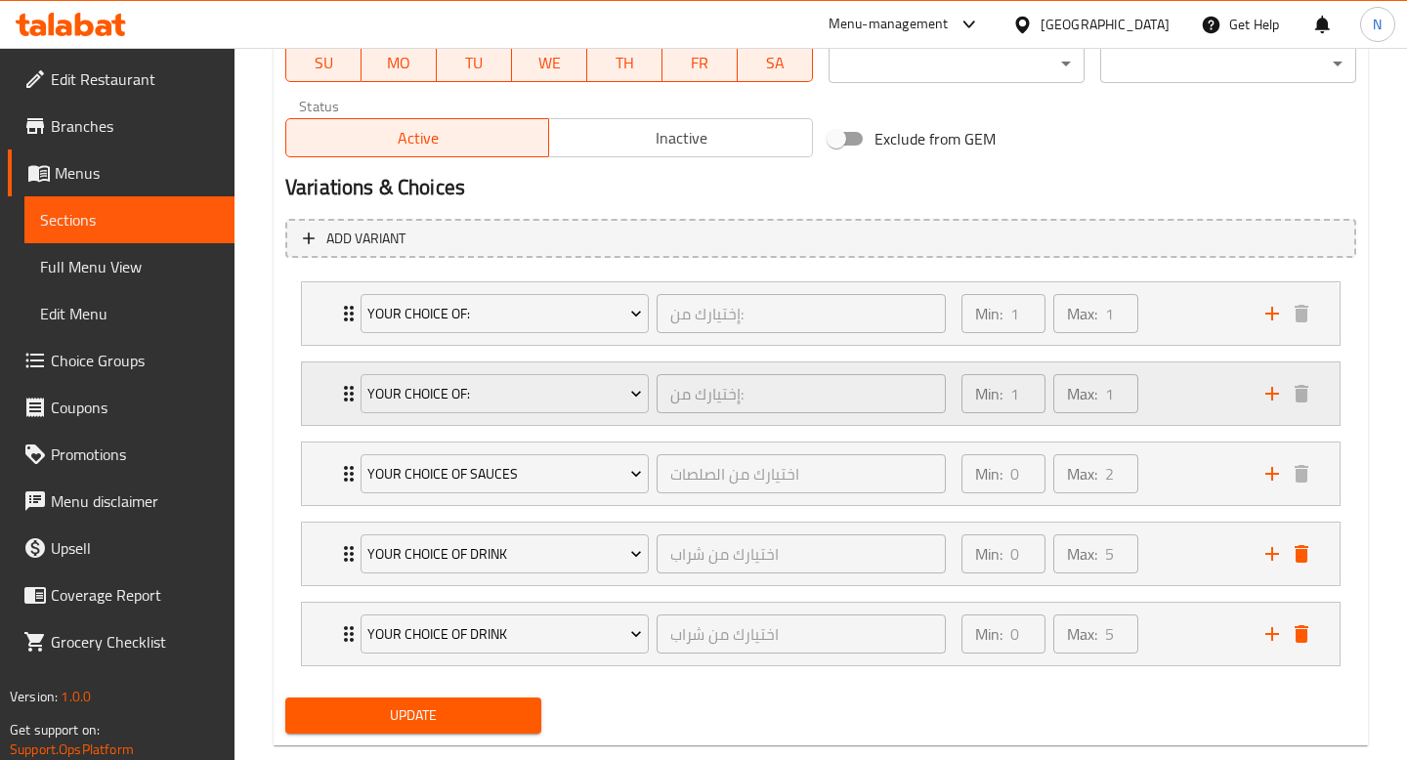
scroll to position [1001, 0]
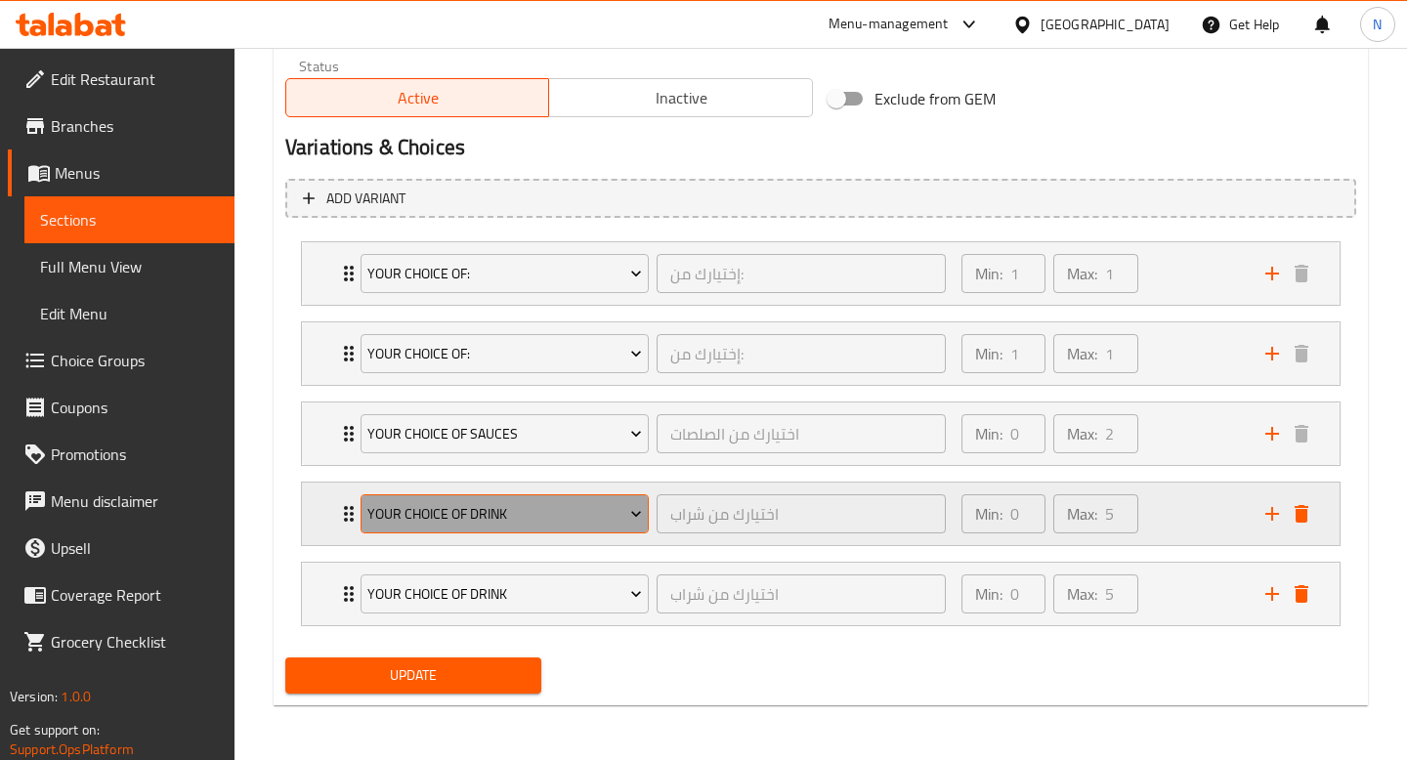
click at [566, 526] on span "Your Choice Of Drink" at bounding box center [504, 514] width 275 height 24
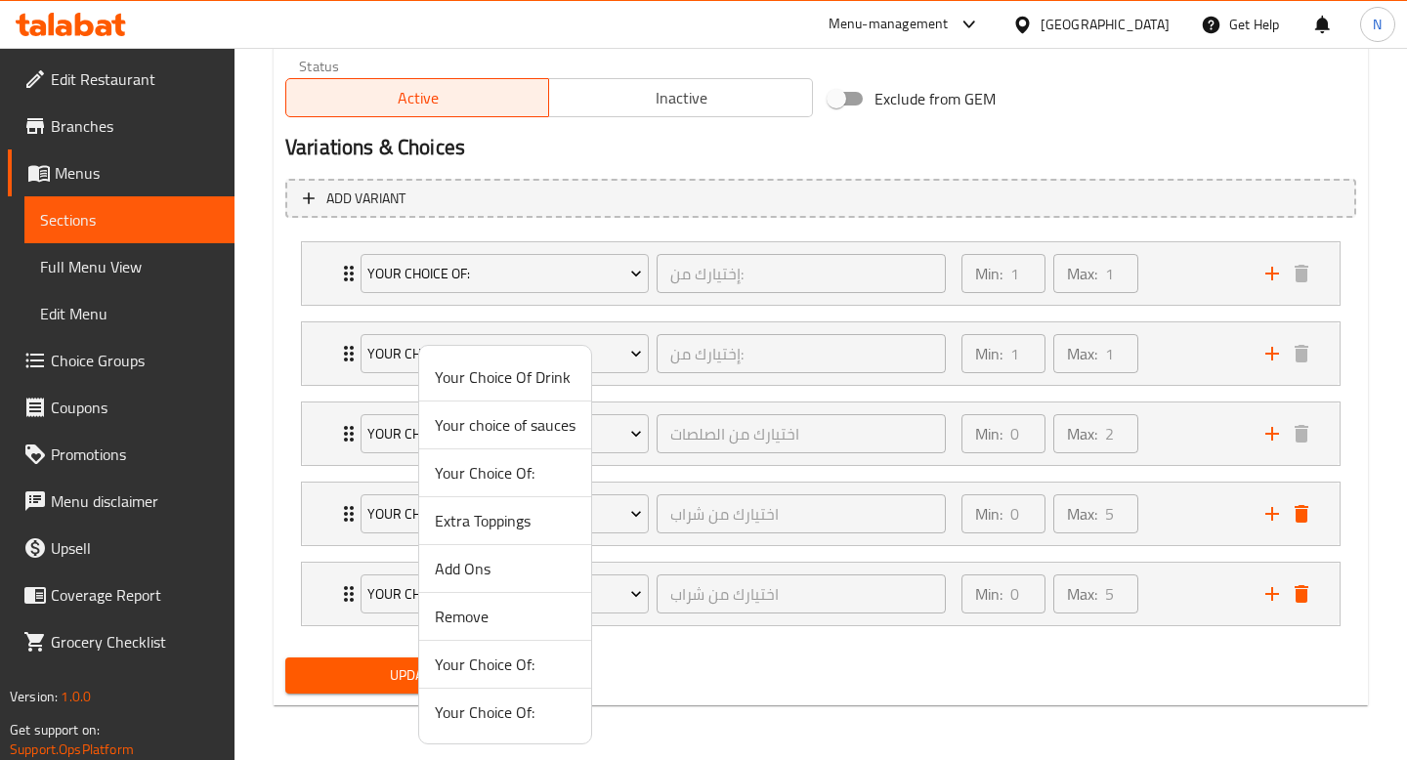
click at [519, 566] on span "Add Ons" at bounding box center [505, 568] width 141 height 23
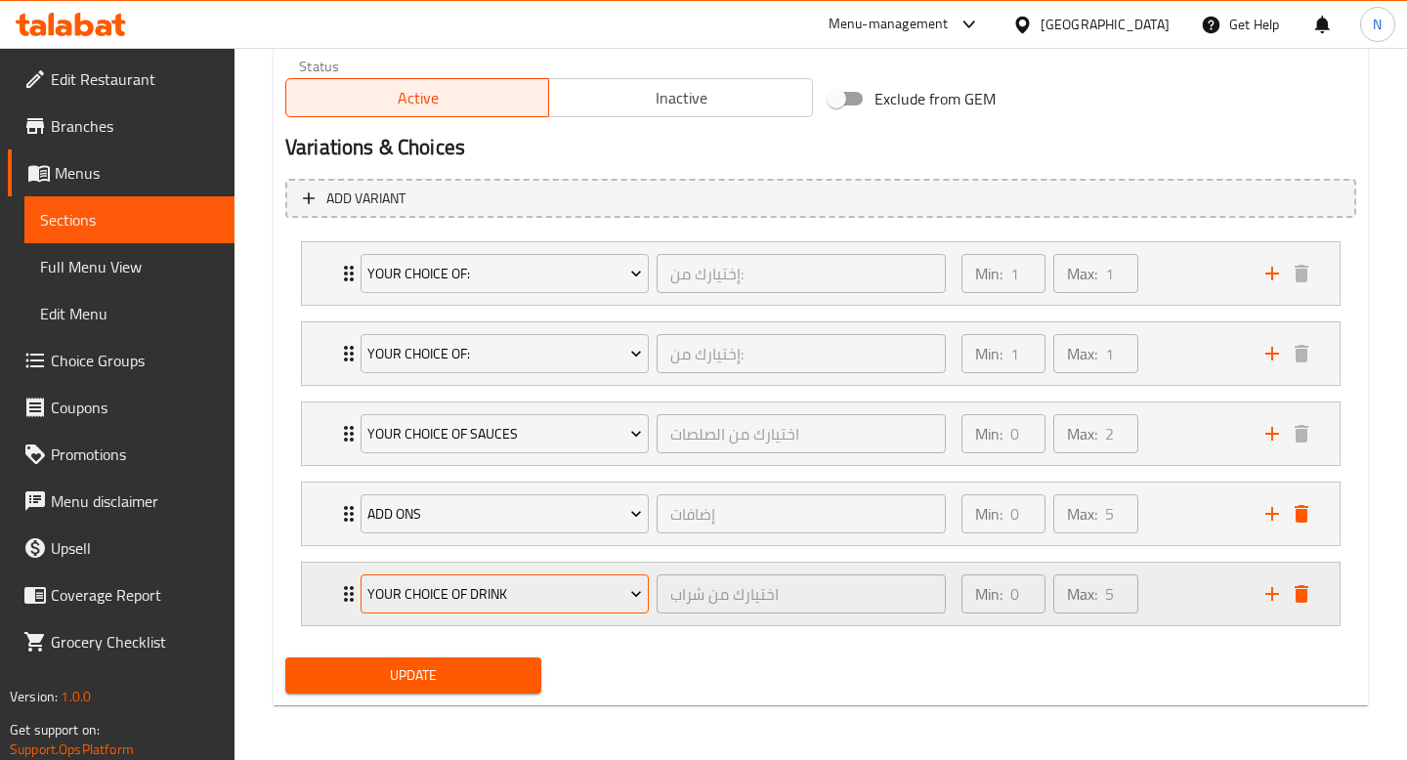
click at [522, 601] on span "Your Choice Of Drink" at bounding box center [504, 594] width 275 height 24
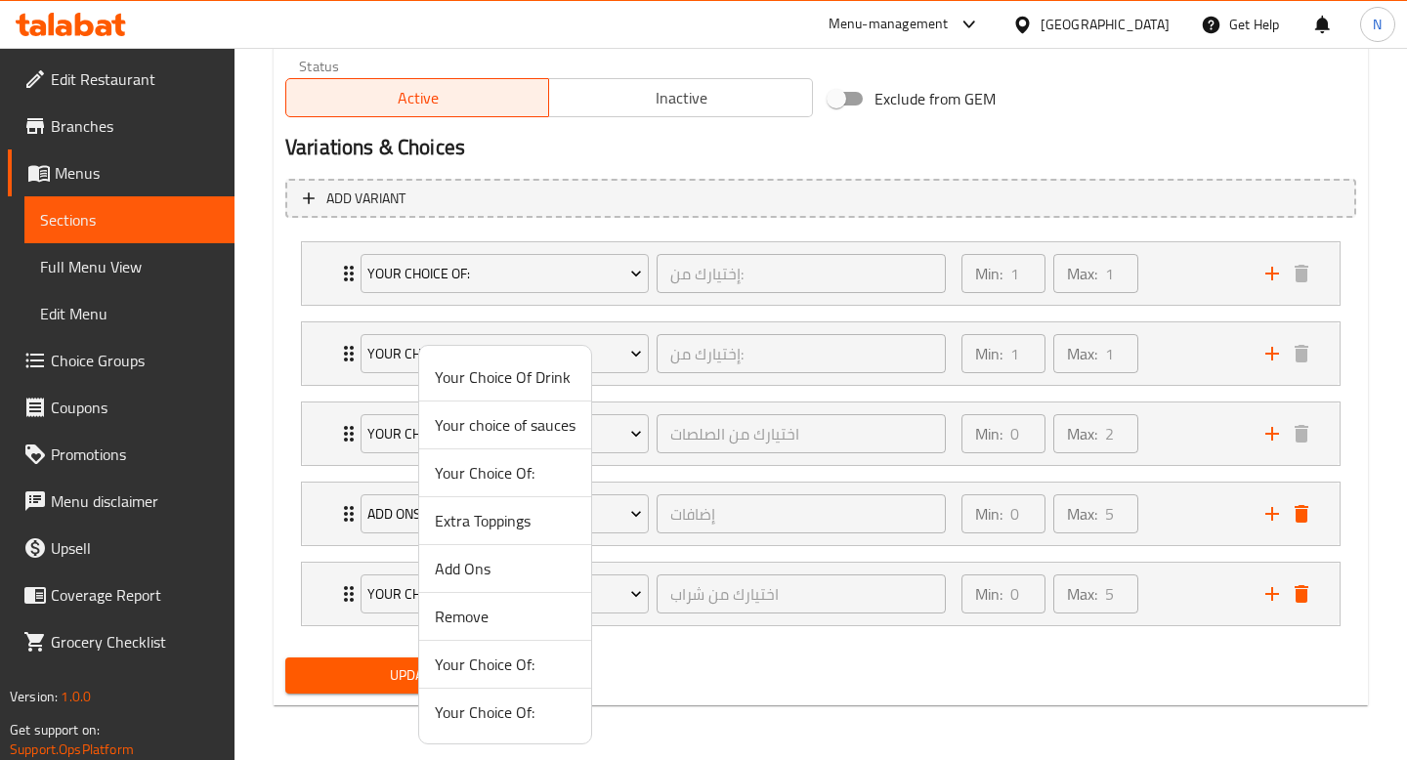
click at [498, 614] on span "Remove" at bounding box center [505, 616] width 141 height 23
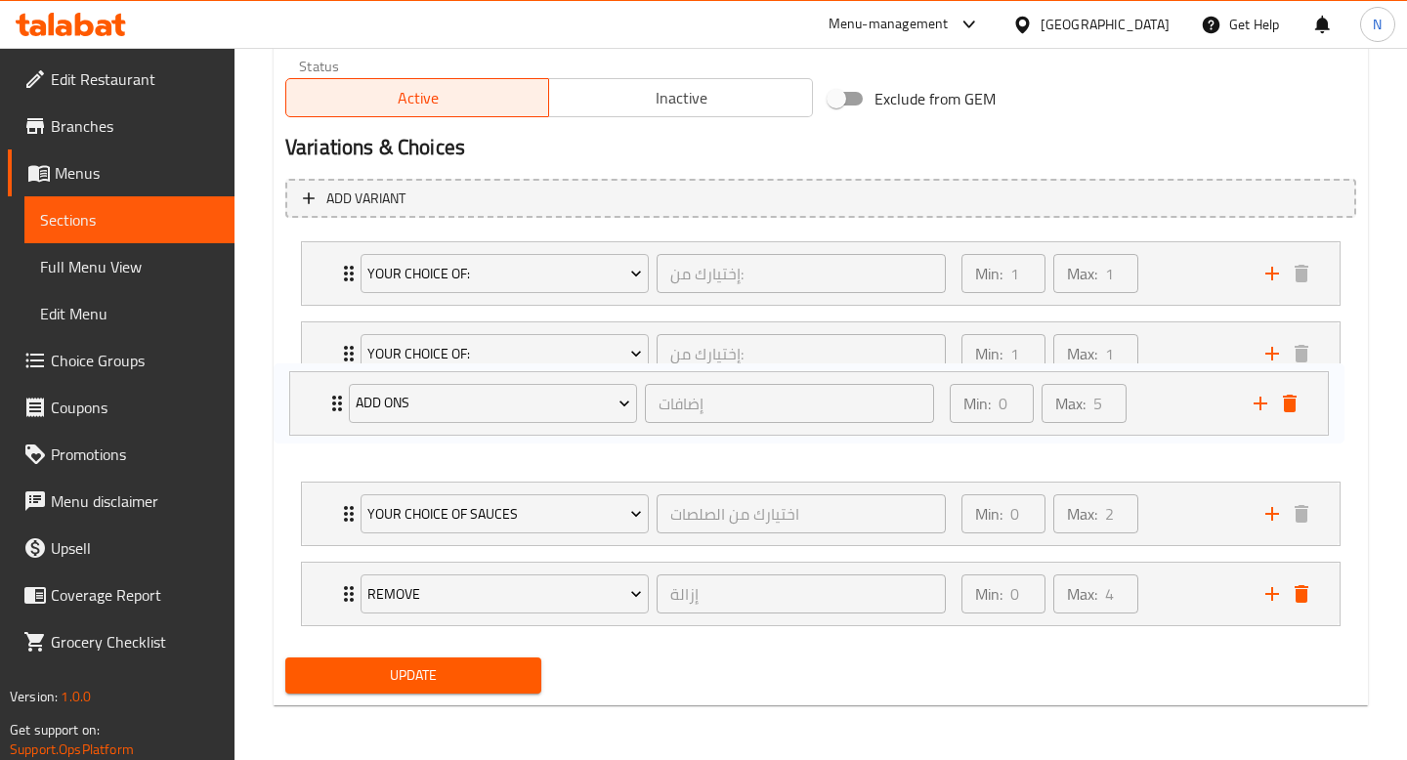
drag, startPoint x: 350, startPoint y: 515, endPoint x: 338, endPoint y: 401, distance: 114.9
click at [338, 401] on div "Your Choice Of: إختيارك من: ​ Min: 1 ​ Max: 1 ​ Meat kebab (ID: 2331736336) 0 A…" at bounding box center [820, 433] width 1071 height 401
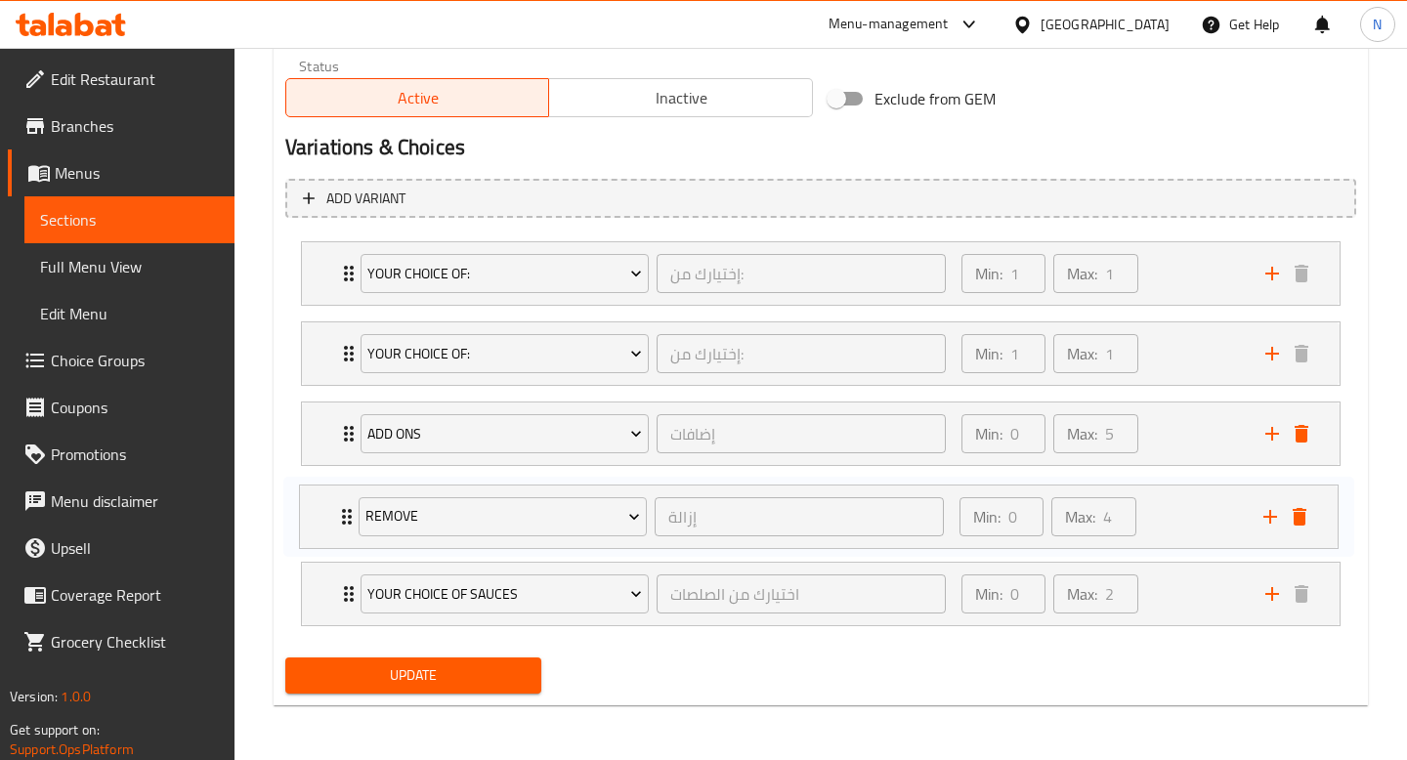
drag, startPoint x: 341, startPoint y: 602, endPoint x: 336, endPoint y: 510, distance: 92.0
click at [336, 510] on div "Your Choice Of: إختيارك من: ​ Min: 1 ​ Max: 1 ​ Meat kebab (ID: 2331736336) 0 A…" at bounding box center [820, 433] width 1071 height 401
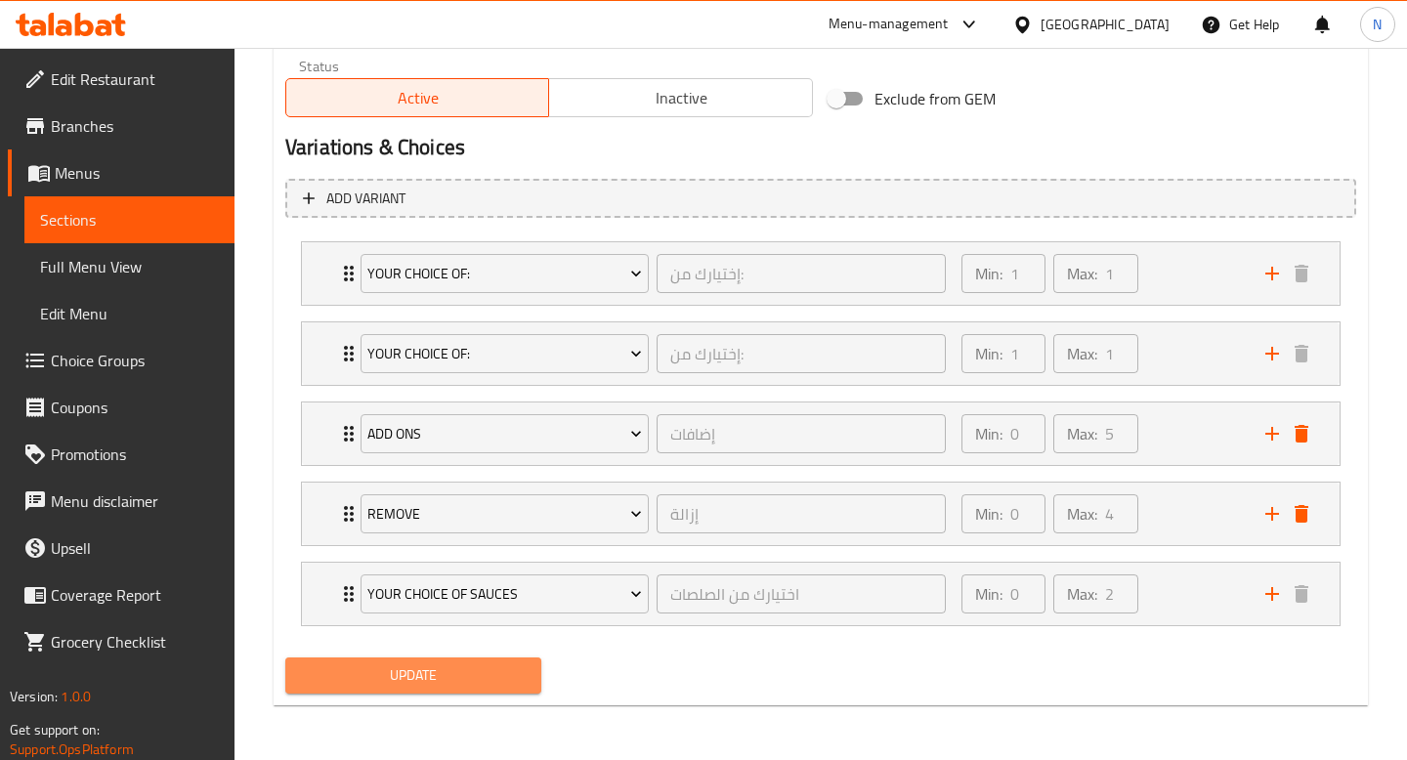
click at [419, 678] on span "Update" at bounding box center [413, 675] width 225 height 24
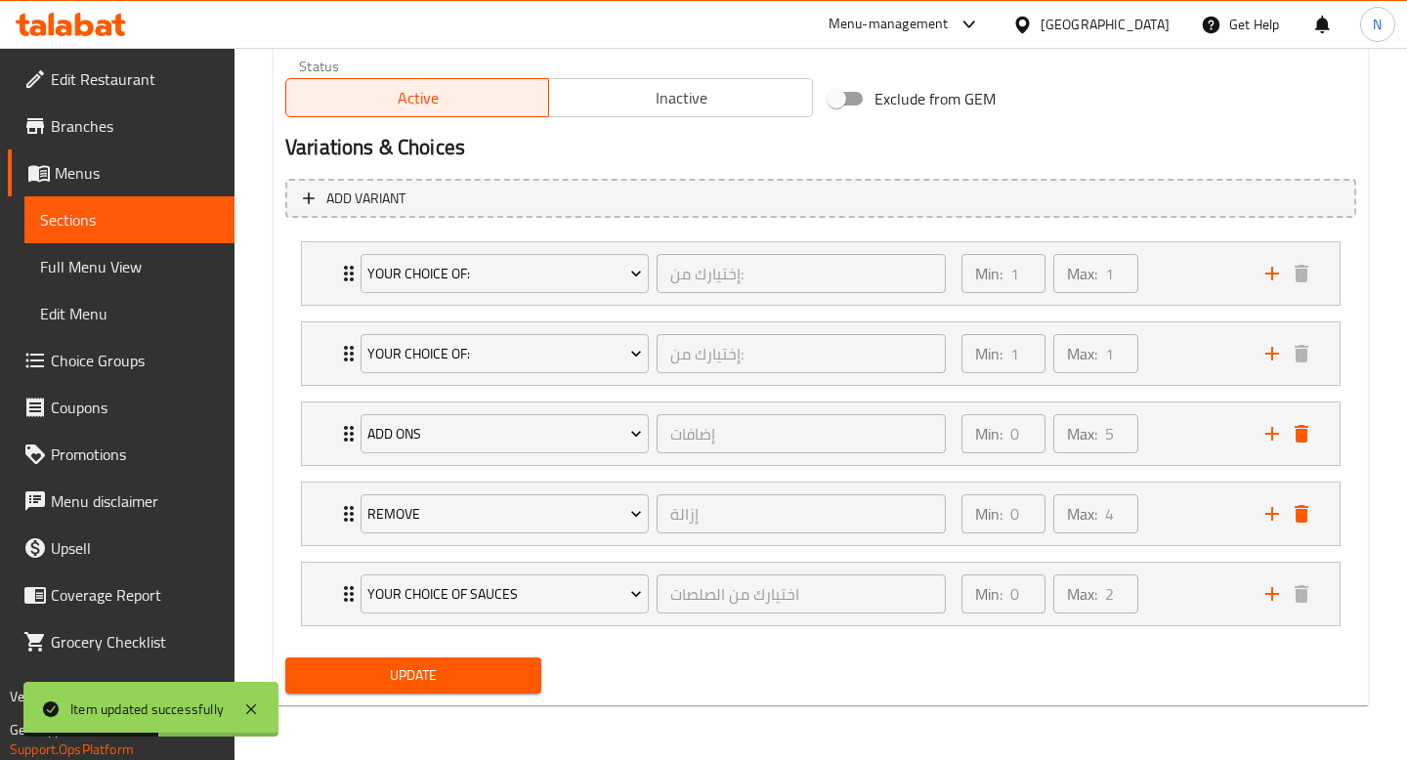
scroll to position [0, 0]
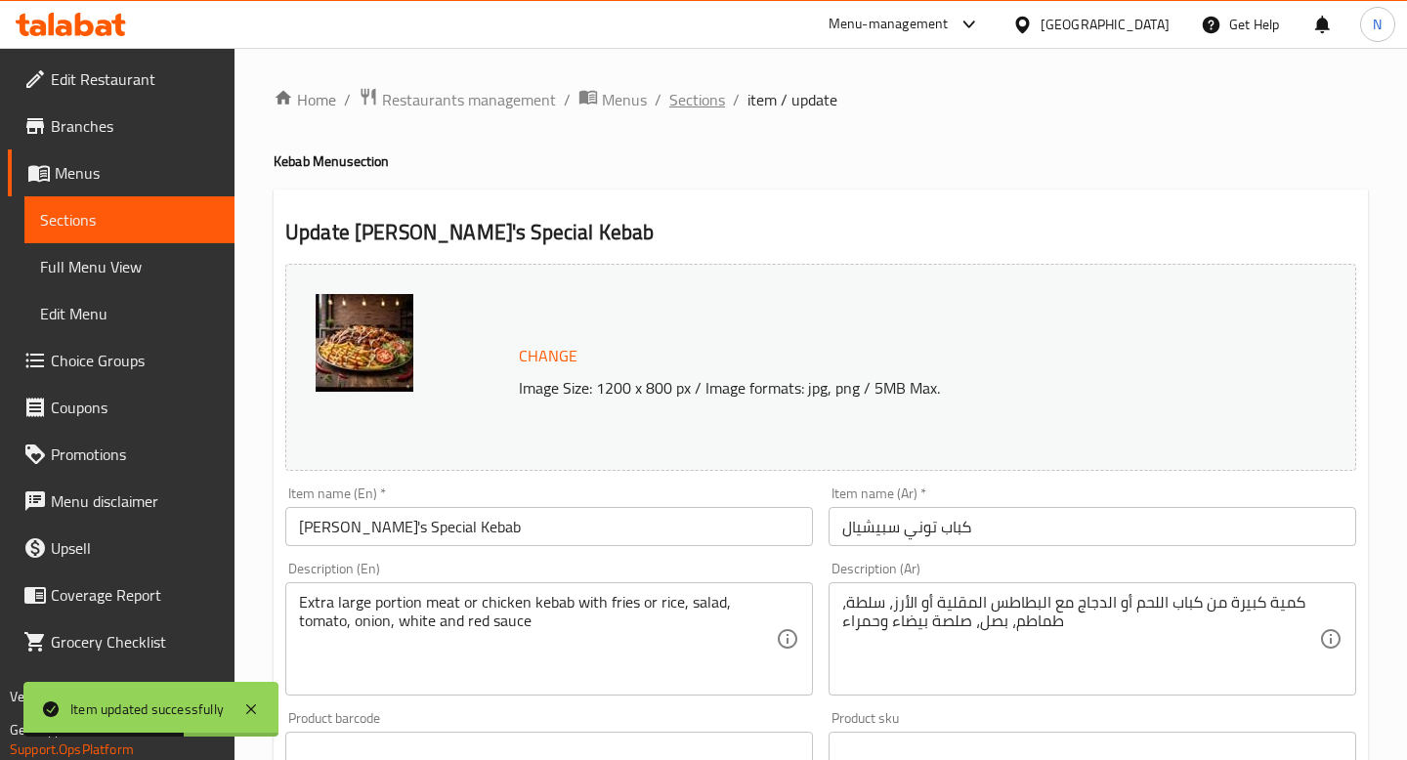
click at [689, 96] on span "Sections" at bounding box center [697, 99] width 56 height 23
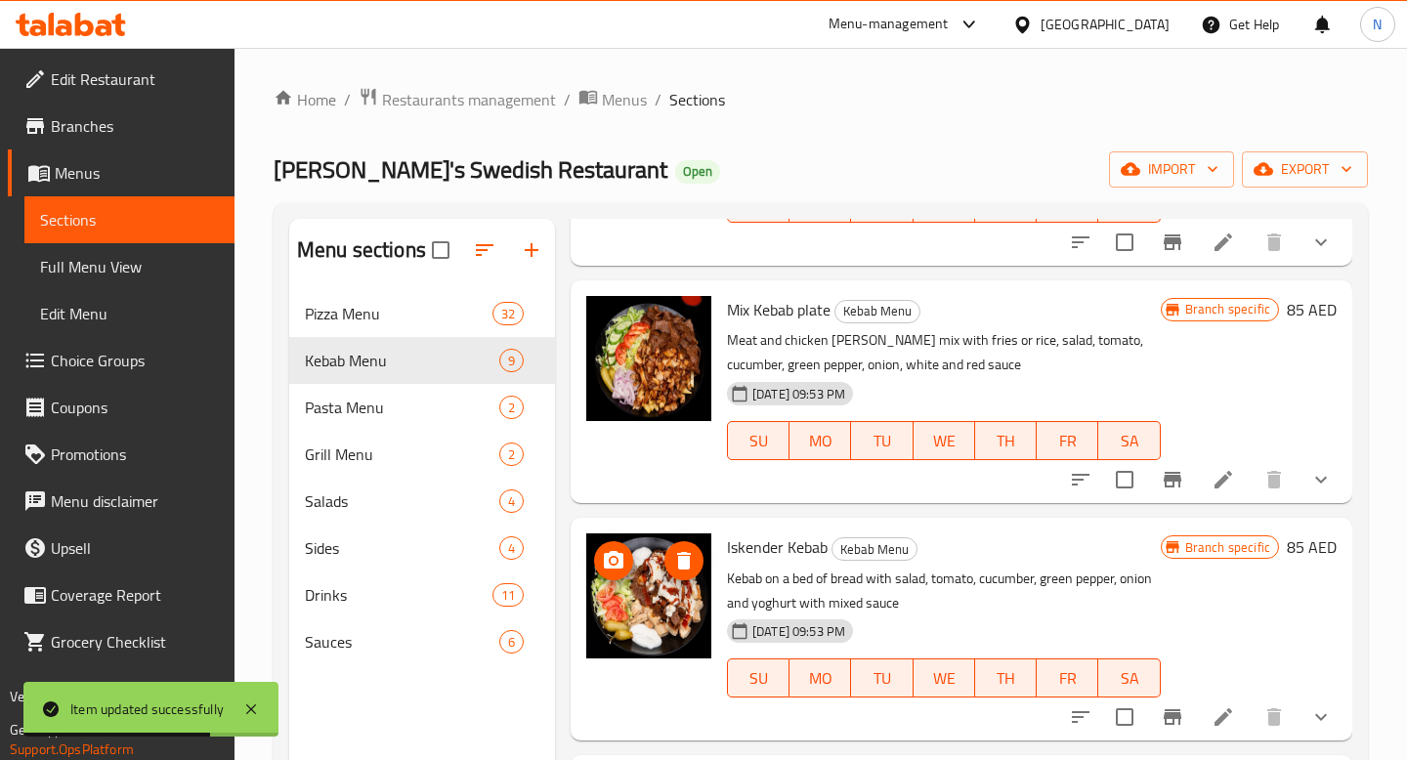
scroll to position [274, 0]
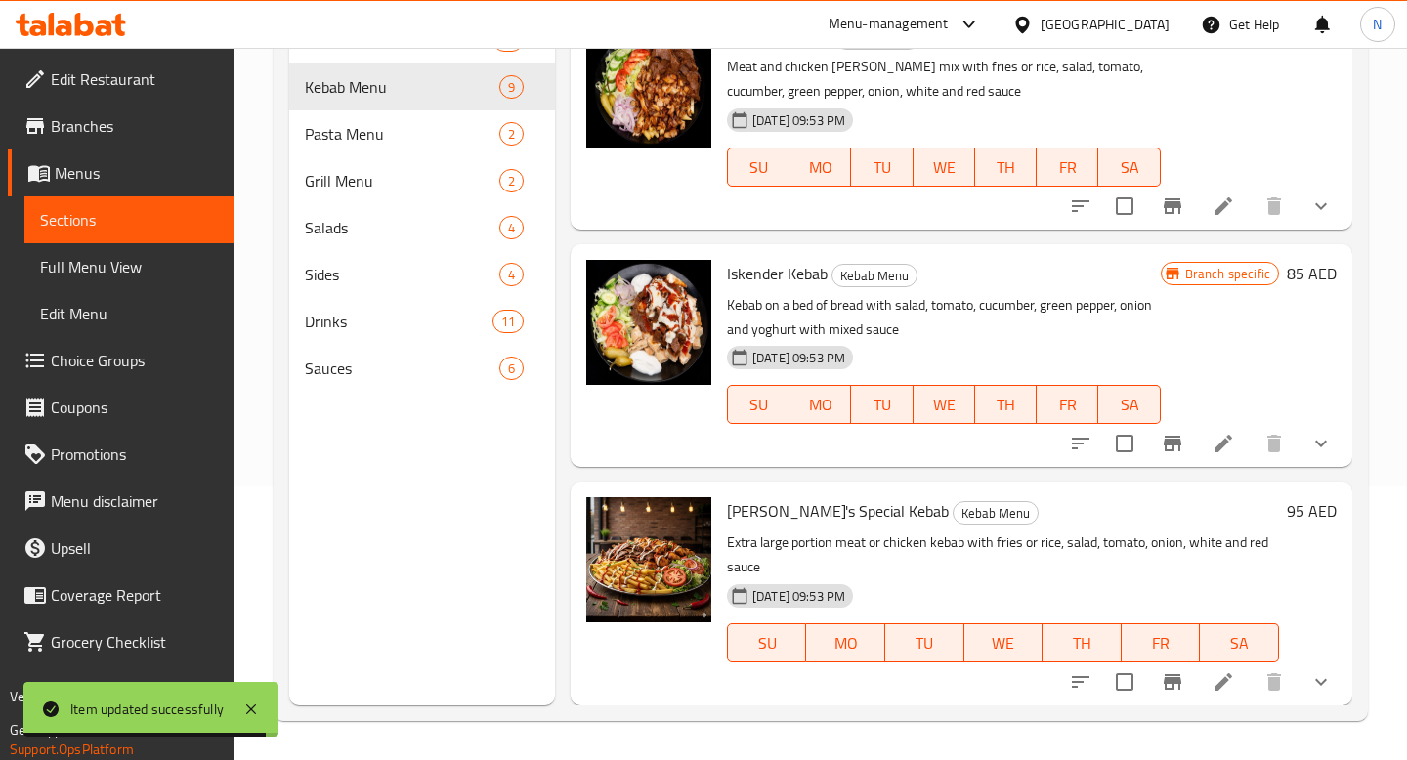
click at [1315, 687] on icon "show more" at bounding box center [1320, 681] width 23 height 23
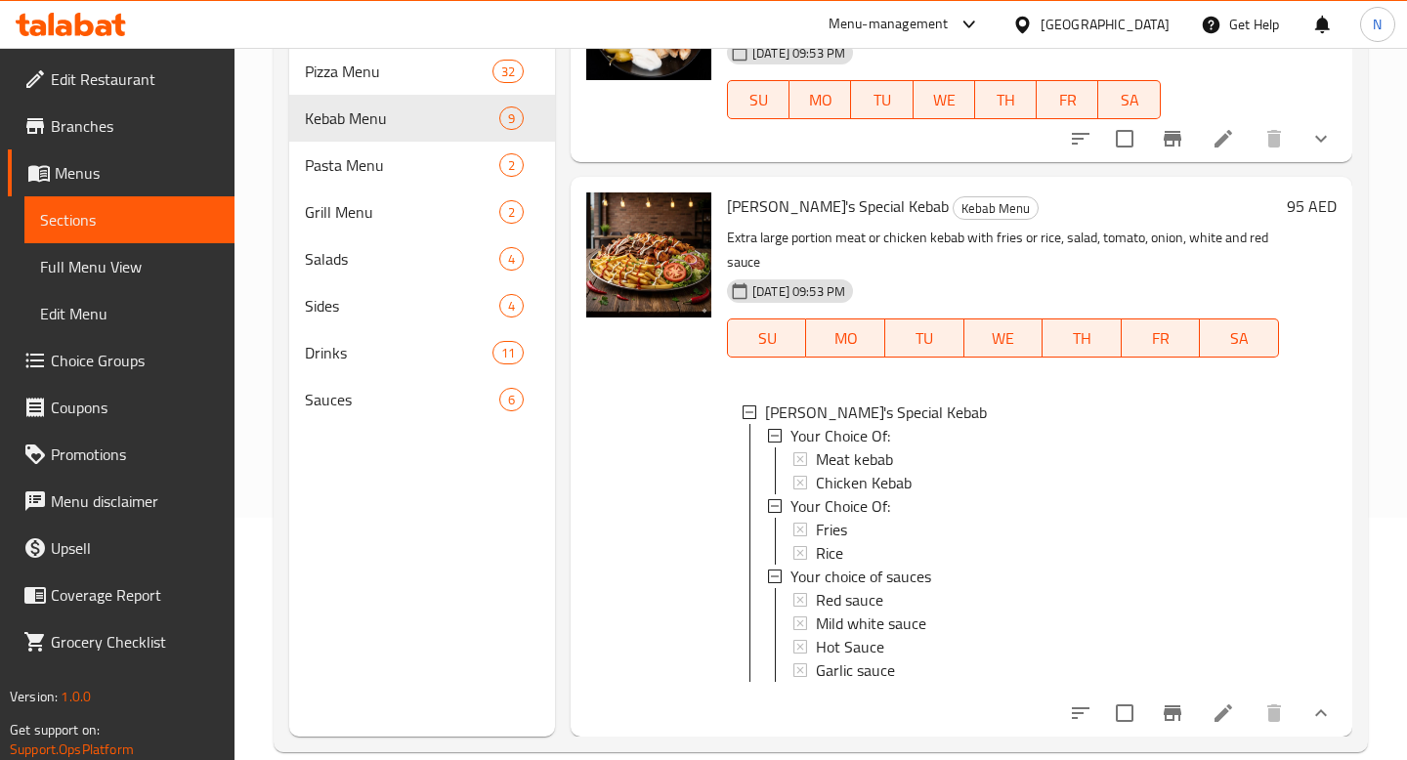
scroll to position [241, 0]
click at [1224, 698] on li at bounding box center [1223, 714] width 55 height 35
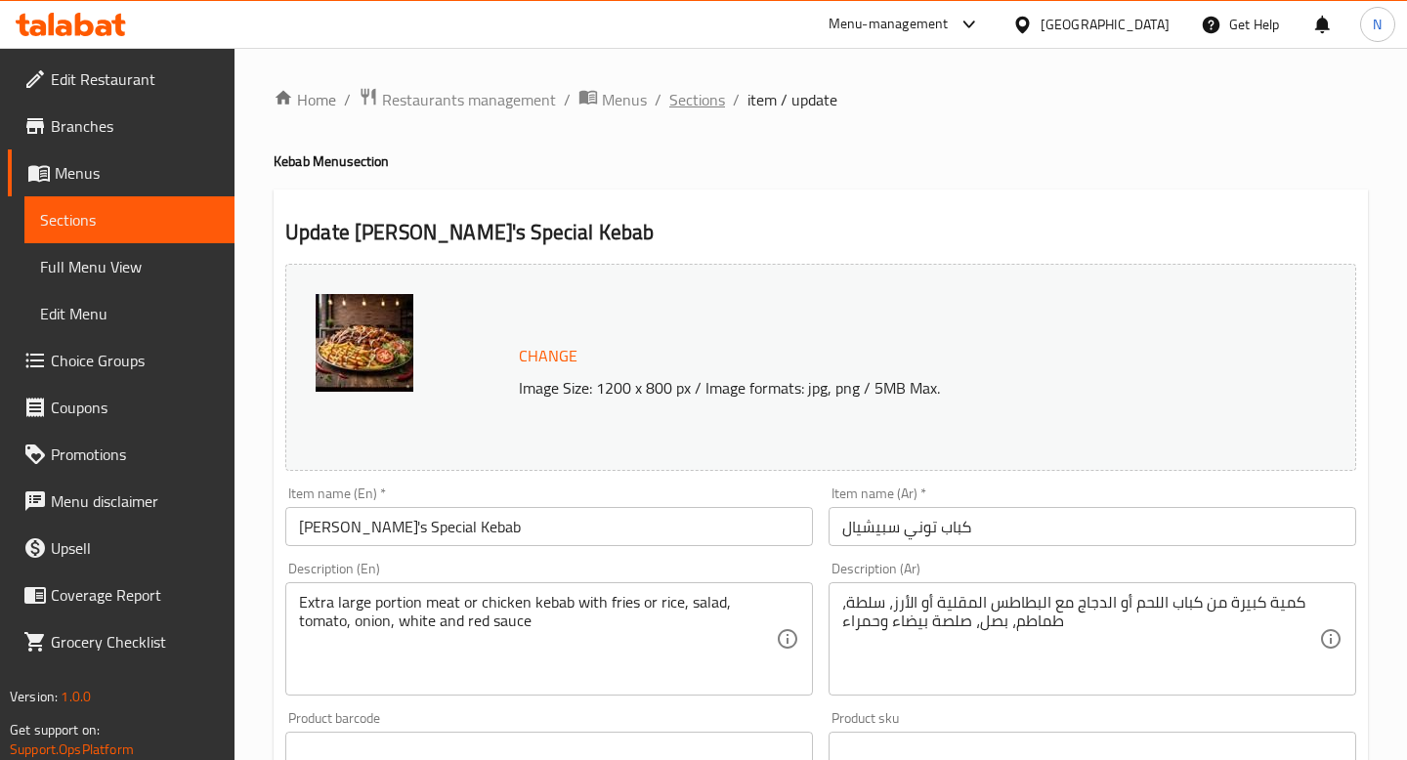
click at [705, 97] on span "Sections" at bounding box center [697, 99] width 56 height 23
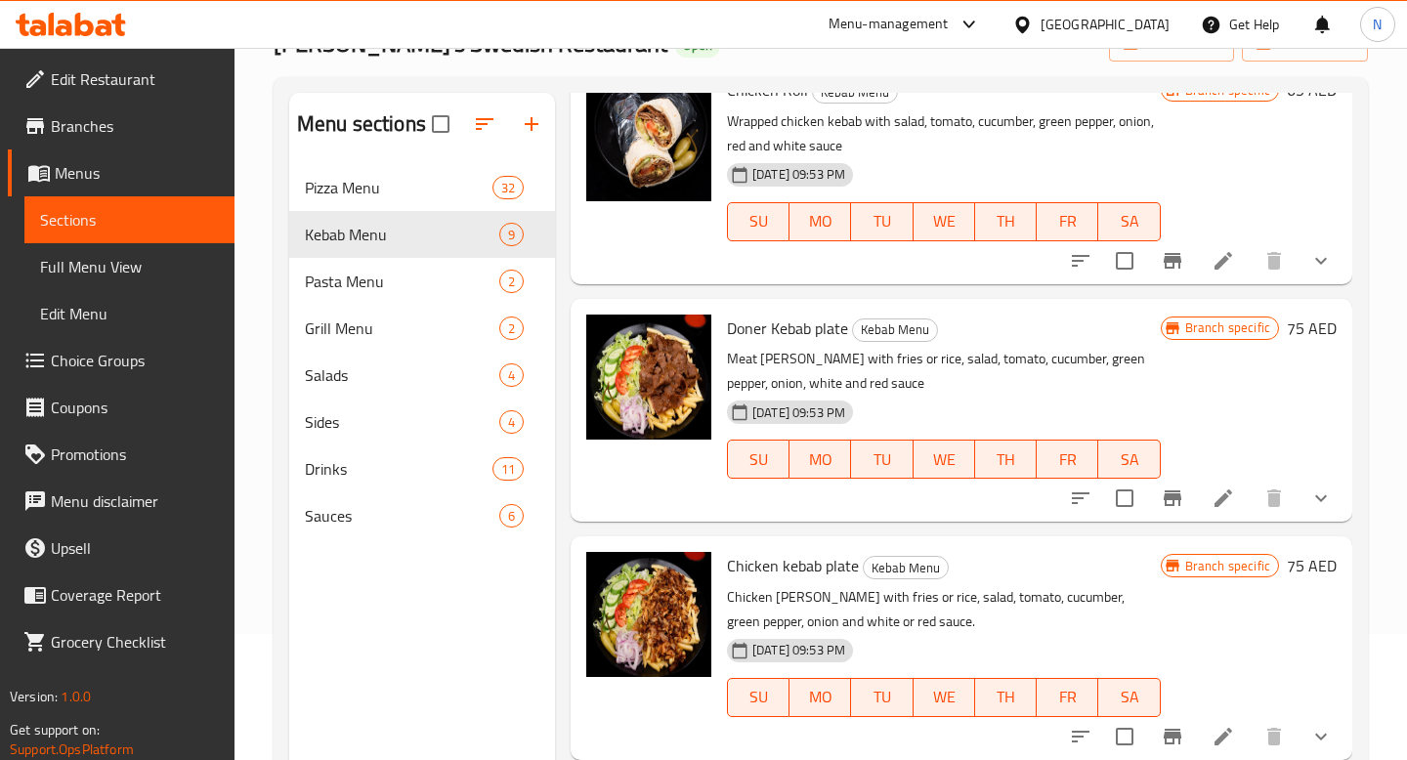
scroll to position [768, 0]
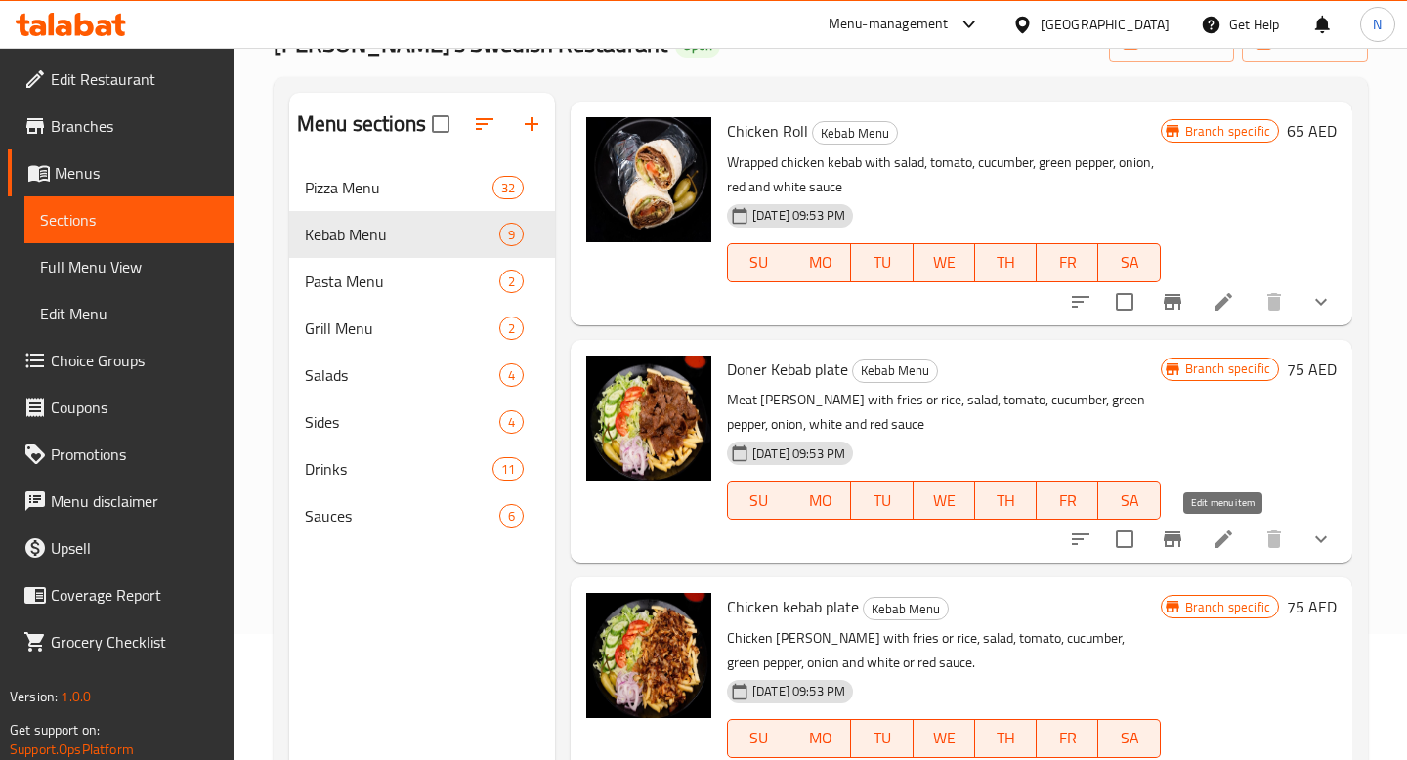
click at [1230, 543] on icon at bounding box center [1222, 539] width 23 height 23
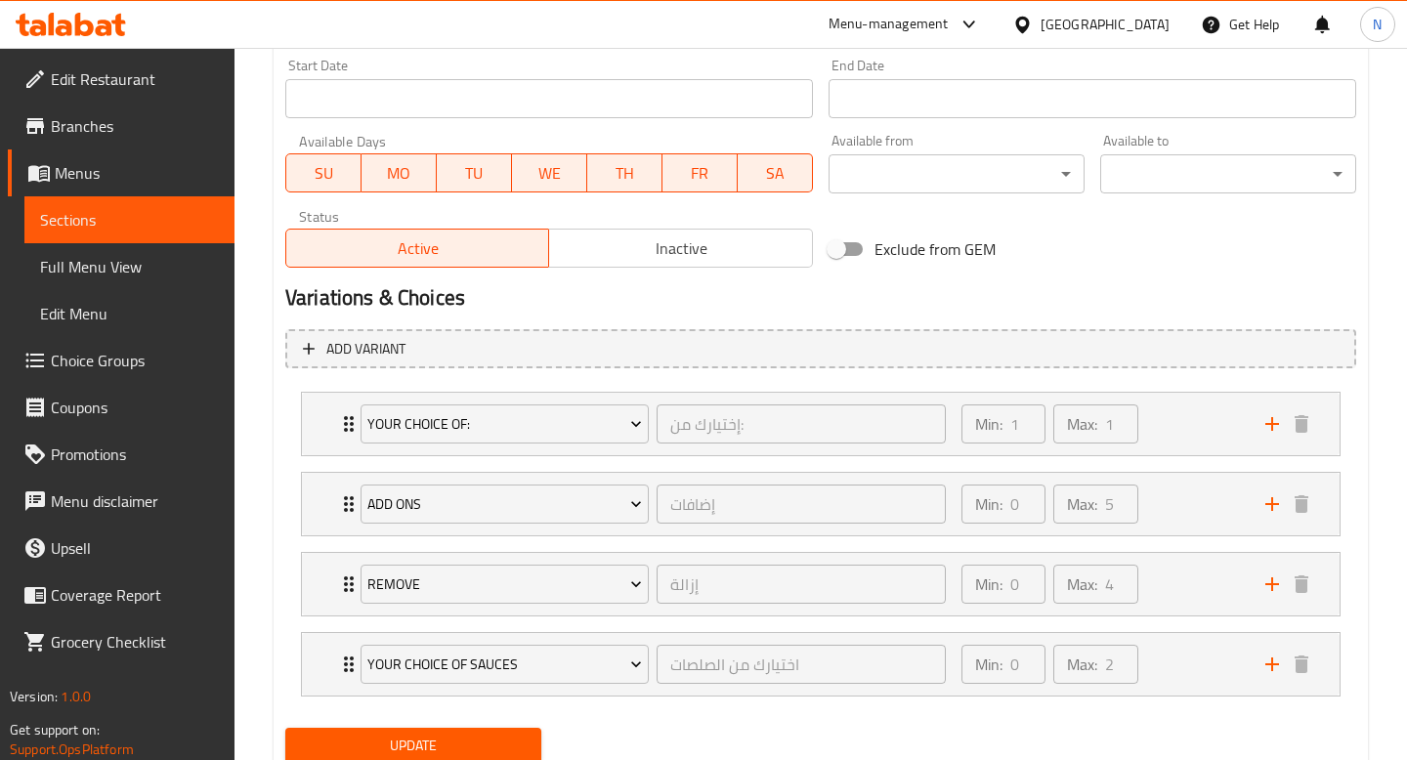
scroll to position [921, 0]
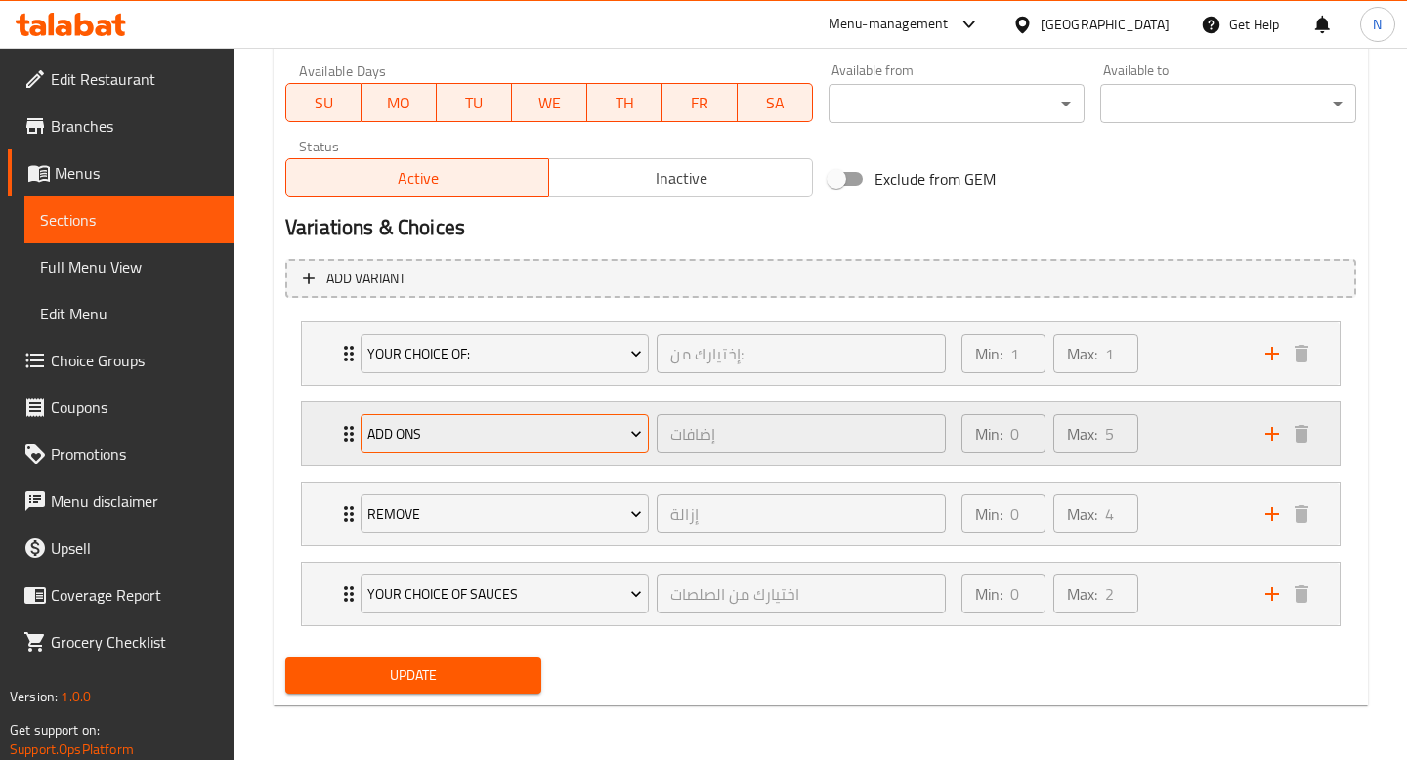
click at [575, 435] on span "Add Ons" at bounding box center [504, 434] width 275 height 24
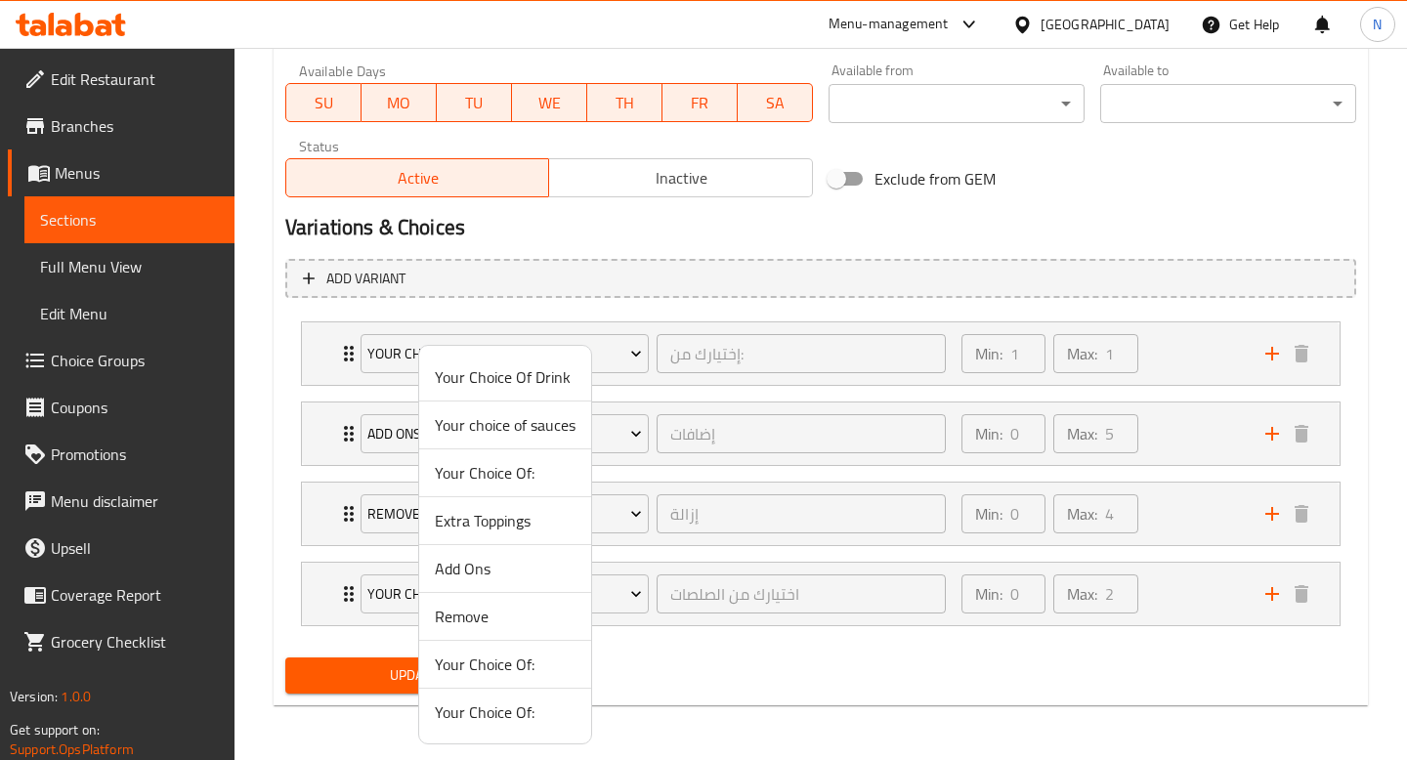
click at [1189, 417] on div at bounding box center [703, 380] width 1407 height 760
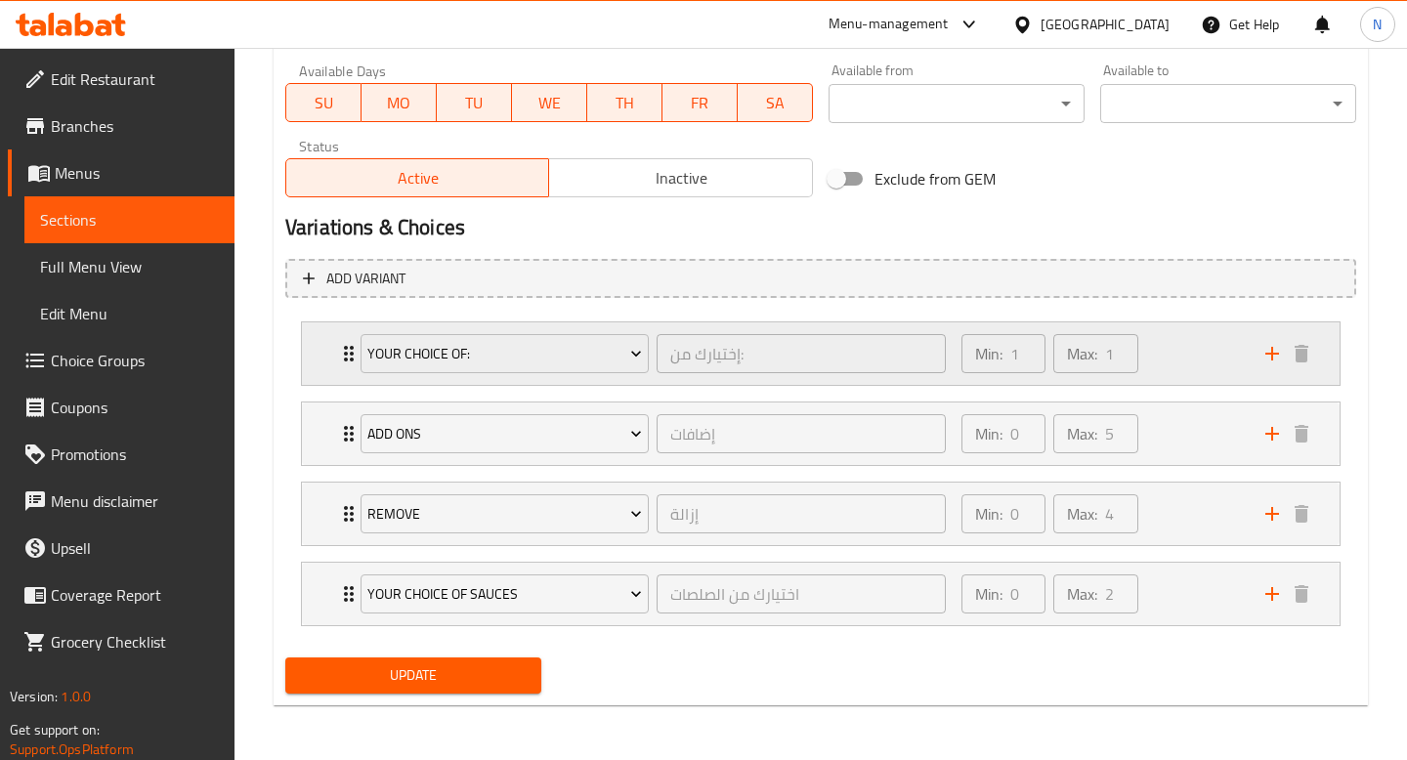
click at [1178, 356] on div "Min: 1 ​ Max: 1 ​" at bounding box center [1102, 353] width 304 height 63
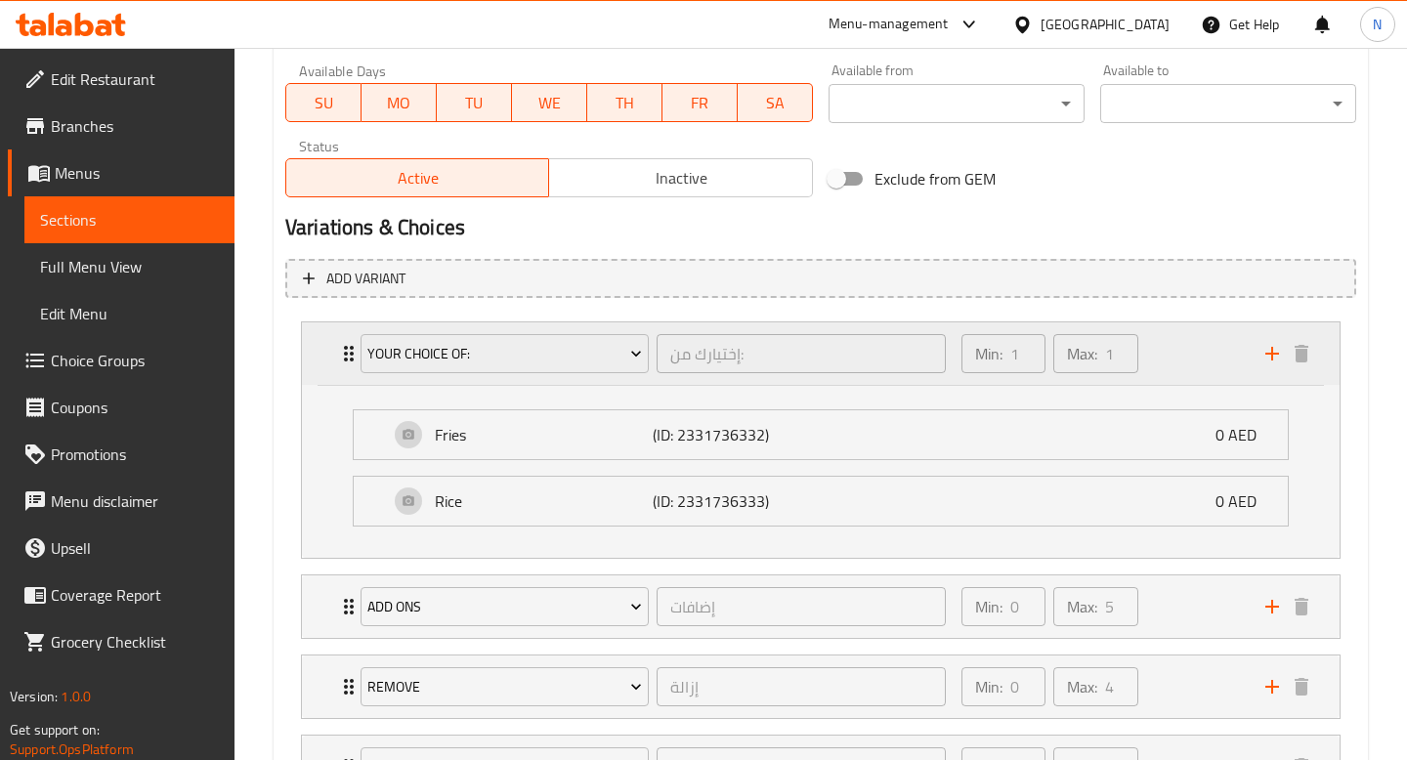
click at [1178, 362] on div "Min: 1 ​ Max: 1 ​" at bounding box center [1102, 353] width 304 height 63
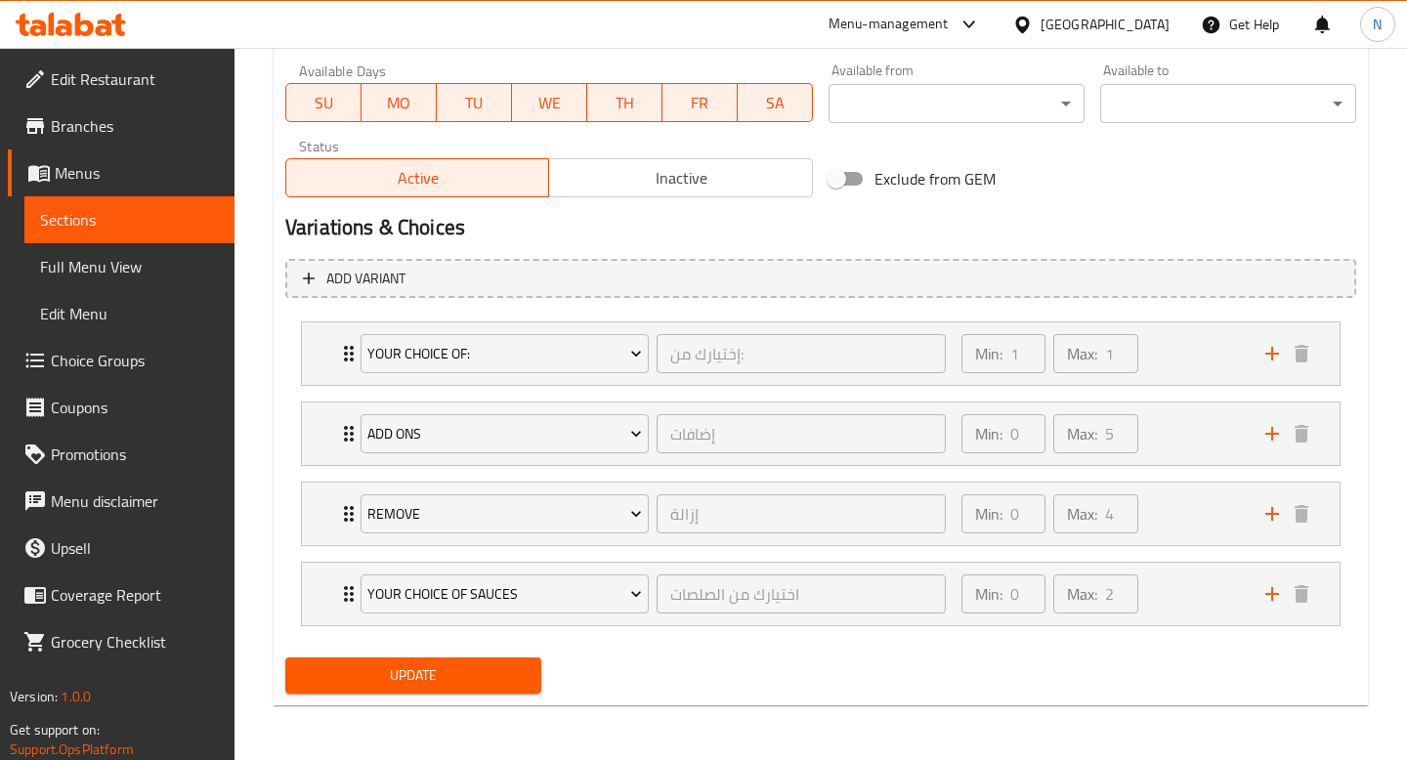
click at [109, 170] on span "Menus" at bounding box center [137, 172] width 164 height 23
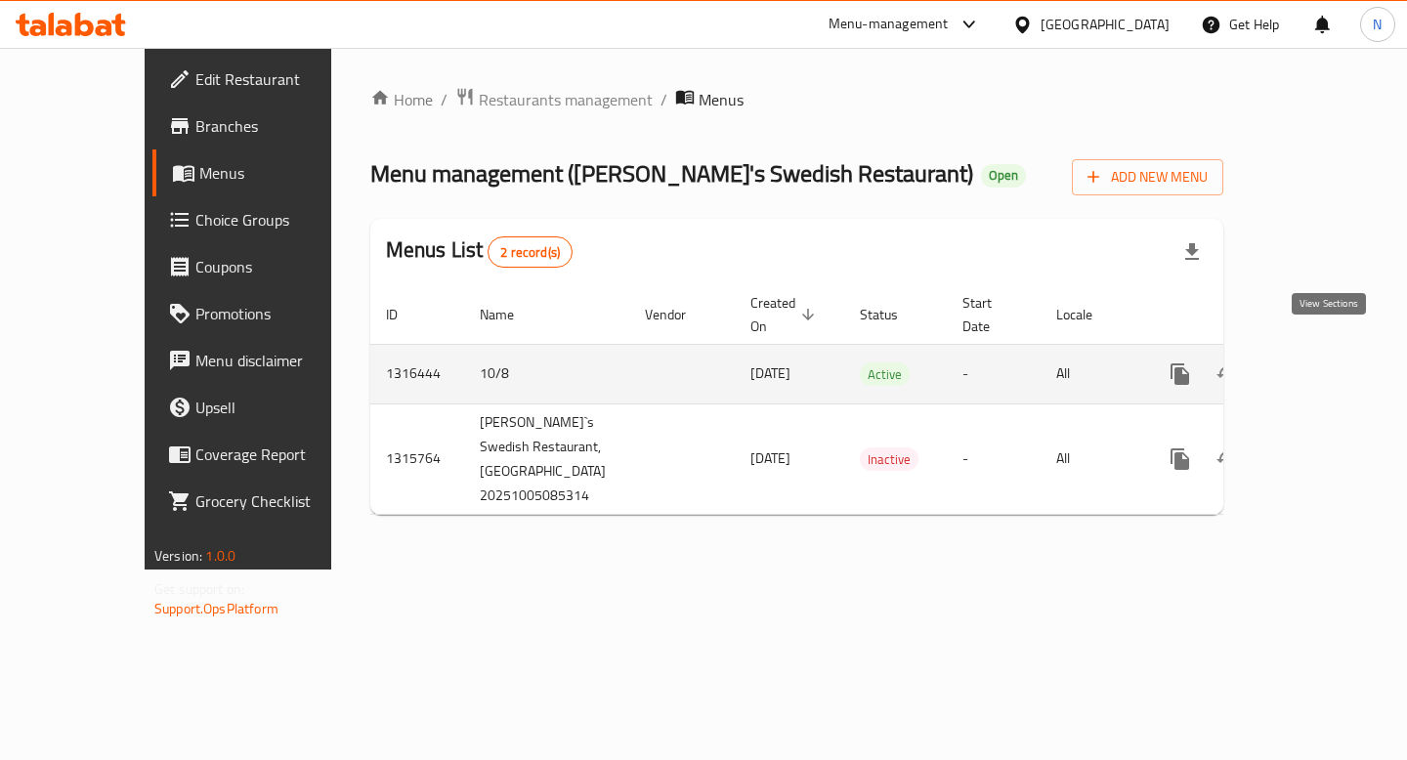
click at [1332, 362] on icon "enhanced table" at bounding box center [1320, 373] width 23 height 23
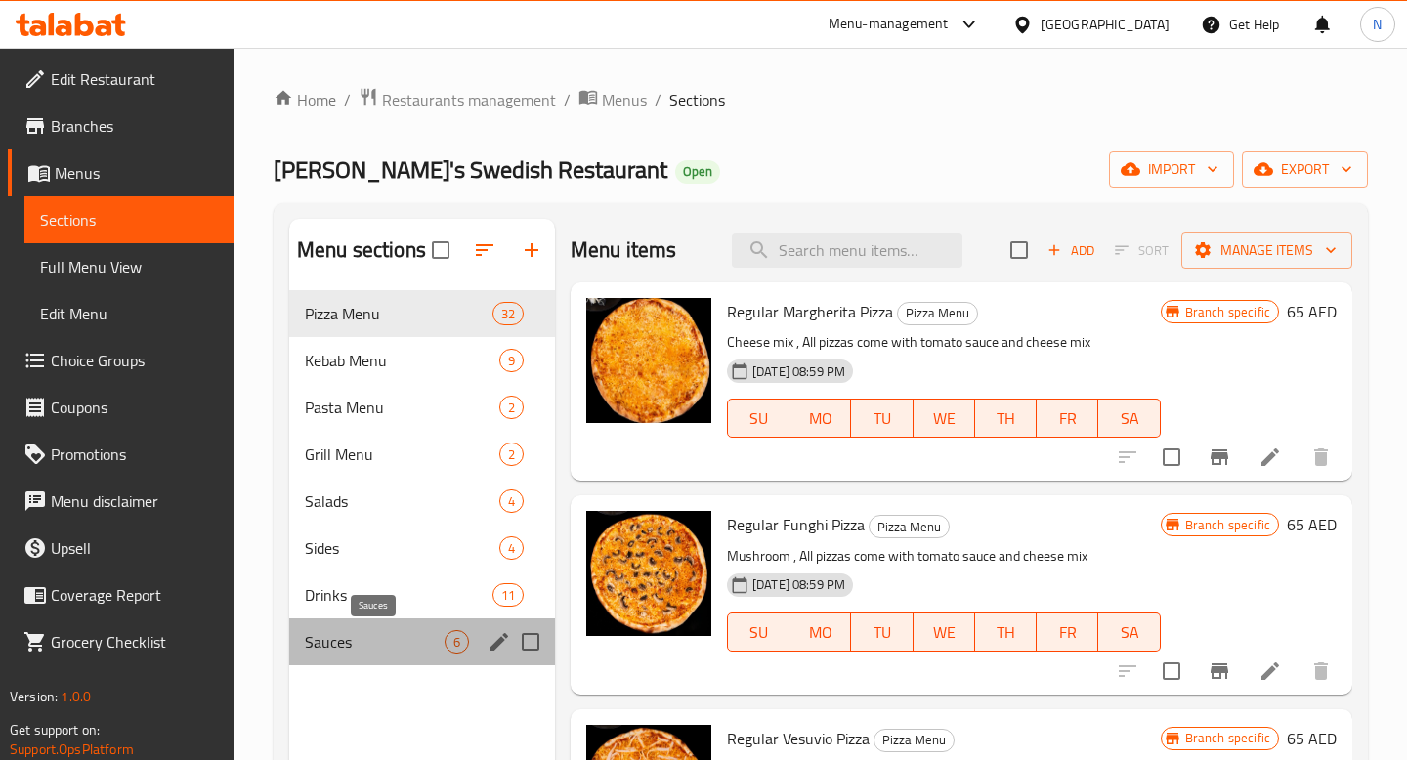
click at [411, 638] on span "Sauces" at bounding box center [375, 641] width 140 height 23
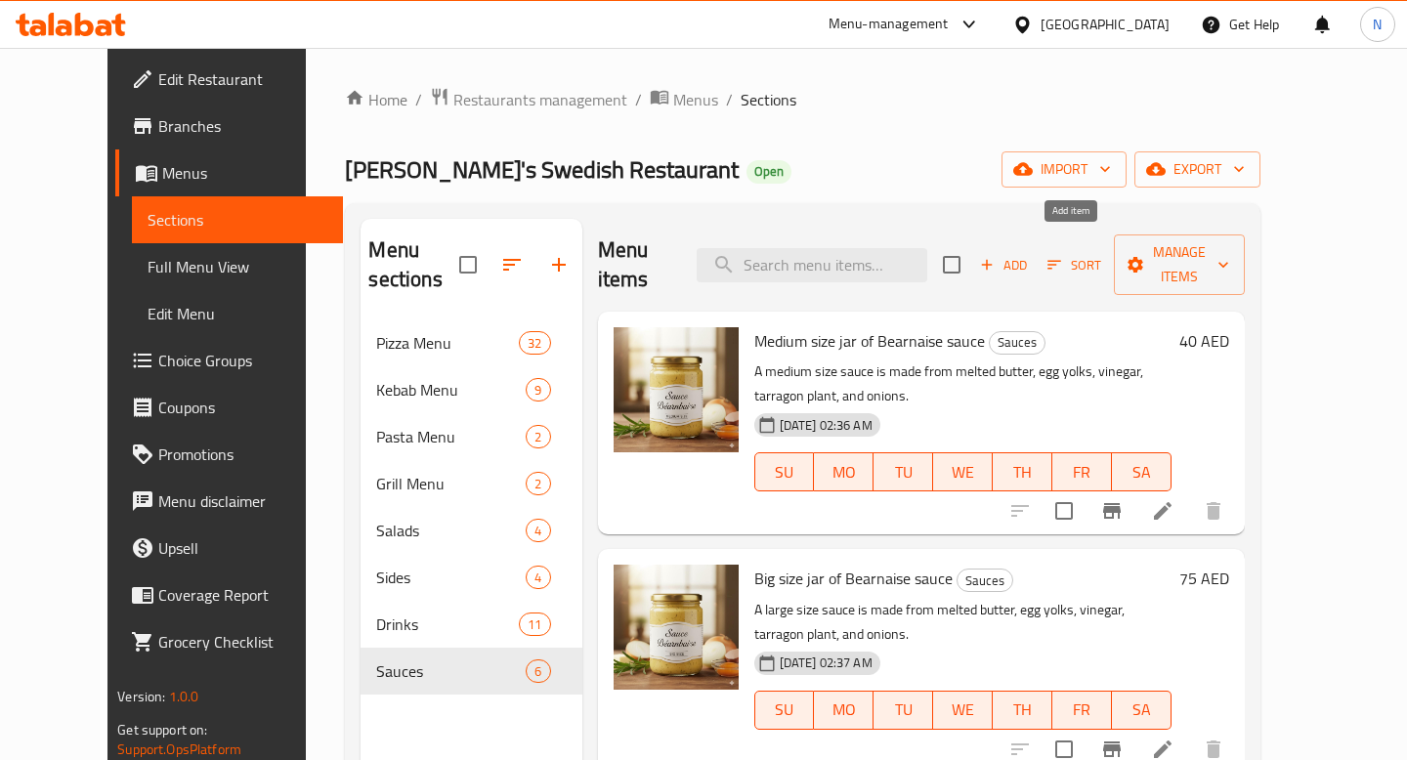
click at [1030, 254] on span "Add" at bounding box center [1003, 265] width 53 height 22
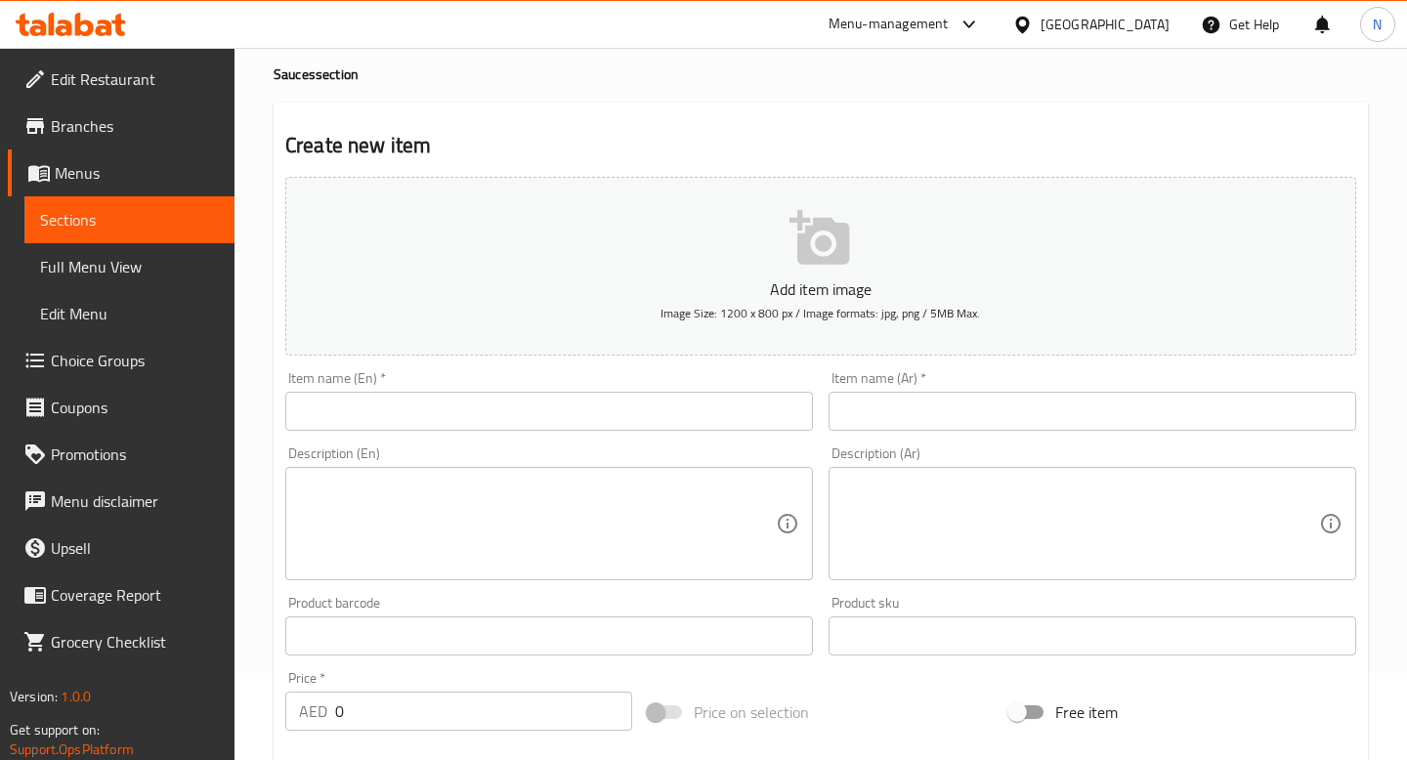
scroll to position [103, 0]
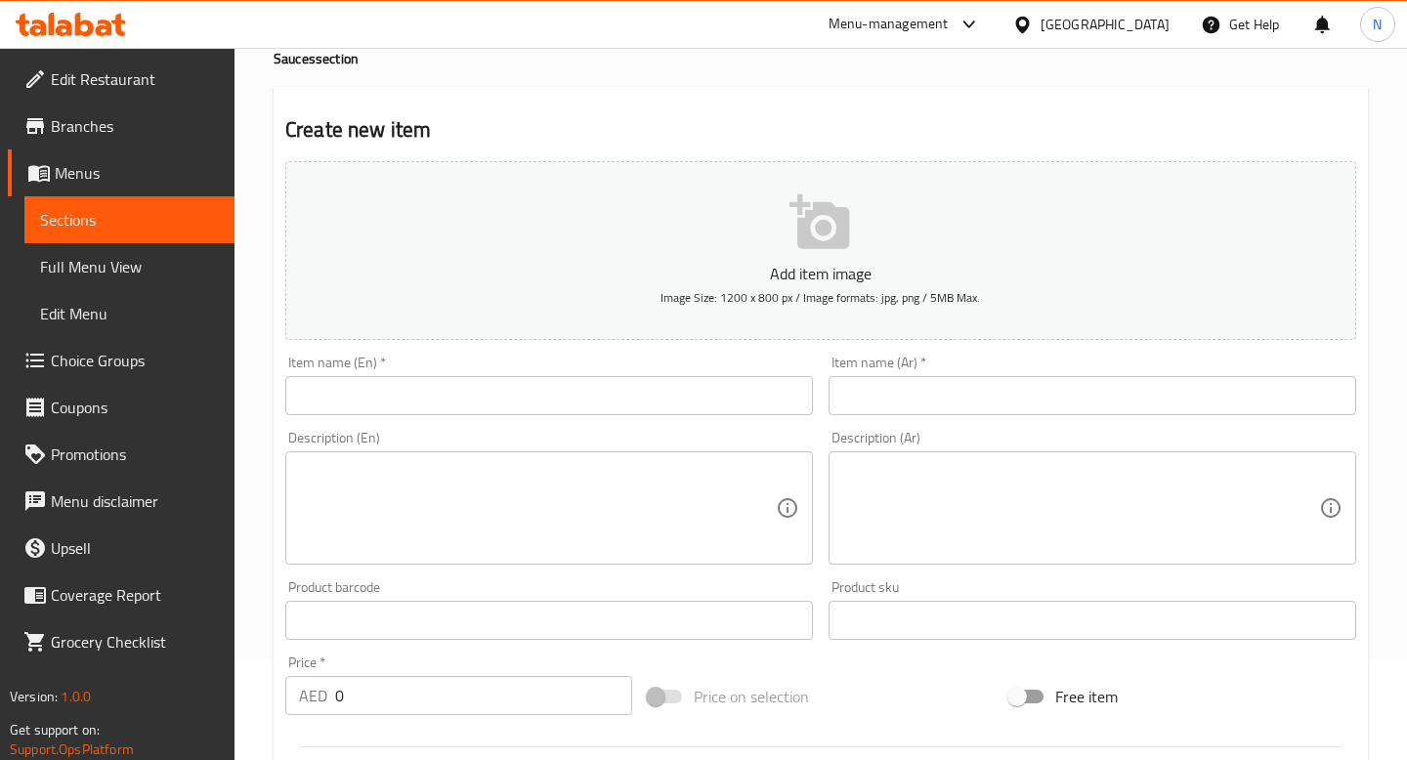
click at [453, 33] on div "Menu-management United Arab Emirates Get Help N" at bounding box center [703, 24] width 1407 height 47
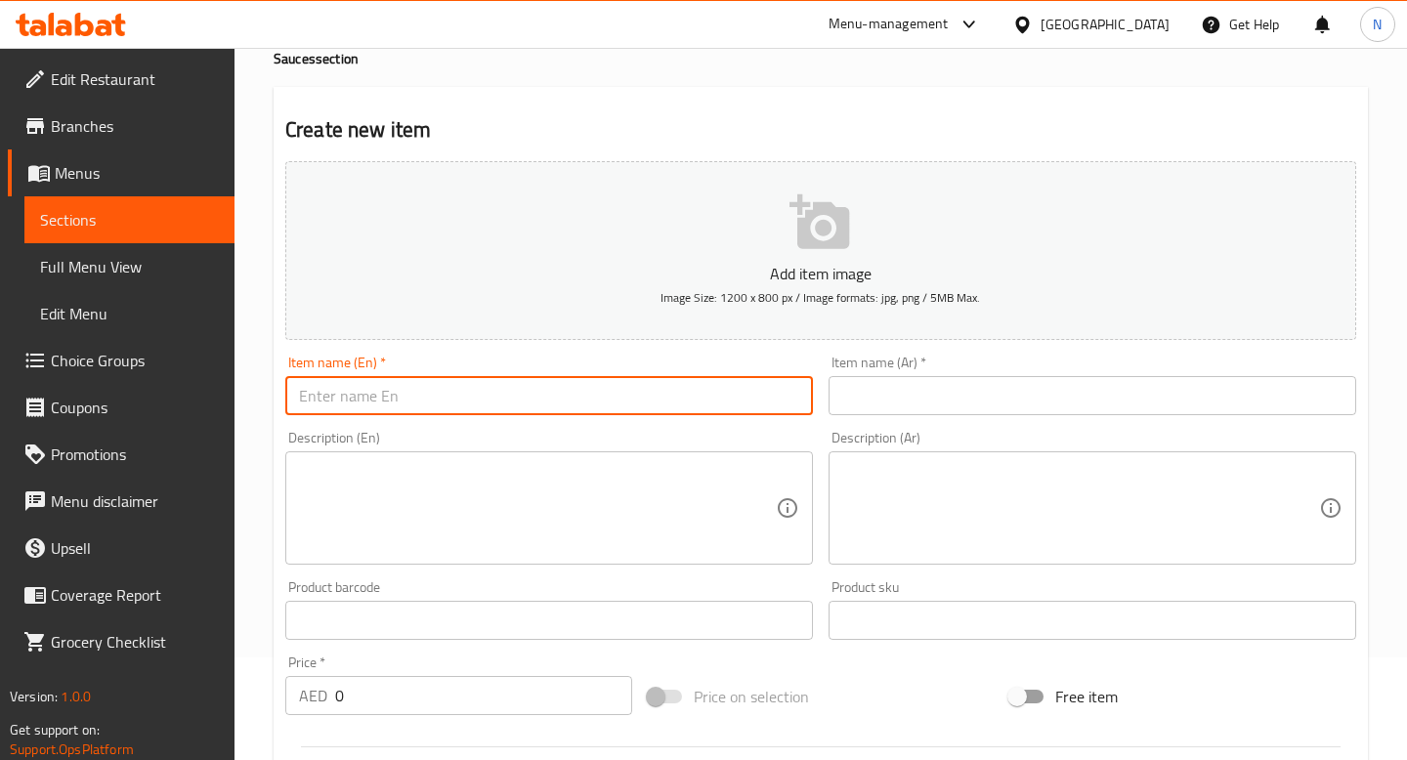
click at [502, 412] on input "text" at bounding box center [549, 395] width 528 height 39
paste input "Red Sauce"
type input "Red Sauce"
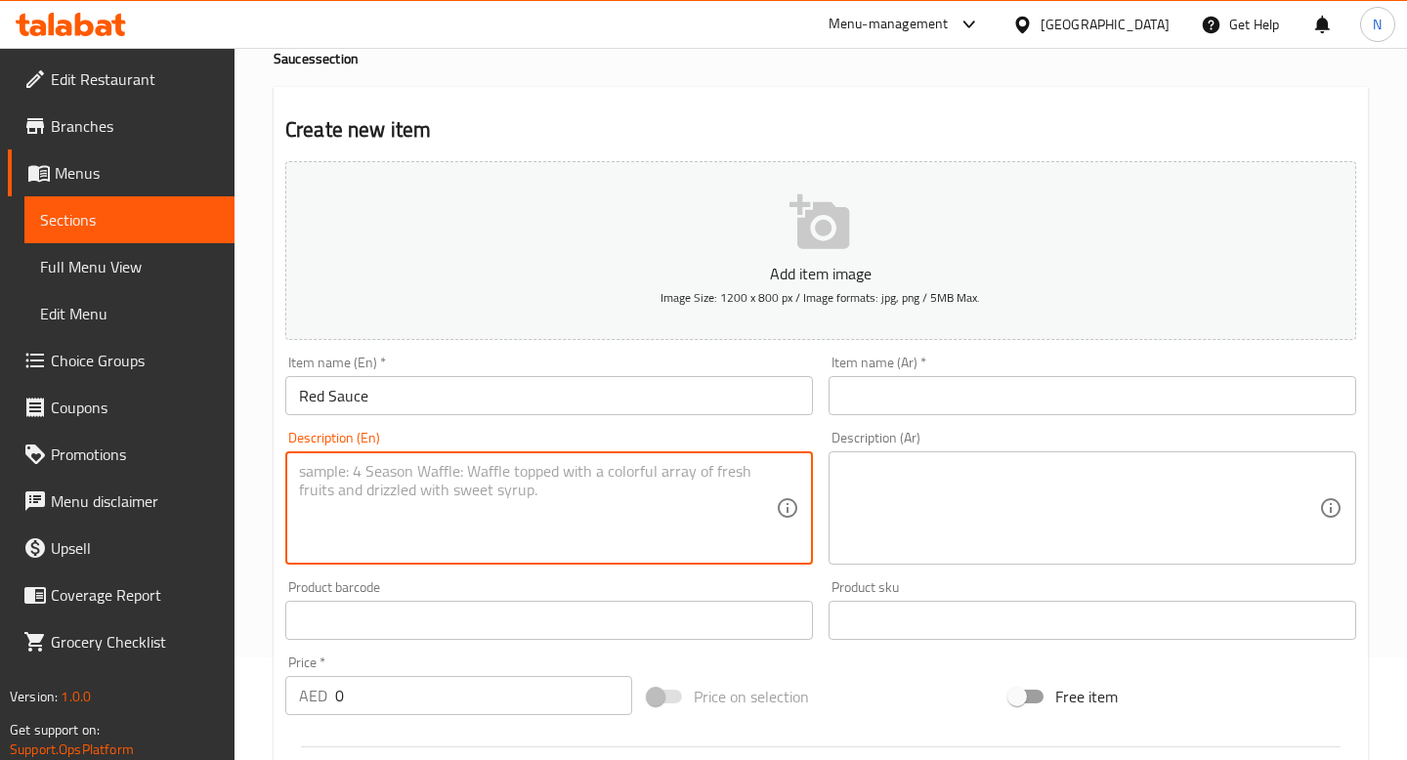
click at [462, 476] on textarea at bounding box center [537, 508] width 477 height 93
click at [892, 387] on input "text" at bounding box center [1092, 395] width 528 height 39
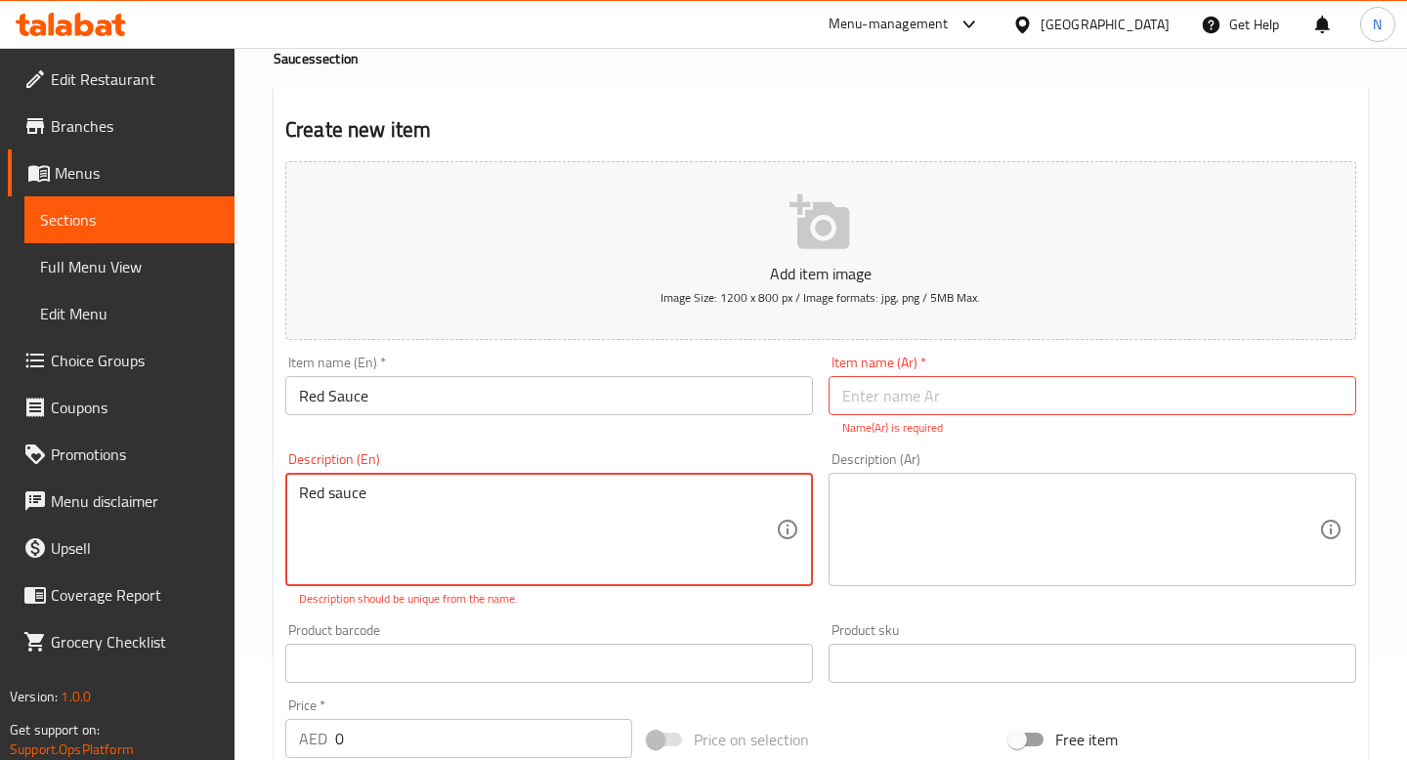
type textarea "Red sauce"
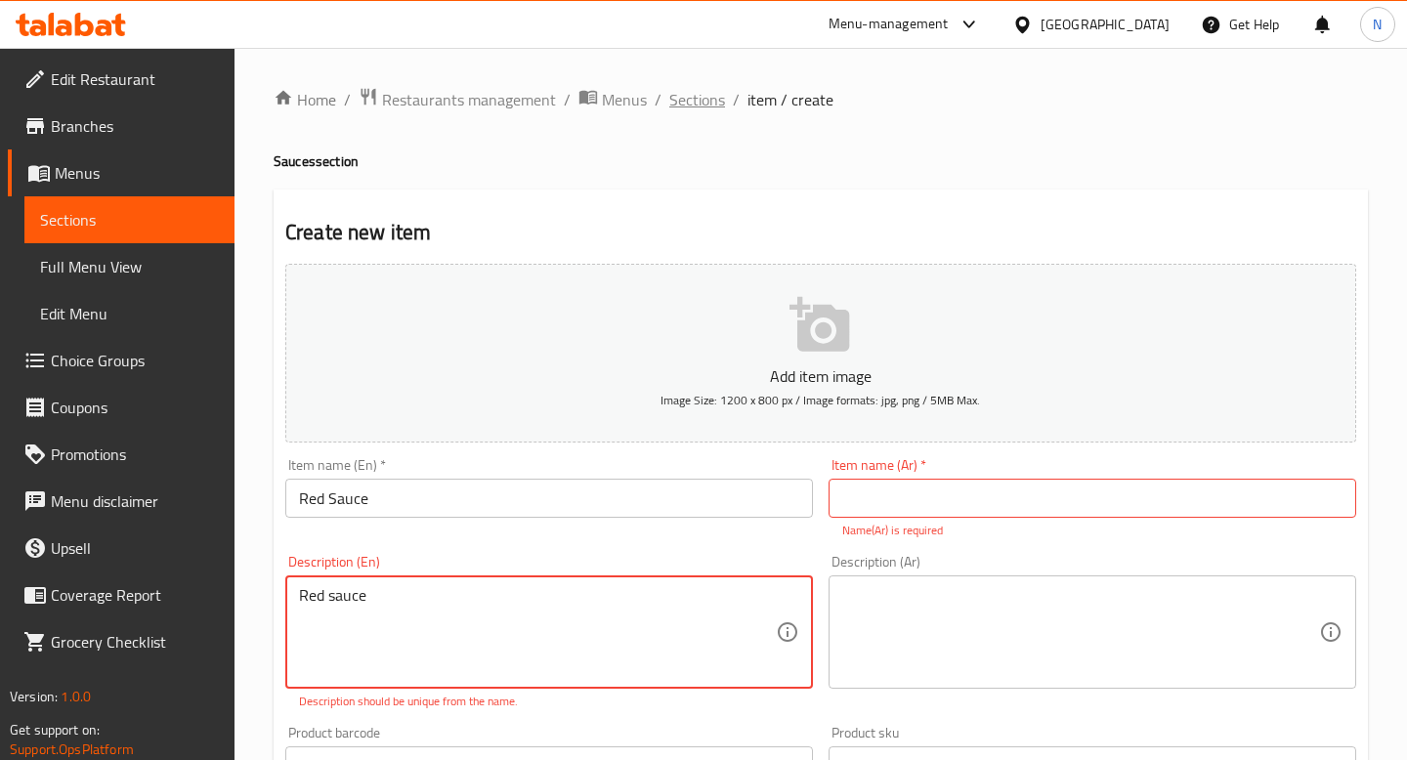
click at [693, 97] on span "Sections" at bounding box center [697, 99] width 56 height 23
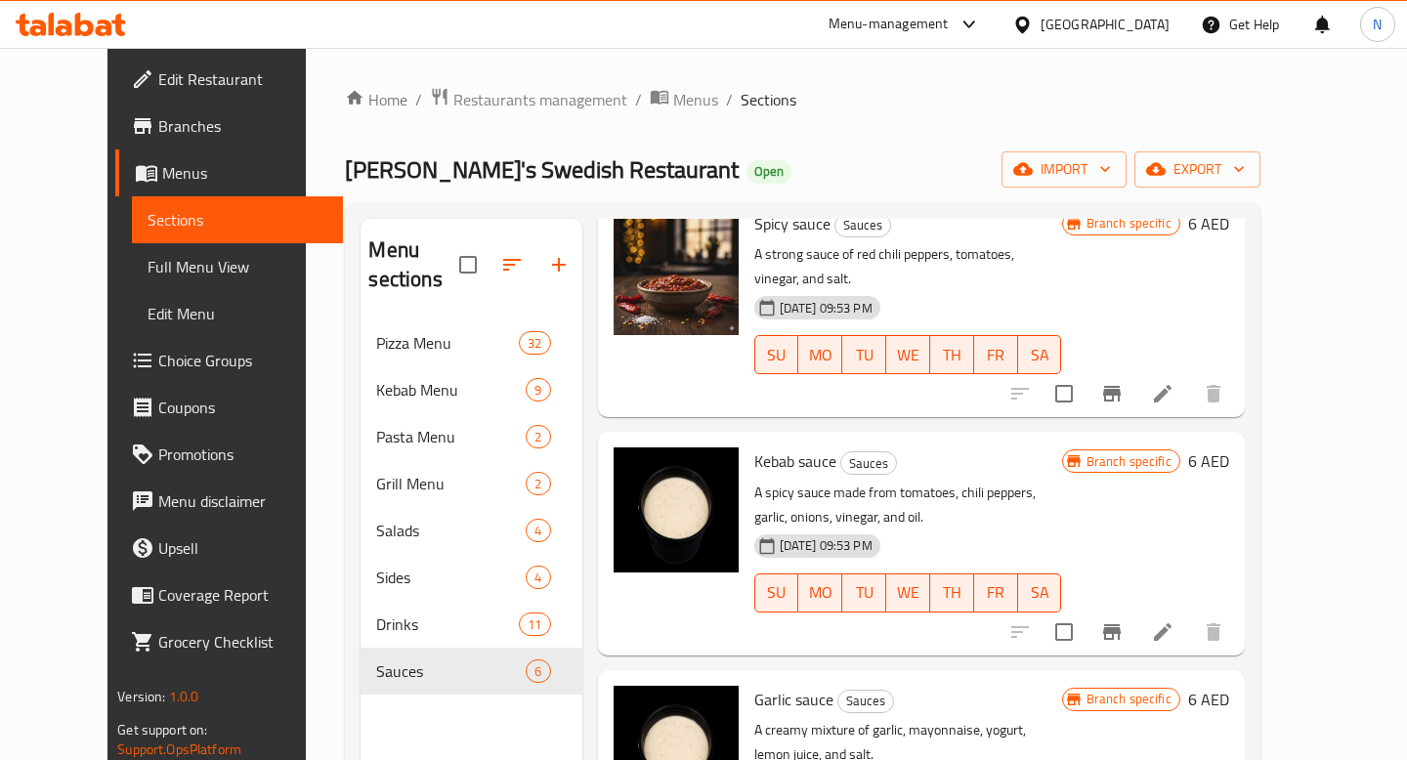
scroll to position [586, 0]
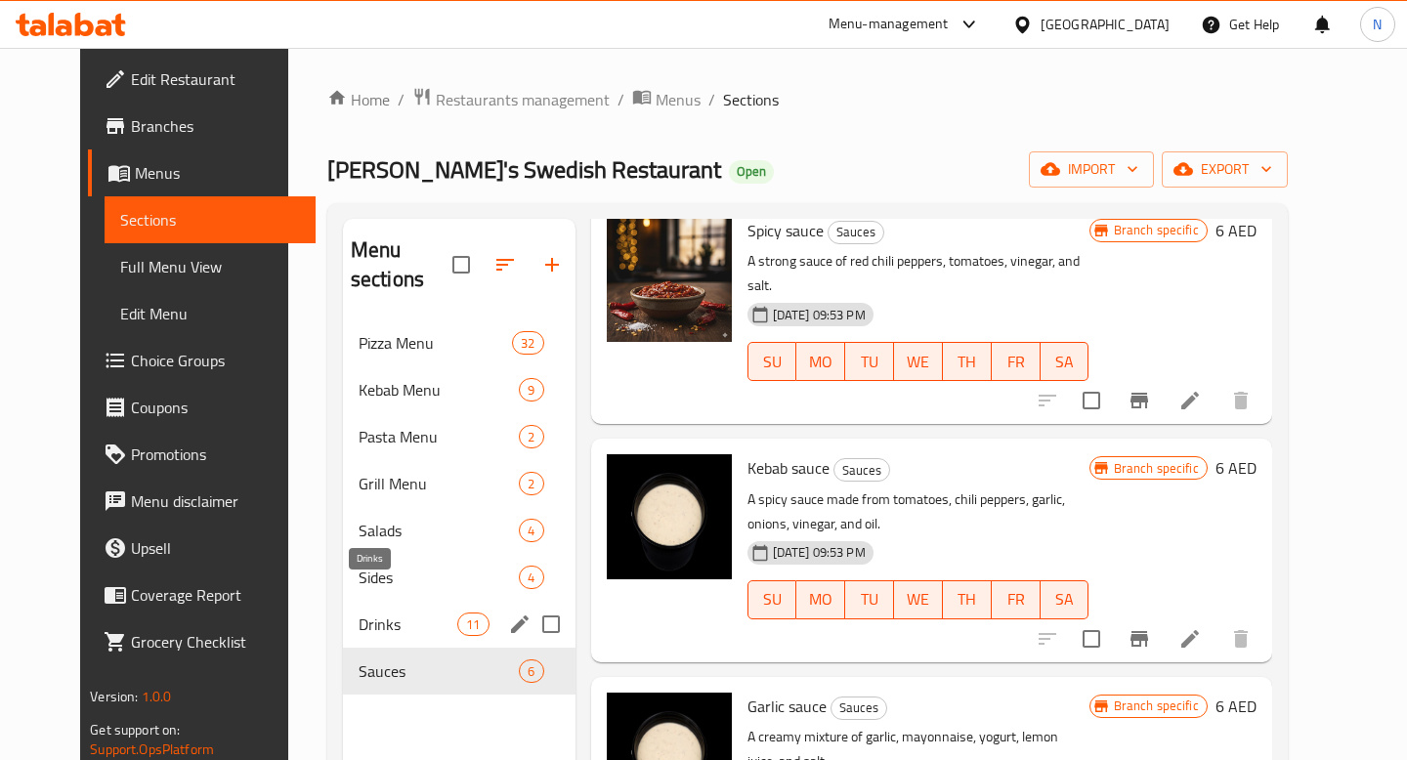
click at [402, 613] on span "Drinks" at bounding box center [408, 624] width 99 height 23
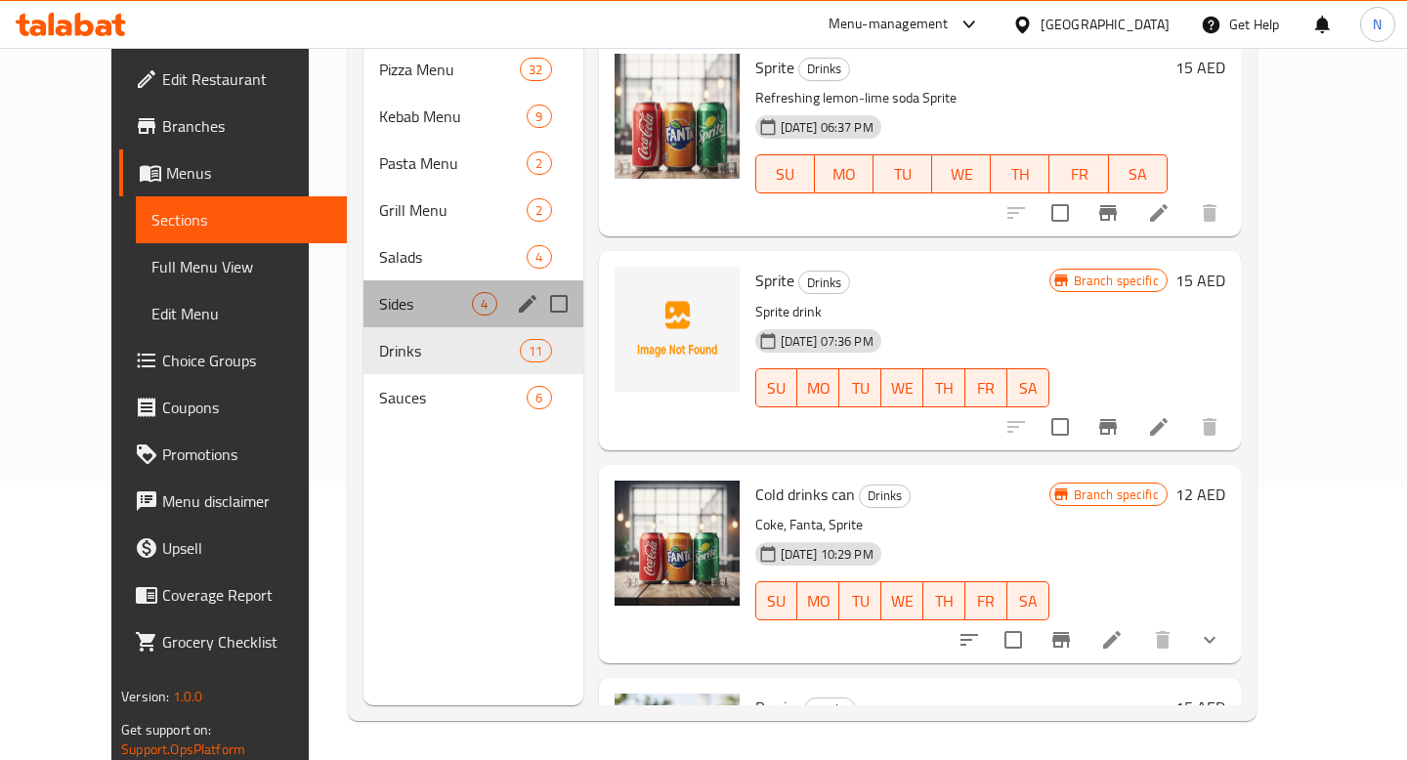
click at [395, 280] on div "Sides 4" at bounding box center [472, 303] width 219 height 47
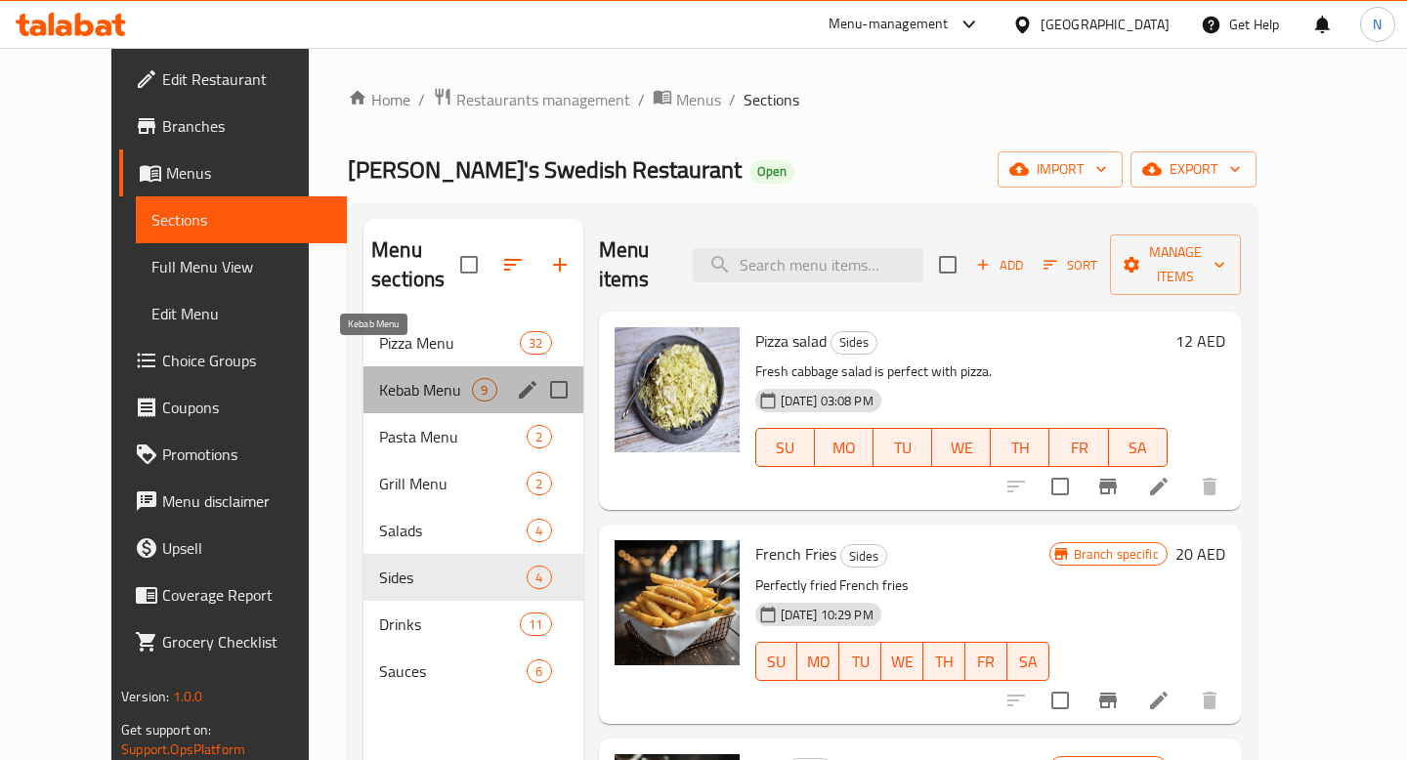
click at [398, 378] on span "Kebab Menu" at bounding box center [425, 389] width 93 height 23
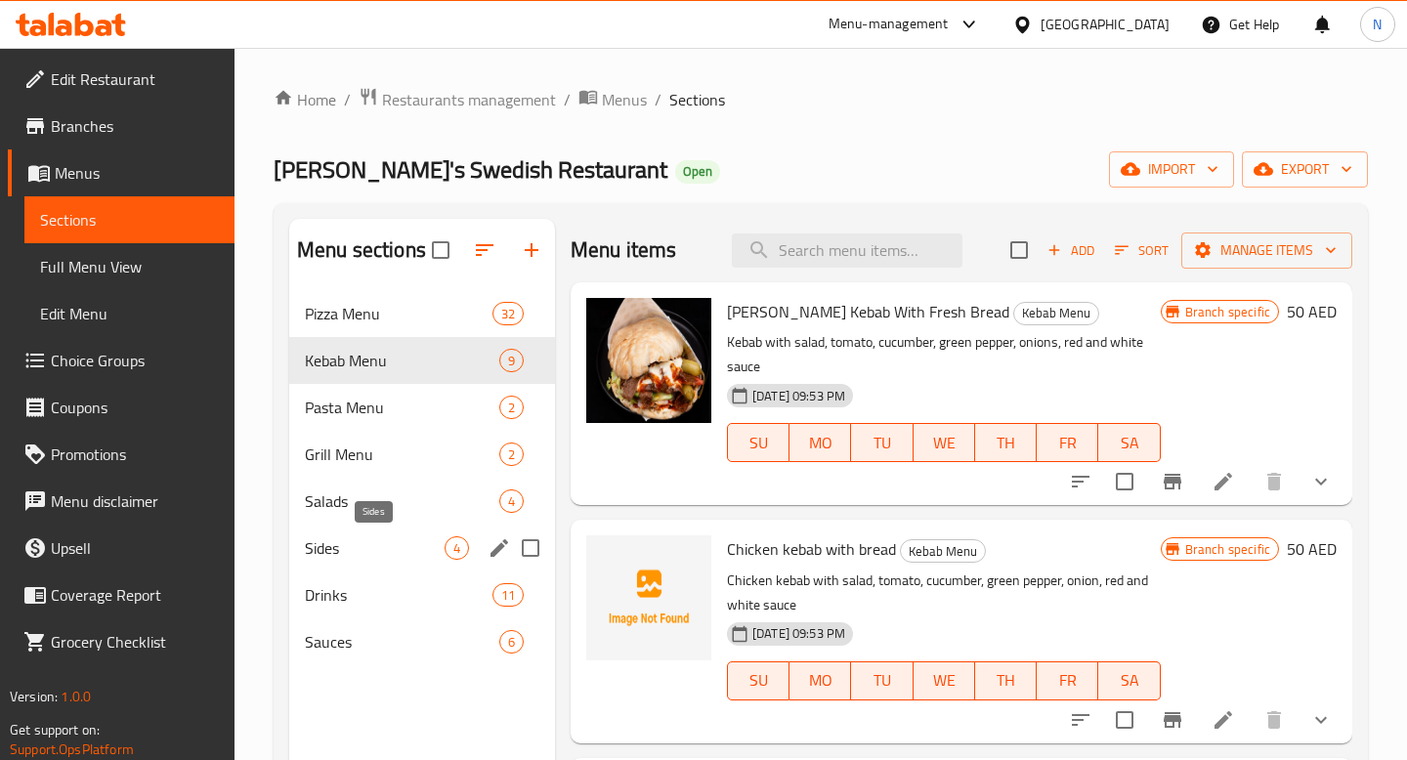
click at [352, 543] on span "Sides" at bounding box center [375, 547] width 140 height 23
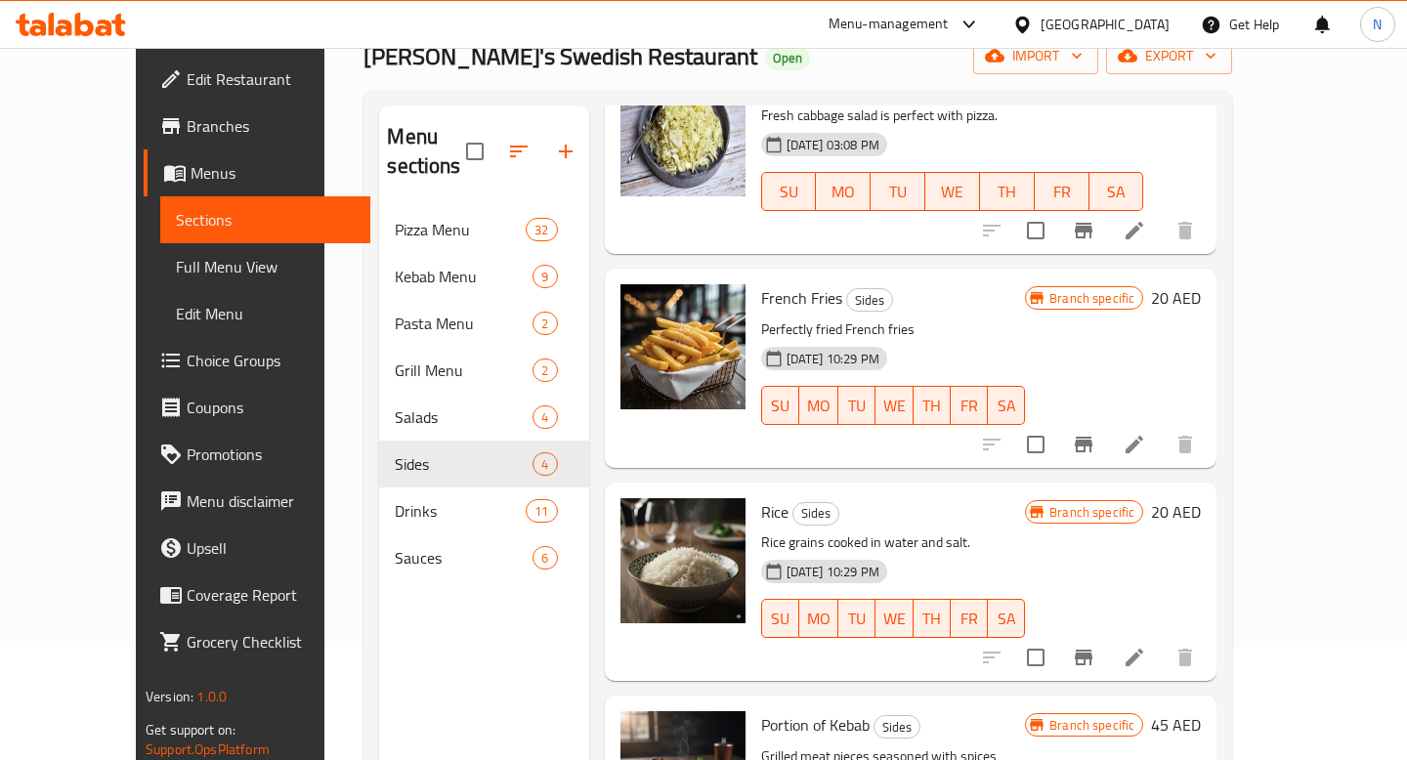
scroll to position [274, 0]
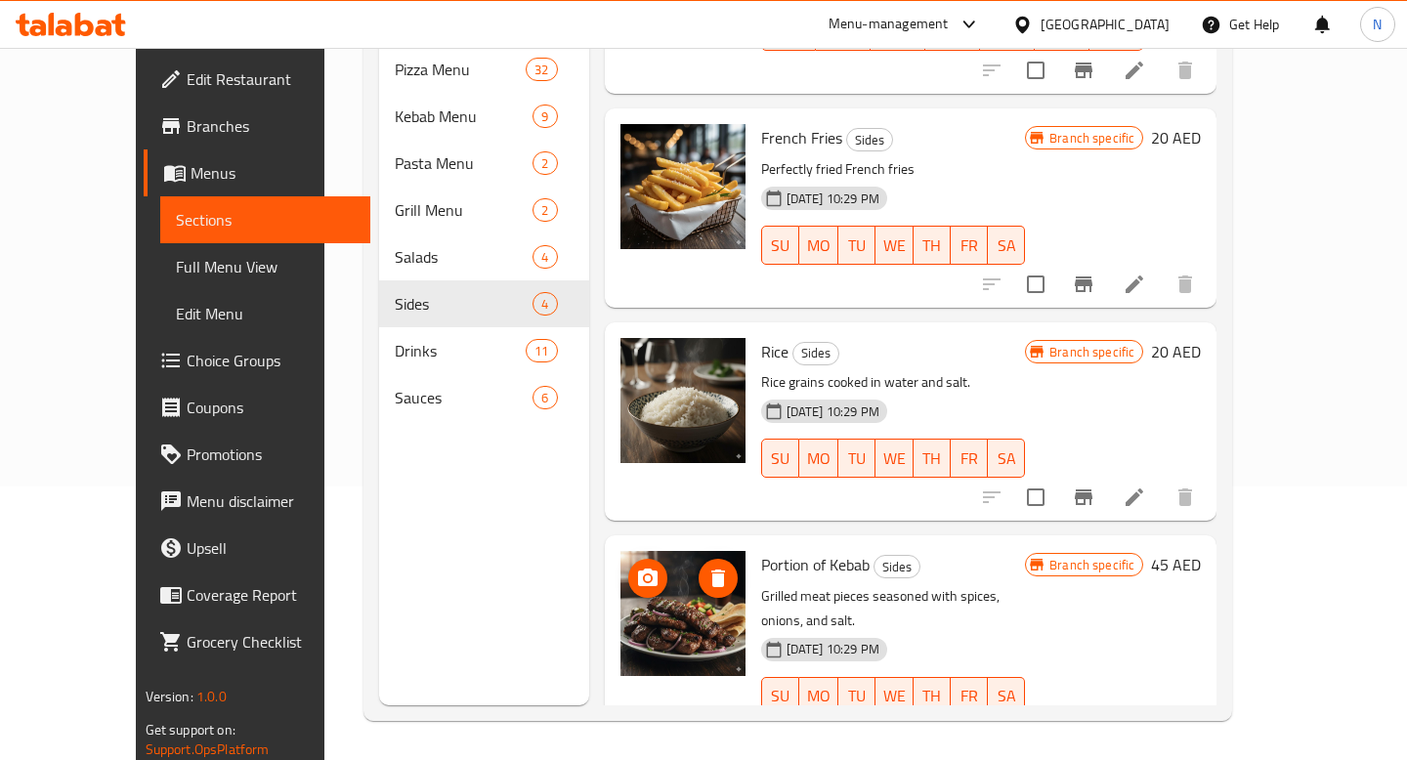
click at [687, 592] on img at bounding box center [682, 613] width 125 height 125
click at [631, 604] on img at bounding box center [682, 613] width 125 height 125
click at [638, 569] on icon "upload picture" at bounding box center [648, 578] width 20 height 18
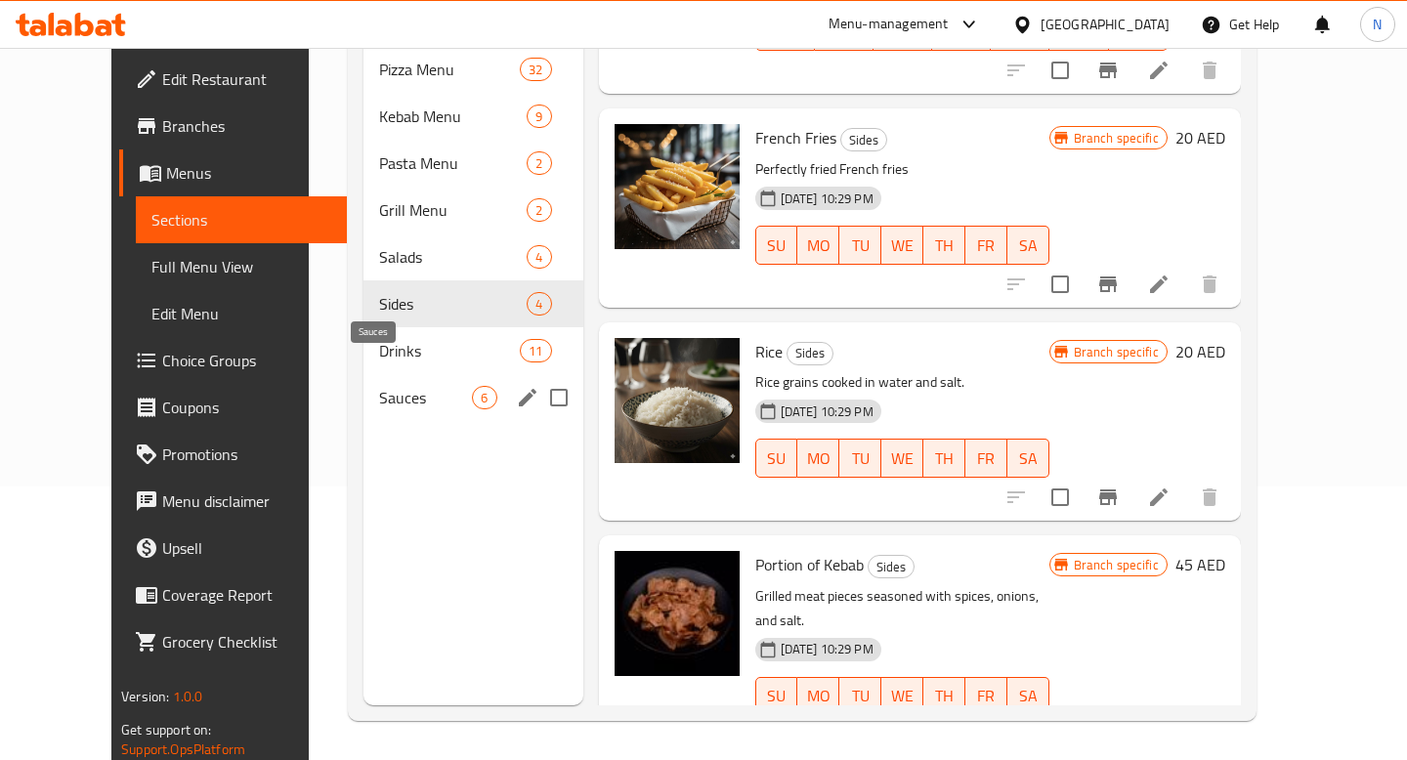
click at [379, 386] on span "Sauces" at bounding box center [425, 397] width 93 height 23
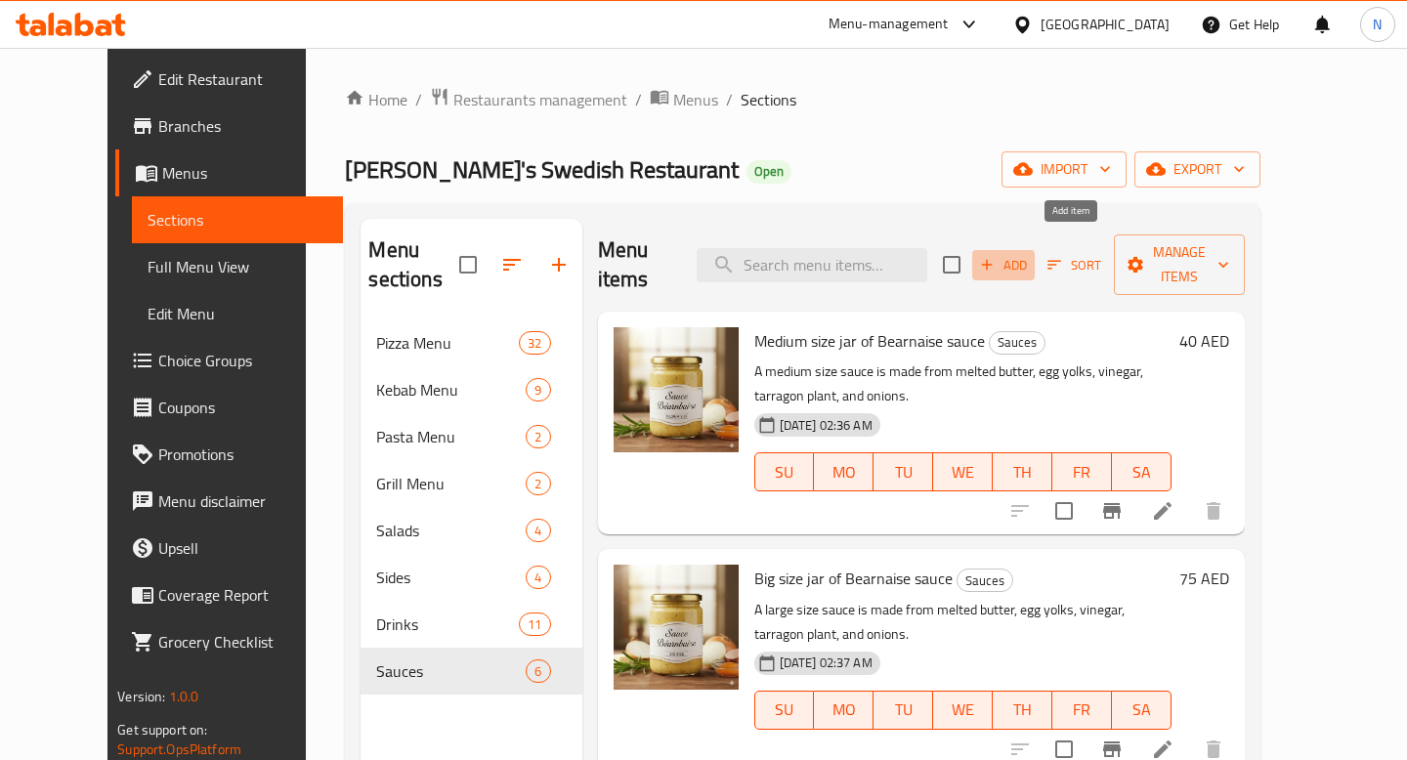
click at [1030, 254] on span "Add" at bounding box center [1003, 265] width 53 height 22
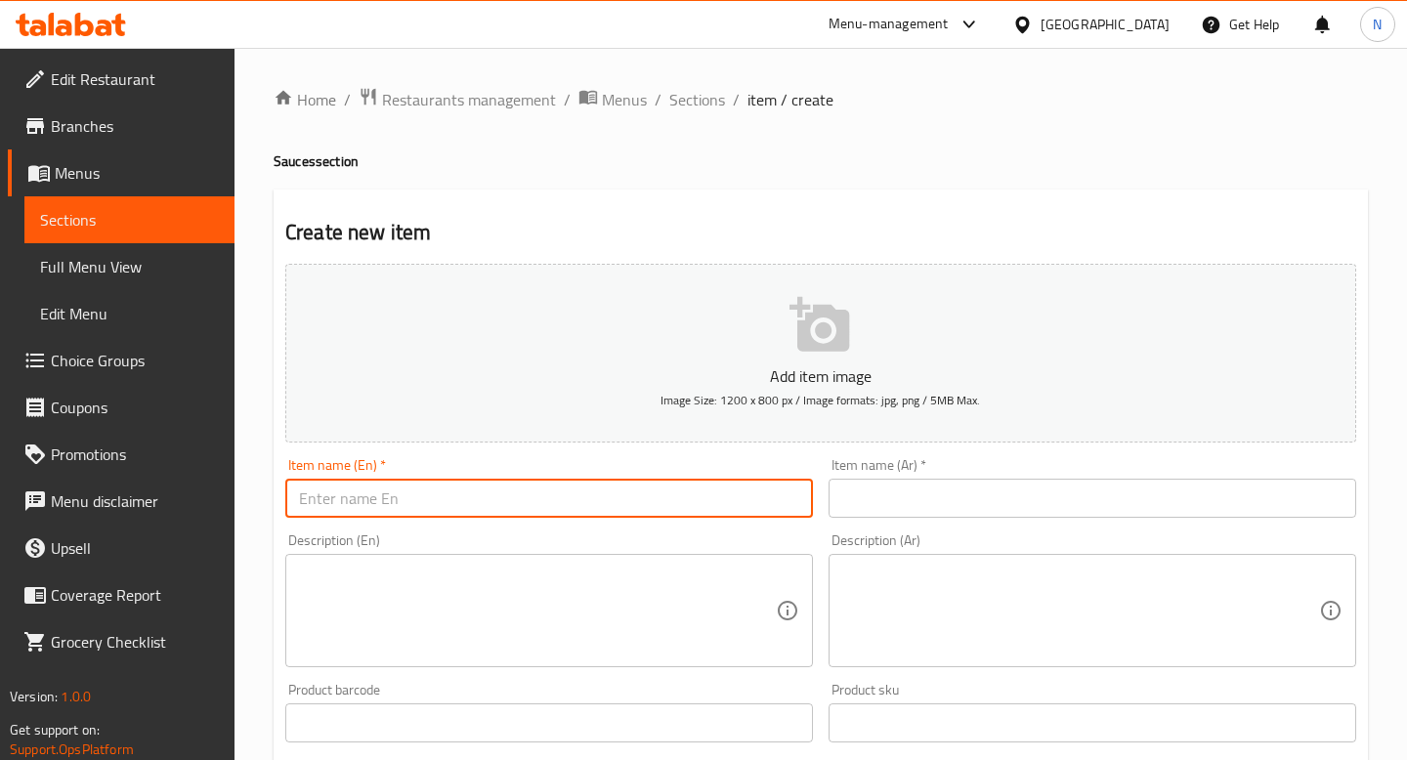
click at [516, 486] on input "text" at bounding box center [549, 498] width 528 height 39
type input "Red Sauce"
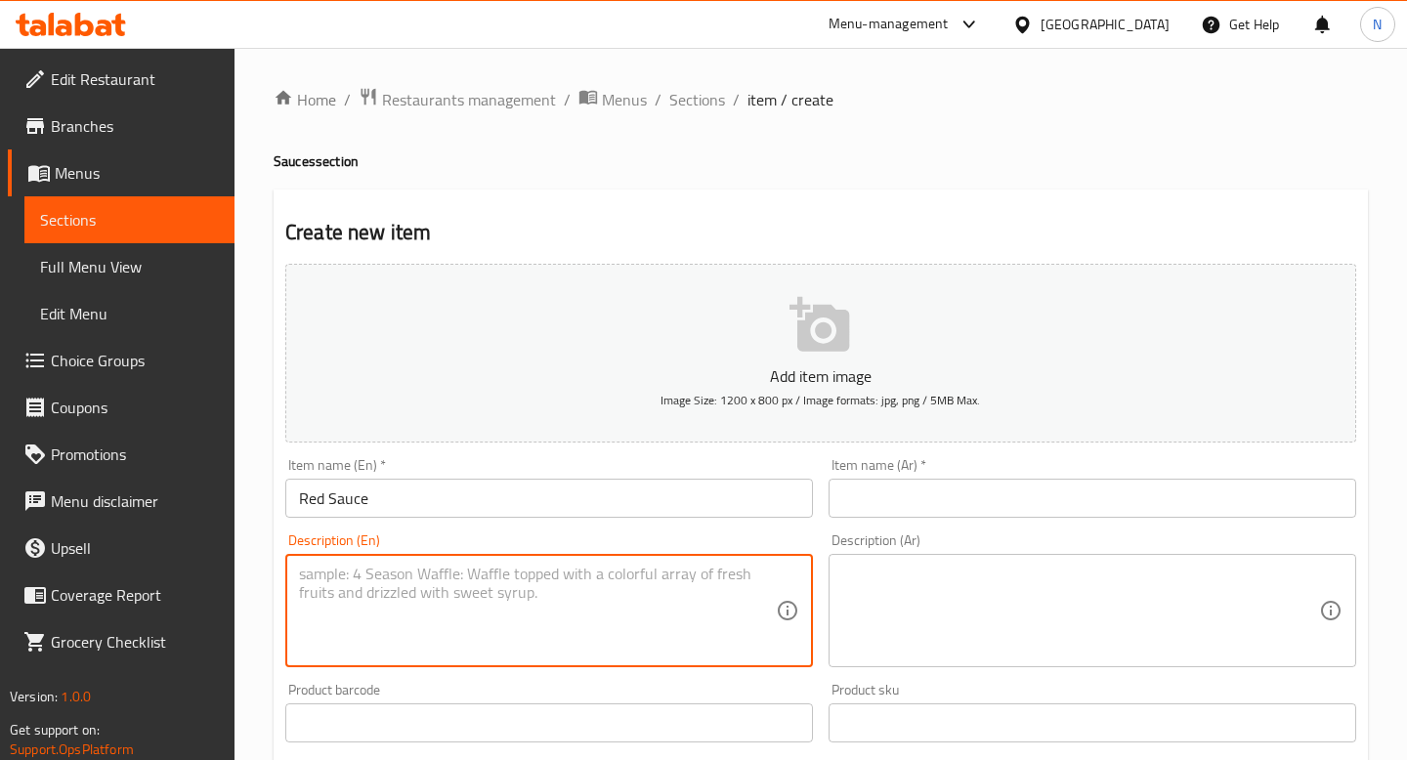
click at [445, 605] on textarea at bounding box center [537, 611] width 477 height 93
paste textarea "Red sauce is a tomato based sauce"
drag, startPoint x: 395, startPoint y: 575, endPoint x: 210, endPoint y: 570, distance: 184.7
click at [210, 570] on div "Edit Restaurant Branches Menus Sections Full Menu View Edit Menu Choice Groups …" at bounding box center [703, 714] width 1407 height 1332
type textarea "Tomato based sauce"
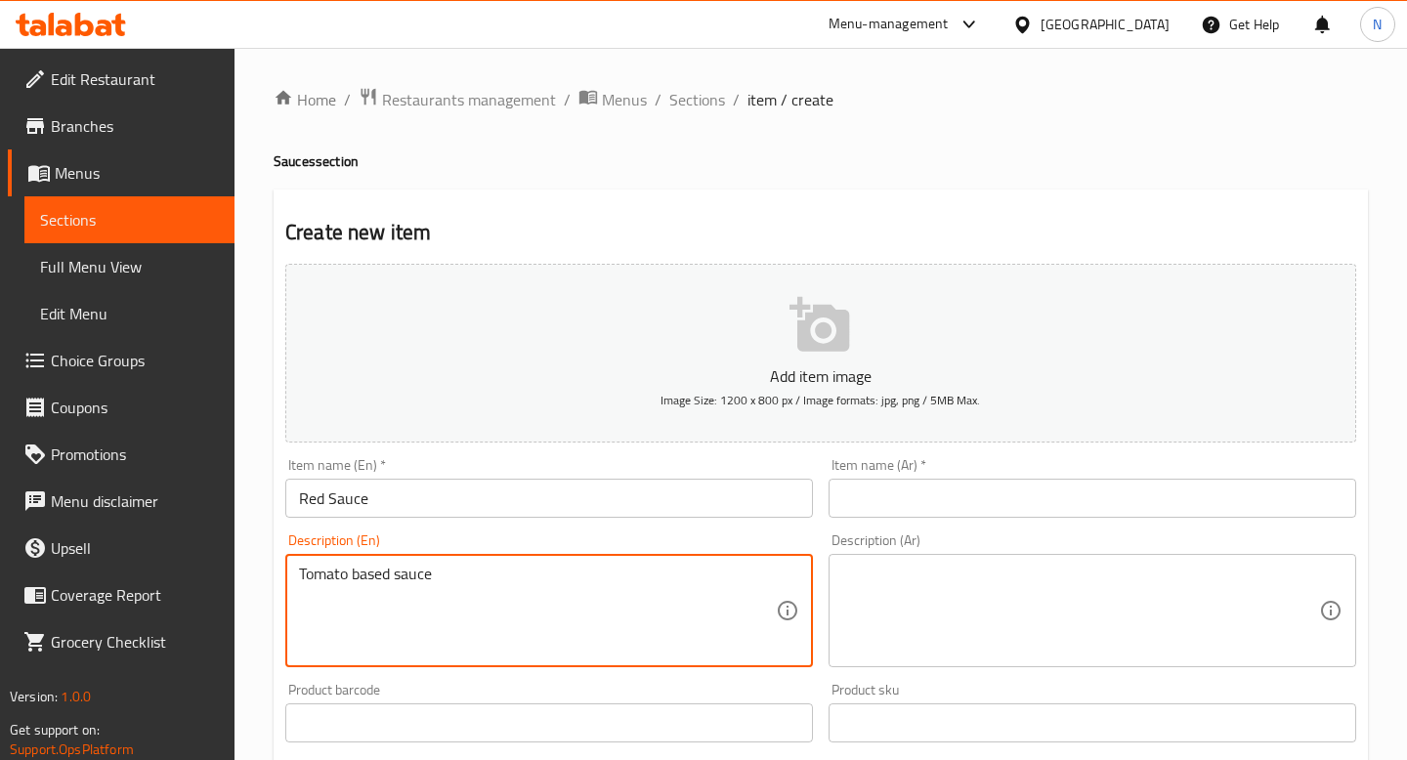
click at [424, 503] on input "Red Sauce" at bounding box center [549, 498] width 528 height 39
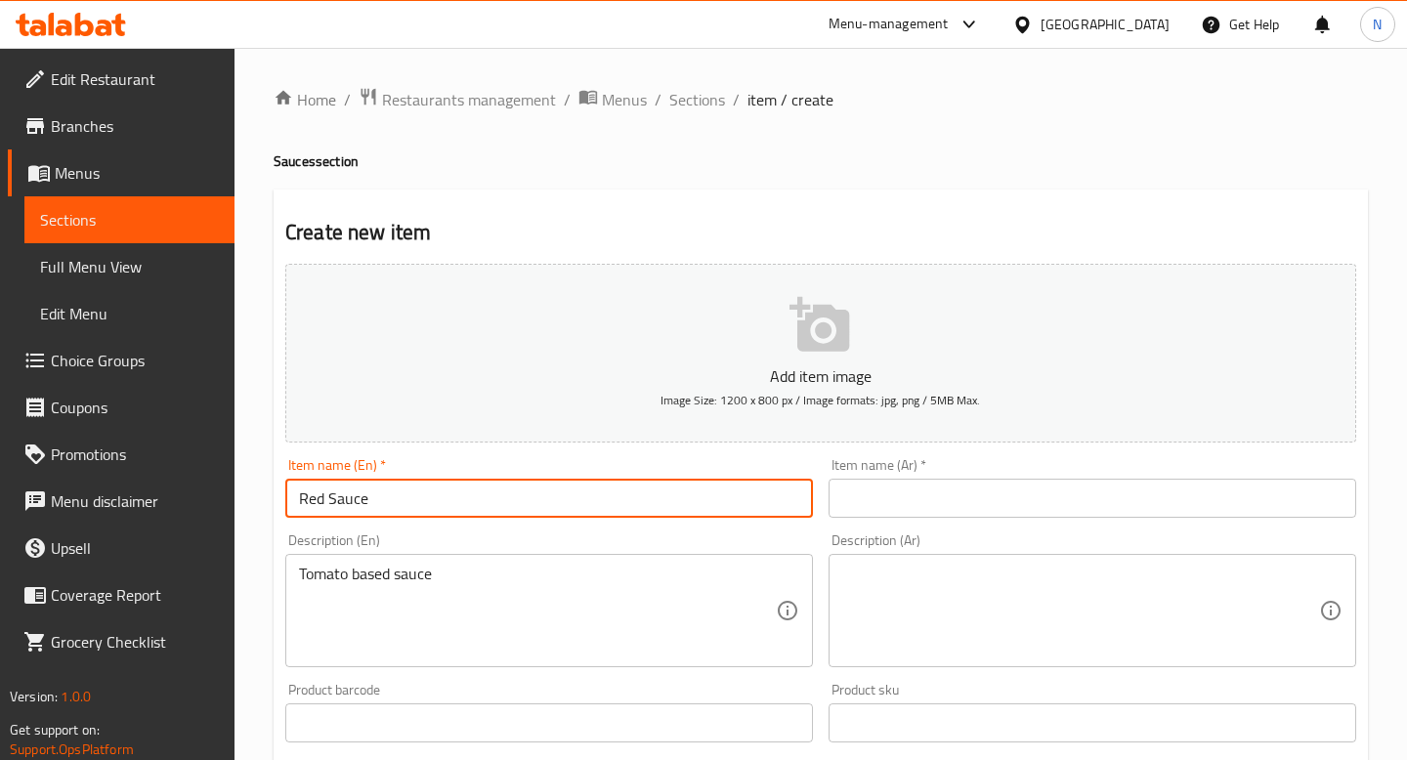
click at [424, 503] on input "Red Sauce" at bounding box center [549, 498] width 528 height 39
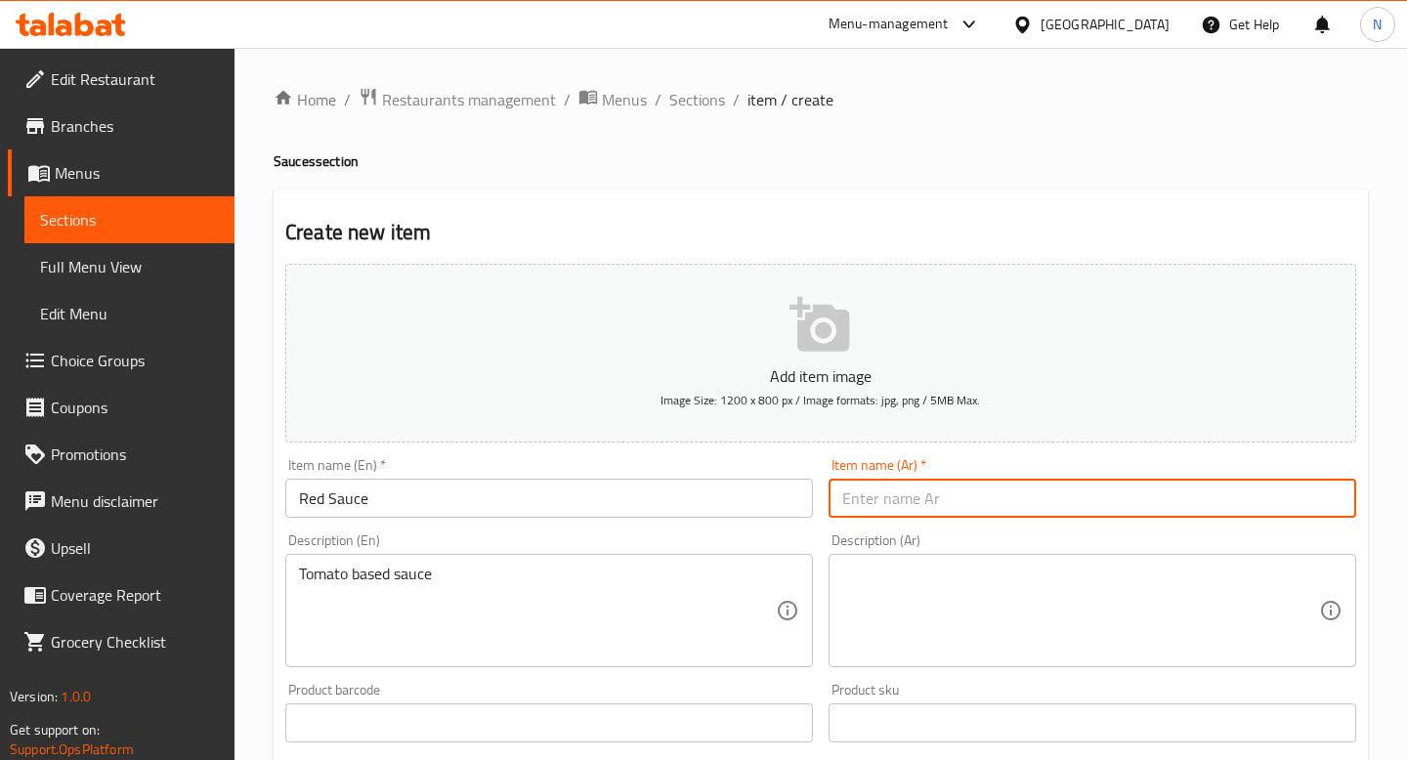
click at [953, 501] on input "text" at bounding box center [1092, 498] width 528 height 39
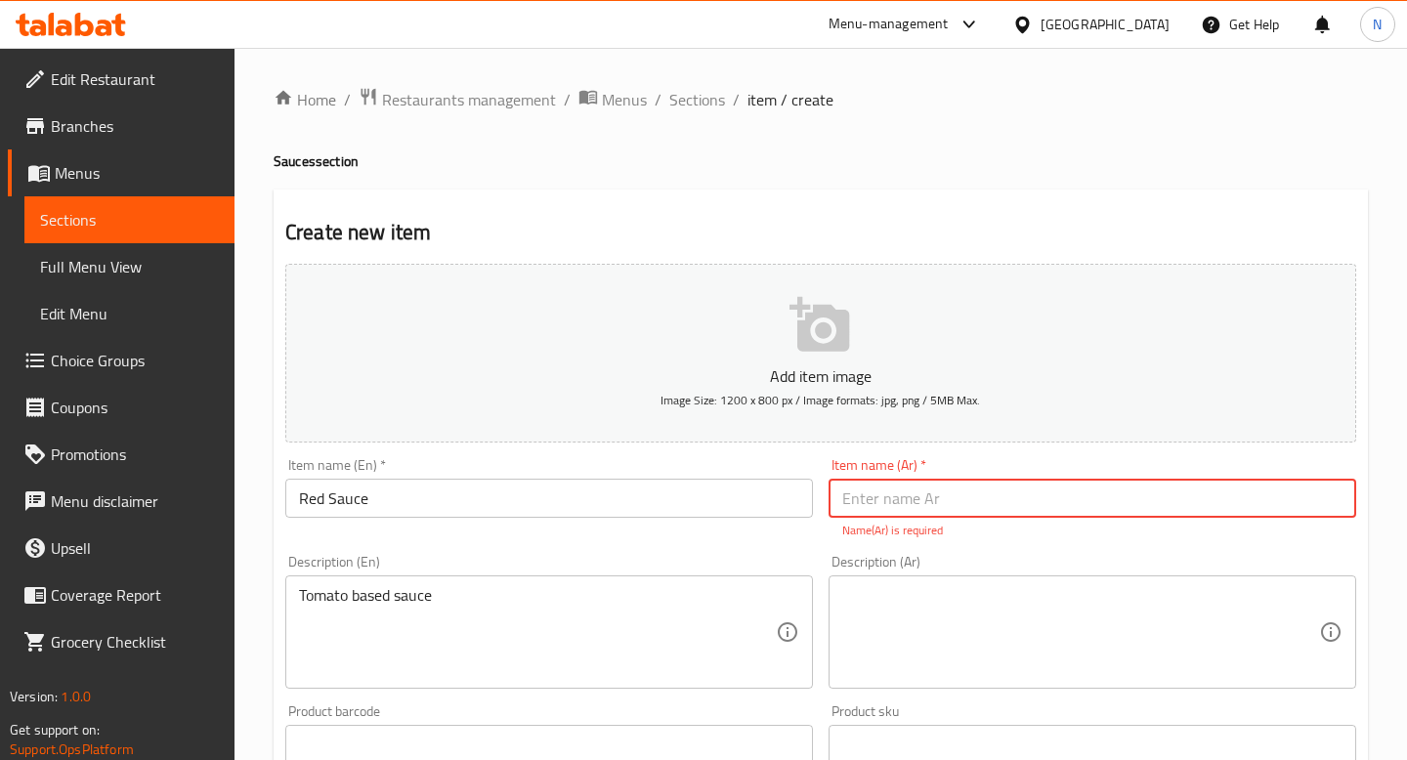
click at [951, 486] on input "text" at bounding box center [1092, 498] width 528 height 39
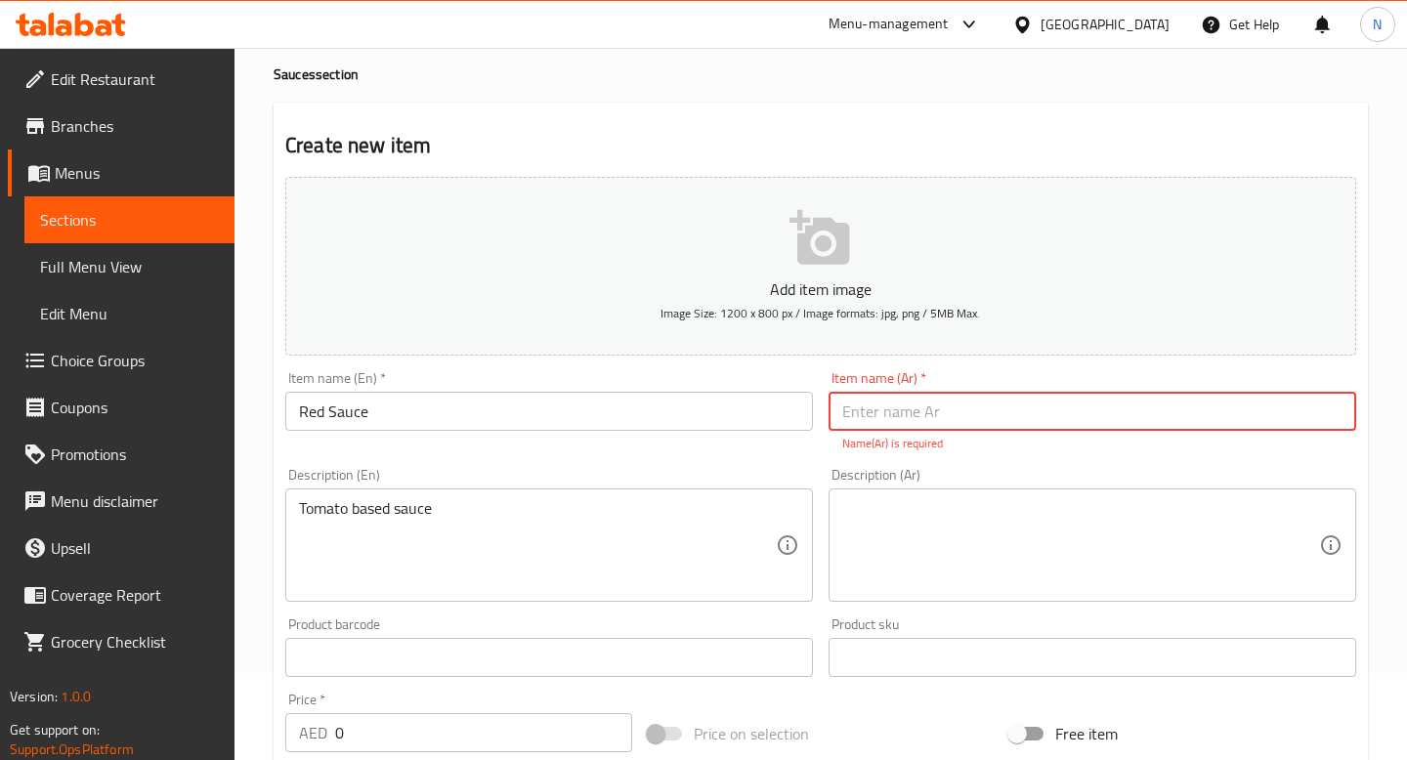
scroll to position [104, 0]
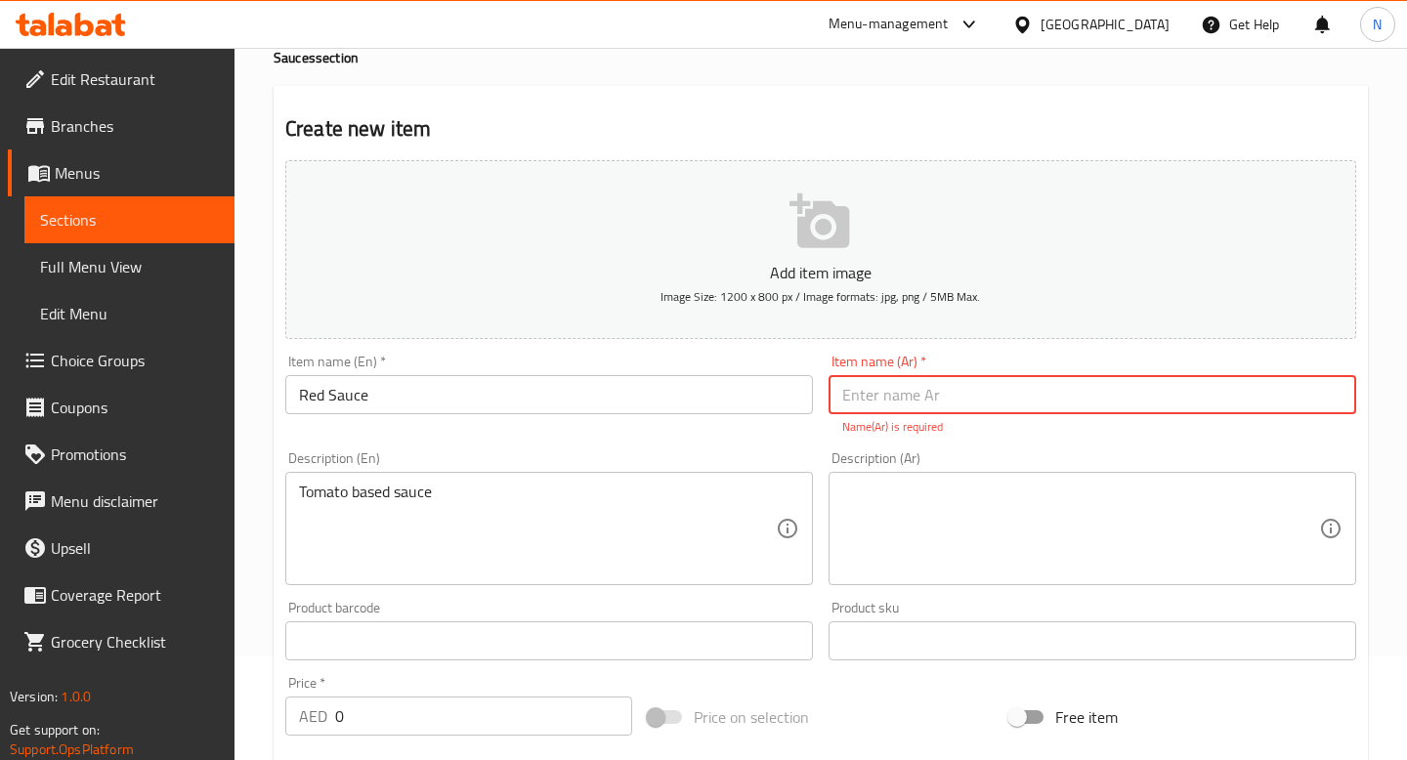
click at [911, 393] on input "text" at bounding box center [1092, 394] width 528 height 39
click at [875, 506] on textarea at bounding box center [1080, 529] width 477 height 93
click at [883, 404] on input "text" at bounding box center [1092, 394] width 528 height 39
paste input "صلصة حمراء"
type input "صلصة حمراء"
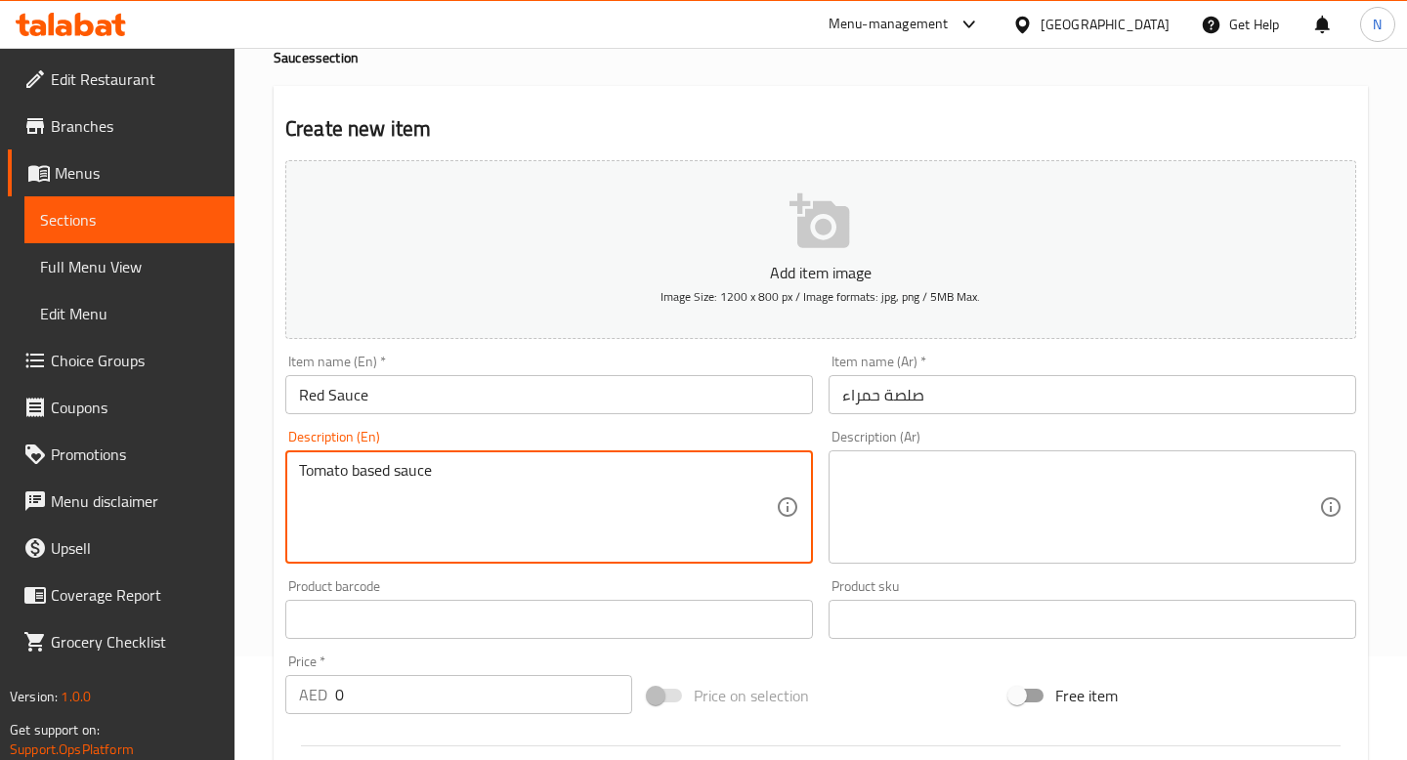
click at [448, 473] on textarea "Tomato based sauce" at bounding box center [537, 507] width 477 height 93
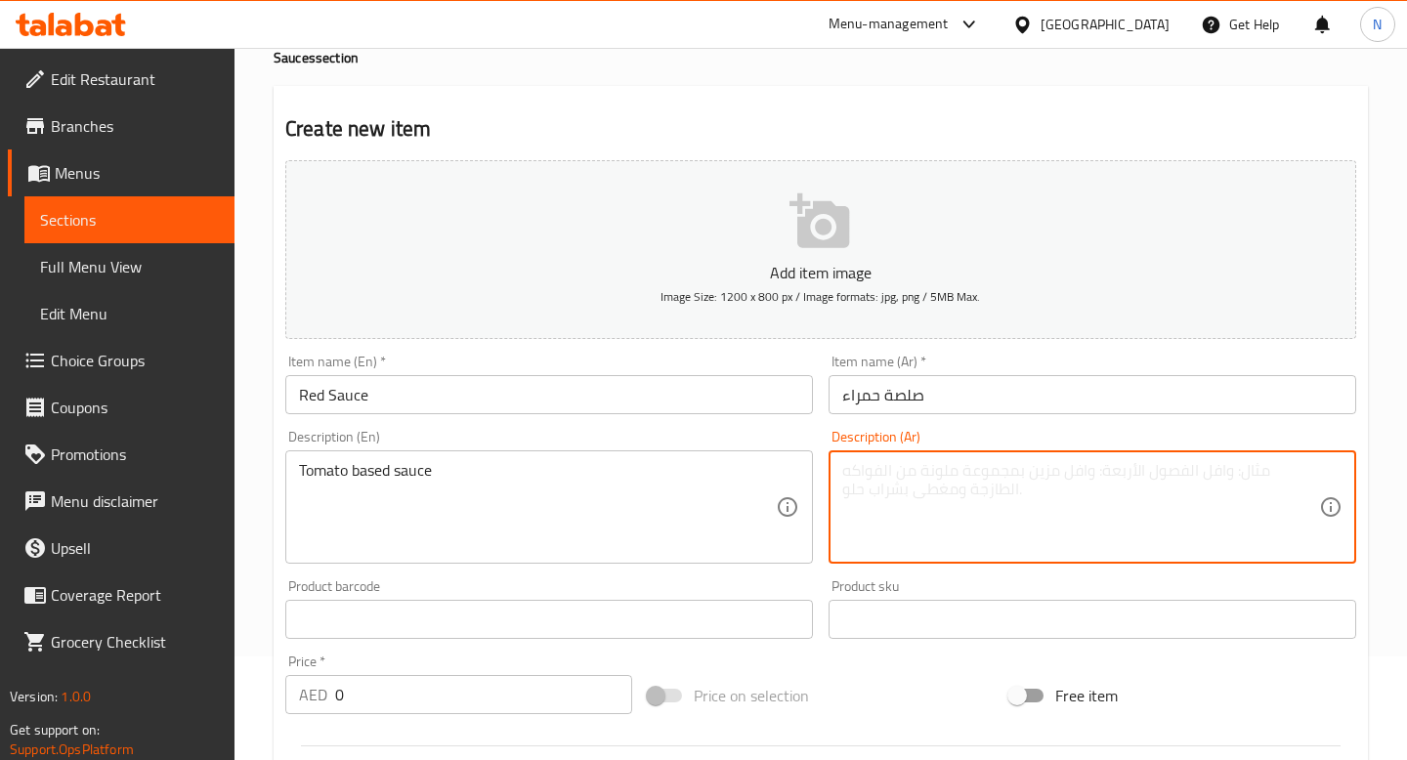
click at [1023, 483] on textarea at bounding box center [1080, 507] width 477 height 93
click at [986, 458] on div "Description (Ar)" at bounding box center [1092, 506] width 528 height 113
click at [975, 500] on textarea at bounding box center [1080, 507] width 477 height 93
click at [916, 500] on textarea at bounding box center [1080, 507] width 477 height 93
paste textarea "صلصة أساسها الطماطم"
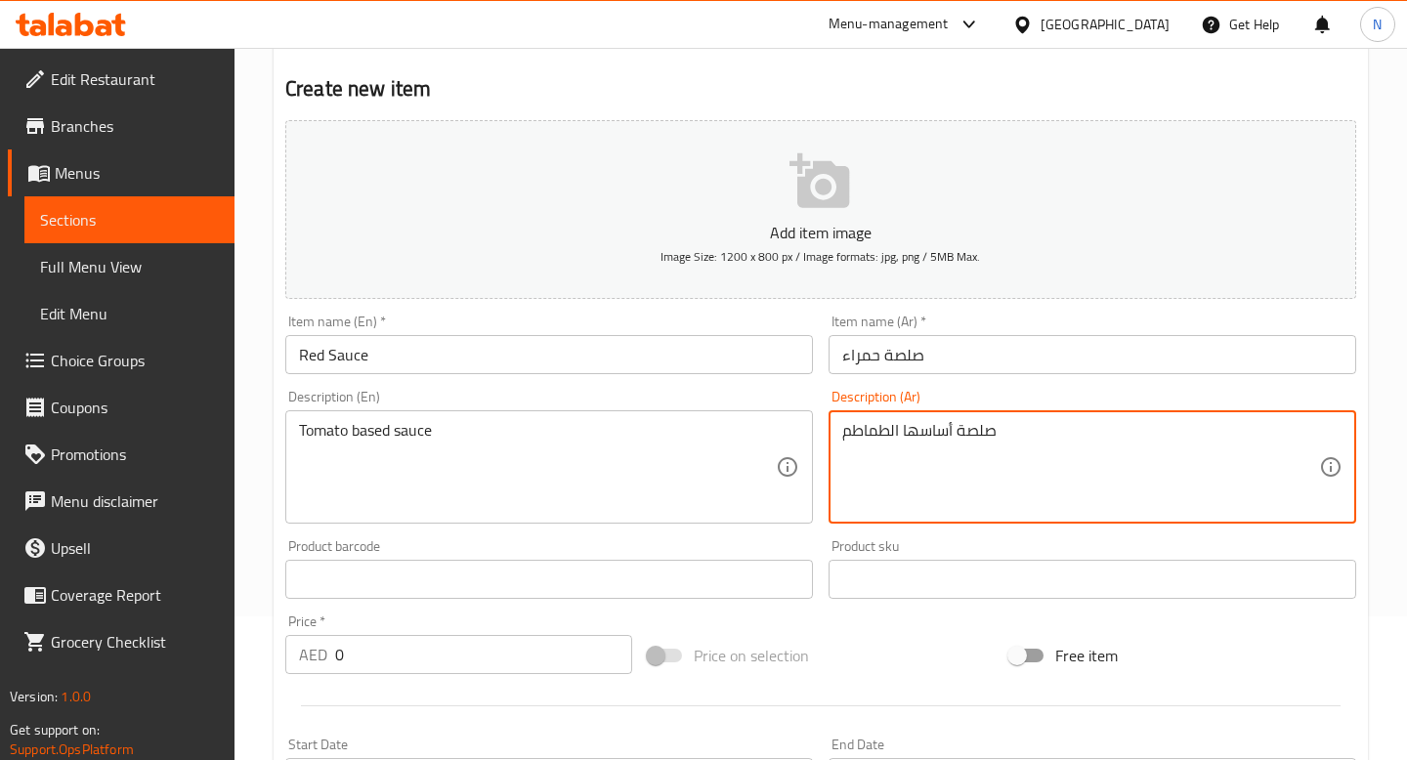
scroll to position [187, 0]
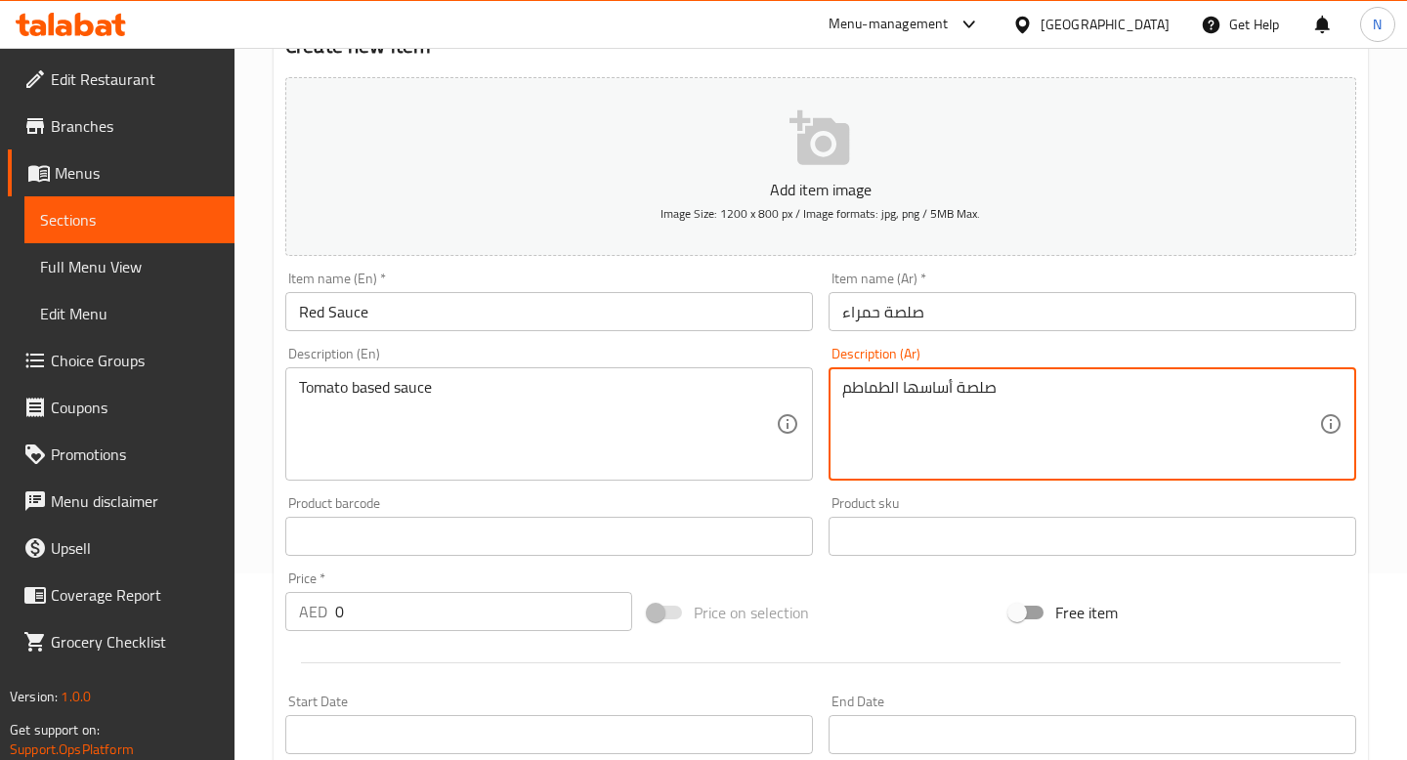
type textarea "صلصة أساسها الطماطم"
click at [458, 624] on input "0" at bounding box center [483, 611] width 297 height 39
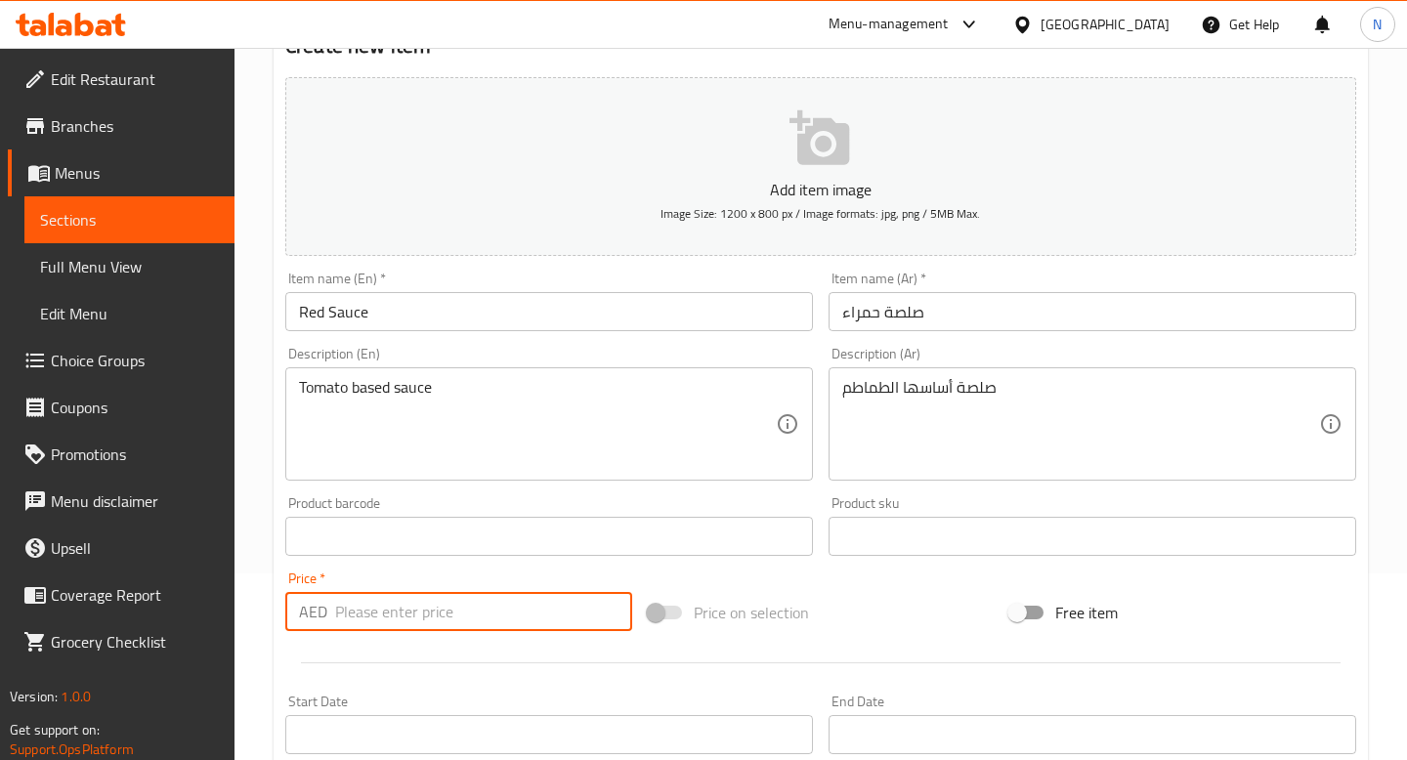
type input "7"
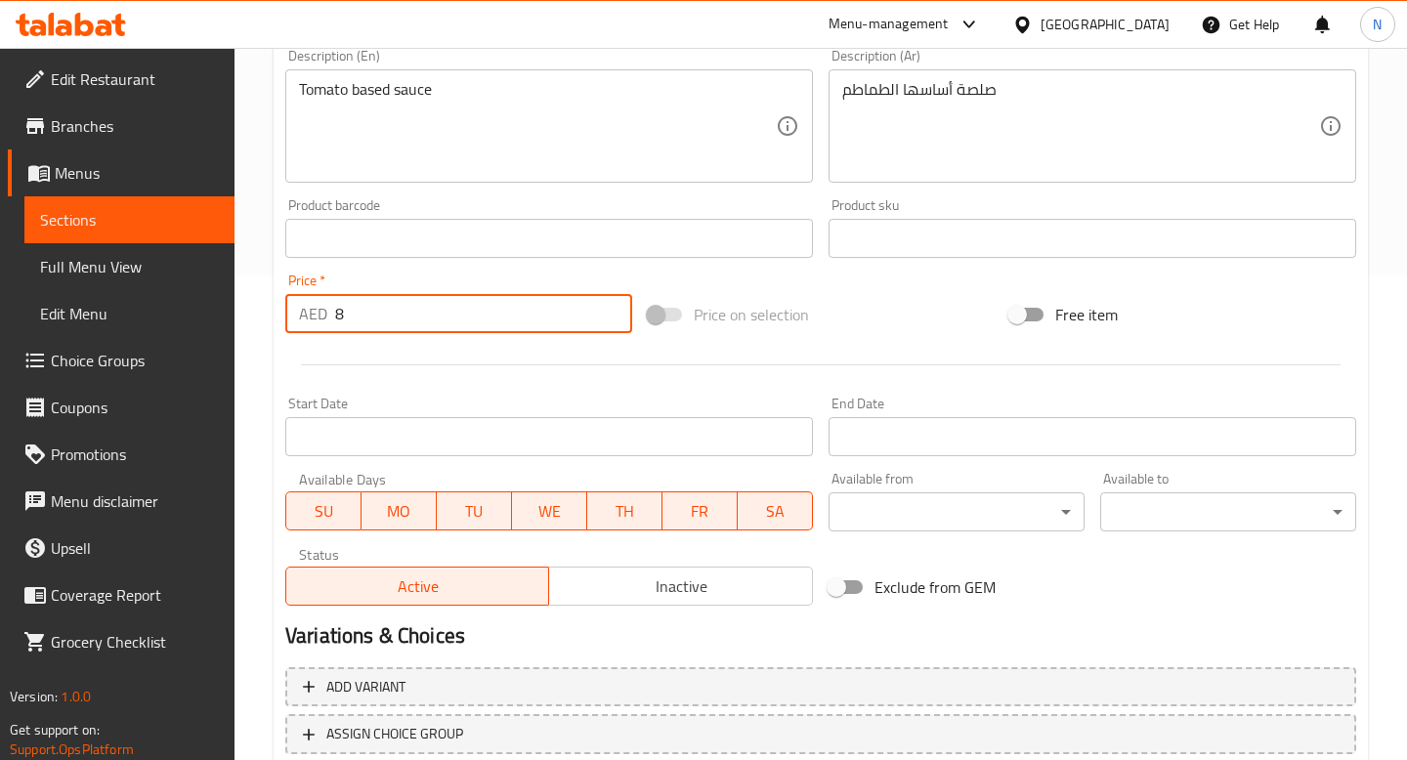
scroll to position [620, 0]
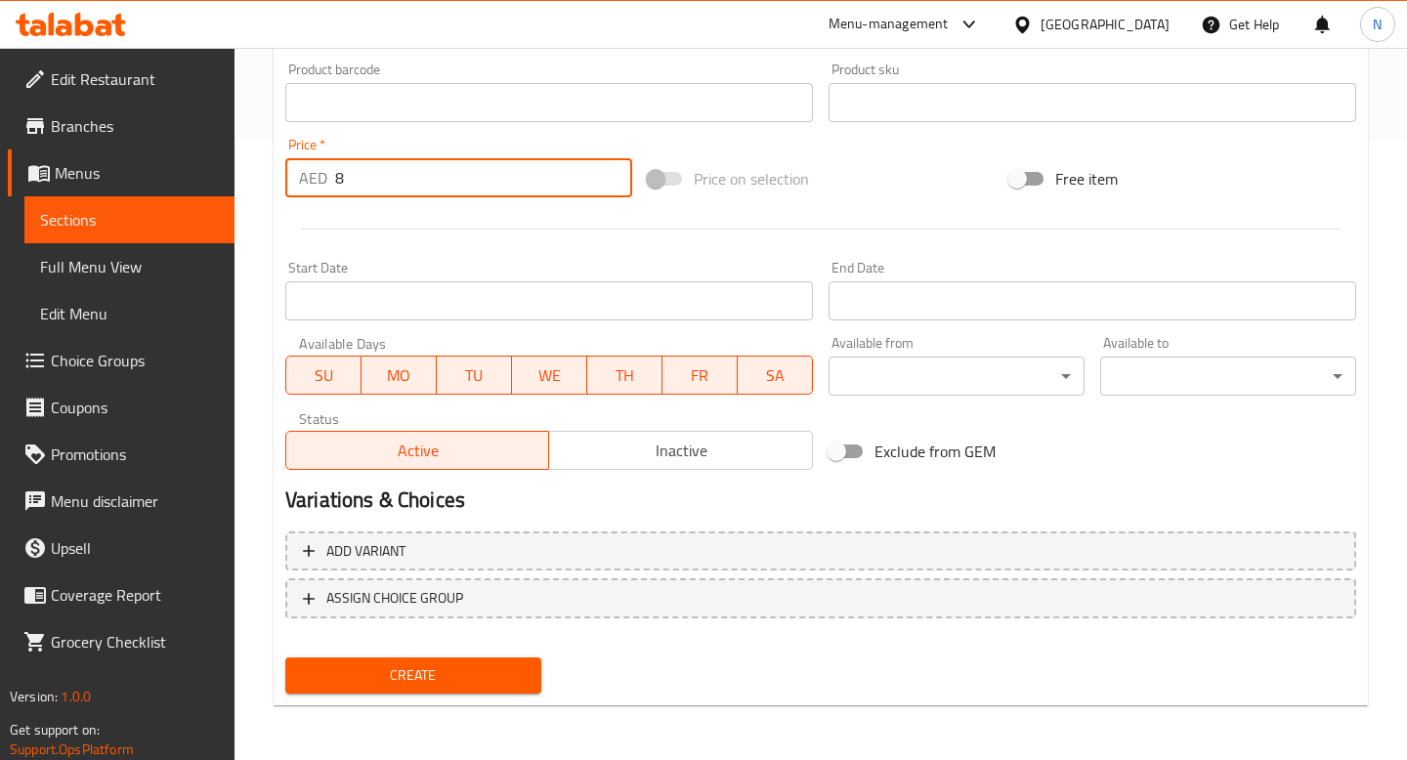
type input "8"
click at [435, 668] on span "Create" at bounding box center [413, 675] width 225 height 24
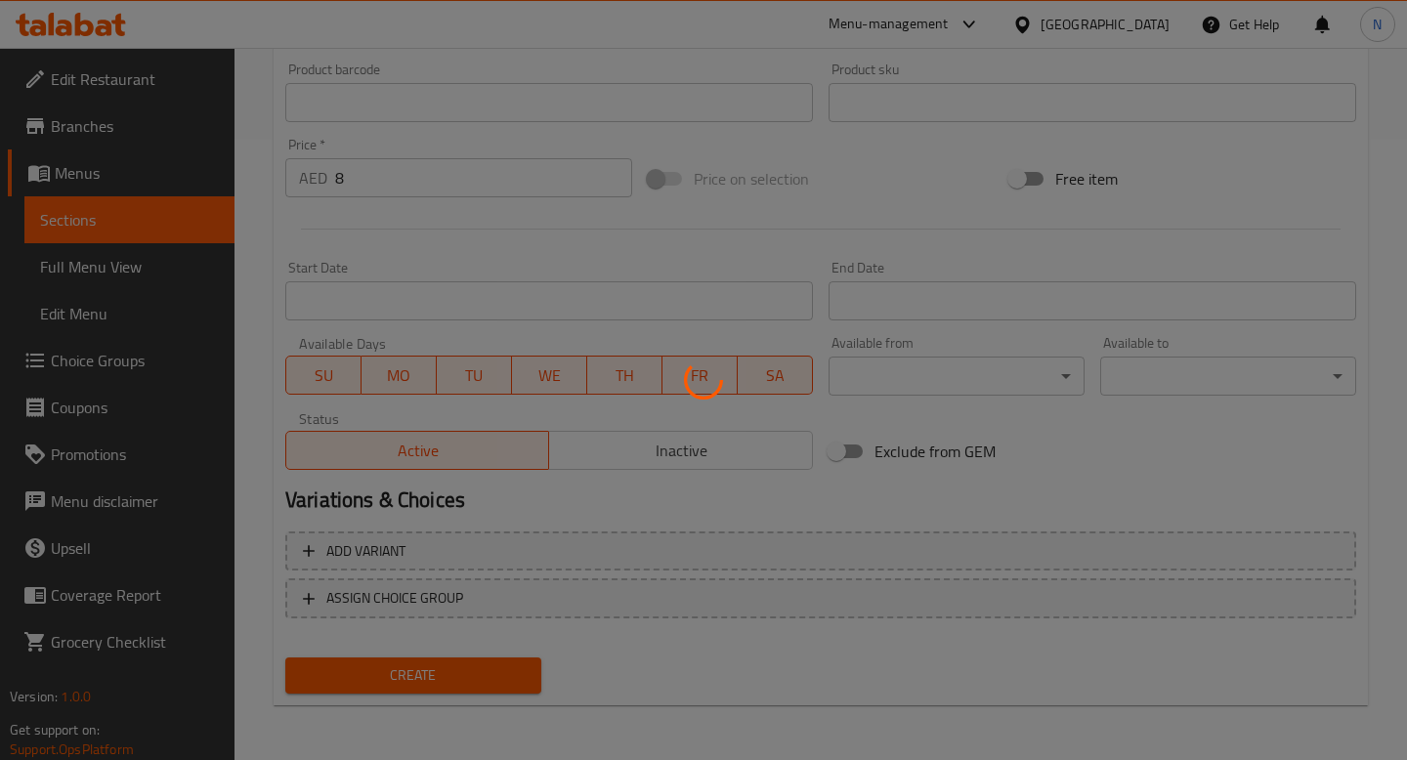
type input "0"
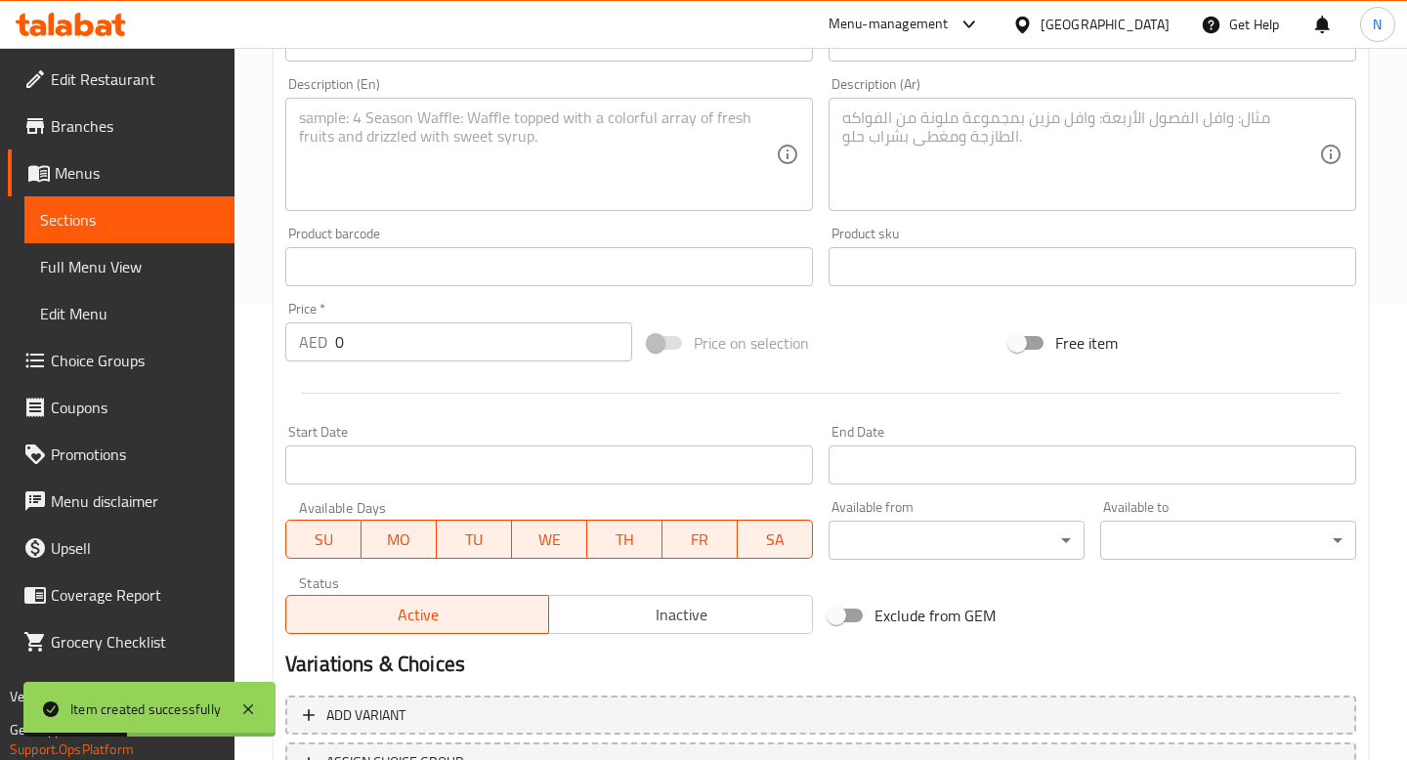
scroll to position [0, 0]
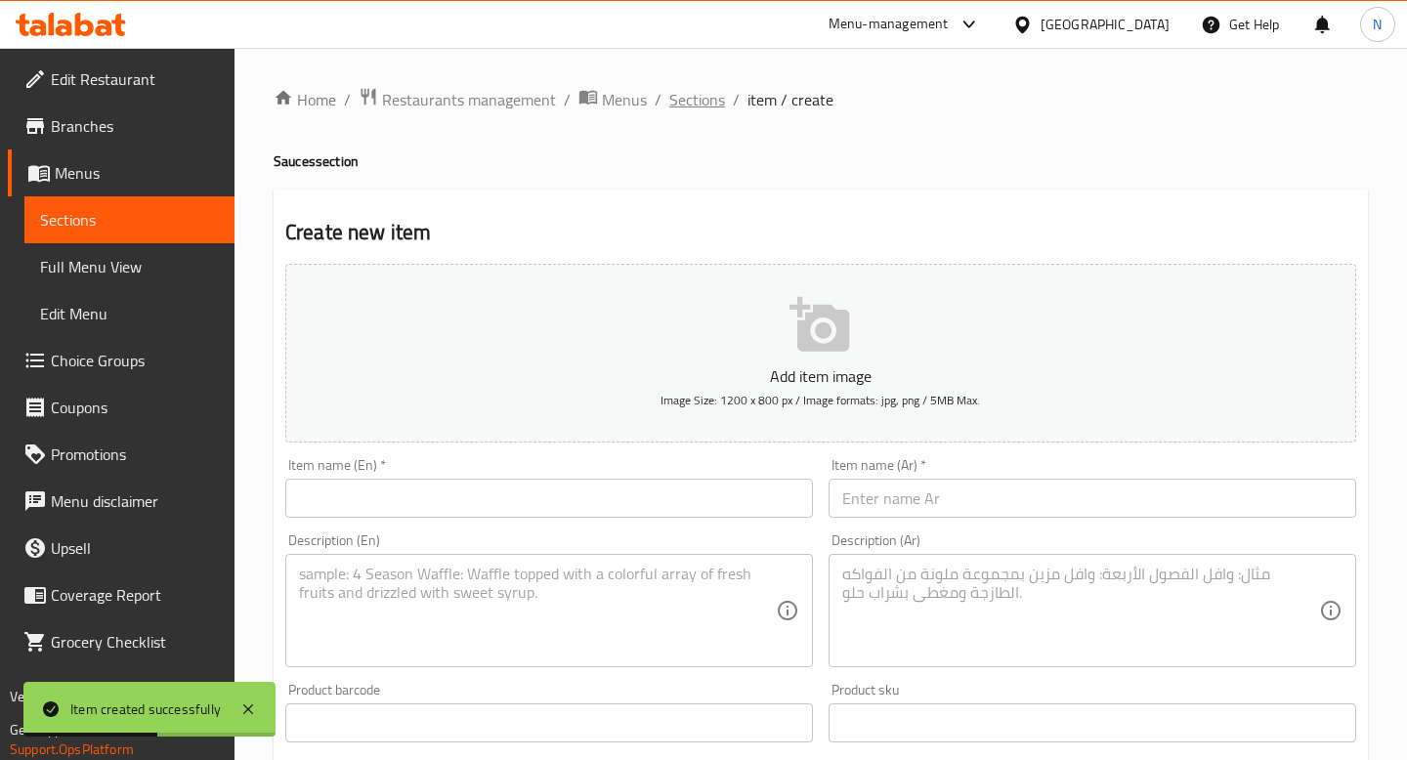
click at [695, 100] on span "Sections" at bounding box center [697, 99] width 56 height 23
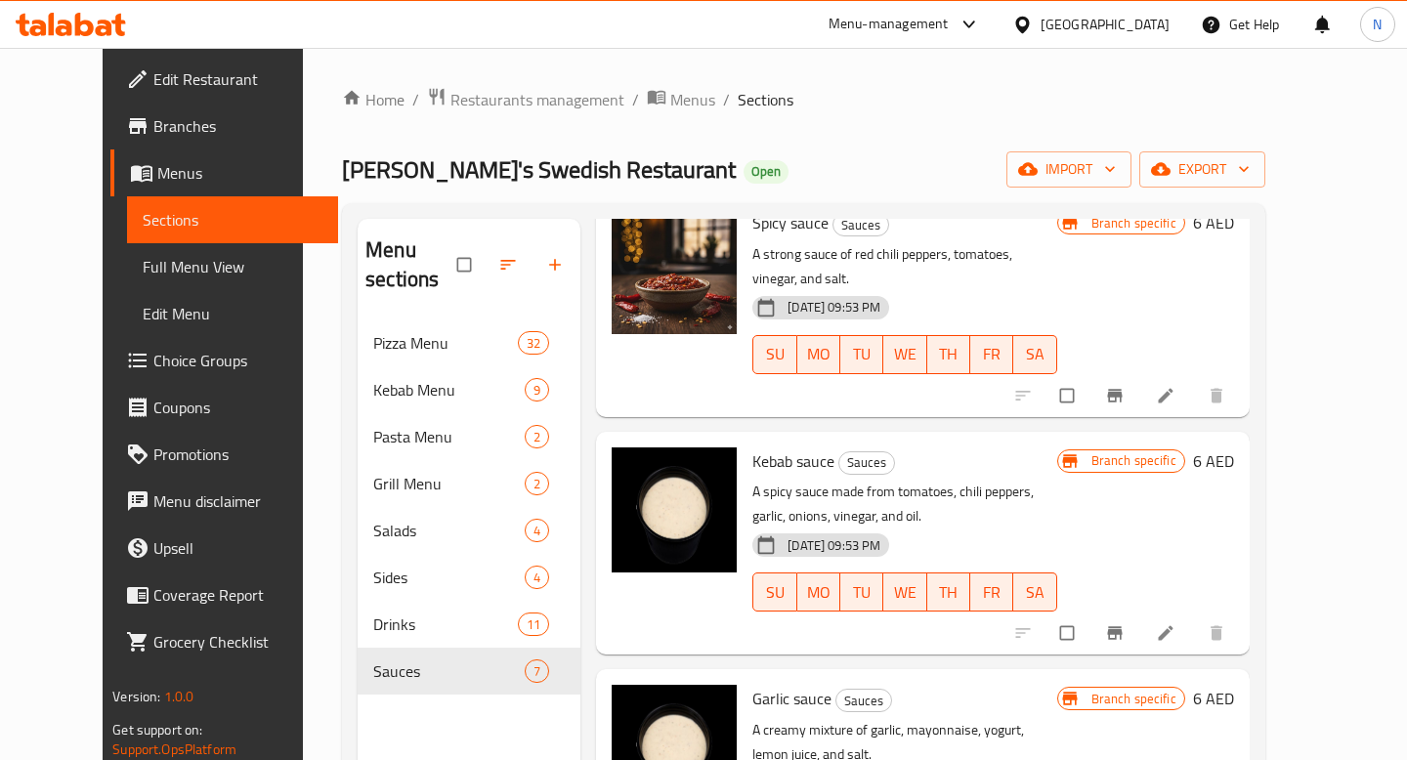
scroll to position [274, 0]
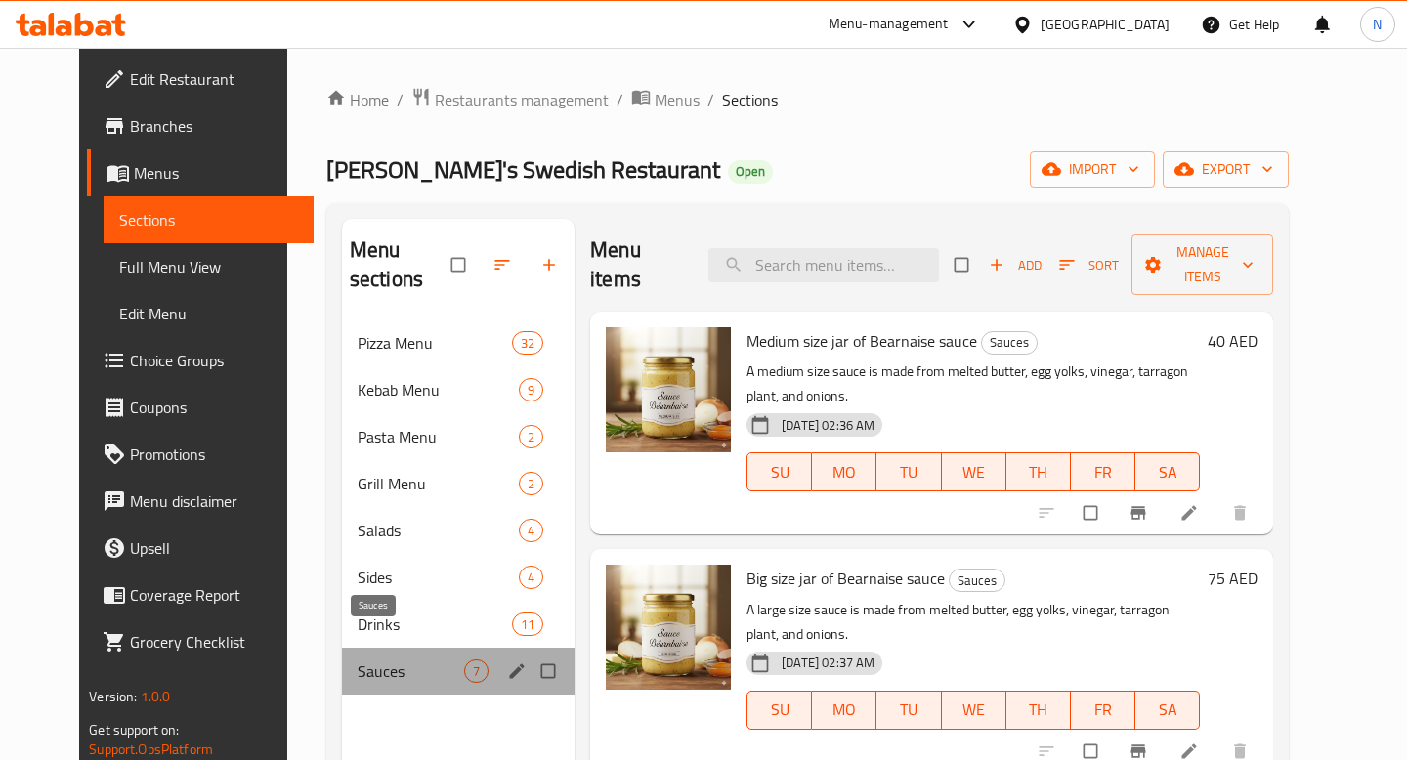
click at [436, 659] on span "Sauces" at bounding box center [411, 670] width 106 height 23
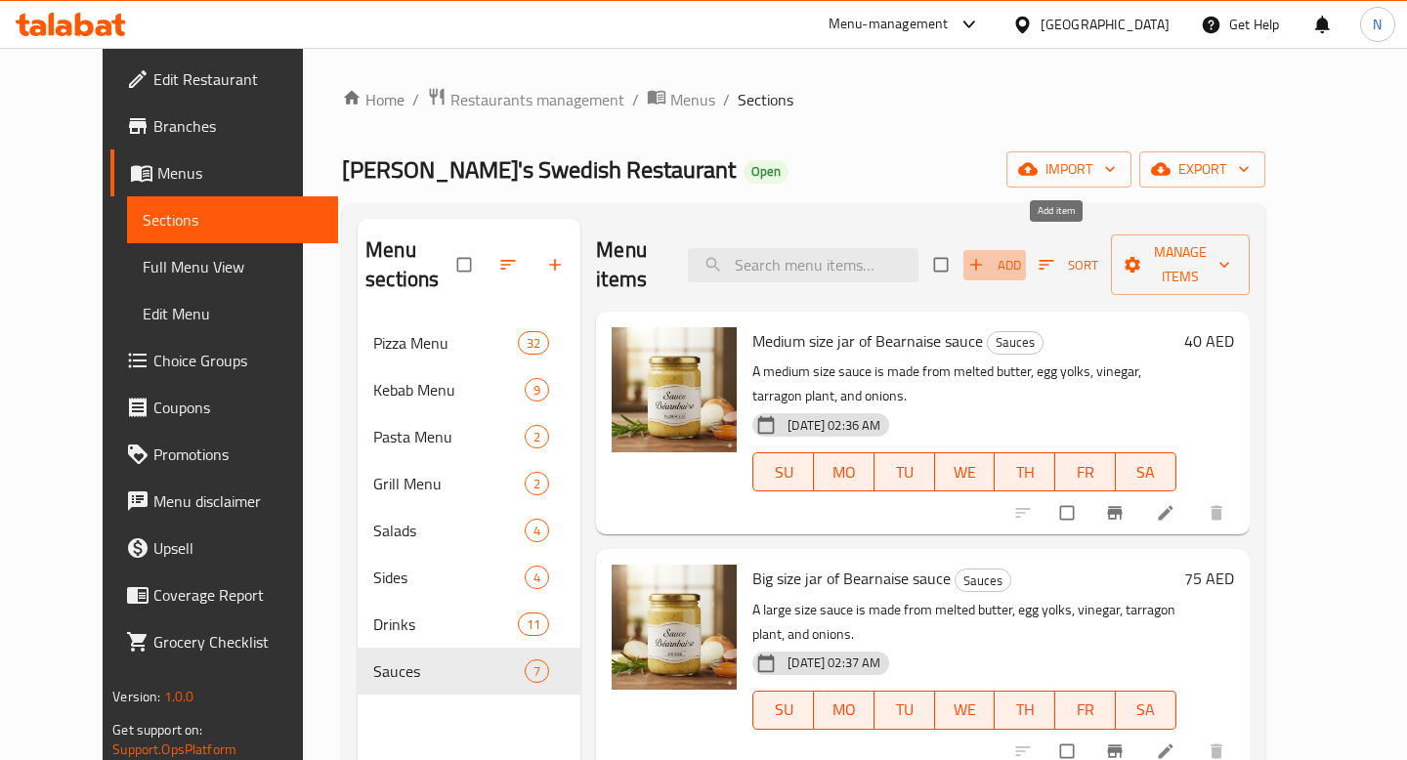
click at [1021, 255] on span "Add" at bounding box center [994, 265] width 53 height 22
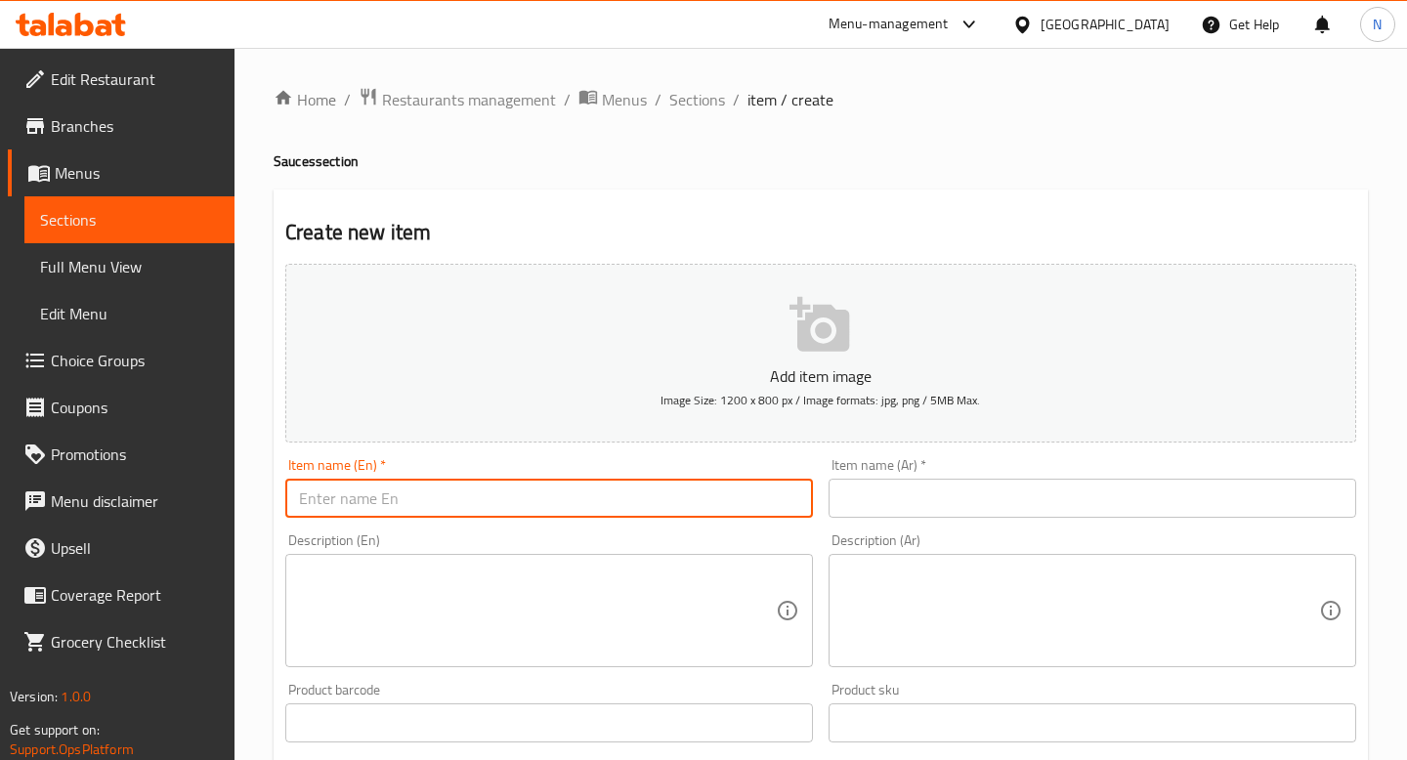
click at [431, 510] on input "text" at bounding box center [549, 498] width 528 height 39
paste input "Spicy sauc"
type input "Spicy sauce"
click at [938, 499] on input "text" at bounding box center [1092, 498] width 528 height 39
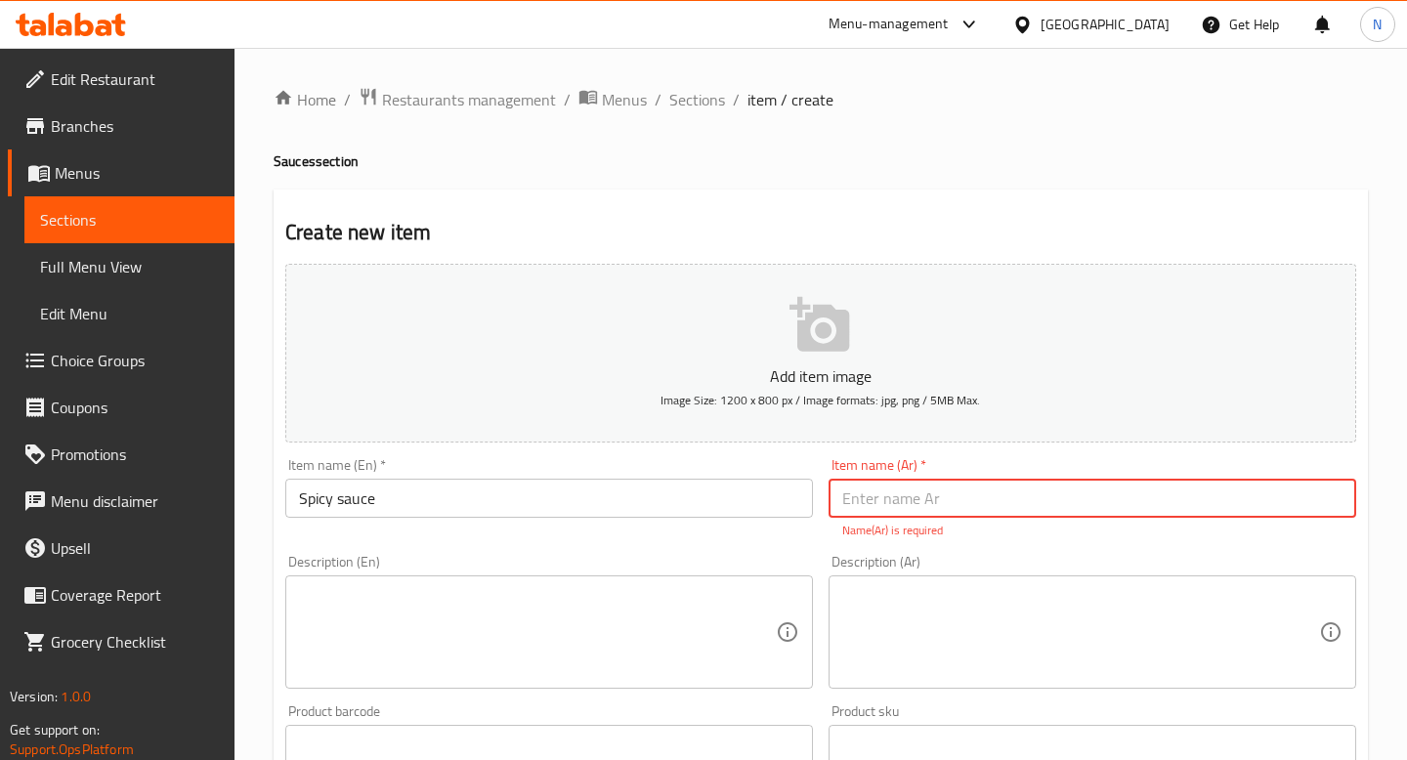
click at [880, 489] on input "text" at bounding box center [1092, 498] width 528 height 39
paste input "صلصة حارة"
type input "صلصة حارة"
click at [613, 651] on textarea at bounding box center [537, 632] width 477 height 93
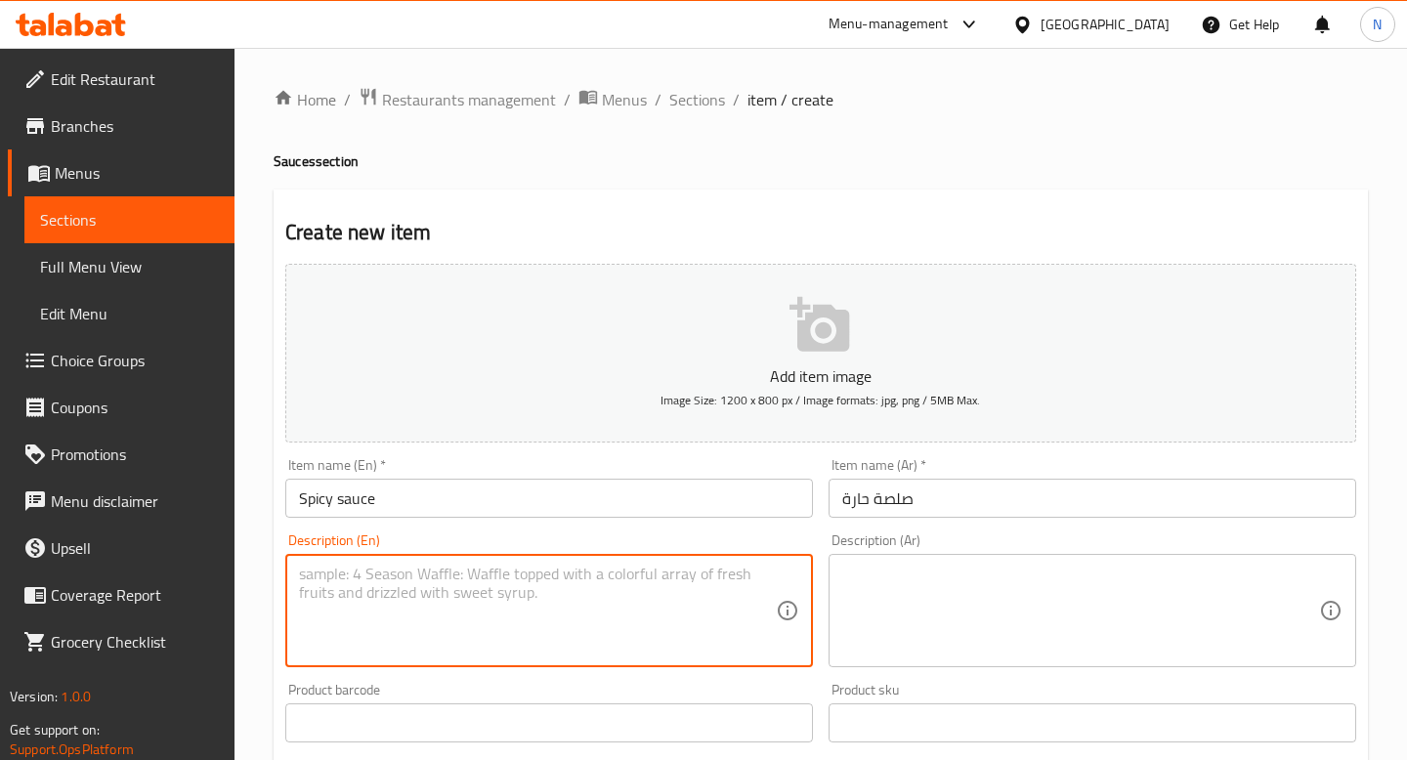
paste textarea "Spicy sauce is a tomato based spicy sauce"
drag, startPoint x: 408, startPoint y: 573, endPoint x: 263, endPoint y: 579, distance: 145.7
click at [263, 579] on div "Home / Restaurants management / Menus / Sections / item / create Sauces section…" at bounding box center [820, 714] width 1172 height 1332
type textarea "Tomato based spicy sauce"
click at [979, 574] on textarea at bounding box center [1080, 611] width 477 height 93
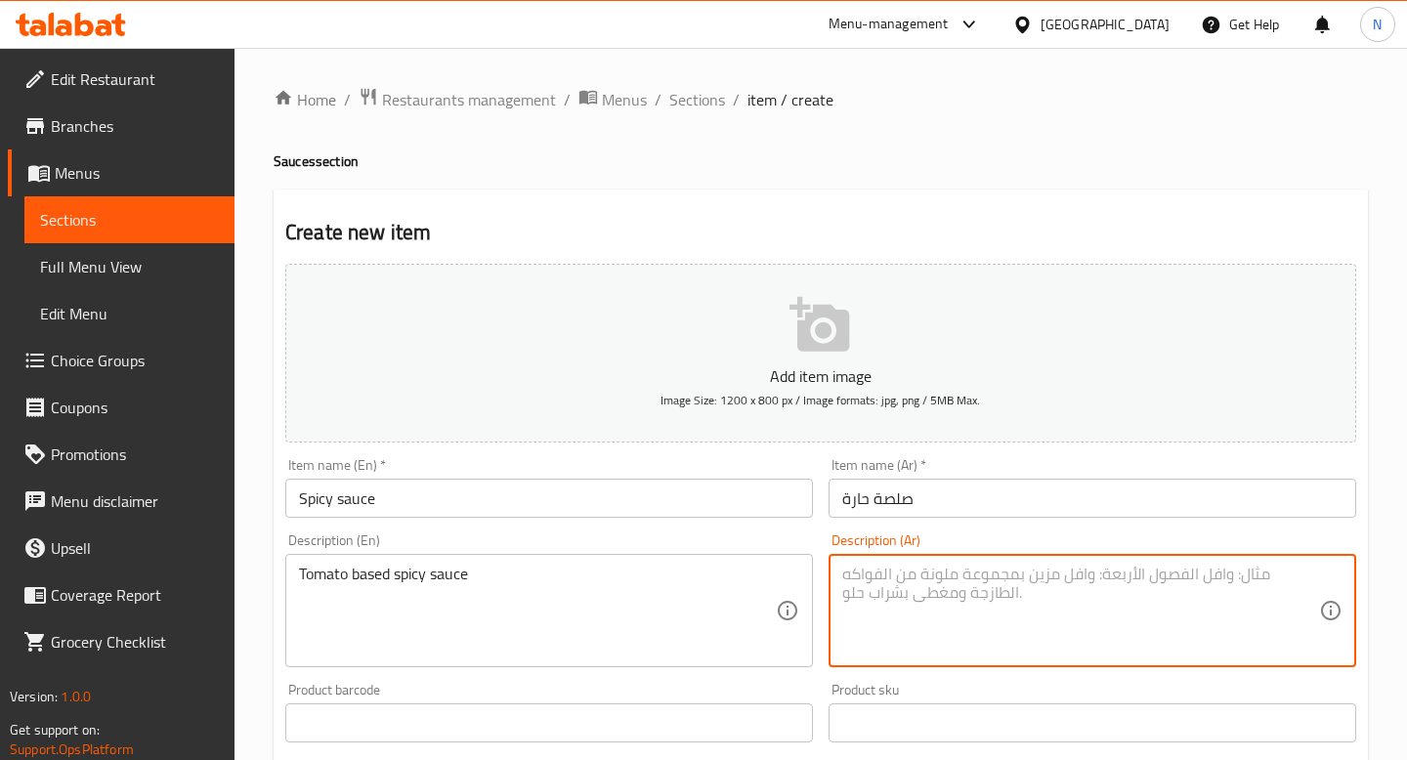
click at [910, 579] on textarea at bounding box center [1080, 611] width 477 height 93
paste textarea "صلصة حارة أساسها الطماطم"
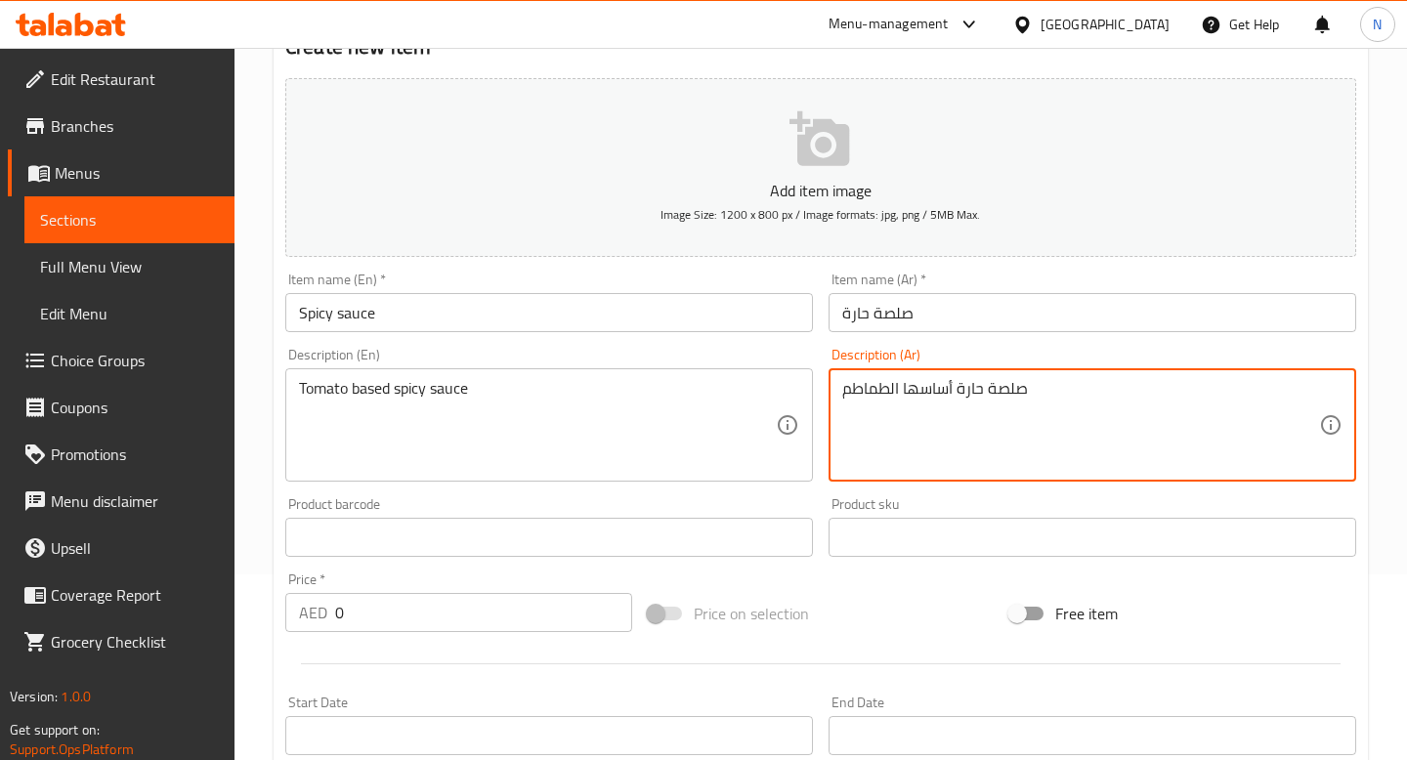
scroll to position [248, 0]
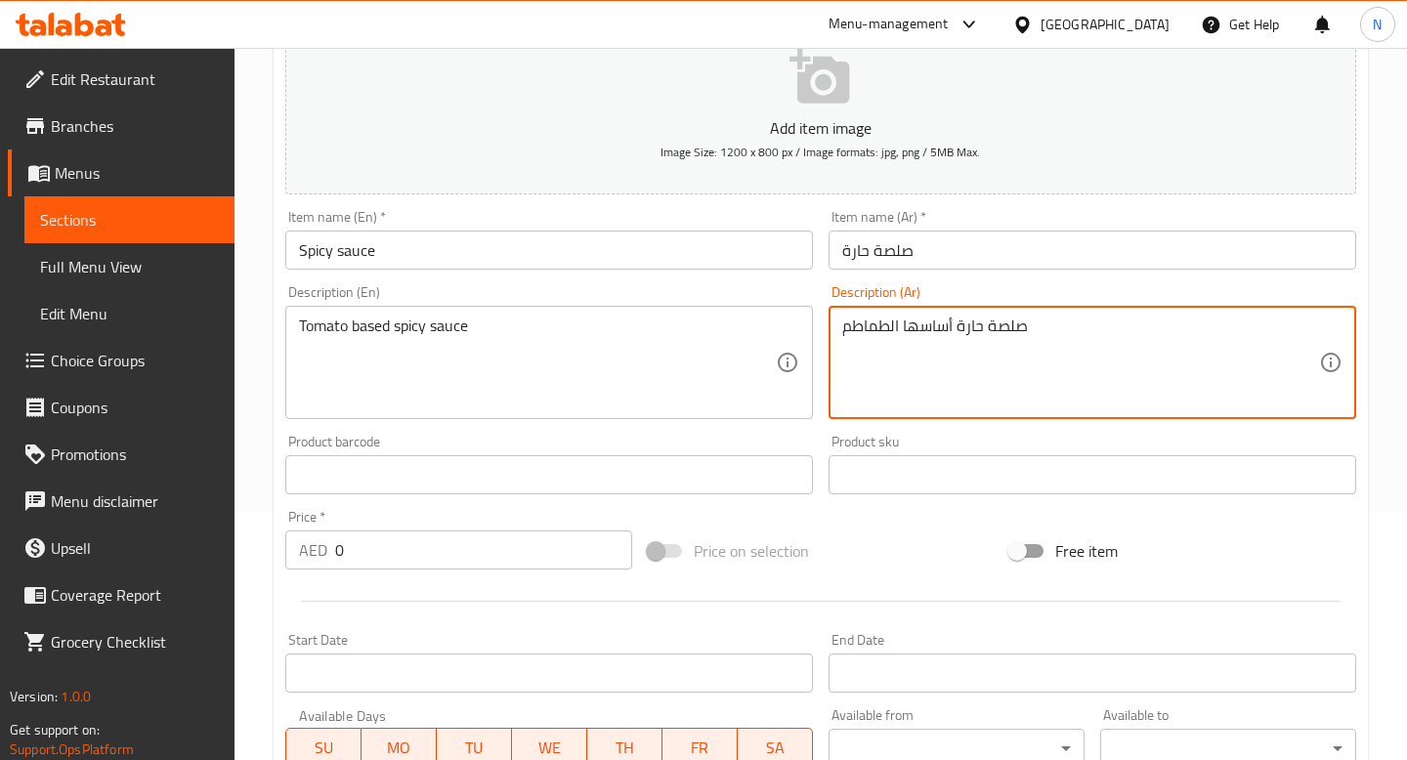
type textarea "صلصة حارة أساسها الطماطم"
click at [489, 543] on input "0" at bounding box center [483, 549] width 297 height 39
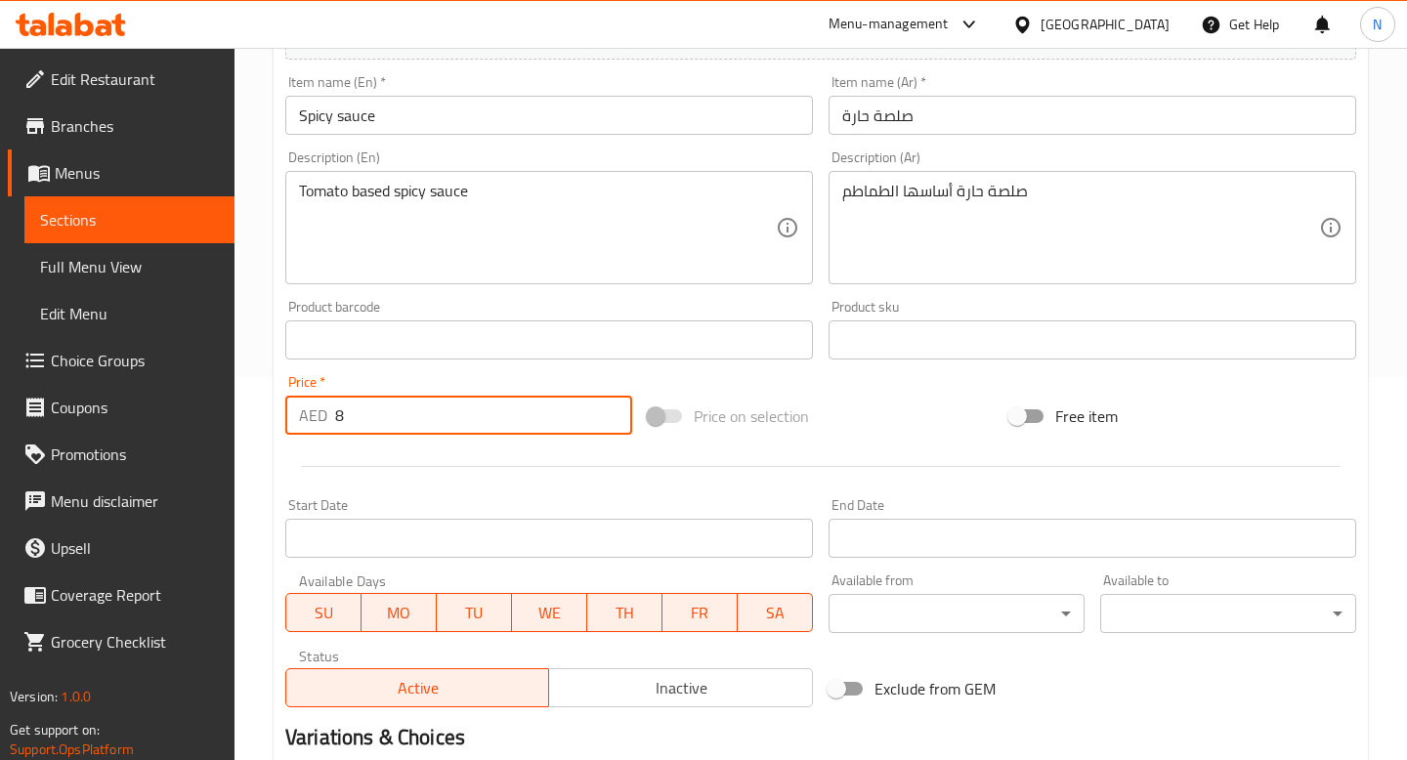
scroll to position [620, 0]
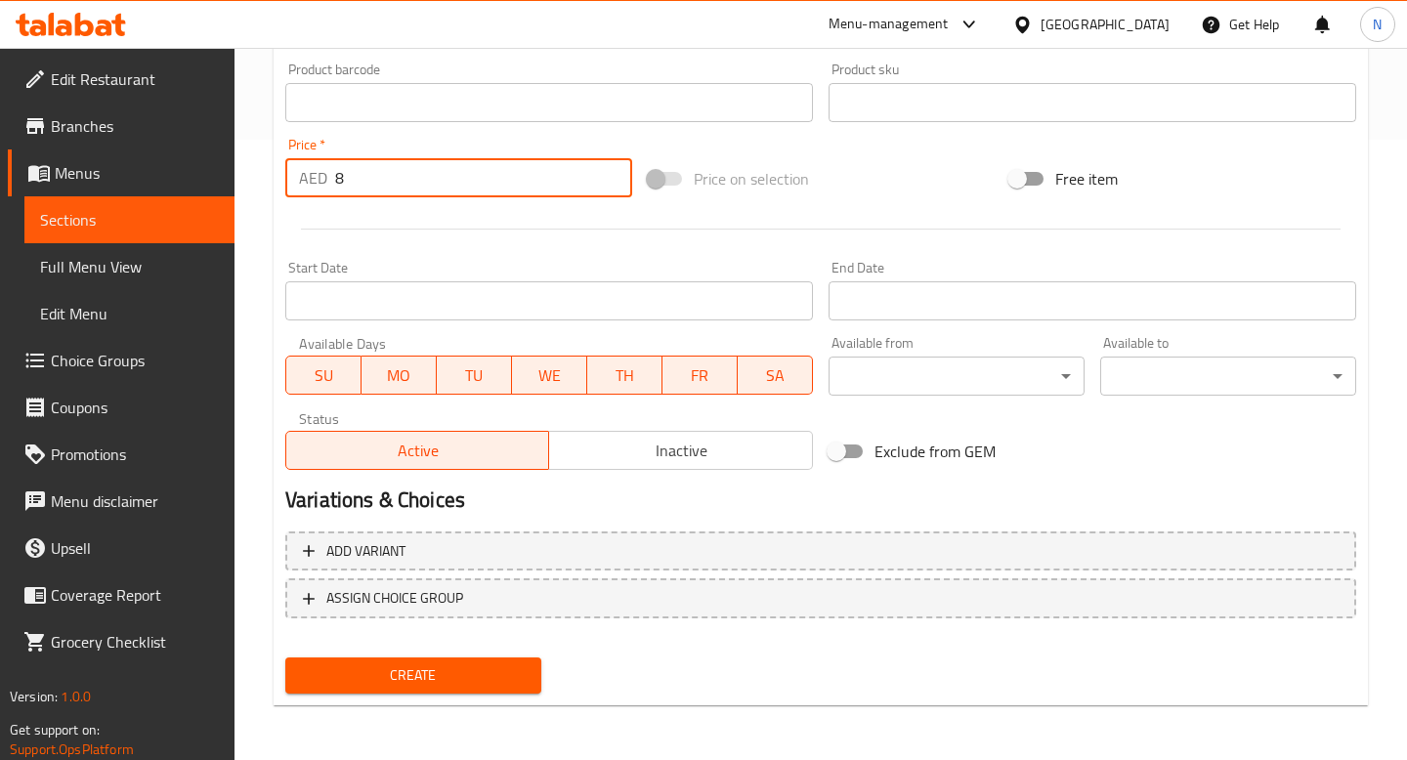
type input "8"
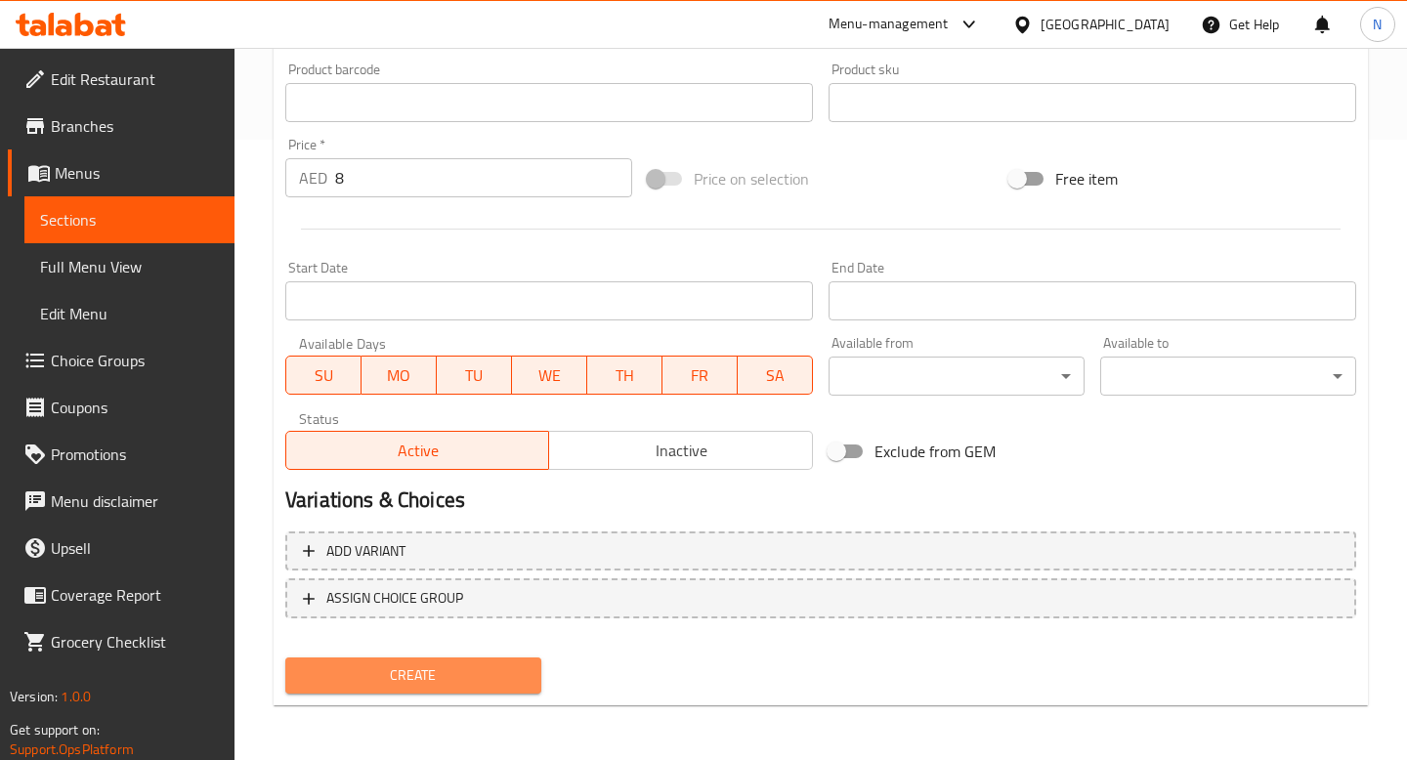
click at [448, 673] on span "Create" at bounding box center [413, 675] width 225 height 24
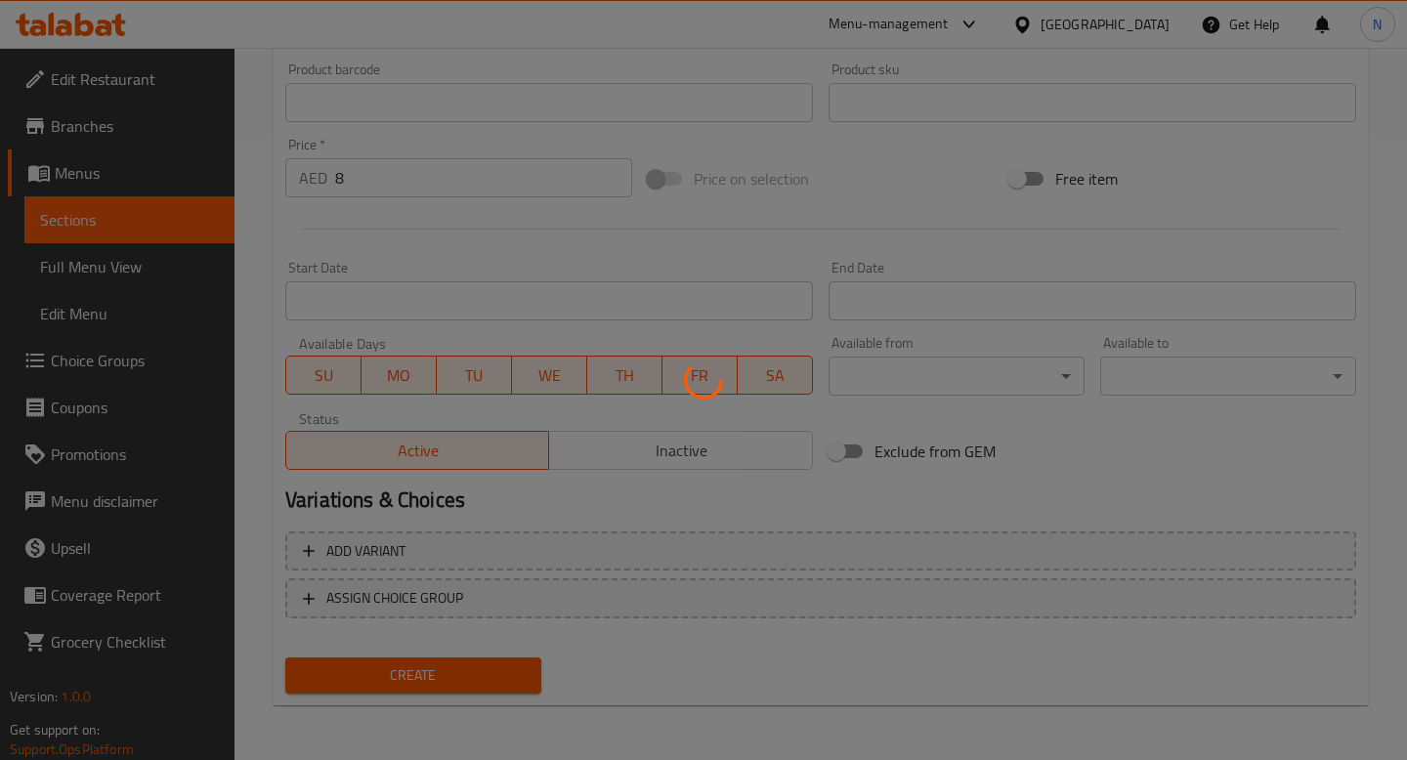
type input "0"
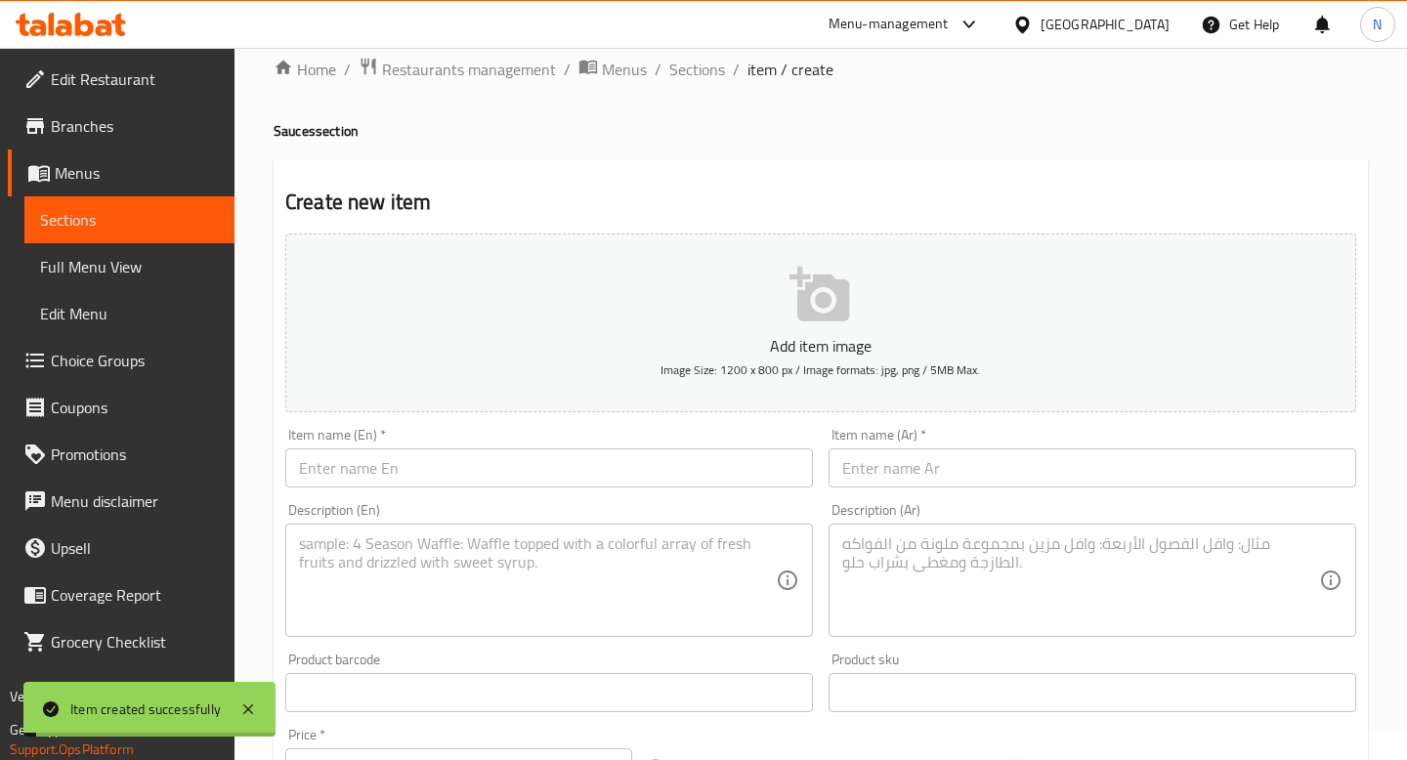
scroll to position [0, 0]
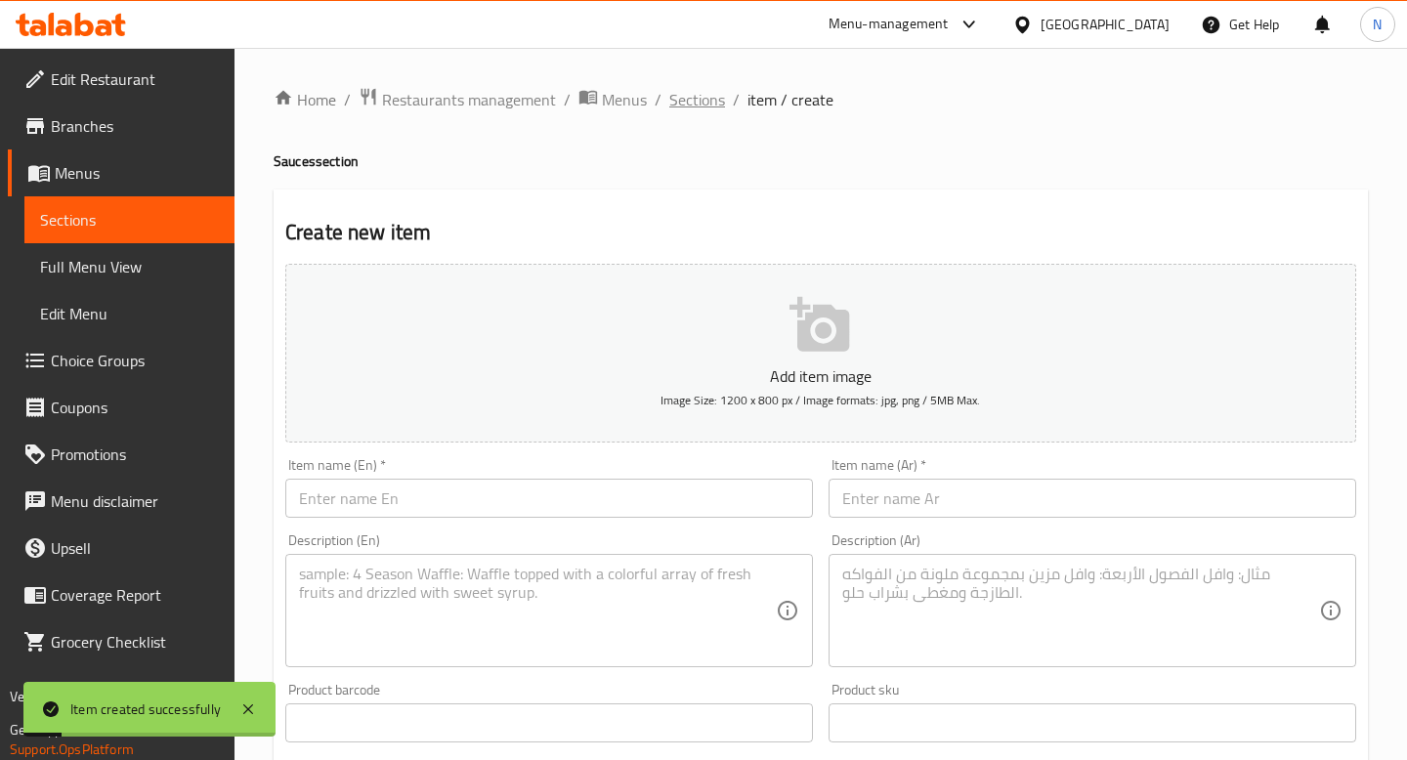
click at [691, 95] on span "Sections" at bounding box center [697, 99] width 56 height 23
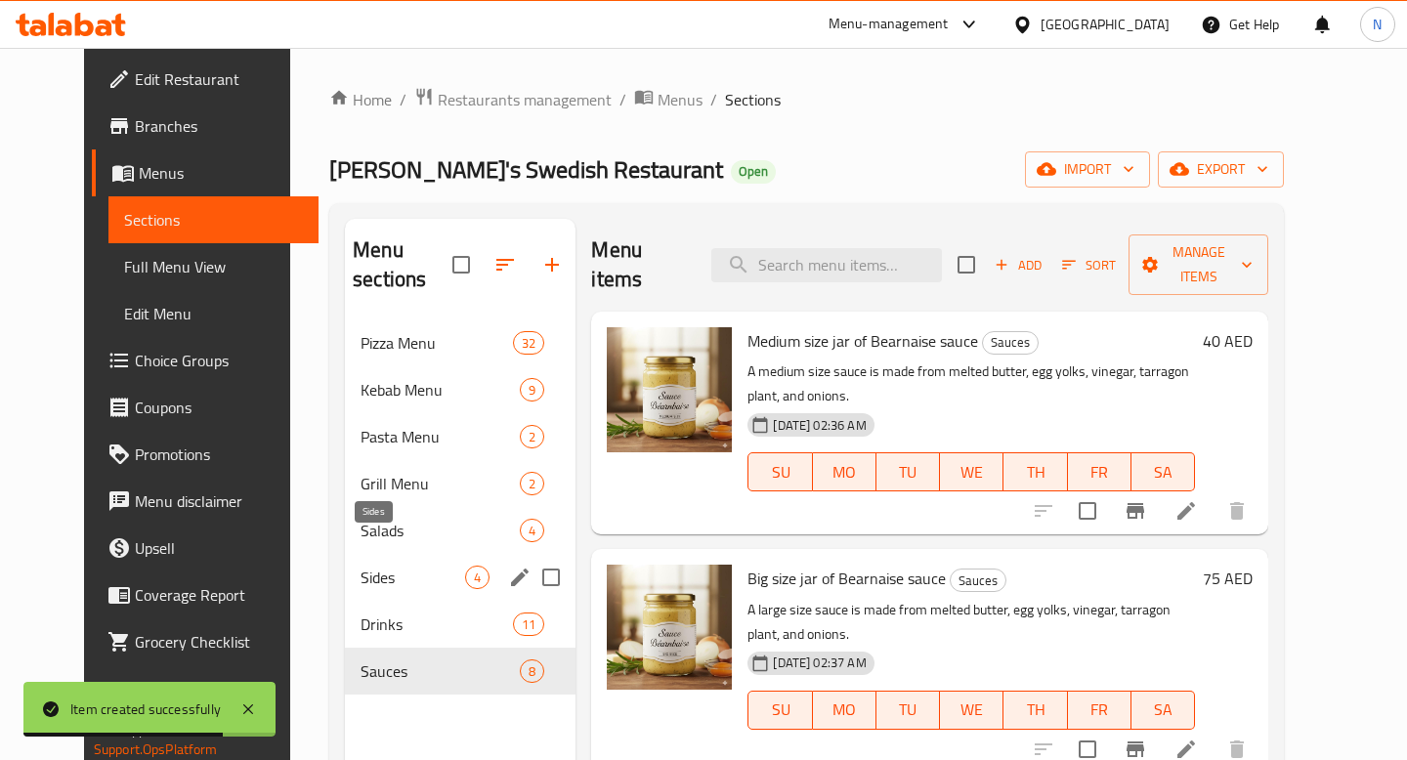
click at [365, 566] on span "Sides" at bounding box center [412, 577] width 105 height 23
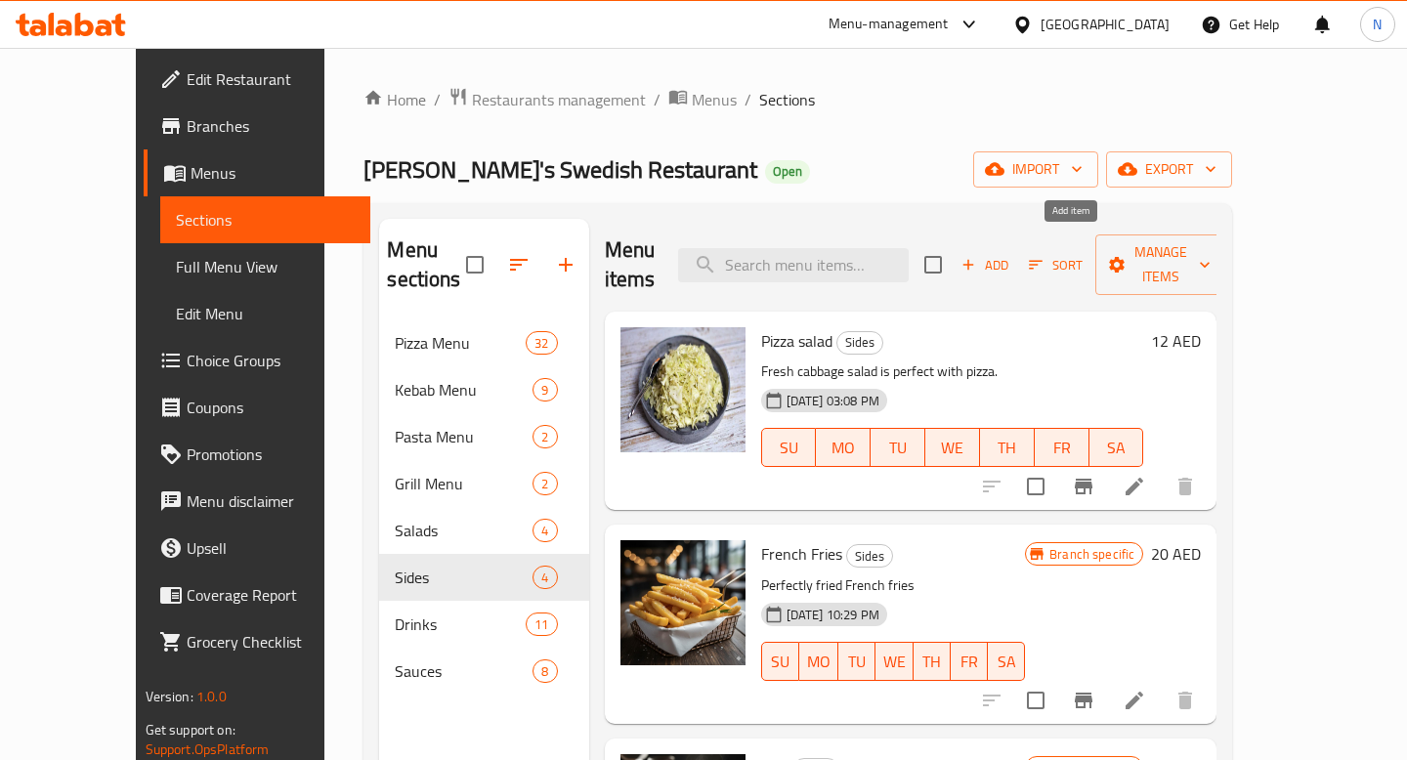
click at [974, 260] on icon "button" at bounding box center [968, 265] width 11 height 11
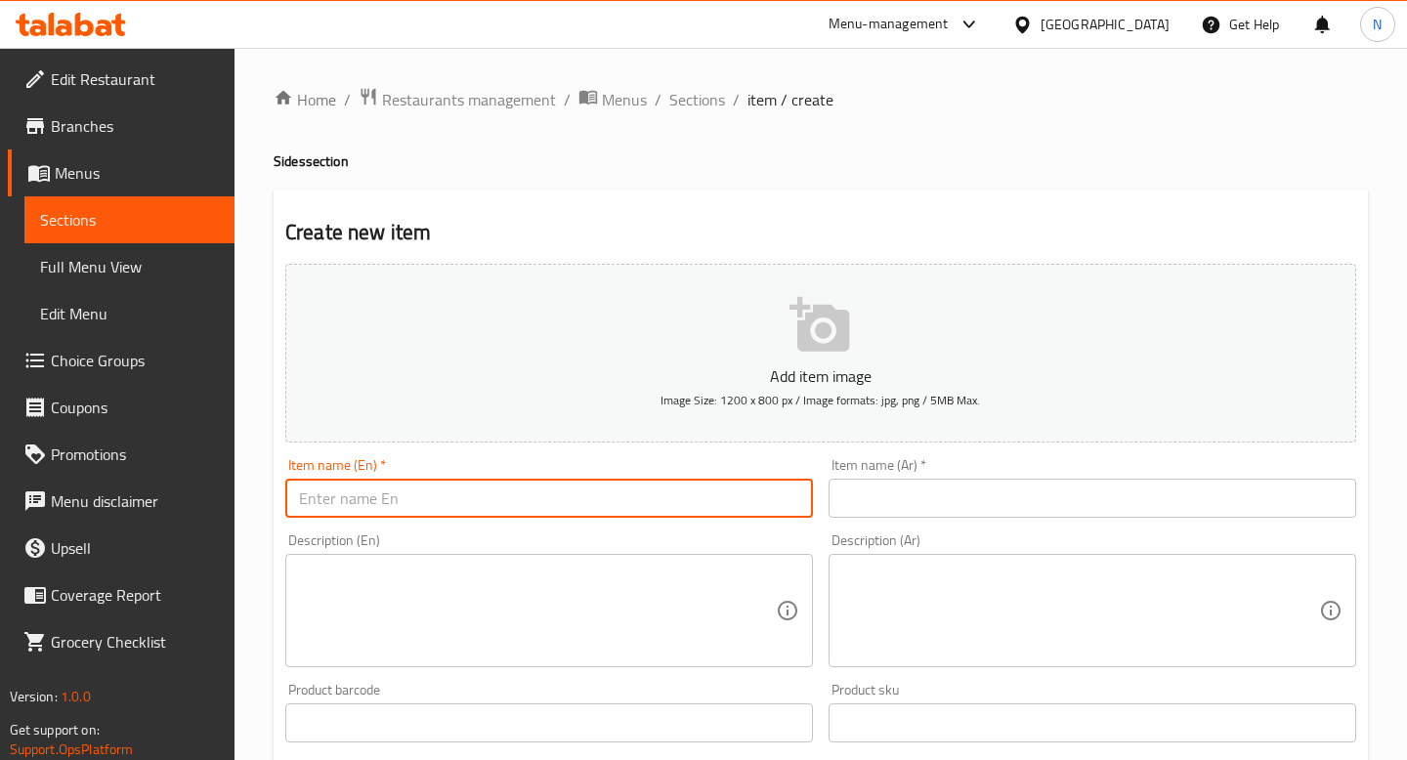
click at [528, 487] on input "text" at bounding box center [549, 498] width 528 height 39
click at [358, 503] on input "Extra Bread" at bounding box center [549, 498] width 528 height 39
type input "Extra Bread"
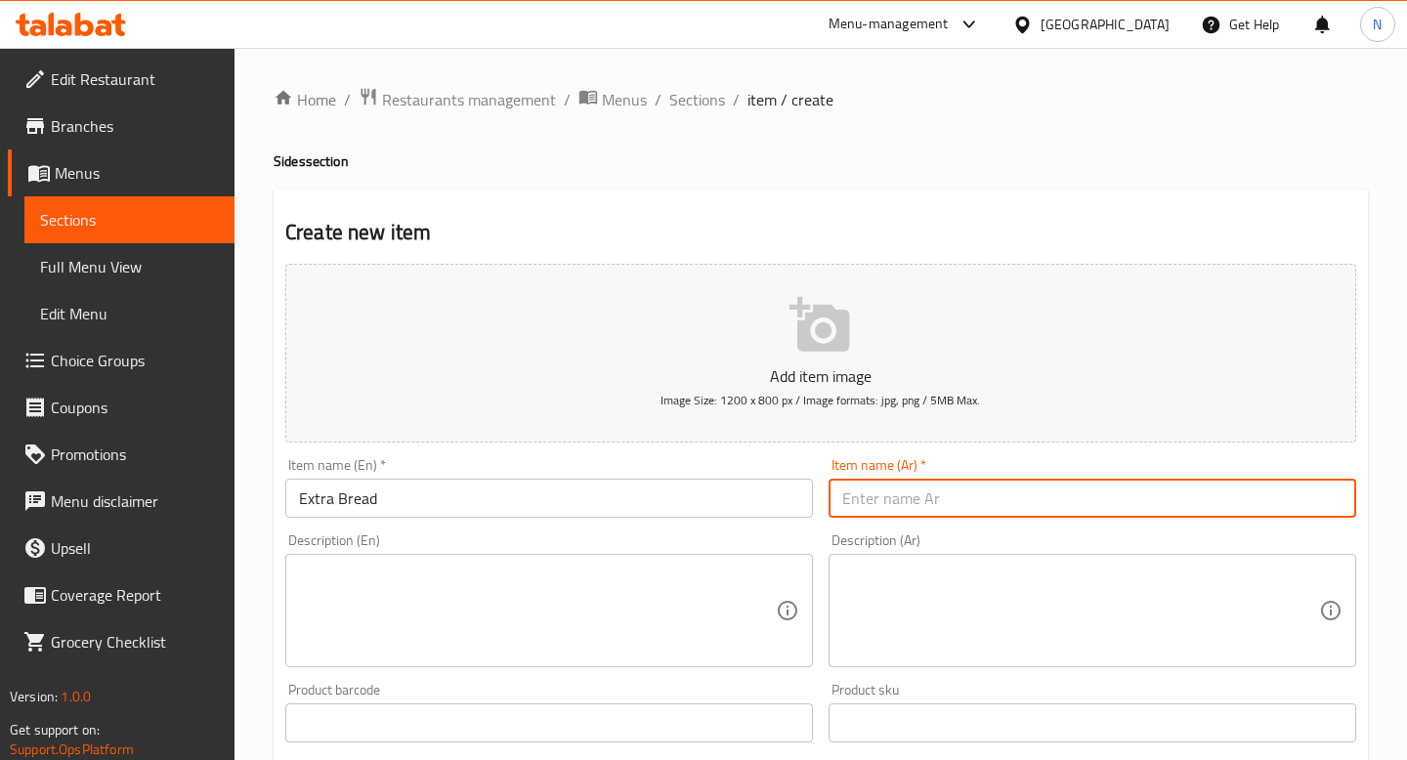
click at [948, 507] on input "text" at bounding box center [1092, 498] width 528 height 39
click at [934, 503] on input "text" at bounding box center [1092, 498] width 528 height 39
paste input "إضافة خبز"
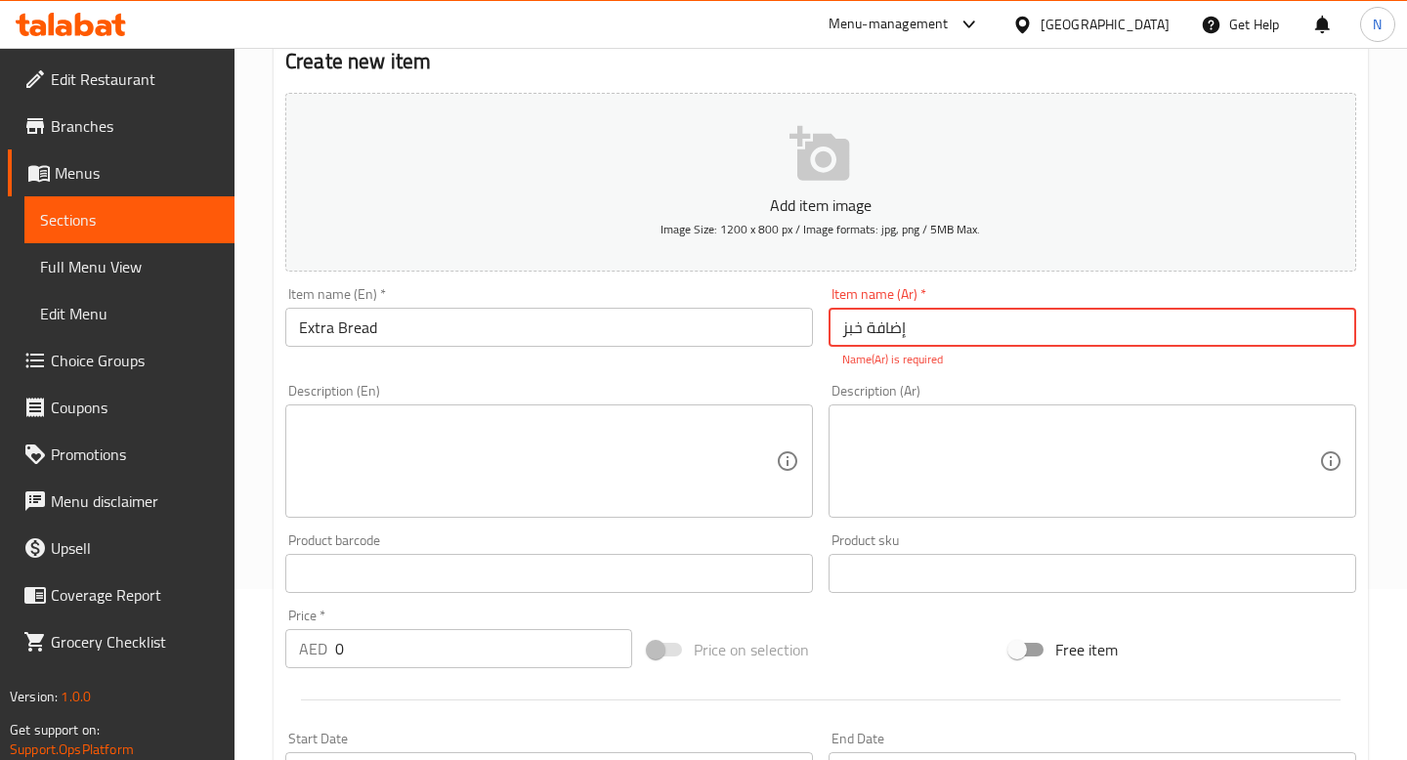
scroll to position [287, 0]
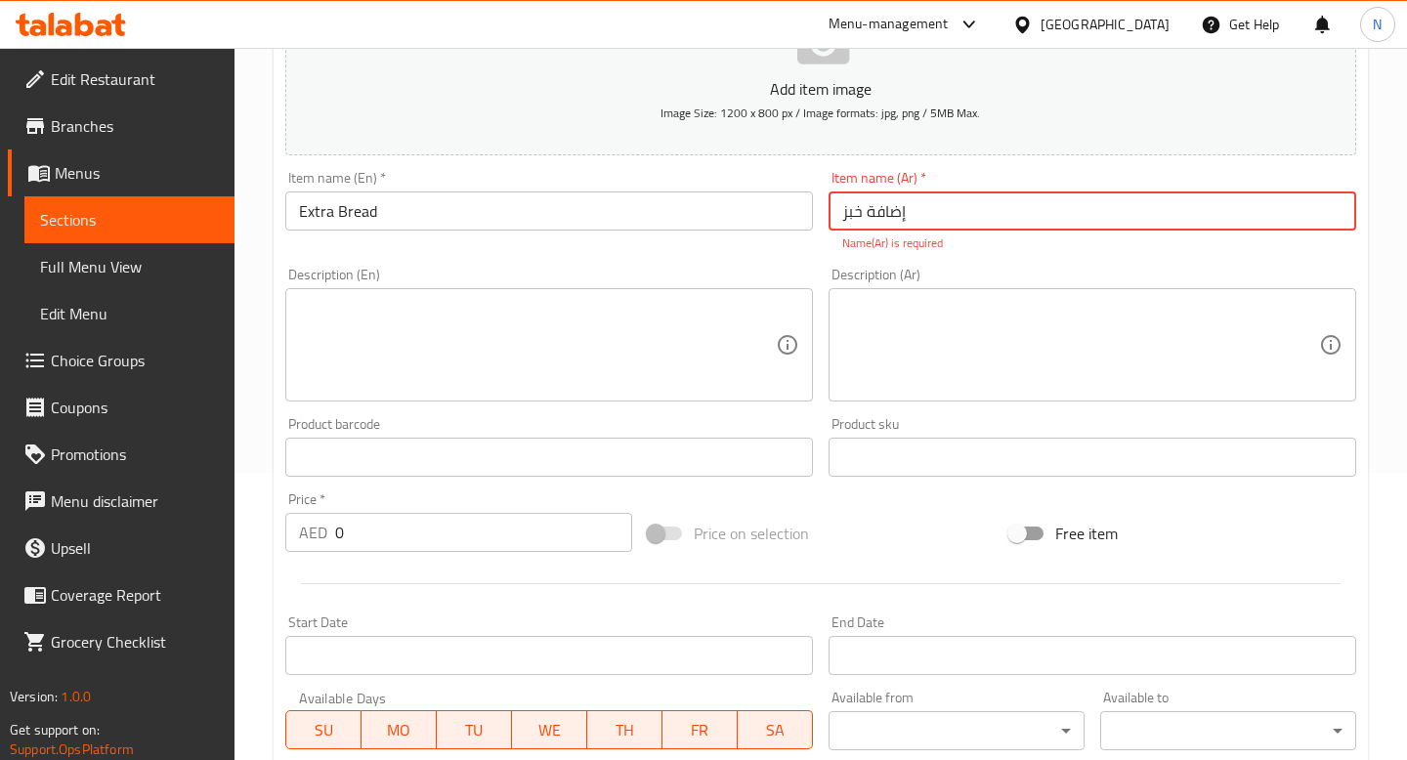
type input "إضافة خبز"
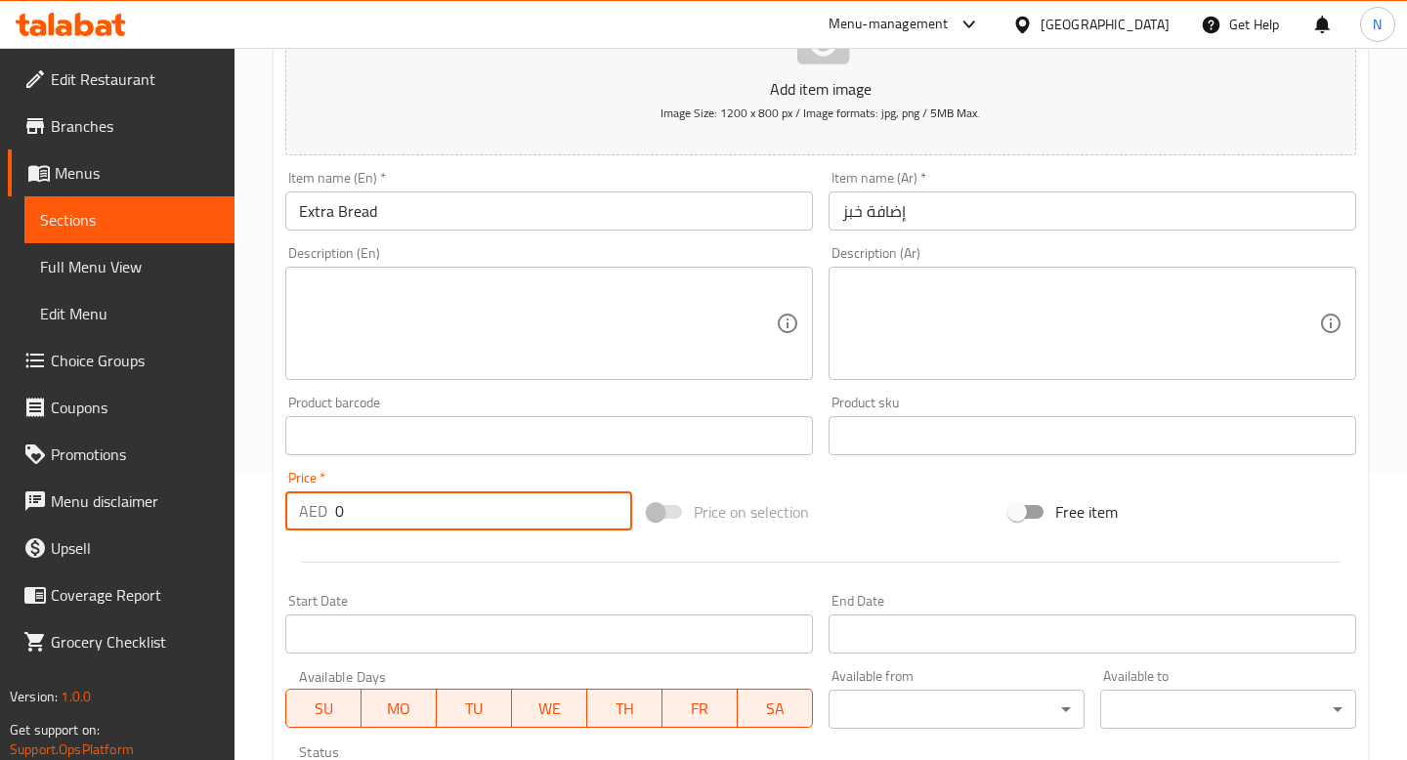
click at [472, 536] on div "Price   * AED 0 Price *" at bounding box center [458, 500] width 362 height 75
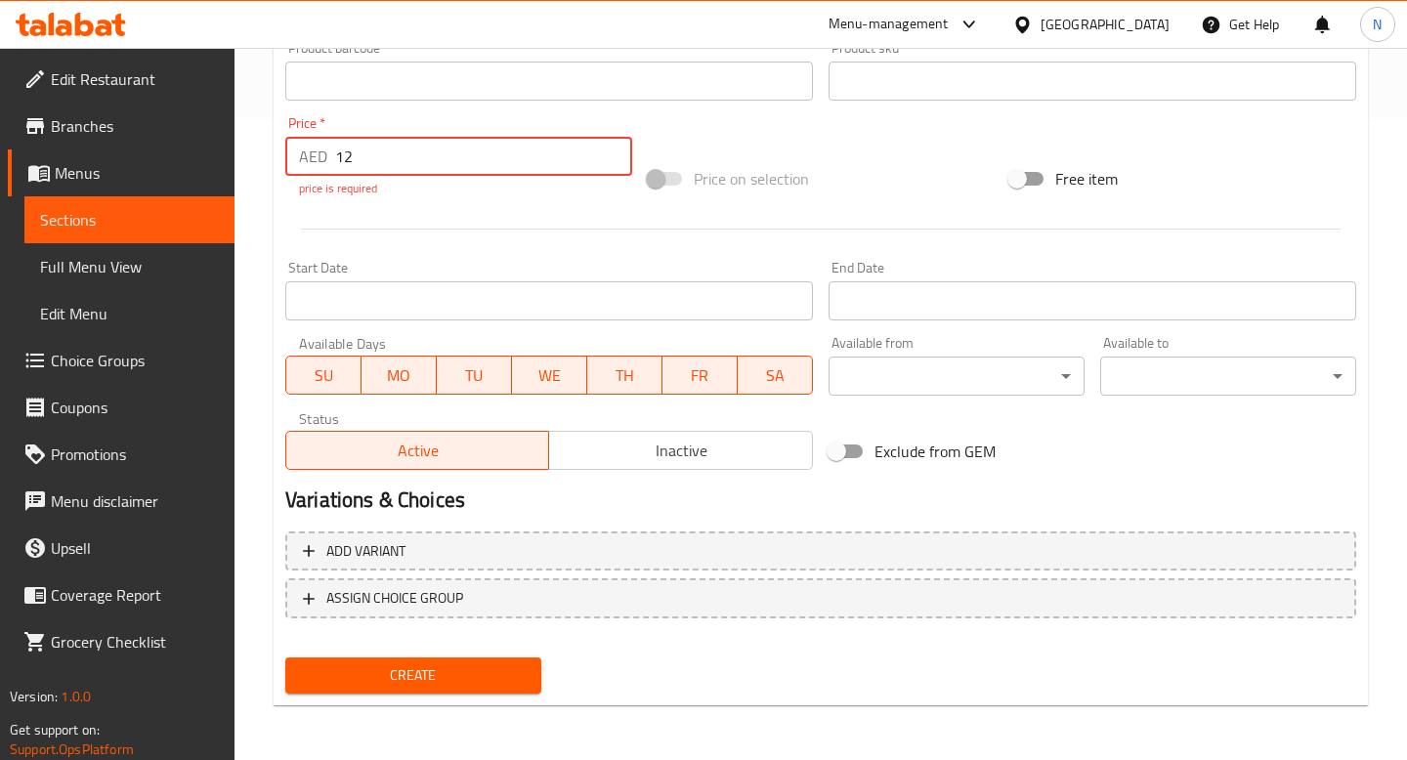
type input "12"
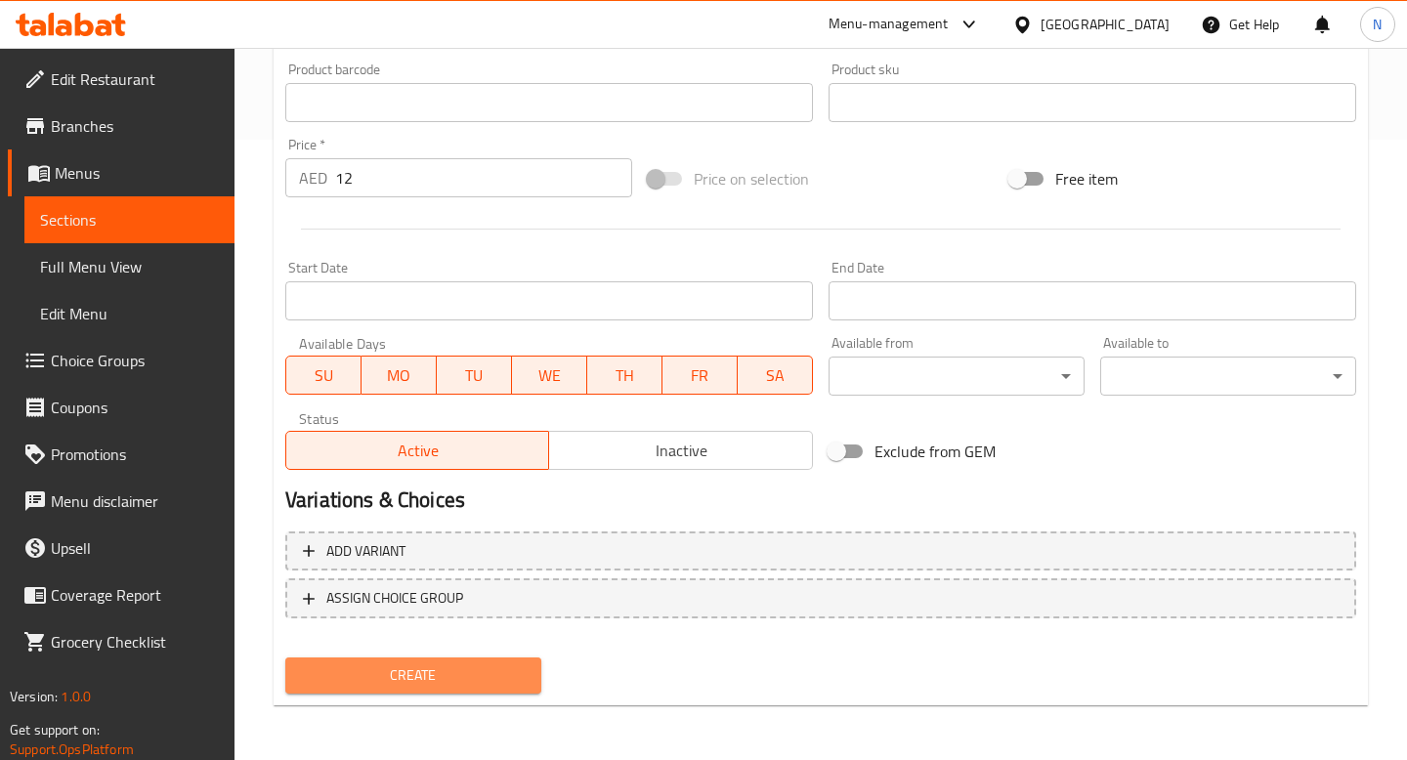
scroll to position [620, 0]
click at [426, 678] on span "Create" at bounding box center [413, 675] width 225 height 24
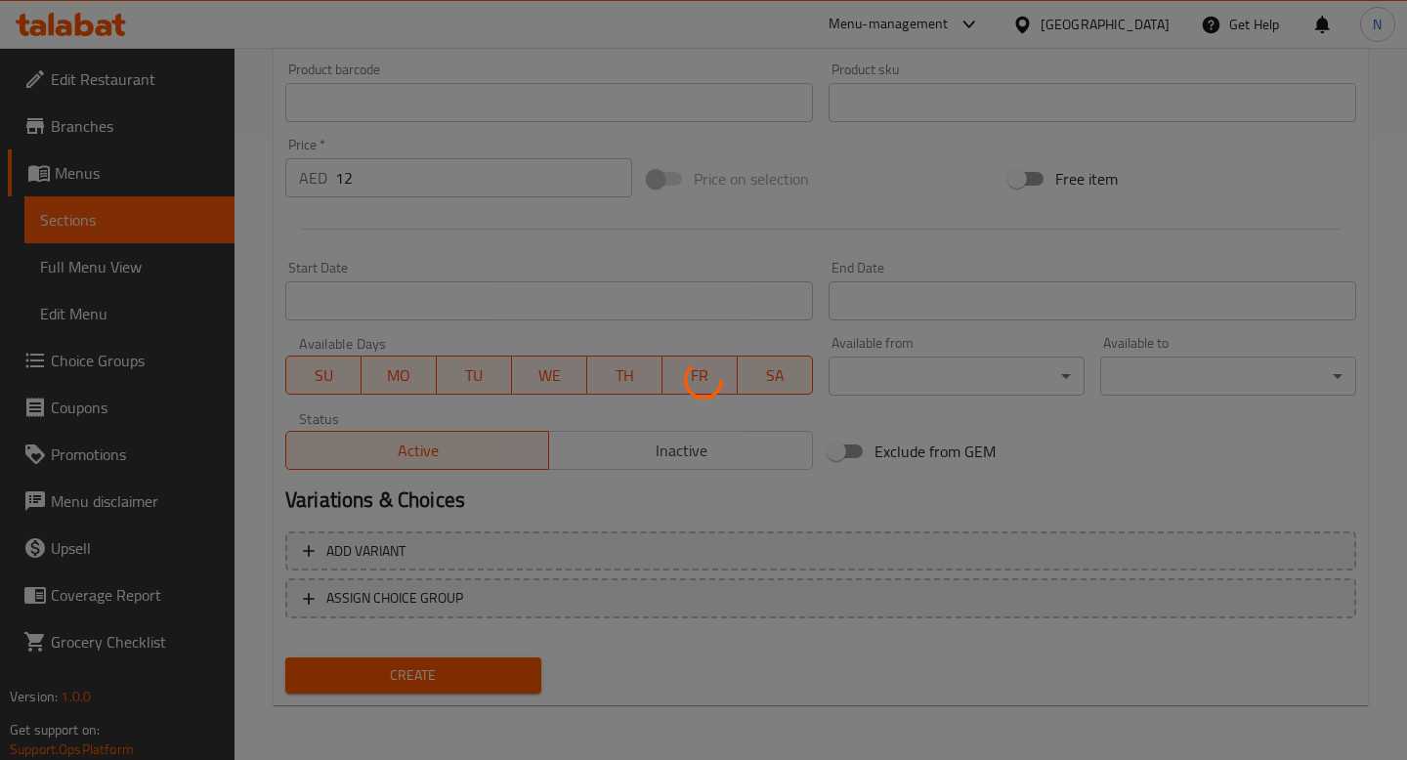
type input "0"
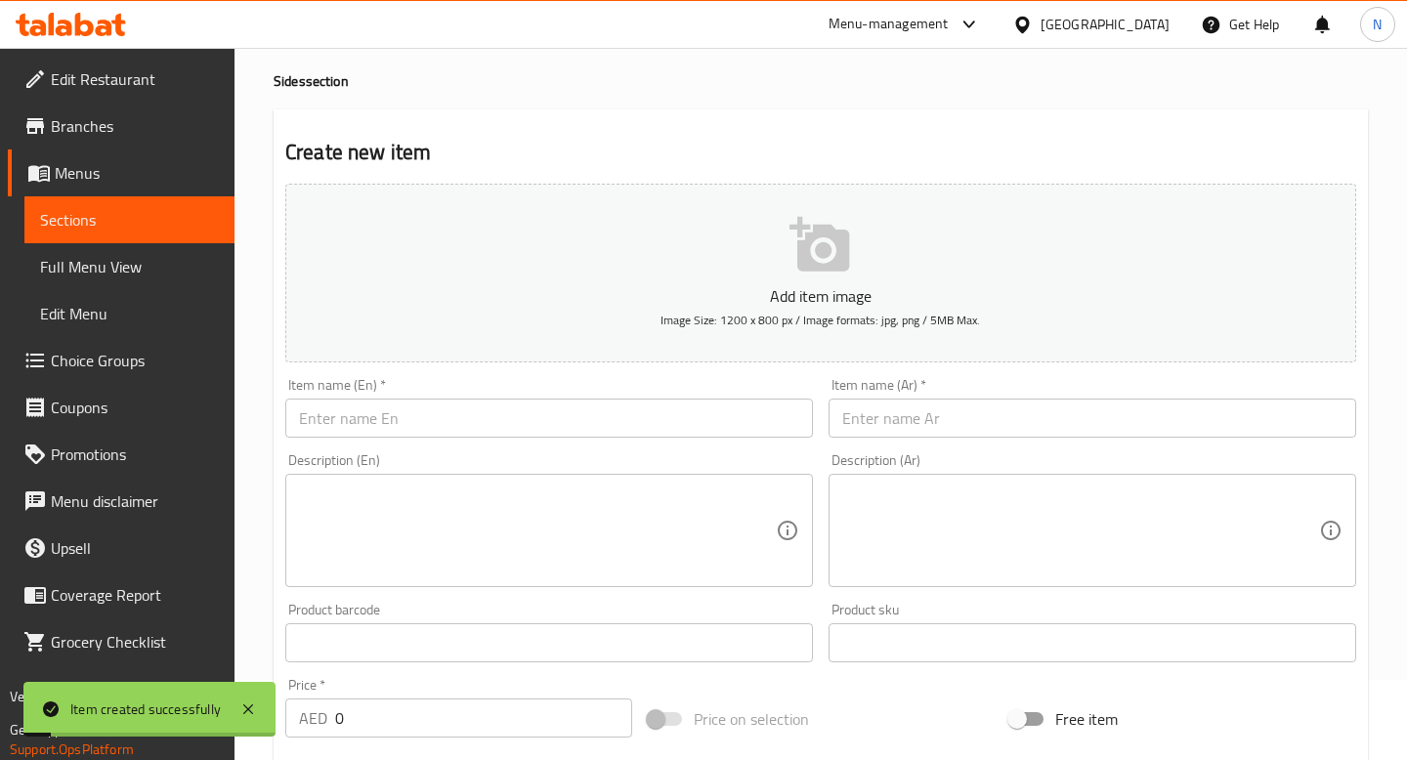
scroll to position [0, 0]
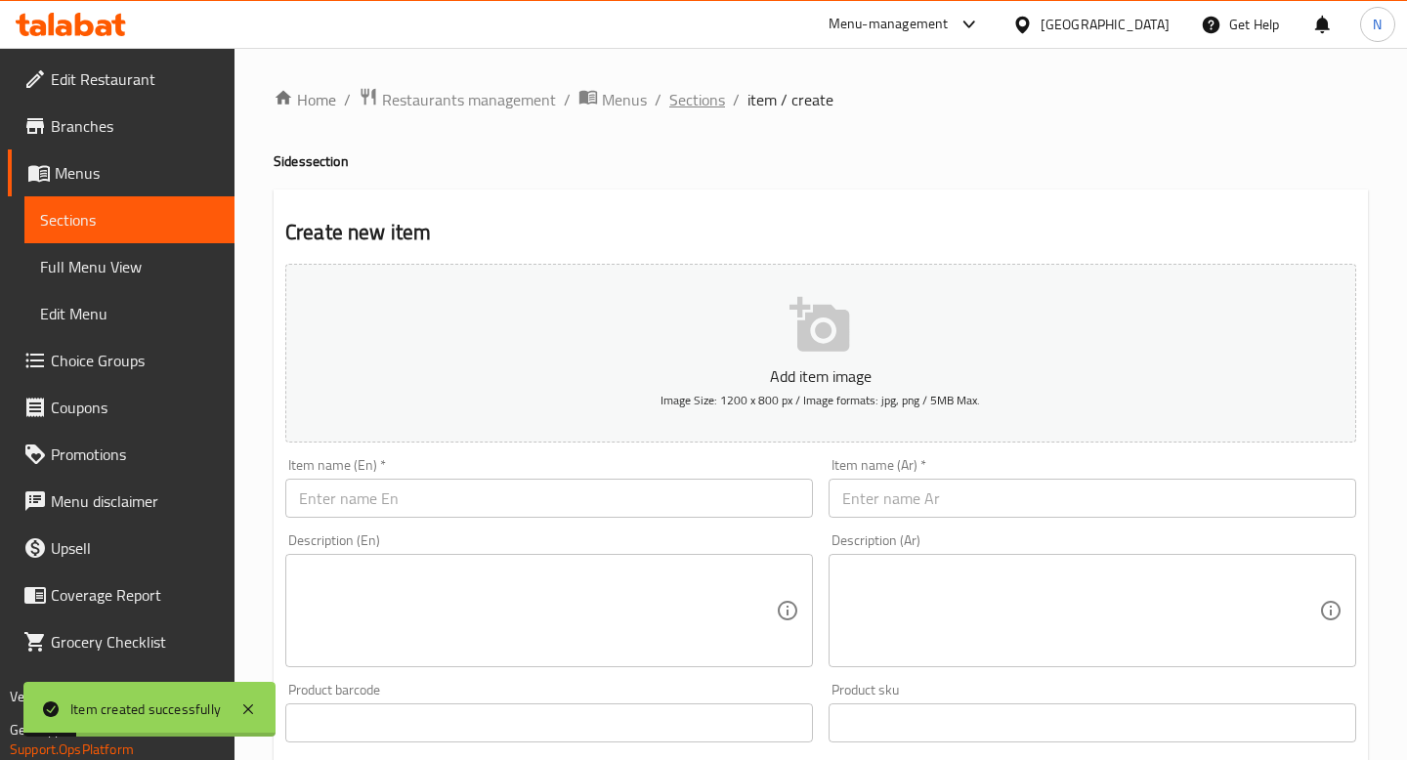
click at [694, 99] on span "Sections" at bounding box center [697, 99] width 56 height 23
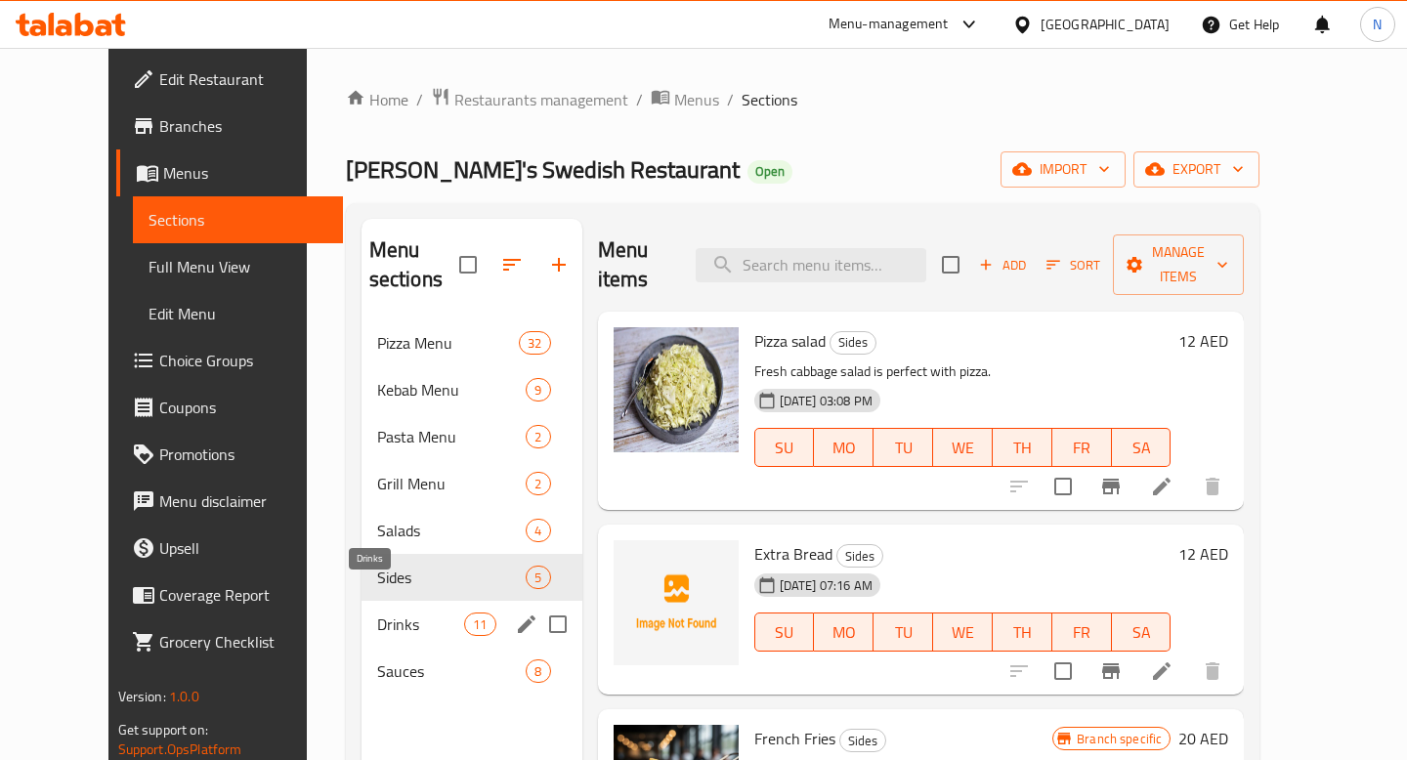
click at [377, 613] on span "Drinks" at bounding box center [421, 624] width 88 height 23
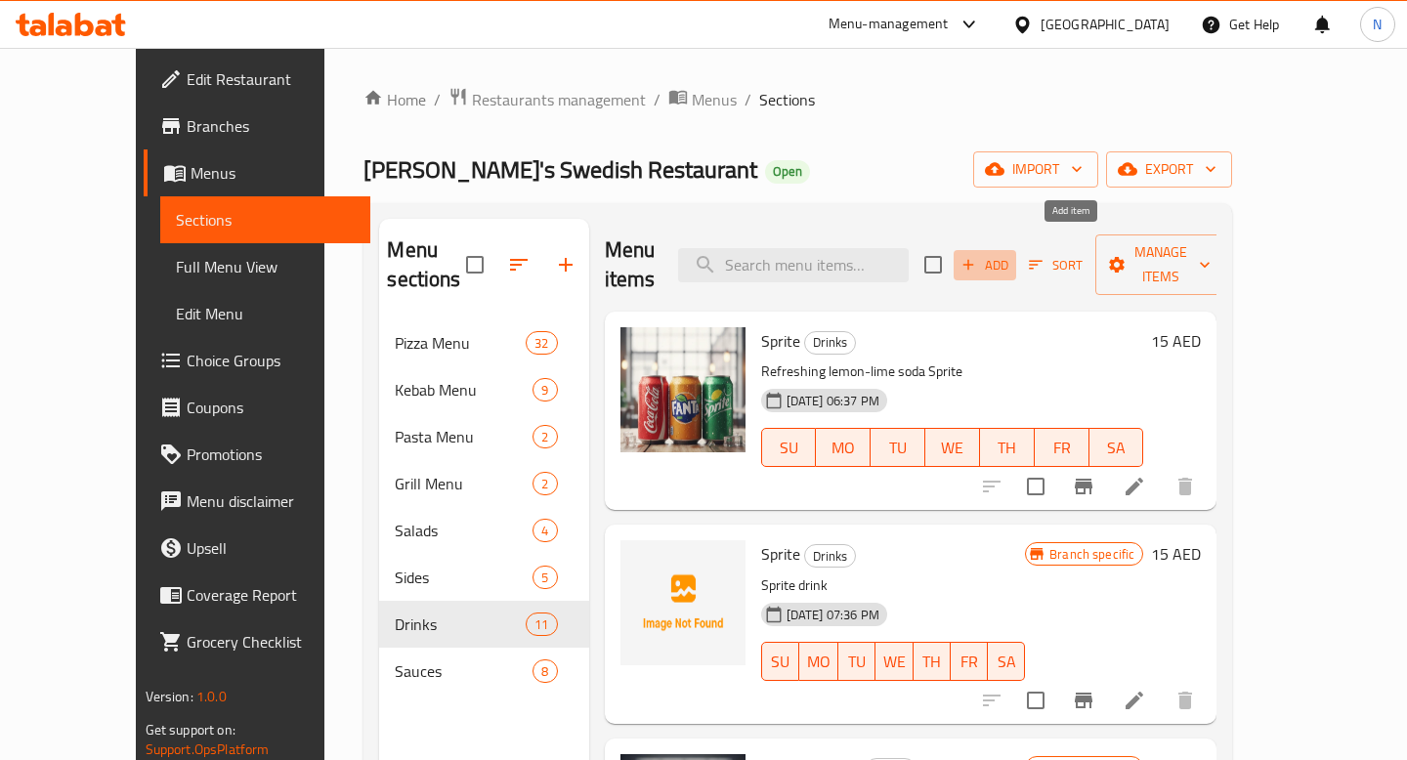
click at [1011, 254] on span "Add" at bounding box center [984, 265] width 53 height 22
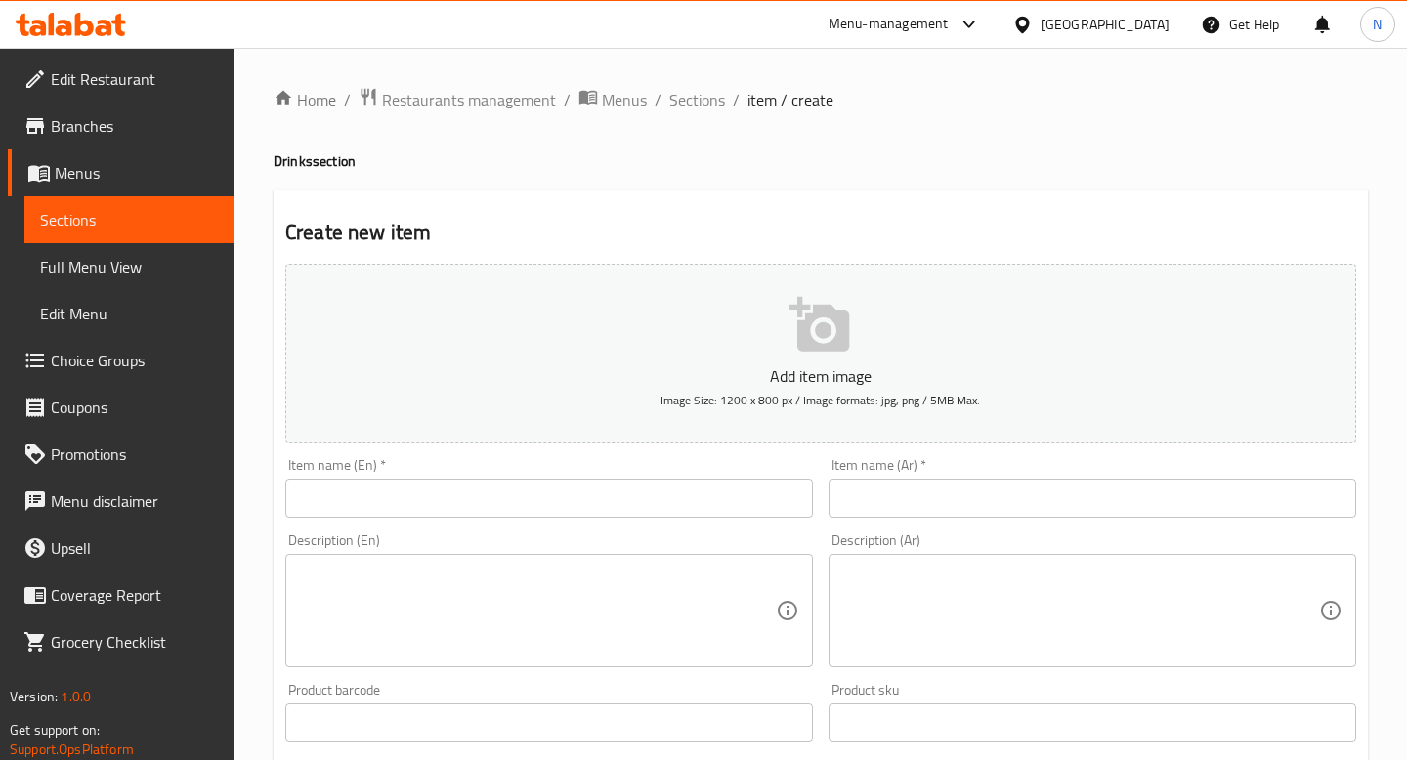
scroll to position [46, 0]
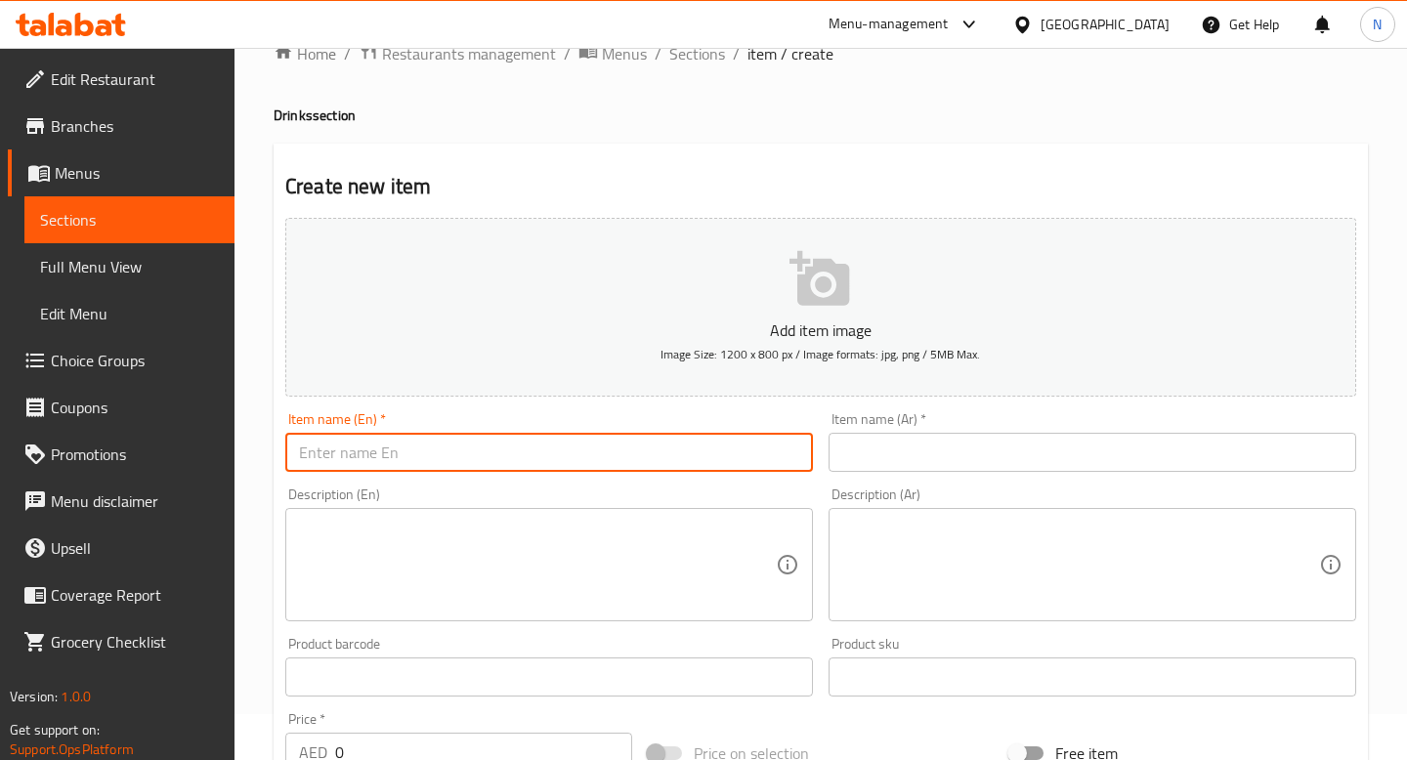
click at [549, 458] on input "text" at bounding box center [549, 452] width 528 height 39
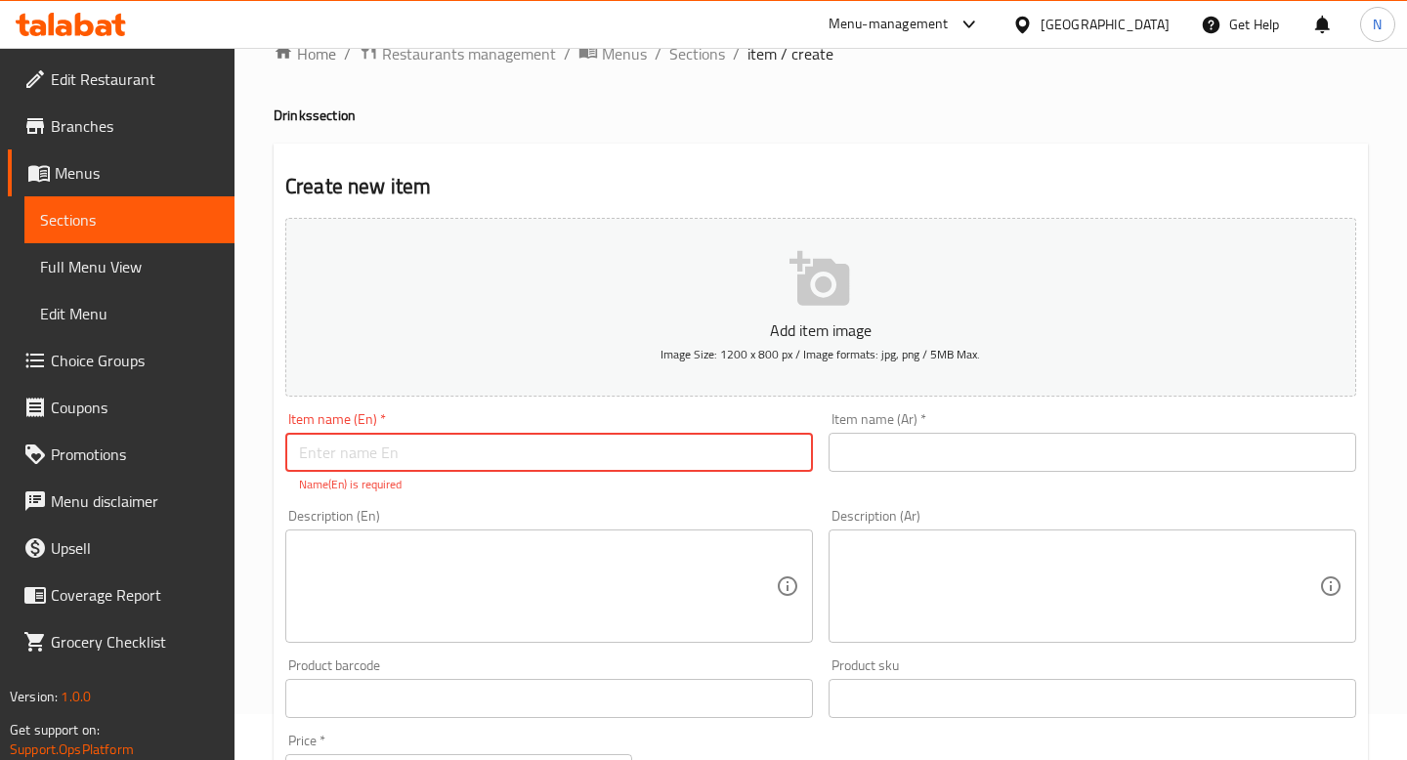
paste input "Coca Cola"
type input "Coca Cola"
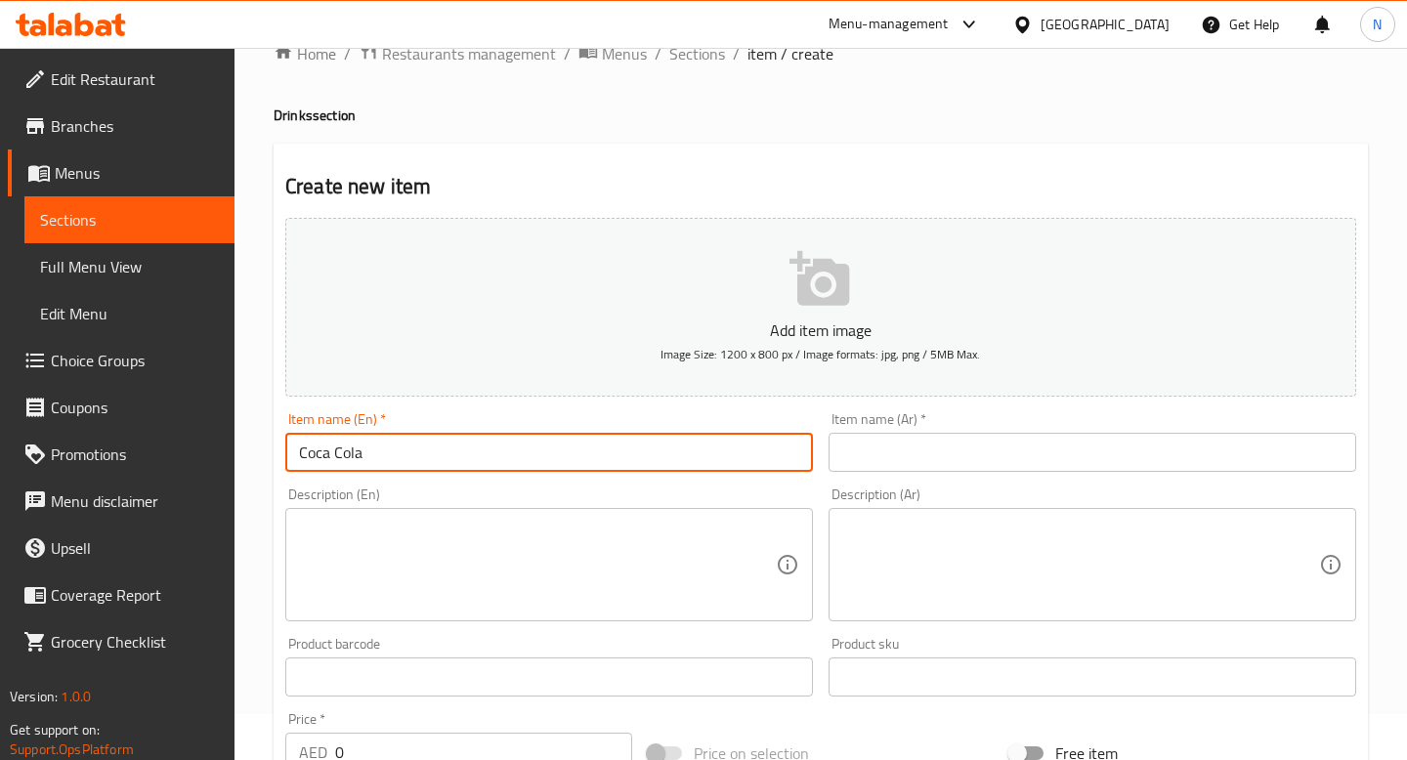
click at [934, 456] on input "text" at bounding box center [1092, 452] width 528 height 39
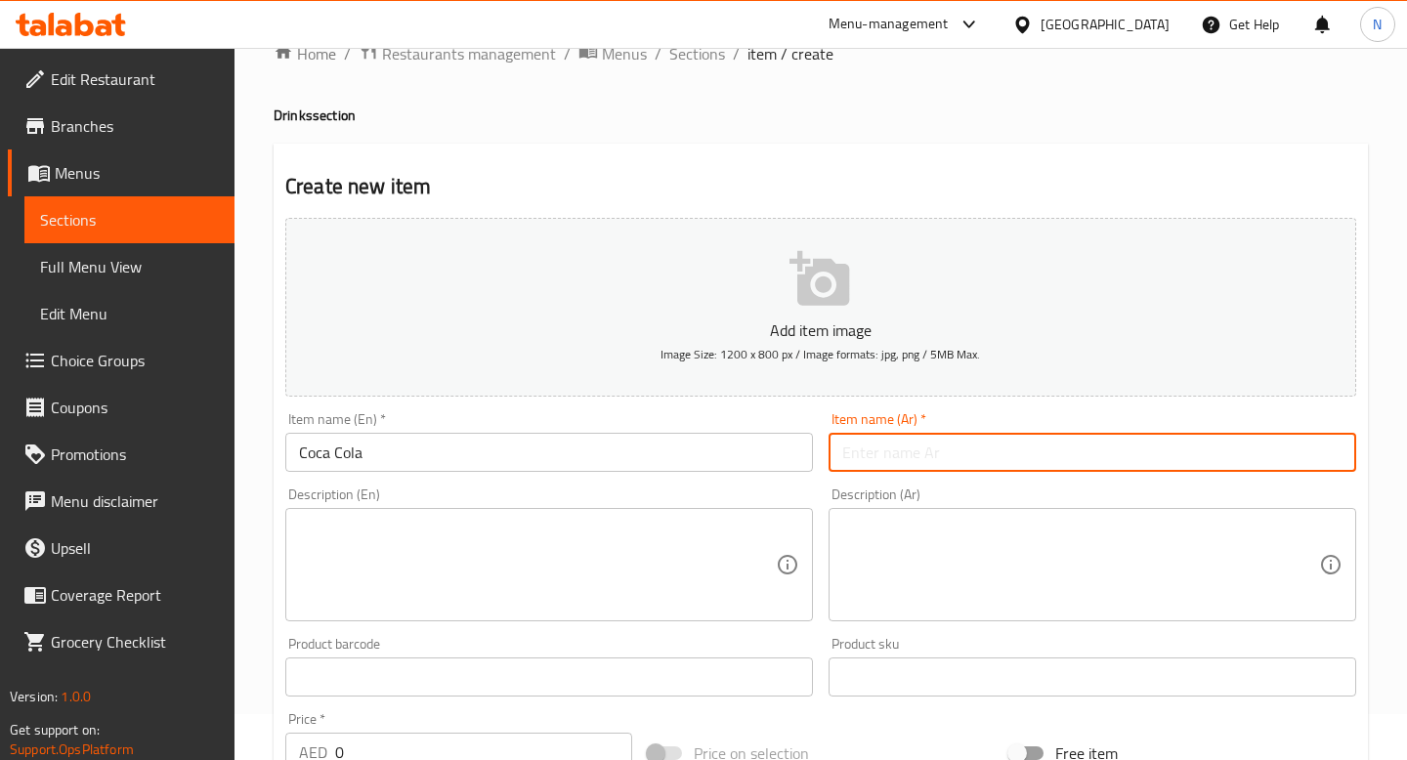
paste input "كوكا كولا"
type input "كوكا كولا"
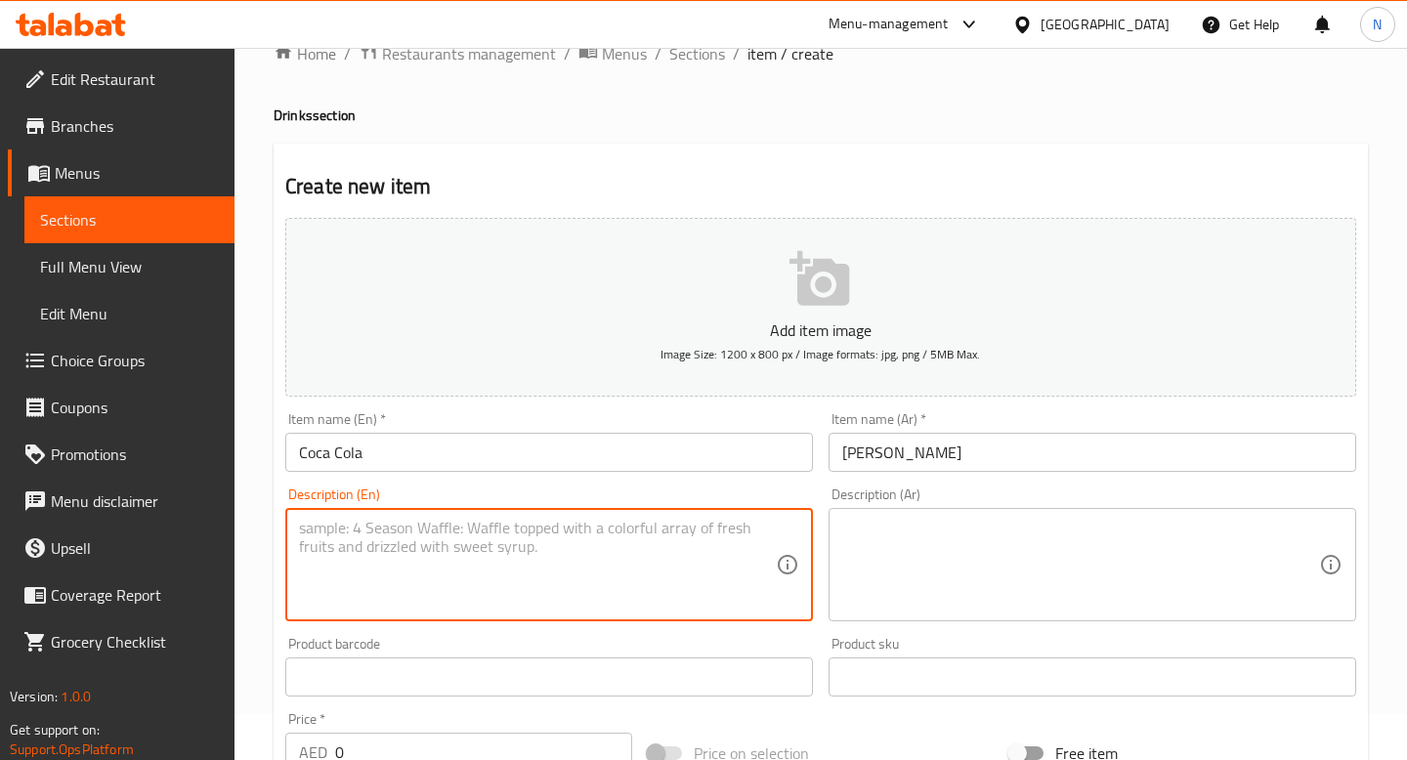
click at [678, 576] on textarea at bounding box center [537, 565] width 477 height 93
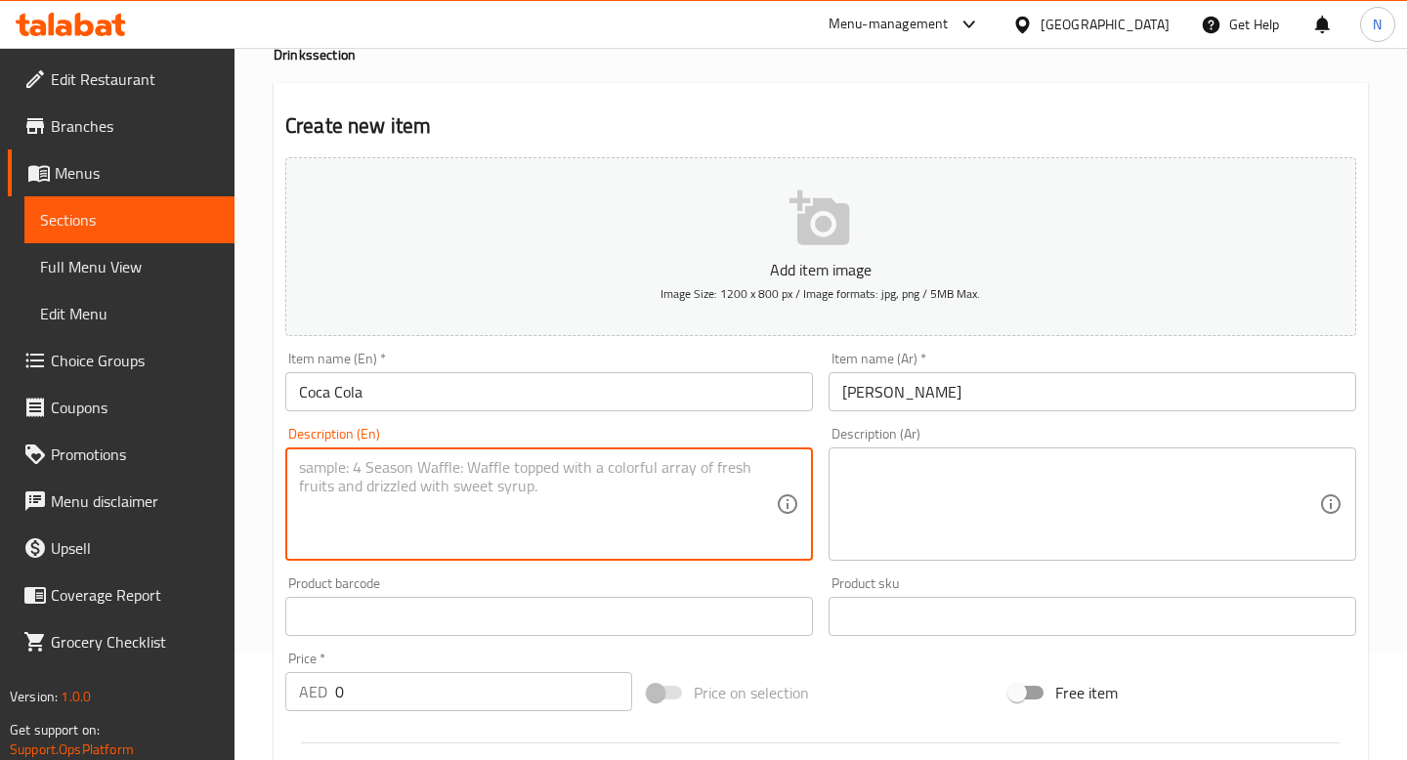
scroll to position [109, 0]
click at [465, 700] on input "0" at bounding box center [483, 688] width 297 height 39
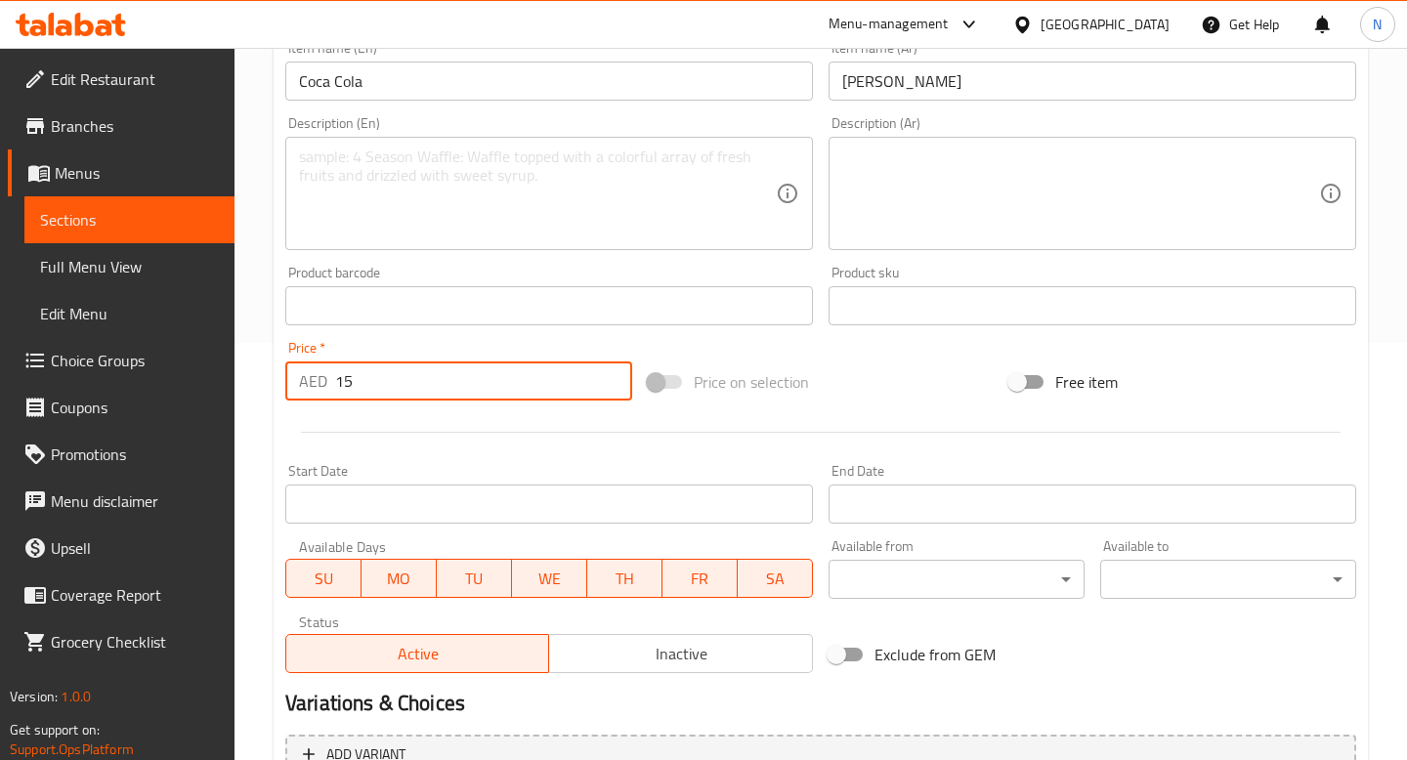
scroll to position [620, 0]
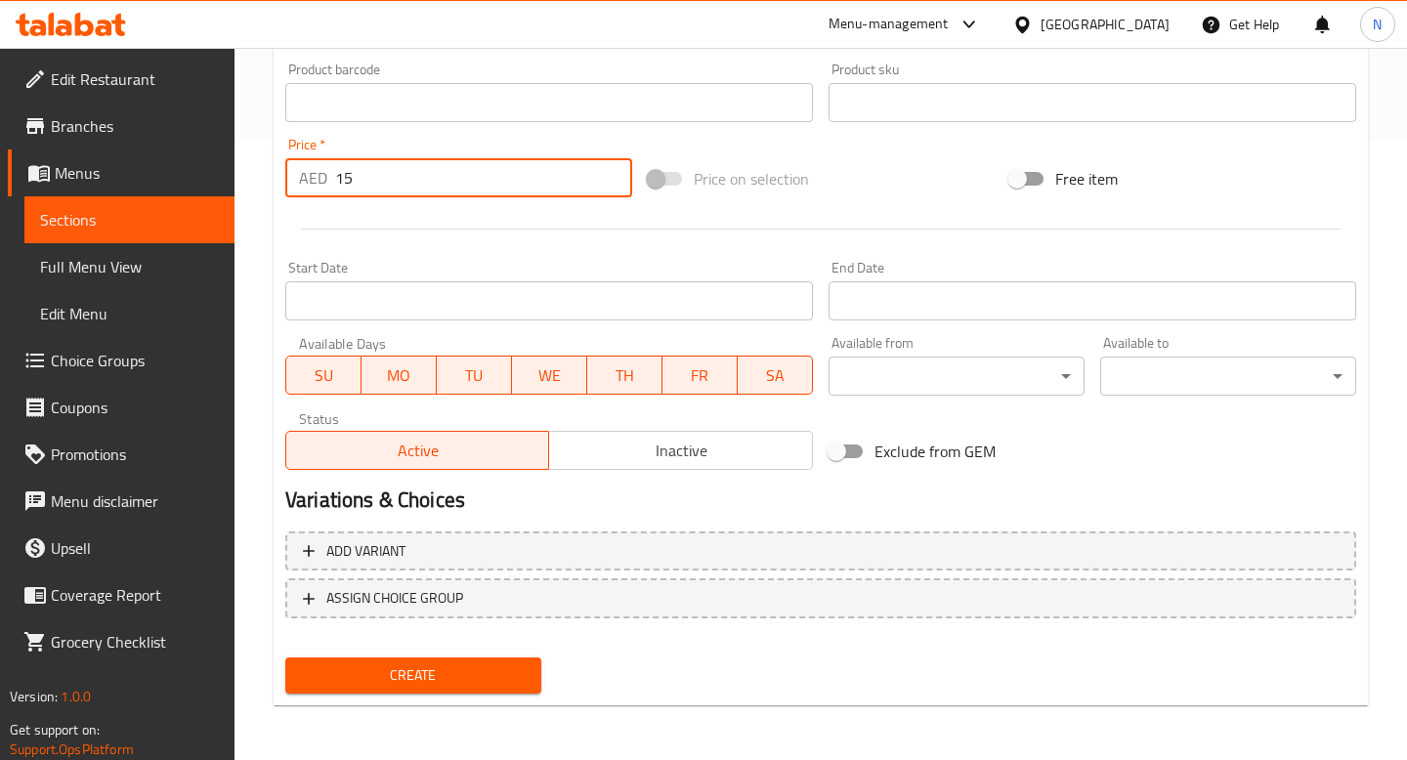
type input "15"
click at [432, 663] on span "Create" at bounding box center [413, 675] width 225 height 24
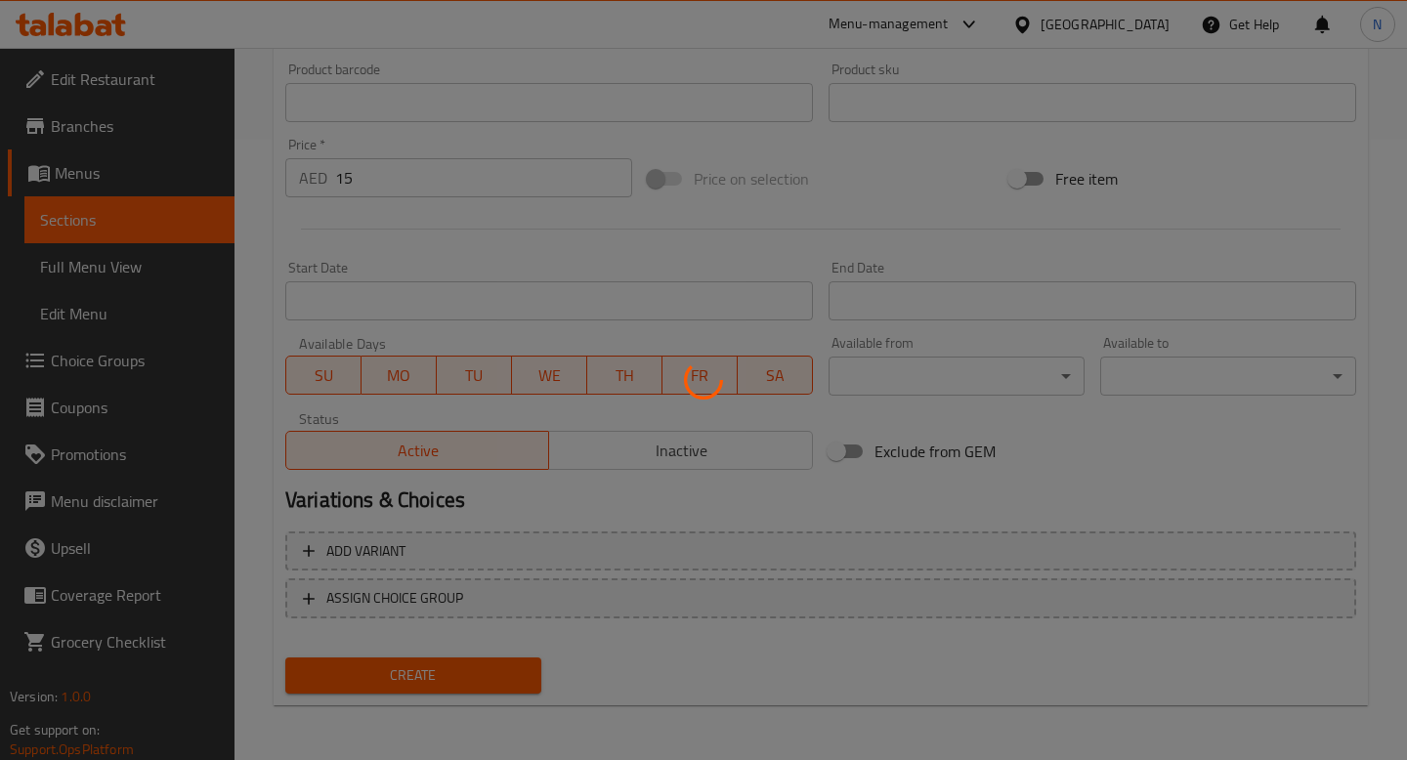
type input "0"
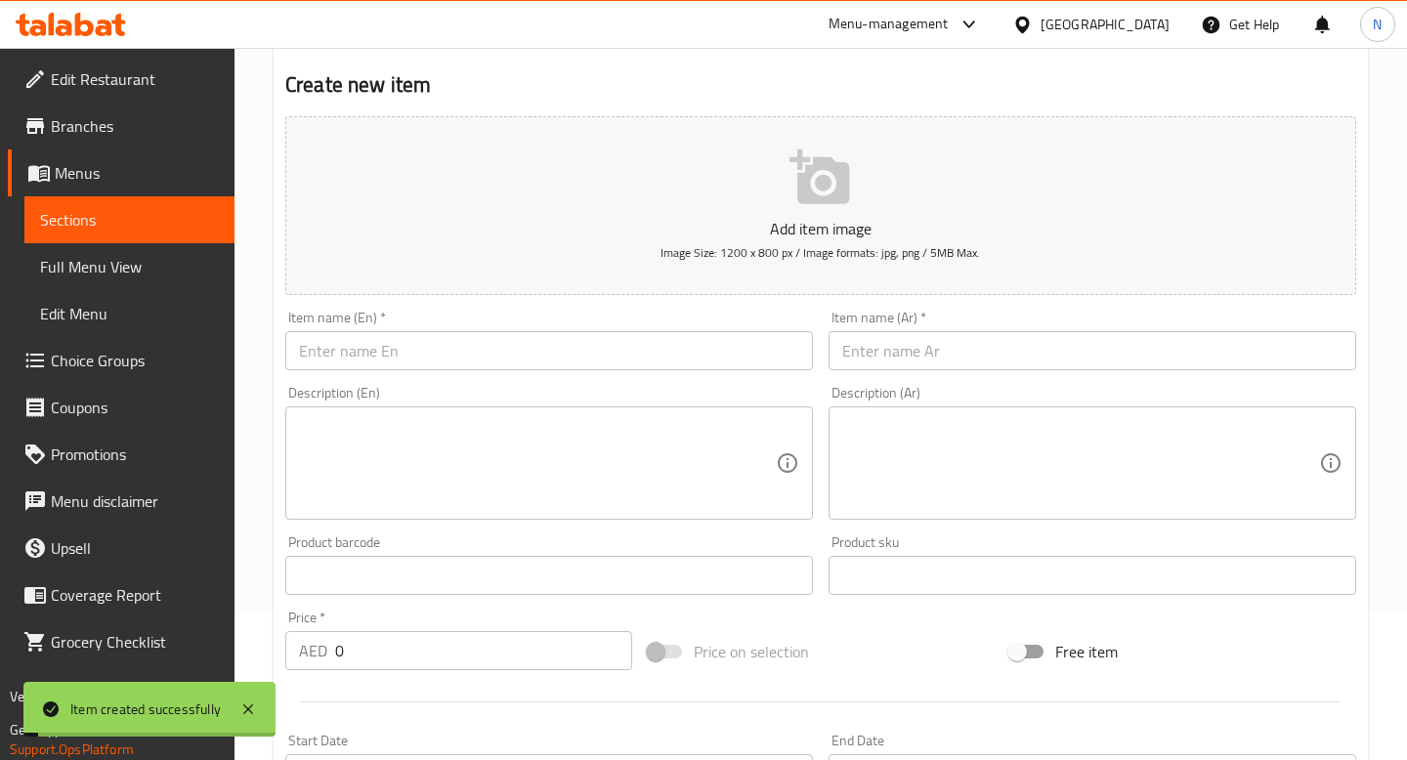
scroll to position [0, 0]
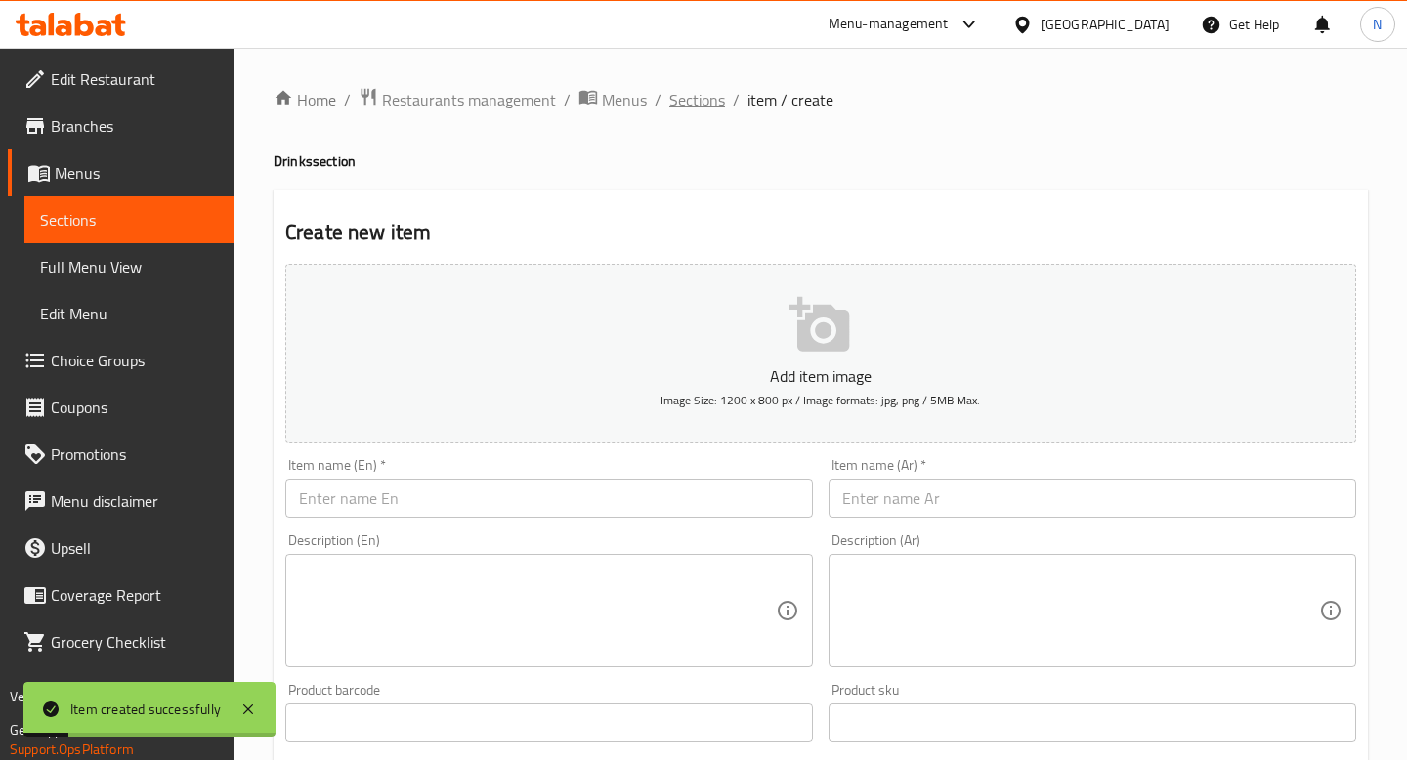
click at [694, 105] on span "Sections" at bounding box center [697, 99] width 56 height 23
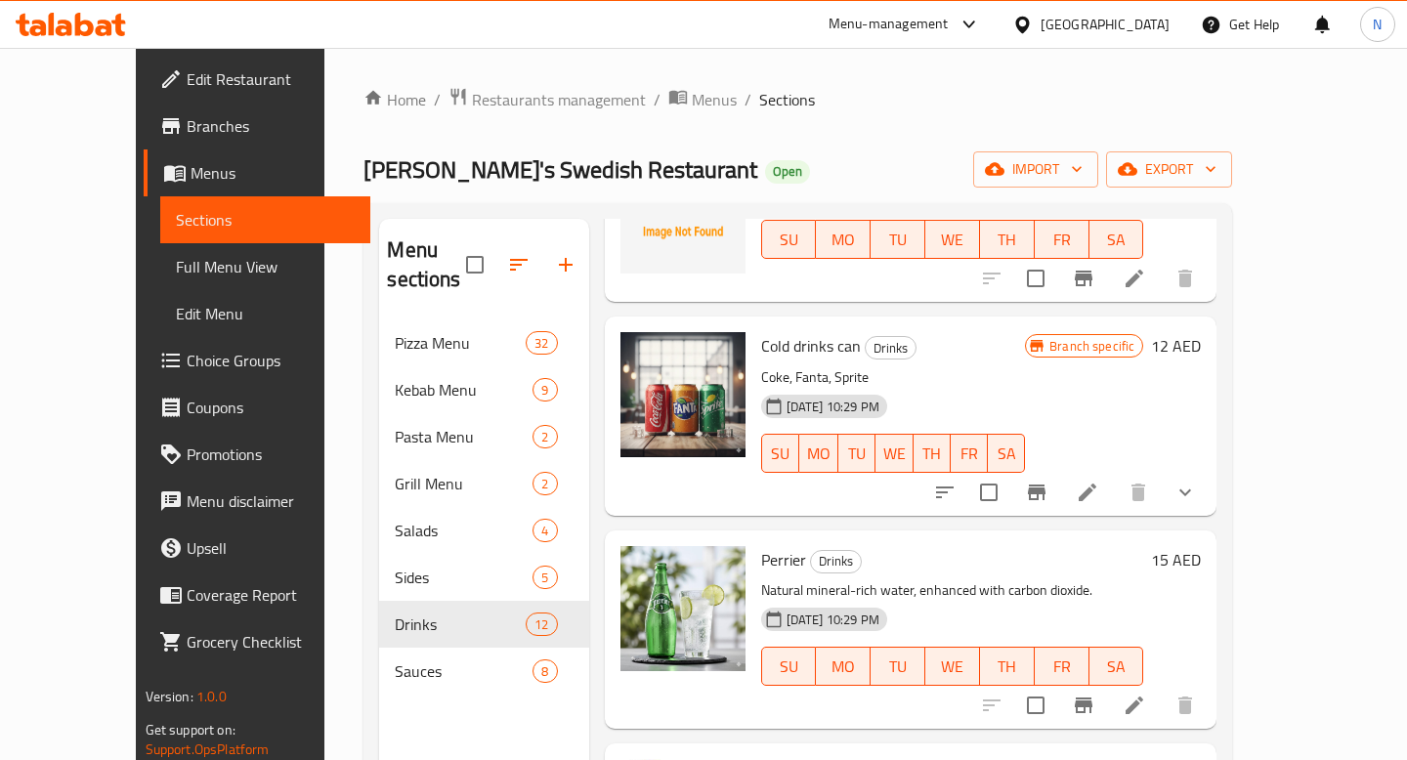
scroll to position [574, 0]
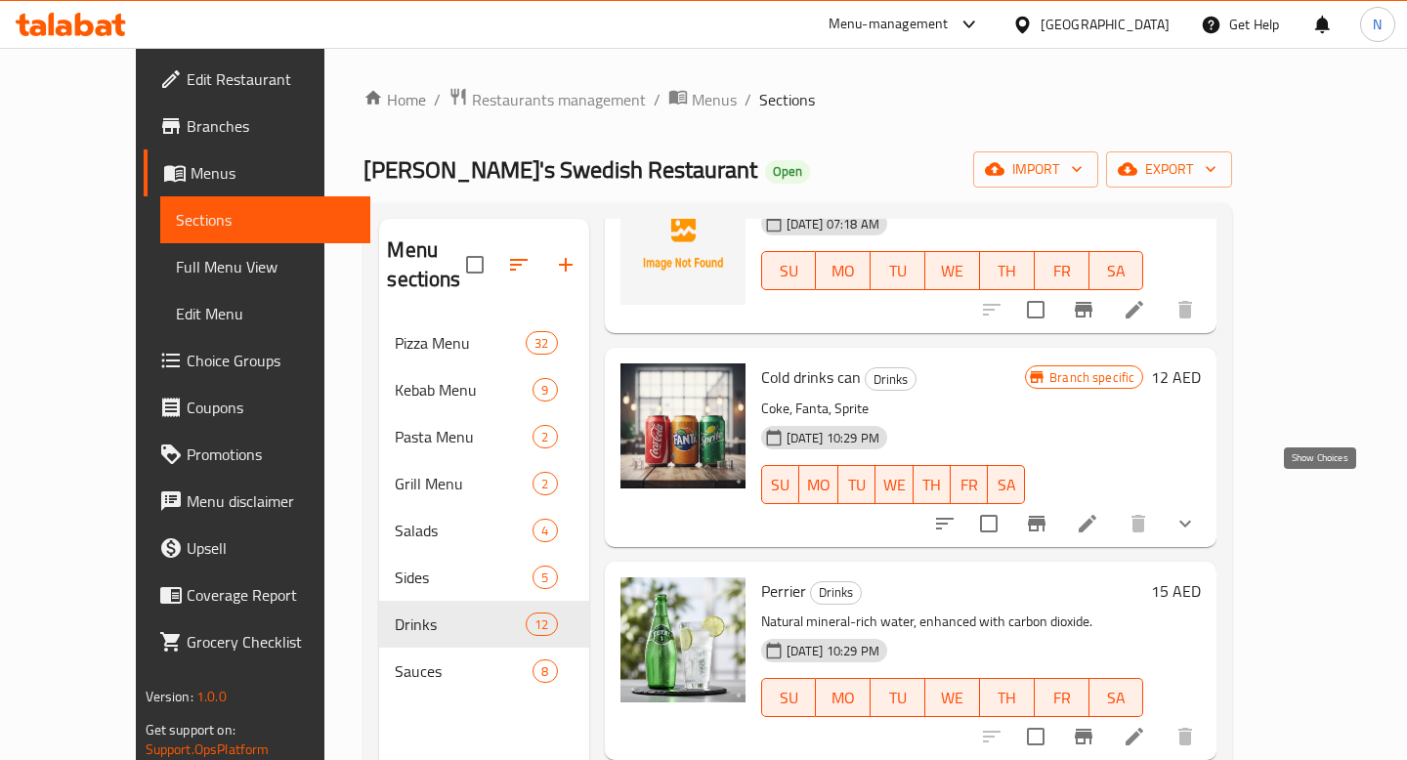
click at [1197, 512] on icon "show more" at bounding box center [1184, 523] width 23 height 23
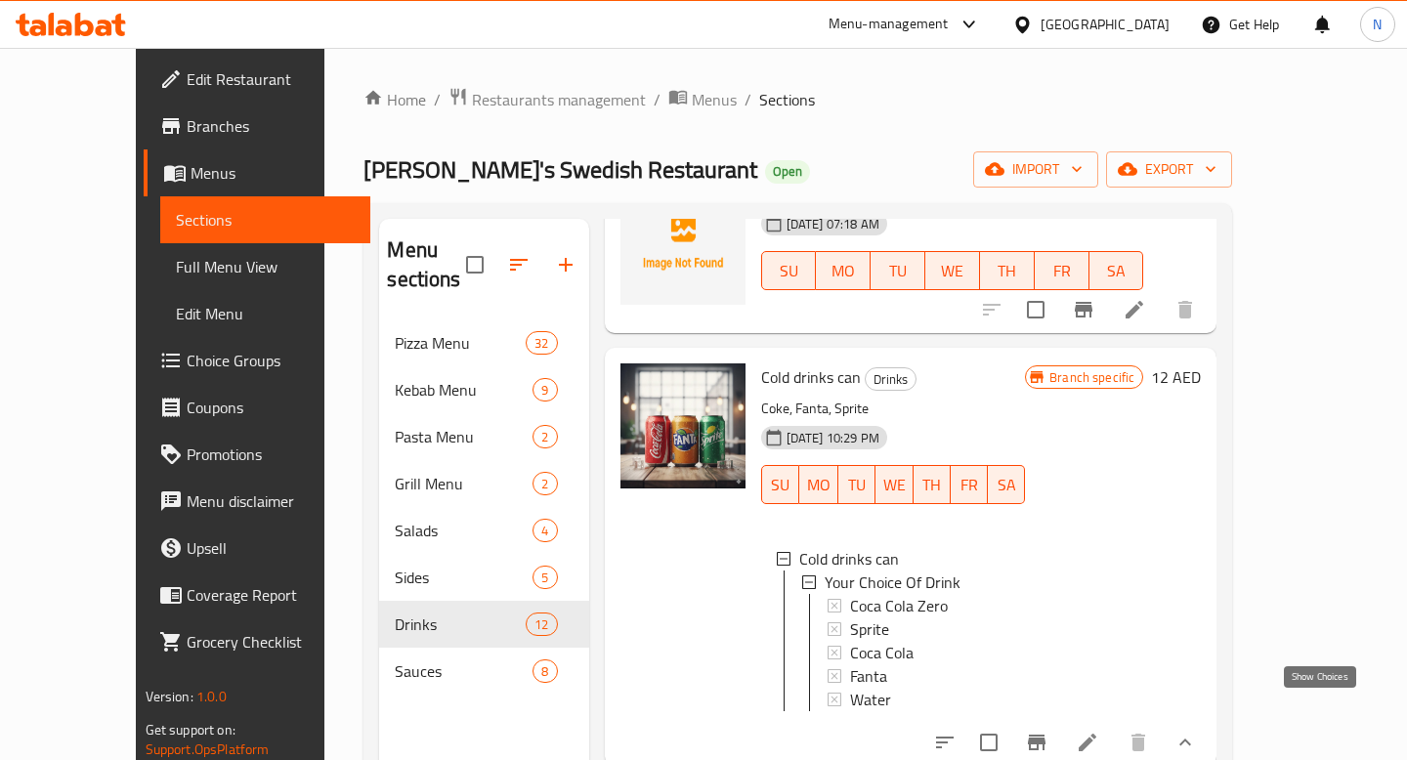
click at [1197, 731] on icon "show more" at bounding box center [1184, 742] width 23 height 23
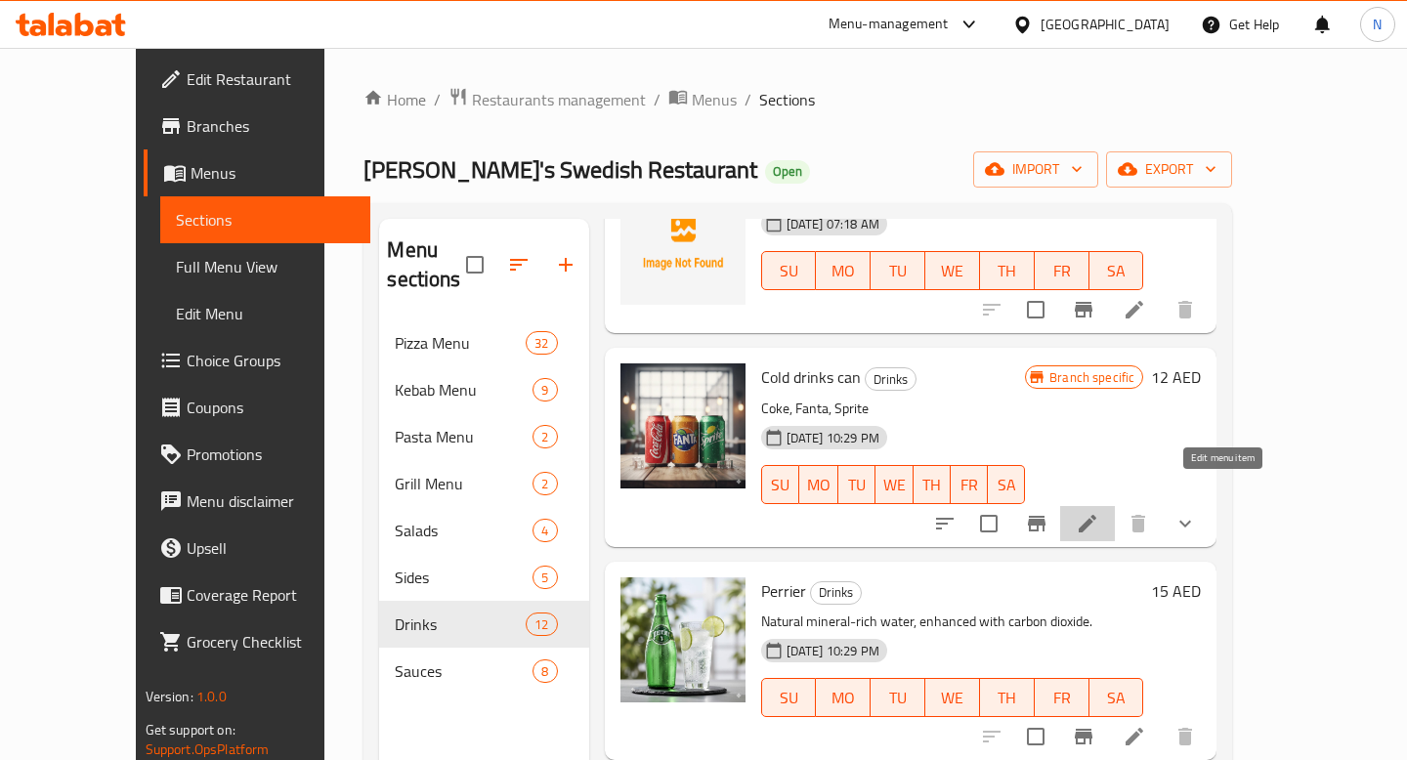
click at [1099, 512] on icon at bounding box center [1087, 523] width 23 height 23
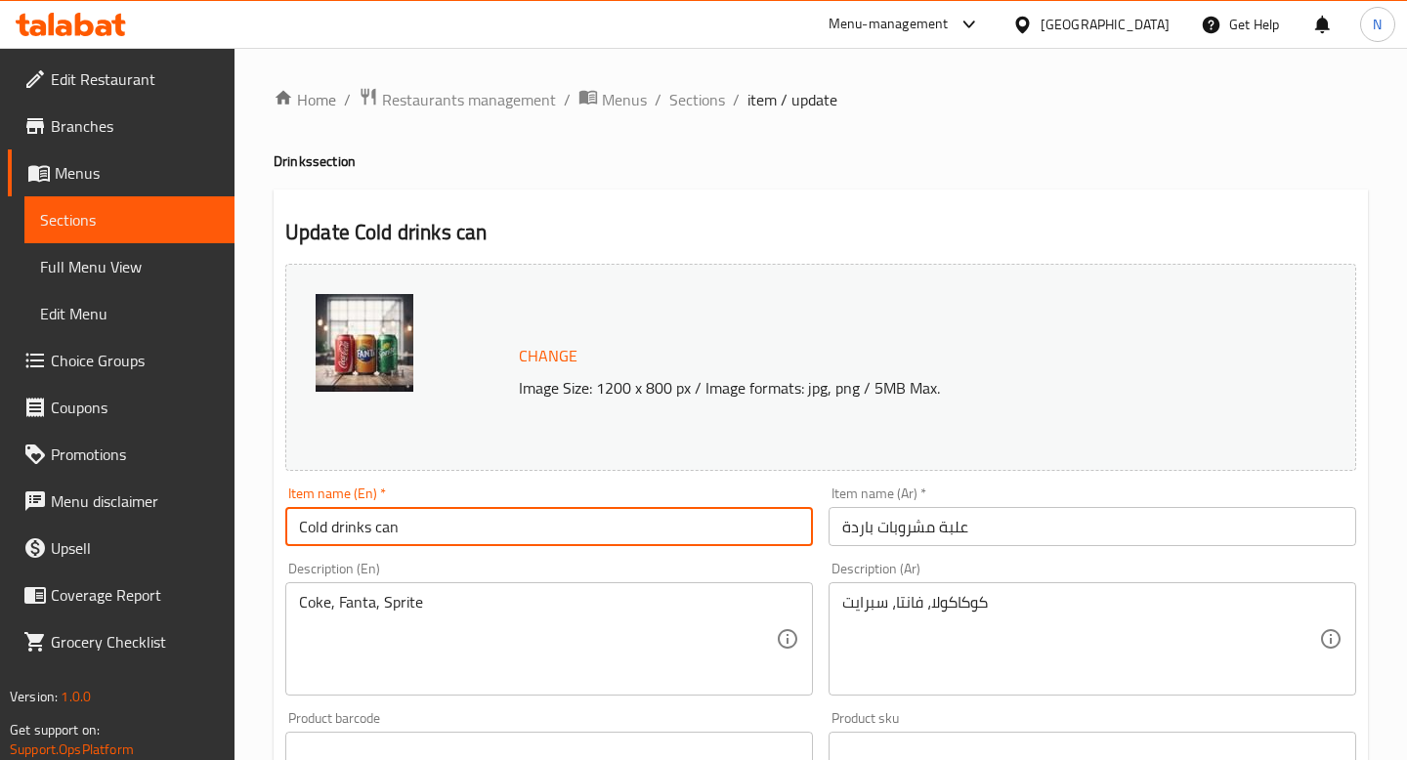
click at [520, 526] on input "Cold drinks can" at bounding box center [549, 526] width 528 height 39
paste input "ca Cola Zero"
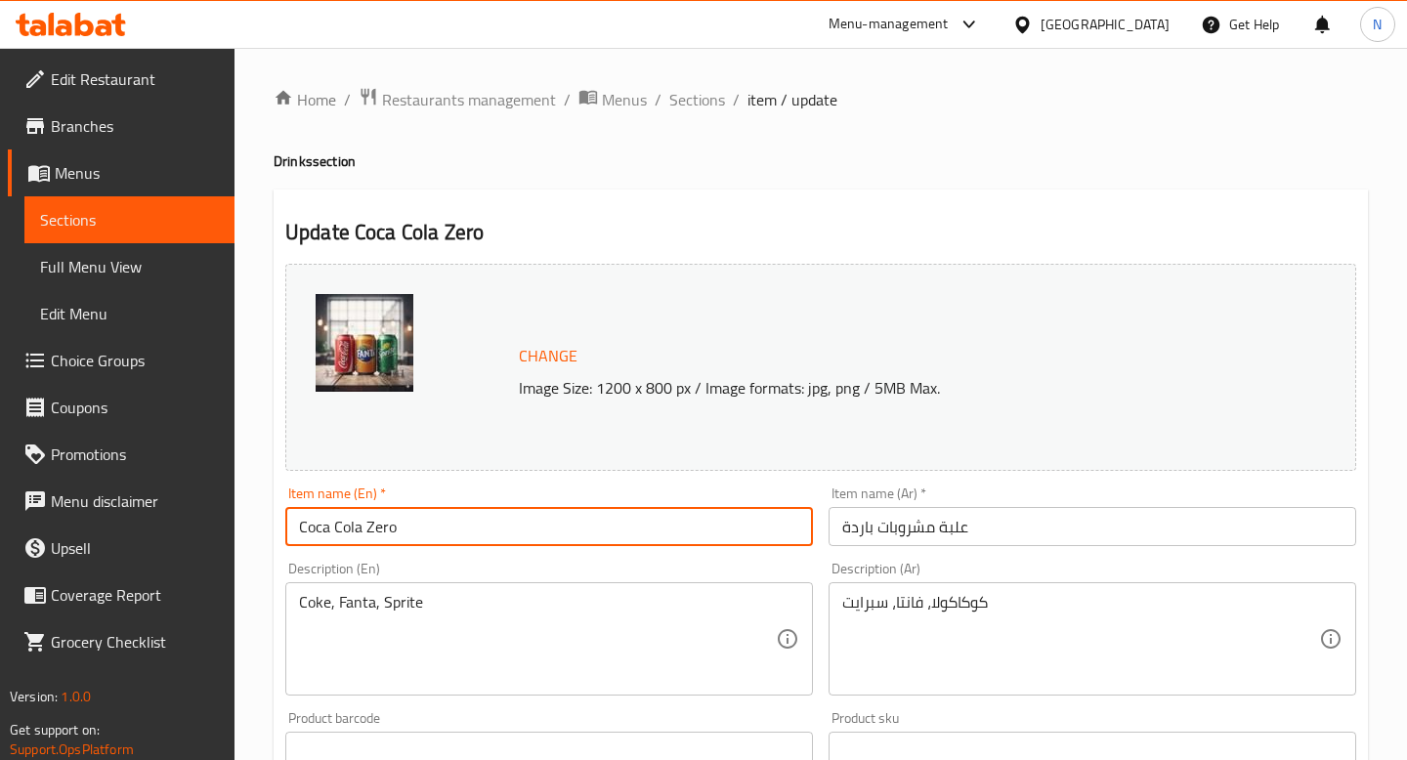
type input "Coca Cola Zero"
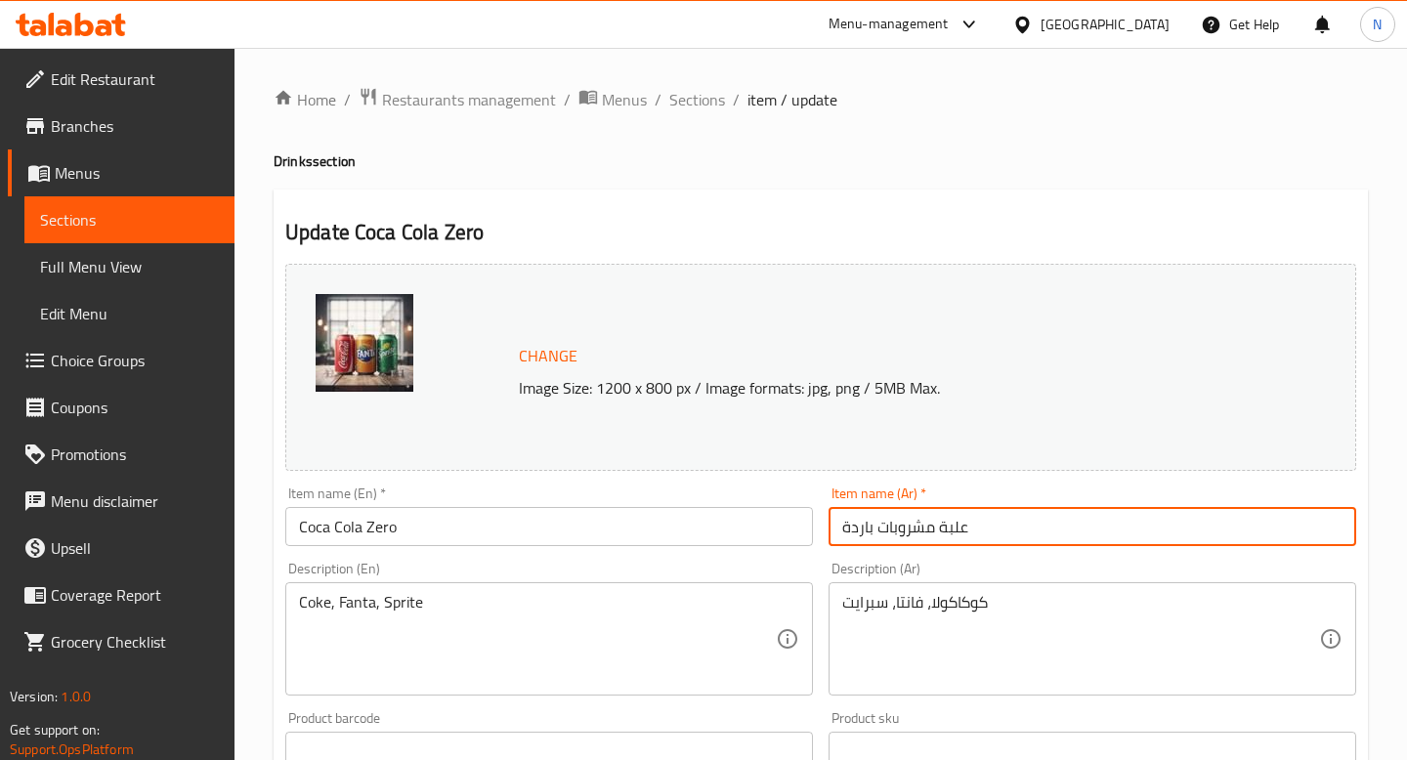
click at [994, 525] on input "علبة مشروبات باردة" at bounding box center [1092, 526] width 528 height 39
paste input "كوكا [PERSON_NAME]"
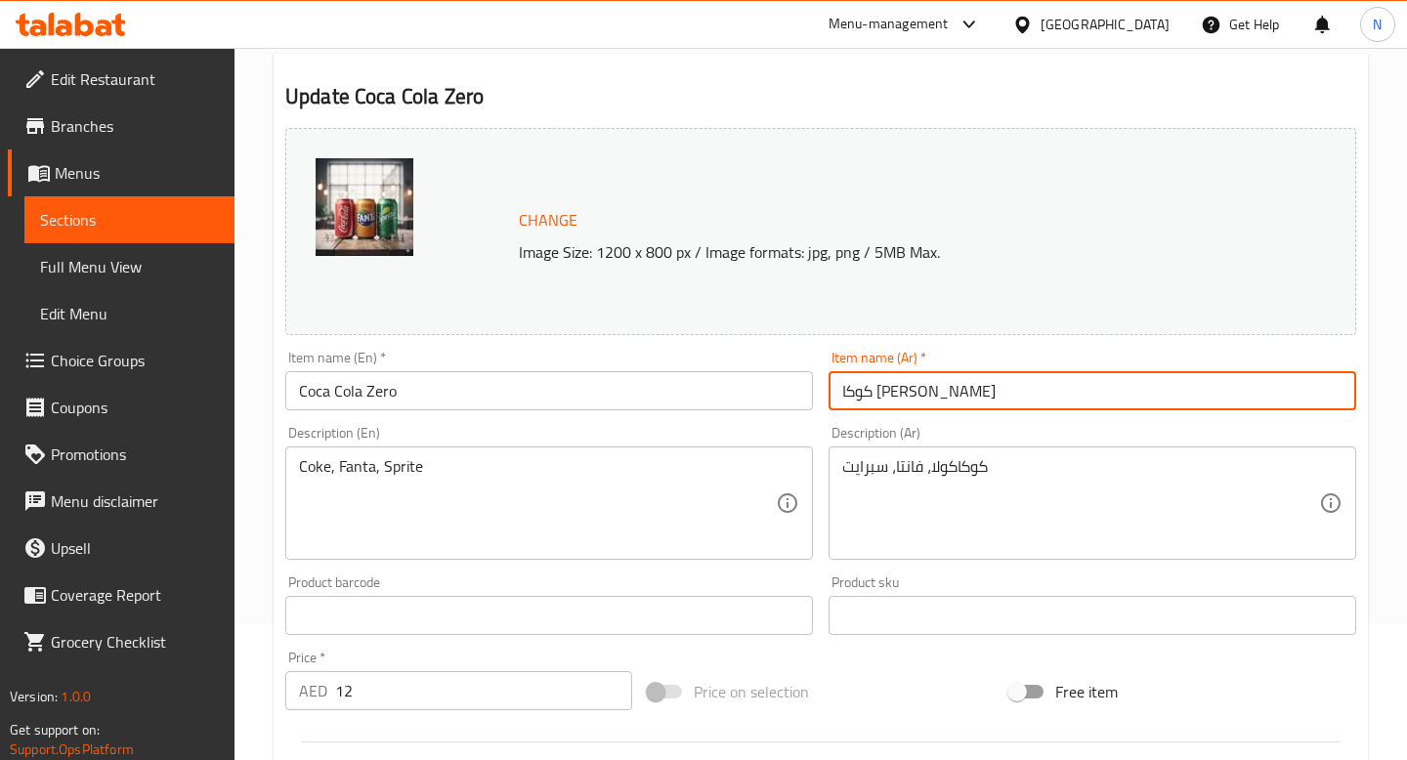
scroll to position [202, 0]
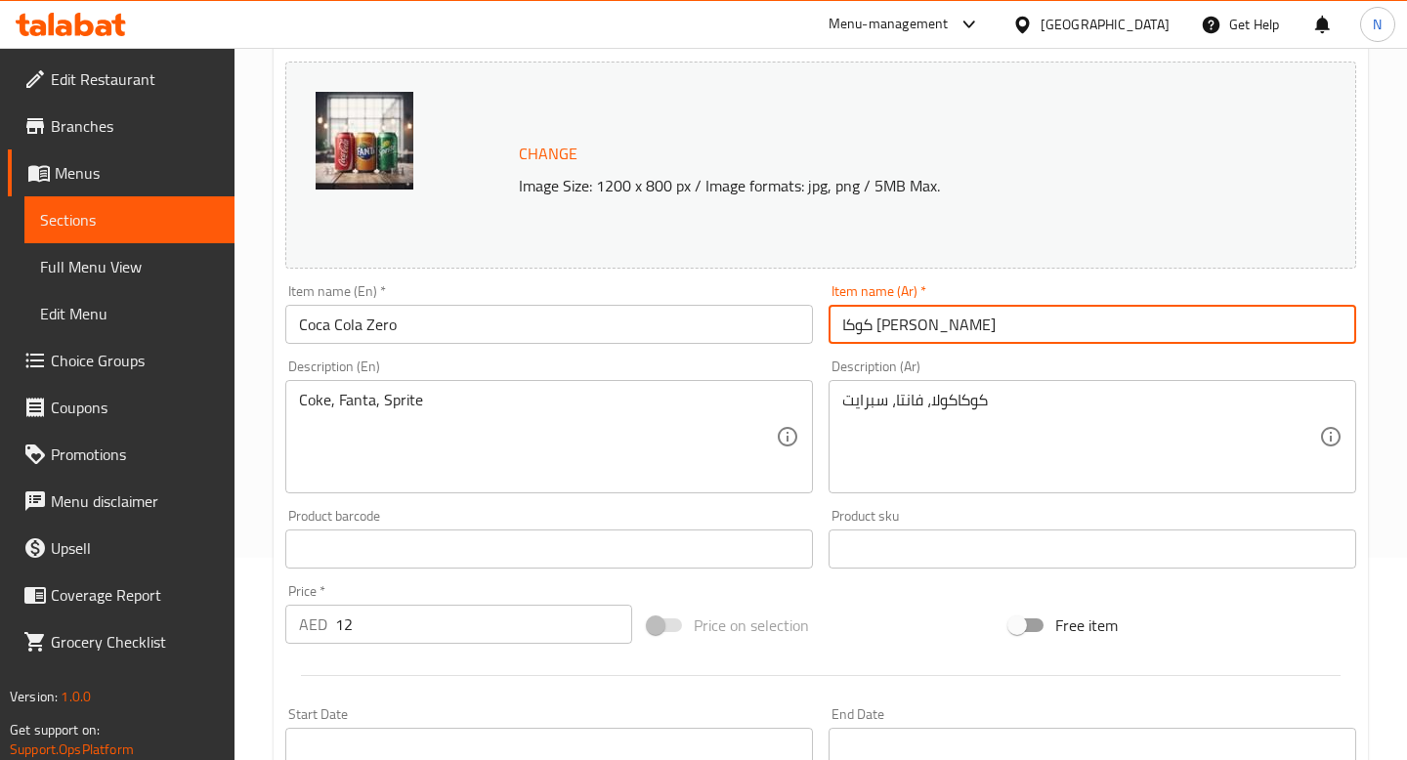
type input "كوكا [PERSON_NAME]"
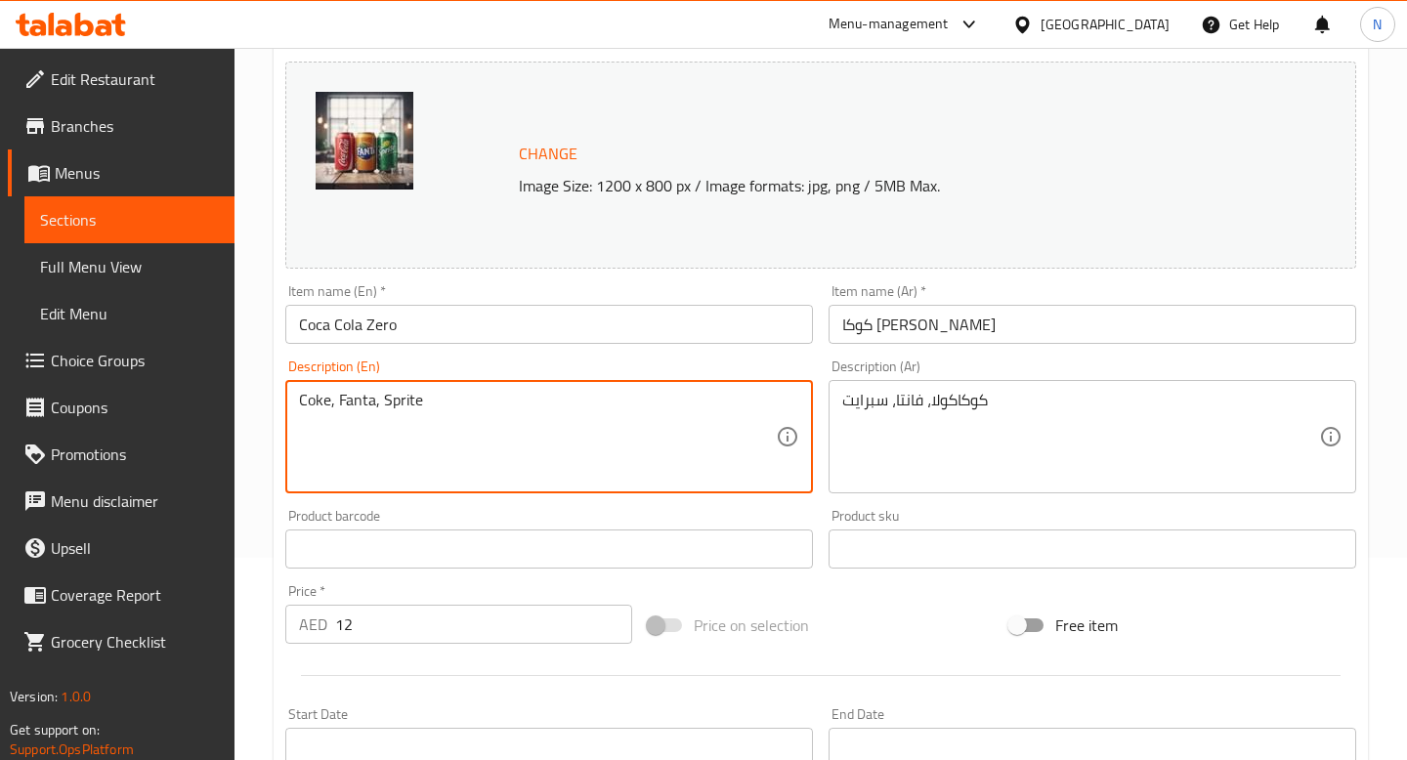
click at [576, 417] on textarea "Coke, Fanta, Sprite" at bounding box center [537, 437] width 477 height 93
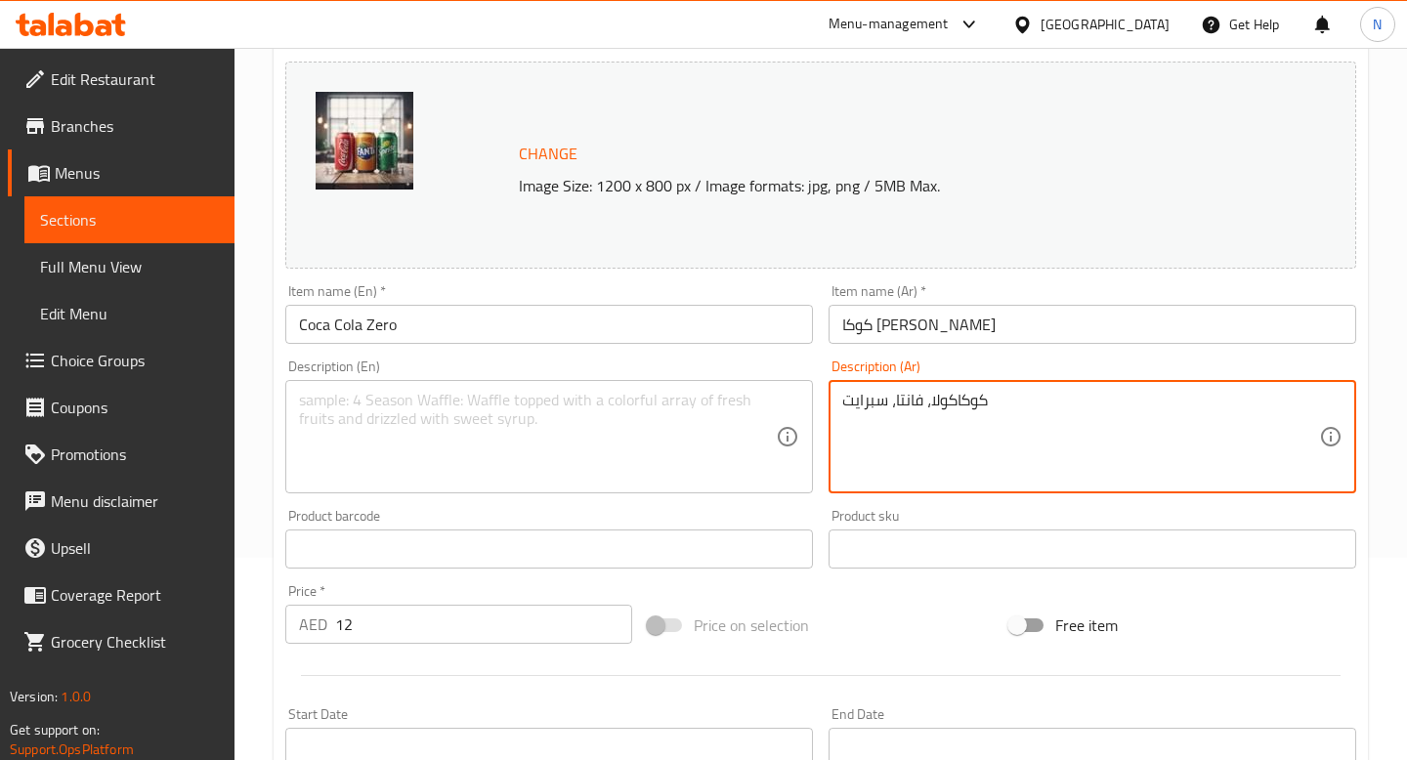
click at [904, 402] on textarea "كوكاكولا، فانتا، سبرايت" at bounding box center [1080, 437] width 477 height 93
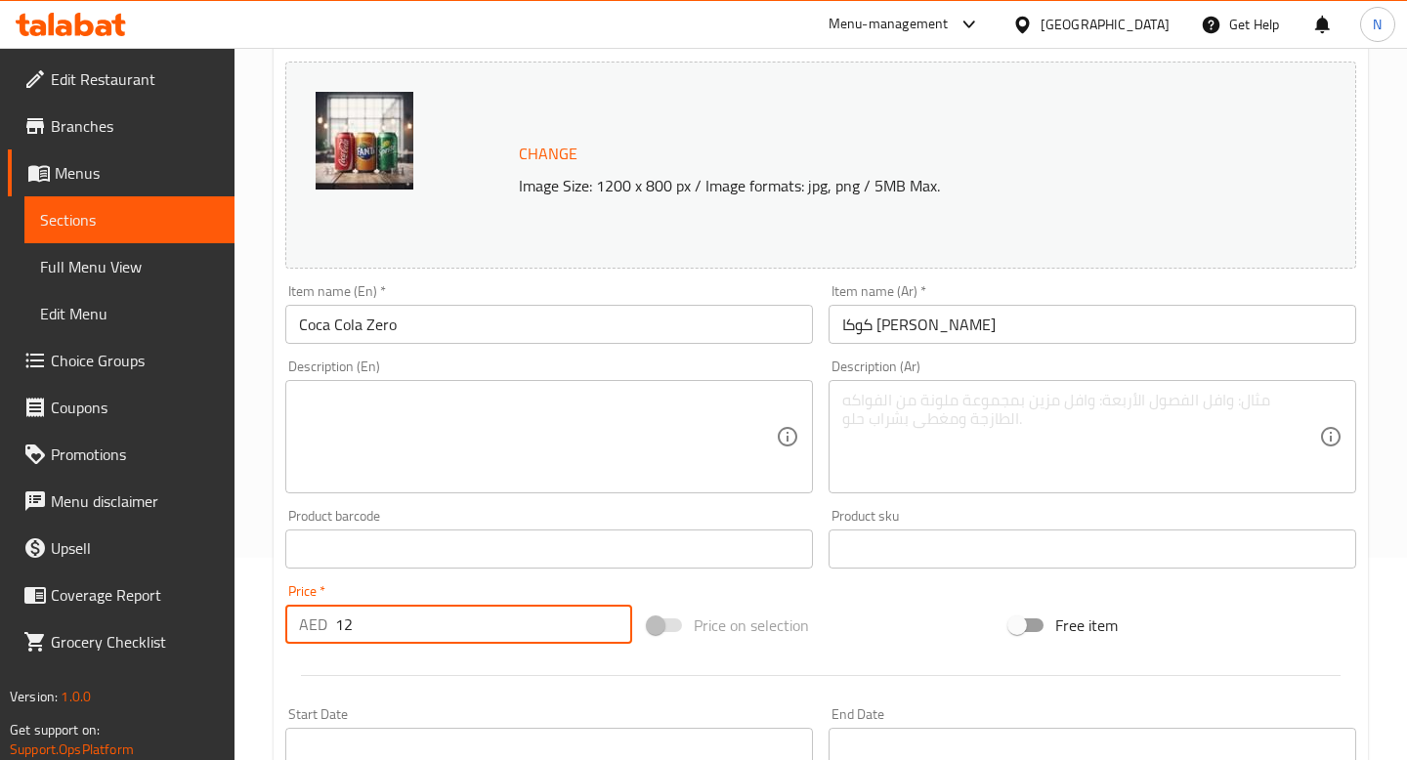
click at [386, 625] on input "12" at bounding box center [483, 624] width 297 height 39
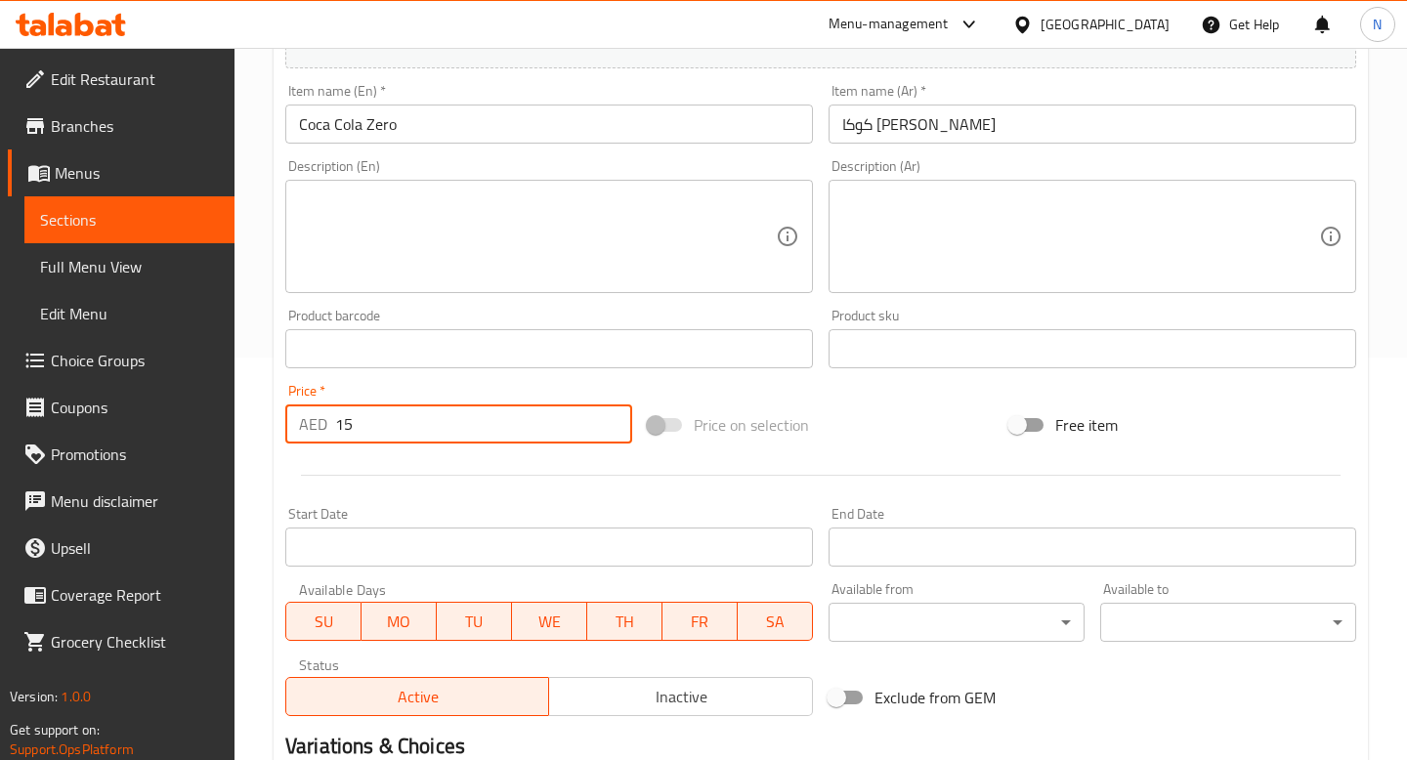
scroll to position [681, 0]
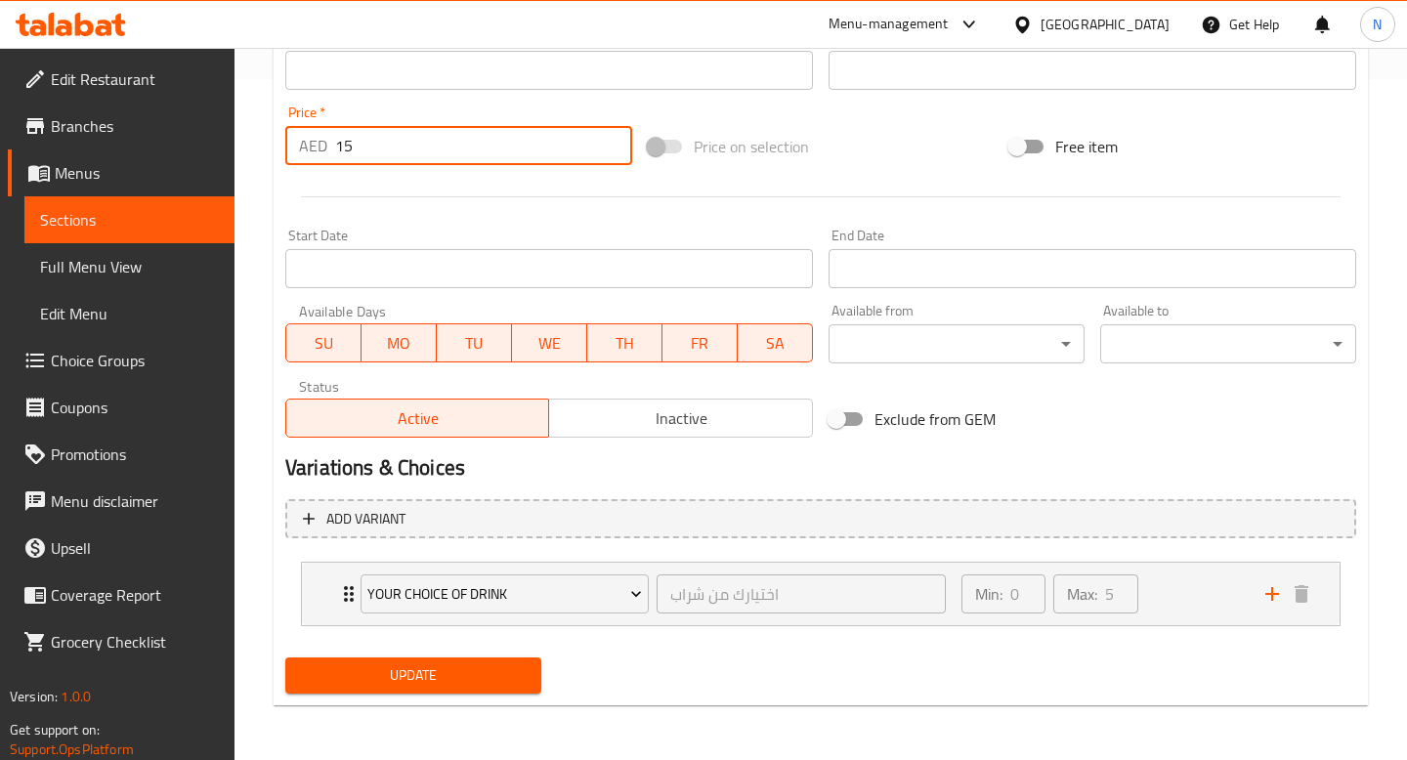
type input "15"
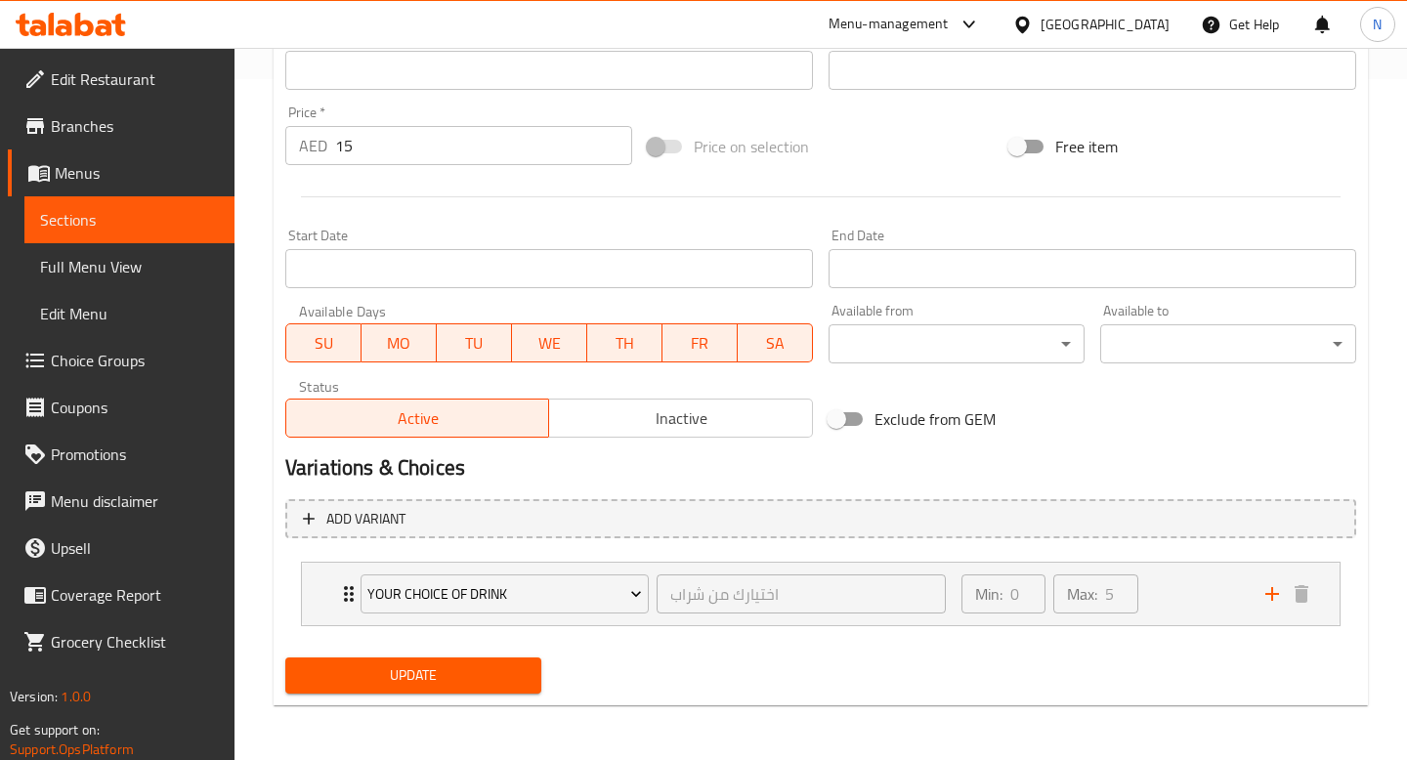
click at [378, 655] on div "Update" at bounding box center [413, 676] width 272 height 52
click at [387, 676] on span "Update" at bounding box center [413, 675] width 225 height 24
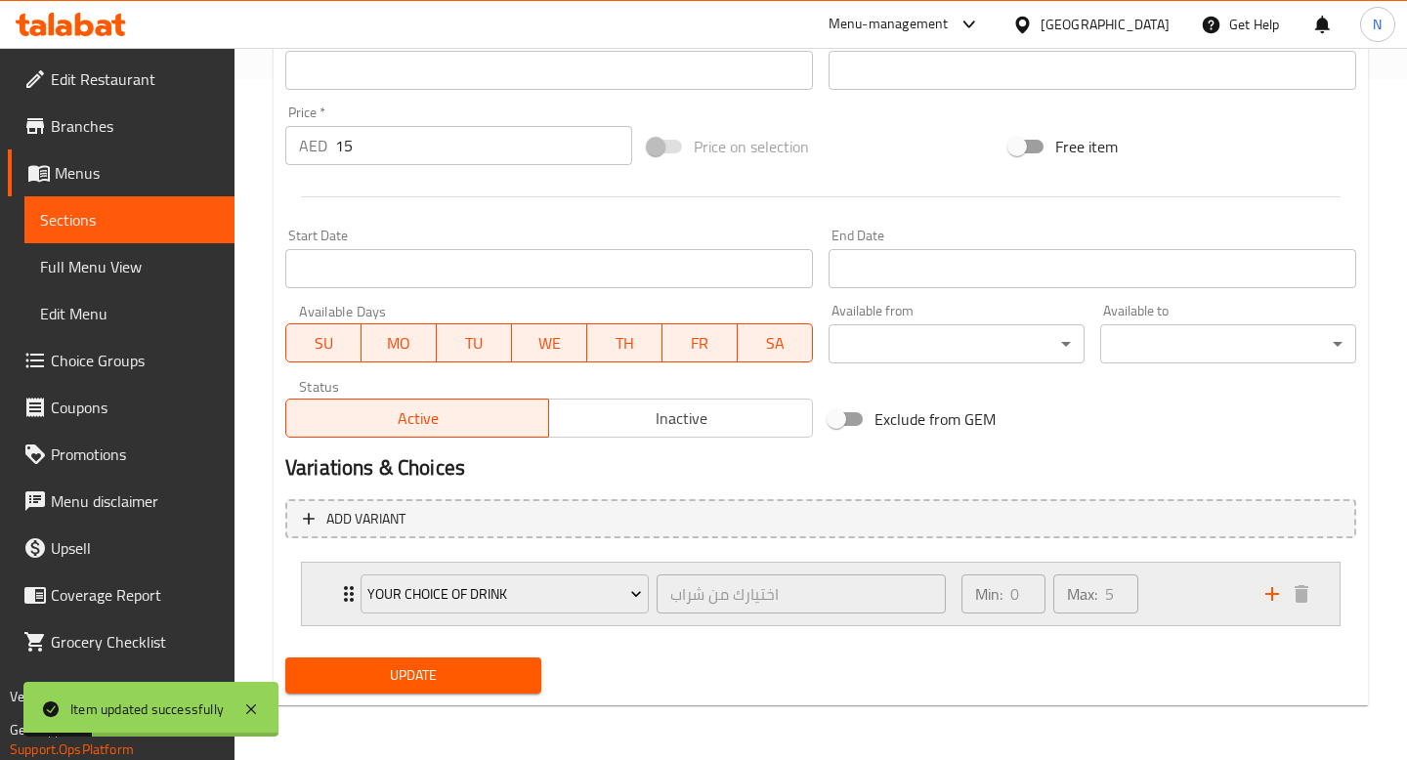
click at [1240, 595] on div "Min: 0 ​ Max: 5 ​" at bounding box center [1102, 594] width 304 height 63
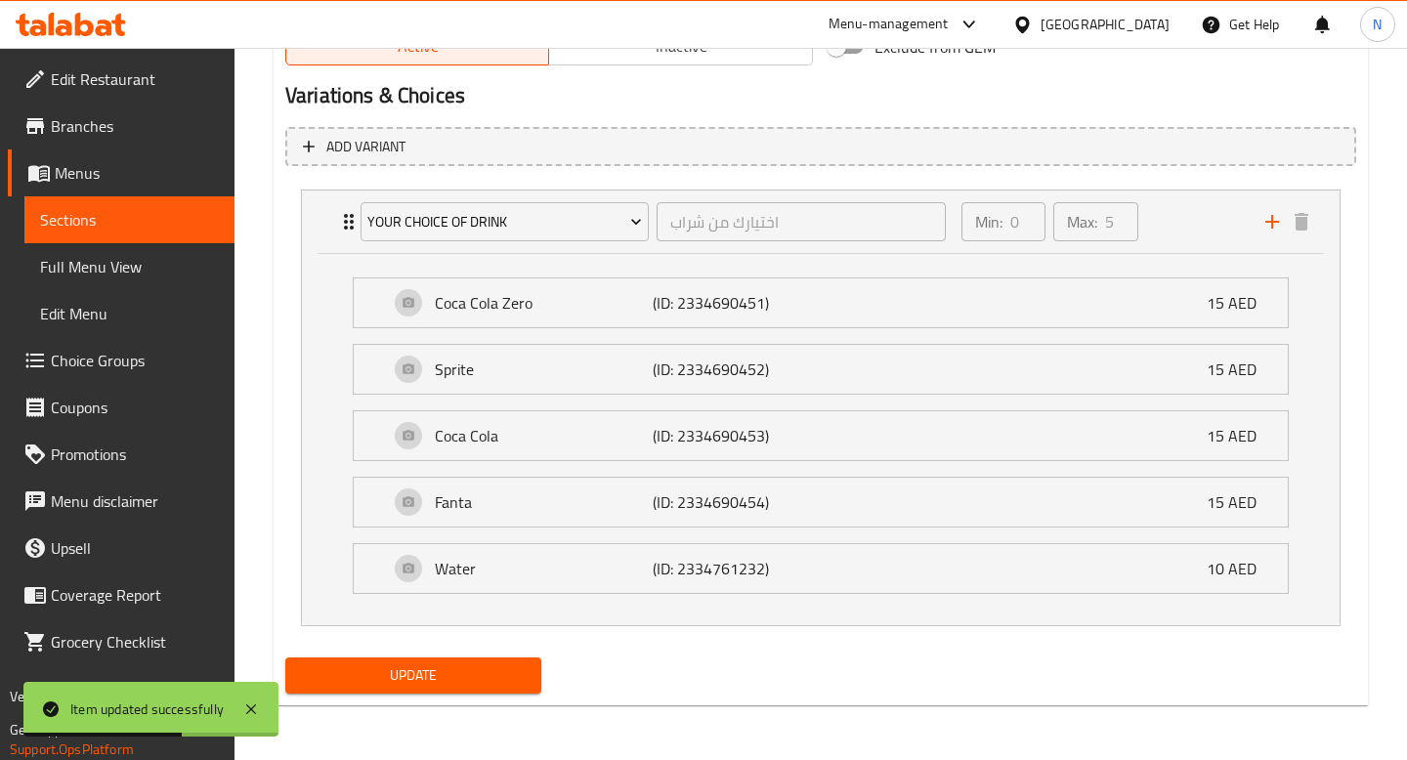
scroll to position [0, 0]
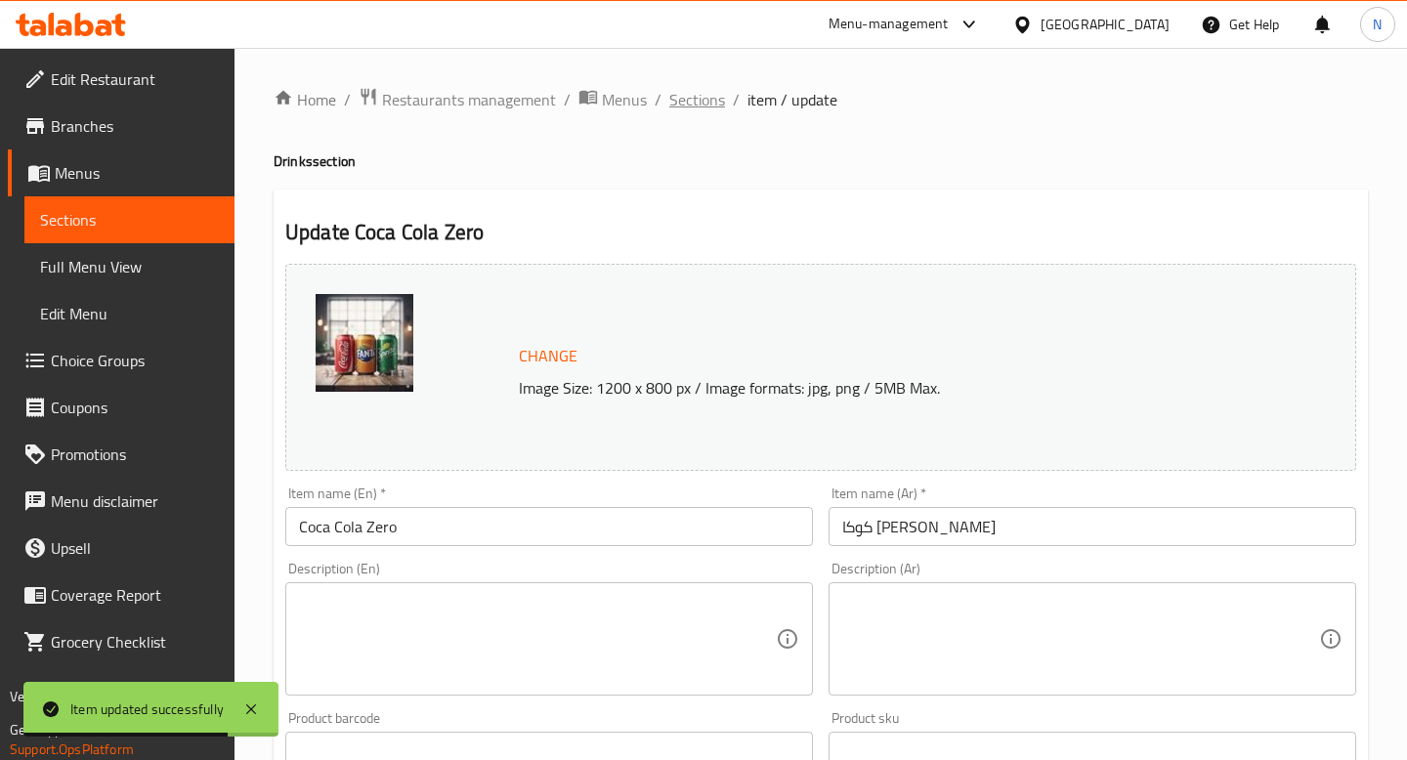
click at [717, 98] on span "Sections" at bounding box center [697, 99] width 56 height 23
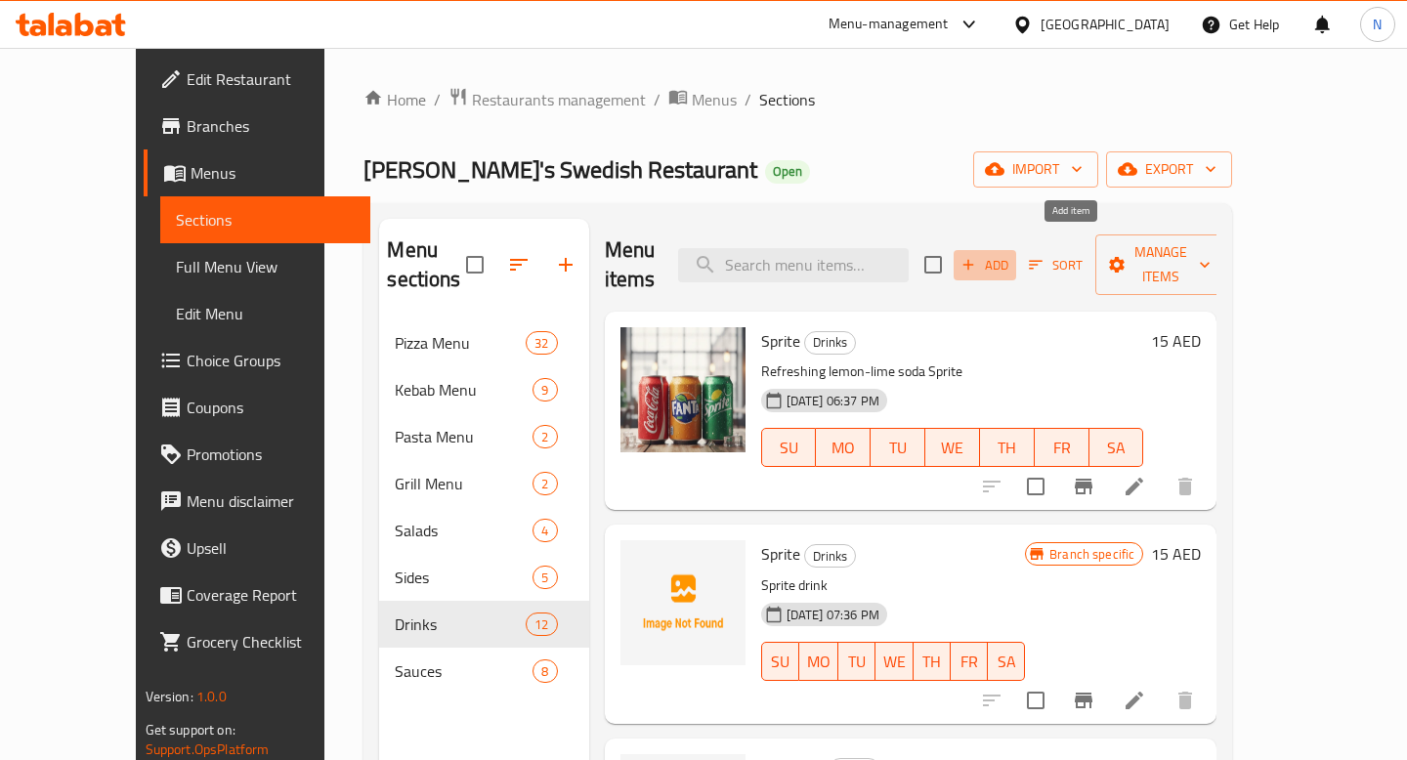
click at [1011, 254] on span "Add" at bounding box center [984, 265] width 53 height 22
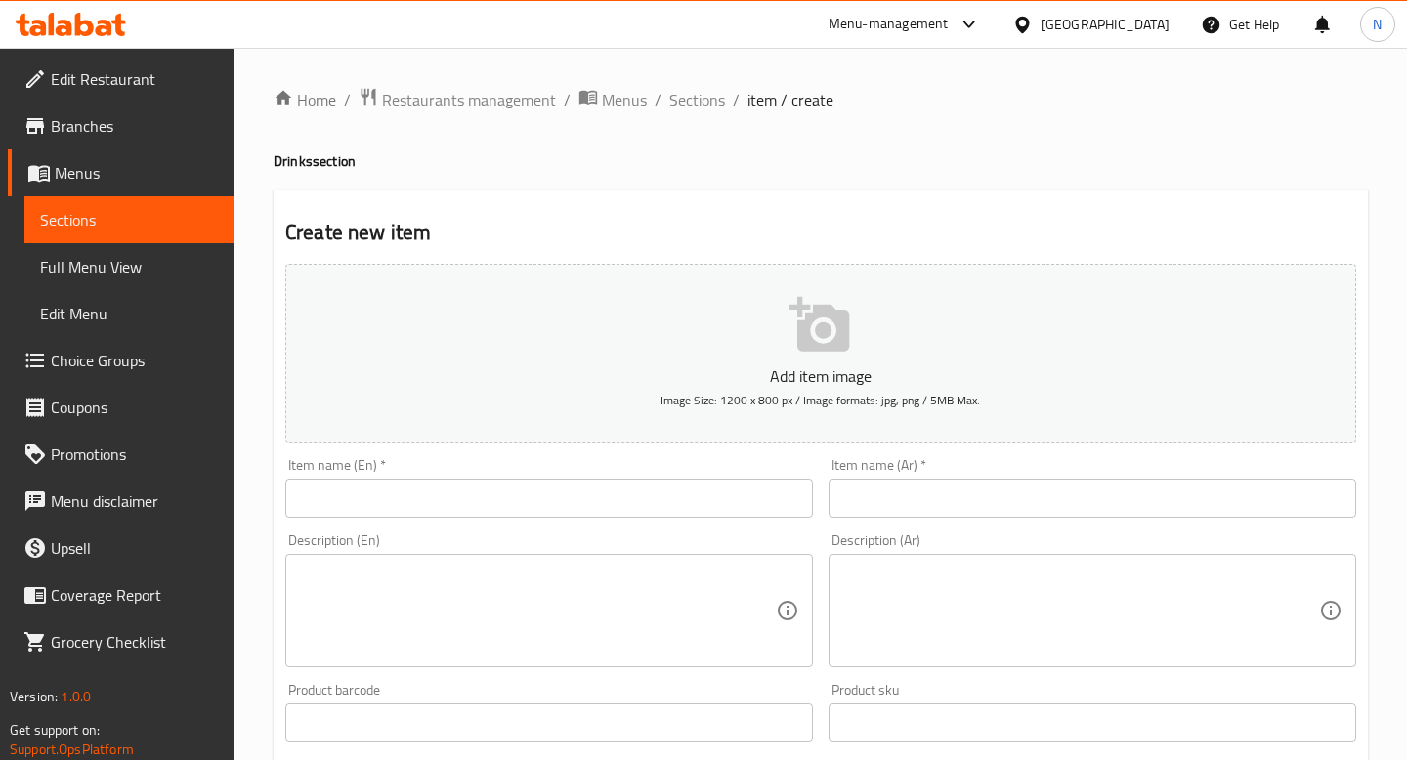
click at [576, 494] on input "text" at bounding box center [549, 498] width 528 height 39
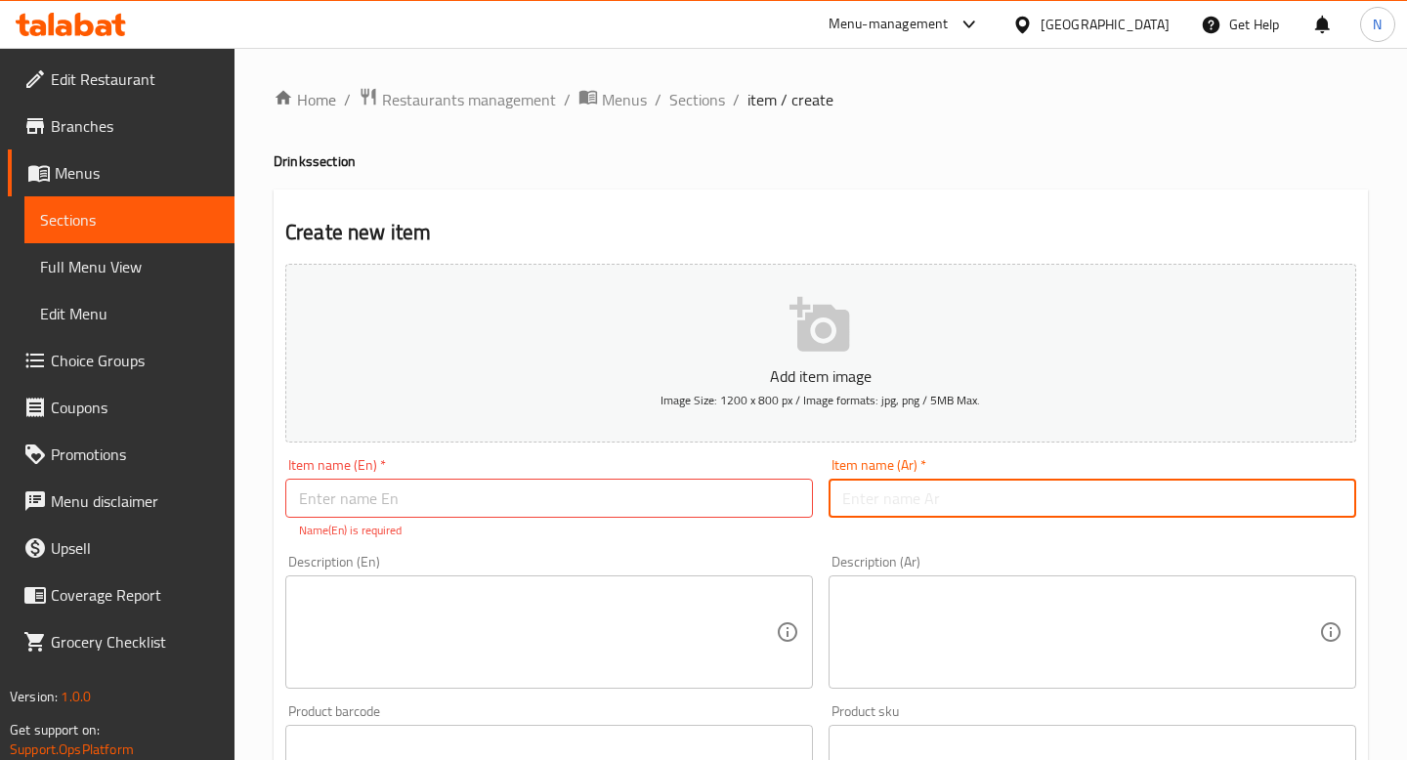
click at [909, 496] on input "text" at bounding box center [1092, 498] width 528 height 39
paste input "كوكا [PERSON_NAME]"
type input "كوكا [PERSON_NAME]"
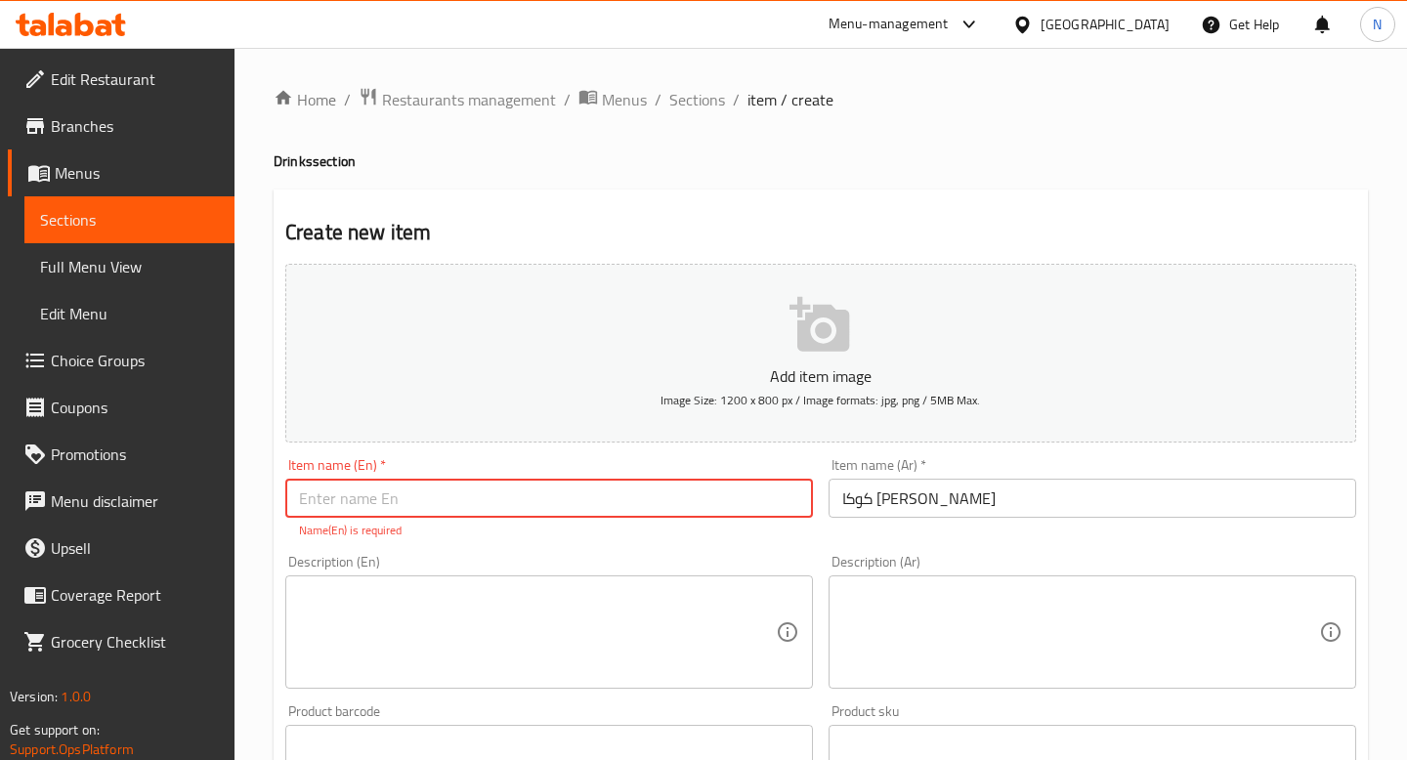
click at [724, 512] on input "text" at bounding box center [549, 498] width 528 height 39
paste input "Coca Cola Zero"
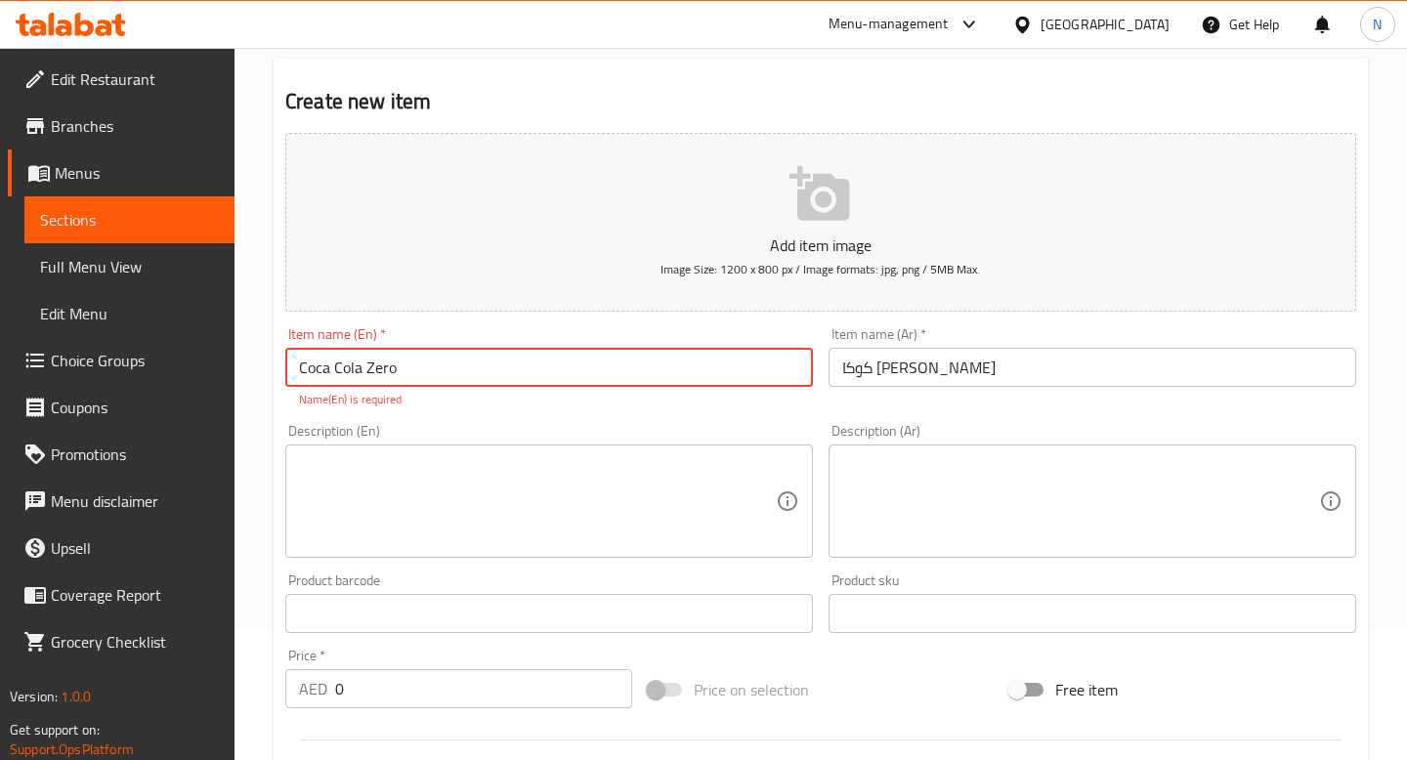
scroll to position [401, 0]
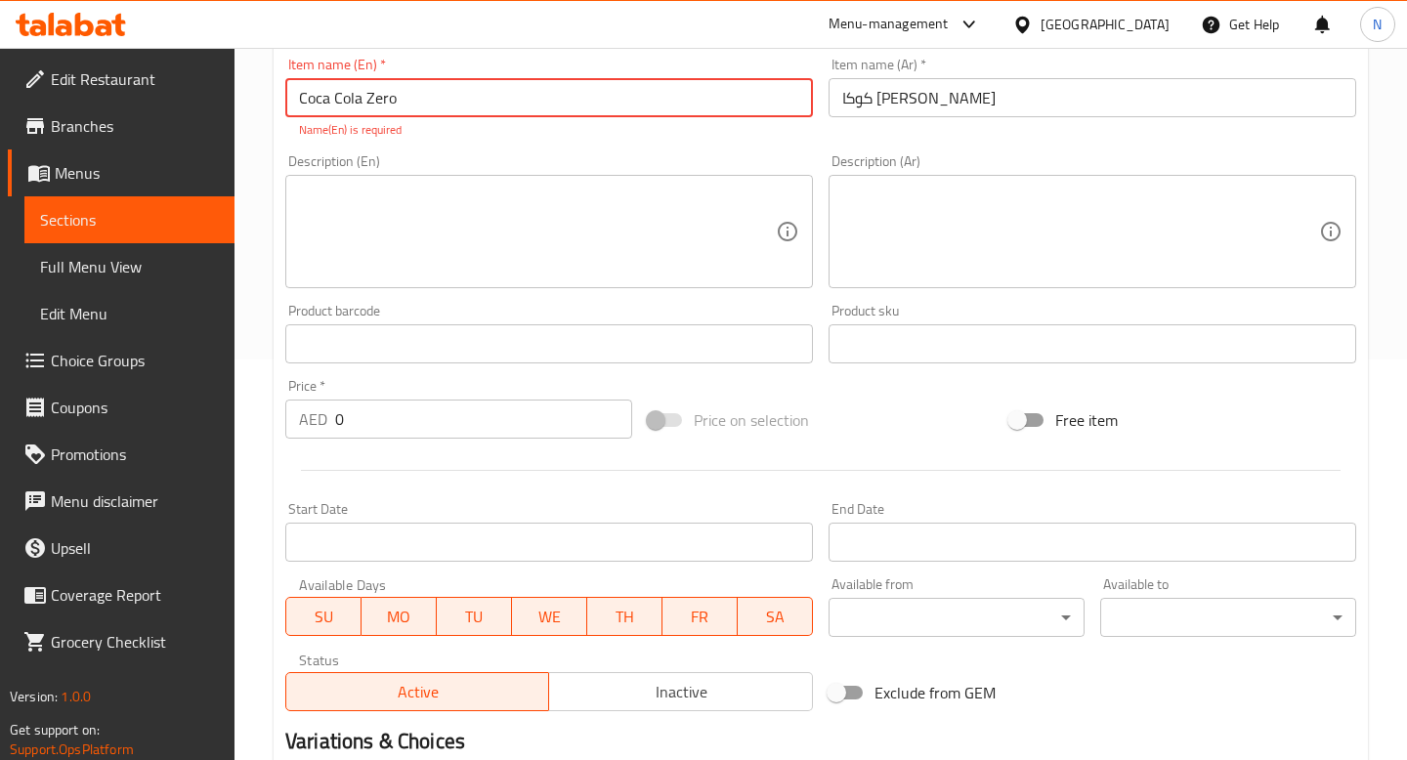
type input "Coca Cola Zero"
click at [413, 425] on div "Add item image Image Size: 1200 x 800 px / Image formats: jpg, png / 5MB Max. I…" at bounding box center [820, 287] width 1086 height 864
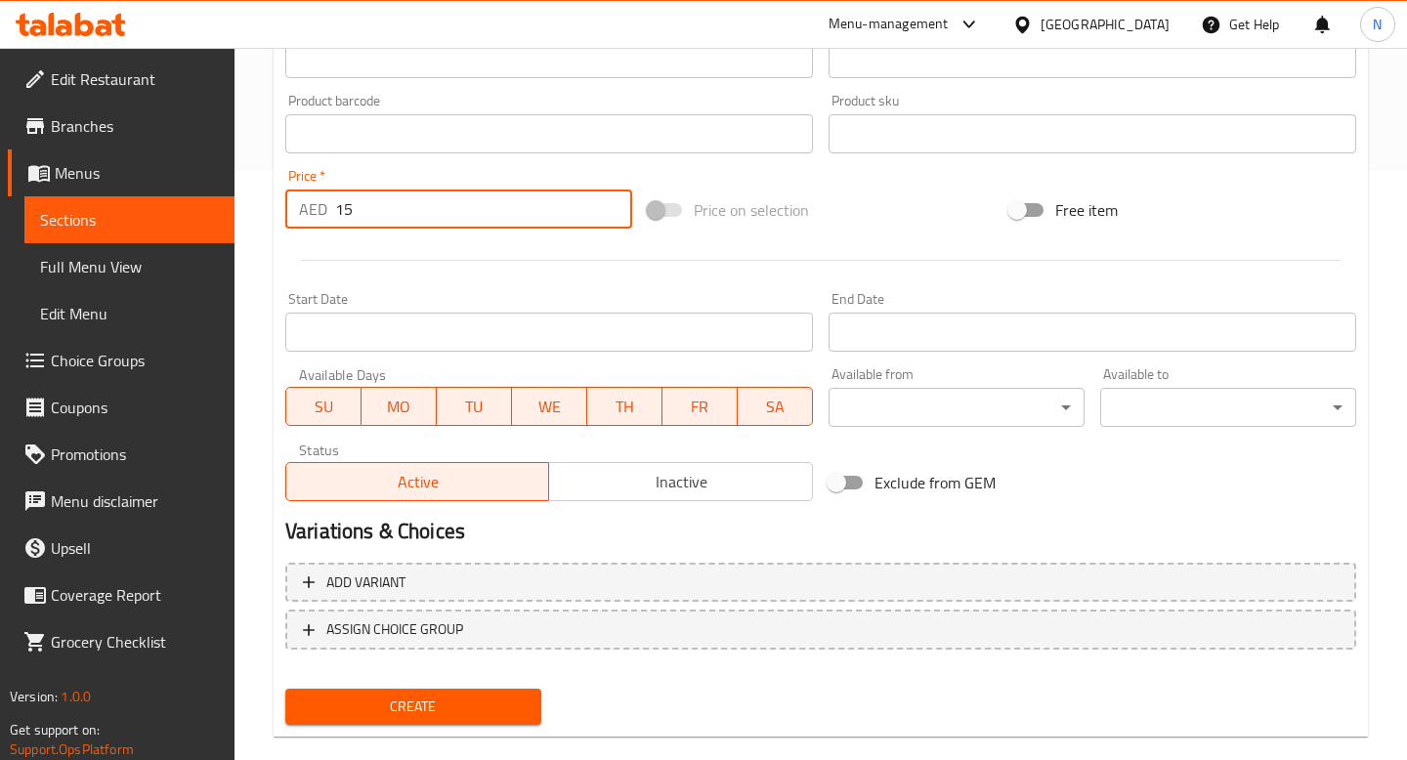
scroll to position [620, 0]
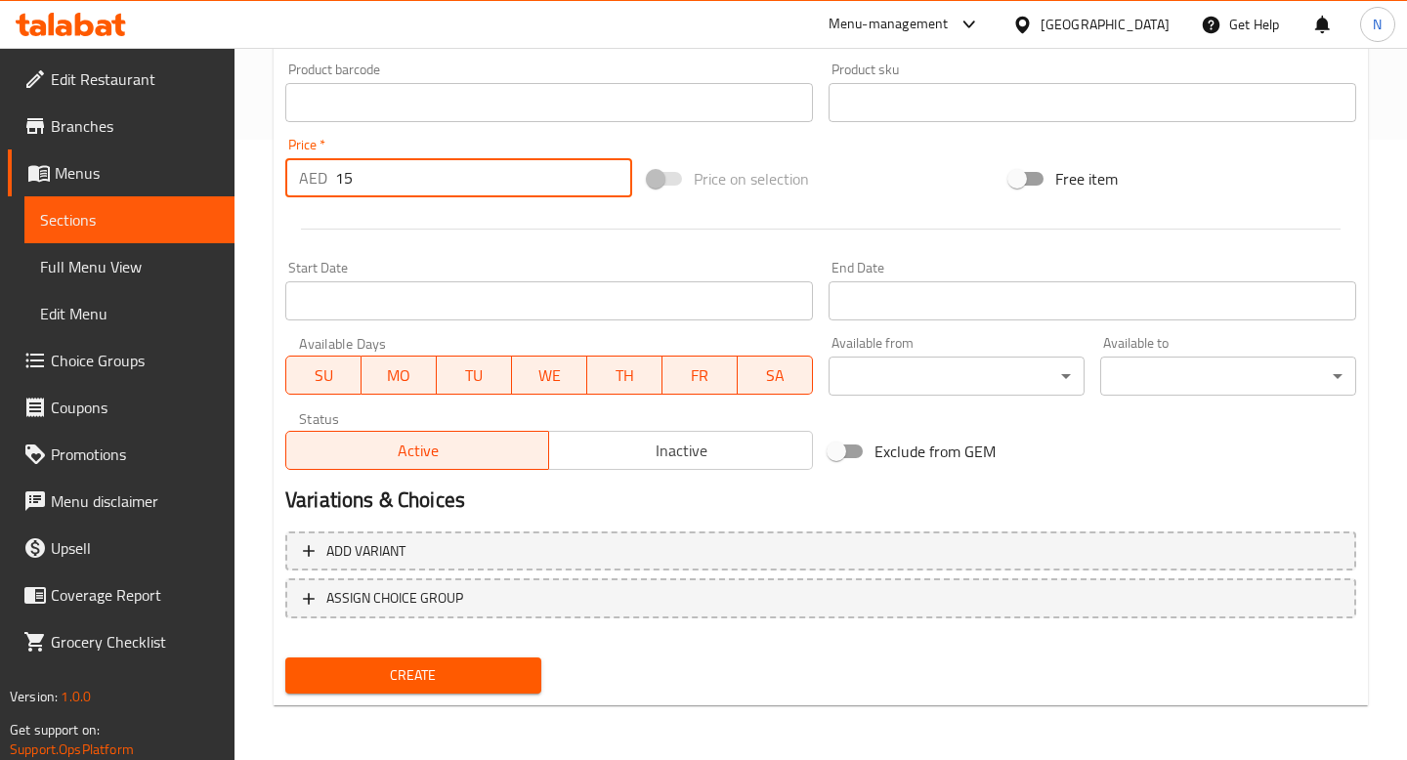
type input "15"
click at [356, 677] on span "Create" at bounding box center [413, 675] width 225 height 24
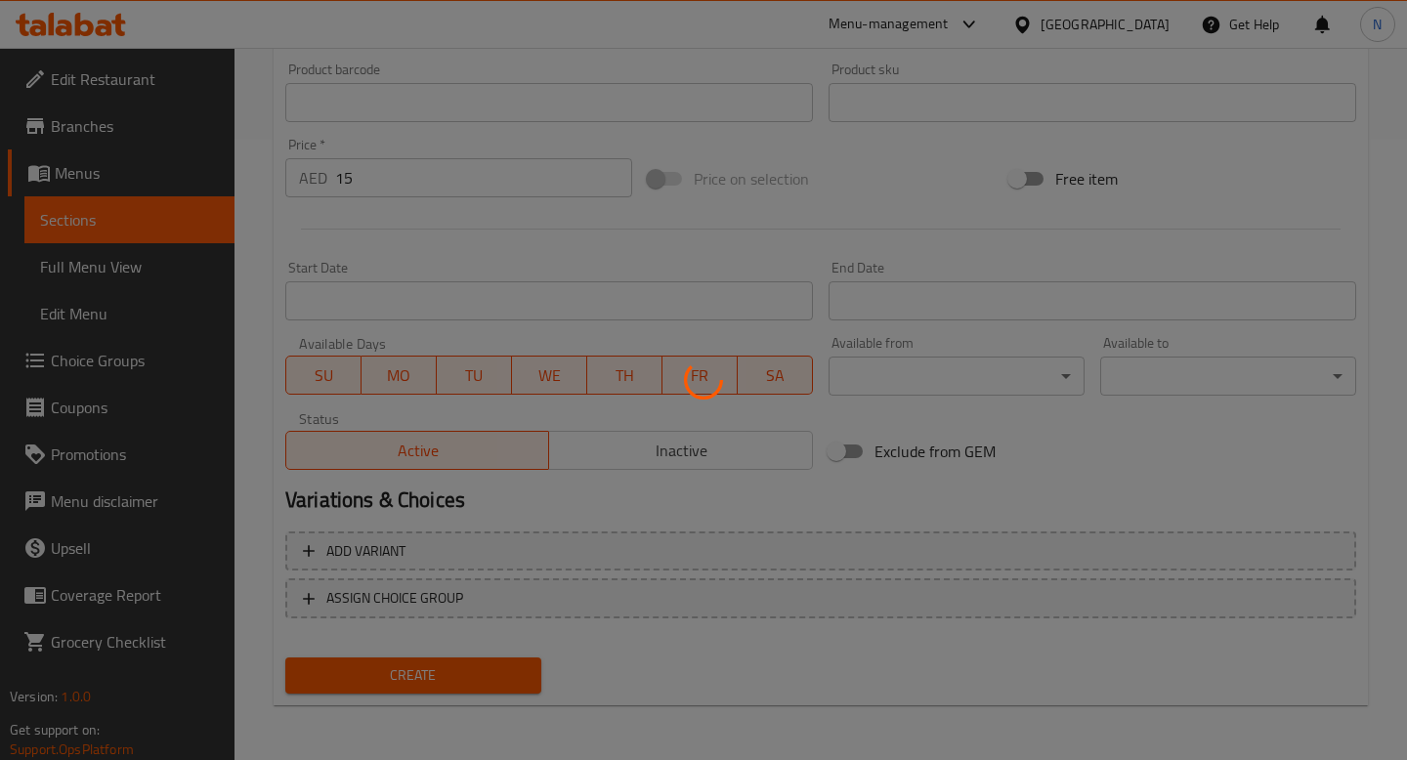
type input "0"
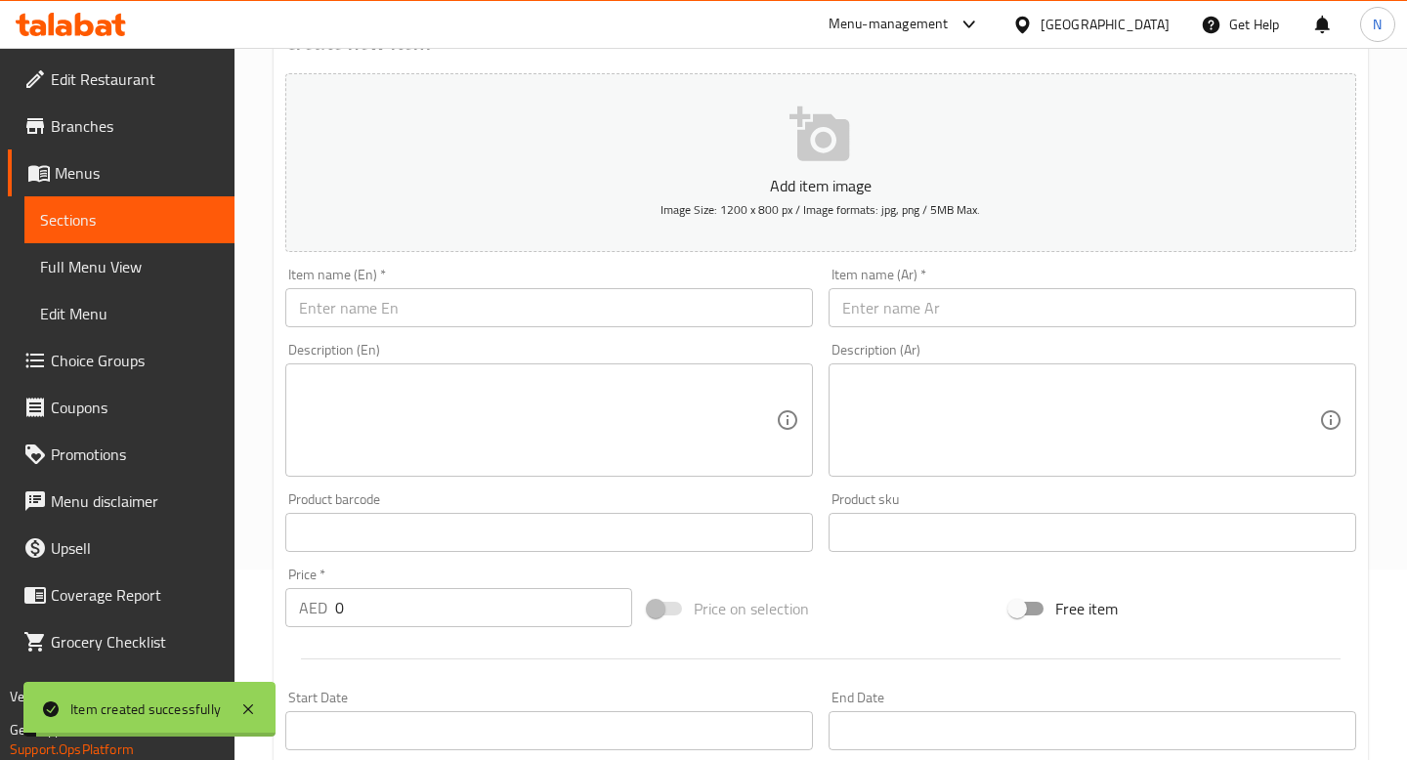
scroll to position [0, 0]
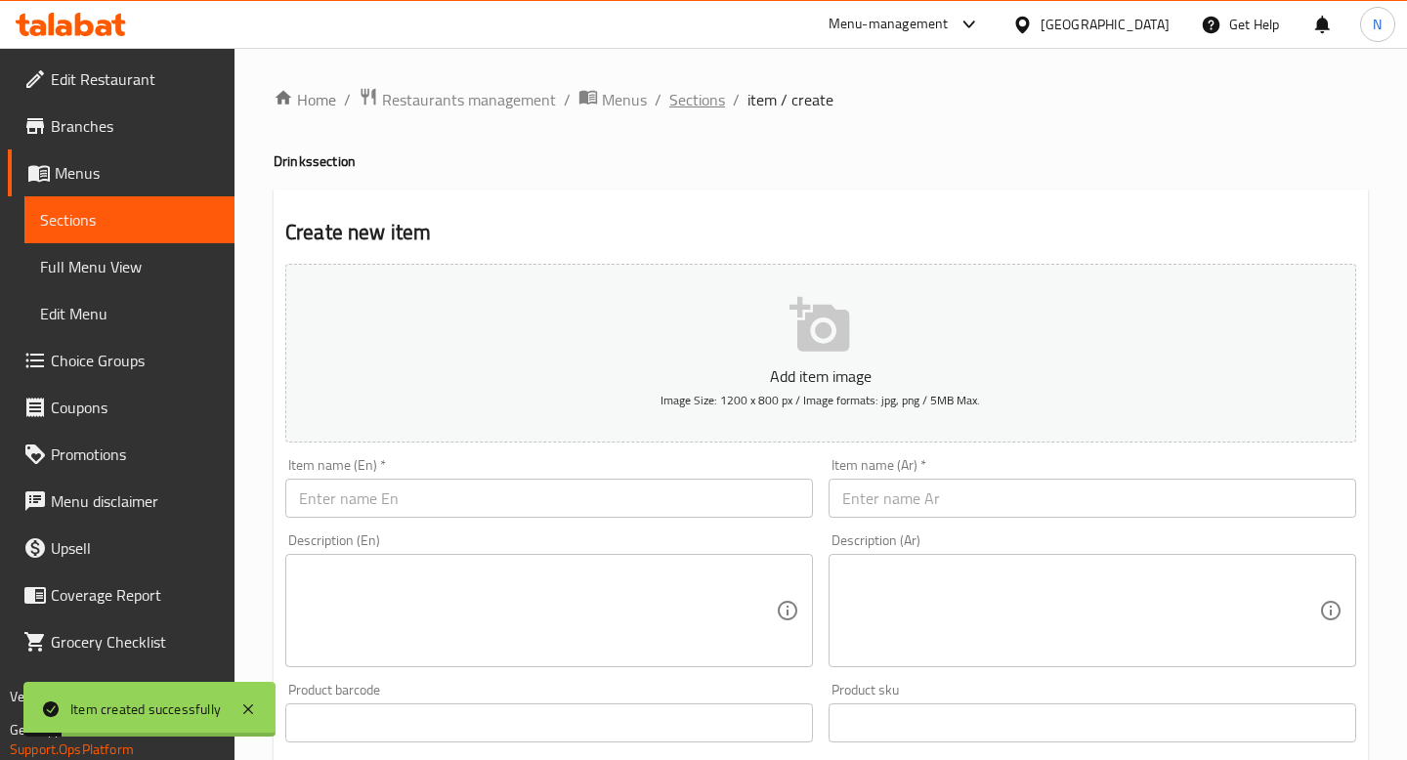
click at [695, 95] on span "Sections" at bounding box center [697, 99] width 56 height 23
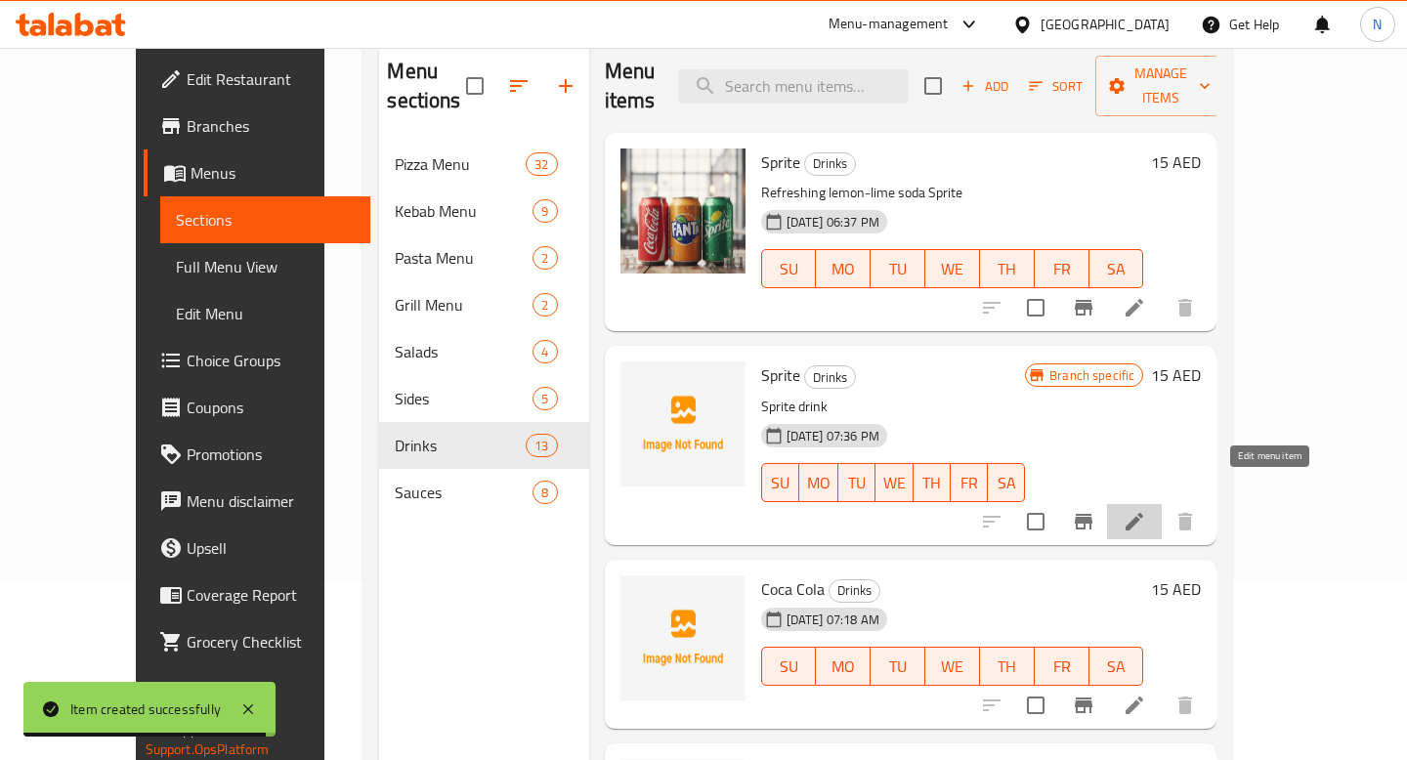
click at [1146, 510] on icon at bounding box center [1133, 521] width 23 height 23
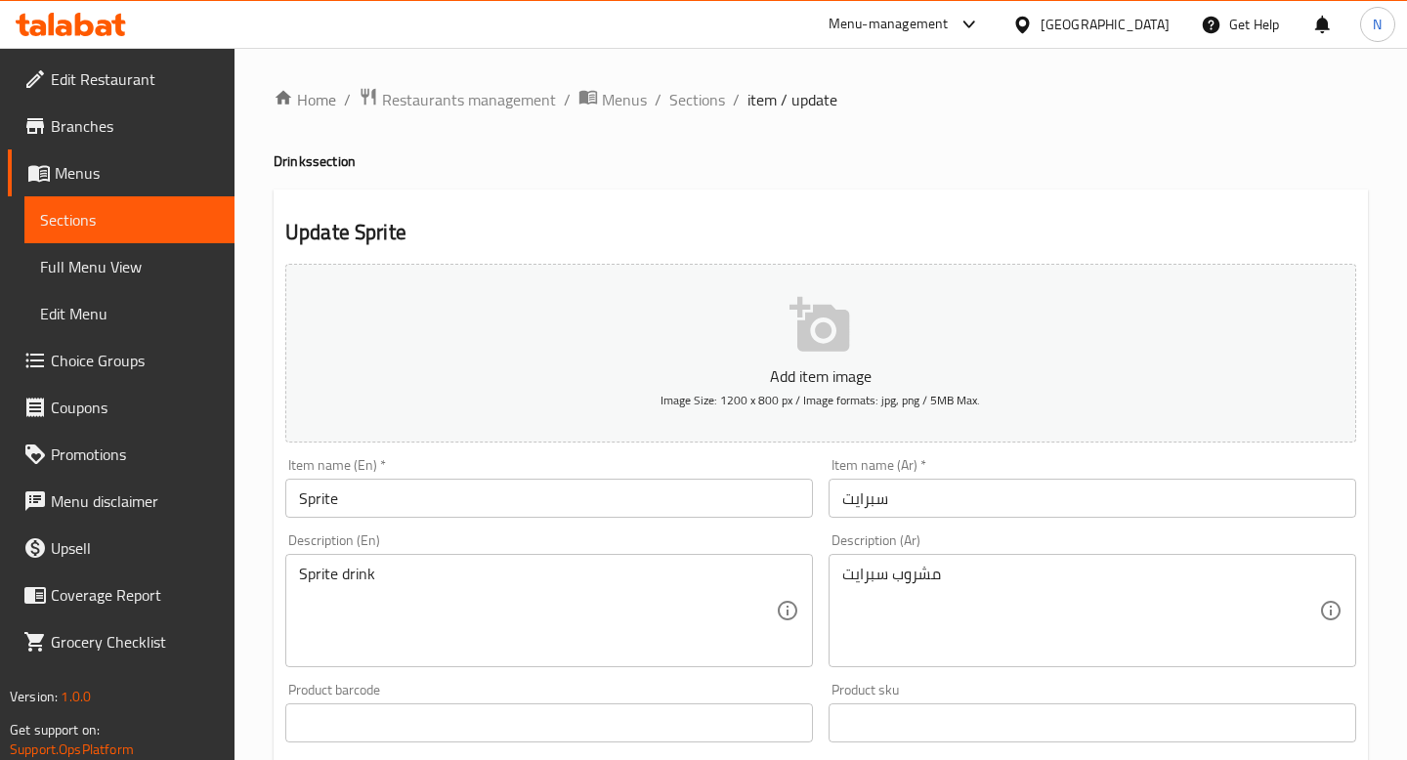
click at [389, 509] on input "Sprite" at bounding box center [549, 498] width 528 height 39
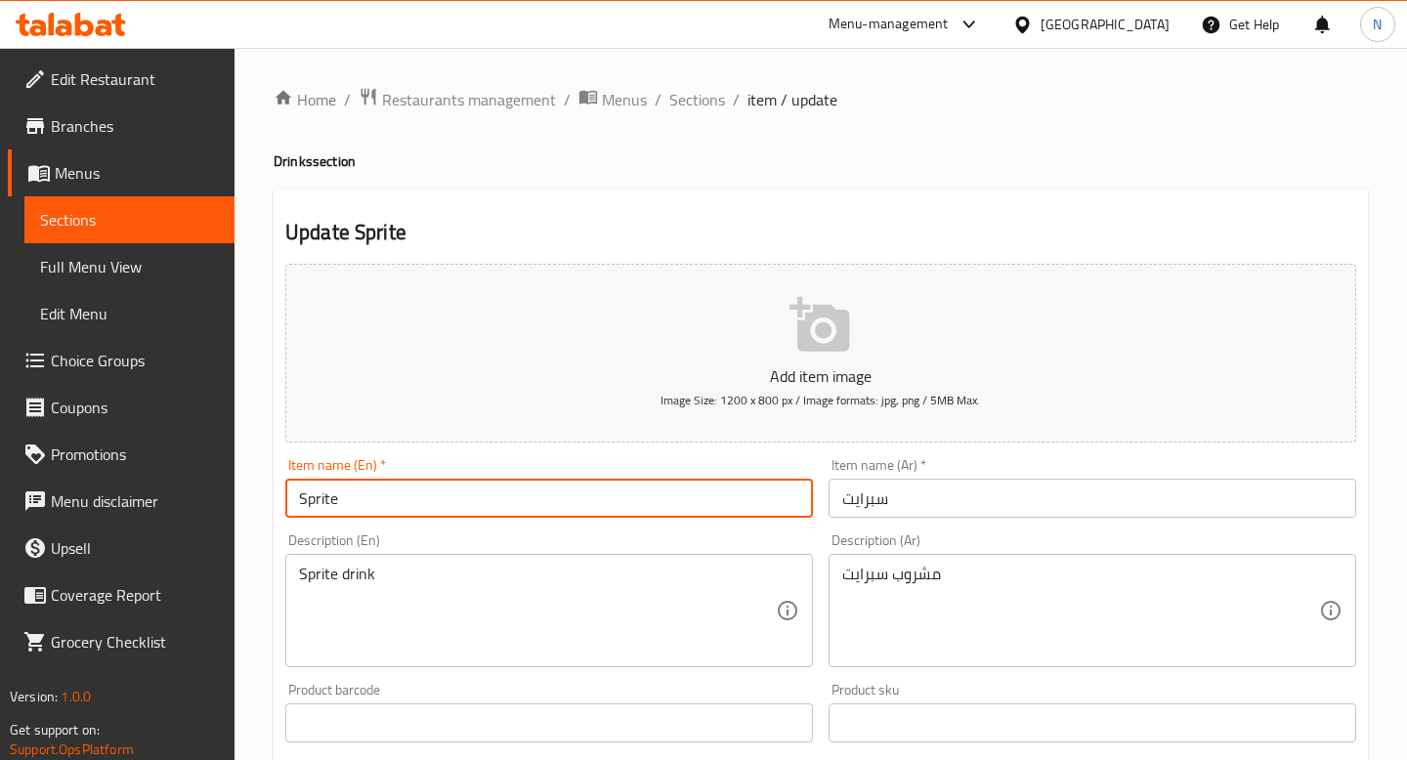
click at [389, 509] on input "Sprite" at bounding box center [549, 498] width 528 height 39
paste input "Fanta"
type input "Fanta"
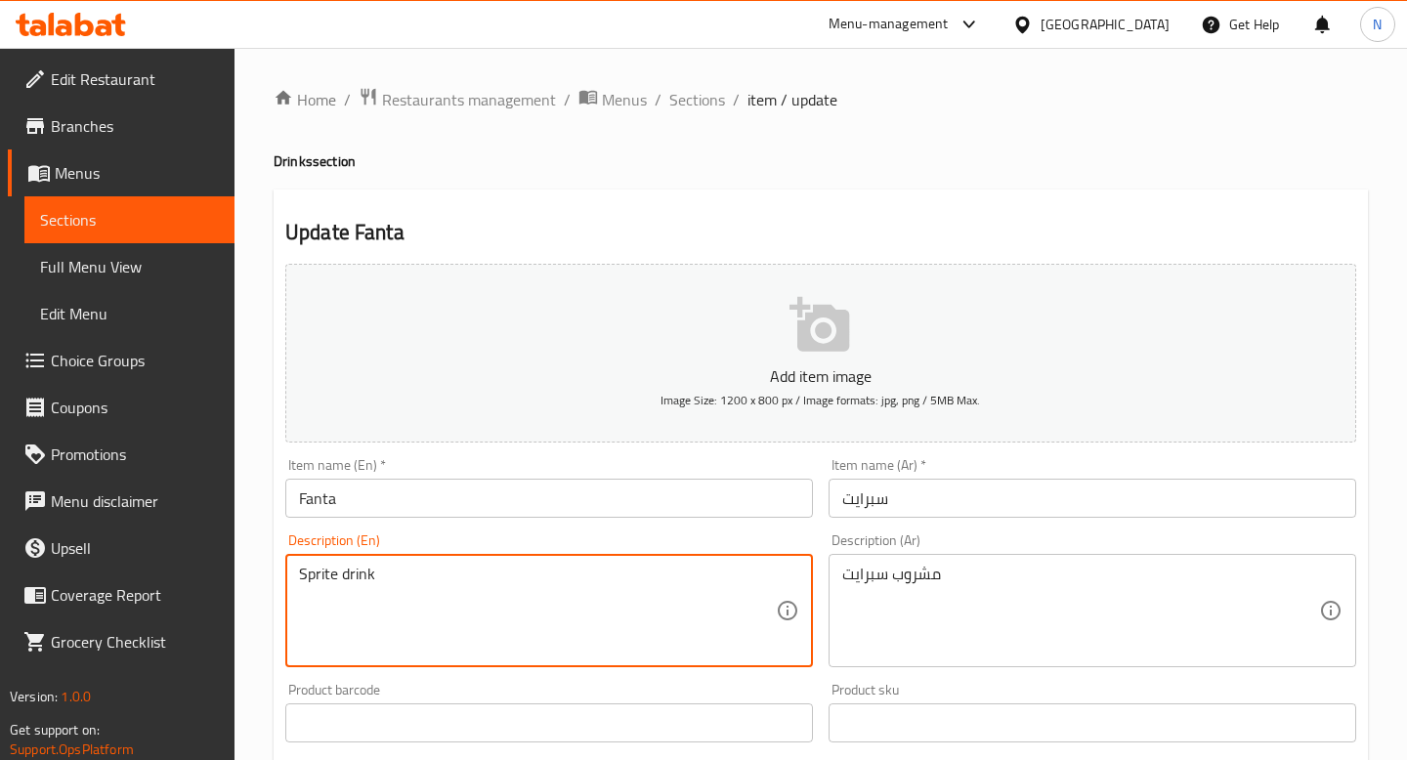
click at [314, 571] on textarea "Sprite drink" at bounding box center [537, 611] width 477 height 93
paste textarea "Fanta"
type textarea "Fanta drink"
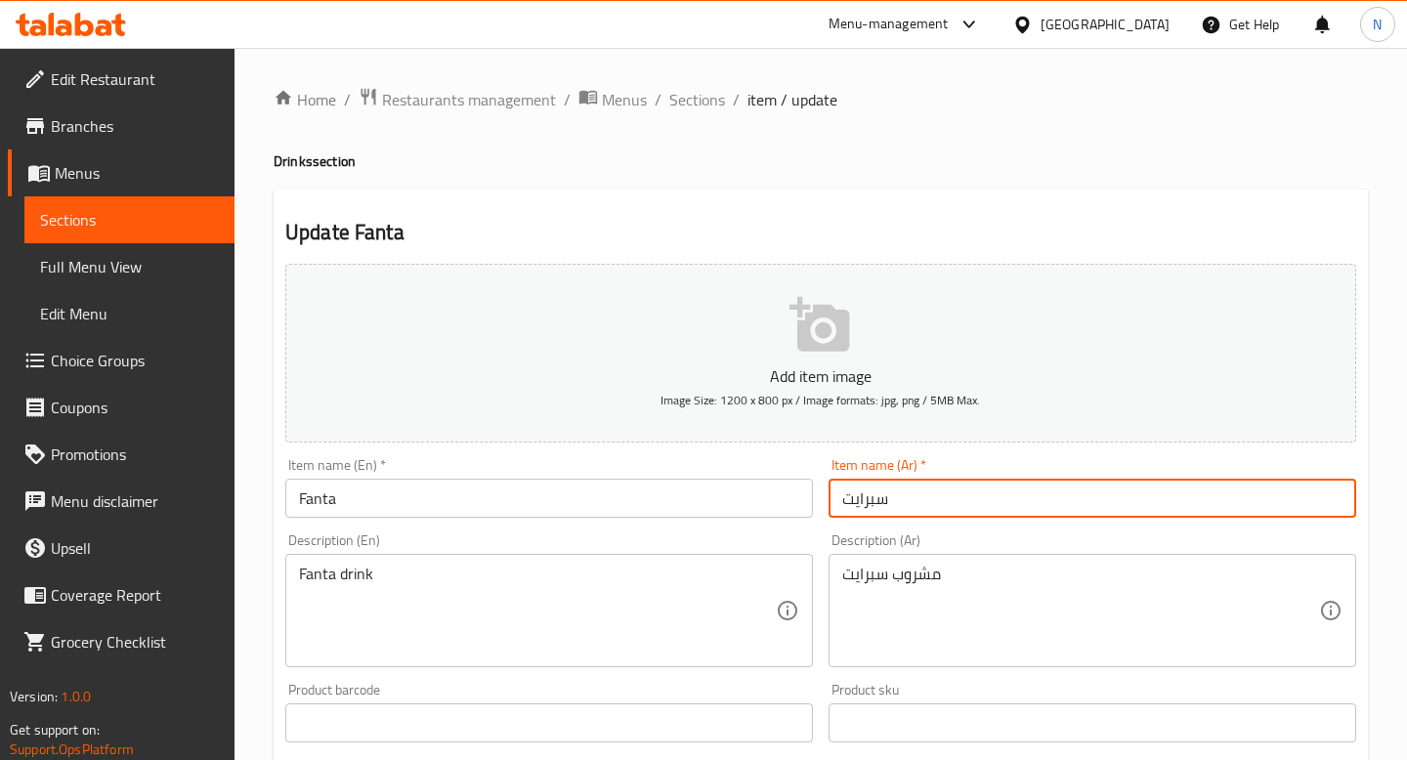
click at [909, 497] on input "سبرايت" at bounding box center [1092, 498] width 528 height 39
click at [966, 502] on input "سبرايت" at bounding box center [1092, 498] width 528 height 39
paste input "فانتا"
type input "فانتا"
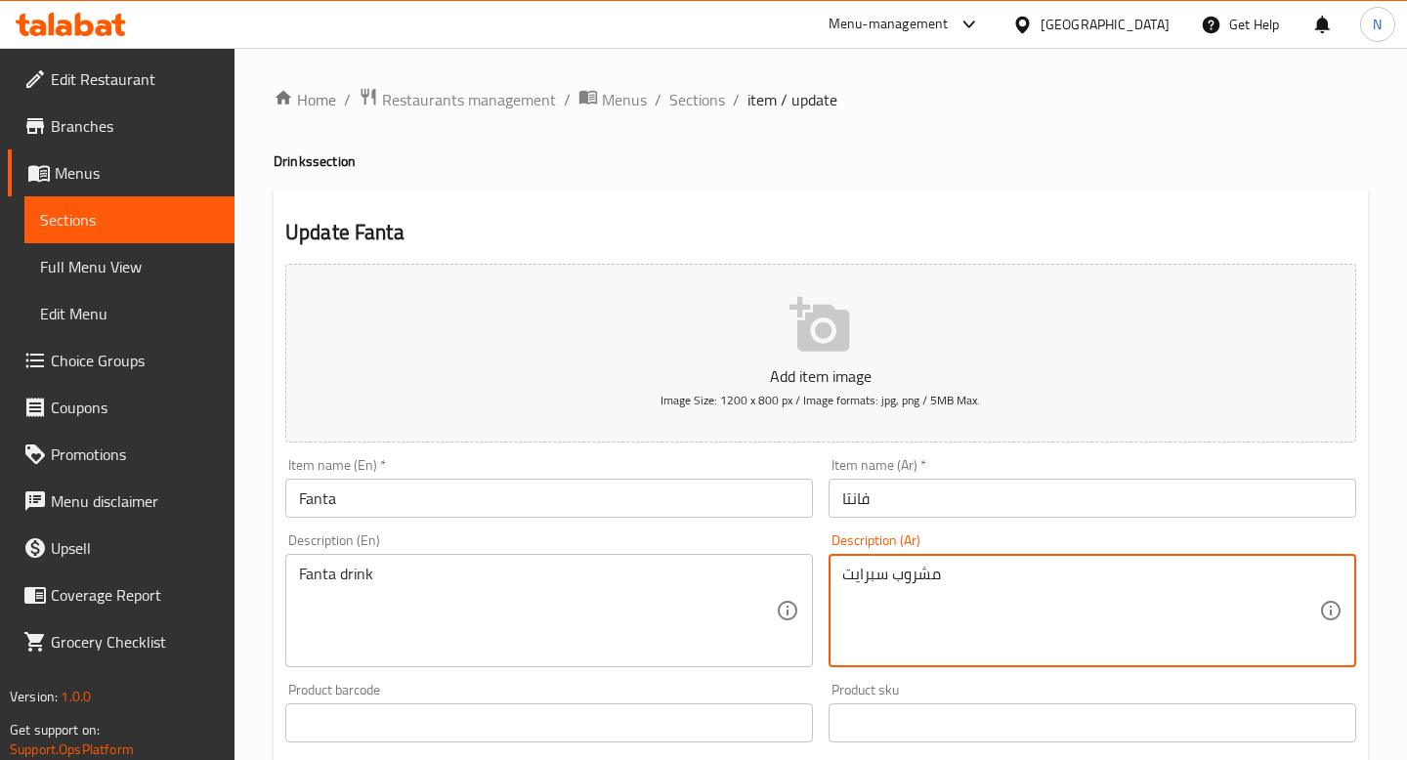
click at [862, 576] on textarea "مشروب سبرايت" at bounding box center [1080, 611] width 477 height 93
paste textarea "فانتا"
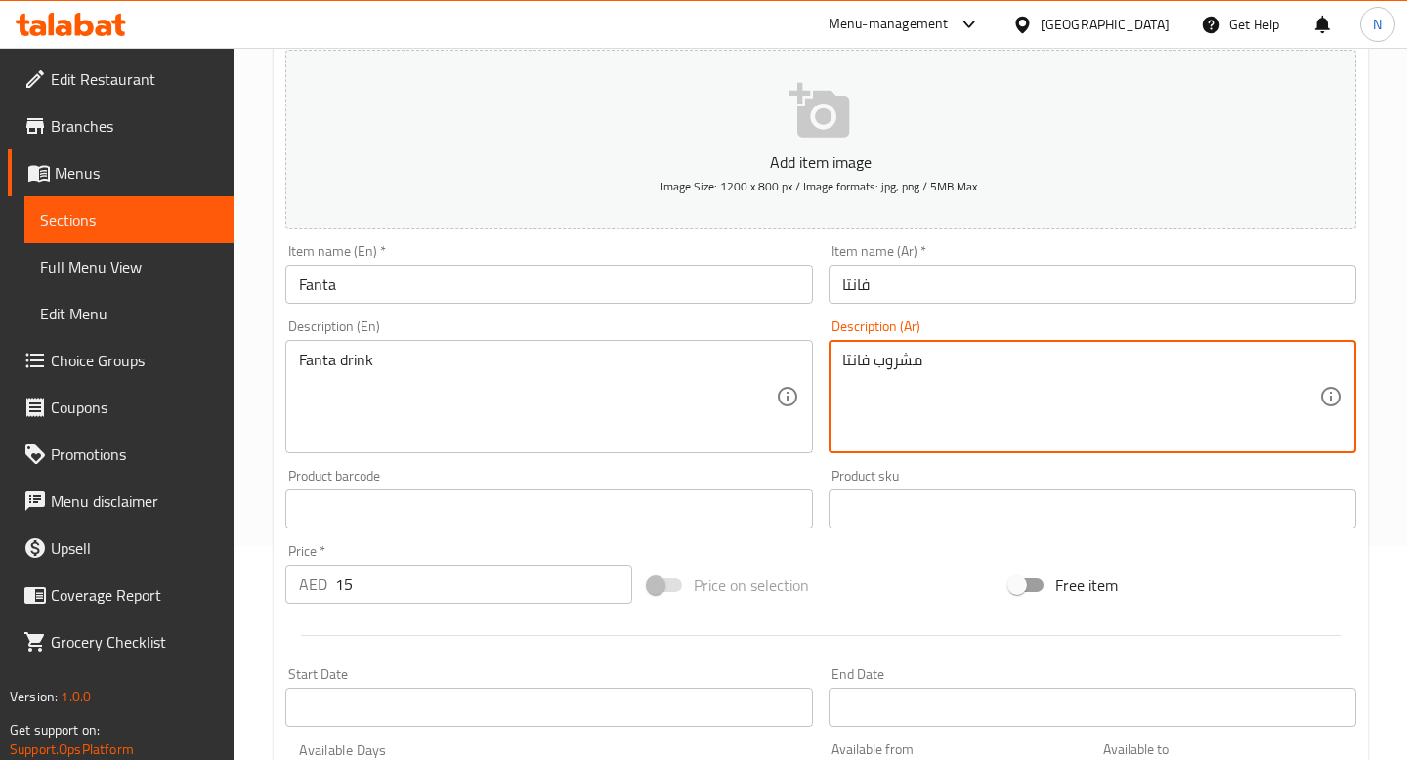
scroll to position [620, 0]
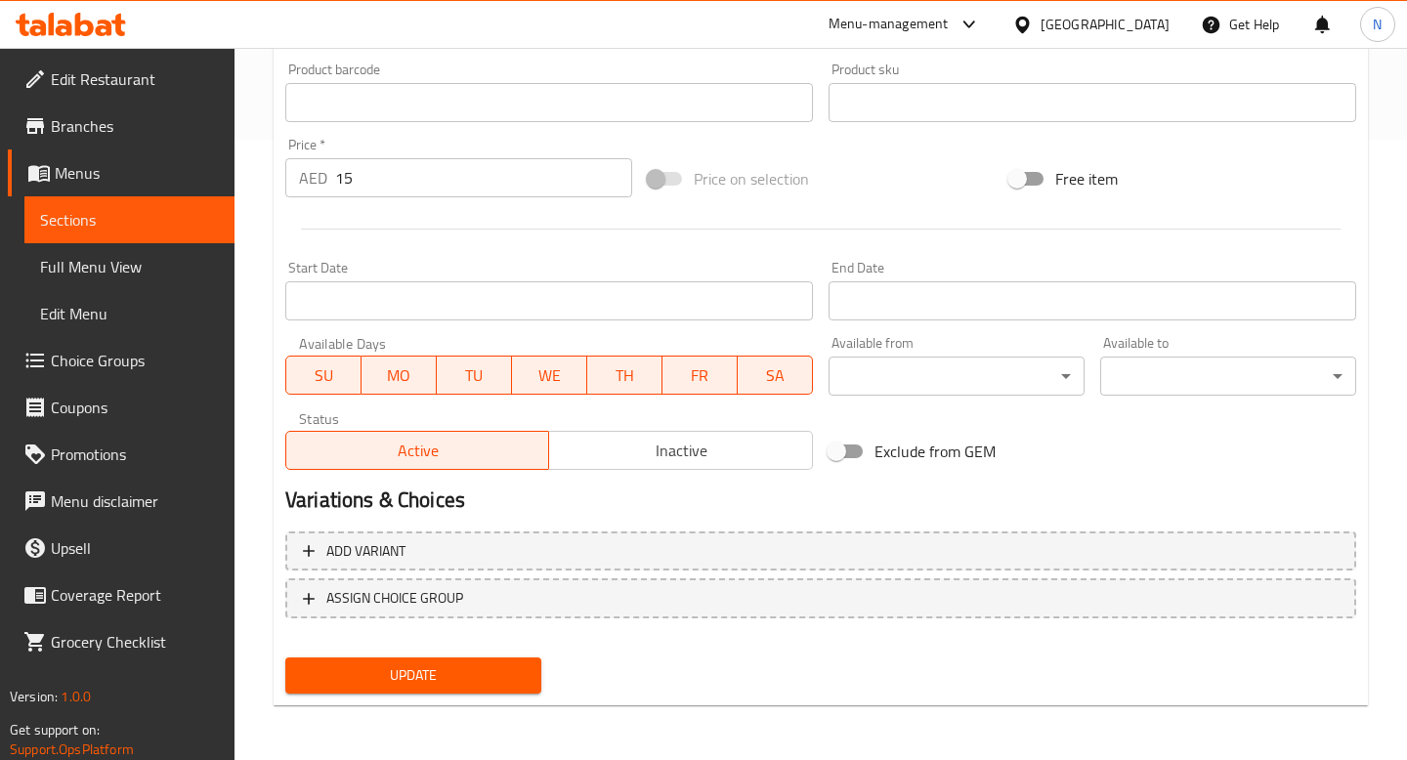
type textarea "مشروب فانتا"
click at [429, 664] on span "Update" at bounding box center [413, 675] width 225 height 24
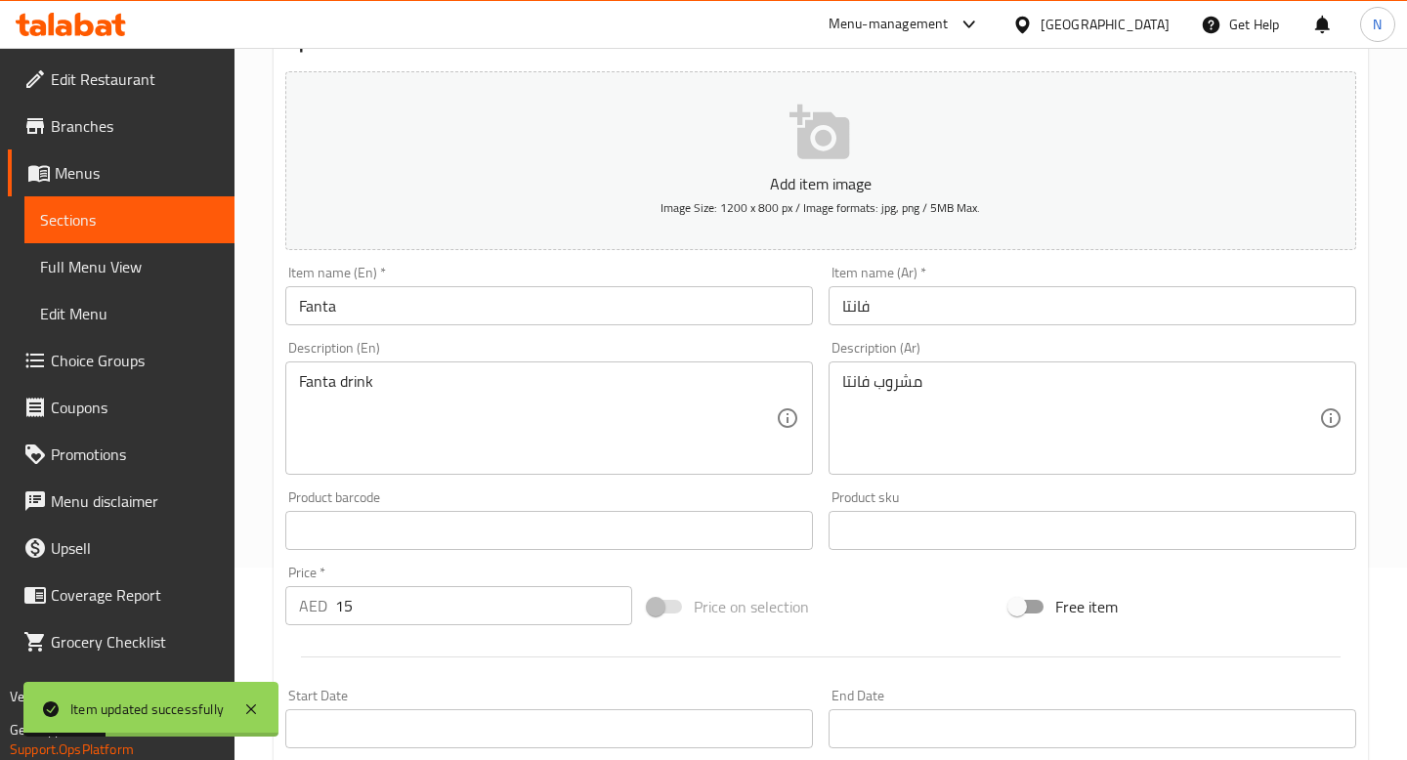
scroll to position [0, 0]
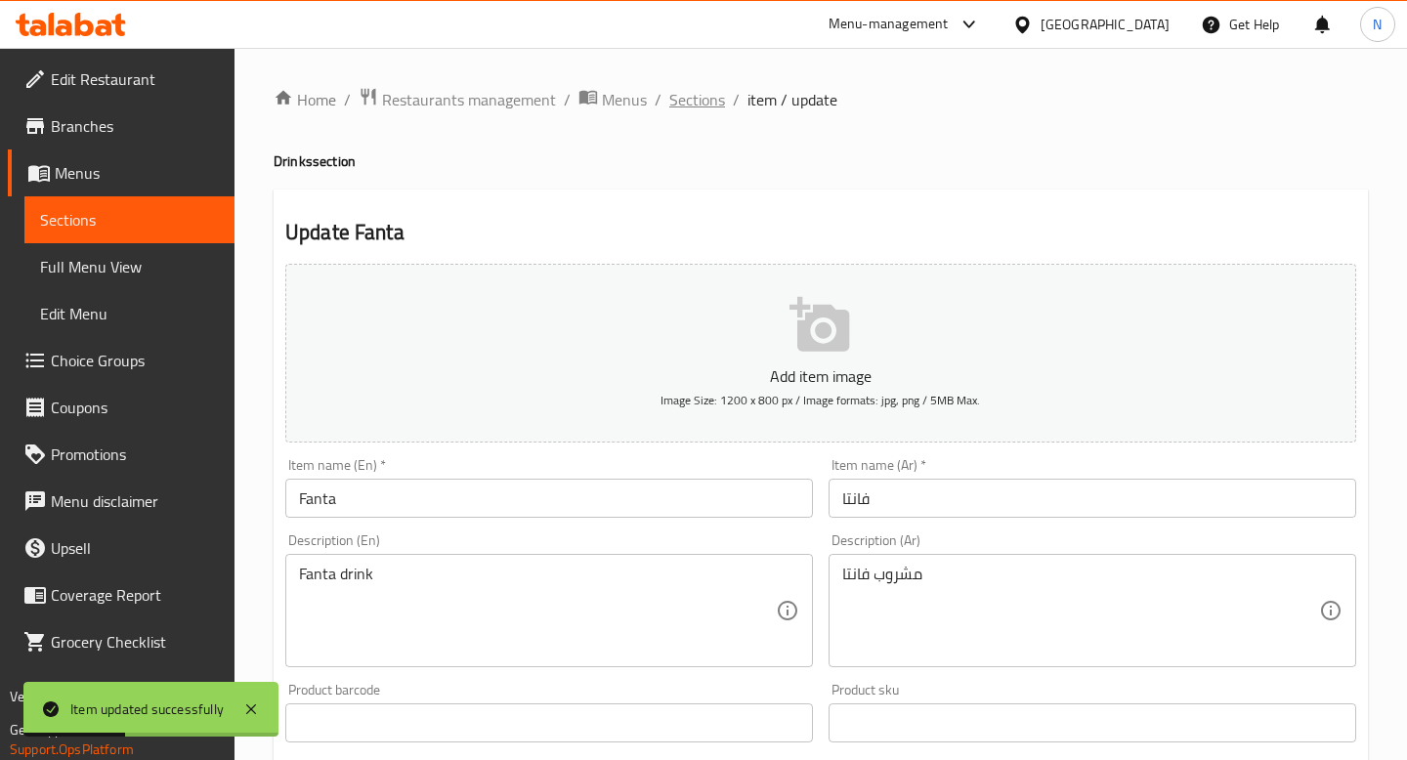
click at [700, 96] on span "Sections" at bounding box center [697, 99] width 56 height 23
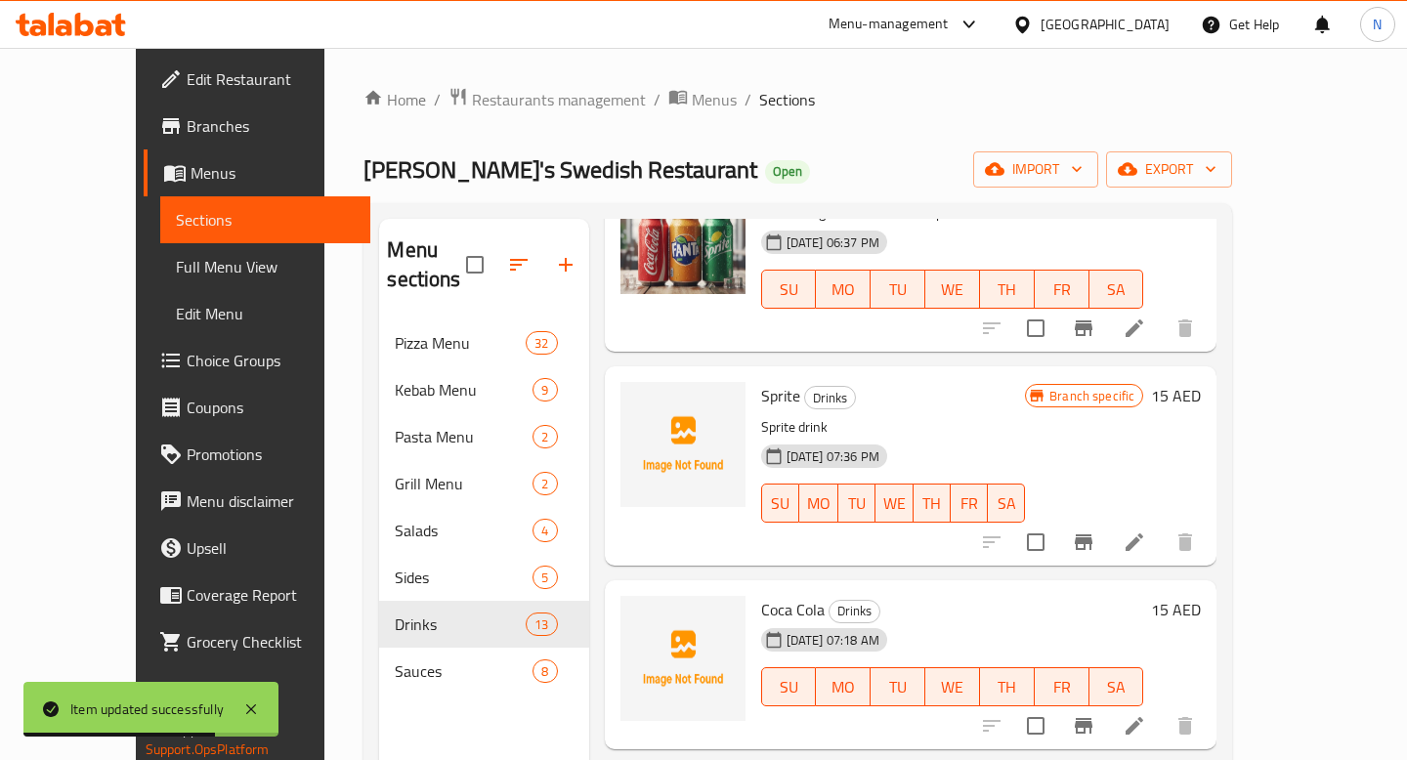
scroll to position [154, 0]
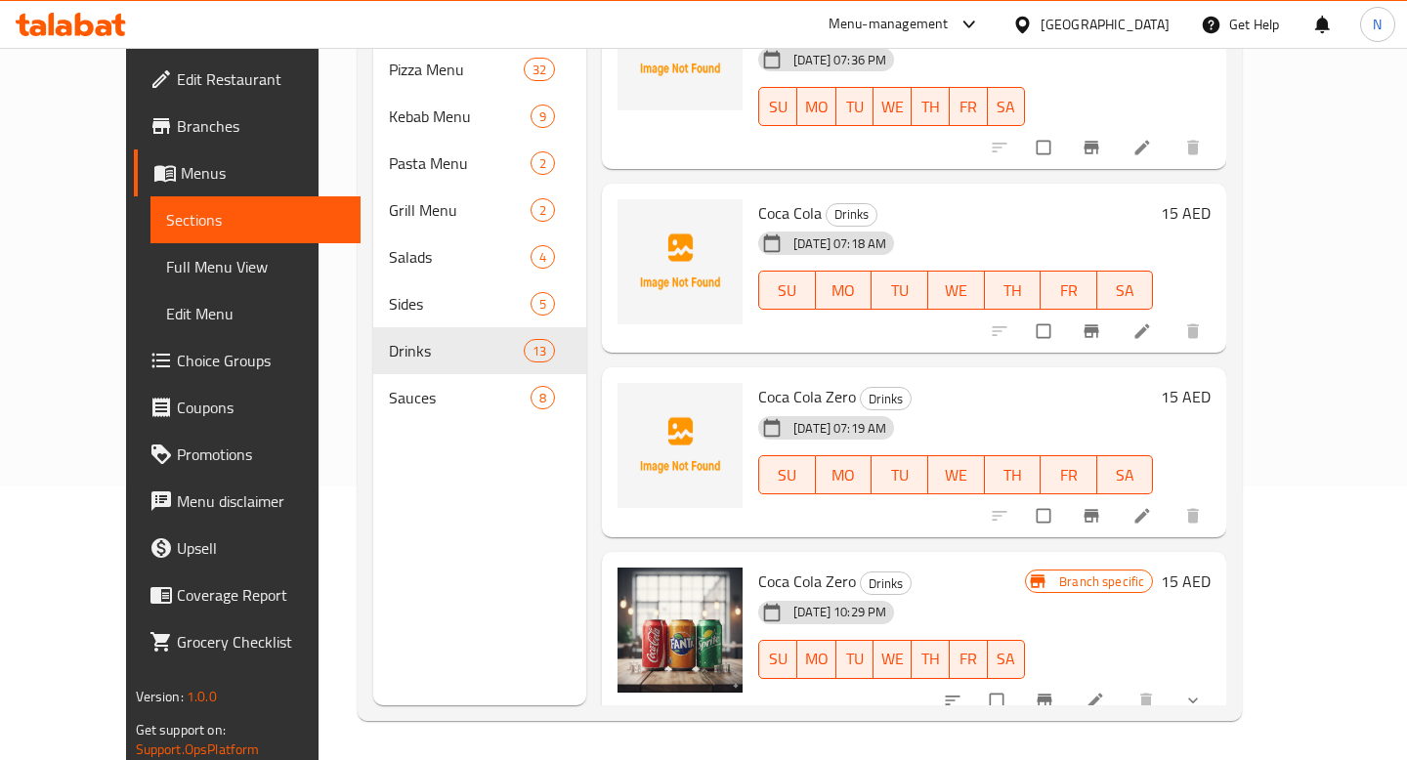
scroll to position [261, 0]
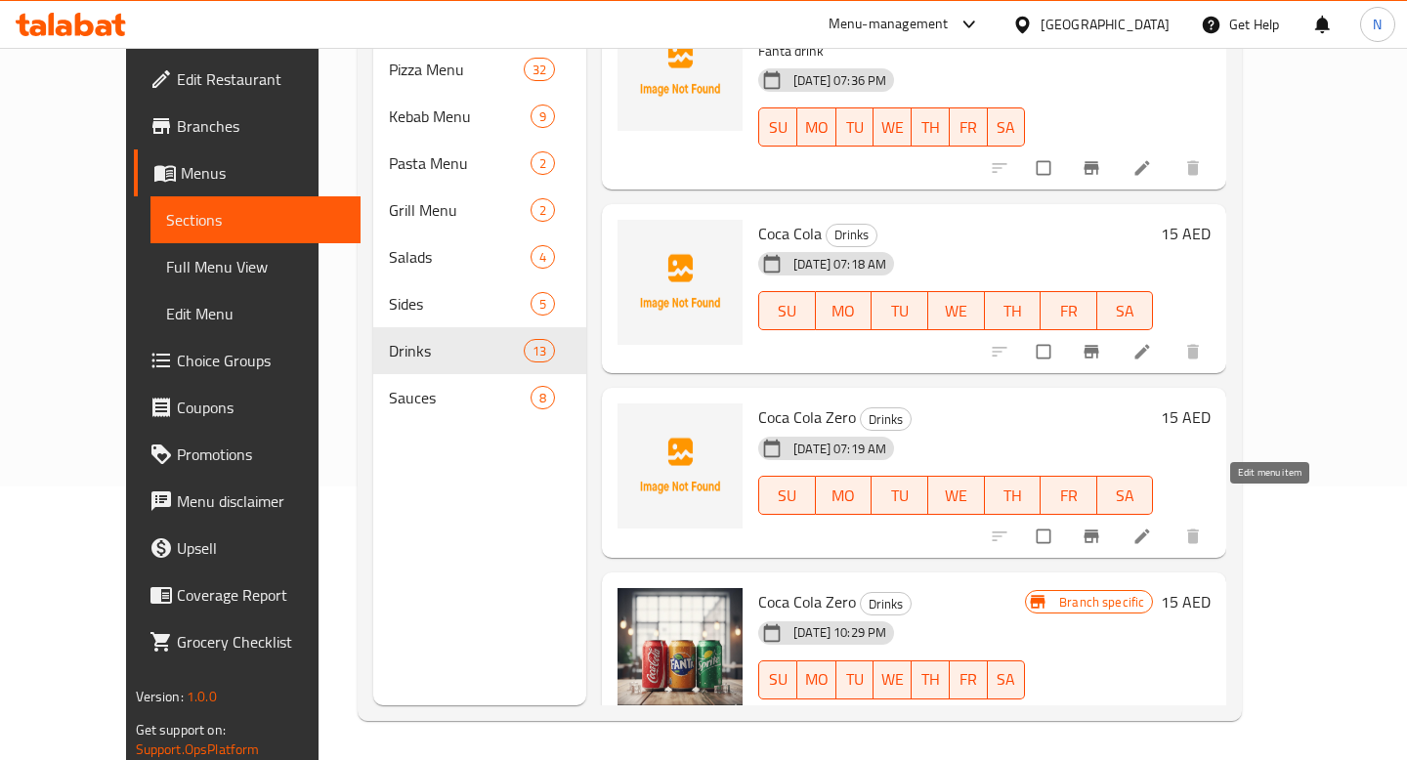
click at [1150, 529] on icon at bounding box center [1142, 536] width 15 height 15
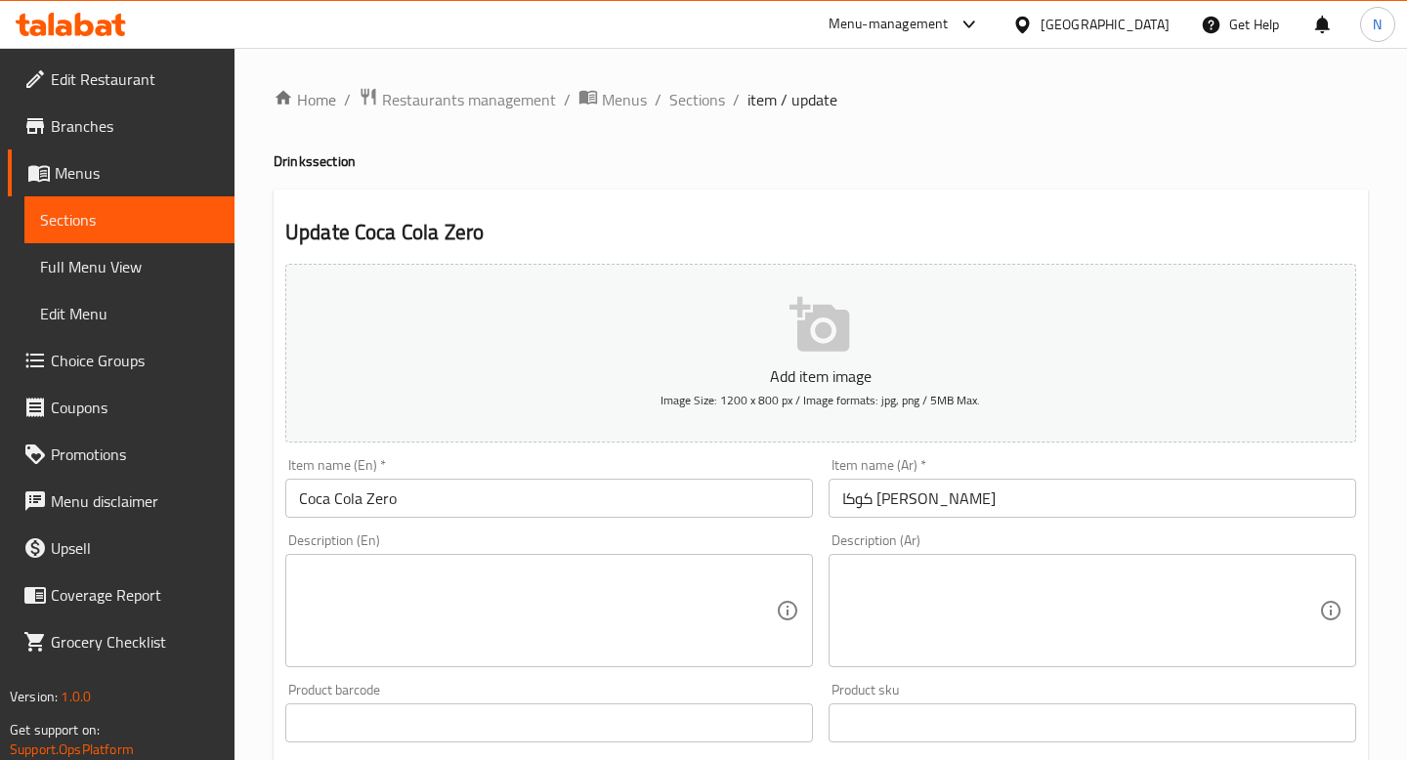
click at [436, 488] on input "Coca Cola Zero" at bounding box center [549, 498] width 528 height 39
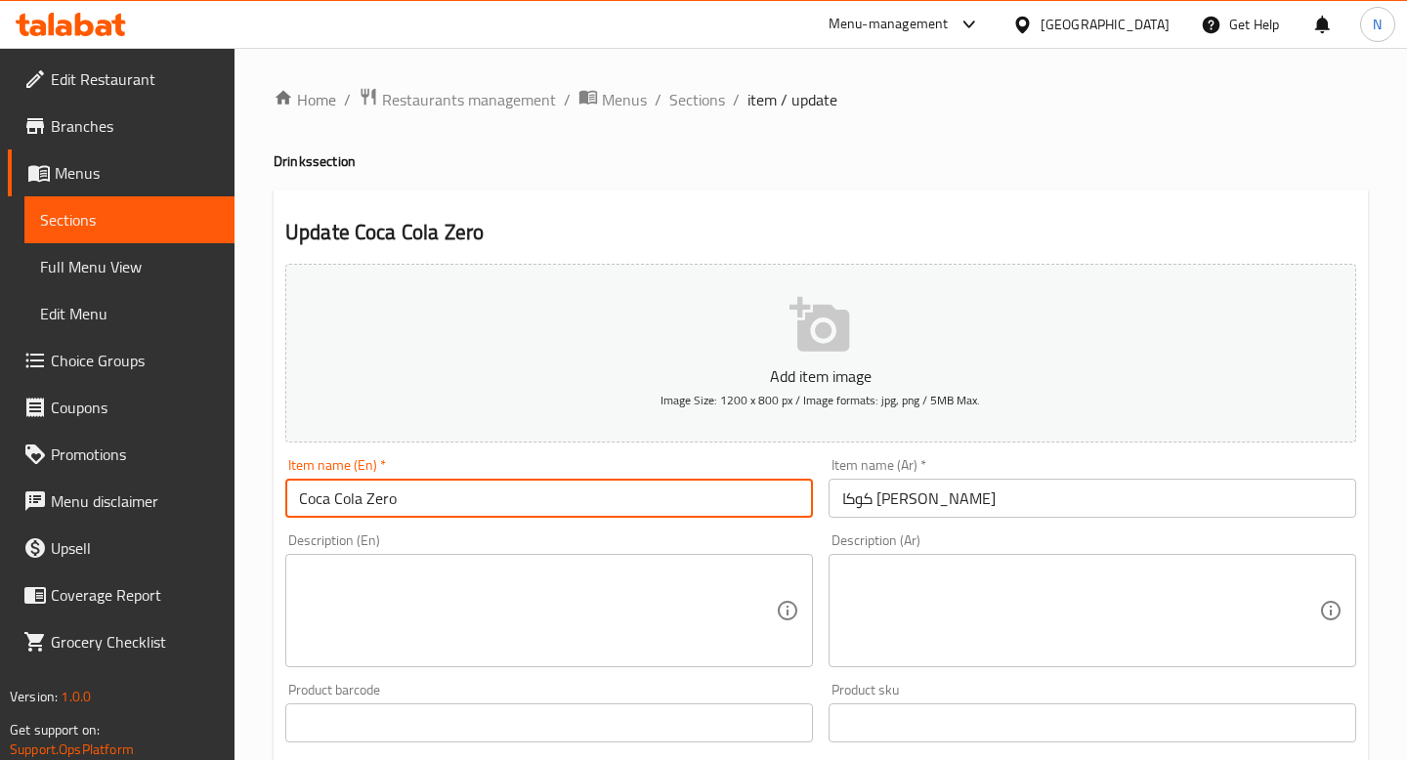
click at [436, 488] on input "Coca Cola Zero" at bounding box center [549, 498] width 528 height 39
paste input "Mountain Dew"
type input "Mountain Dew"
click at [967, 503] on input "كوكا [PERSON_NAME]" at bounding box center [1092, 498] width 528 height 39
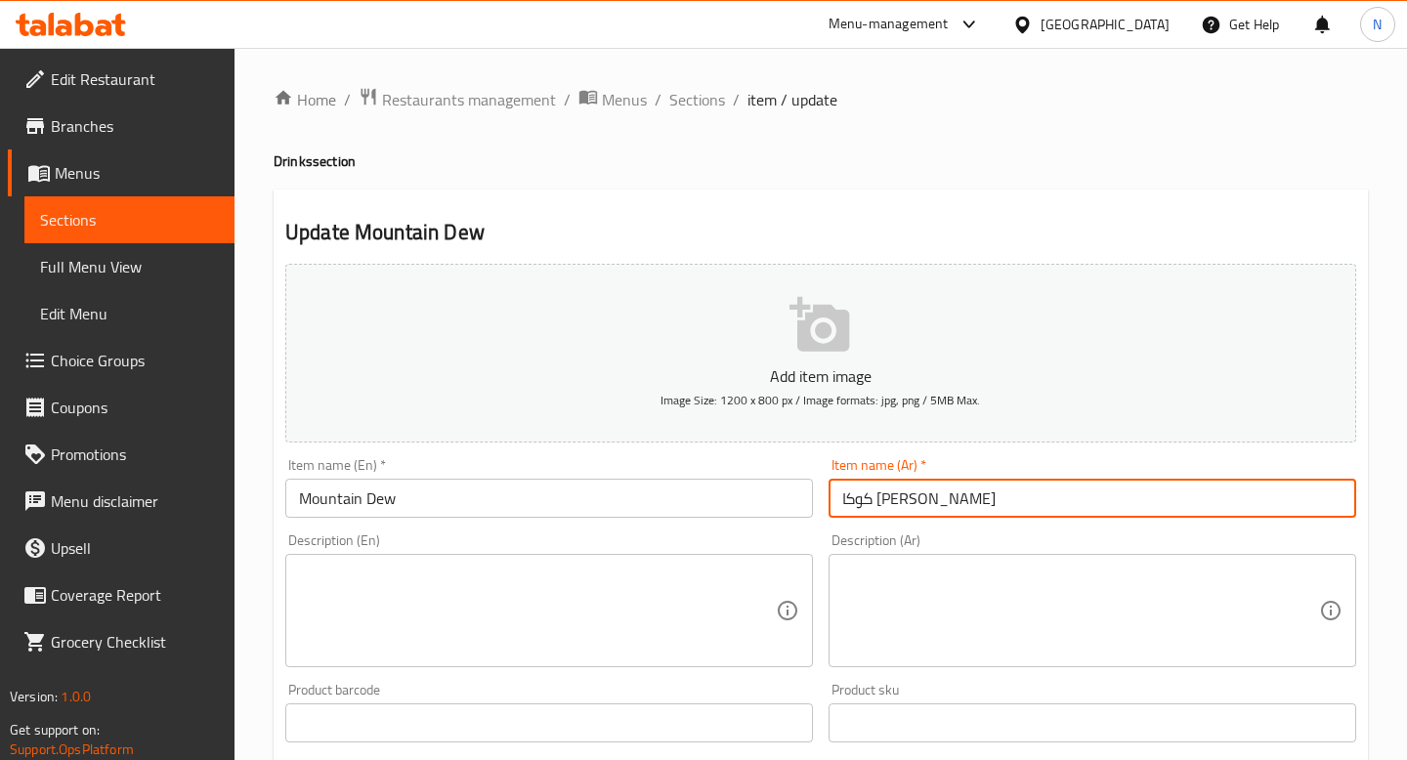
click at [967, 503] on input "كوكا [PERSON_NAME]" at bounding box center [1092, 498] width 528 height 39
paste input "text"
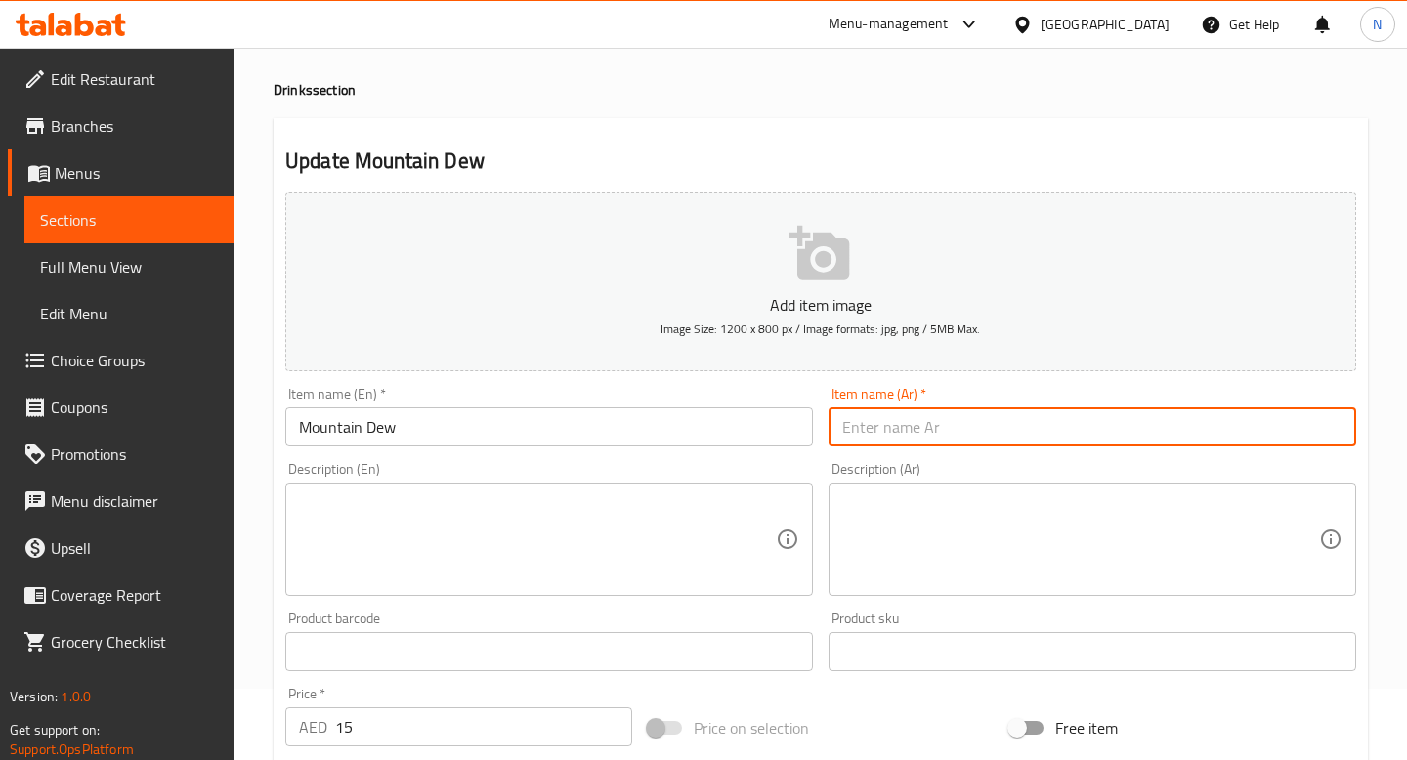
paste input "text"
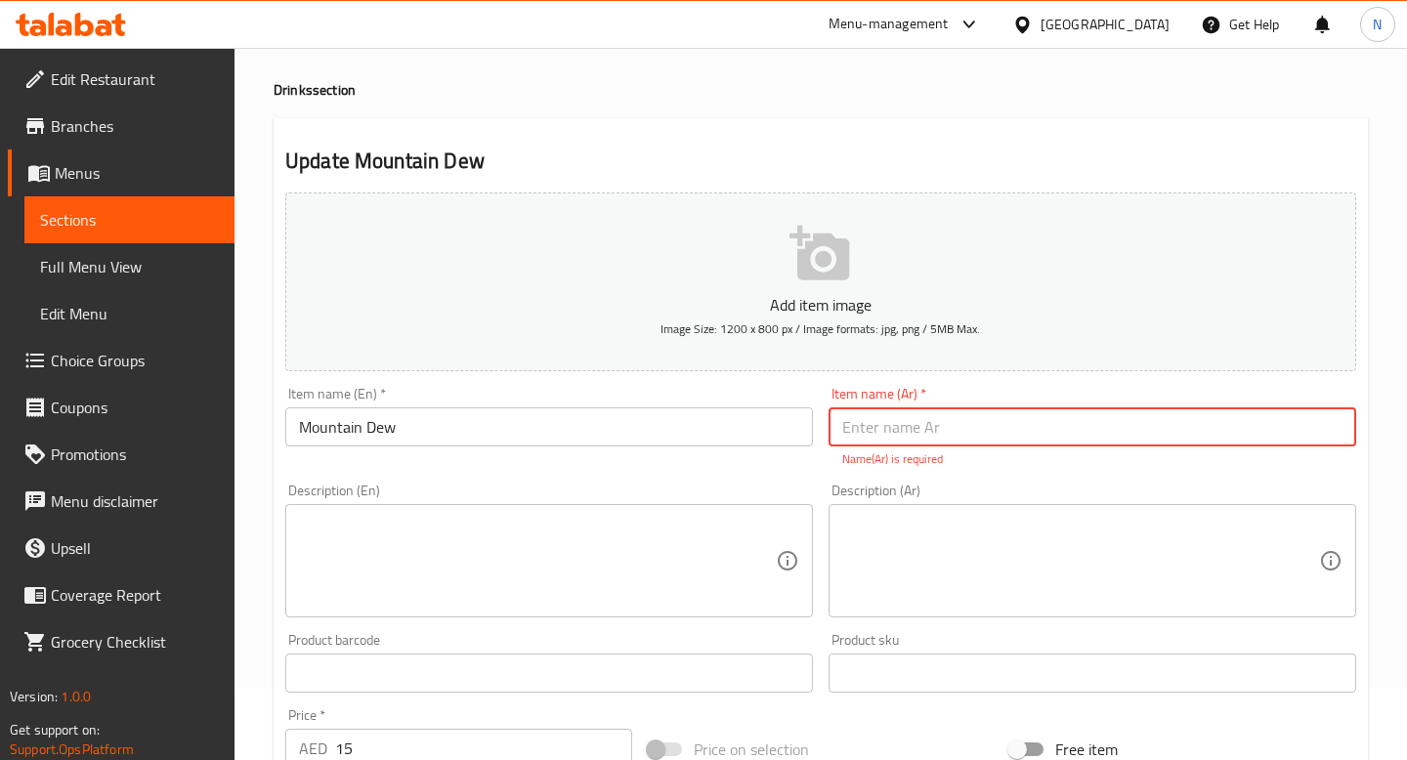
paste input "ماونتن ديو"
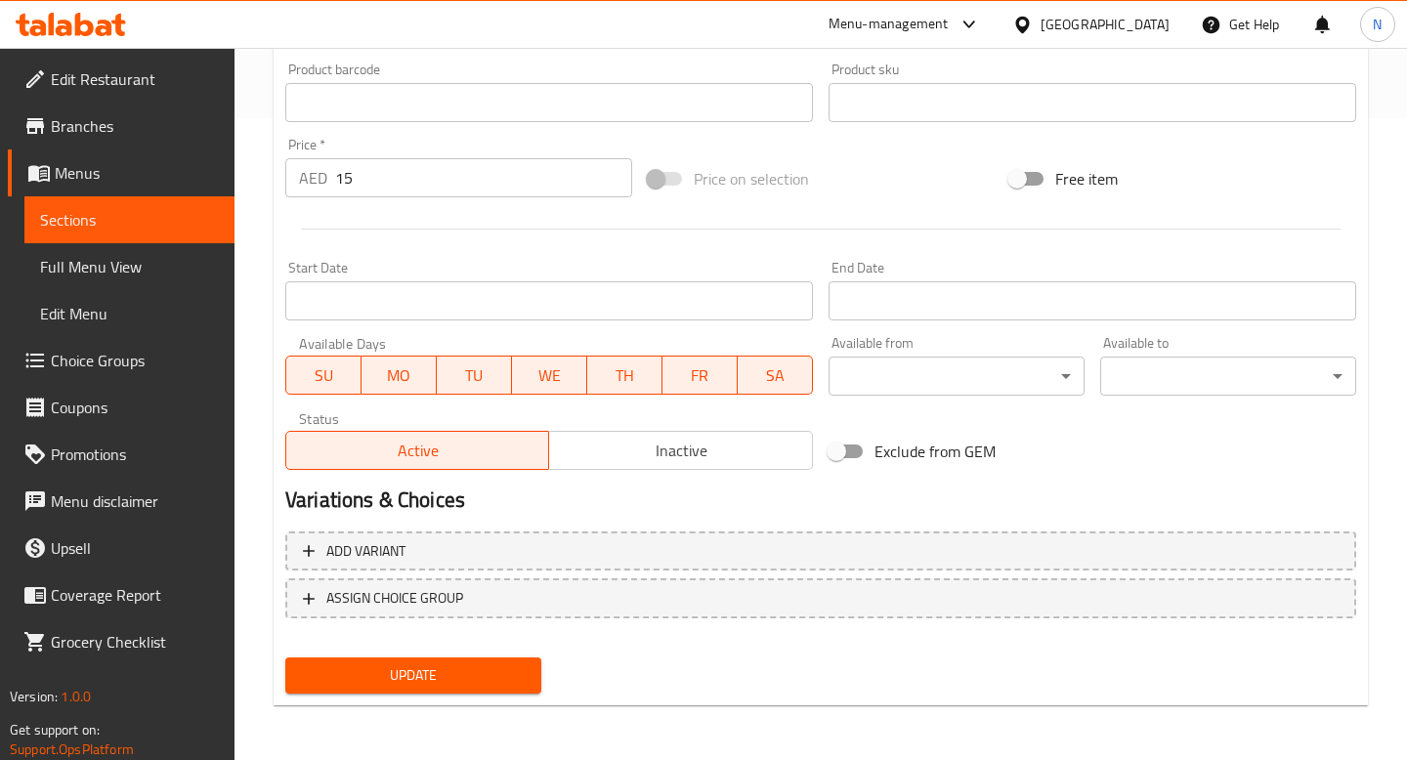
type input "ماونتن ديو"
click at [471, 664] on span "Update" at bounding box center [413, 675] width 225 height 24
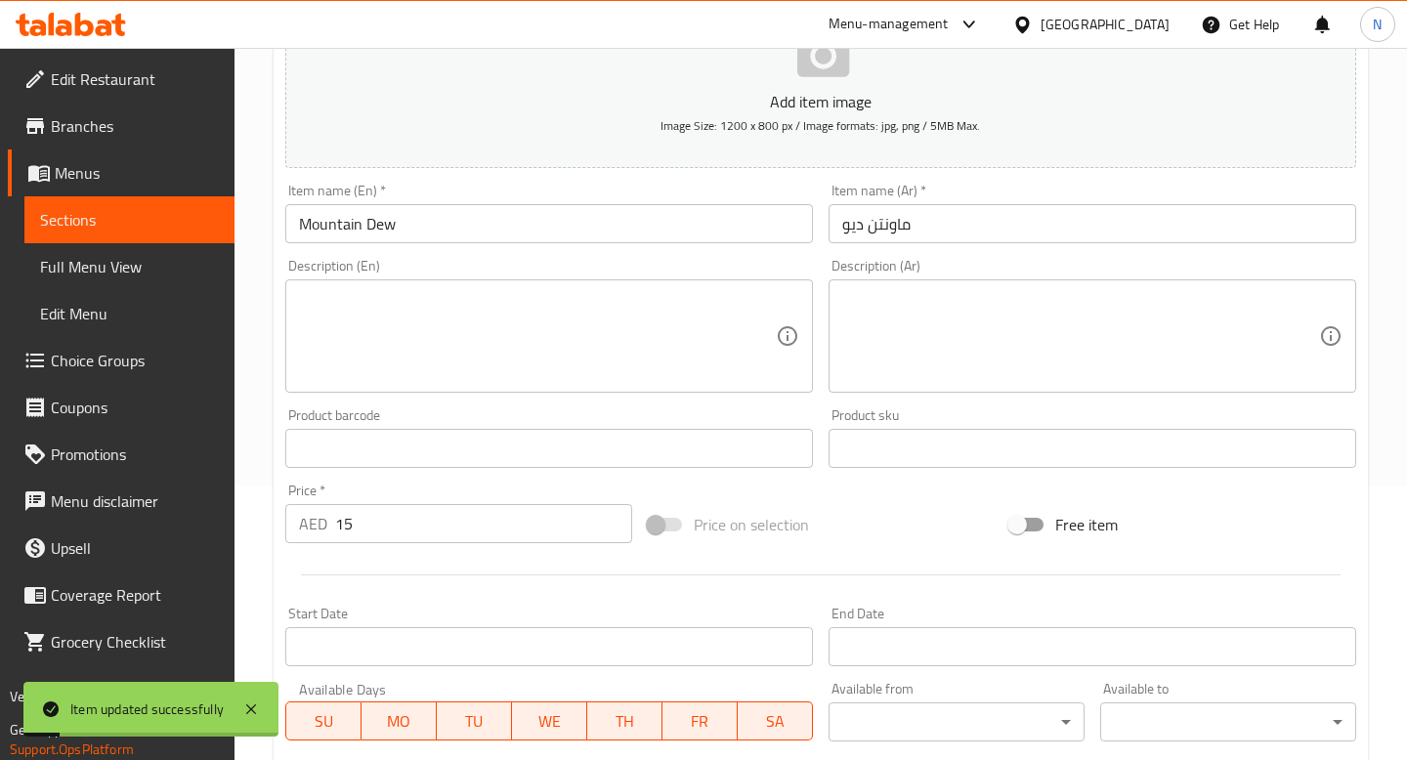
scroll to position [0, 0]
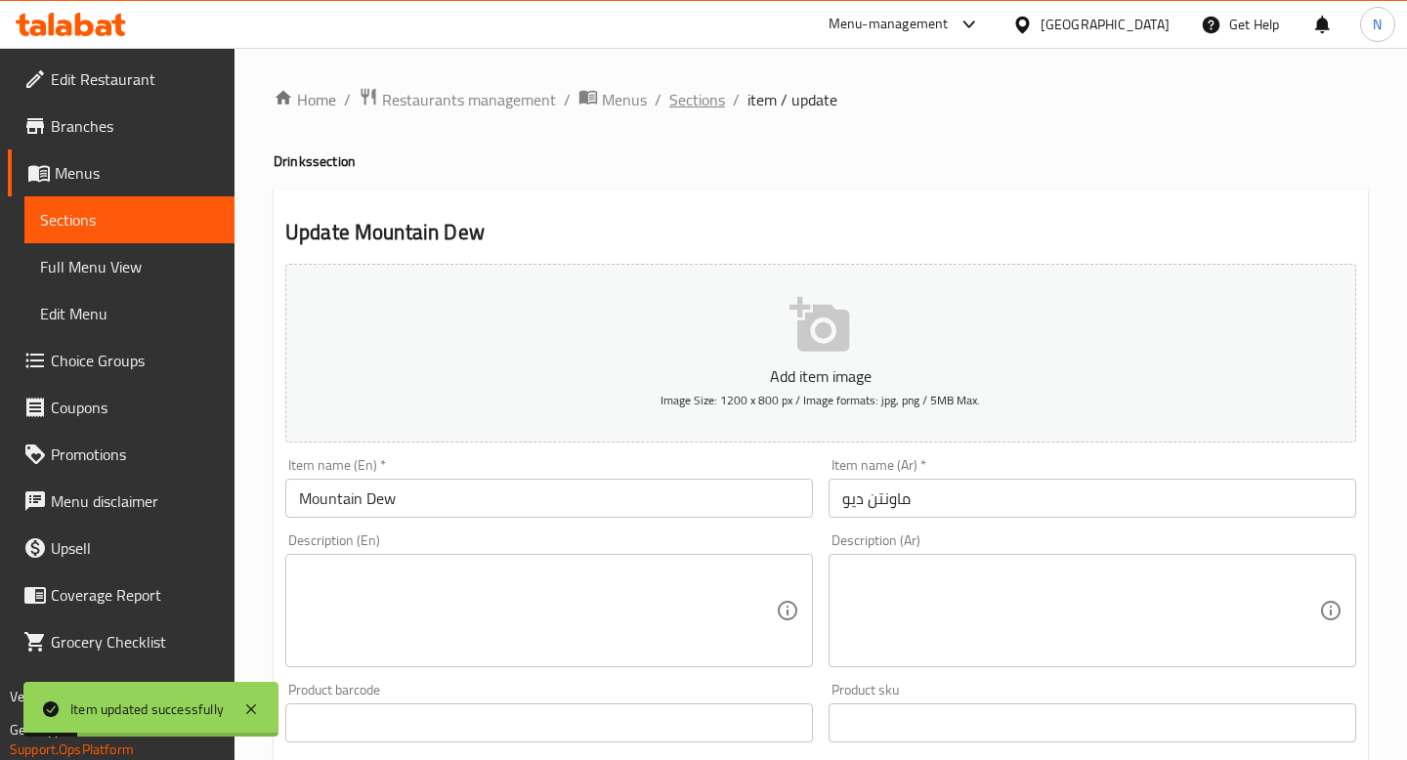
click at [698, 100] on span "Sections" at bounding box center [697, 99] width 56 height 23
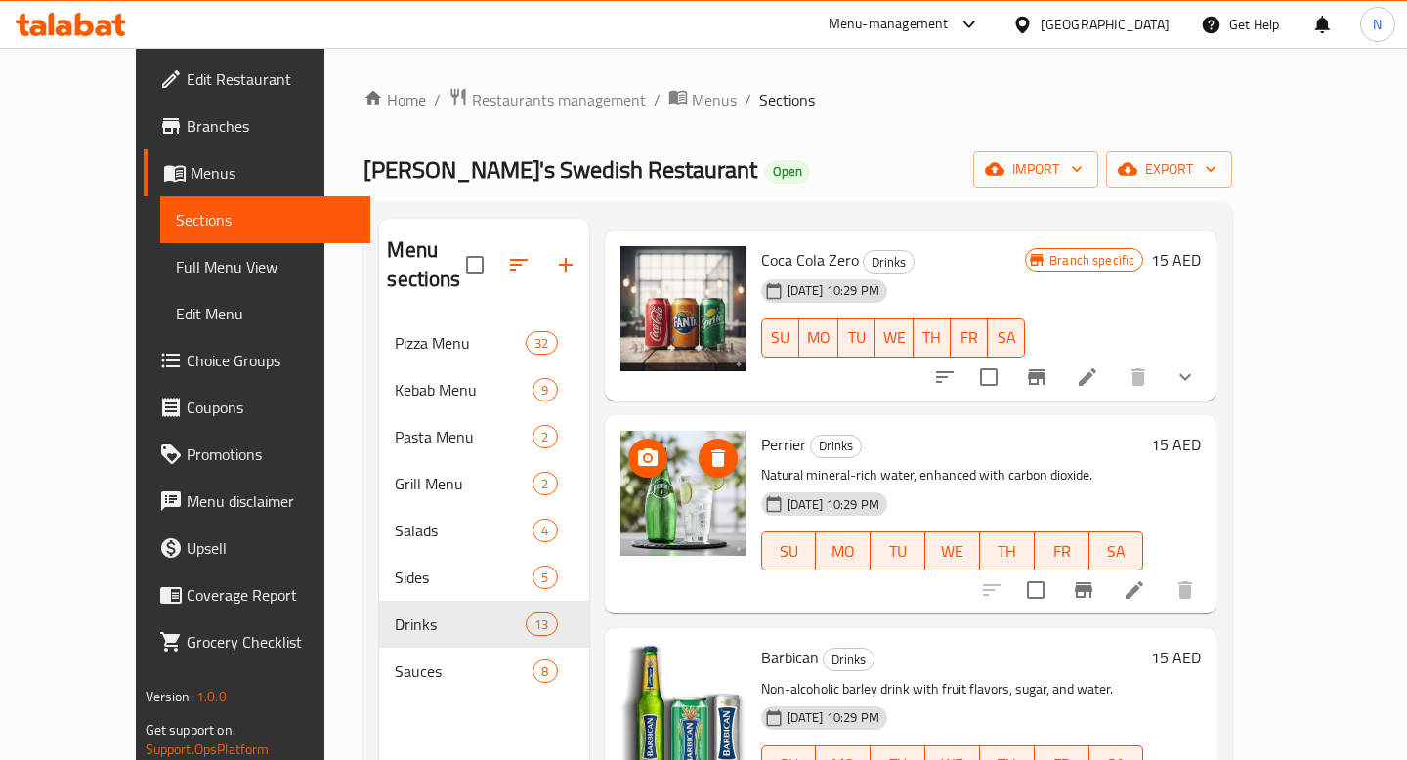
scroll to position [514, 0]
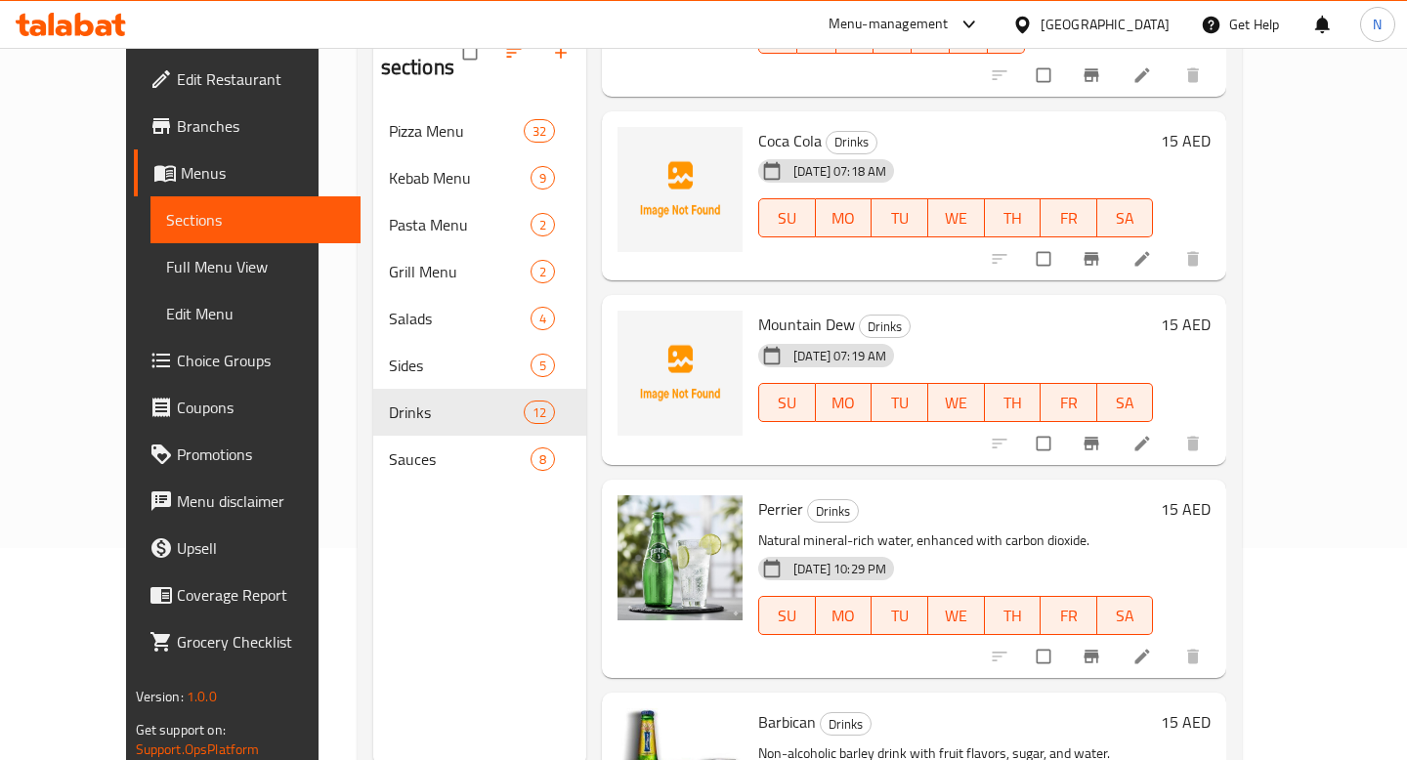
scroll to position [330, 0]
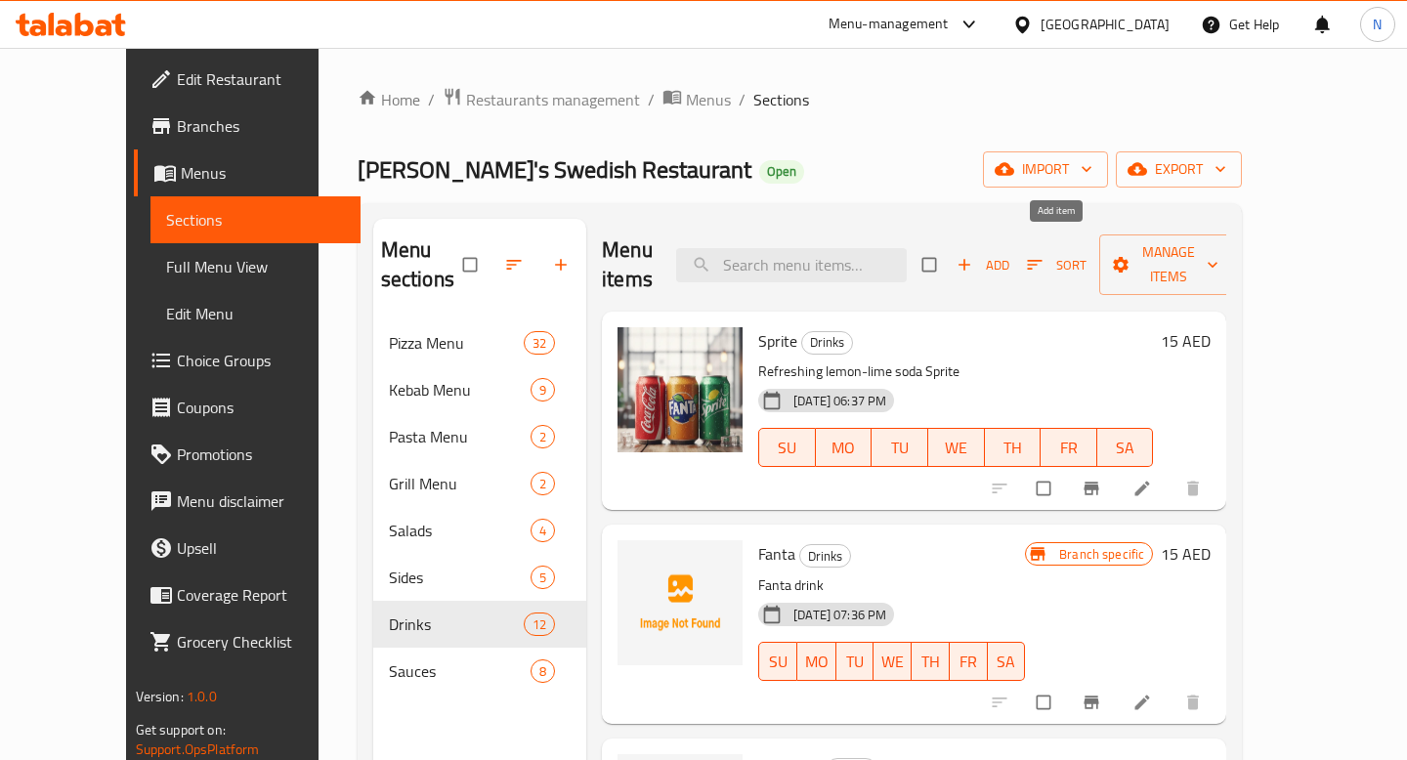
click at [1009, 254] on span "Add" at bounding box center [982, 265] width 53 height 22
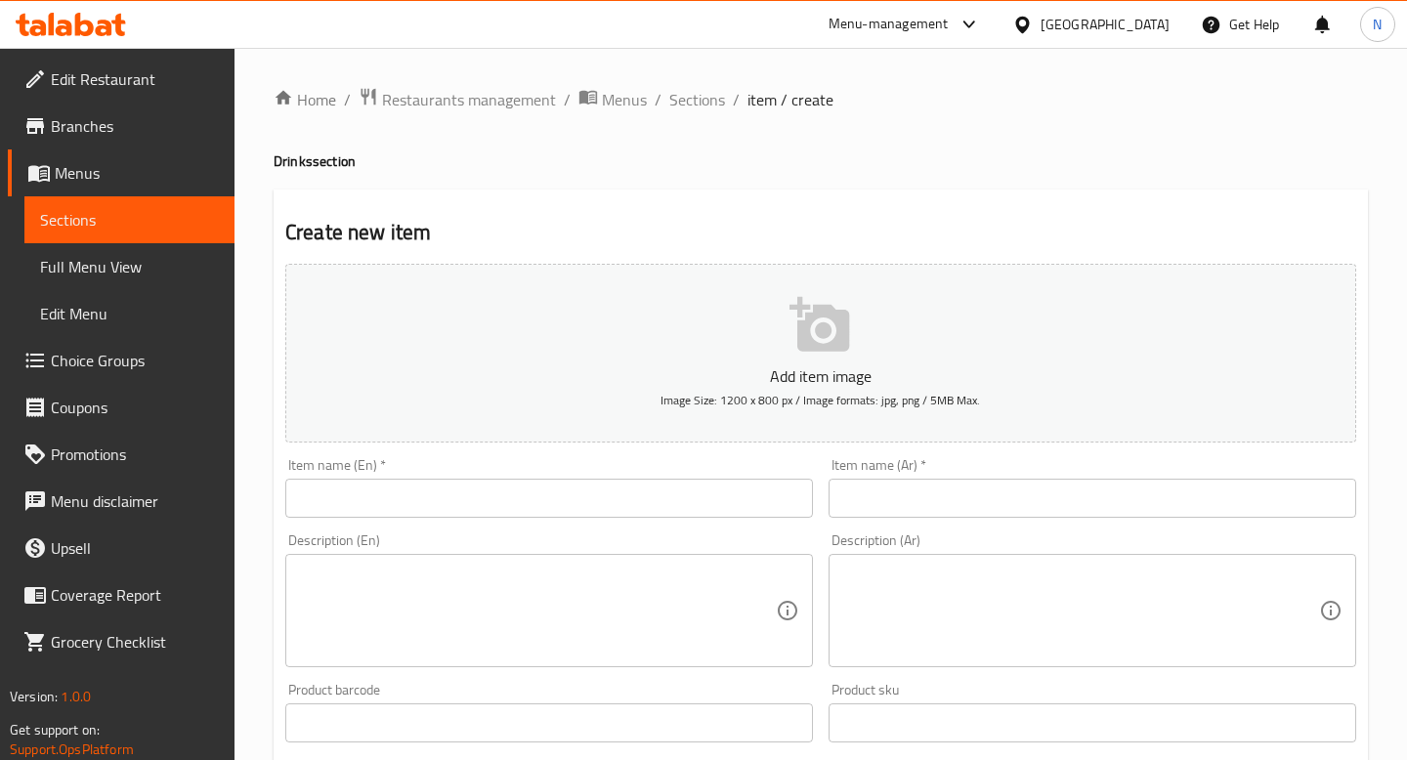
click at [490, 494] on div "Home / Restaurants management / Menus / Sections / item / create Drinks section…" at bounding box center [821, 714] width 1094 height 1254
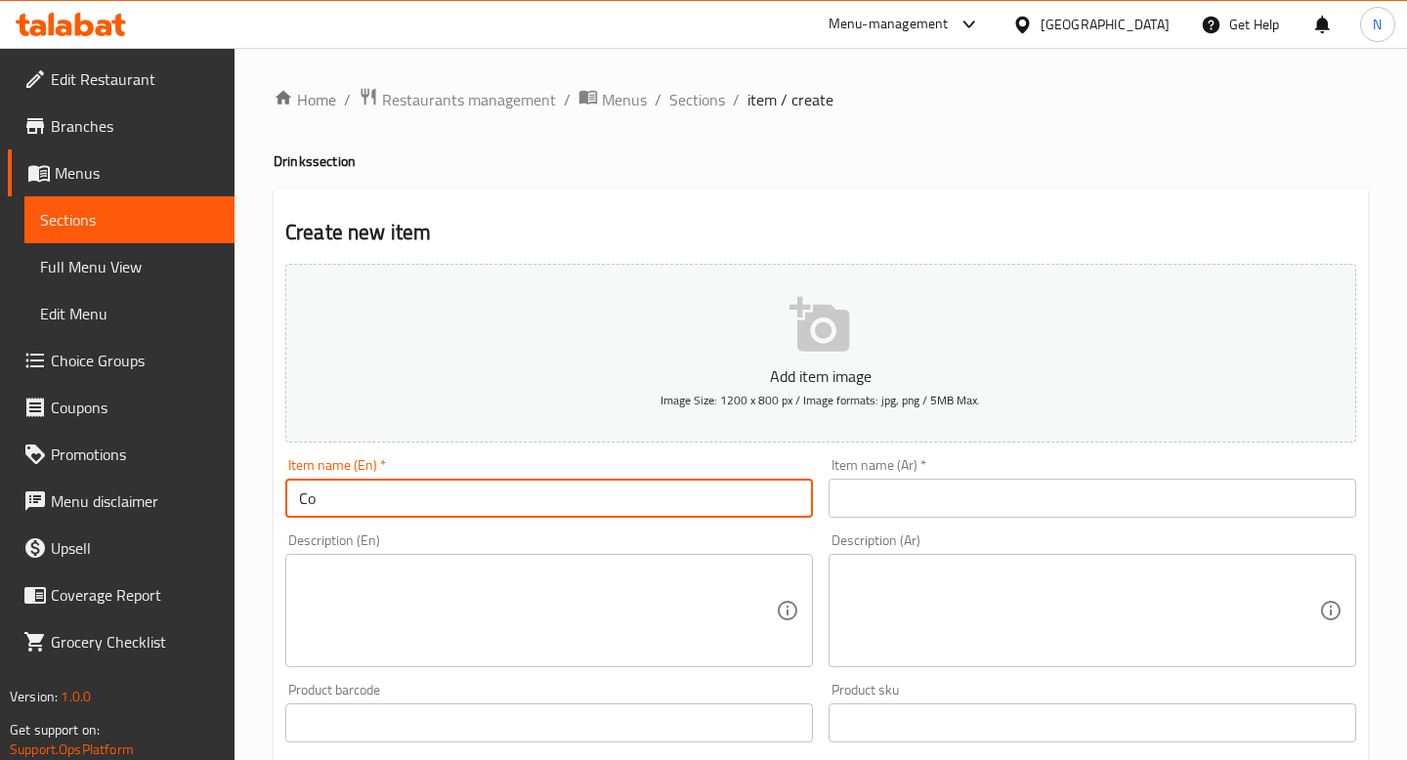
type input "Coca Cola Zero"
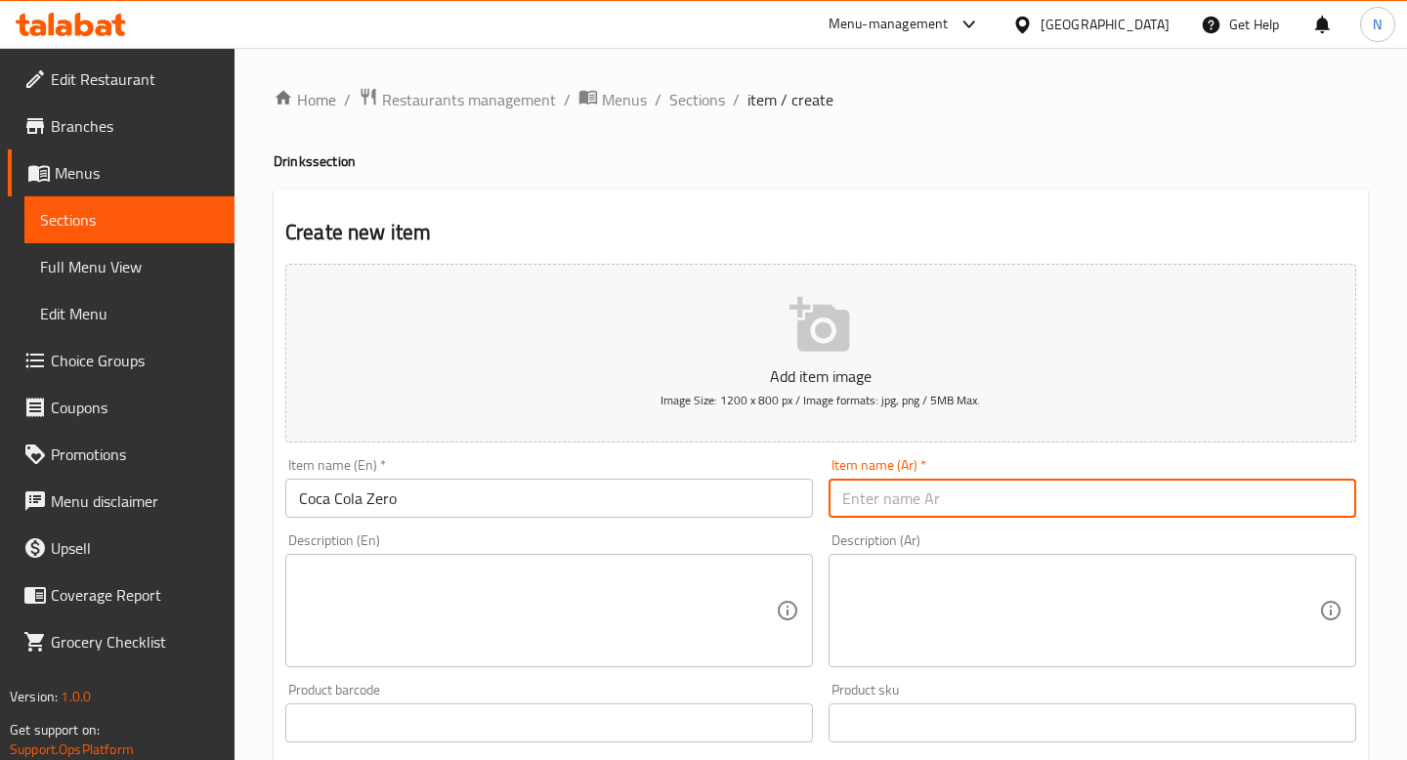
click at [956, 488] on input "text" at bounding box center [1092, 498] width 528 height 39
paste input "كوكا [PERSON_NAME]"
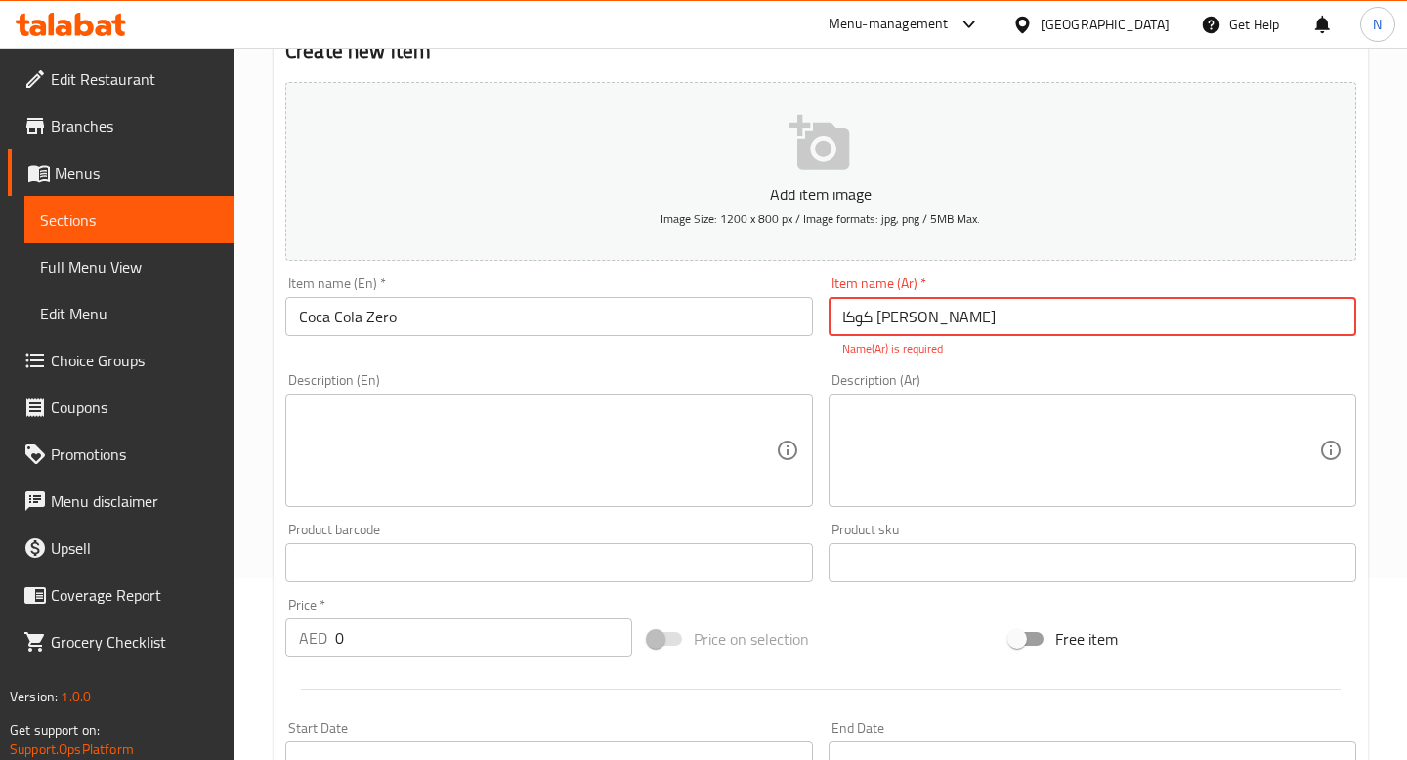
scroll to position [378, 0]
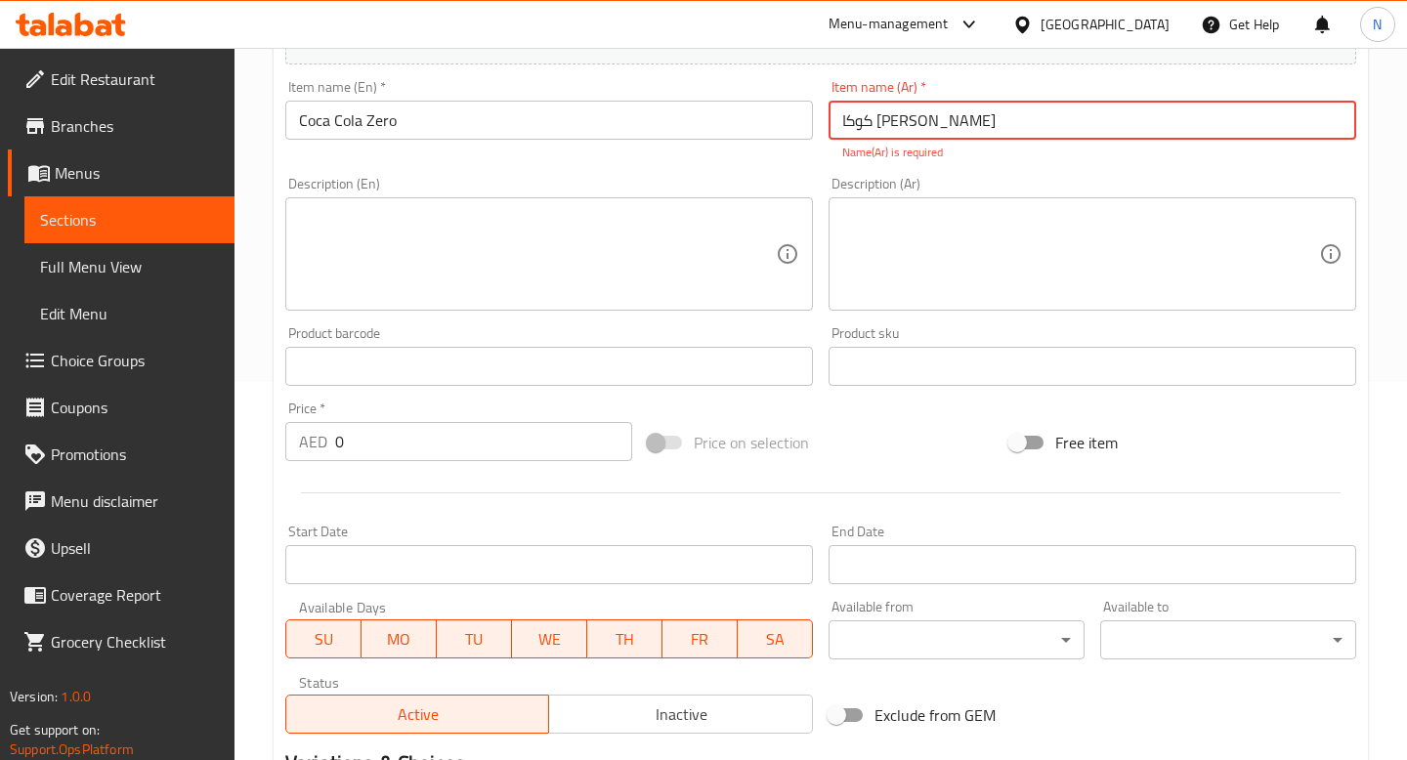
type input "كوكا [PERSON_NAME]"
click at [371, 451] on div "Add item image Image Size: 1200 x 800 px / Image formats: jpg, png / 5MB Max. I…" at bounding box center [820, 310] width 1086 height 864
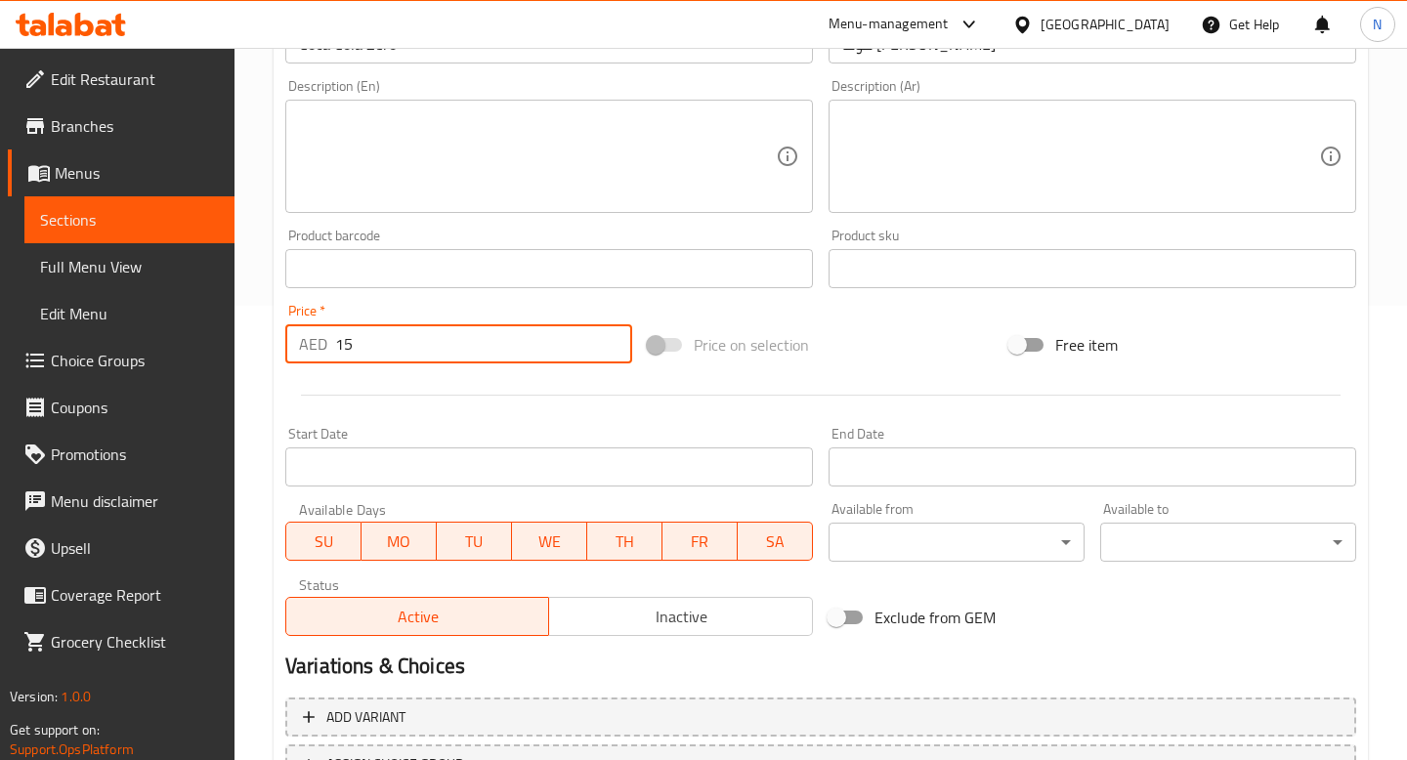
scroll to position [620, 0]
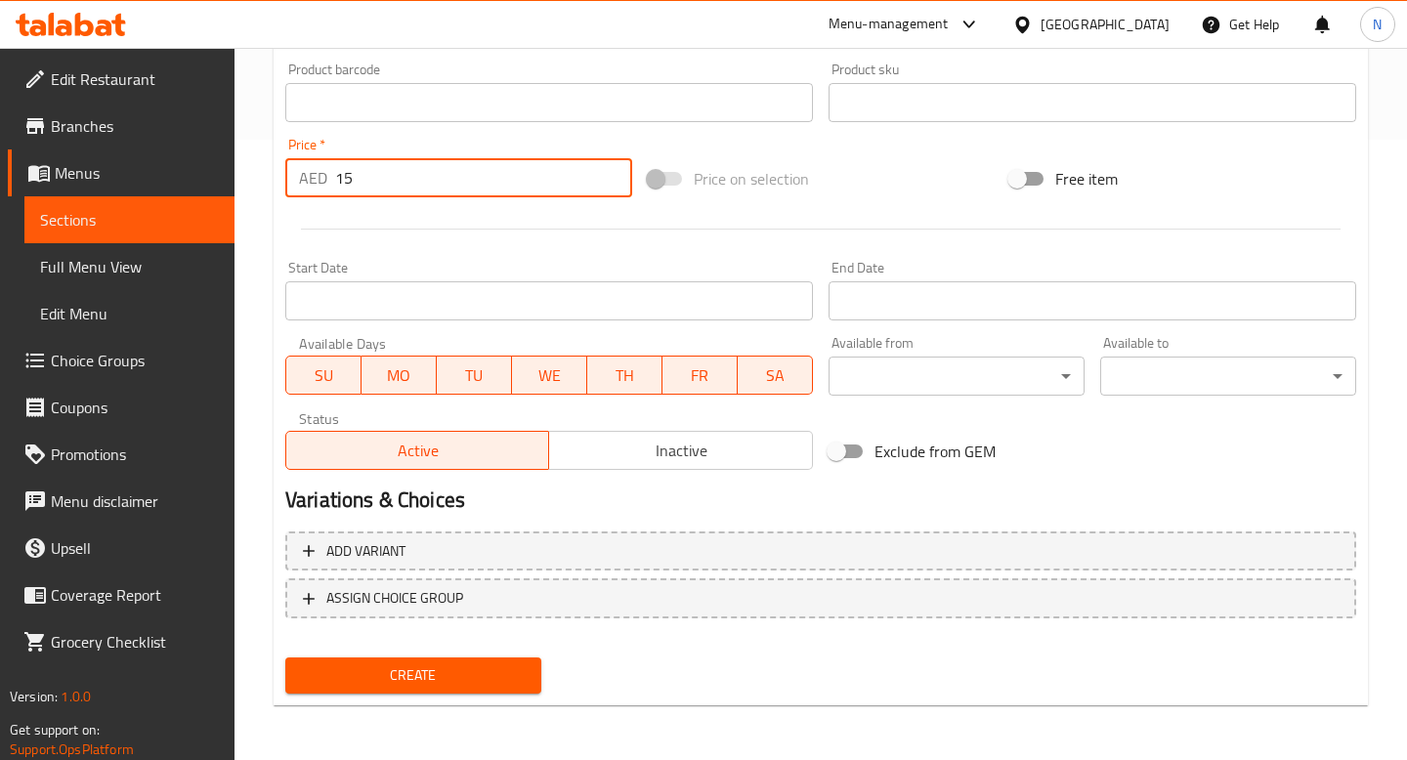
type input "15"
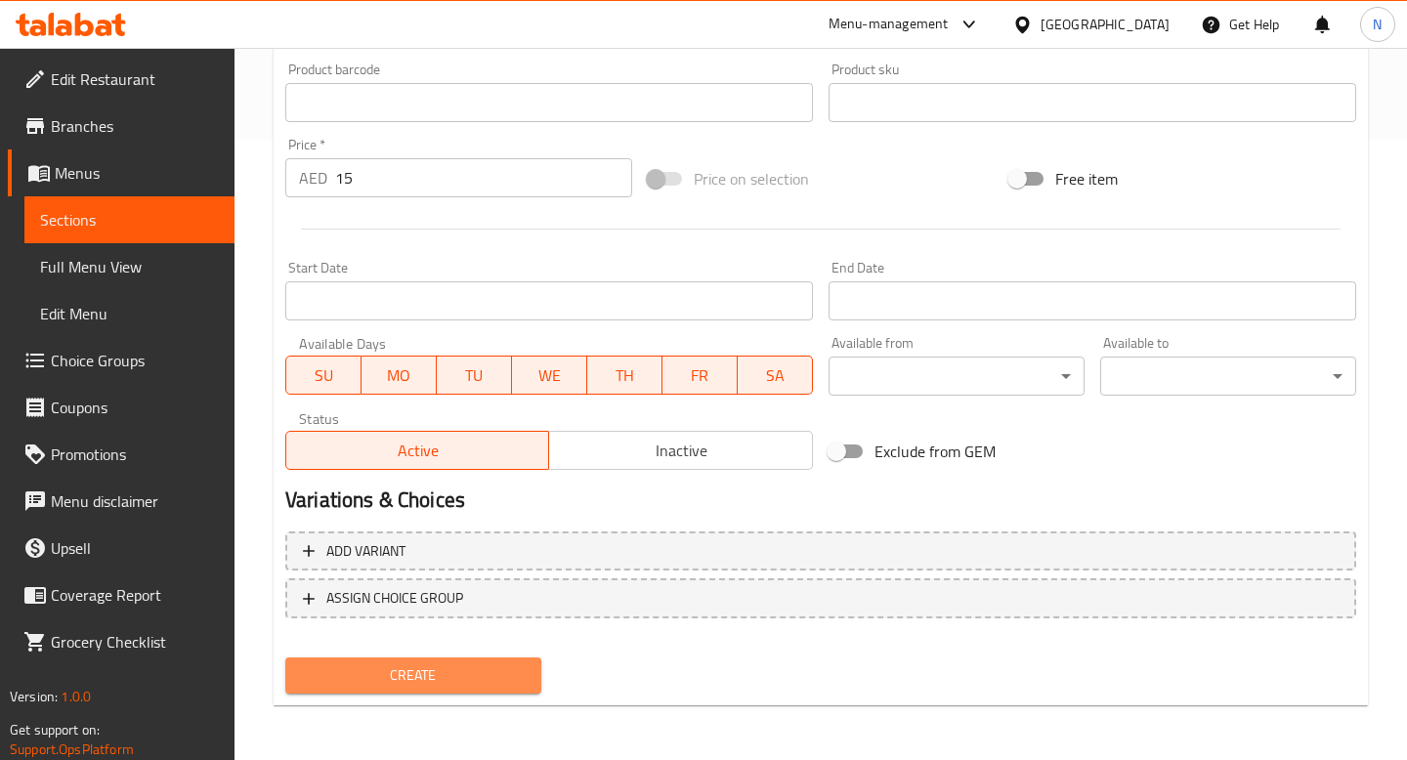
click at [340, 669] on span "Create" at bounding box center [413, 675] width 225 height 24
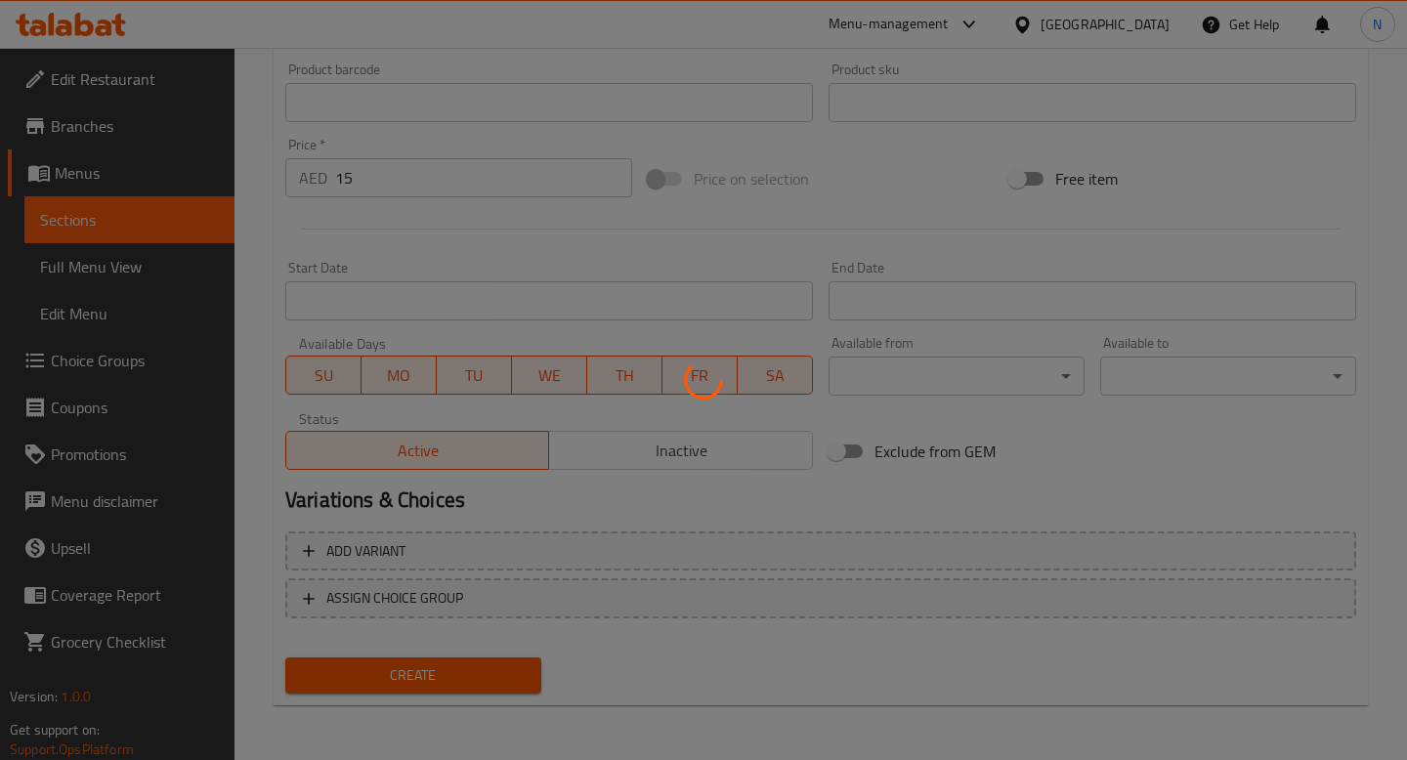
type input "0"
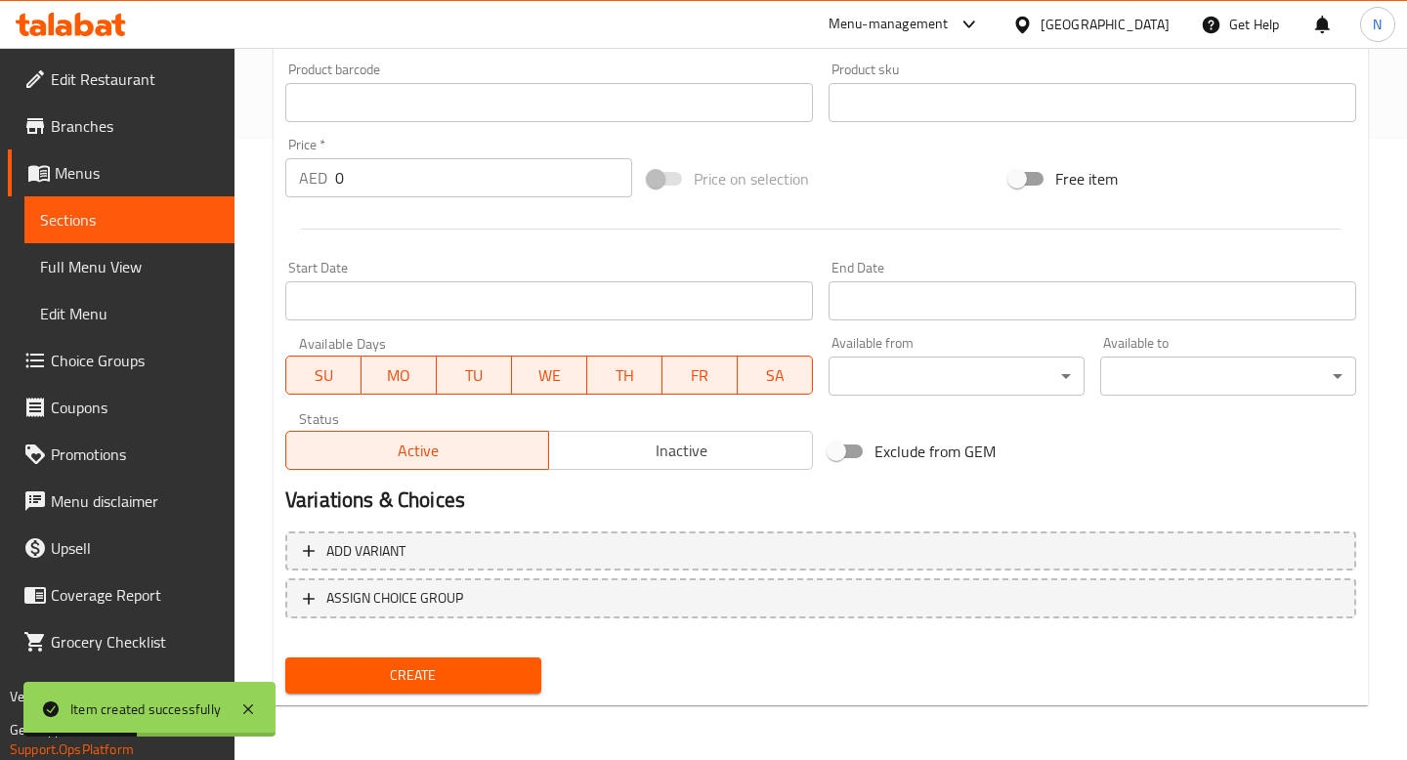
scroll to position [0, 0]
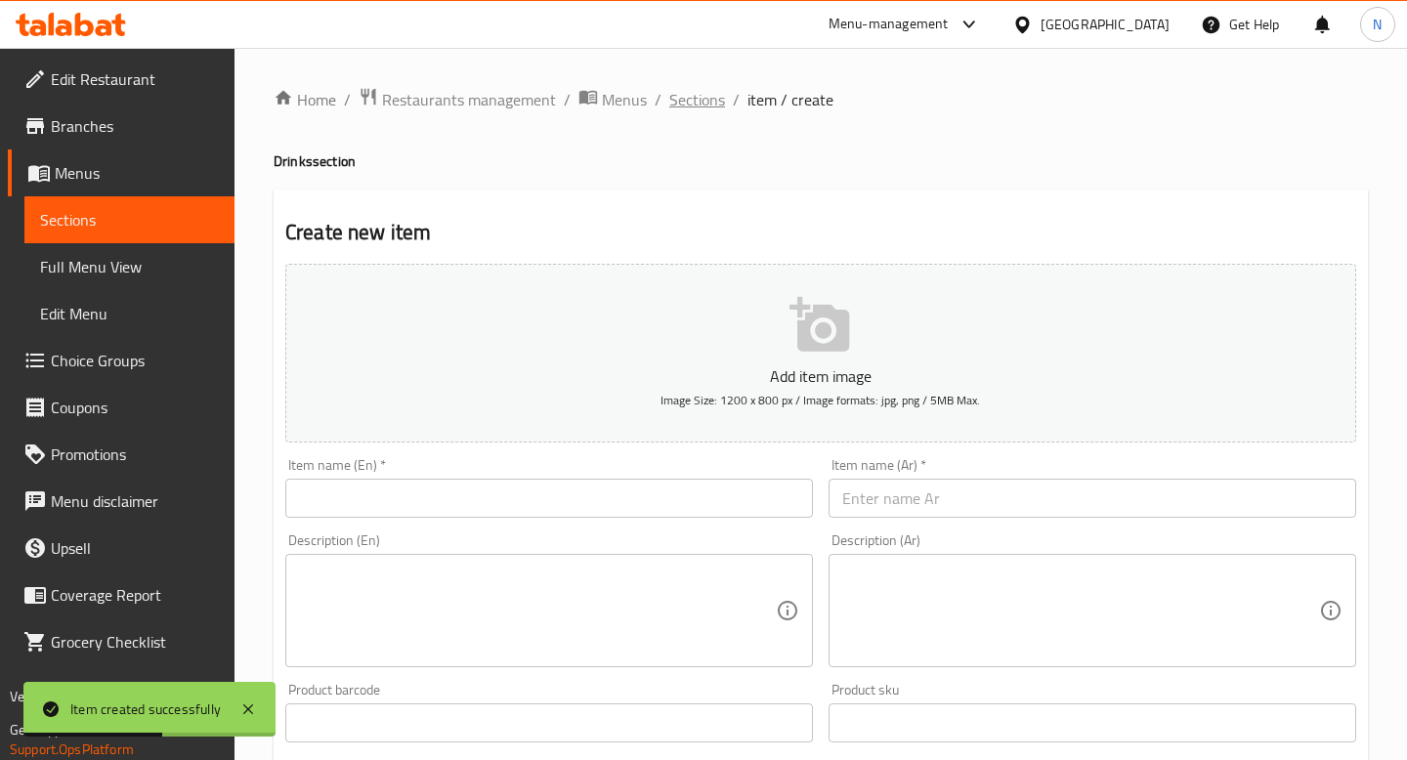
click at [683, 93] on span "Sections" at bounding box center [697, 99] width 56 height 23
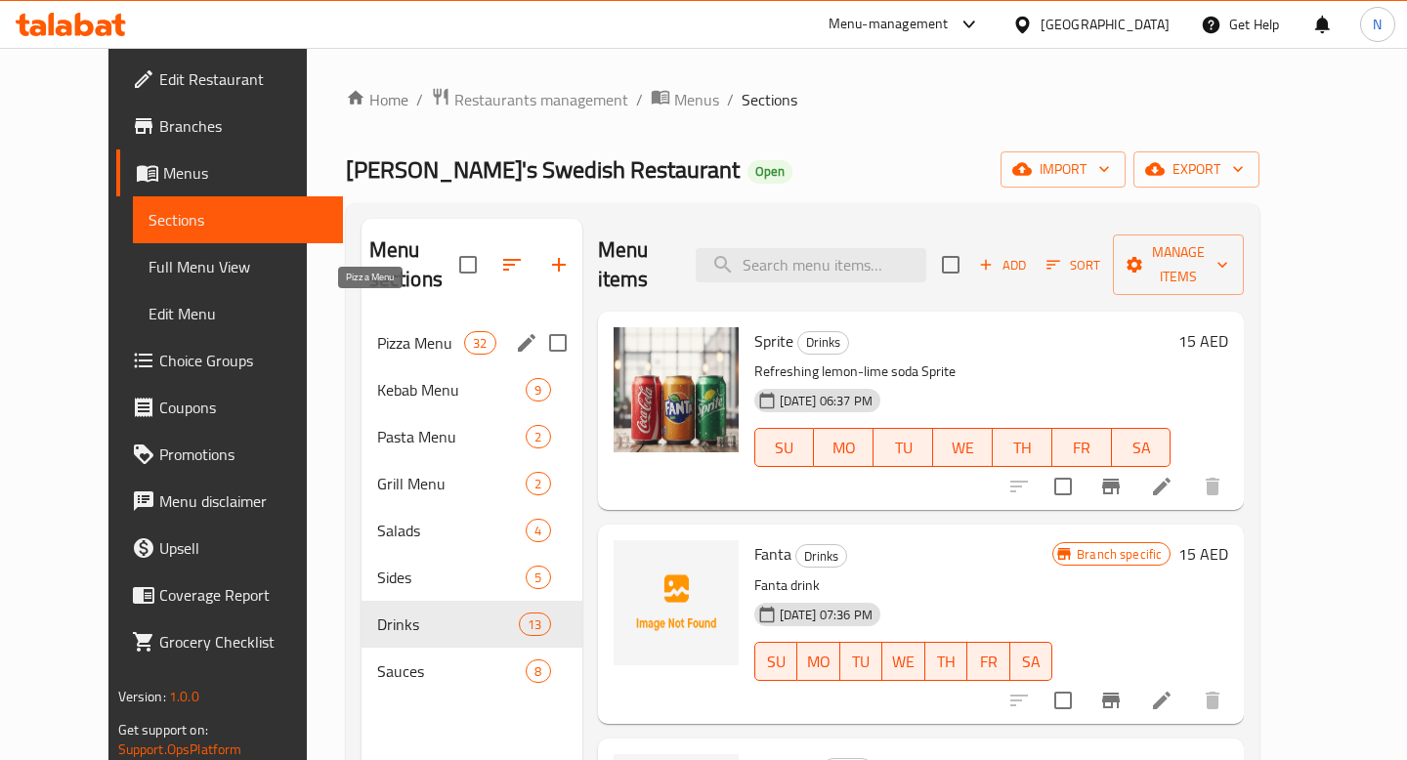
click at [383, 331] on span "Pizza Menu" at bounding box center [421, 342] width 88 height 23
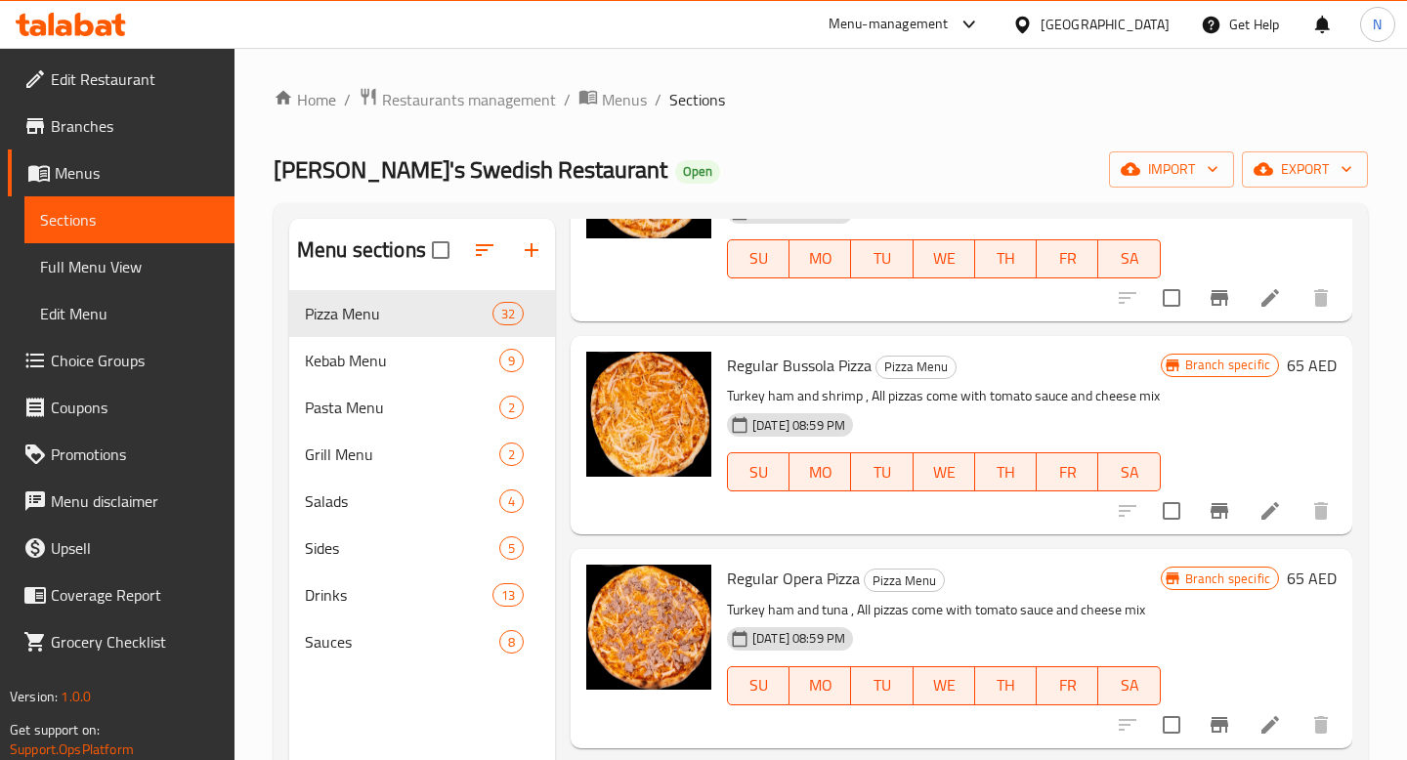
scroll to position [1277, 0]
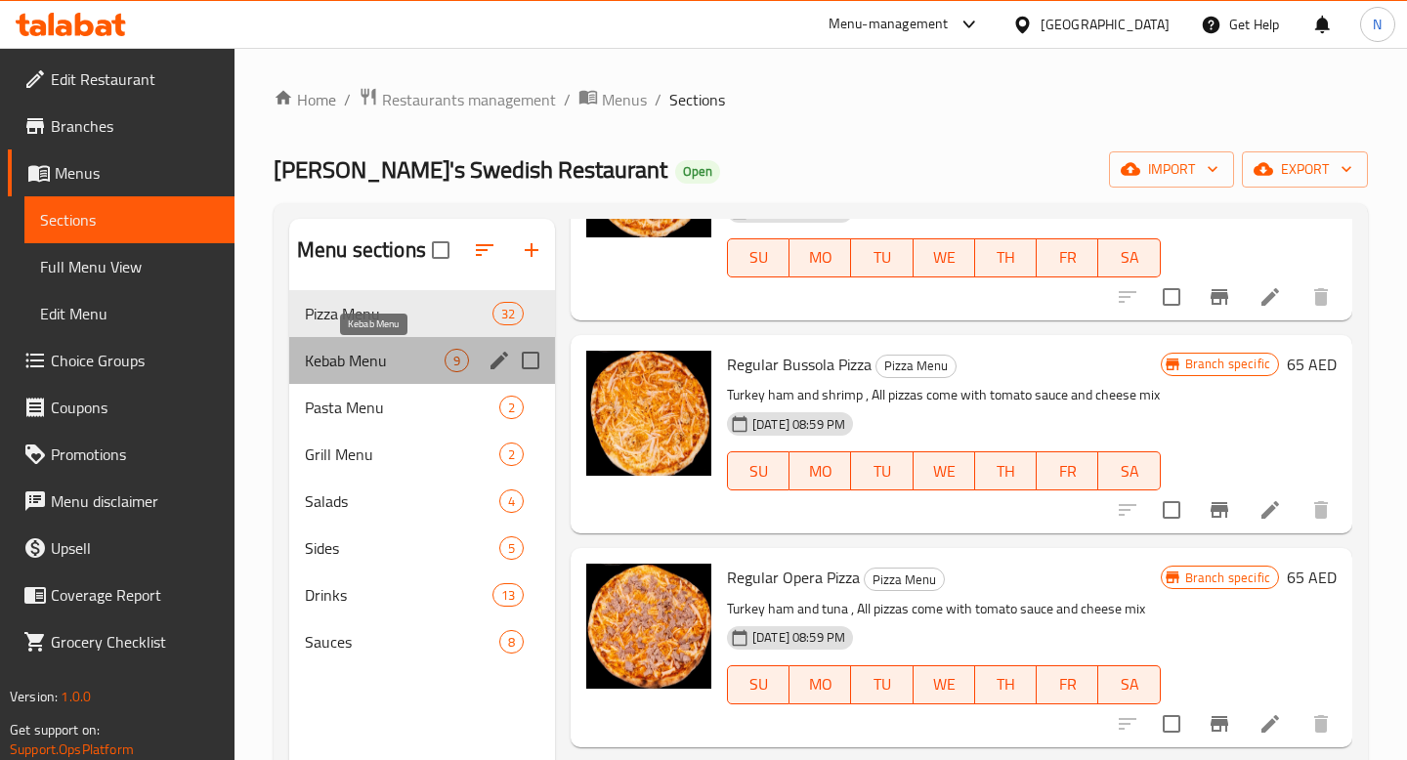
click at [396, 356] on span "Kebab Menu" at bounding box center [375, 360] width 140 height 23
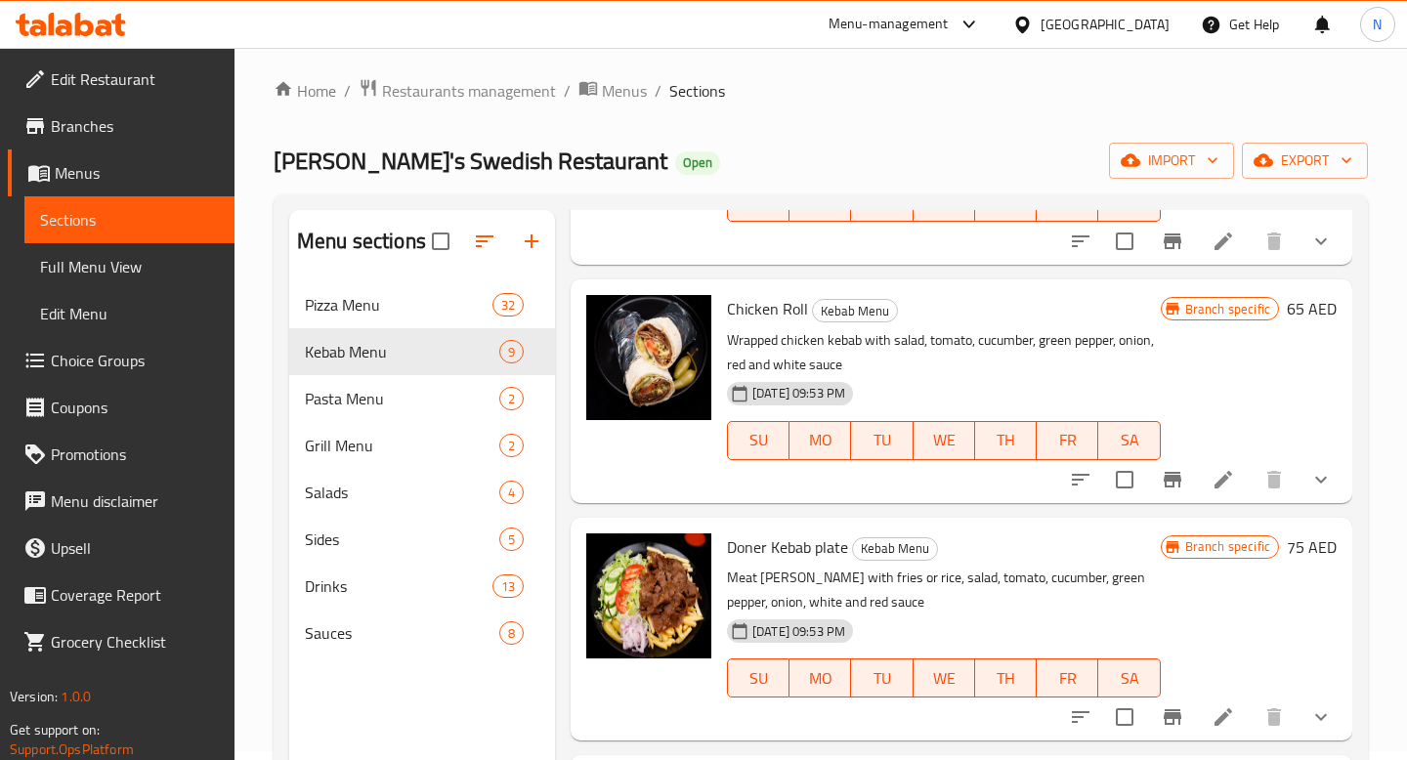
scroll to position [900, 0]
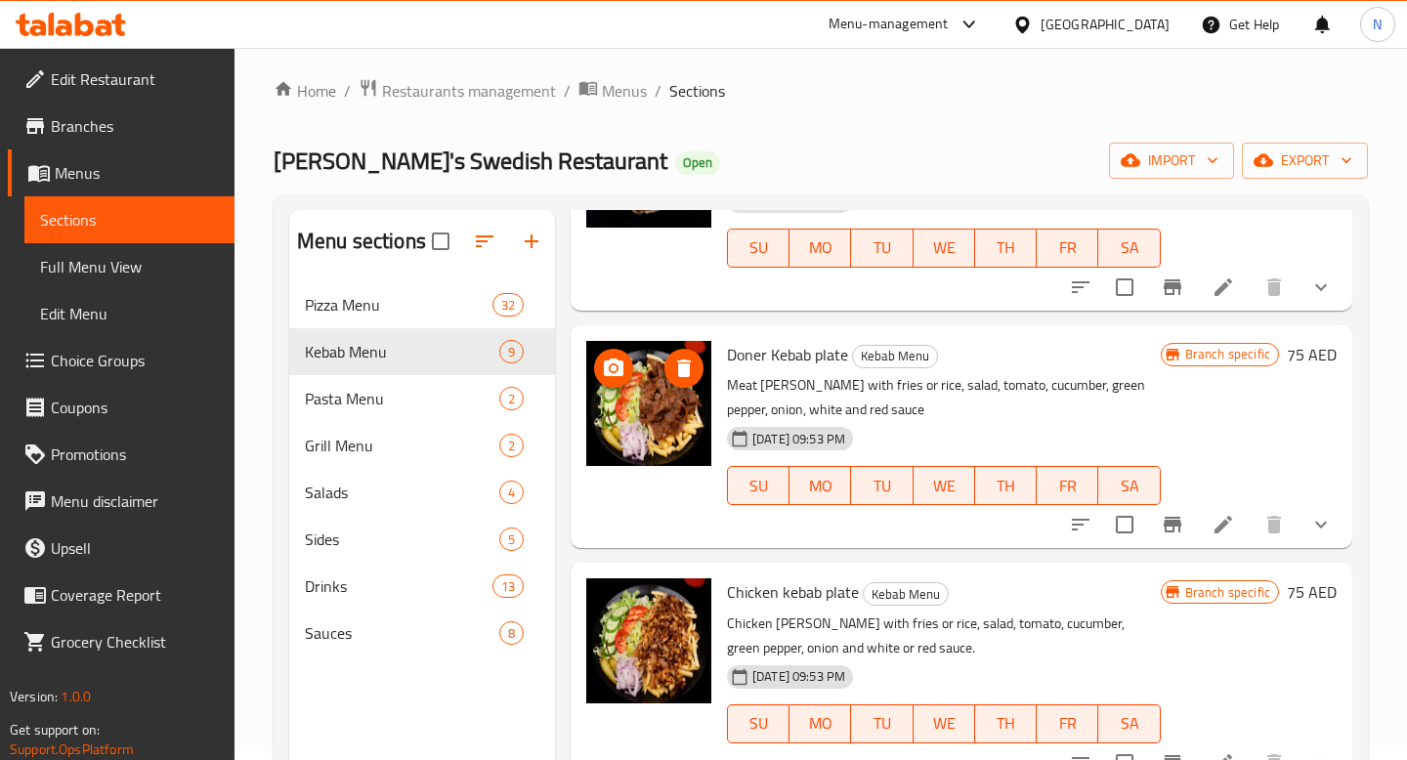
click at [668, 406] on img at bounding box center [648, 403] width 125 height 125
click at [440, 404] on span "Pasta Menu" at bounding box center [375, 398] width 140 height 23
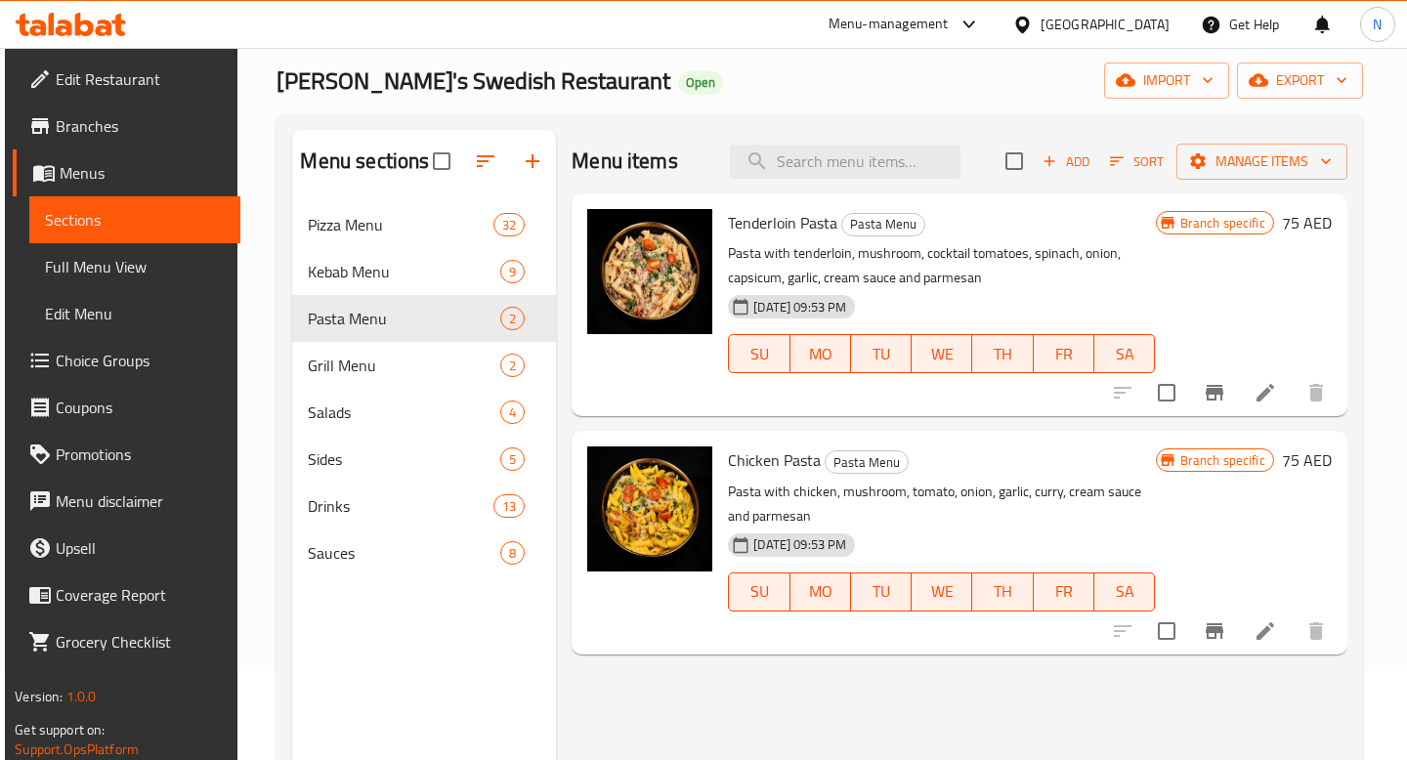
scroll to position [57, 0]
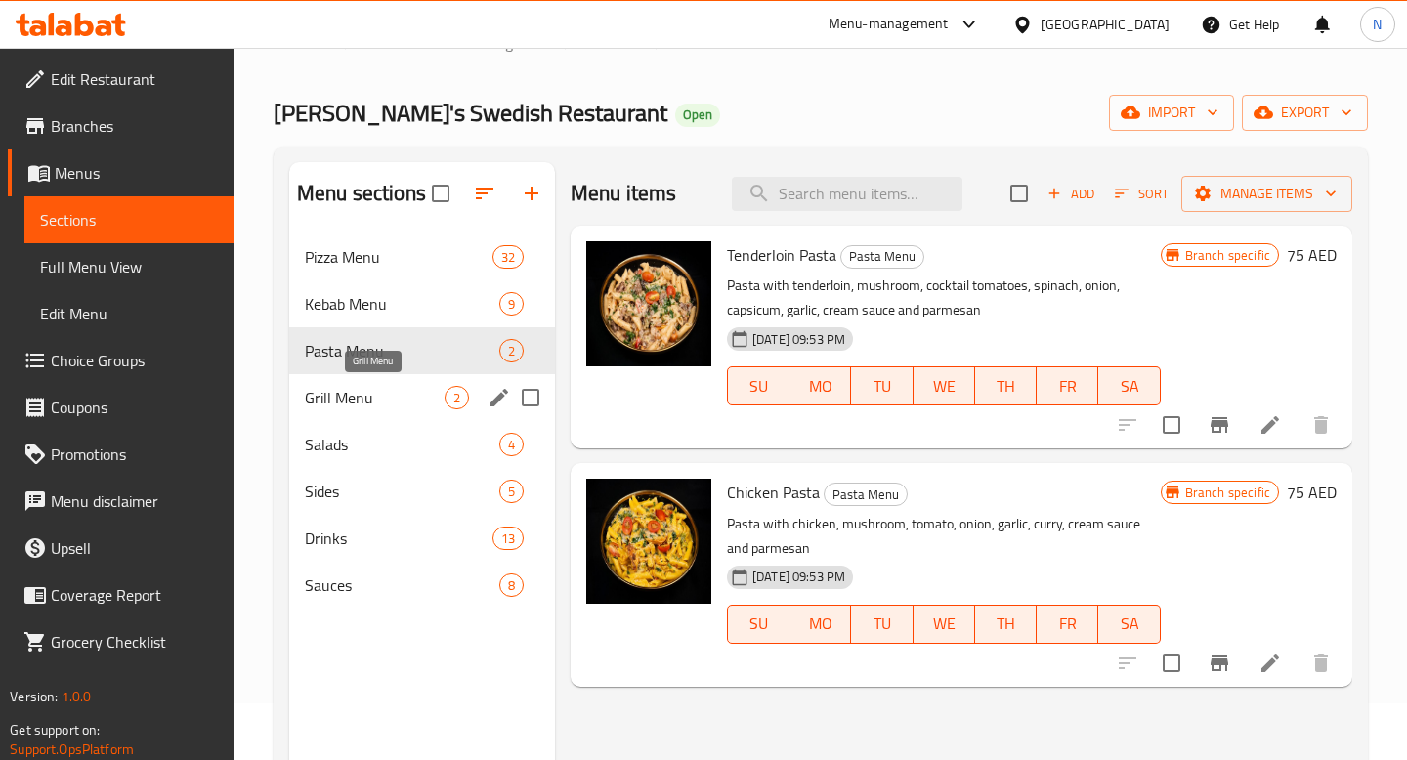
click at [382, 400] on span "Grill Menu" at bounding box center [375, 397] width 140 height 23
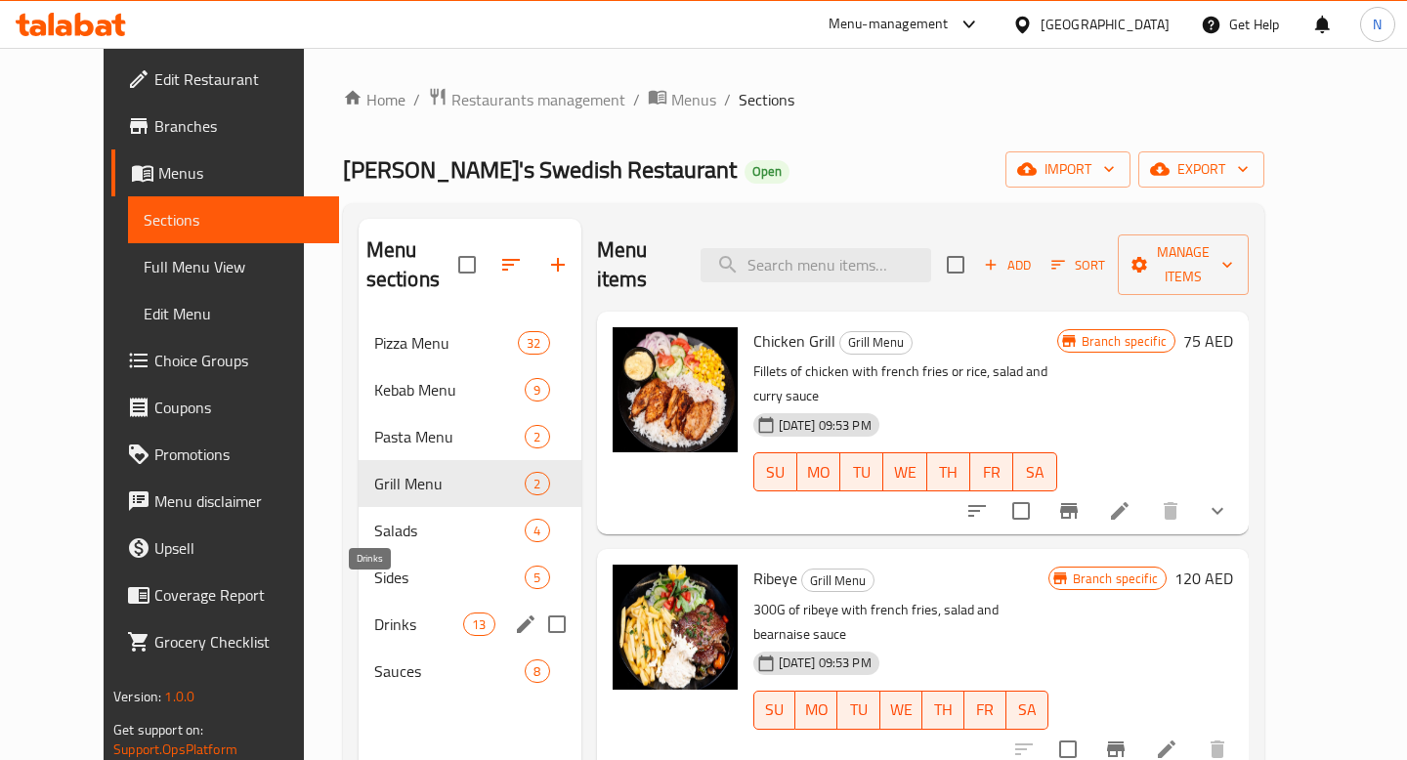
click at [374, 613] on span "Drinks" at bounding box center [418, 624] width 89 height 23
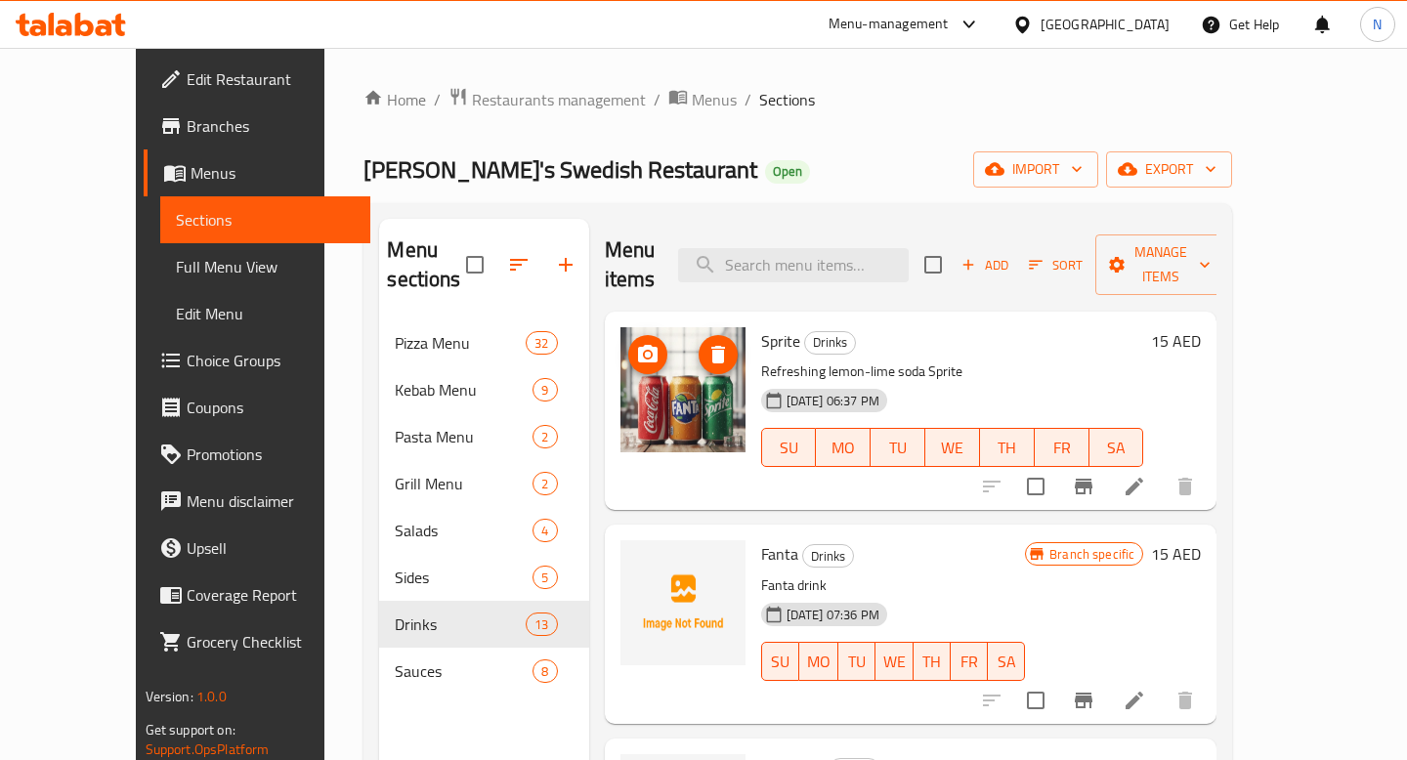
click at [665, 363] on img at bounding box center [682, 389] width 125 height 125
click at [636, 343] on icon "upload picture" at bounding box center [647, 354] width 23 height 23
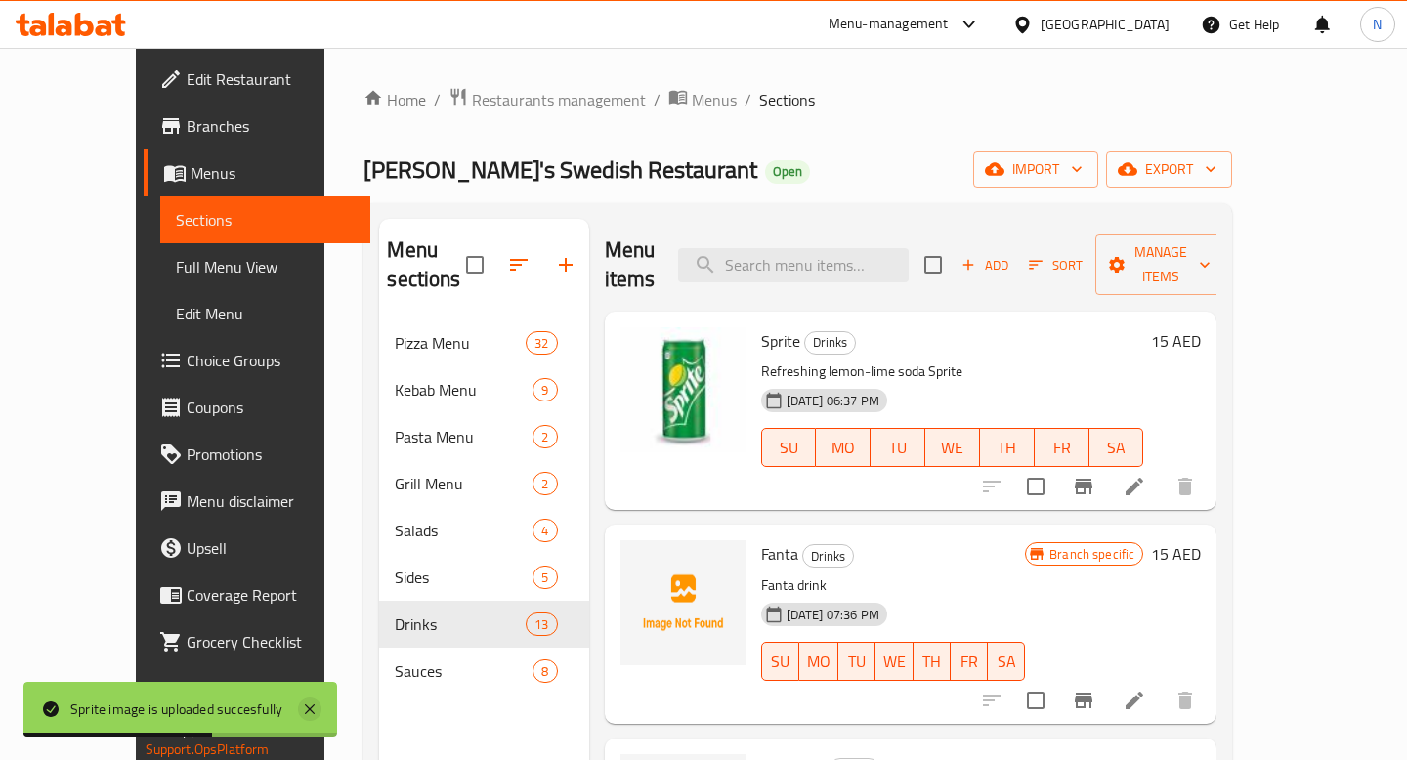
click at [309, 705] on icon at bounding box center [309, 709] width 23 height 23
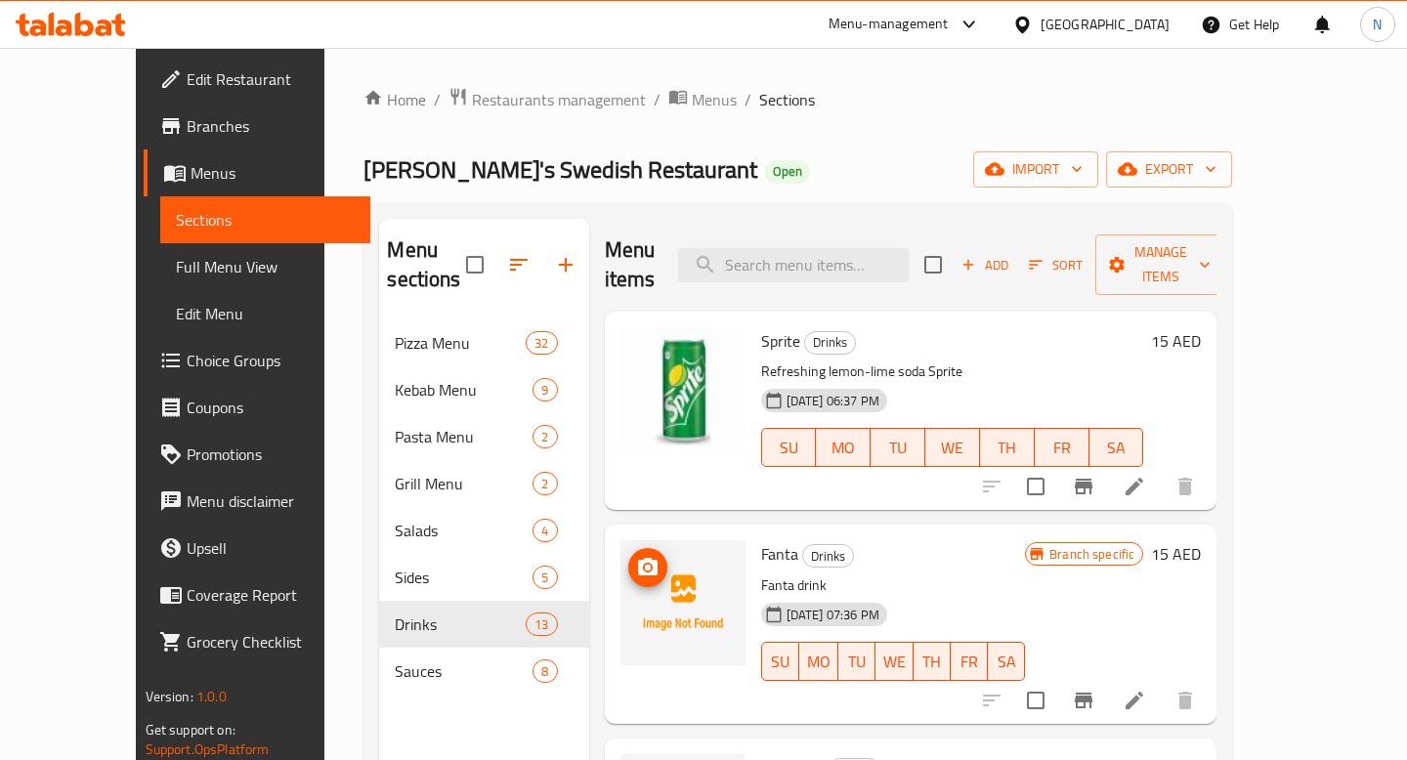
click at [638, 558] on icon "upload picture" at bounding box center [648, 567] width 20 height 18
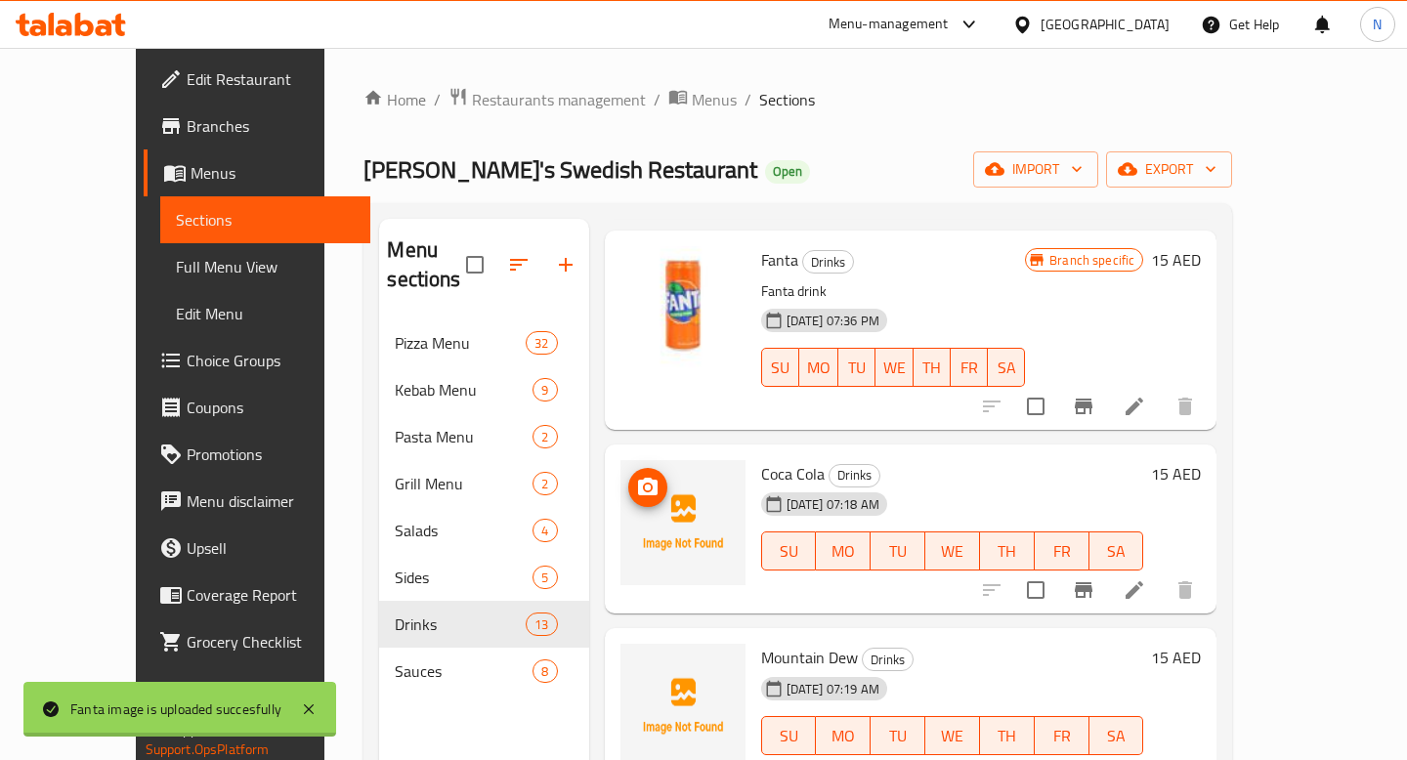
scroll to position [295, 0]
click at [628, 475] on span "upload picture" at bounding box center [647, 486] width 39 height 23
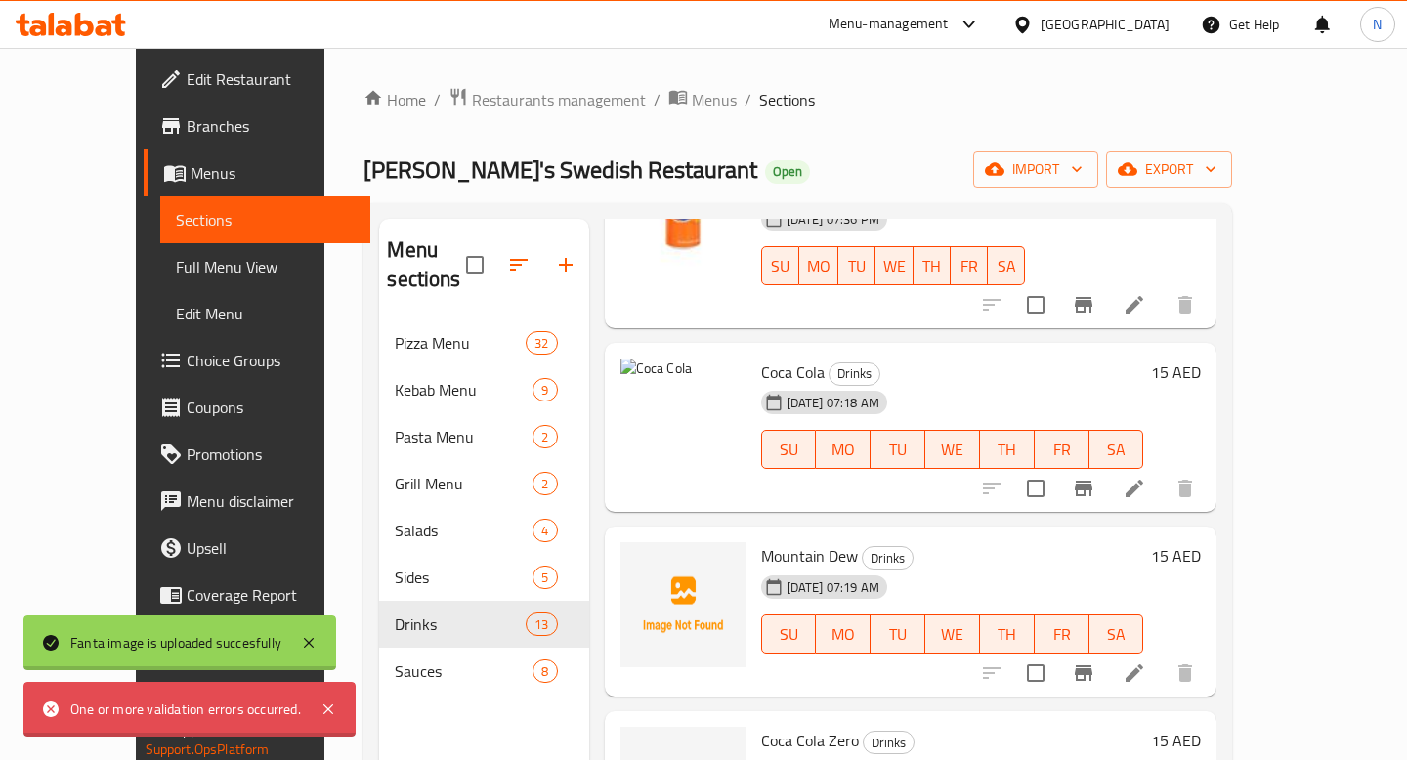
scroll to position [429, 0]
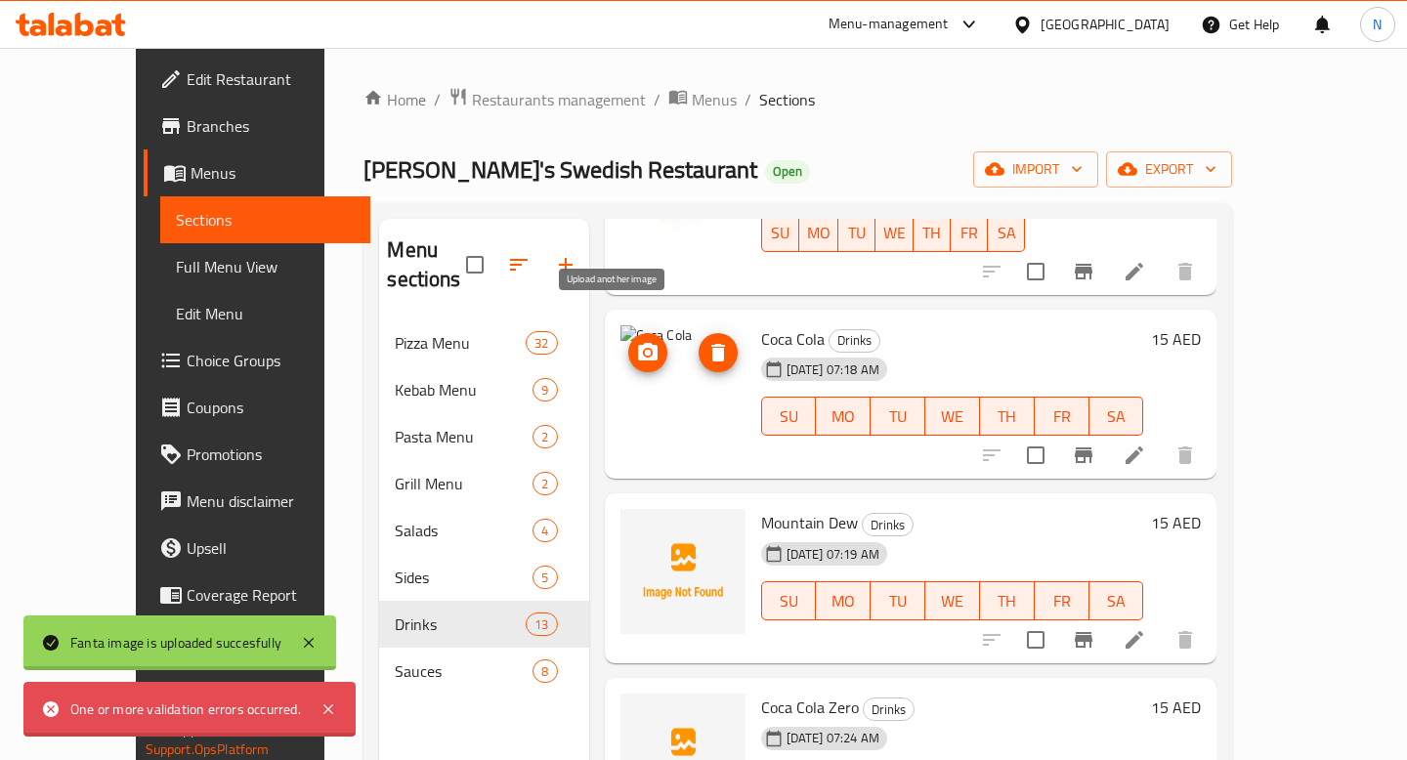
click at [644, 350] on circle "upload picture" at bounding box center [647, 353] width 6 height 6
click at [638, 343] on icon "upload picture" at bounding box center [648, 352] width 20 height 18
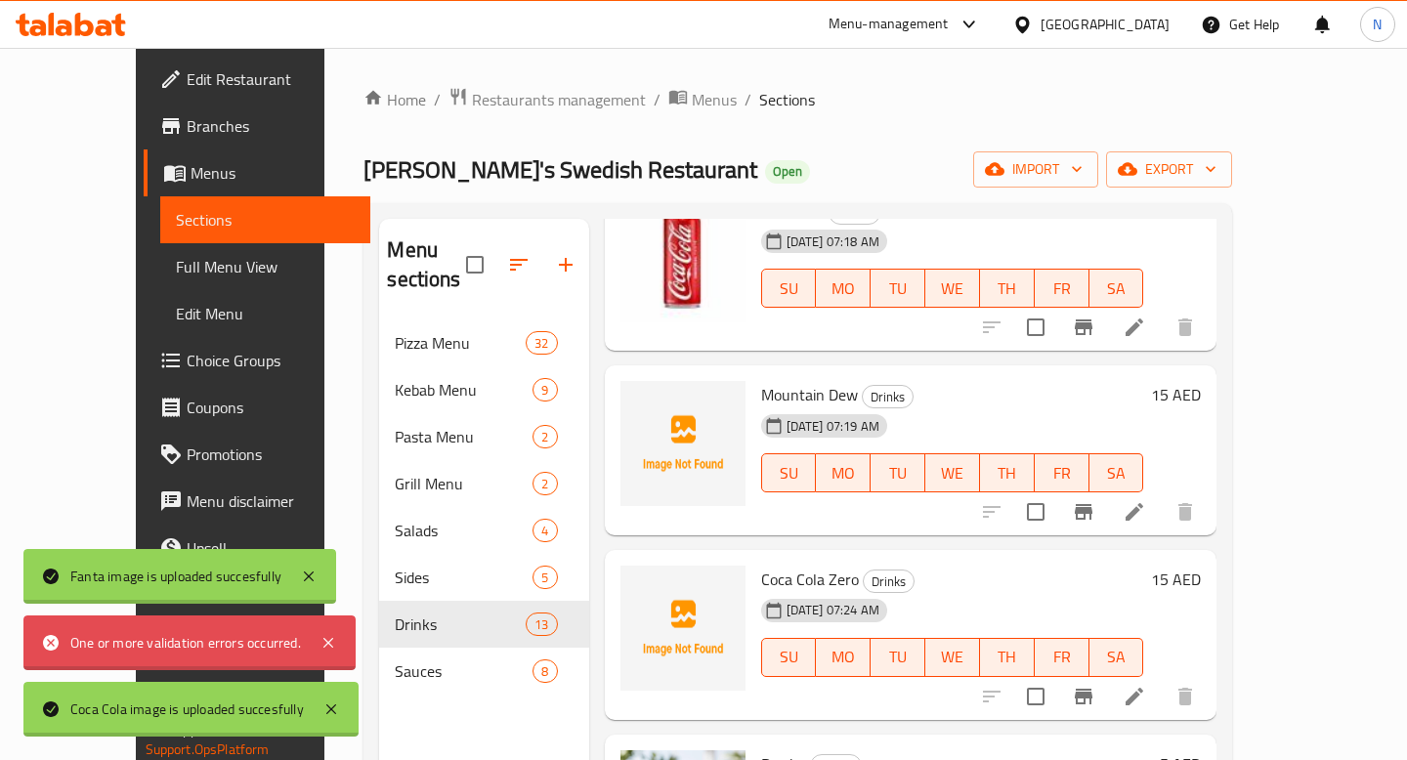
scroll to position [555, 0]
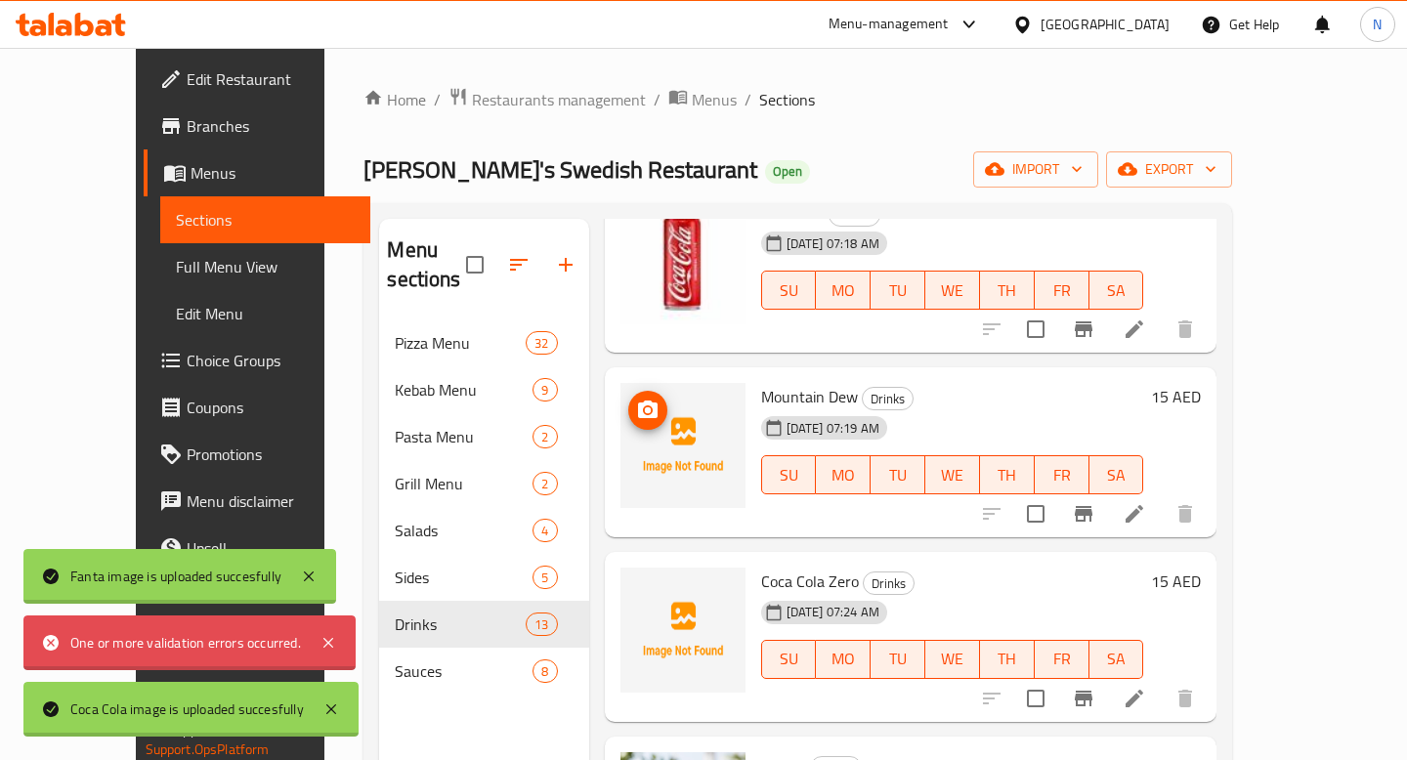
click at [638, 401] on icon "upload picture" at bounding box center [648, 410] width 20 height 18
click at [308, 572] on div "Coca Cola image is uploaded succesfully One or more validation errors occurred.…" at bounding box center [190, 643] width 335 height 188
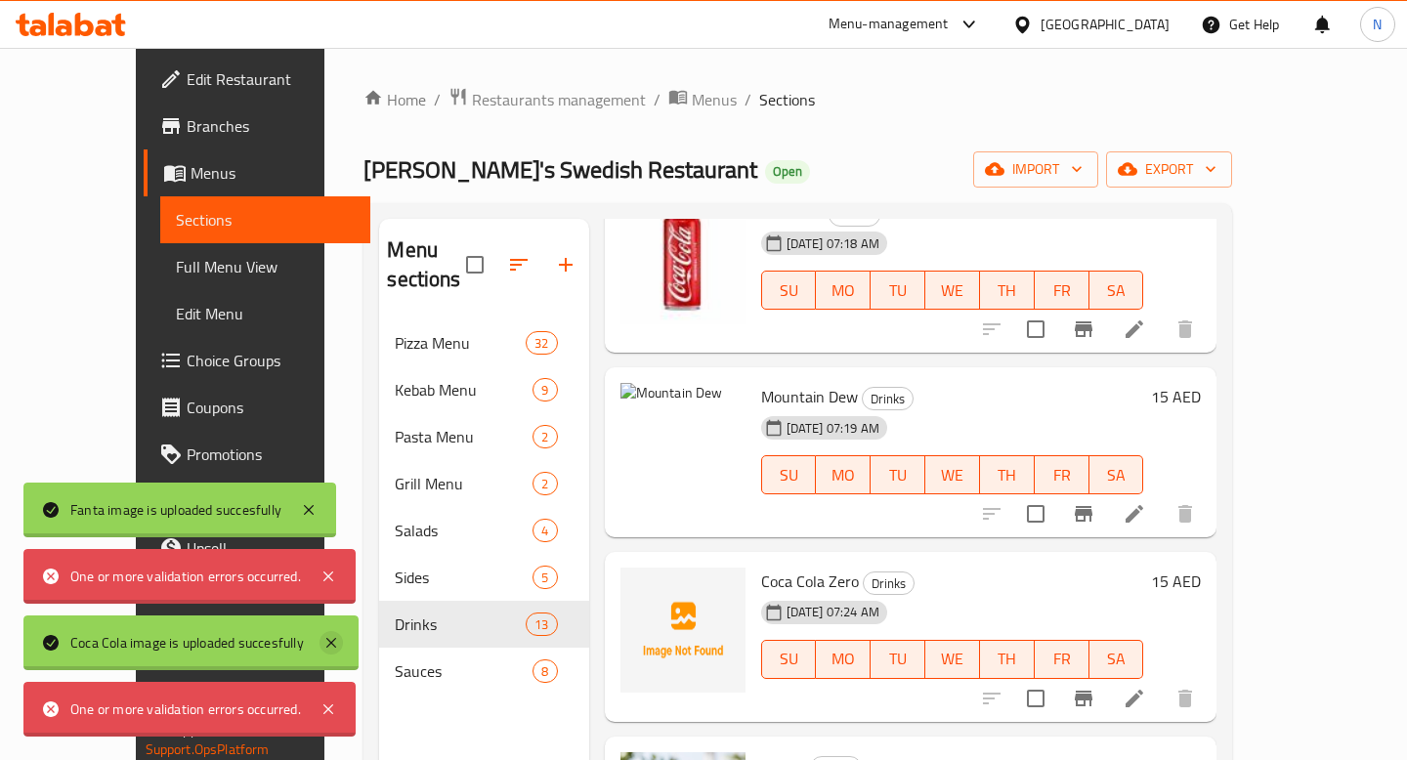
click at [332, 637] on icon at bounding box center [330, 642] width 23 height 23
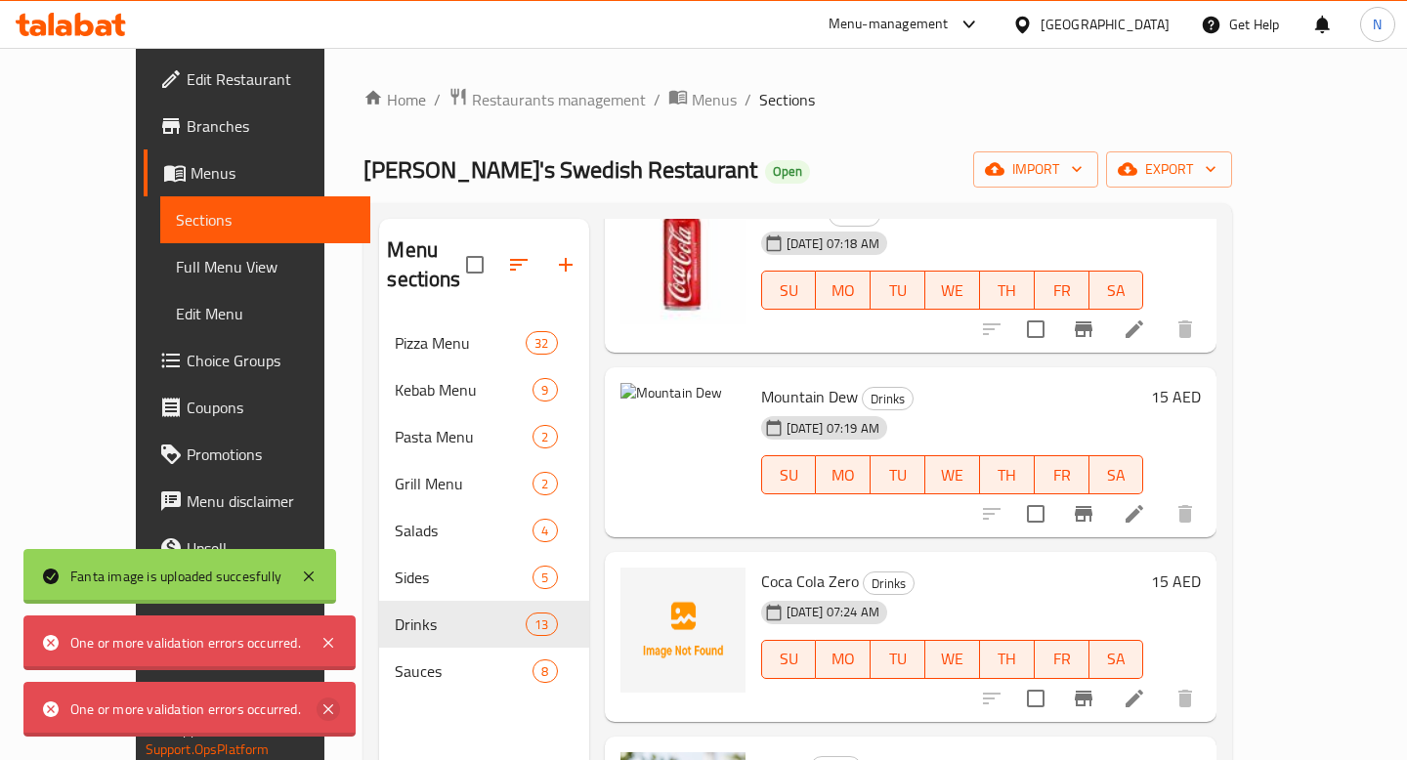
click at [326, 711] on icon at bounding box center [328, 709] width 10 height 10
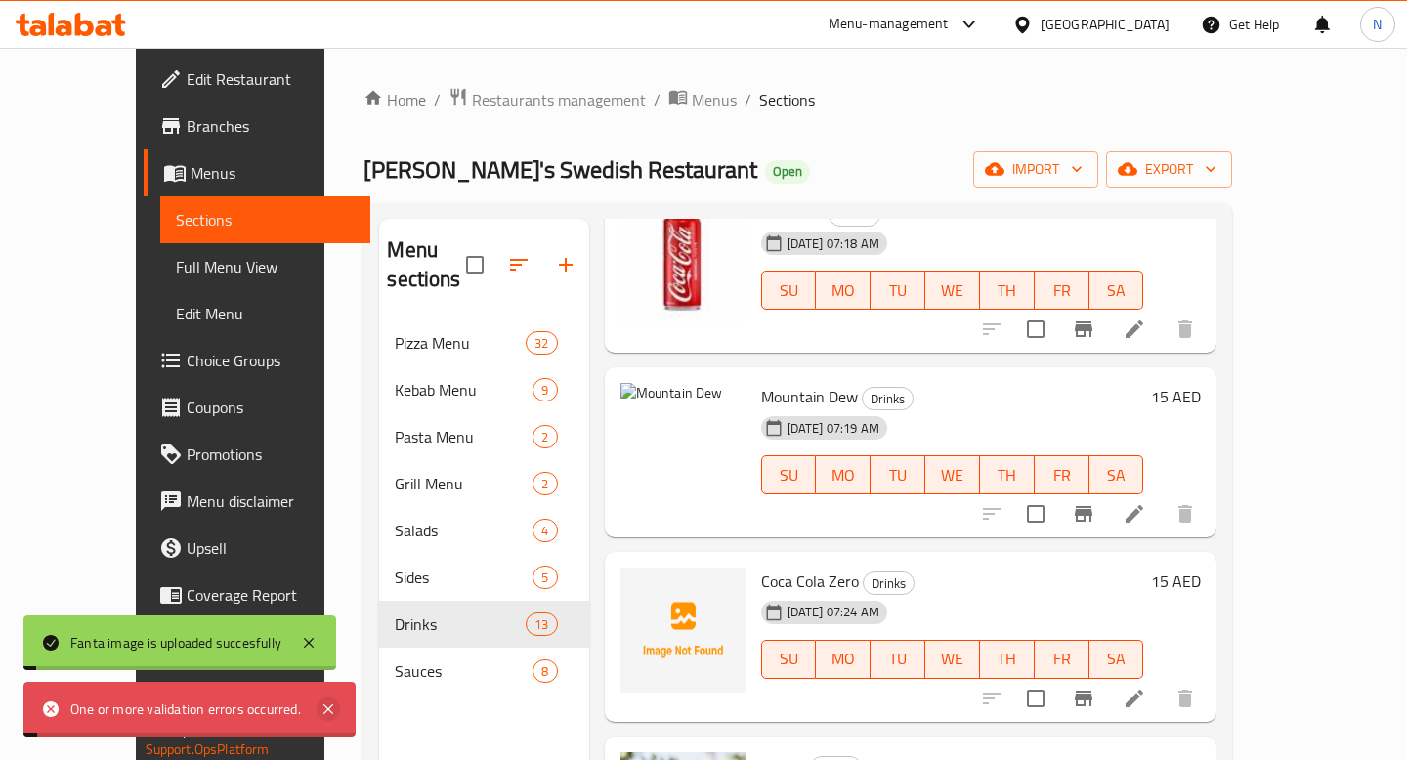
click at [330, 701] on icon at bounding box center [328, 709] width 23 height 23
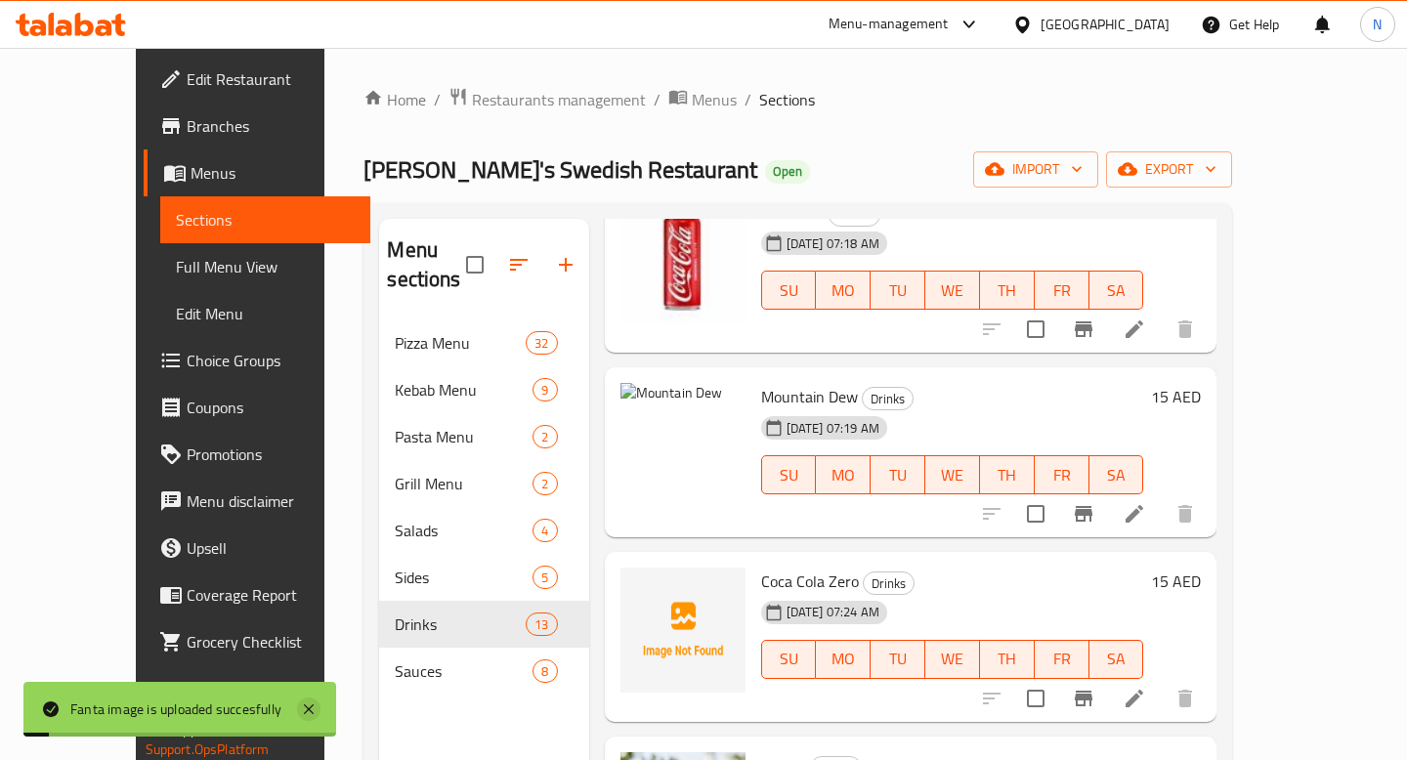
click at [313, 708] on icon at bounding box center [308, 709] width 23 height 23
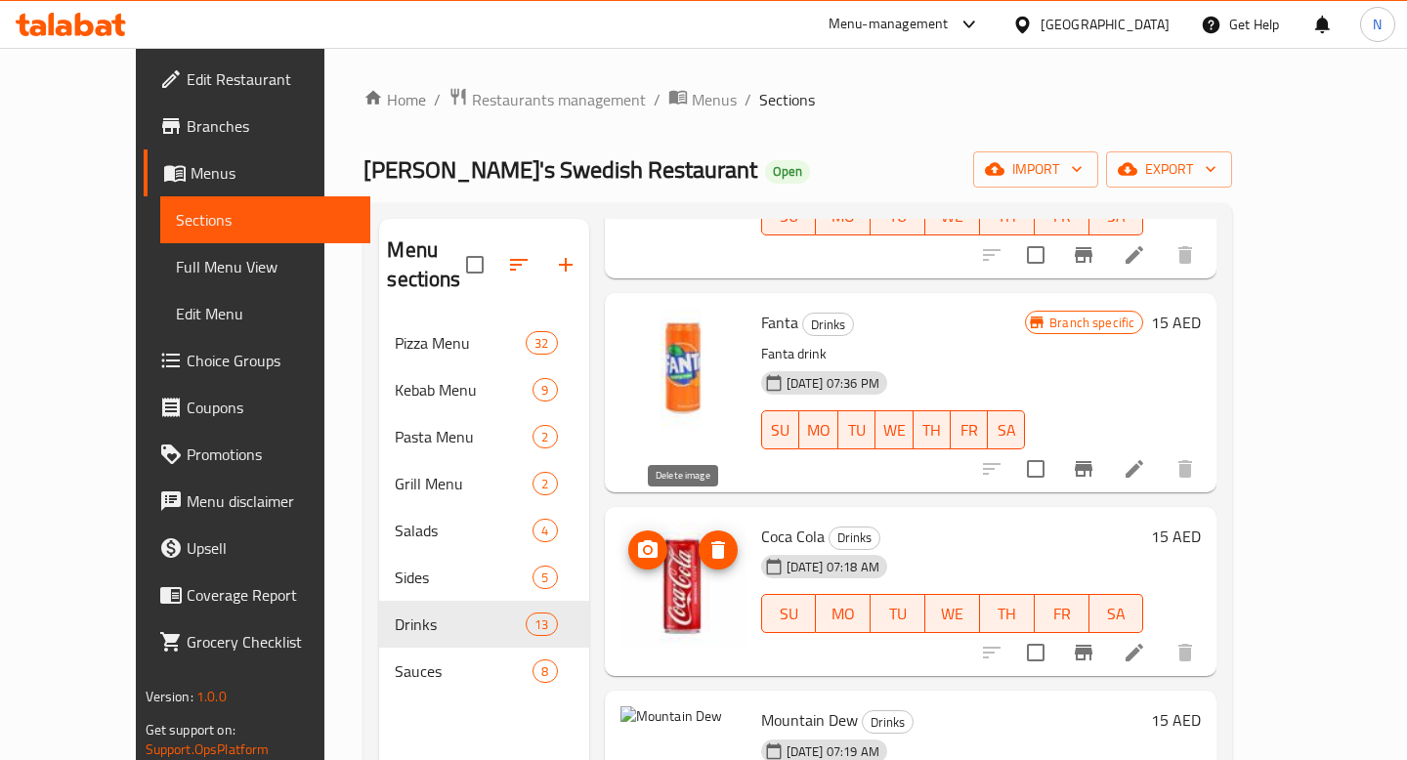
scroll to position [565, 0]
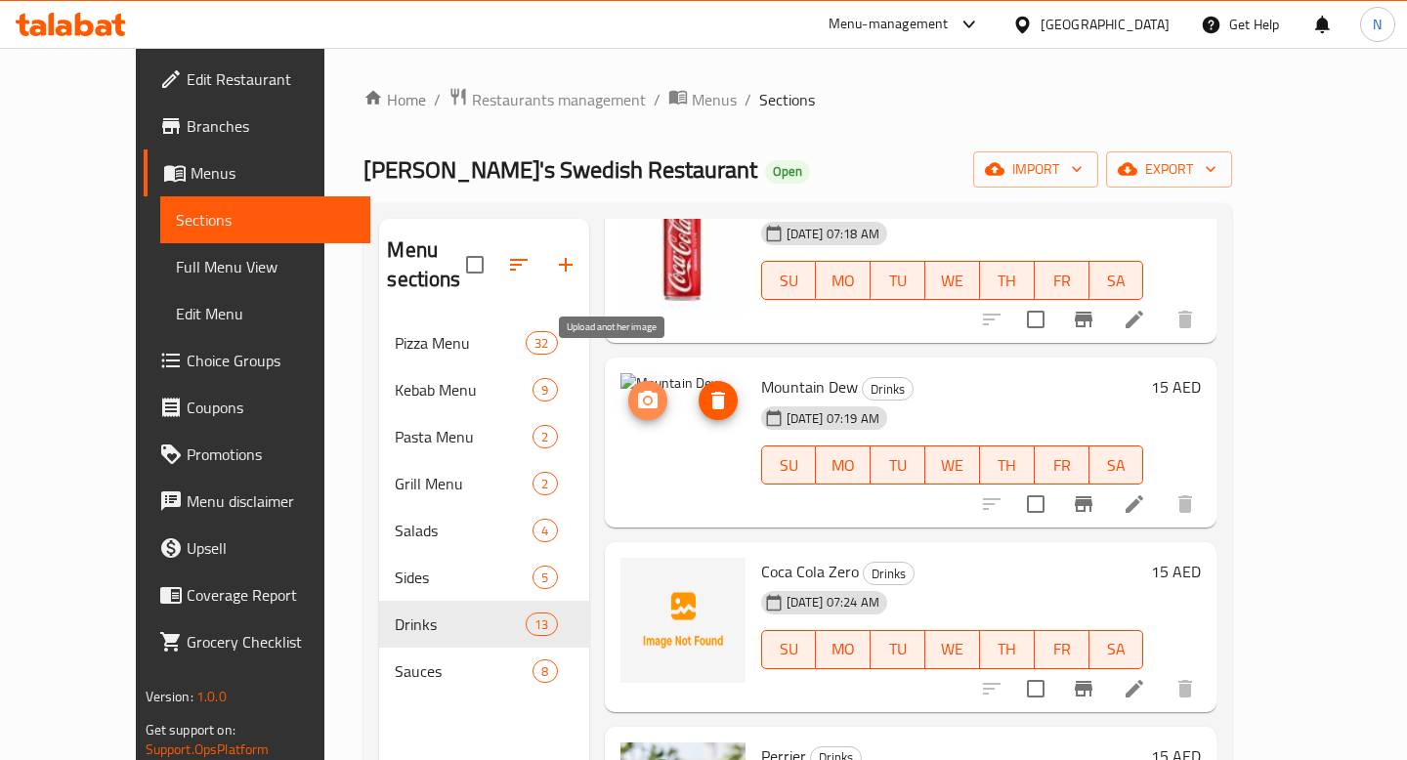
click at [638, 391] on icon "upload picture" at bounding box center [648, 400] width 20 height 18
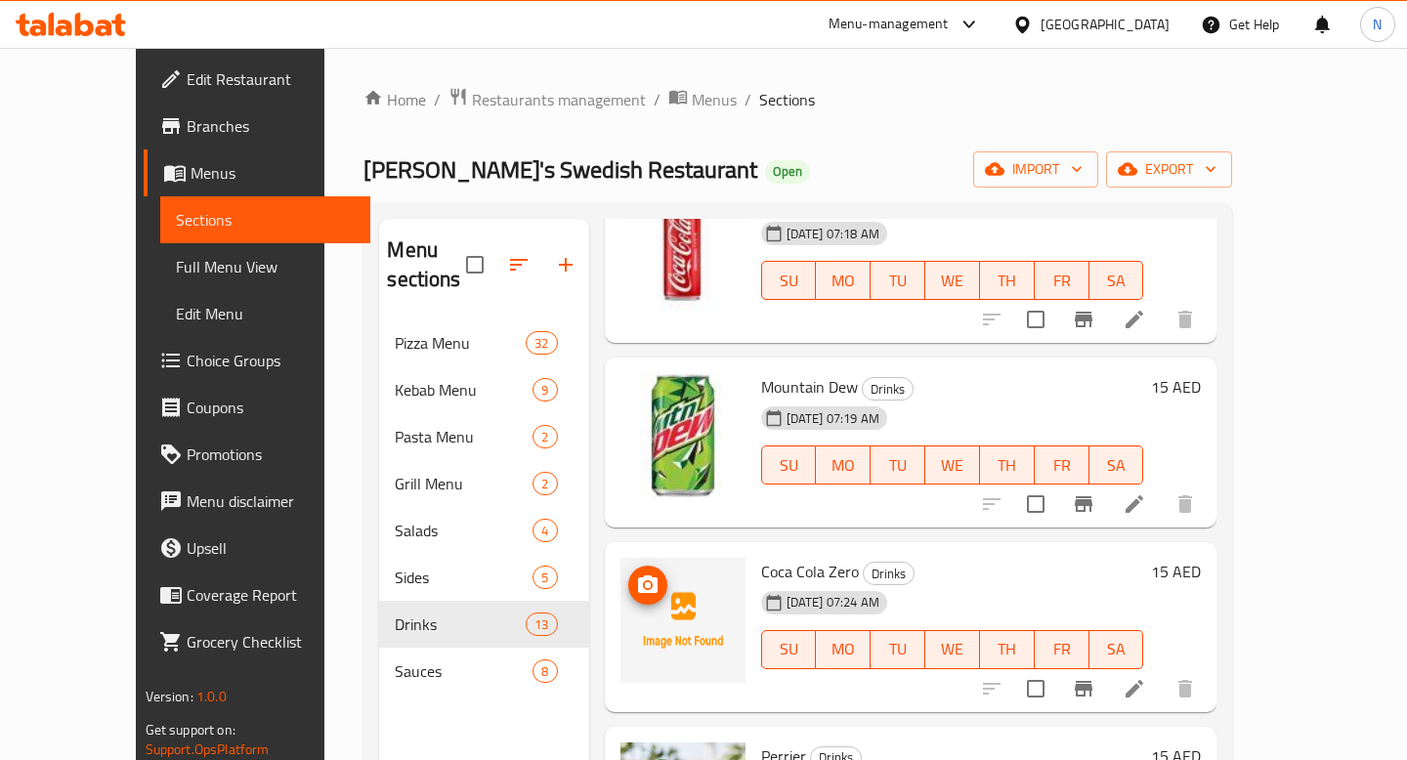
click at [644, 582] on circle "upload picture" at bounding box center [647, 585] width 6 height 6
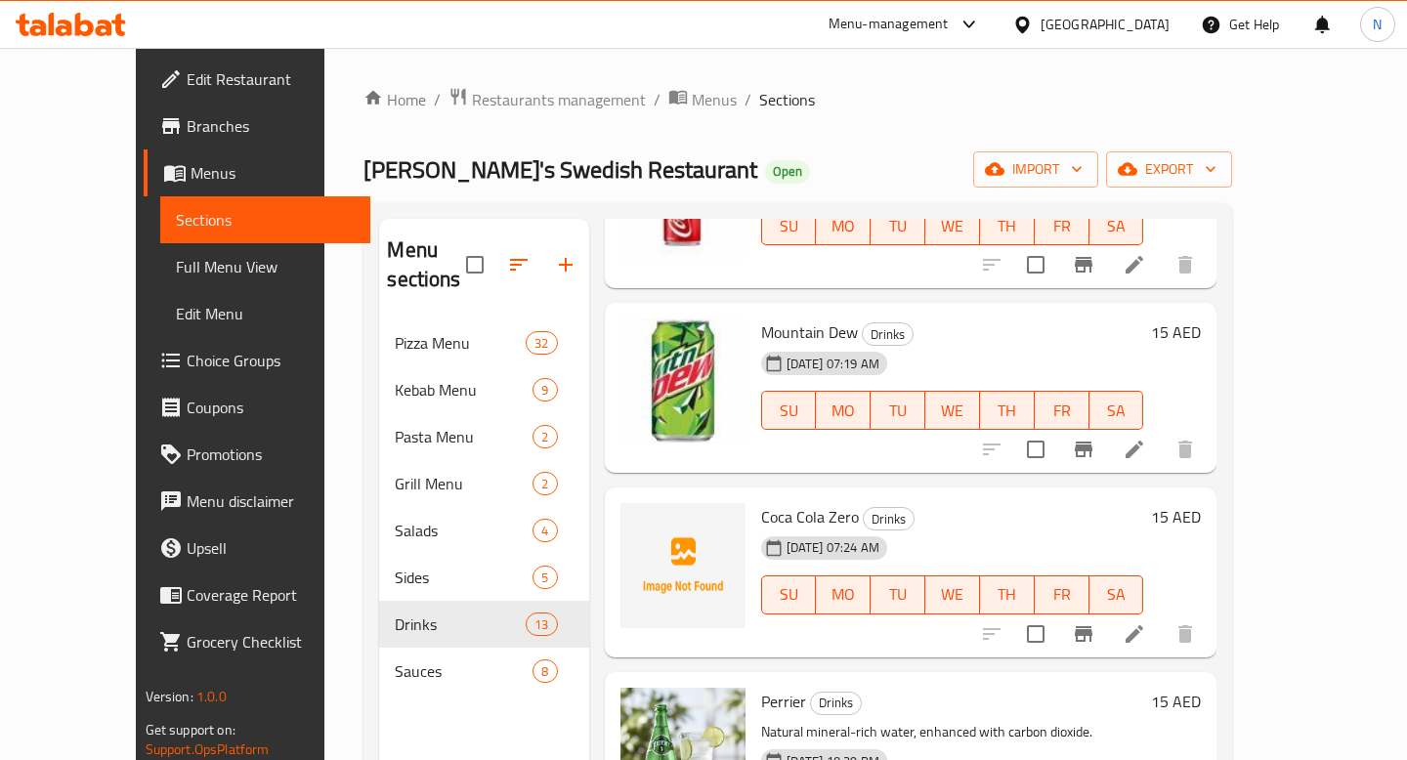
scroll to position [658, 0]
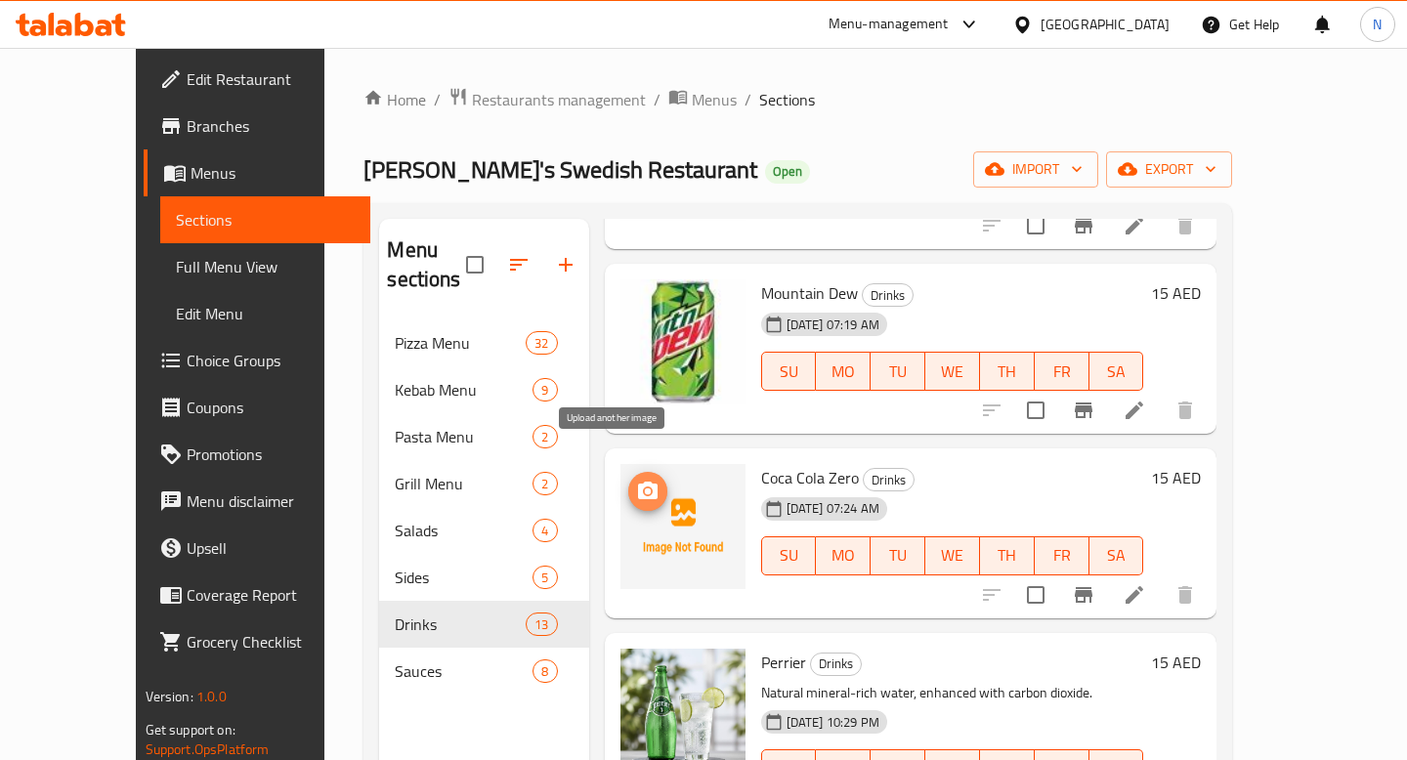
click at [636, 480] on icon "upload picture" at bounding box center [647, 491] width 23 height 23
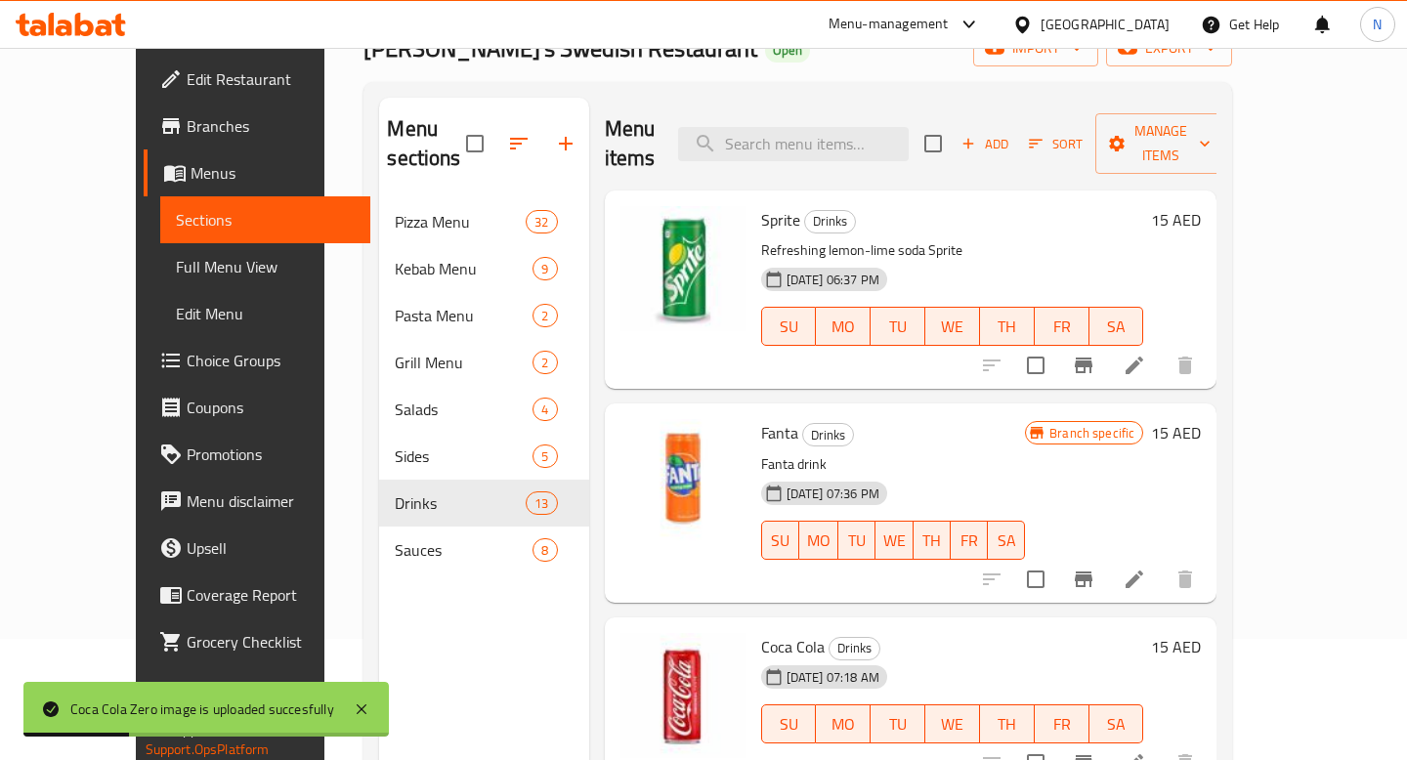
scroll to position [0, 0]
